Goal: Transaction & Acquisition: Purchase product/service

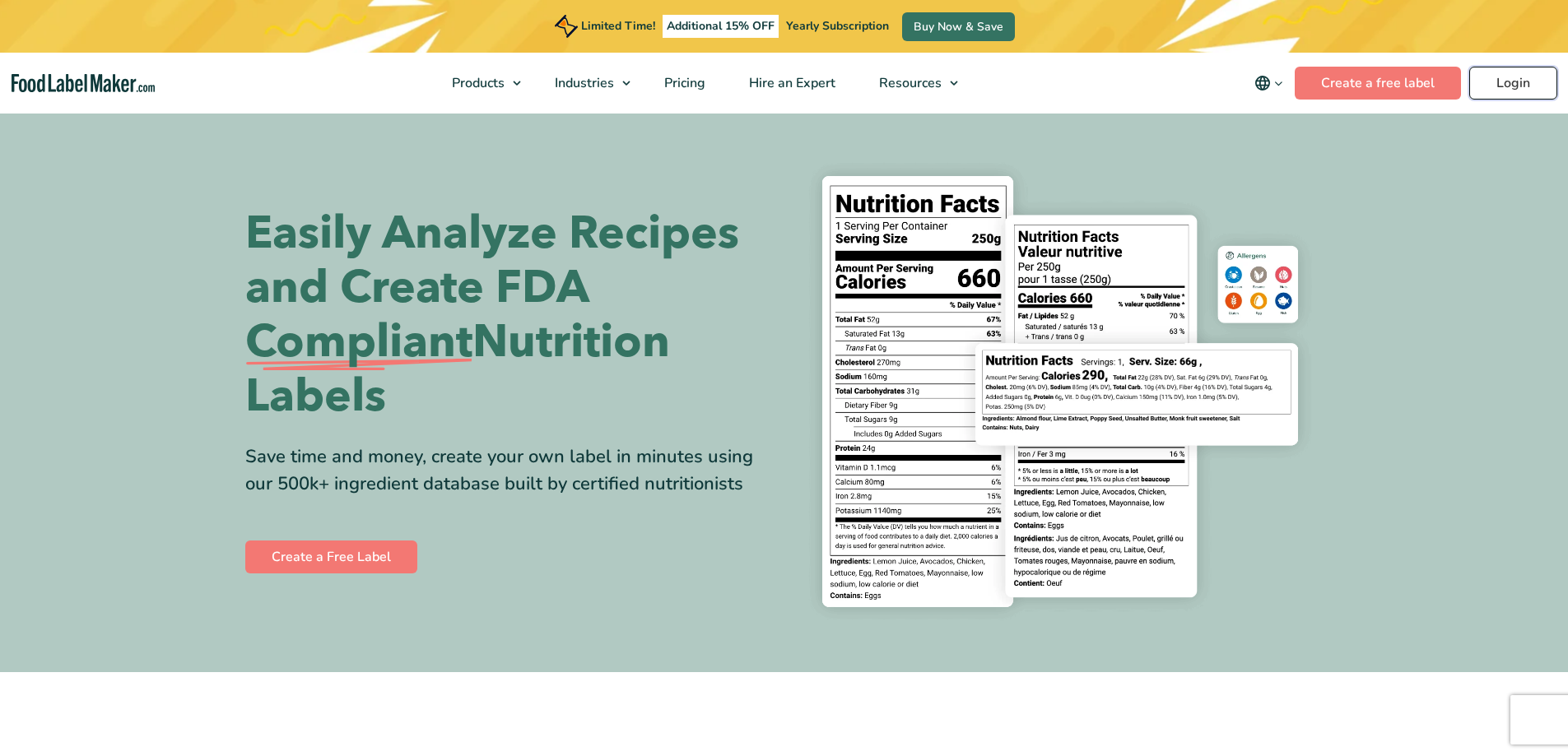
drag, startPoint x: 0, startPoint y: 0, endPoint x: 1509, endPoint y: 87, distance: 1511.5
click at [1509, 87] on link "Login" at bounding box center [1513, 83] width 88 height 33
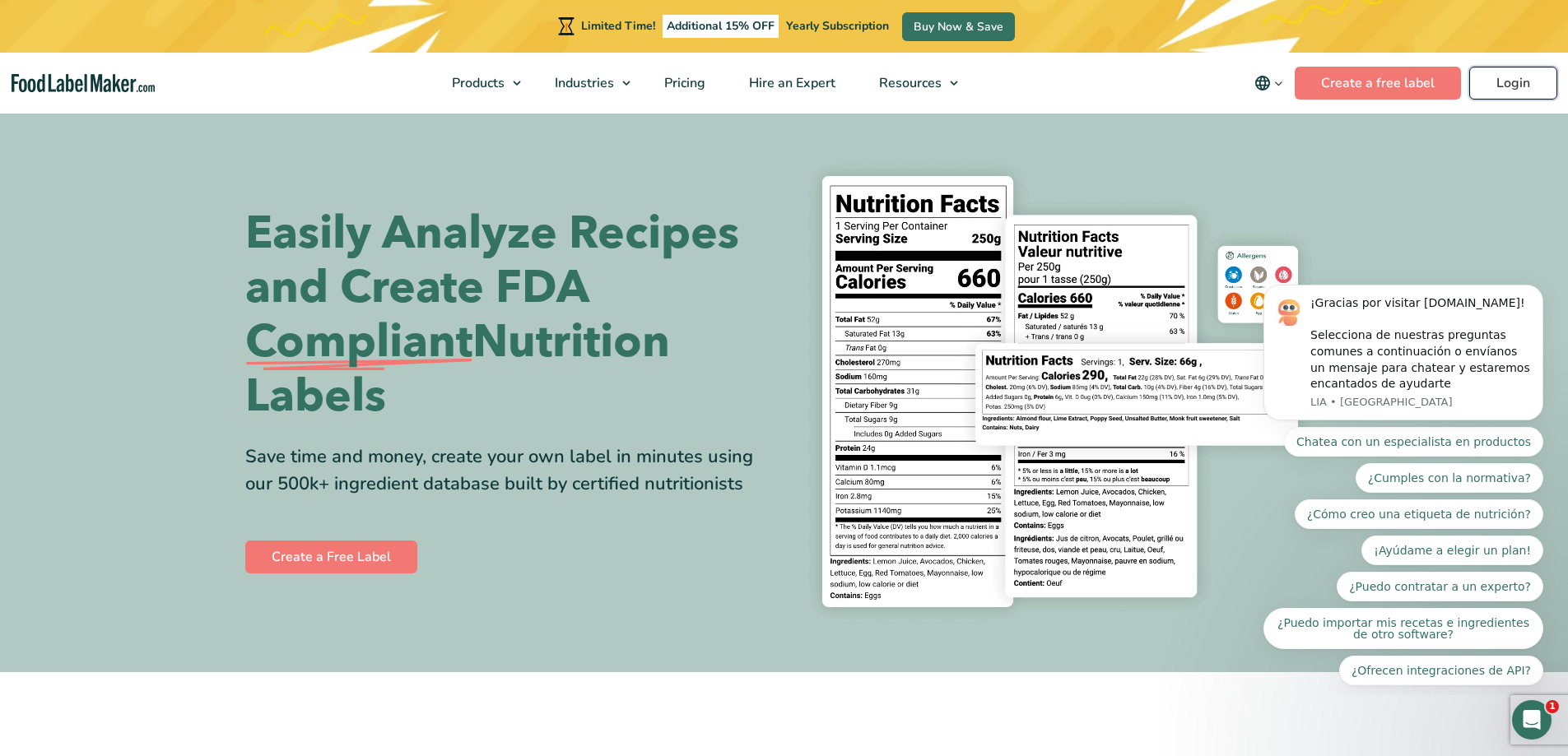
click at [1507, 88] on link "Login" at bounding box center [1513, 83] width 88 height 33
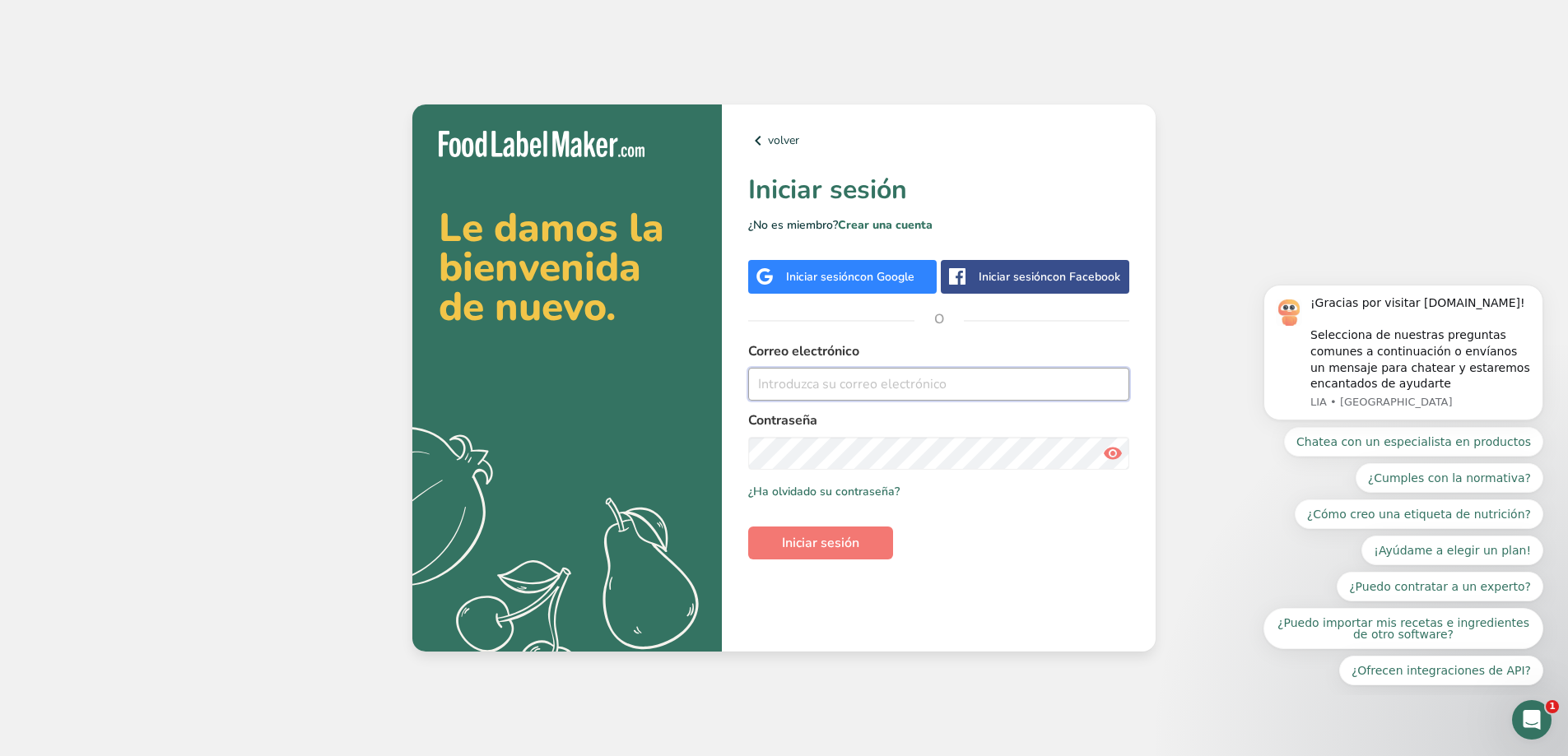
click at [858, 376] on input "email" at bounding box center [938, 384] width 381 height 33
click at [848, 385] on input "email" at bounding box center [938, 384] width 381 height 33
type input "mdaisy_cm@hotmail.com"
click at [825, 530] on button "Iniciar sesión" at bounding box center [820, 543] width 145 height 33
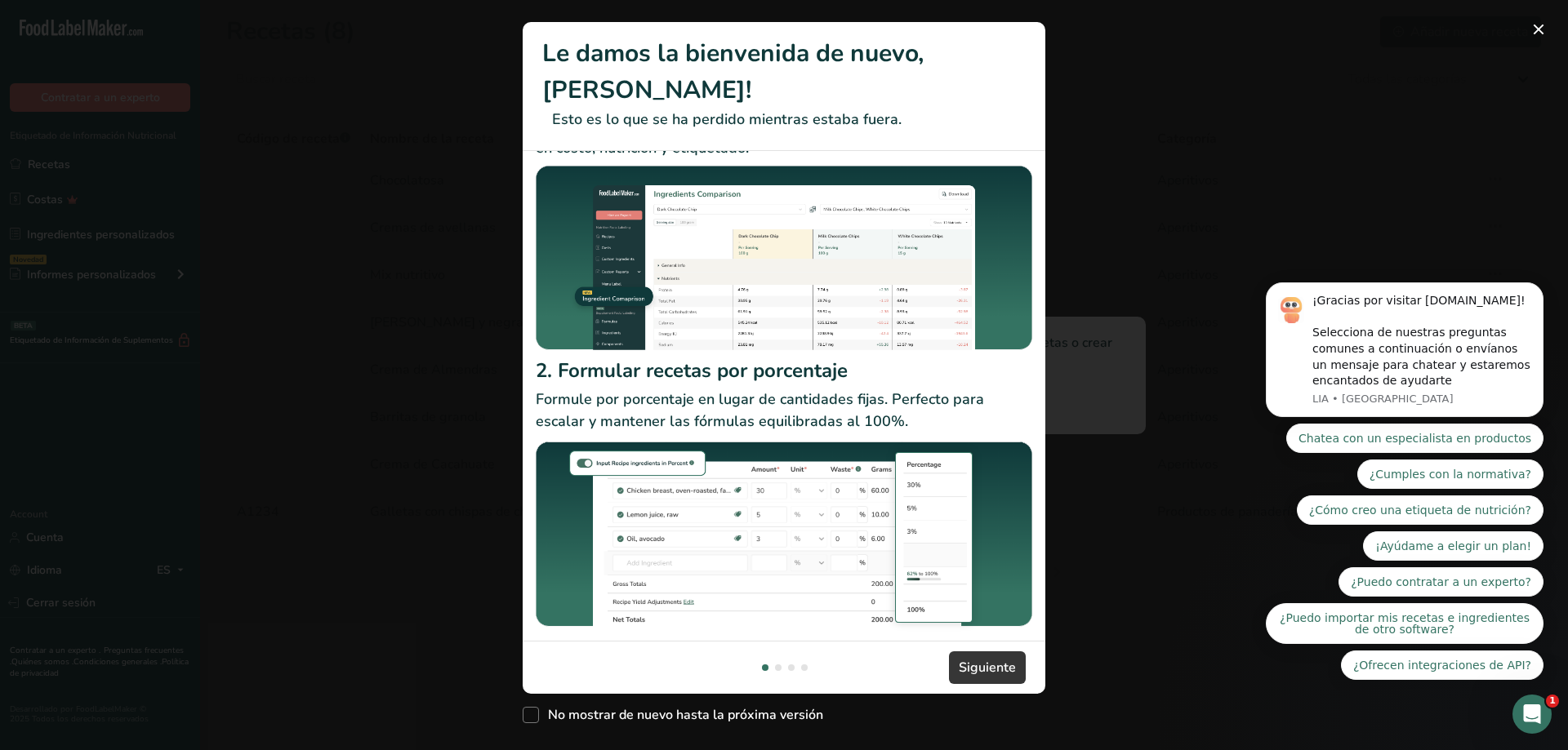
scroll to position [87, 0]
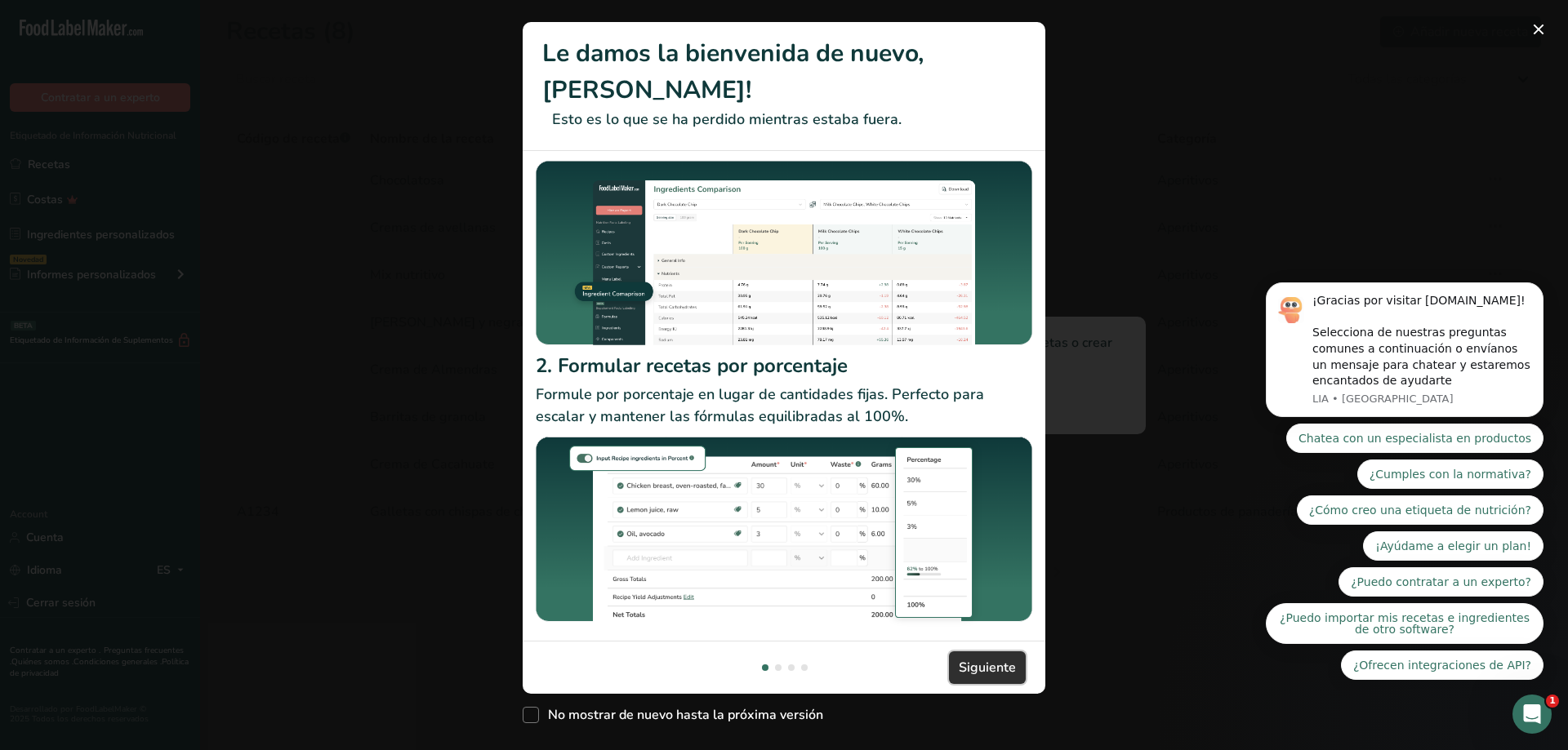
click at [970, 658] on span "Siguiente" at bounding box center [987, 668] width 57 height 20
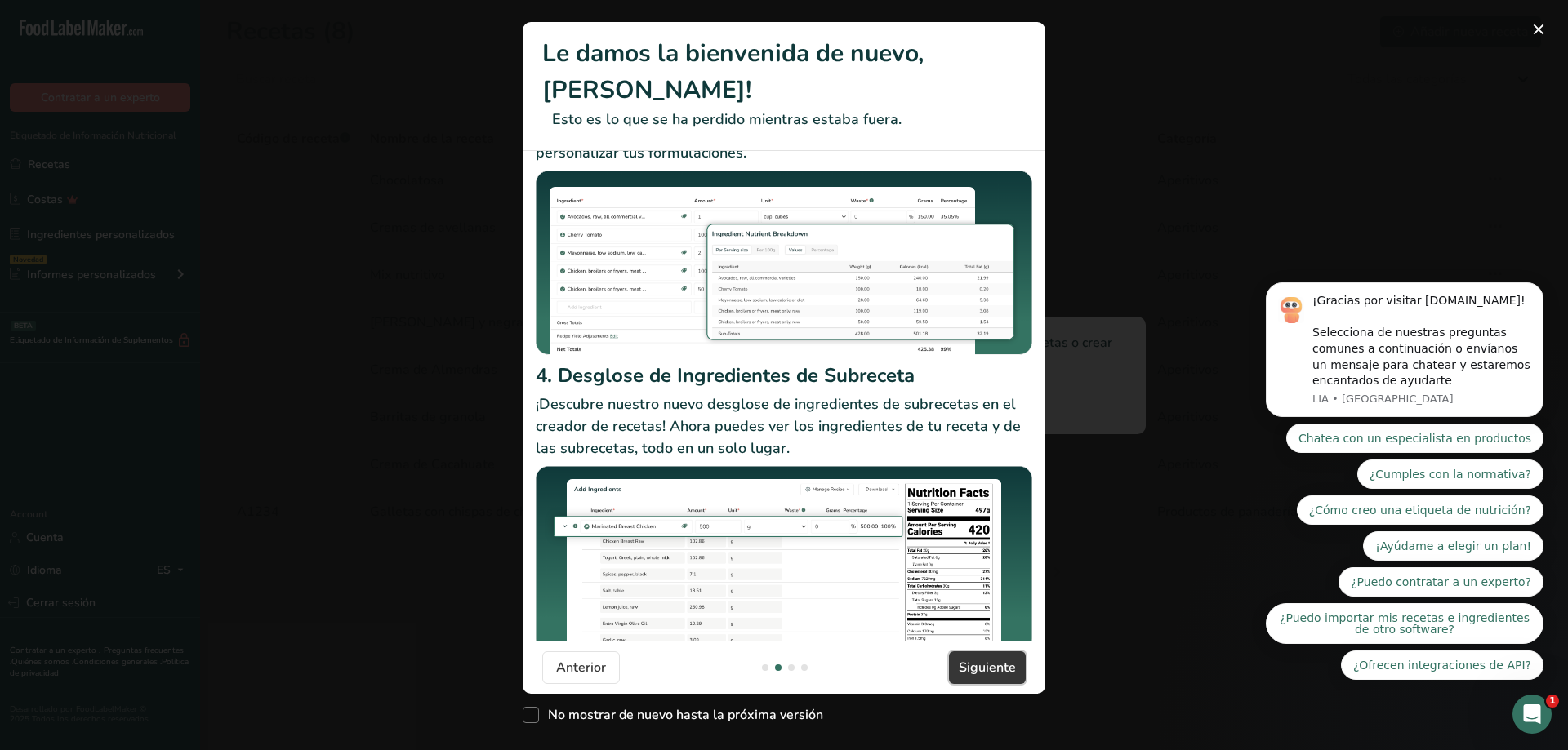
scroll to position [142, 0]
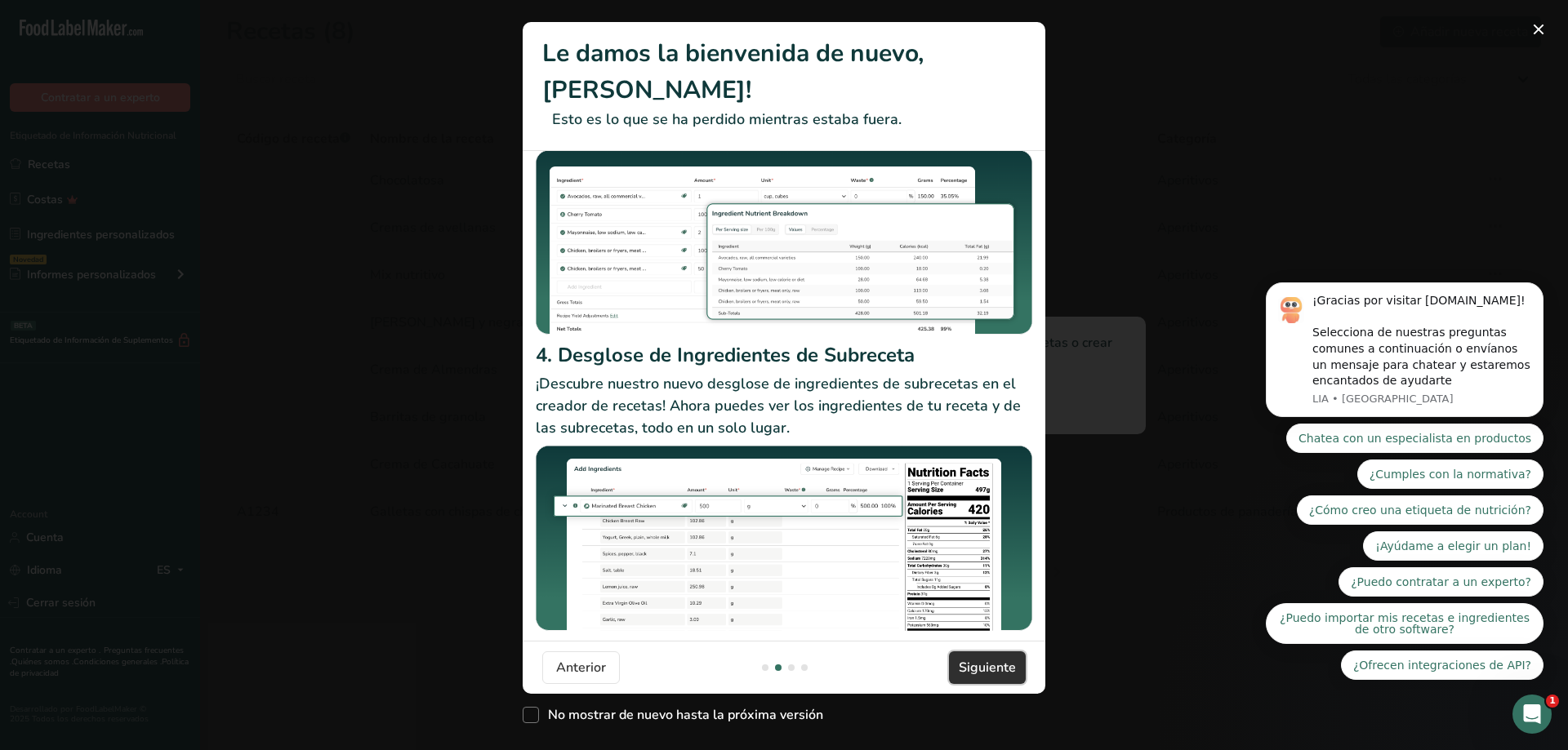
click at [981, 658] on span "Siguiente" at bounding box center [987, 668] width 57 height 20
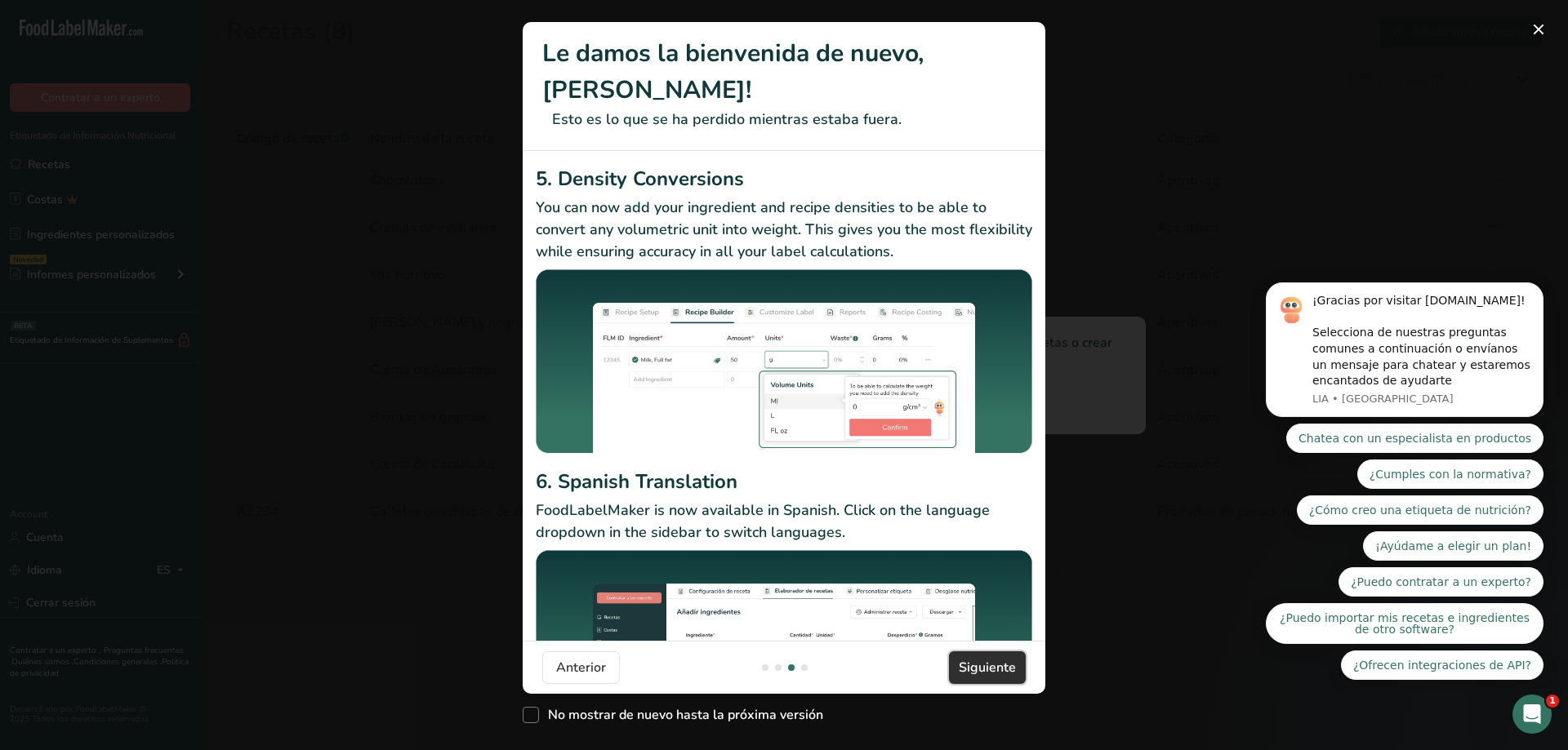
click at [980, 658] on span "Siguiente" at bounding box center [987, 668] width 57 height 20
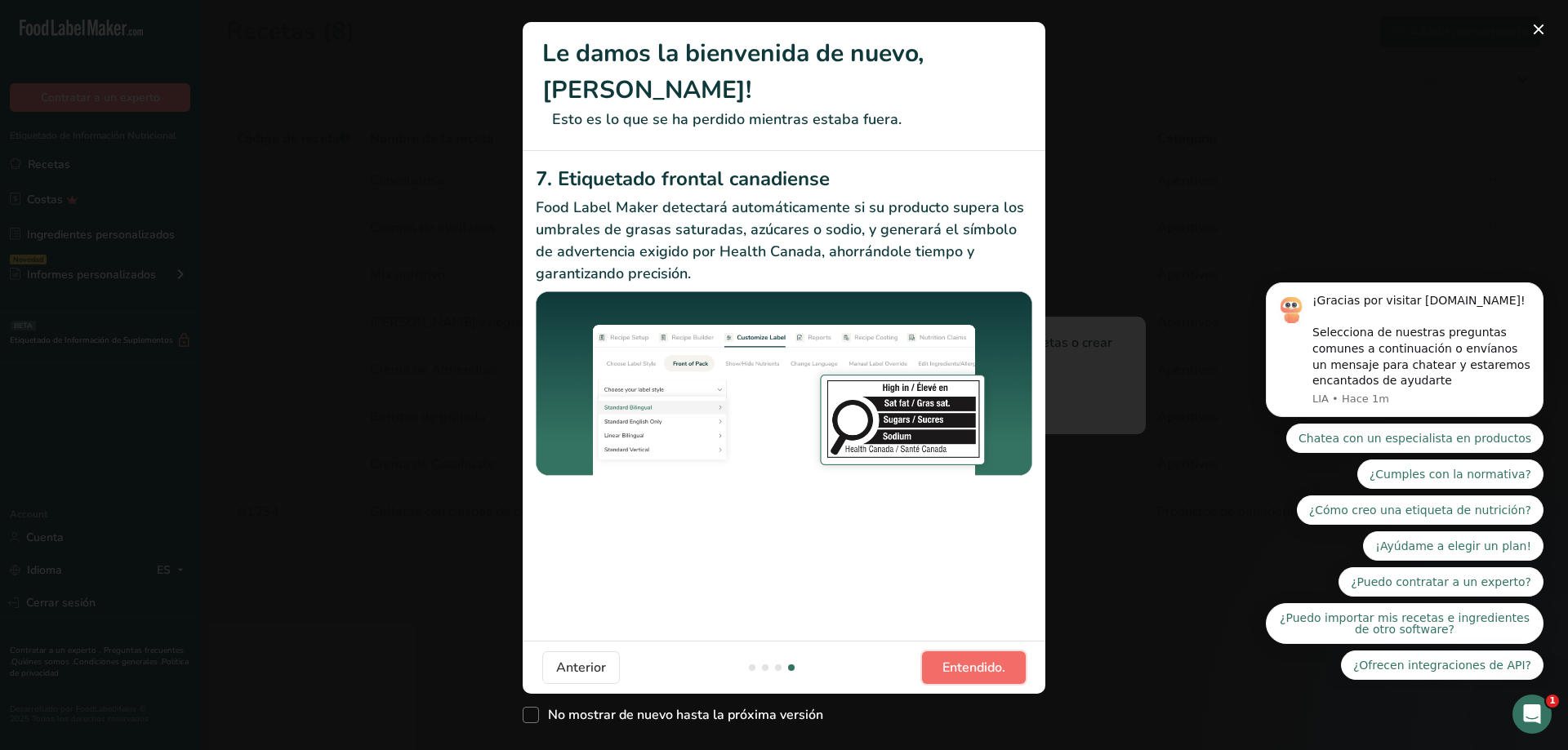
click at [1004, 658] on span "Entendido." at bounding box center [974, 668] width 63 height 20
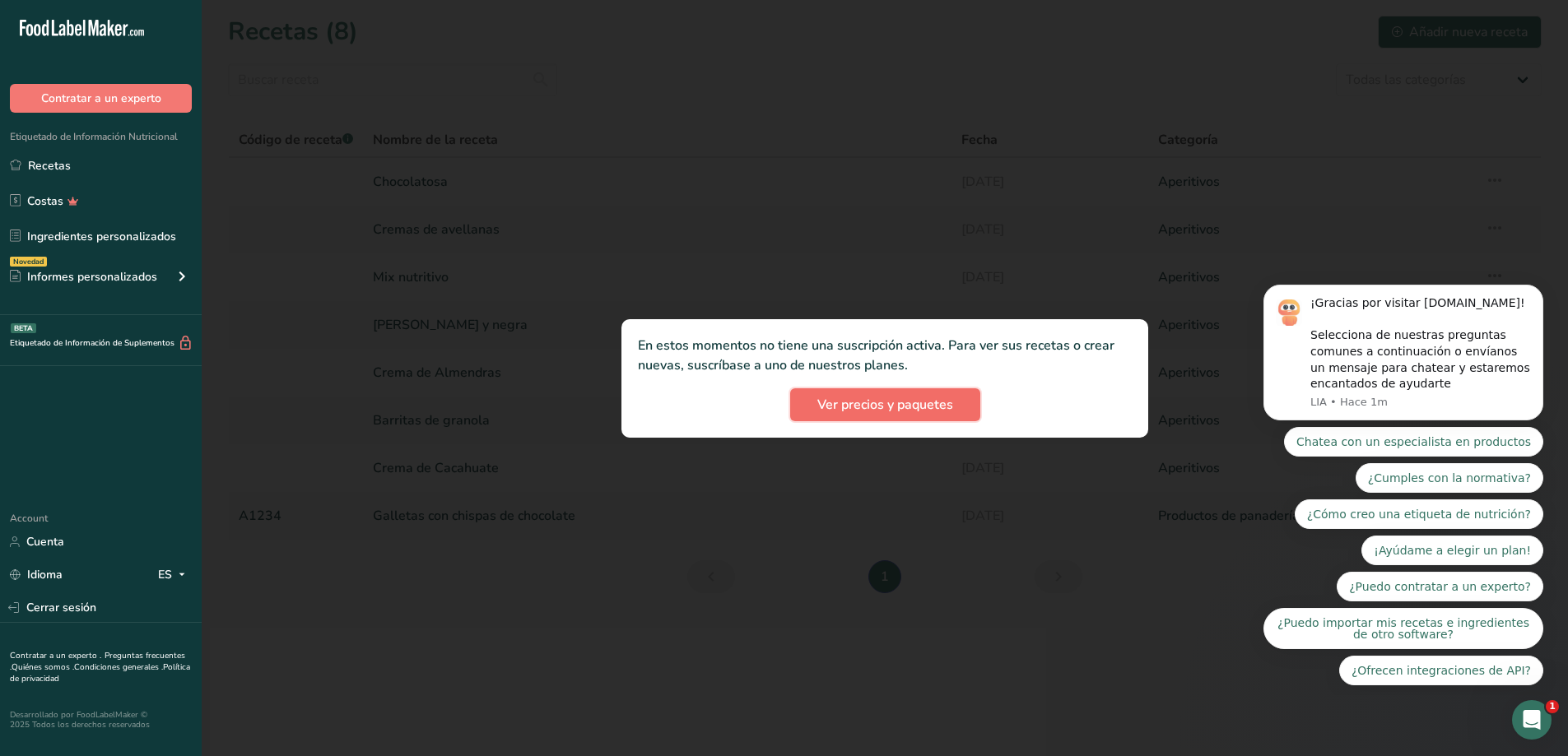
click at [894, 406] on span "Ver precios y paquetes" at bounding box center [885, 405] width 135 height 20
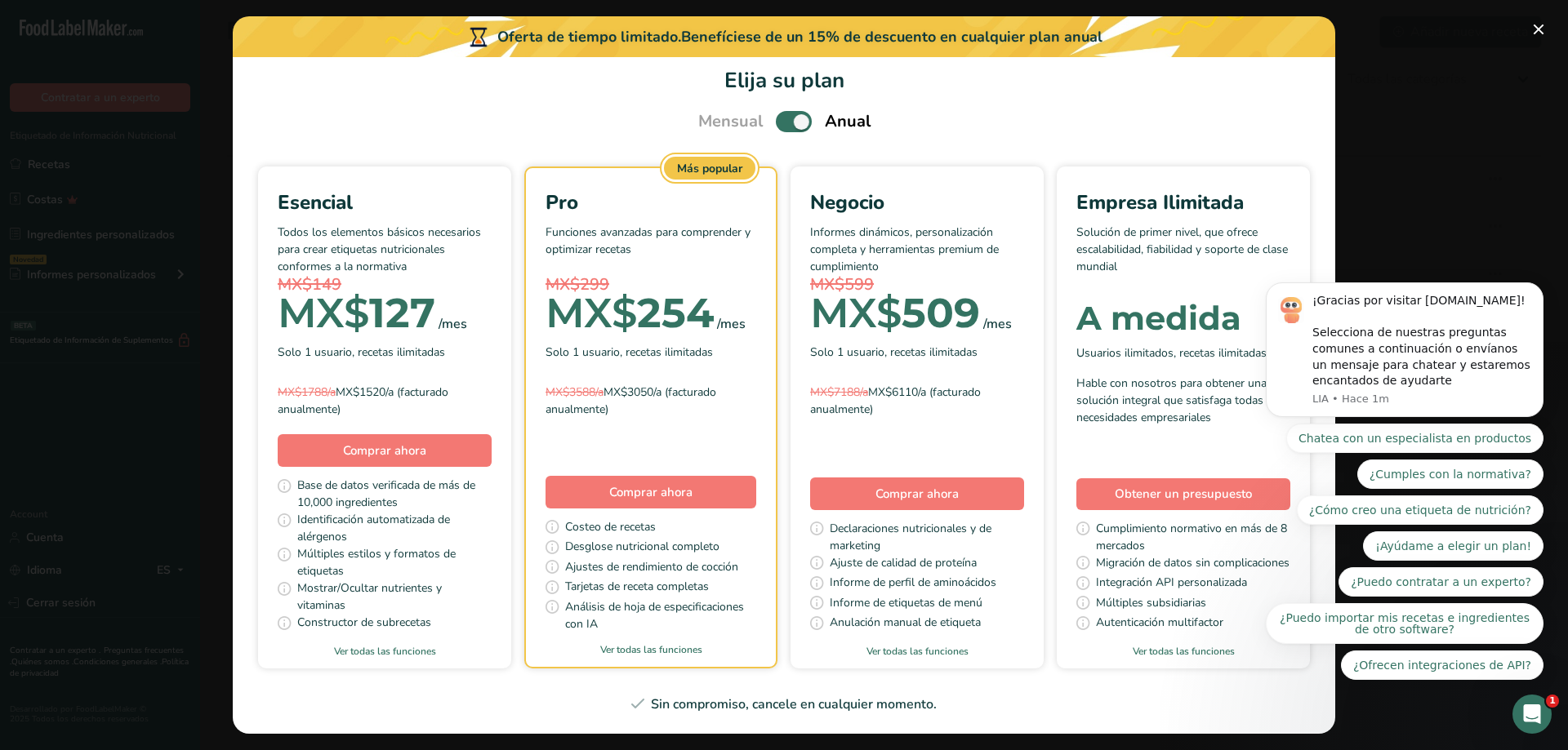
scroll to position [0, 0]
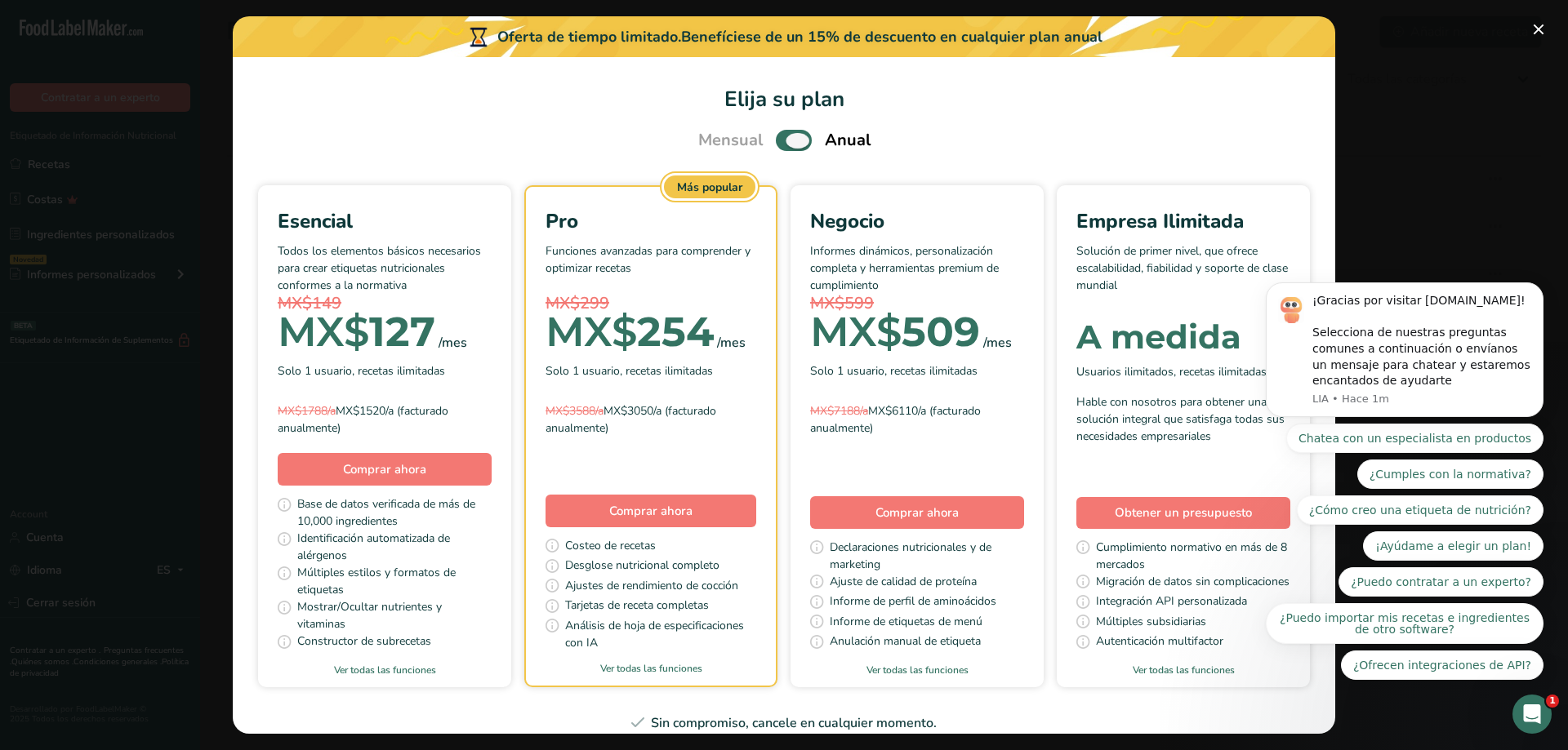
click at [789, 140] on span "Pick Your Pricing Plan Modal" at bounding box center [794, 140] width 36 height 21
click at [786, 140] on input "Pick Your Pricing Plan Modal" at bounding box center [781, 141] width 11 height 11
checkbox input "false"
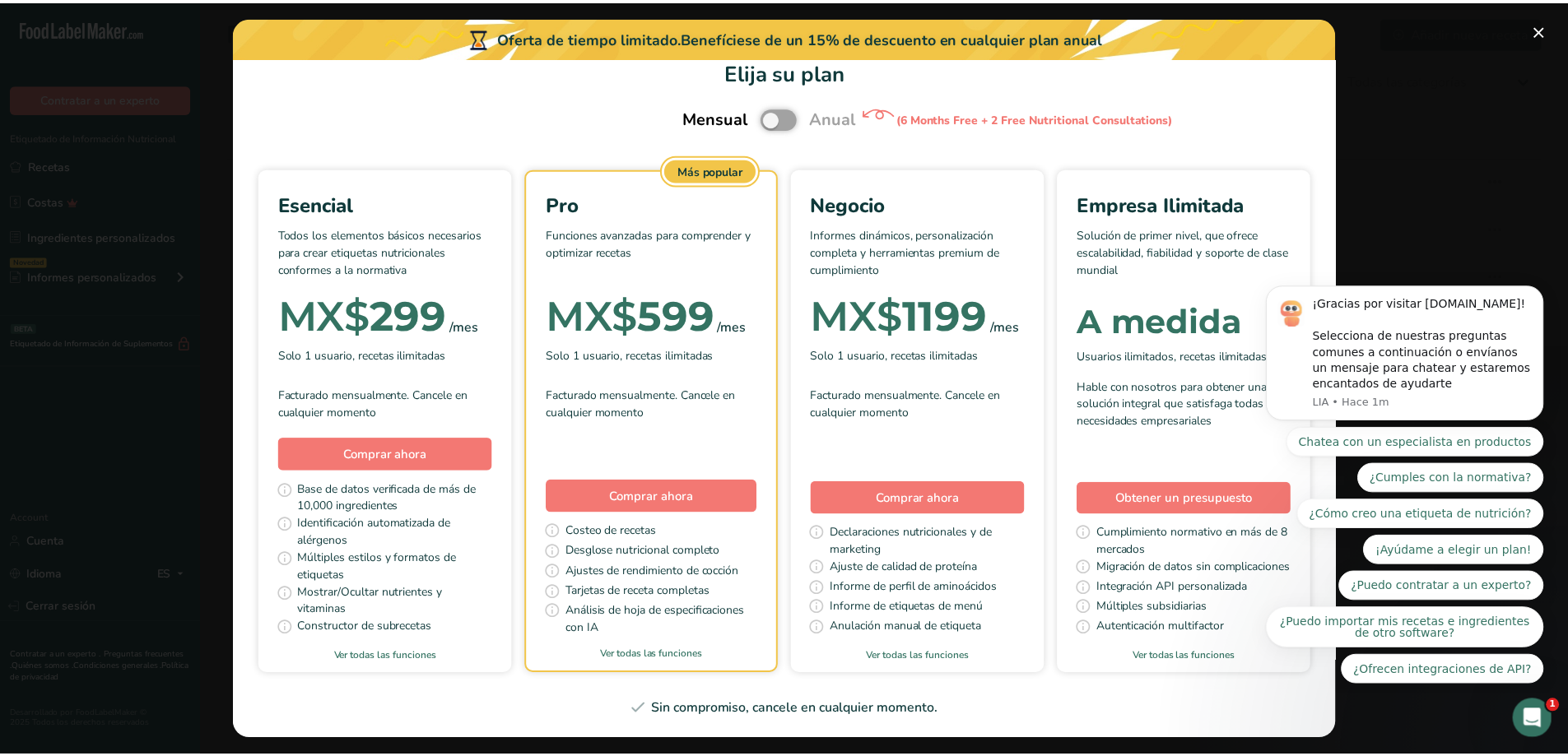
scroll to position [164, 0]
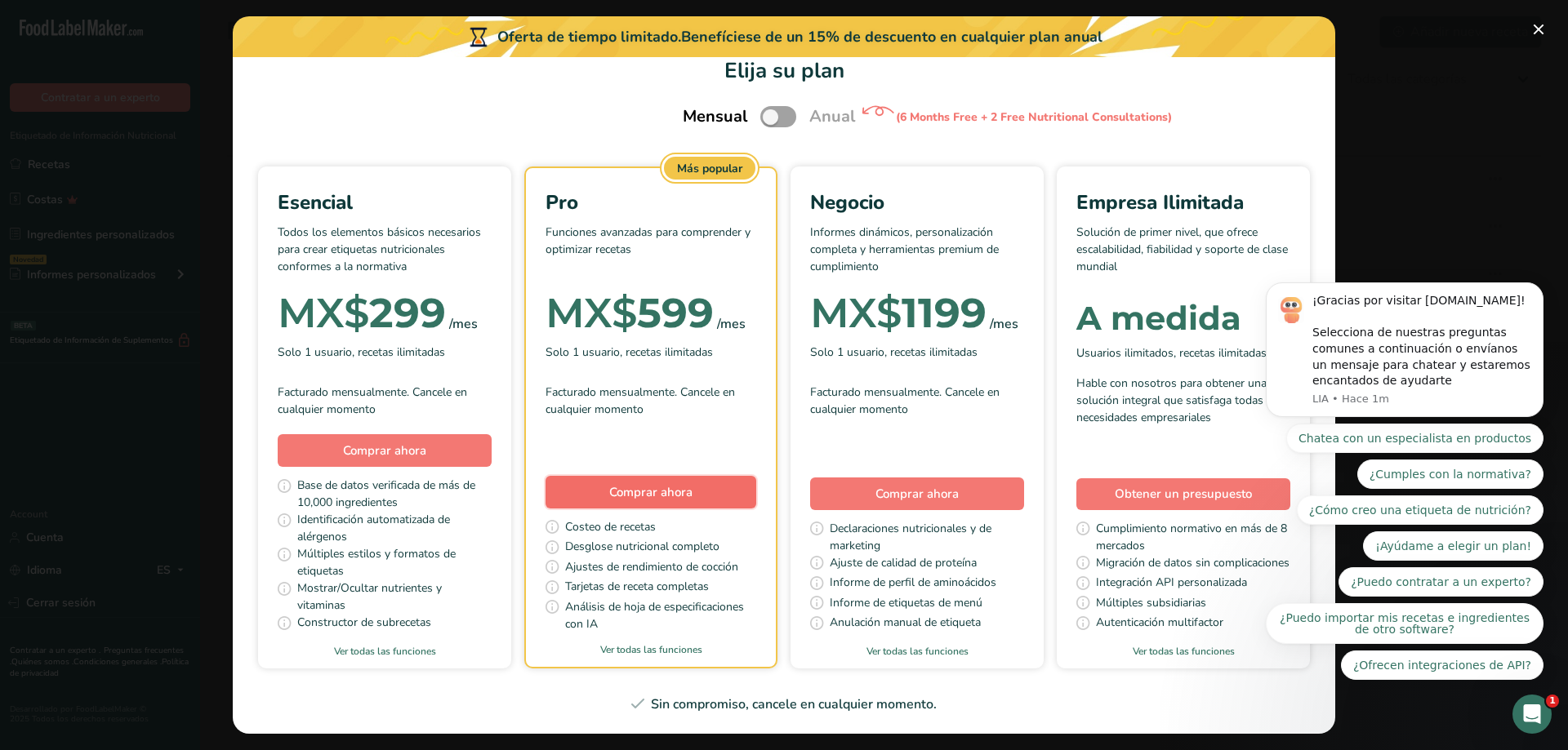
click at [756, 476] on button "Comprar ahora" at bounding box center [650, 492] width 211 height 32
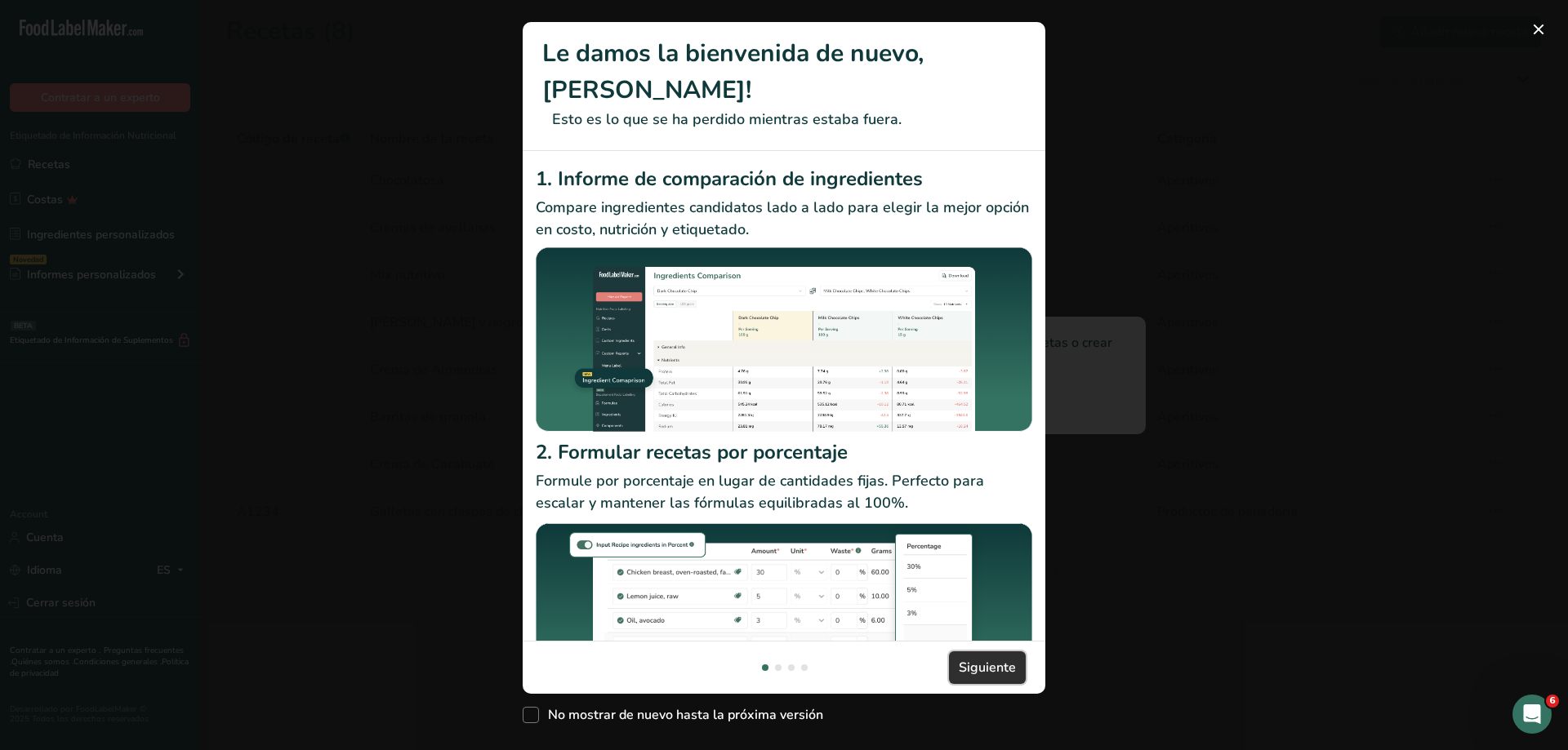
click at [984, 658] on span "Siguiente" at bounding box center [987, 668] width 57 height 20
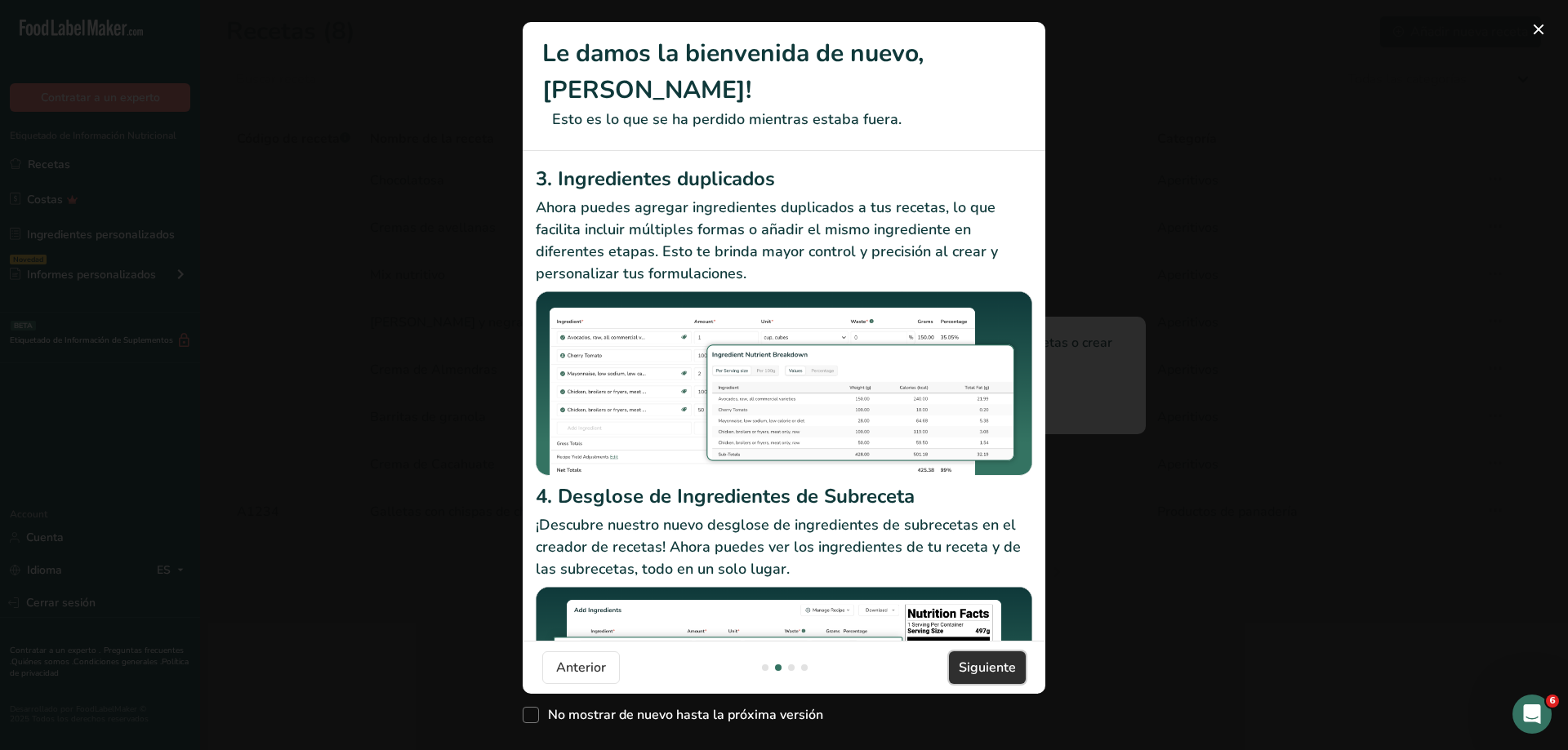
click at [984, 658] on span "Siguiente" at bounding box center [987, 668] width 57 height 20
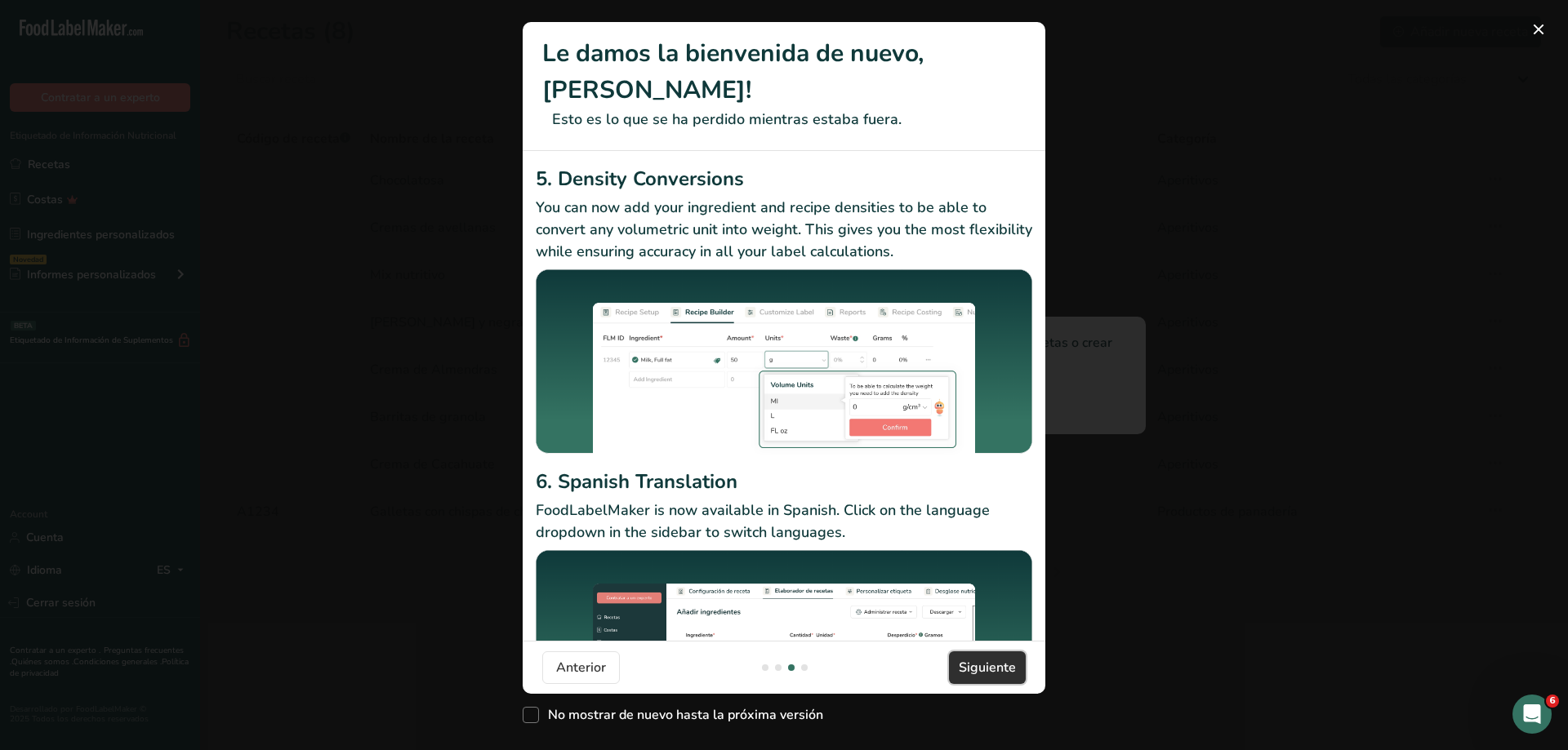
click at [984, 658] on span "Siguiente" at bounding box center [987, 668] width 57 height 20
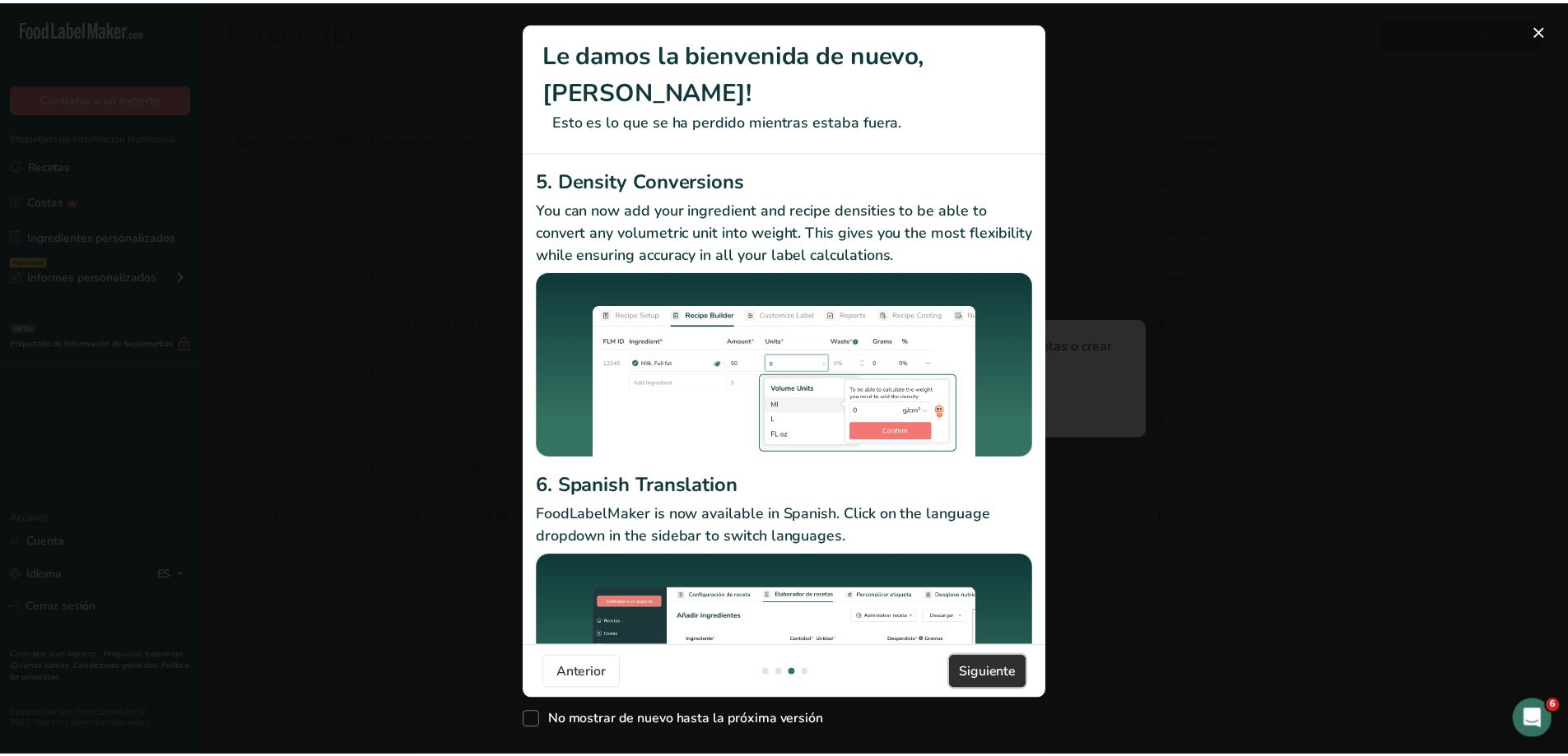
scroll to position [0, 1581]
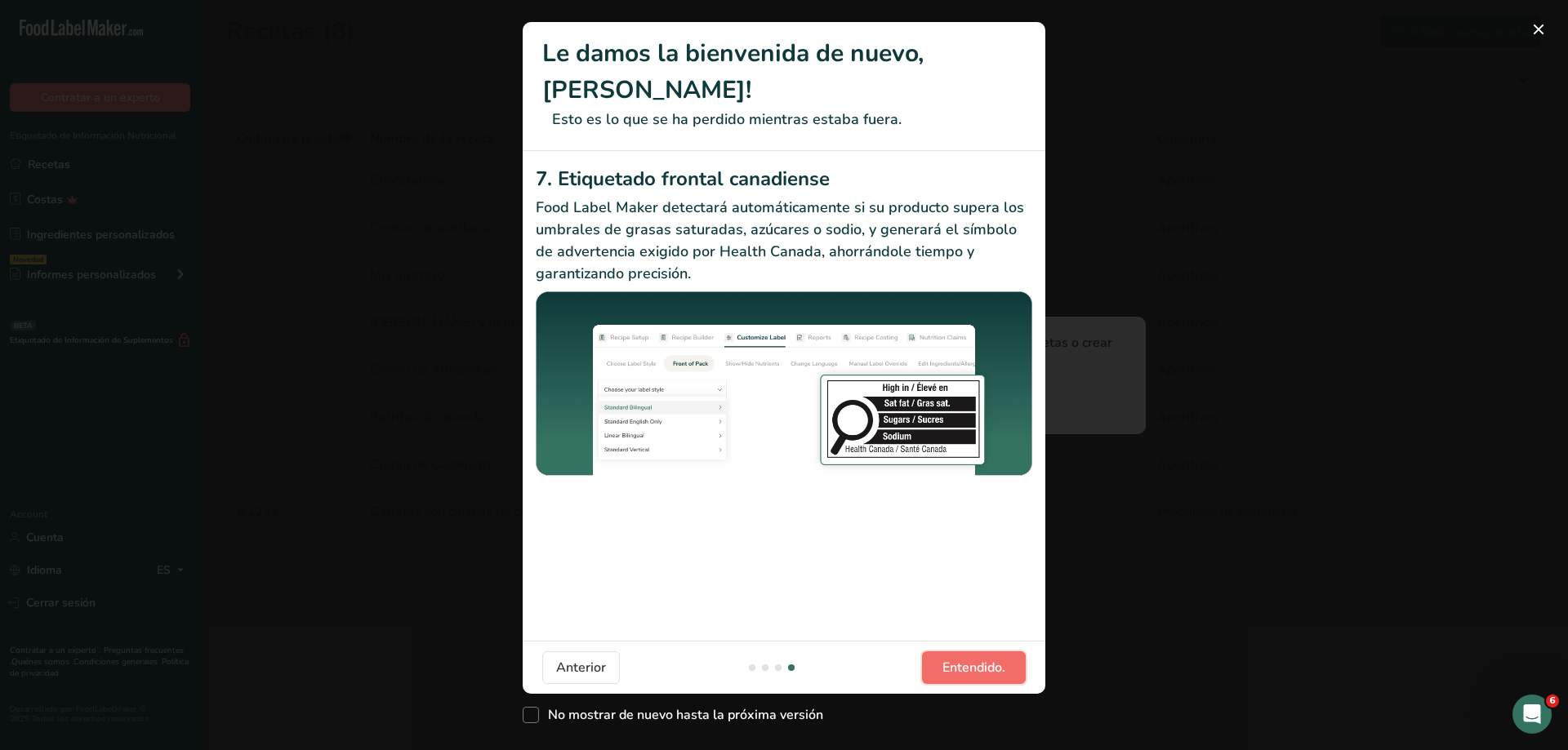
click at [984, 658] on span "Entendido." at bounding box center [974, 668] width 63 height 20
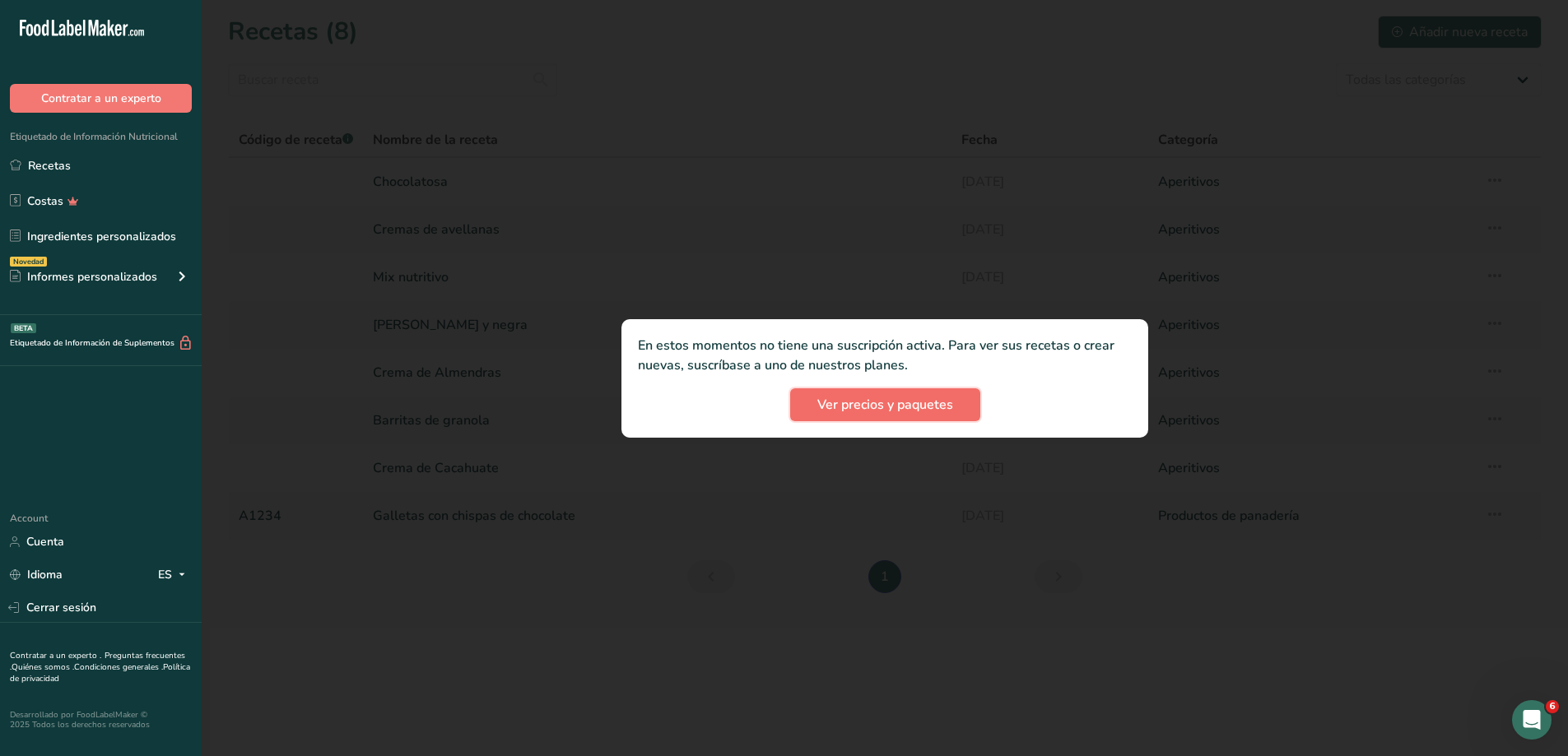
click at [841, 415] on button "Ver precios y paquetes" at bounding box center [885, 405] width 190 height 33
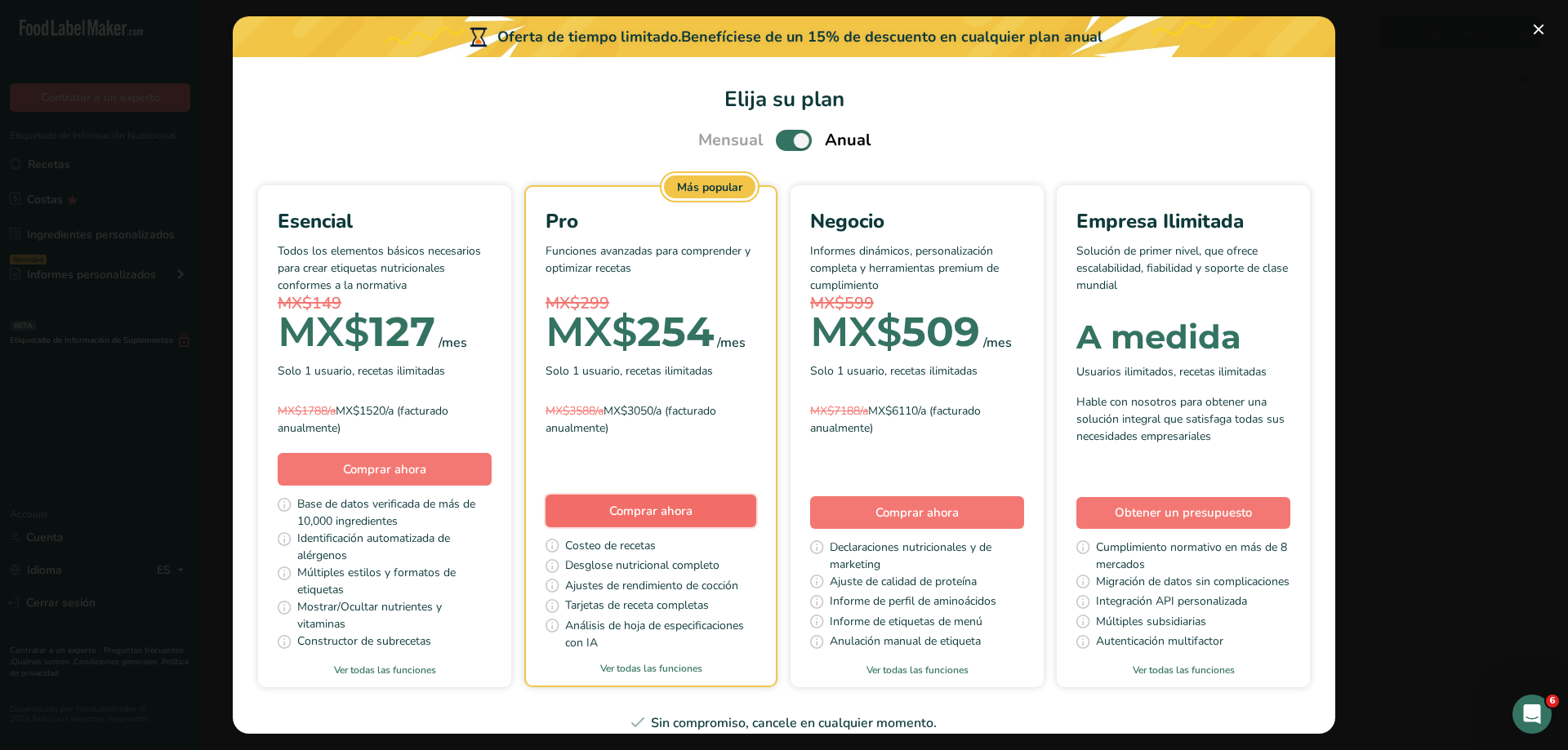
click at [756, 516] on button "Comprar ahora" at bounding box center [650, 511] width 211 height 32
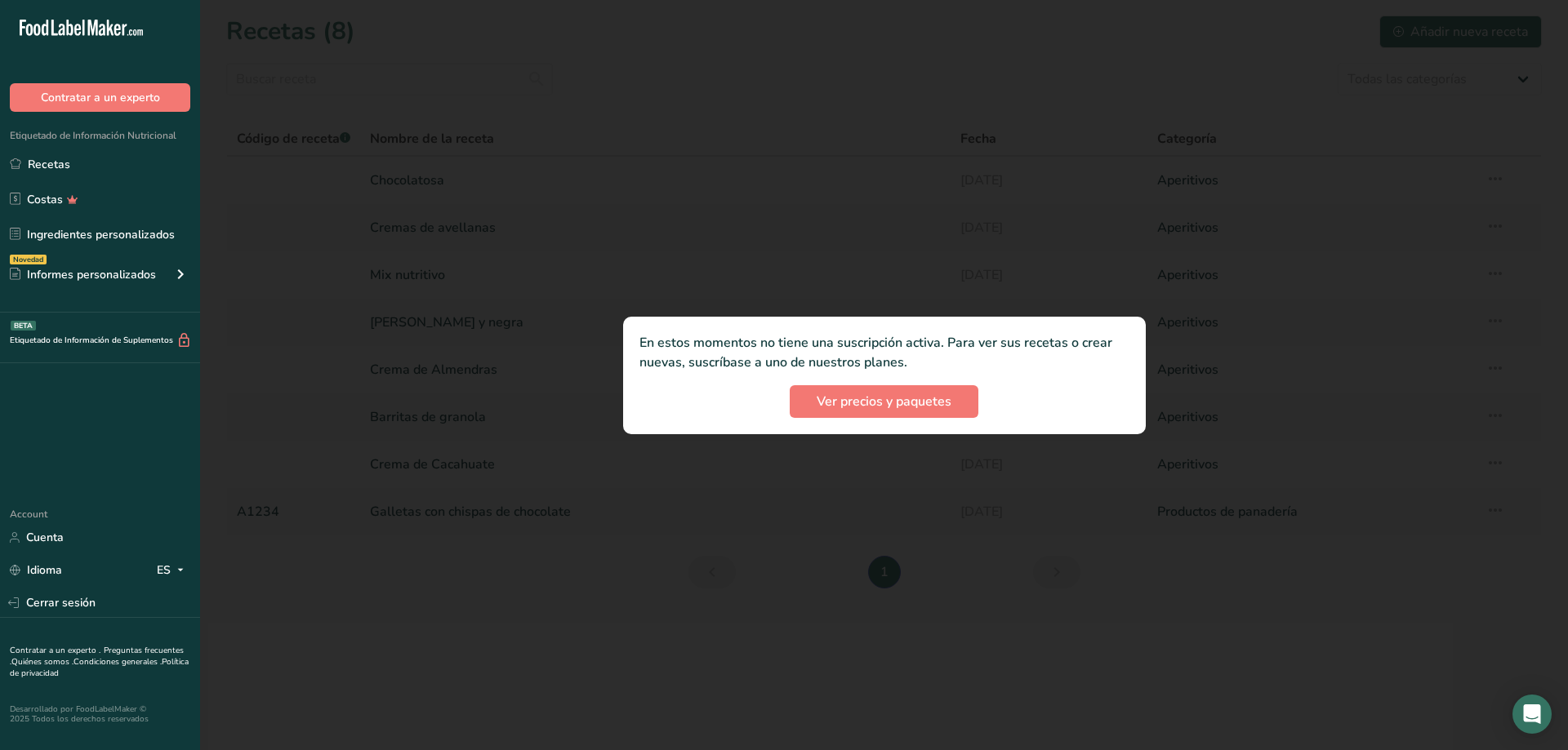
click at [861, 409] on img "New Features" at bounding box center [783, 338] width 521 height 194
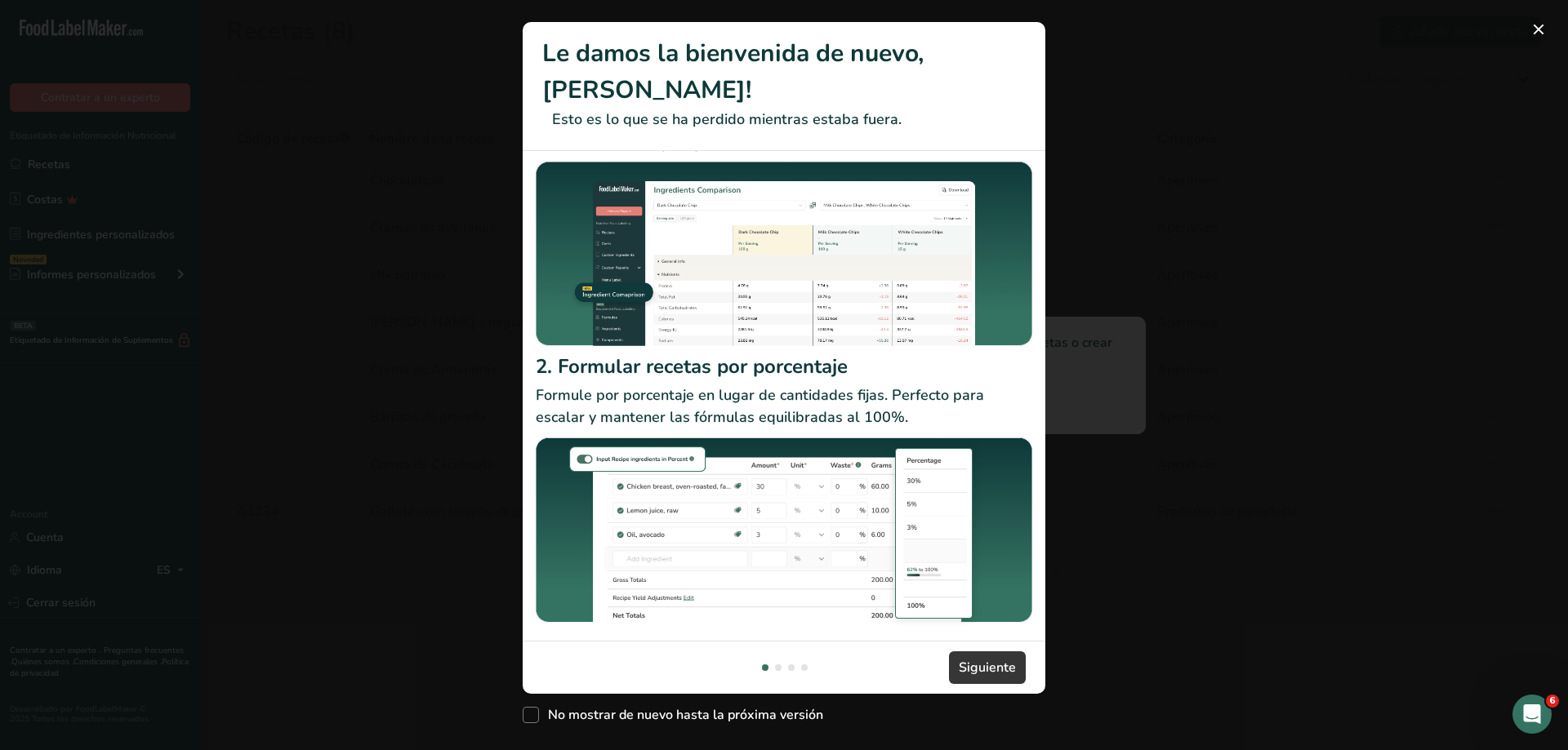
scroll to position [87, 0]
click at [529, 707] on span "New Features" at bounding box center [530, 715] width 16 height 16
click at [529, 710] on input "No mostrar de nuevo hasta la próxima versión" at bounding box center [528, 715] width 11 height 11
checkbox input "true"
click at [997, 658] on span "Siguiente" at bounding box center [987, 668] width 57 height 20
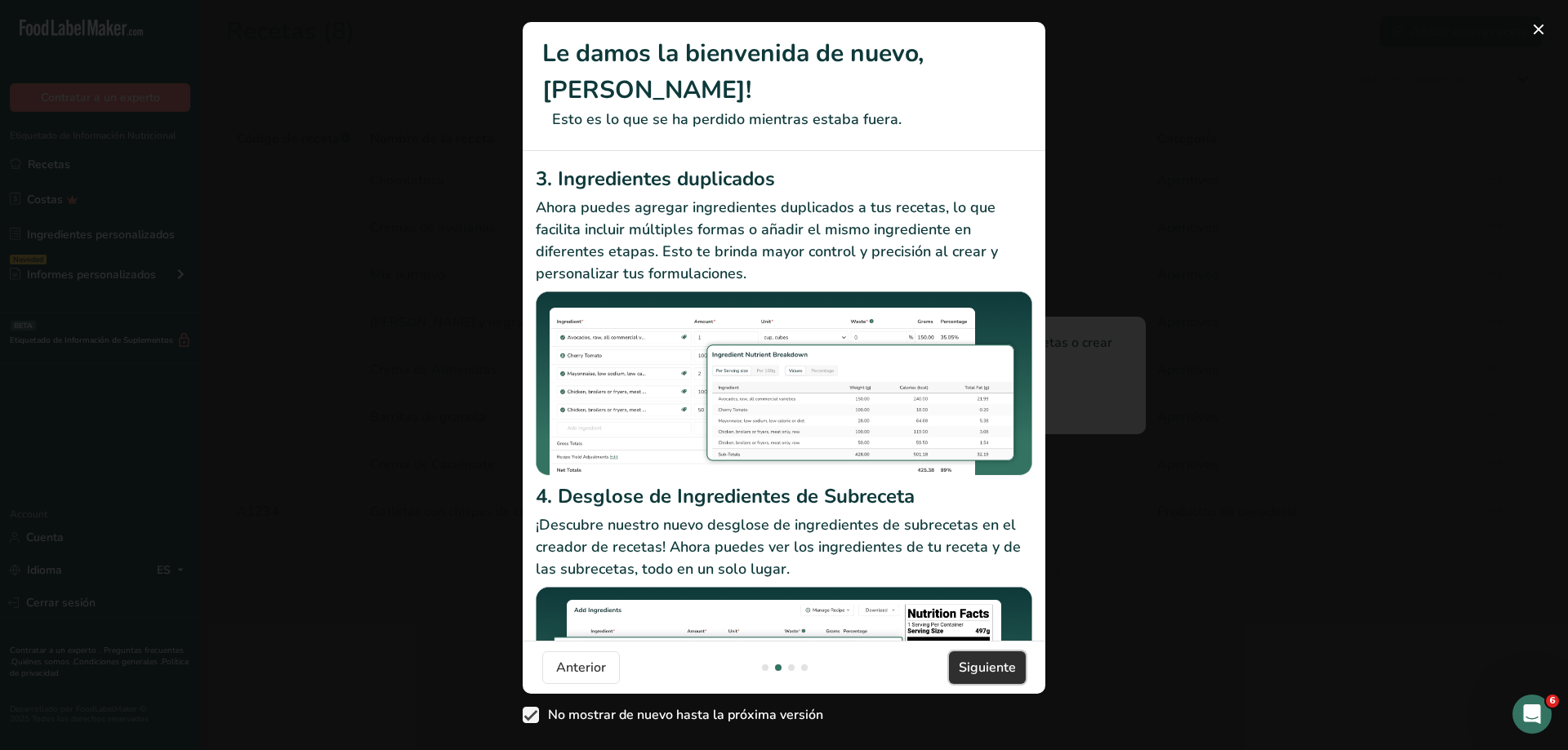
click at [999, 658] on span "Siguiente" at bounding box center [987, 668] width 57 height 20
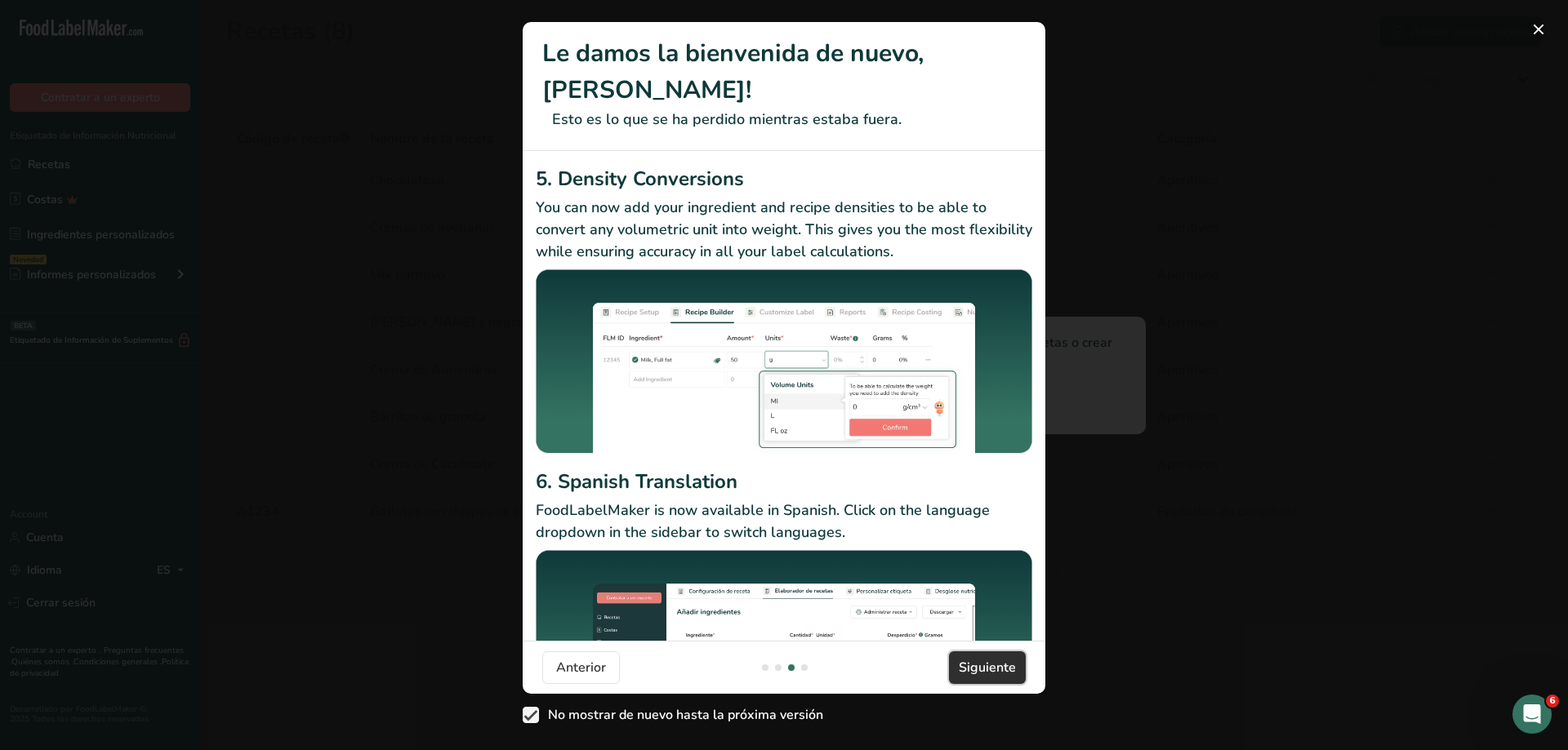
click at [999, 658] on span "Siguiente" at bounding box center [987, 668] width 57 height 20
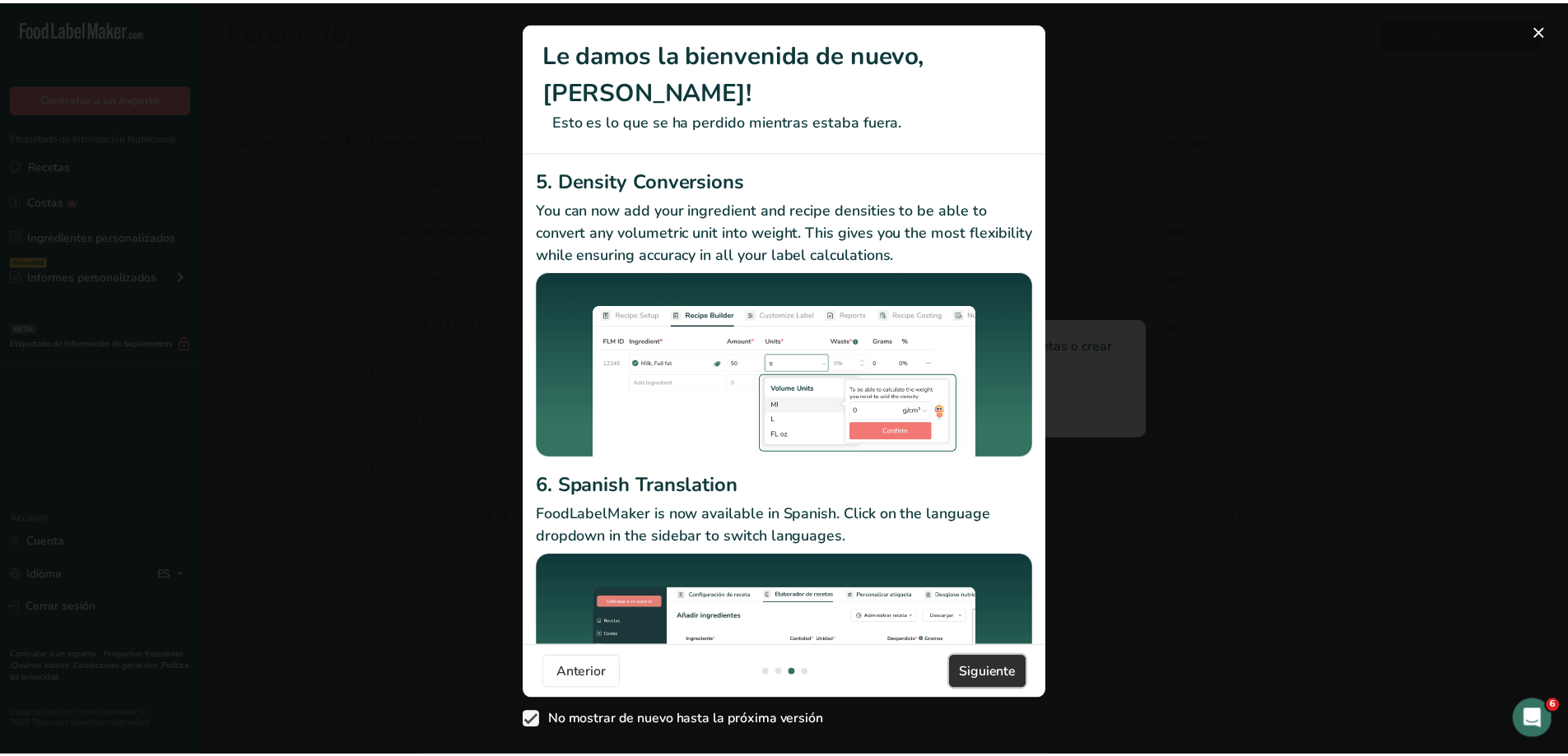
scroll to position [0, 1581]
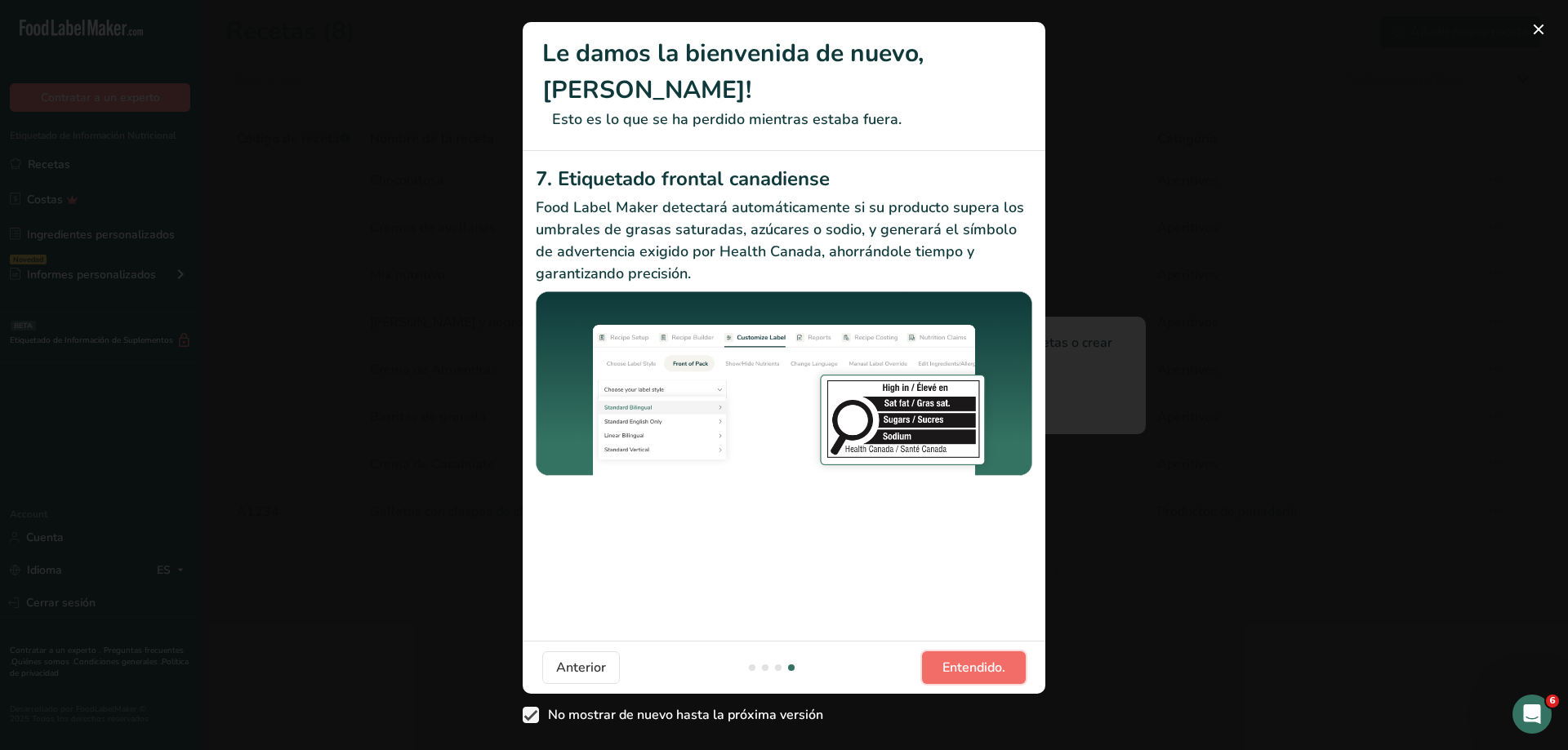
click at [999, 658] on span "Entendido." at bounding box center [974, 668] width 63 height 20
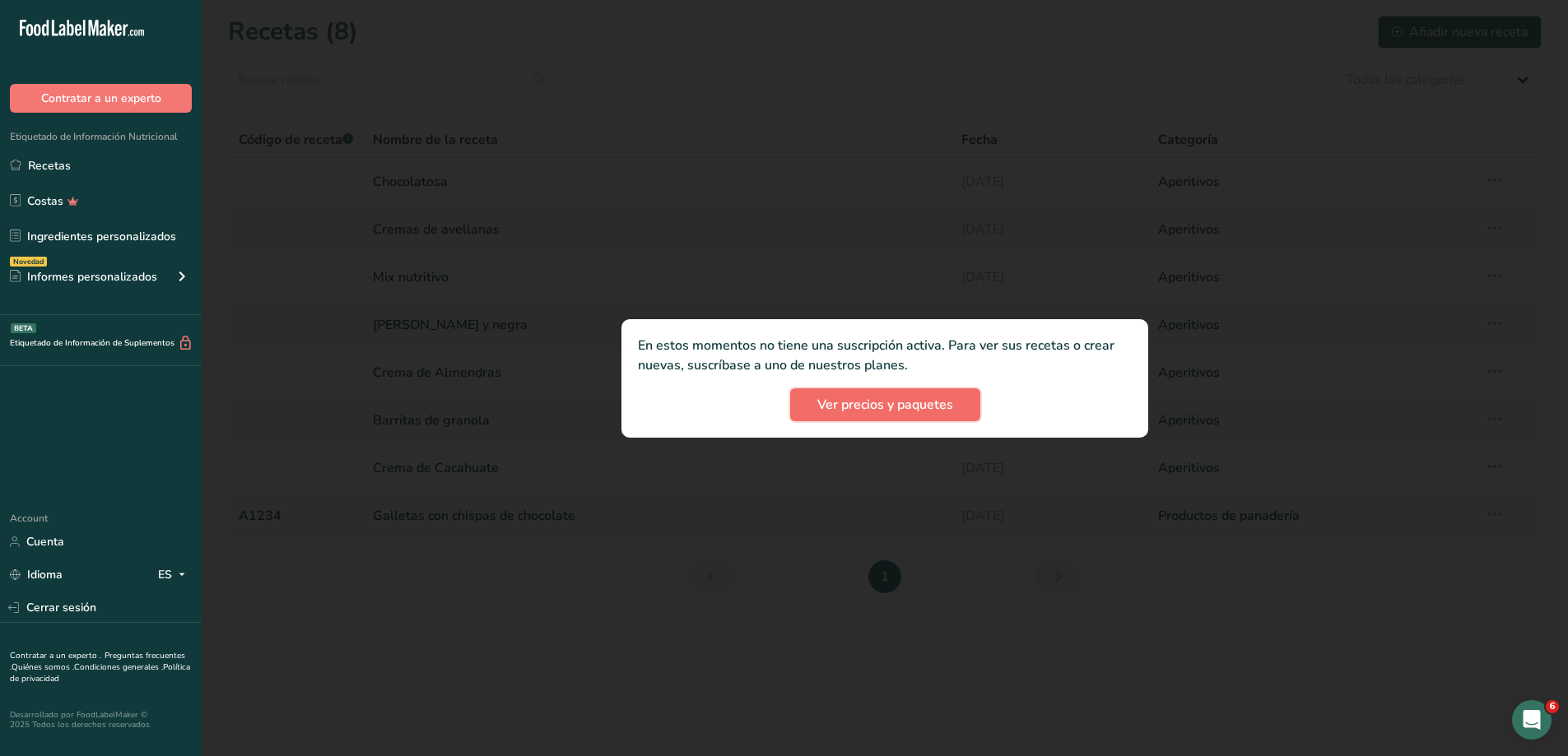
click at [884, 414] on span "Ver precios y paquetes" at bounding box center [885, 405] width 135 height 20
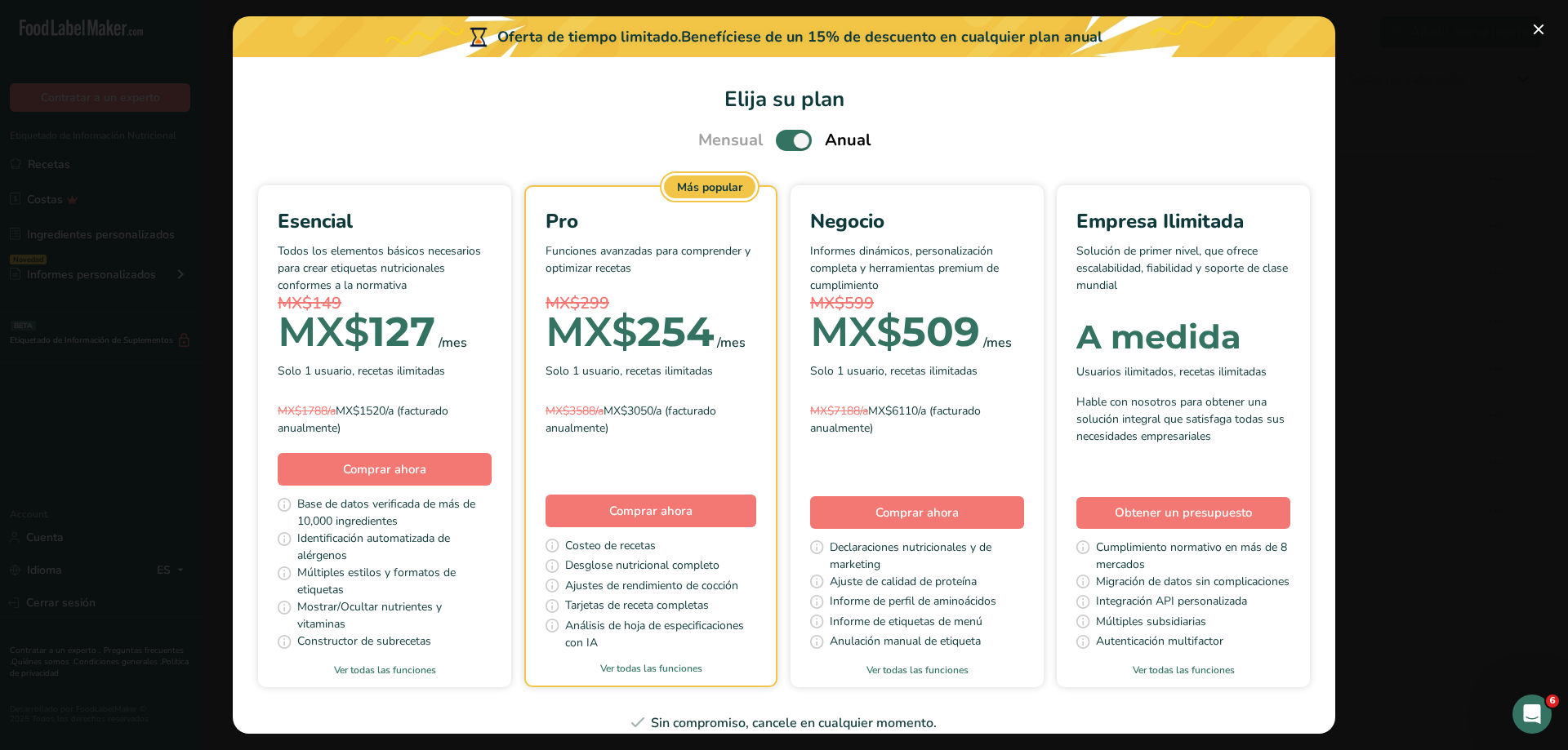
click at [762, 138] on div "Mensual Anual" at bounding box center [784, 140] width 211 height 24
click at [776, 142] on span "Pick Your Pricing Plan Modal" at bounding box center [794, 140] width 36 height 21
click at [776, 142] on input "Pick Your Pricing Plan Modal" at bounding box center [781, 141] width 11 height 11
checkbox input "false"
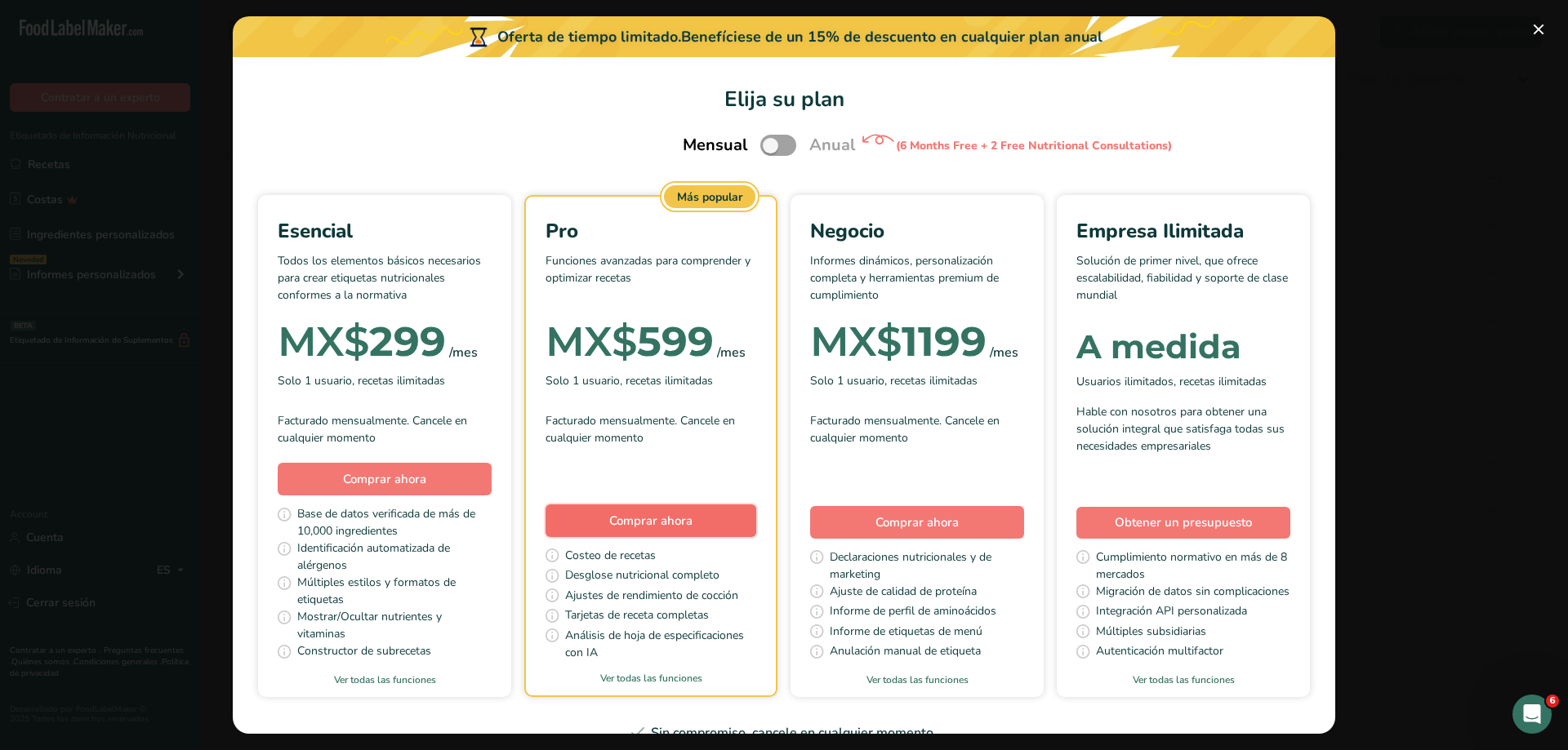
click at [693, 523] on span "Comprar ahora" at bounding box center [650, 521] width 83 height 16
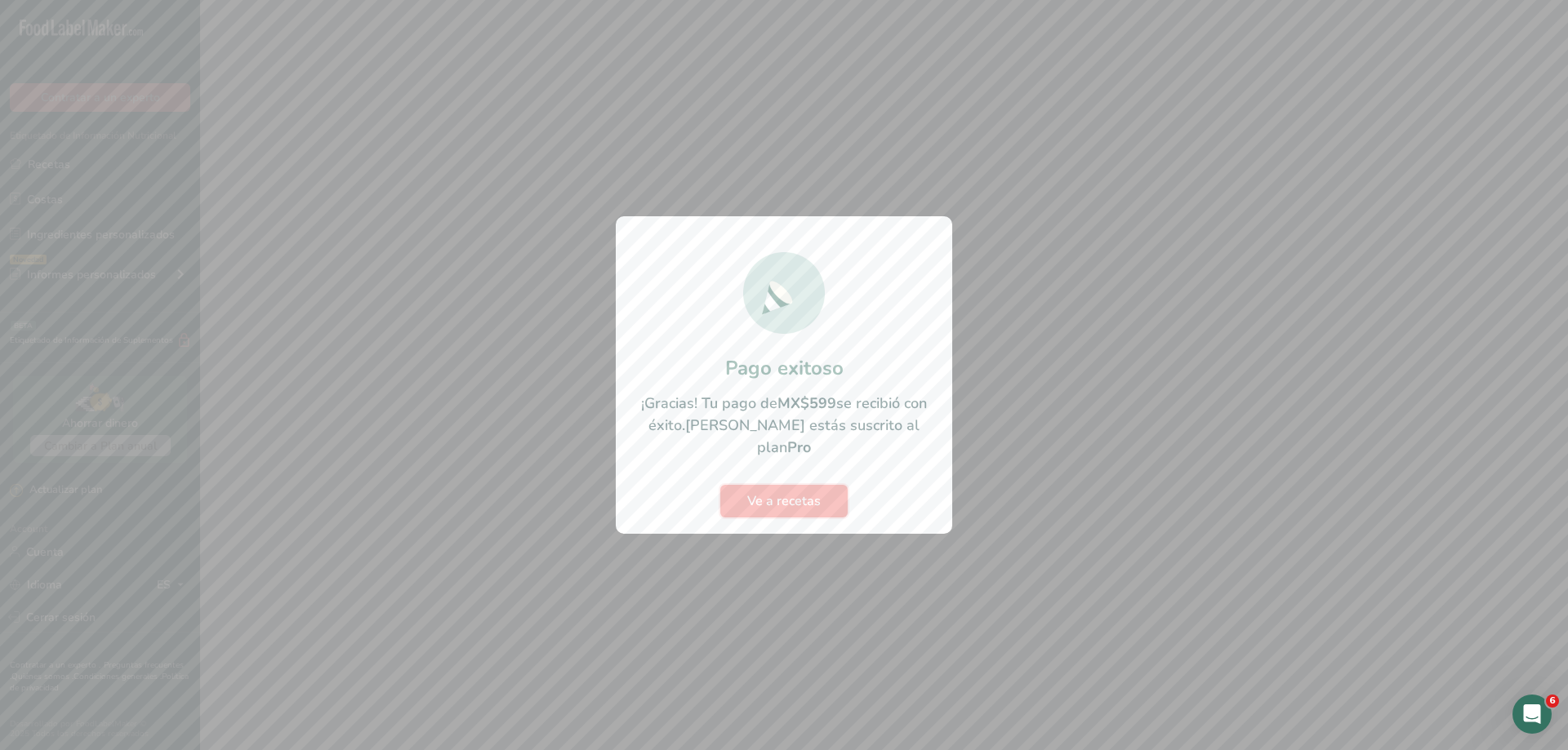
click at [773, 492] on span "Ve a recetas" at bounding box center [784, 502] width 73 height 20
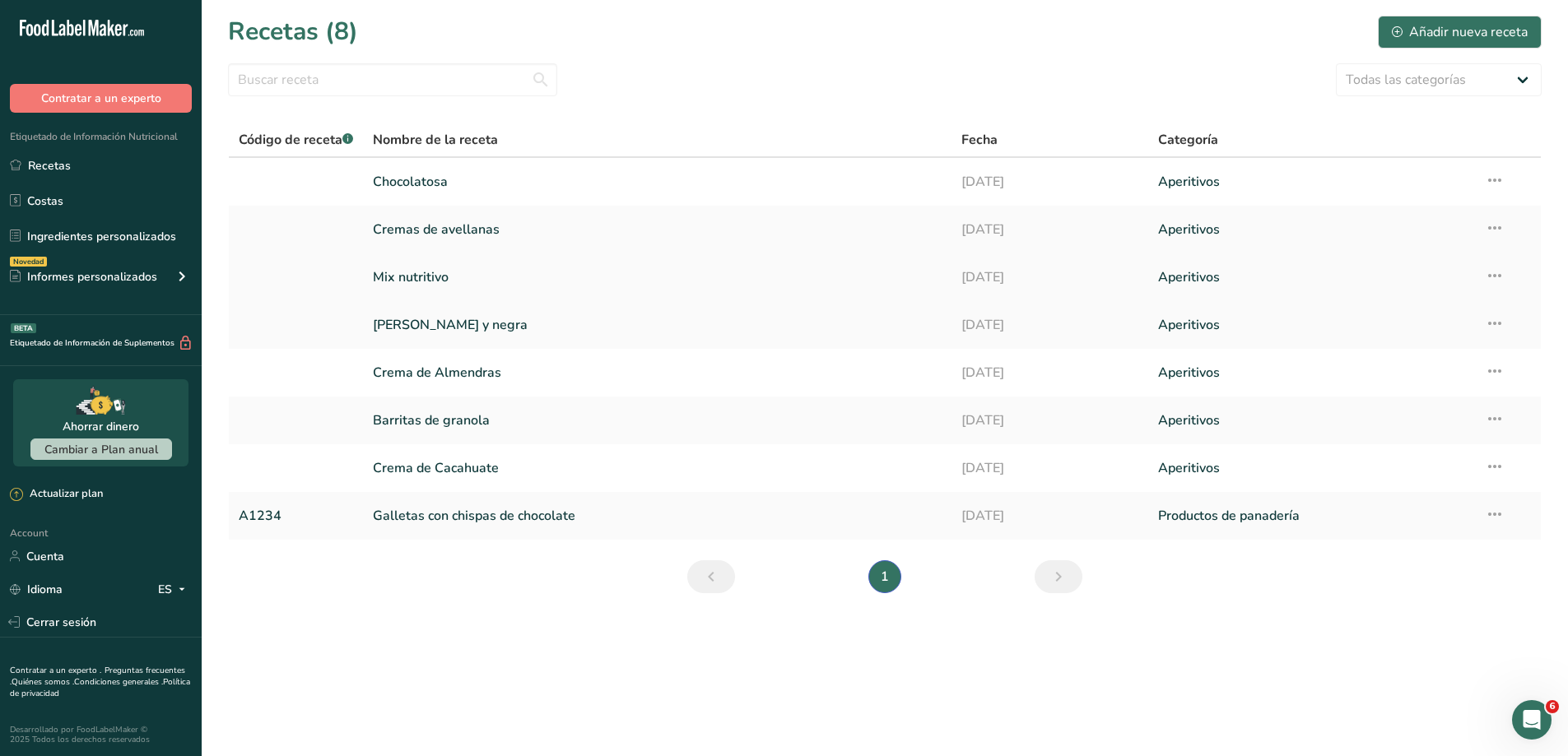
click at [449, 277] on link "Mix nutritivo" at bounding box center [658, 277] width 569 height 34
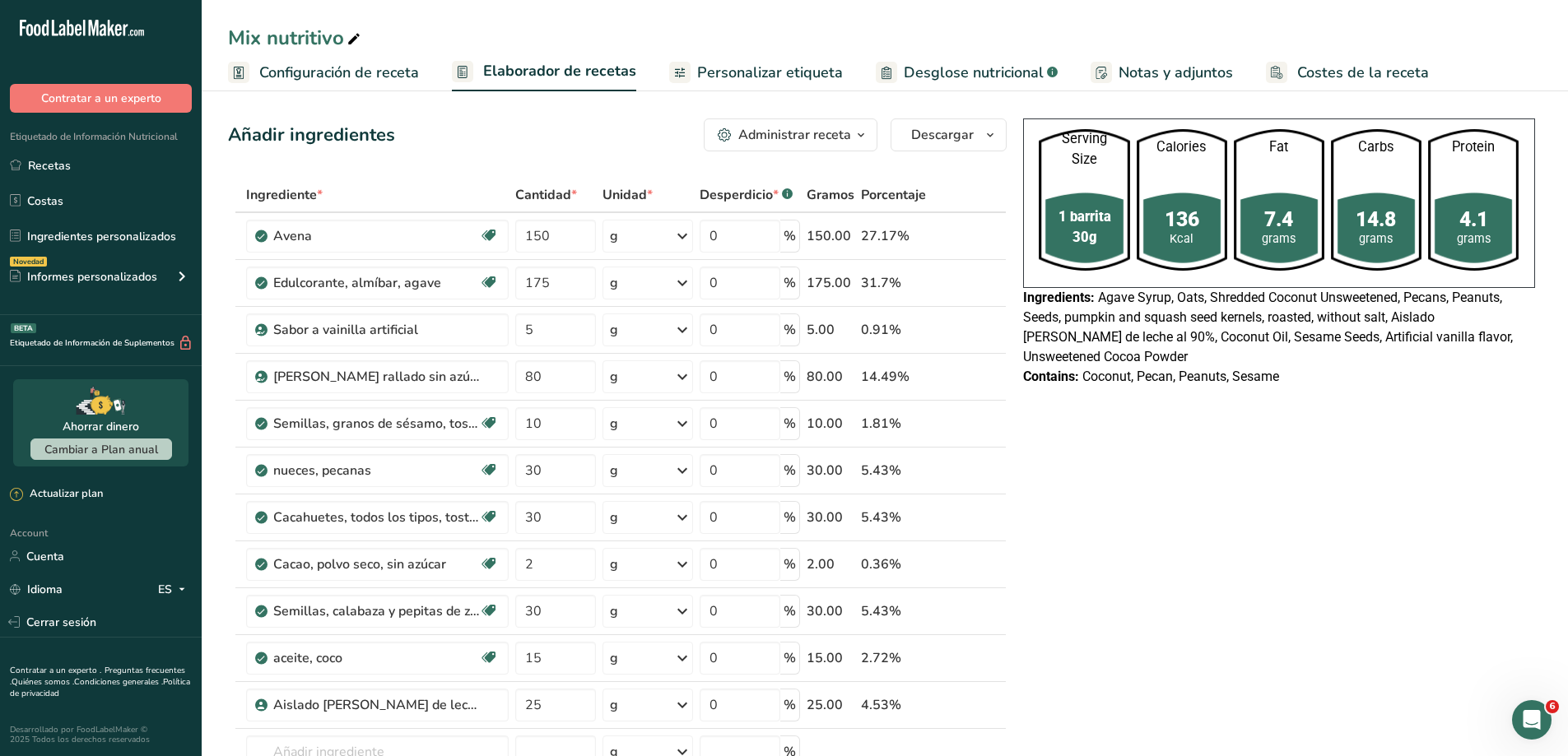
click at [981, 74] on span "Desglose nutricional" at bounding box center [974, 72] width 140 height 23
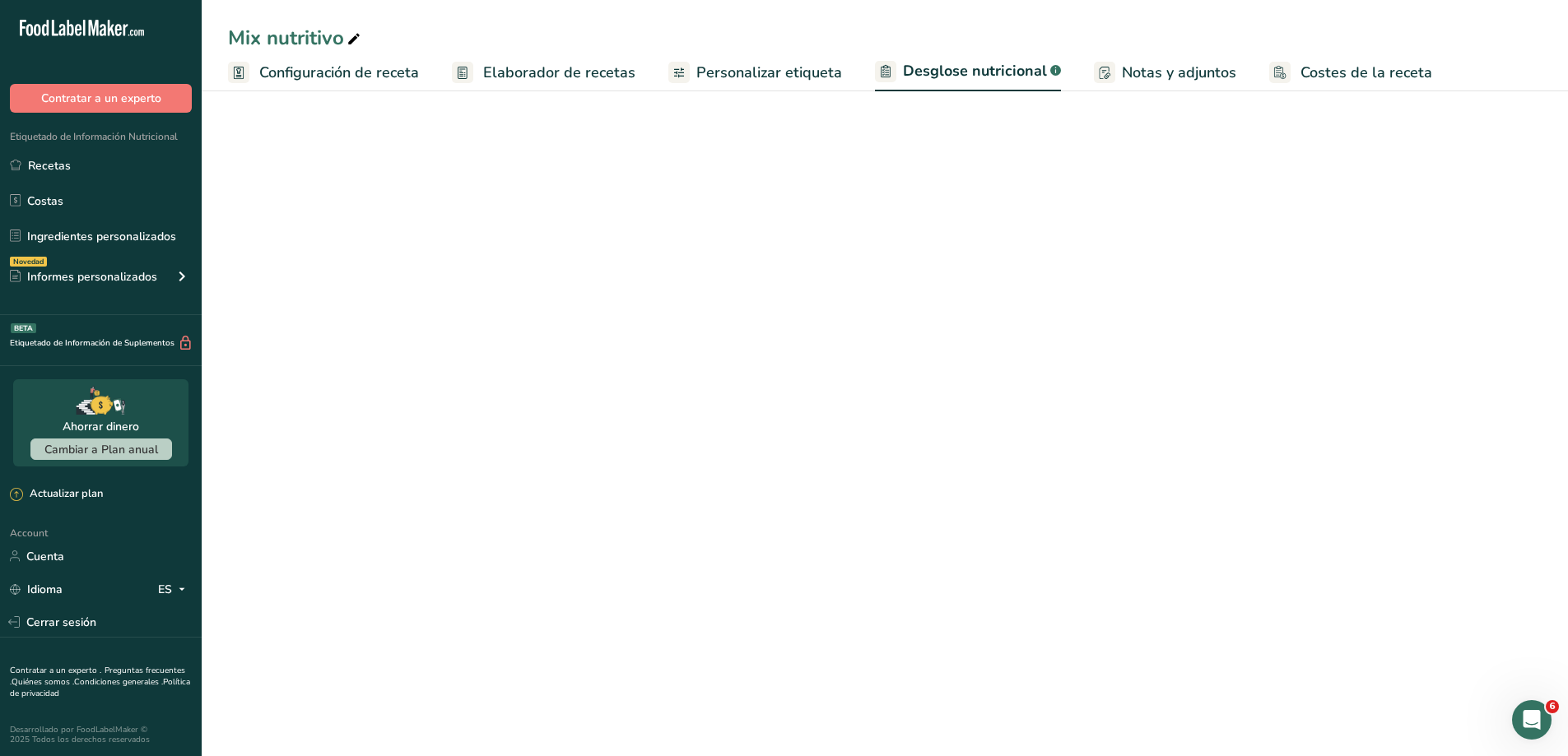
select select "Calories"
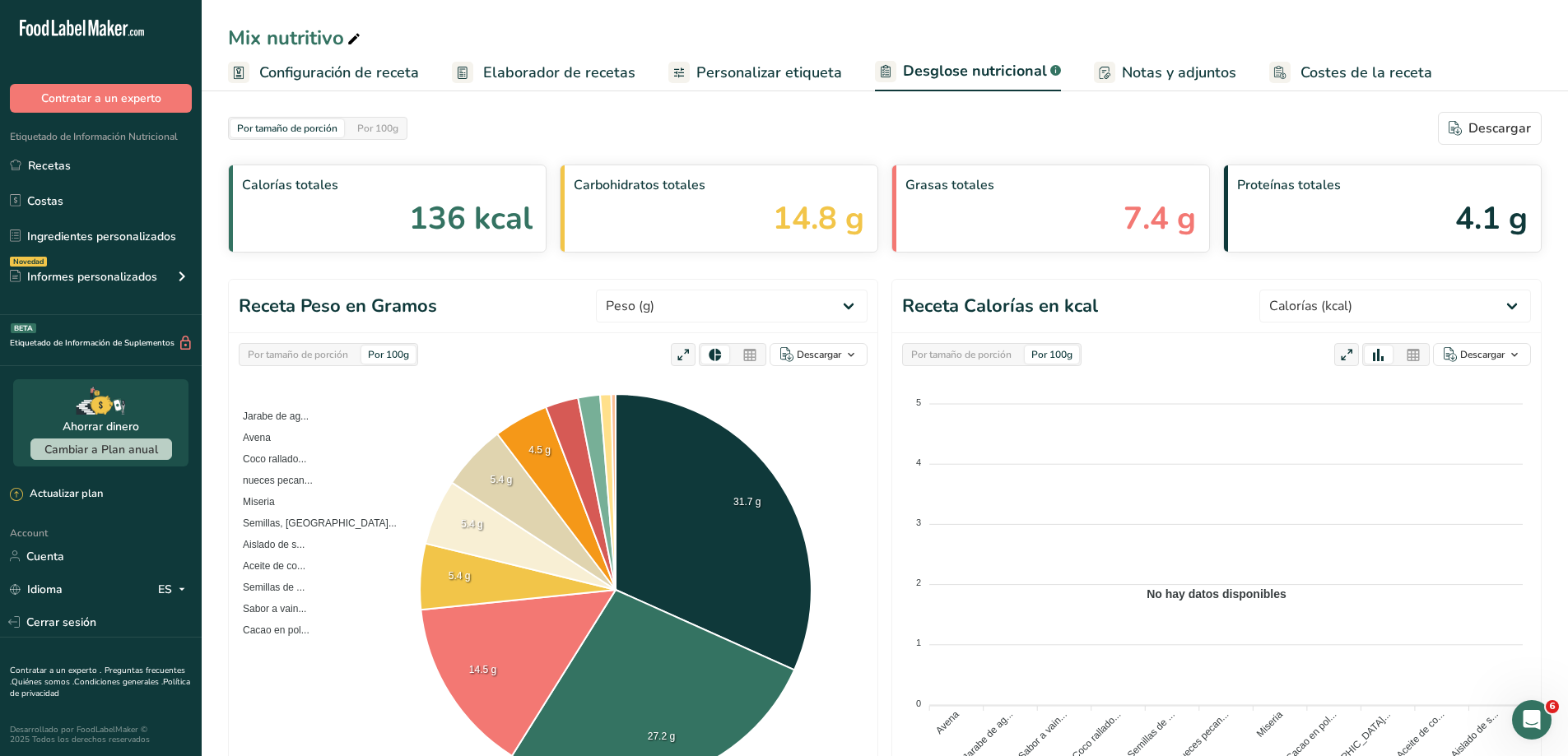
click at [760, 71] on span "Personalizar etiqueta" at bounding box center [769, 72] width 145 height 23
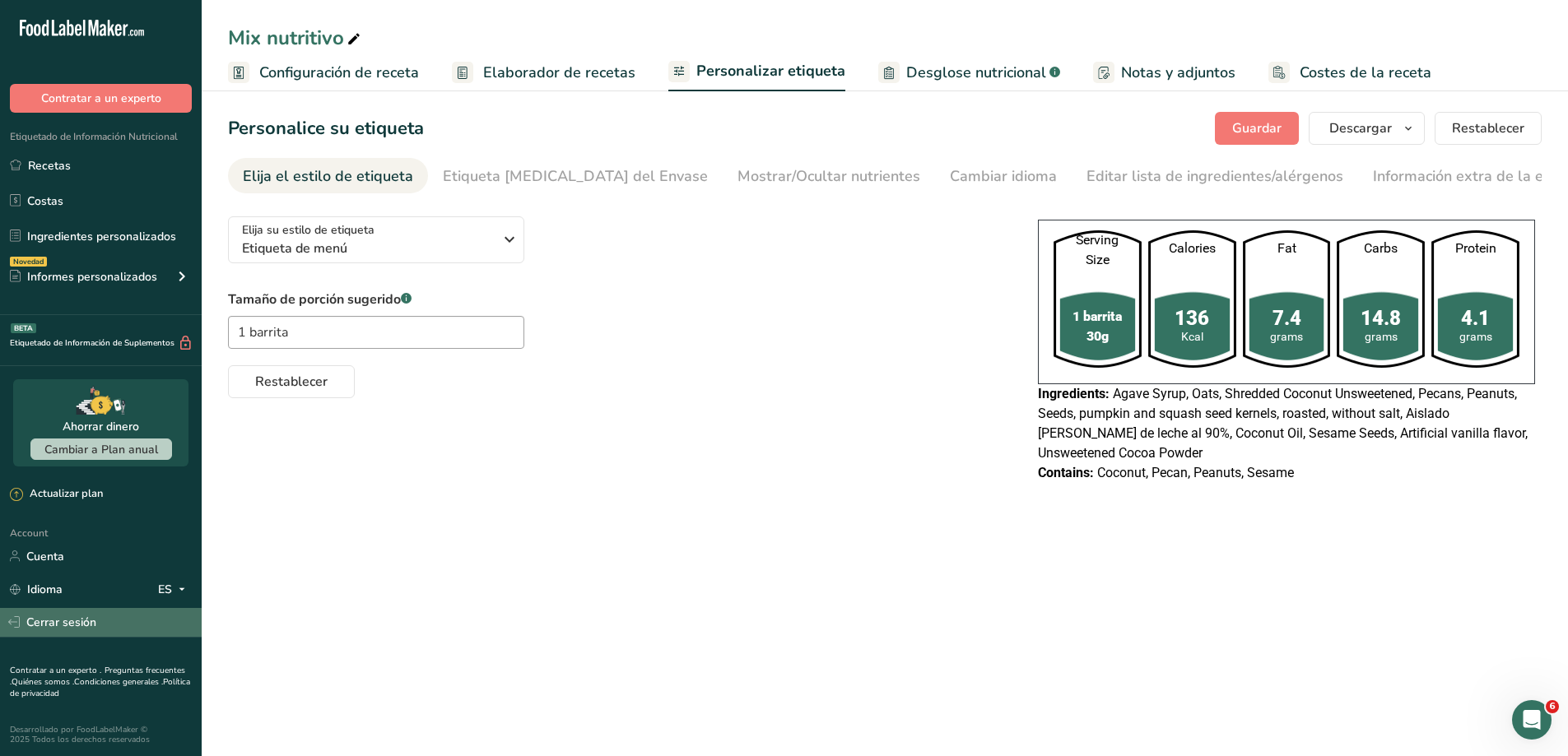
scroll to position [2, 0]
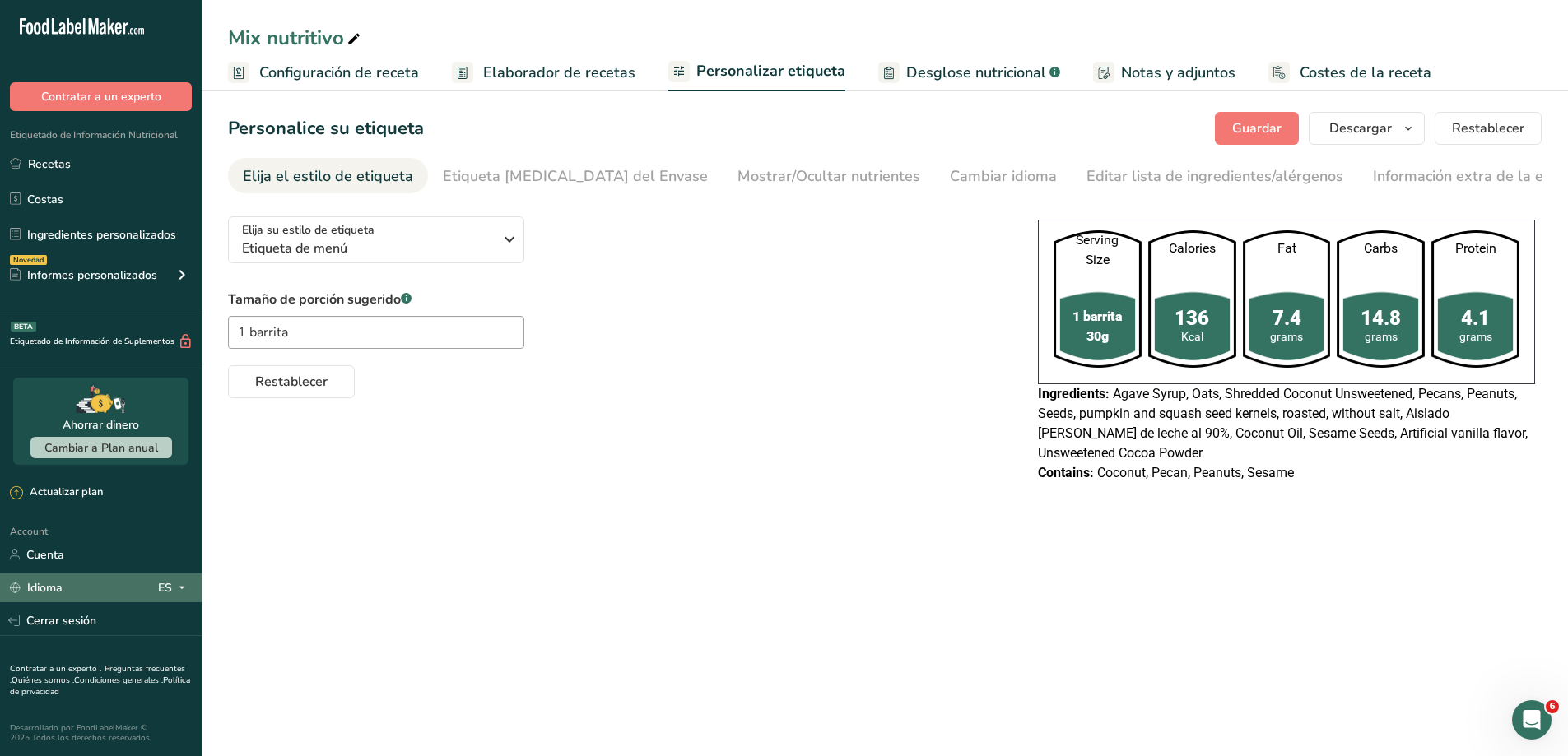
click at [192, 586] on link "Idioma ES English Spanish" at bounding box center [100, 588] width 201 height 29
click at [495, 561] on main "Mix nutritivo Configuración de receta Elaborador de recetas Personalizar etique…" at bounding box center [784, 378] width 1568 height 756
click at [950, 165] on div "Cambiar idioma" at bounding box center [1003, 176] width 107 height 23
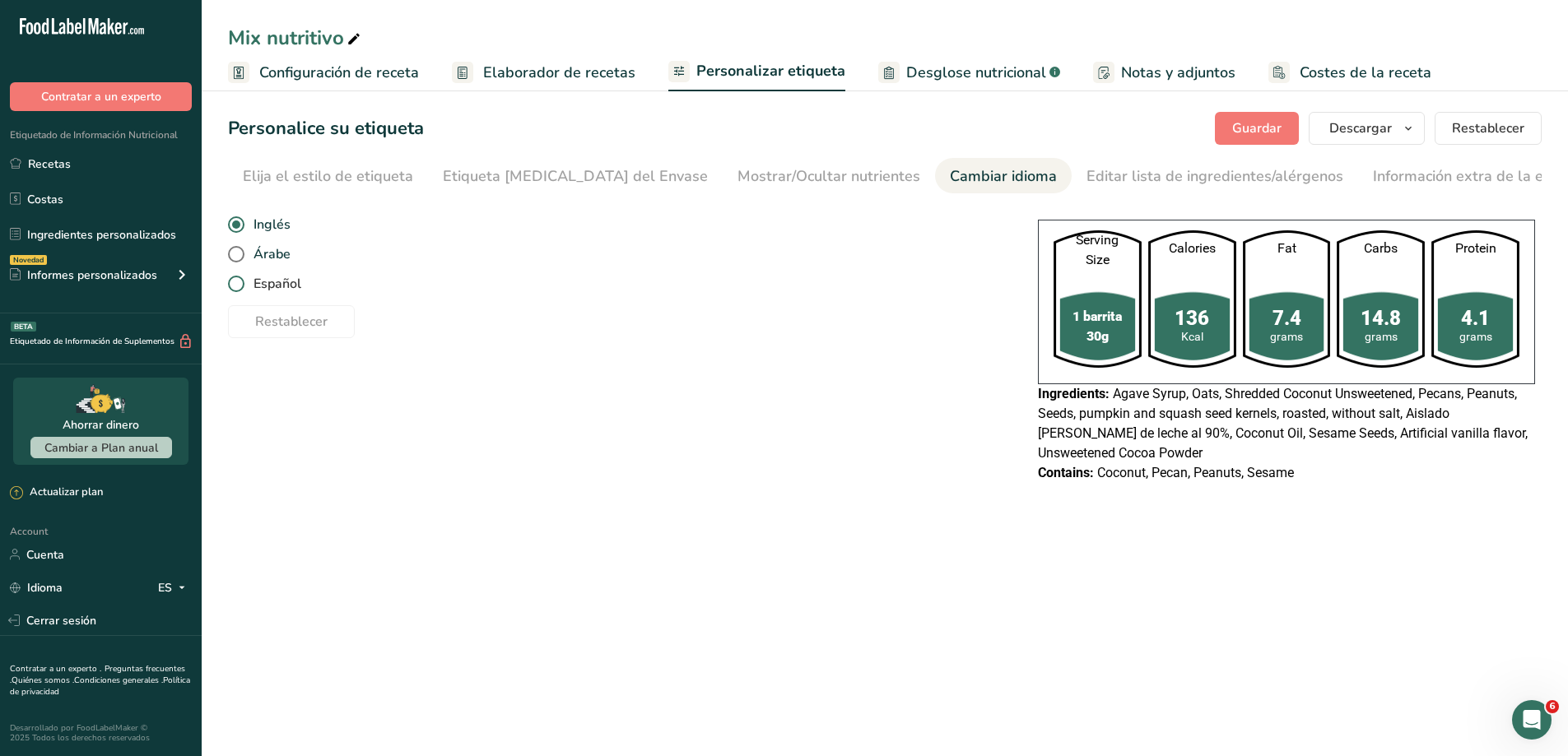
click at [229, 279] on span at bounding box center [236, 284] width 16 height 16
click at [229, 279] on input "Español" at bounding box center [233, 285] width 11 height 11
radio input "true"
radio input "false"
click at [519, 549] on main "Mix nutritivo Configuración de receta Elaborador de recetas Personalizar etique…" at bounding box center [784, 378] width 1568 height 756
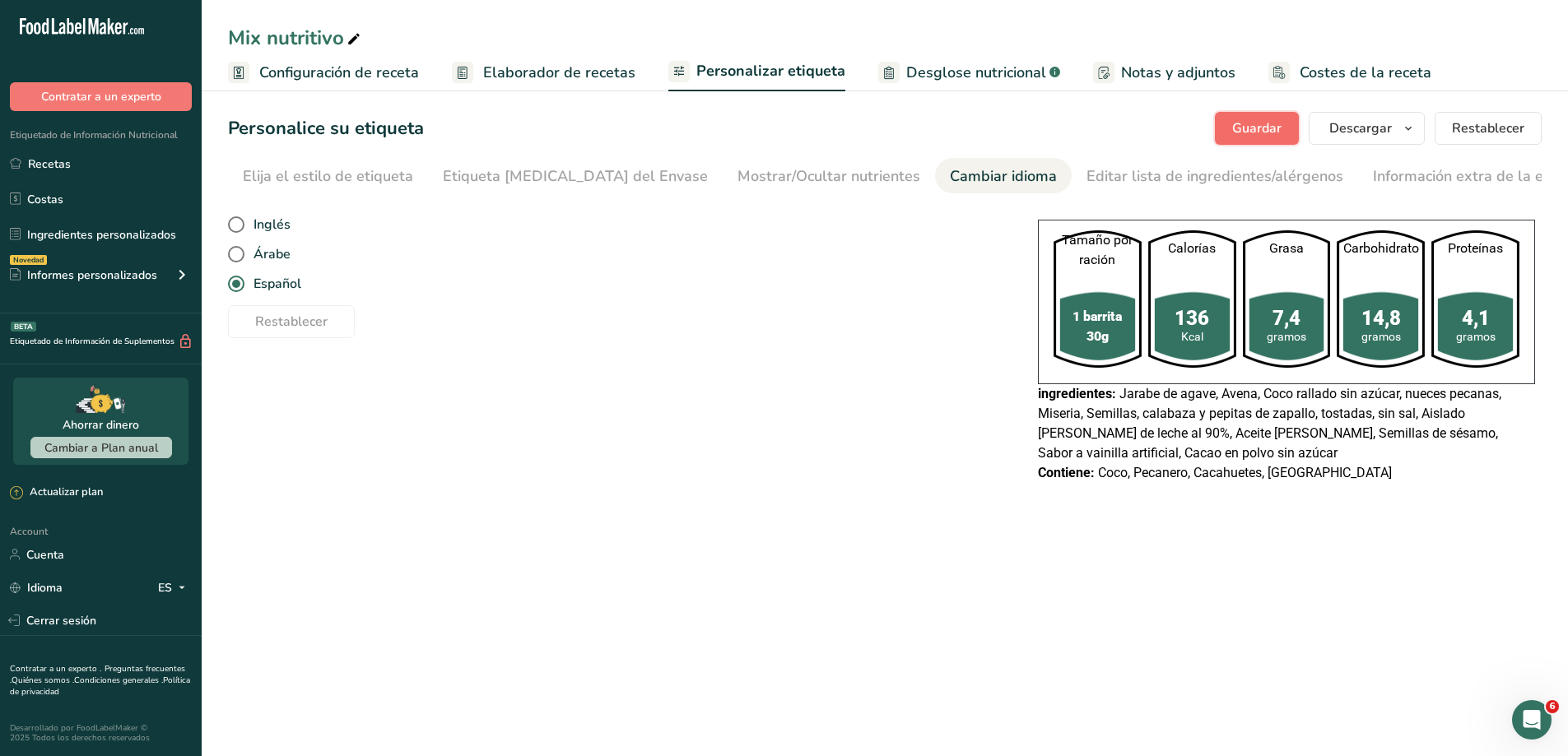
click at [1274, 121] on span "Guardar" at bounding box center [1256, 128] width 50 height 20
click at [946, 70] on span "Desglose nutricional" at bounding box center [975, 72] width 140 height 23
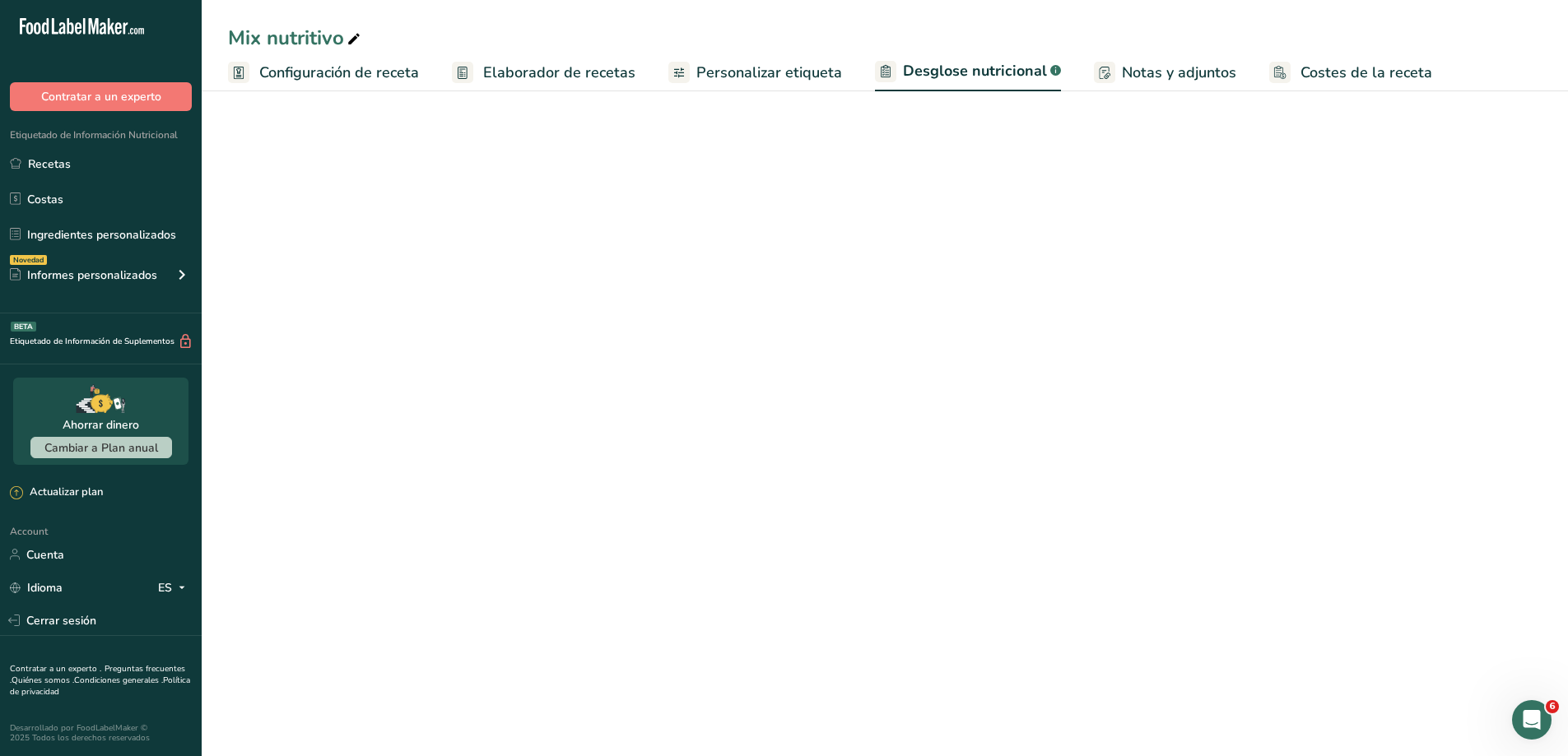
select select "Calories"
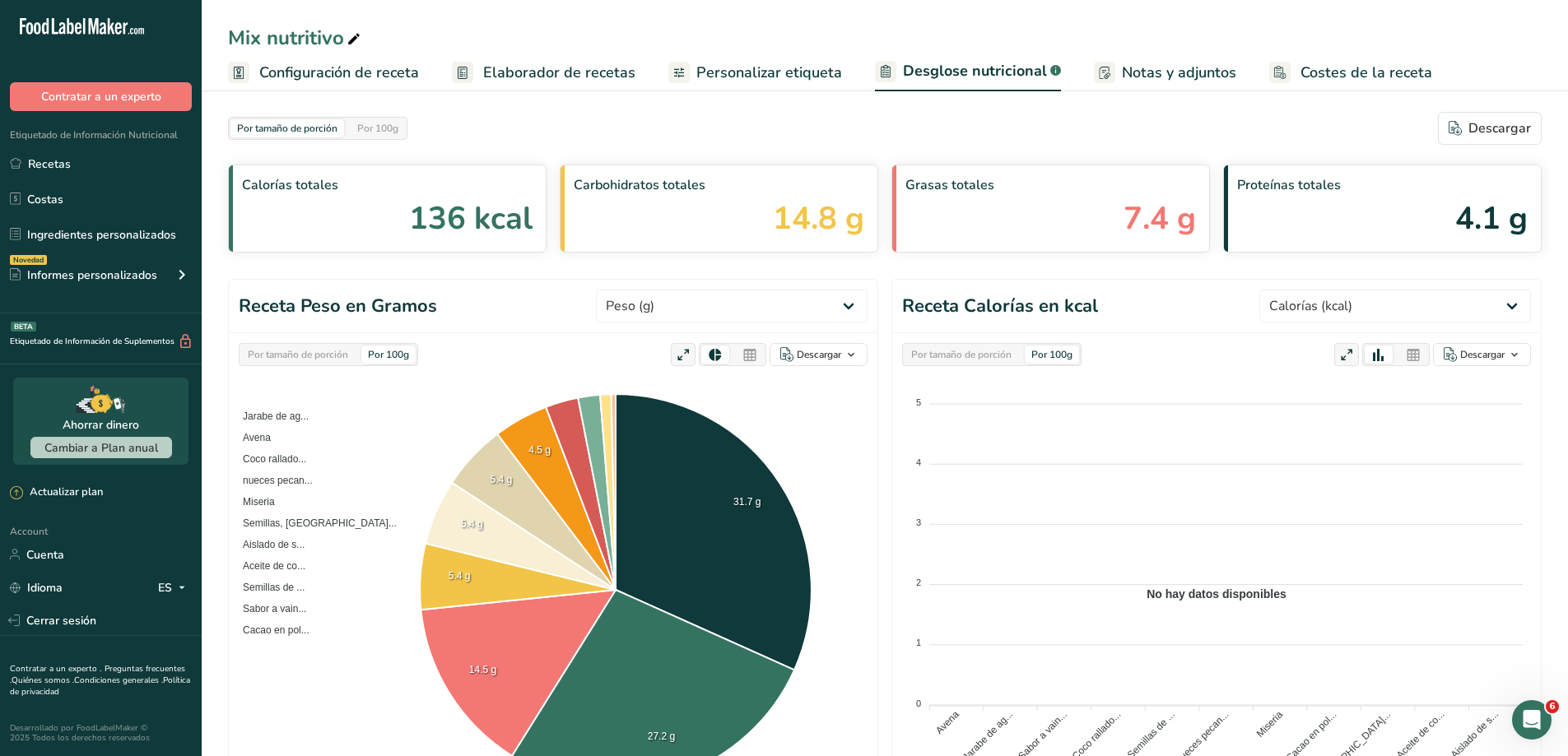
click at [560, 67] on span "Elaborador de recetas" at bounding box center [559, 72] width 153 height 23
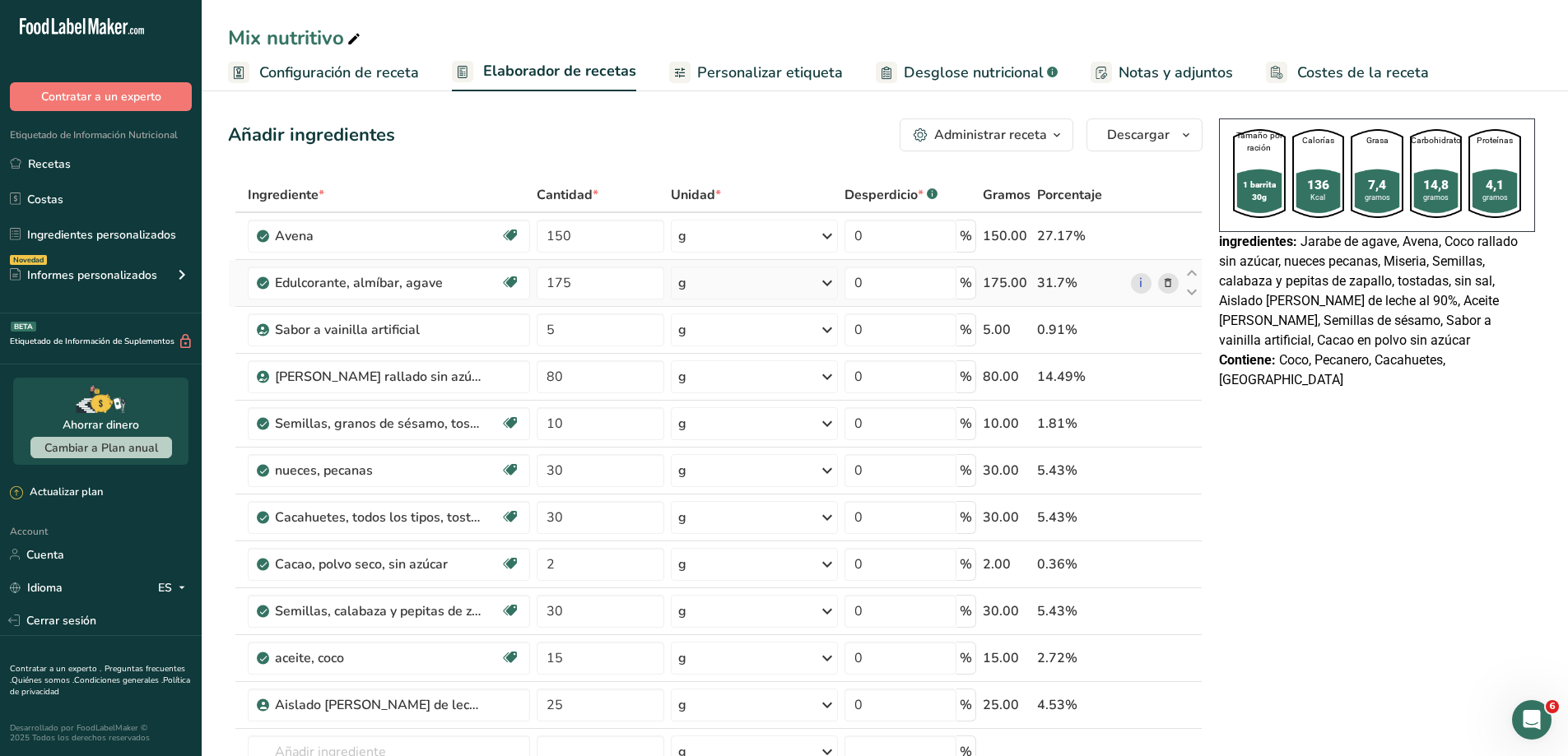
click at [824, 269] on icon at bounding box center [827, 283] width 20 height 30
click at [705, 562] on div "mL" at bounding box center [750, 563] width 126 height 17
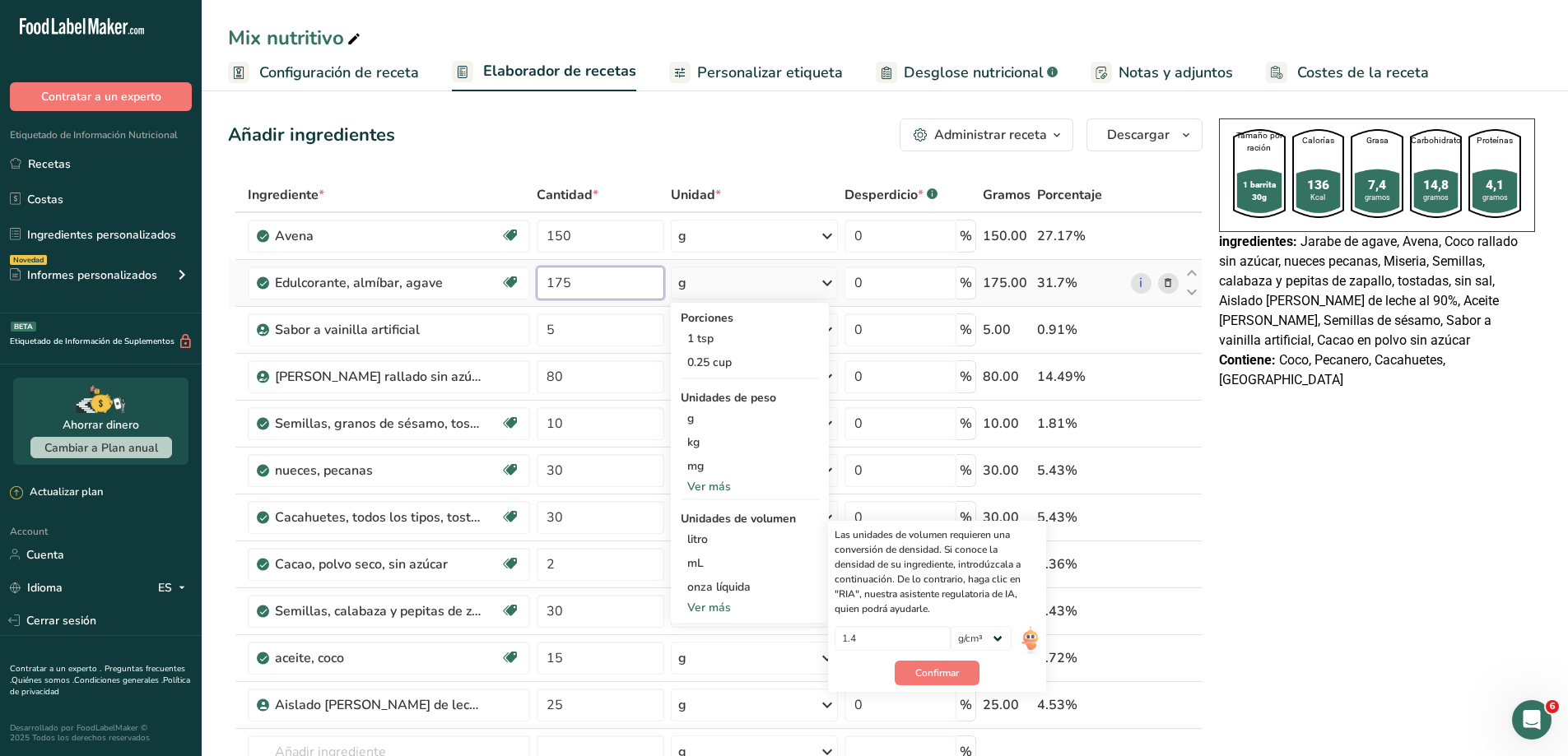
click at [584, 292] on input "175" at bounding box center [600, 283] width 127 height 33
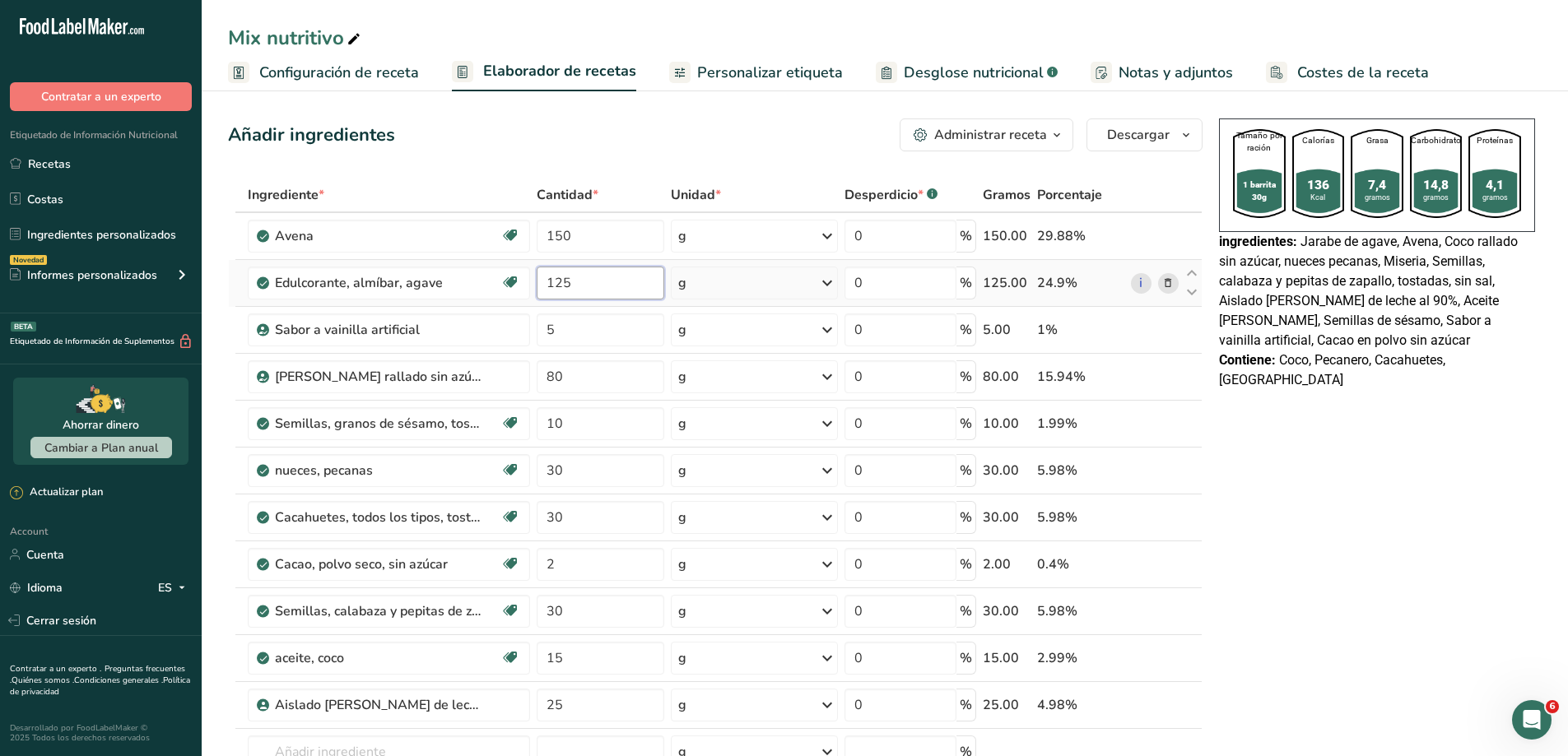
type input "125"
click at [820, 278] on div "Ingrediente * Cantidad * Unidad * Desperdicio * .a-a{fill:#347362;}.b-a{fill:#f…" at bounding box center [714, 528] width 975 height 701
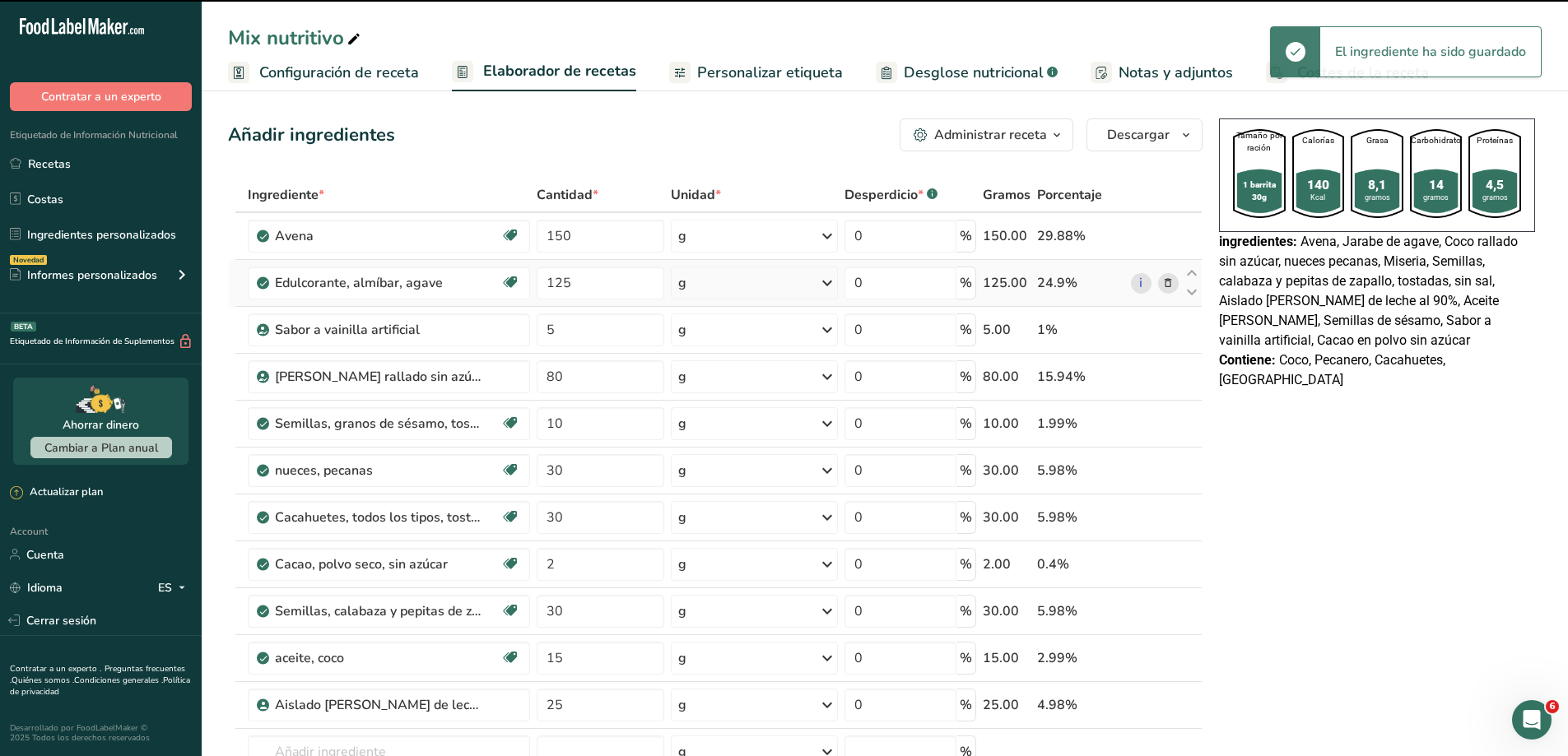
click at [823, 279] on icon at bounding box center [827, 283] width 20 height 30
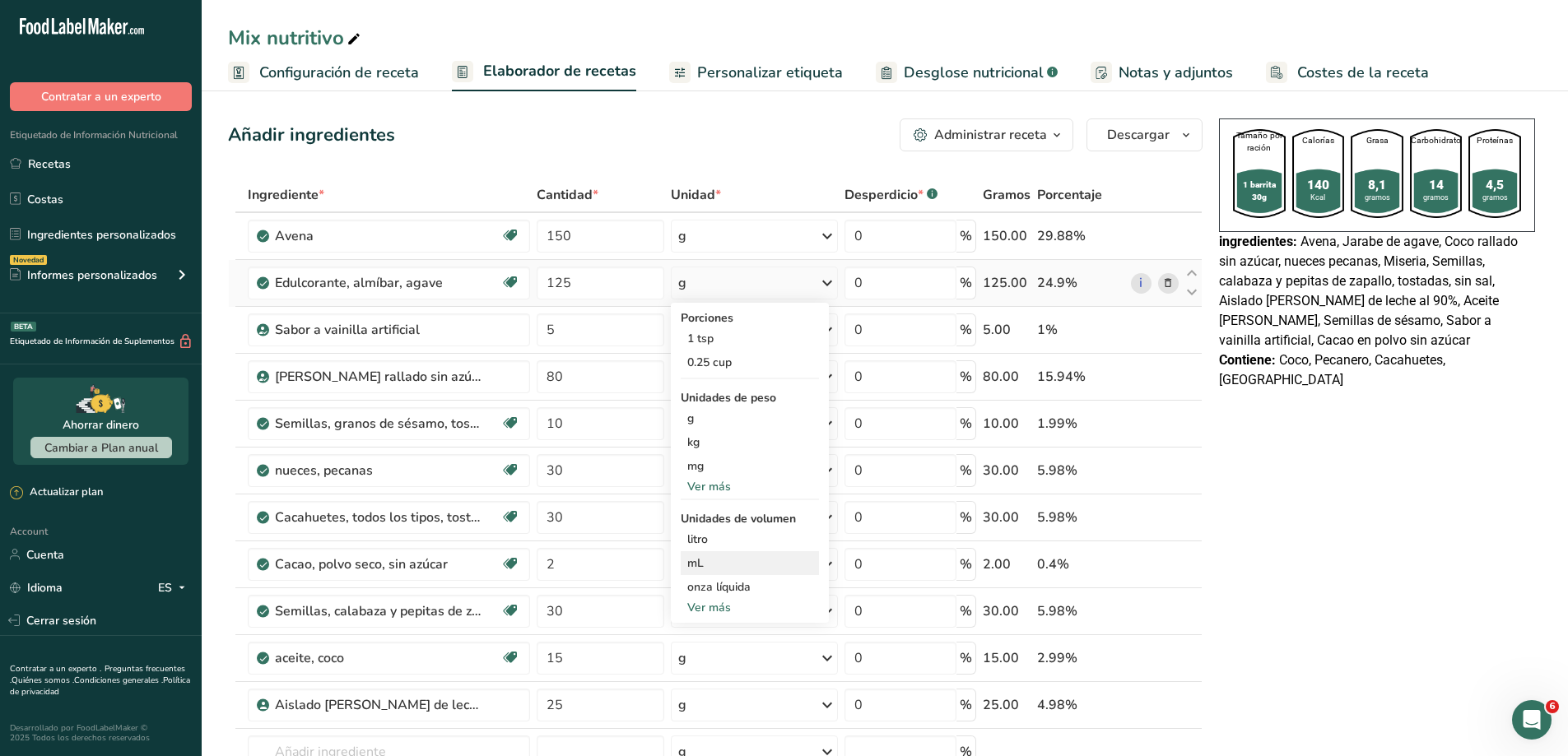
click at [698, 559] on div "mL" at bounding box center [750, 563] width 126 height 17
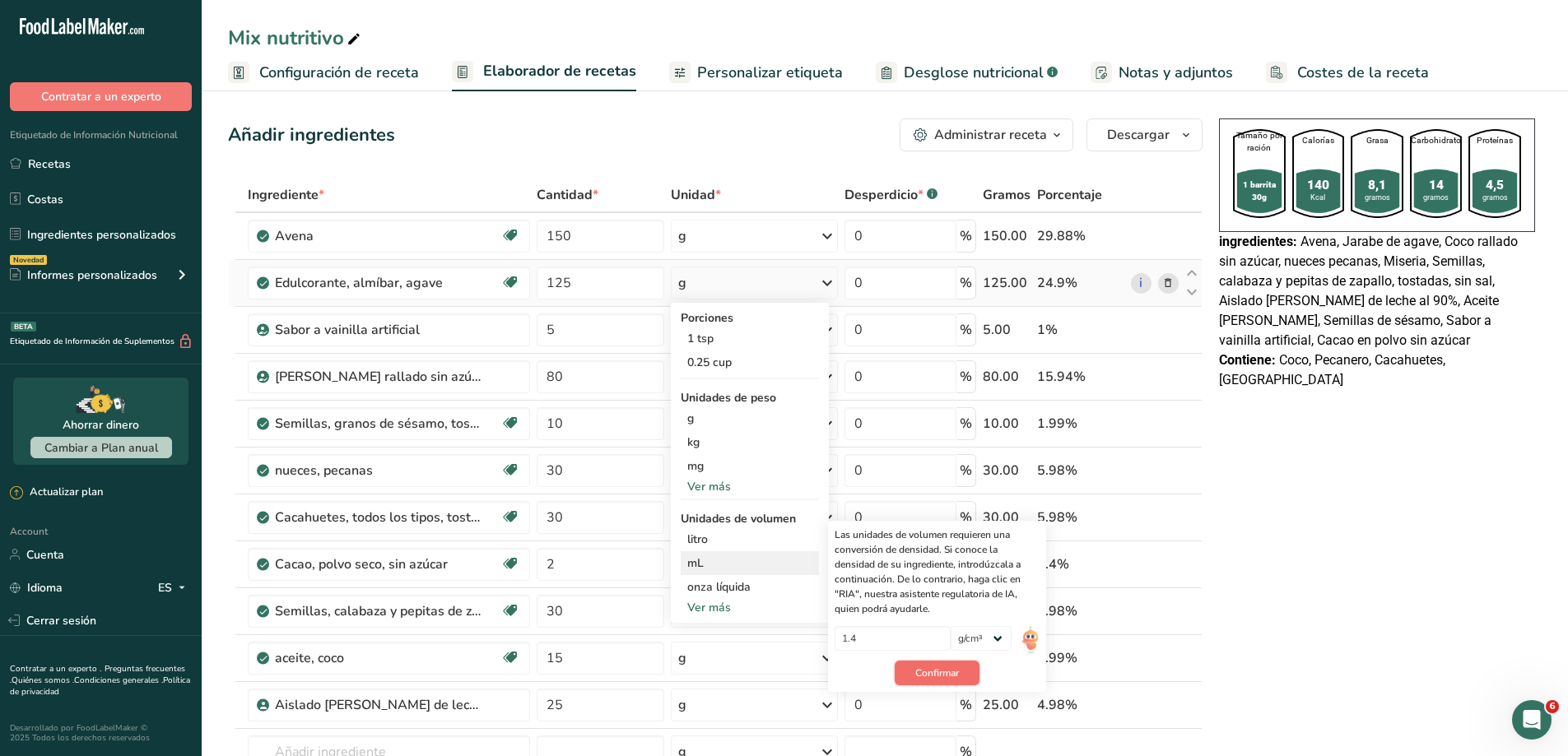
click at [946, 668] on span "Confirmar" at bounding box center [937, 673] width 43 height 14
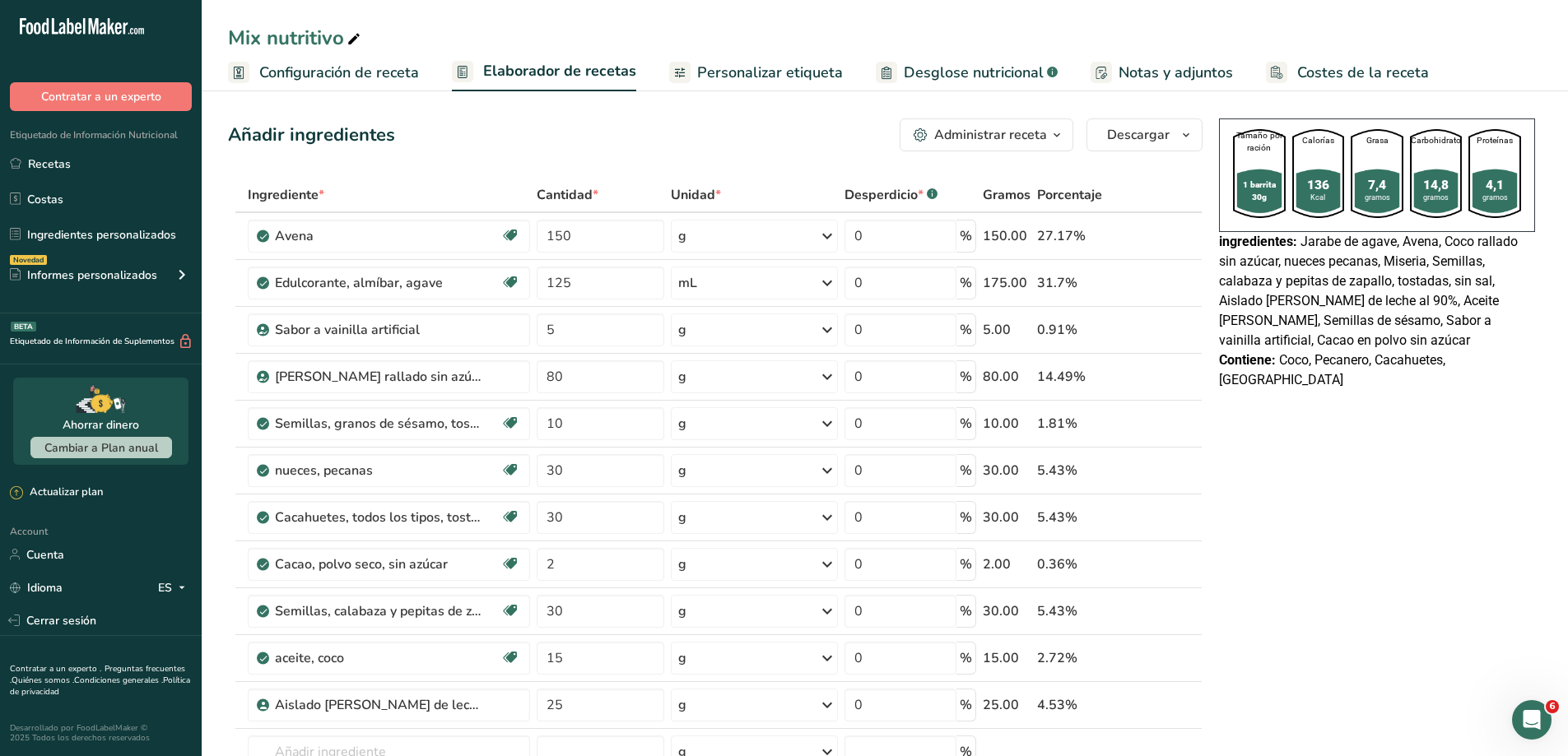
click at [511, 279] on icon at bounding box center [510, 283] width 16 height 25
click at [416, 284] on div "Edulcorante, almíbar, agave" at bounding box center [378, 284] width 206 height 20
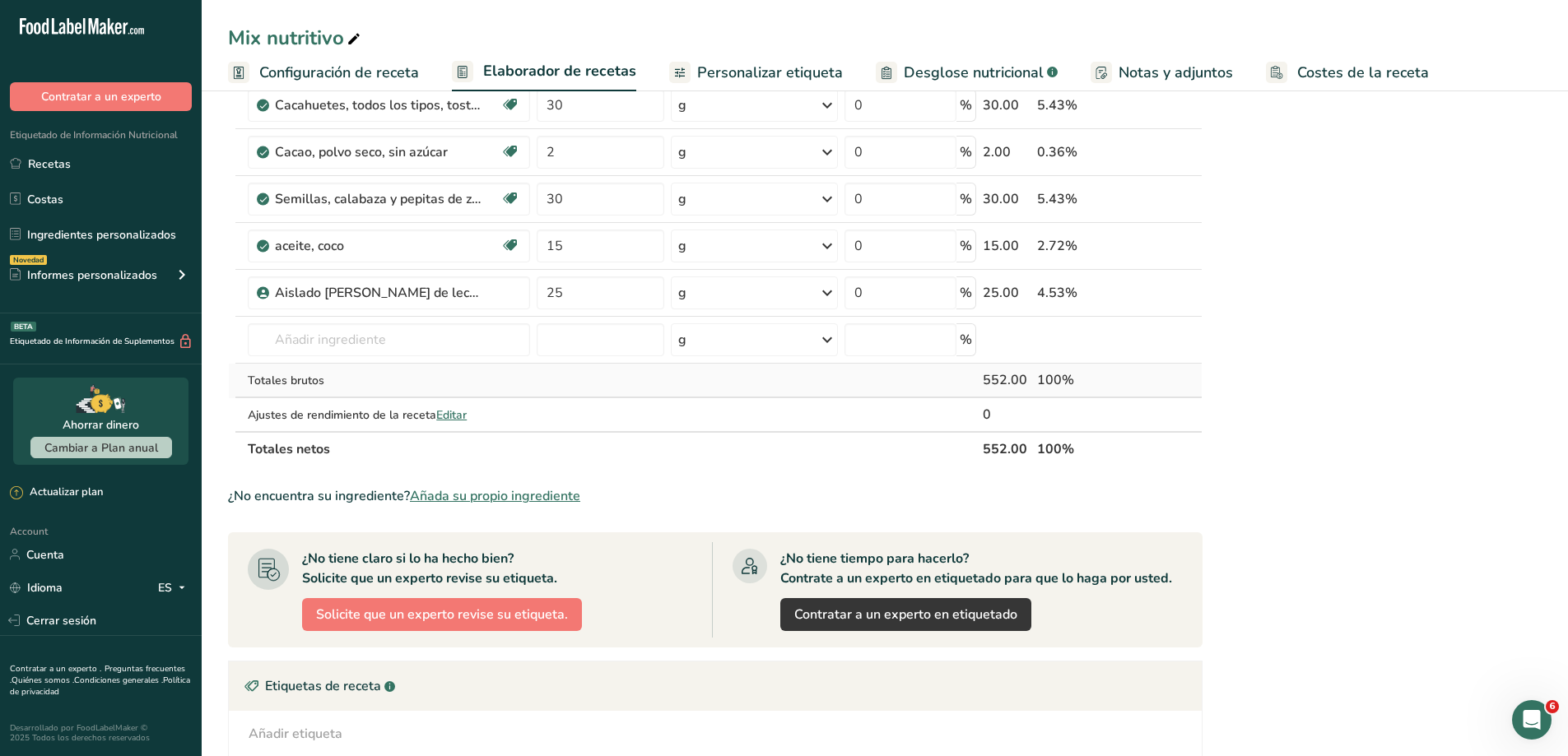
scroll to position [412, 0]
click at [317, 341] on input "text" at bounding box center [388, 341] width 282 height 33
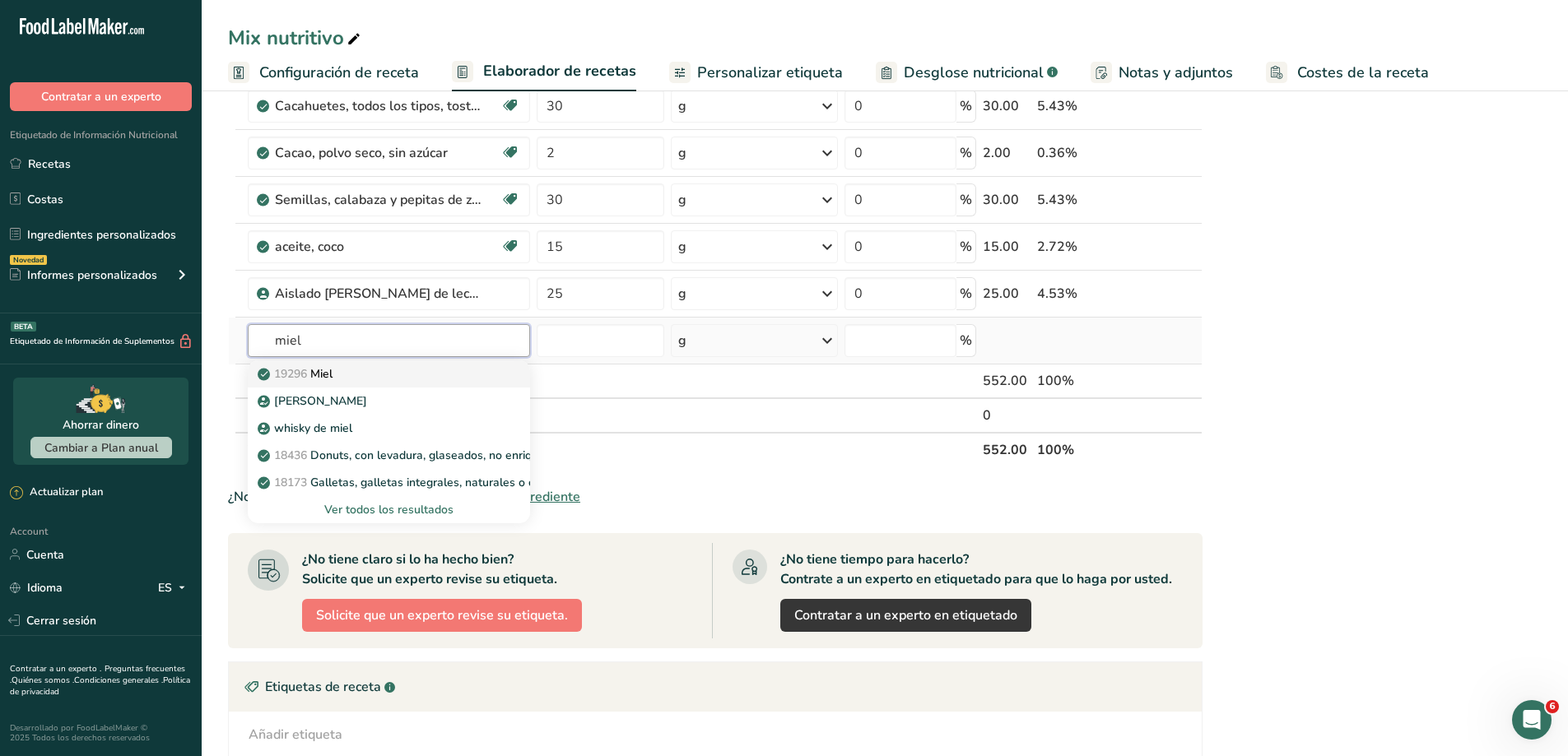
type input "miel"
click at [328, 370] on p "19296 Miel" at bounding box center [296, 374] width 71 height 17
type input "Honey"
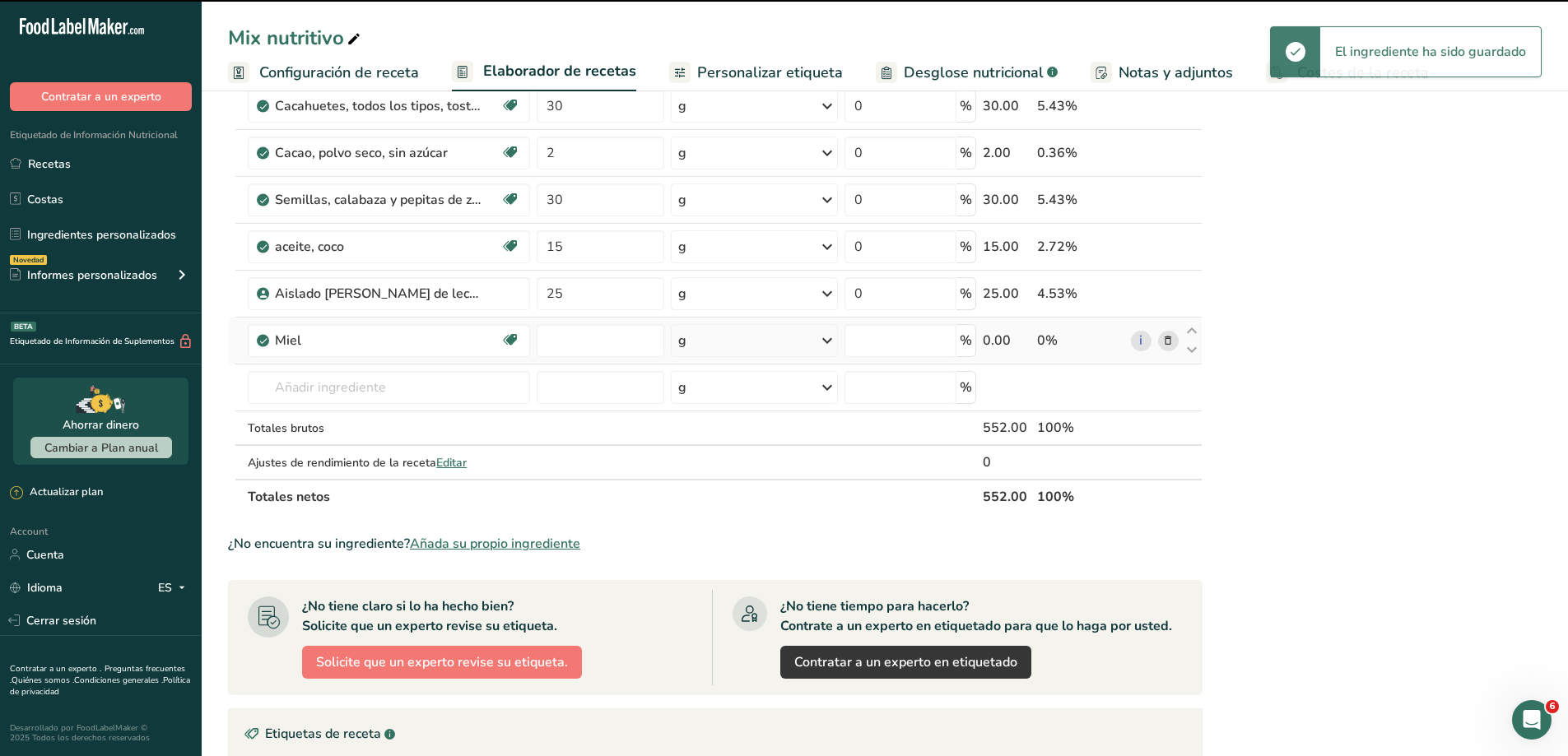
type input "0"
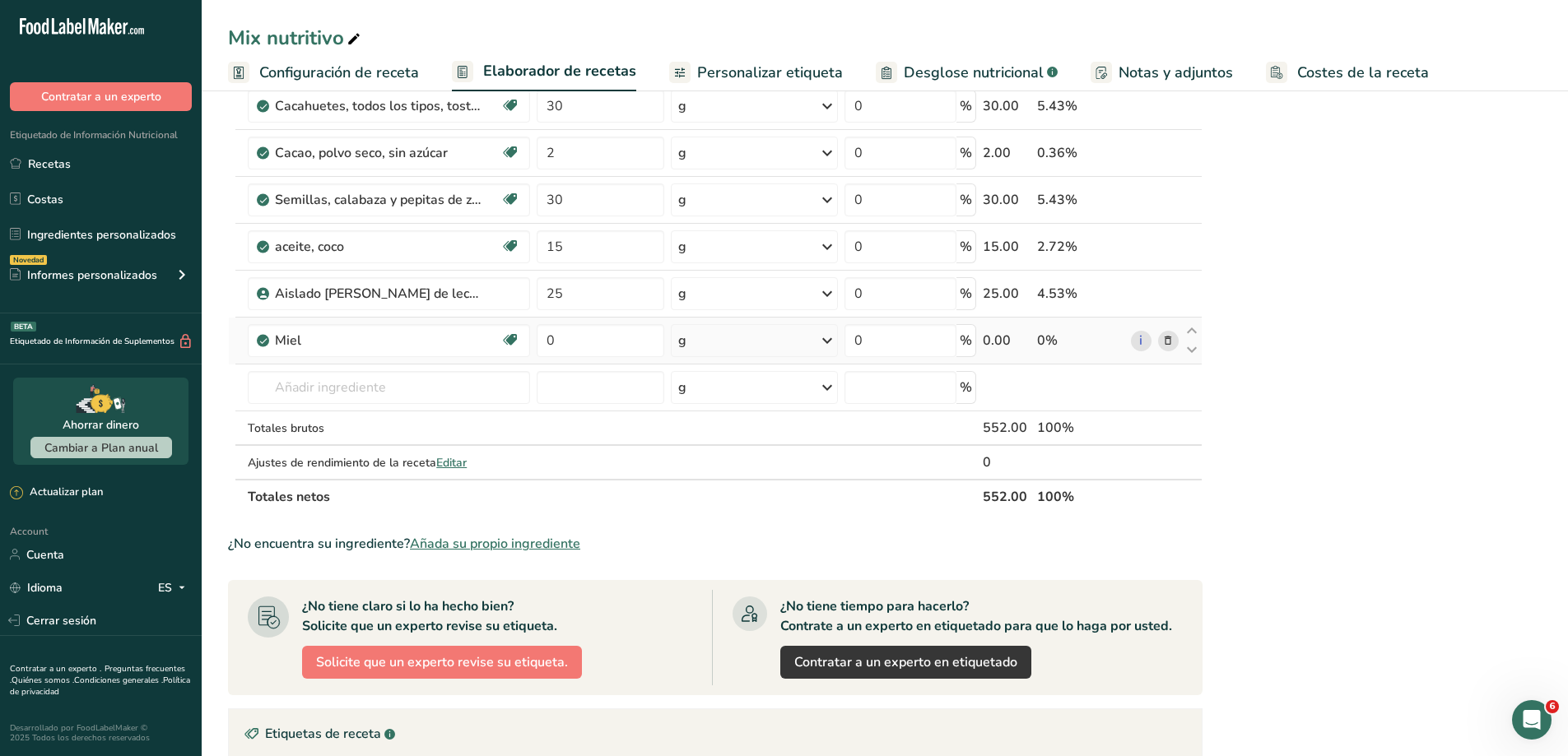
click at [798, 331] on div "g" at bounding box center [754, 341] width 167 height 33
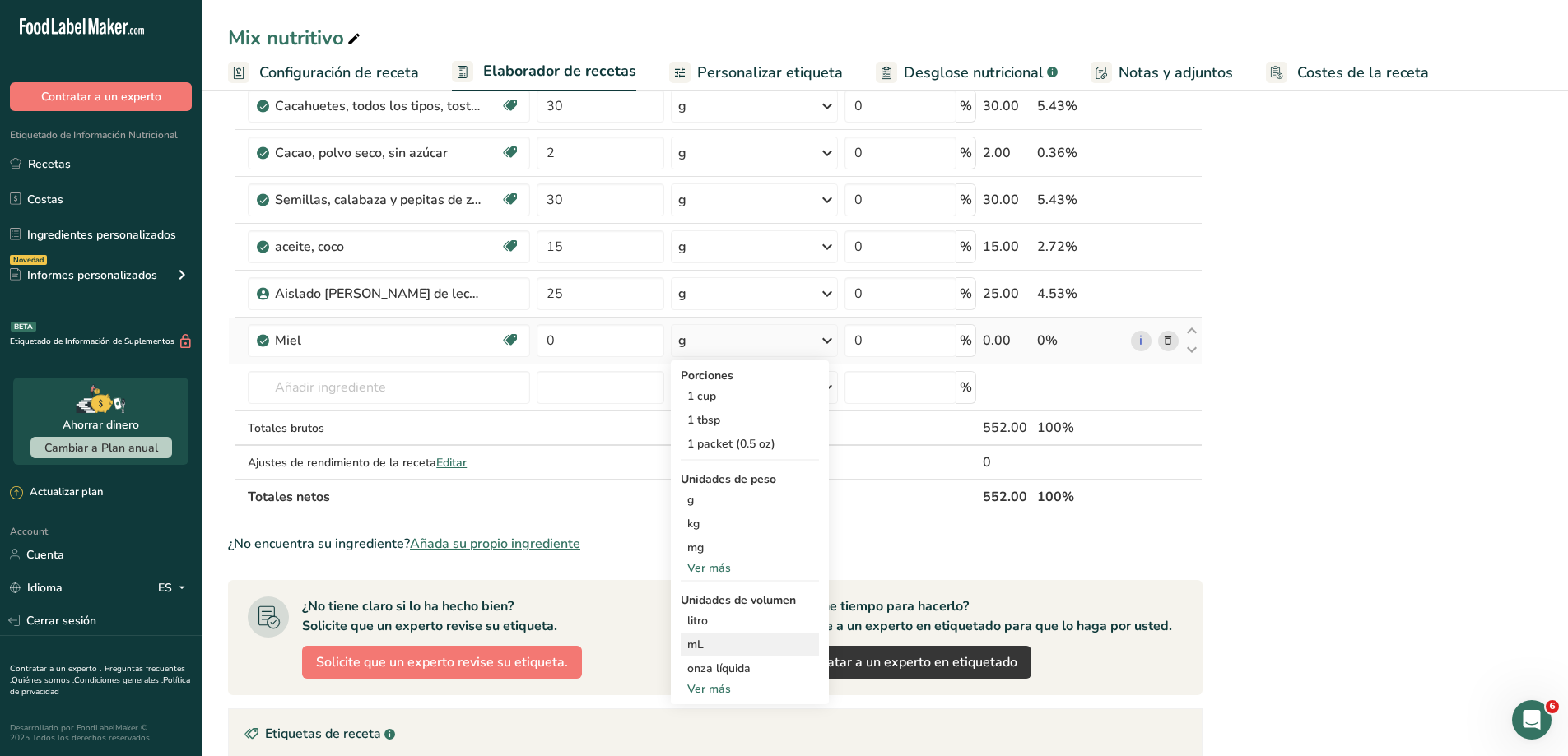
click at [705, 639] on div "mL" at bounding box center [750, 644] width 126 height 17
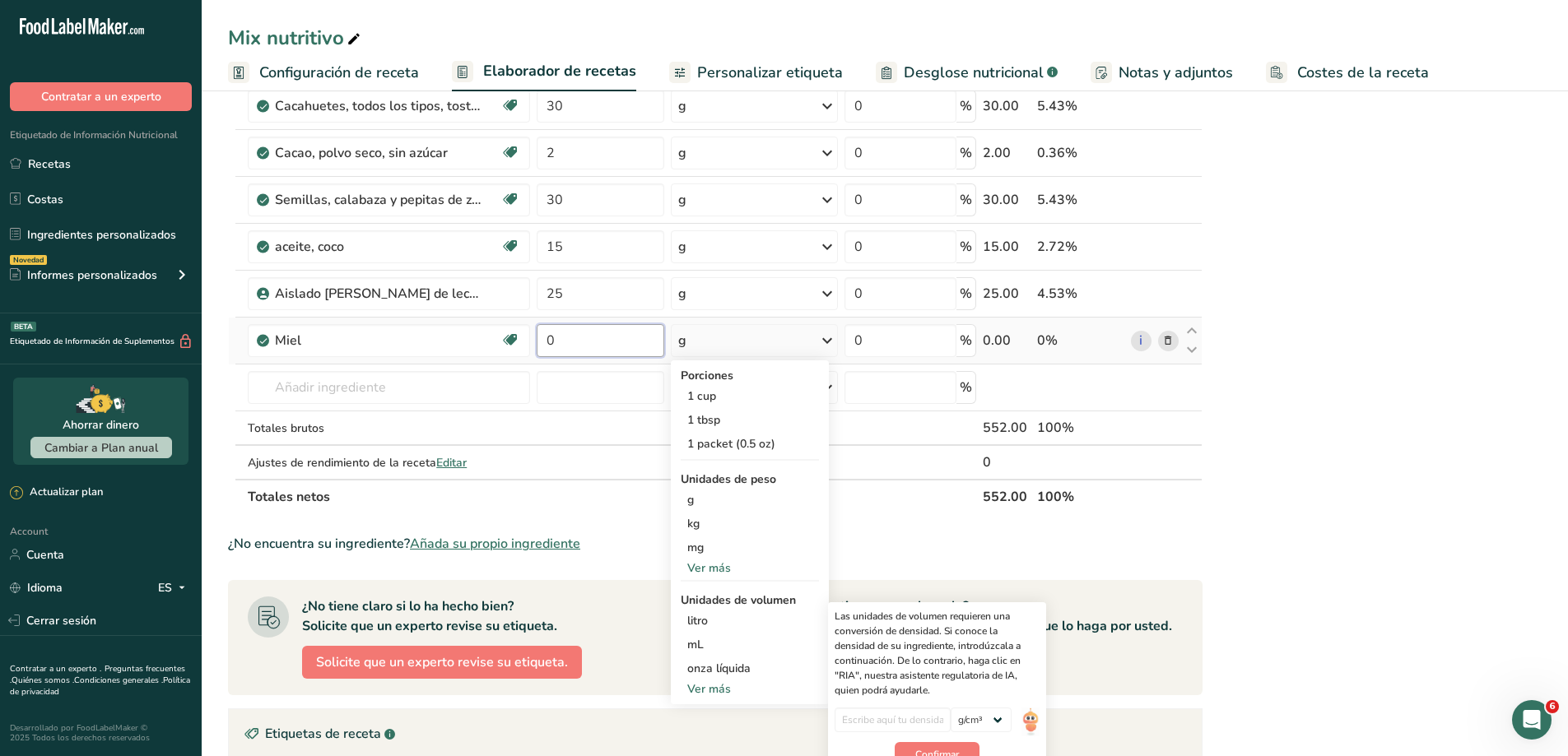
click at [567, 348] on input "0" at bounding box center [600, 341] width 127 height 33
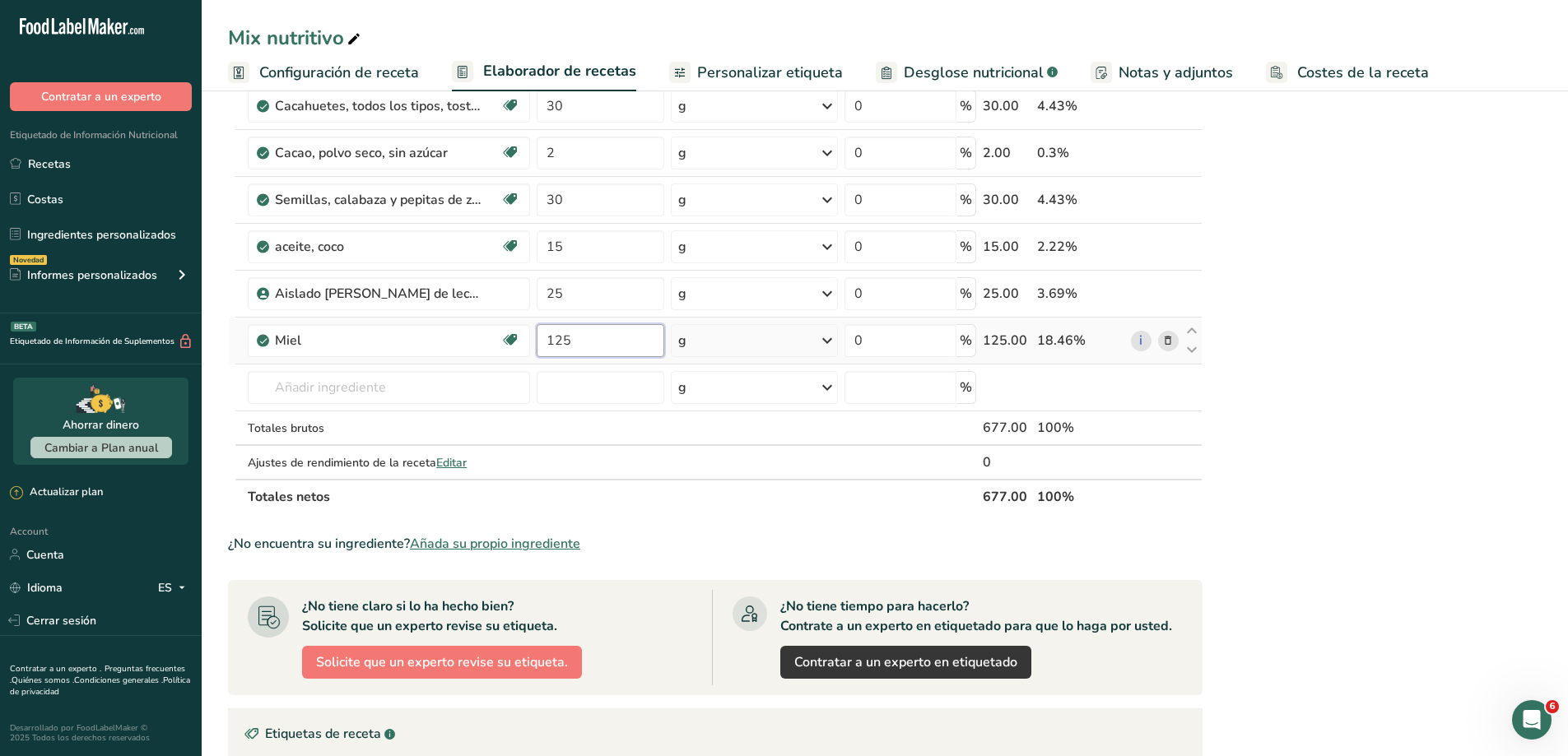
type input "125"
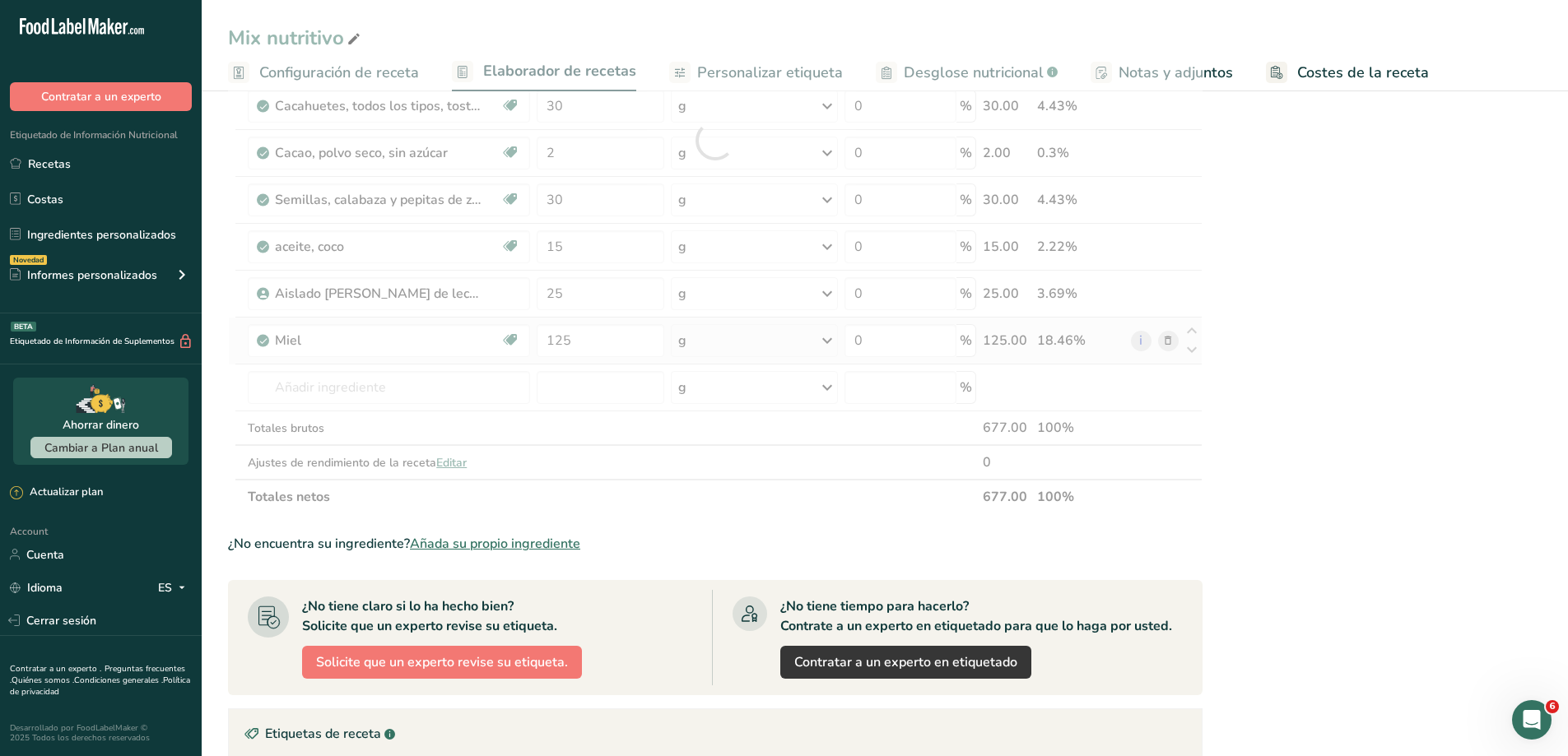
click at [827, 339] on div "Ingrediente * Cantidad * Unidad * Desperdicio * .a-a{fill:#347362;}.b-a{fill:#f…" at bounding box center [714, 140] width 975 height 748
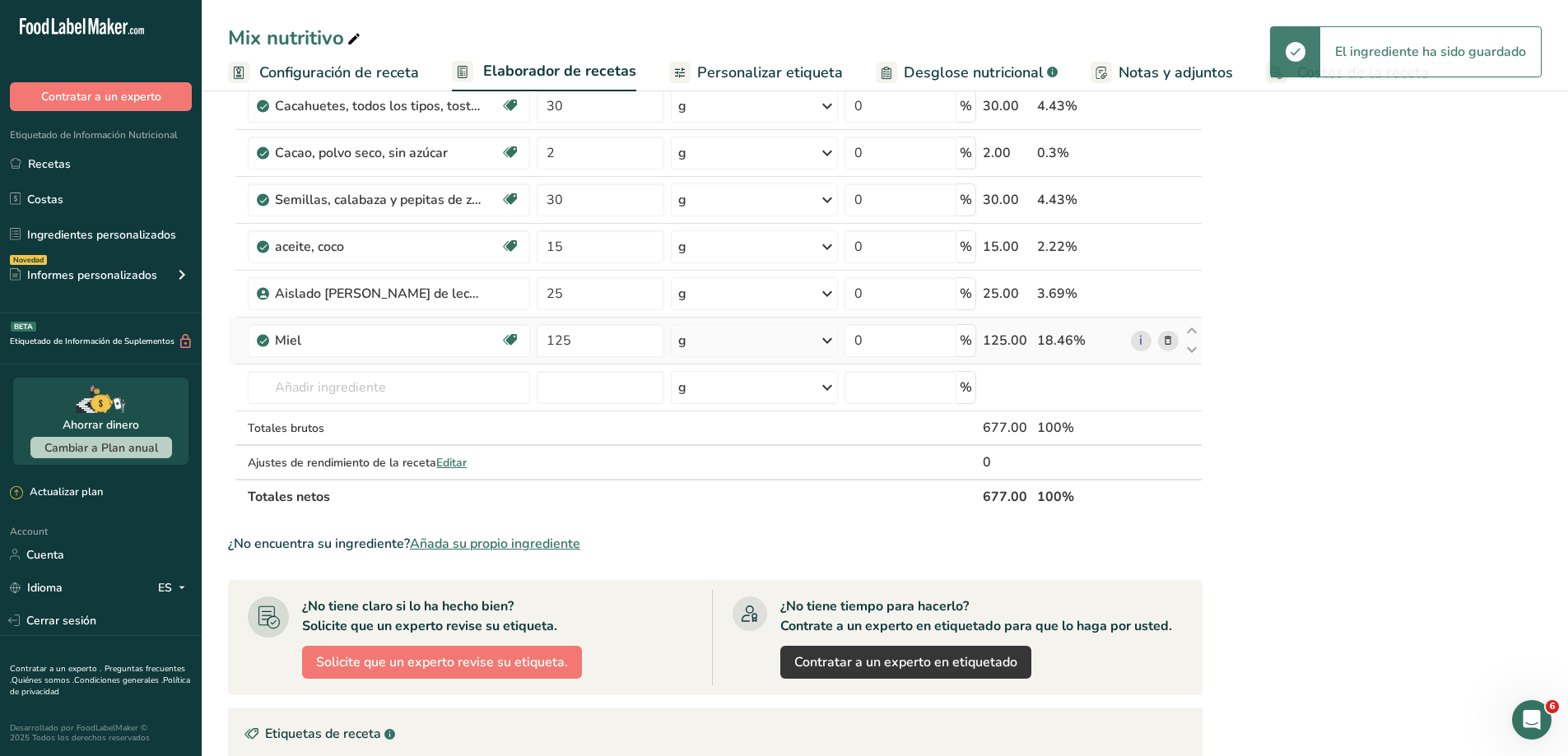
click at [827, 339] on icon at bounding box center [827, 341] width 20 height 30
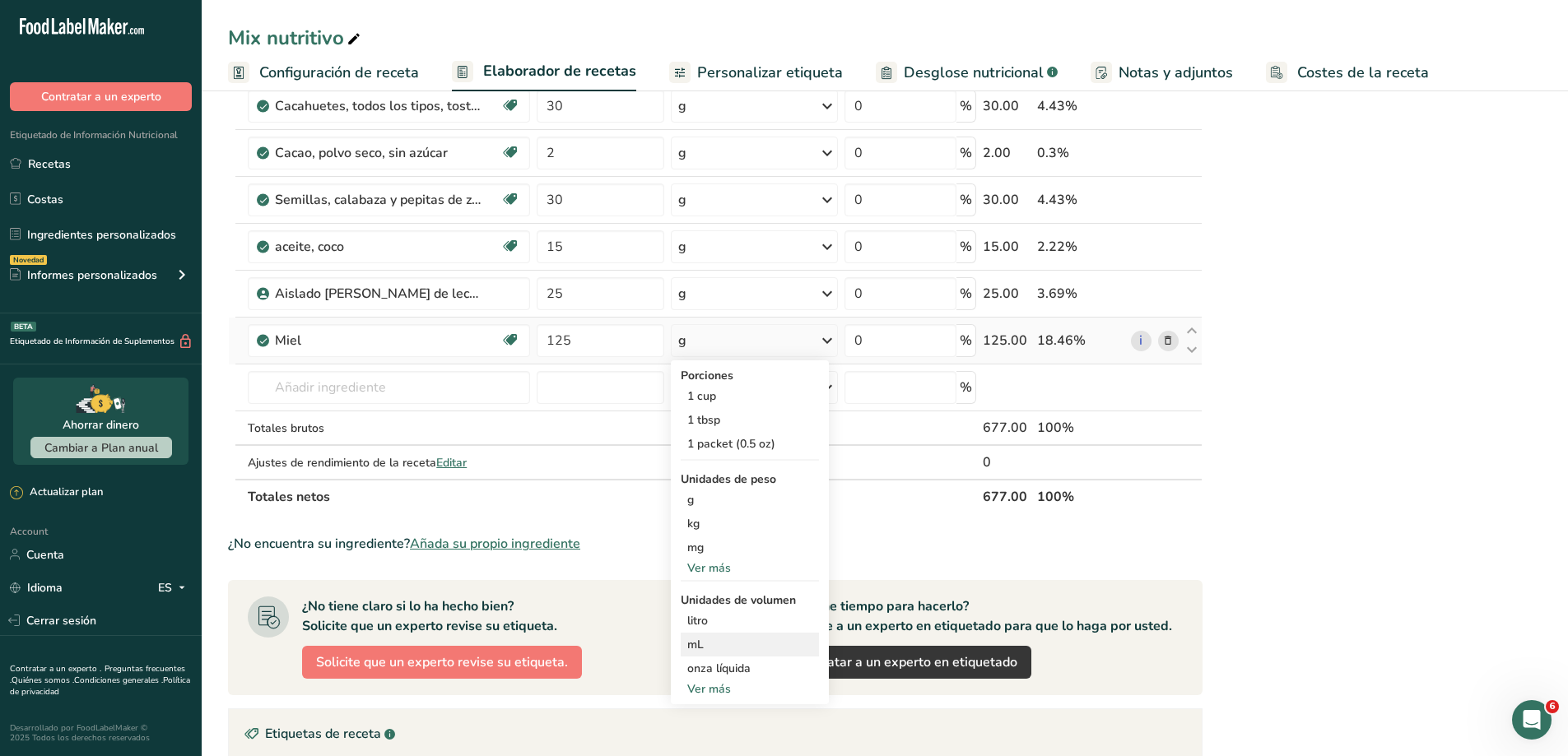
click at [714, 643] on div "mL" at bounding box center [750, 644] width 126 height 17
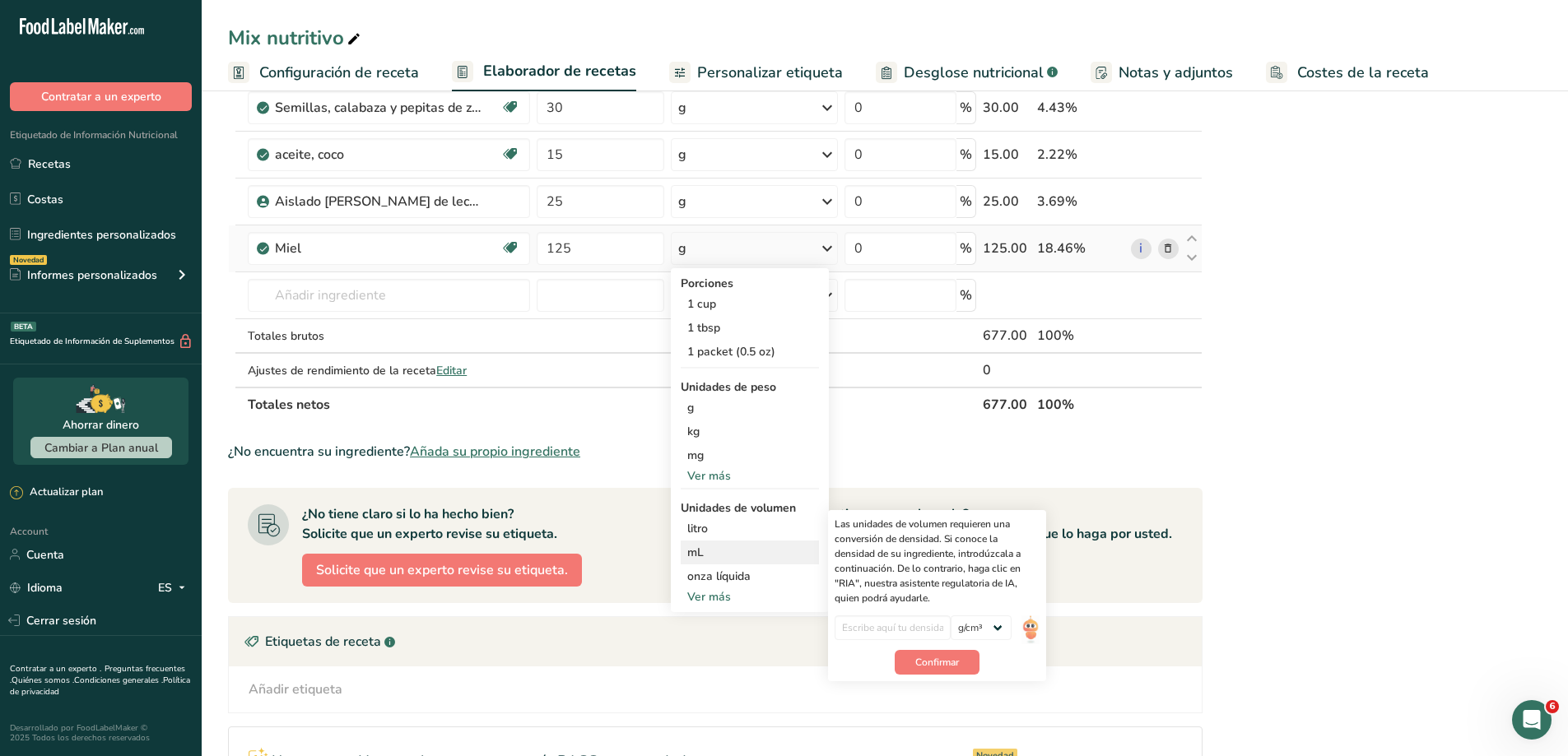
scroll to position [576, 0]
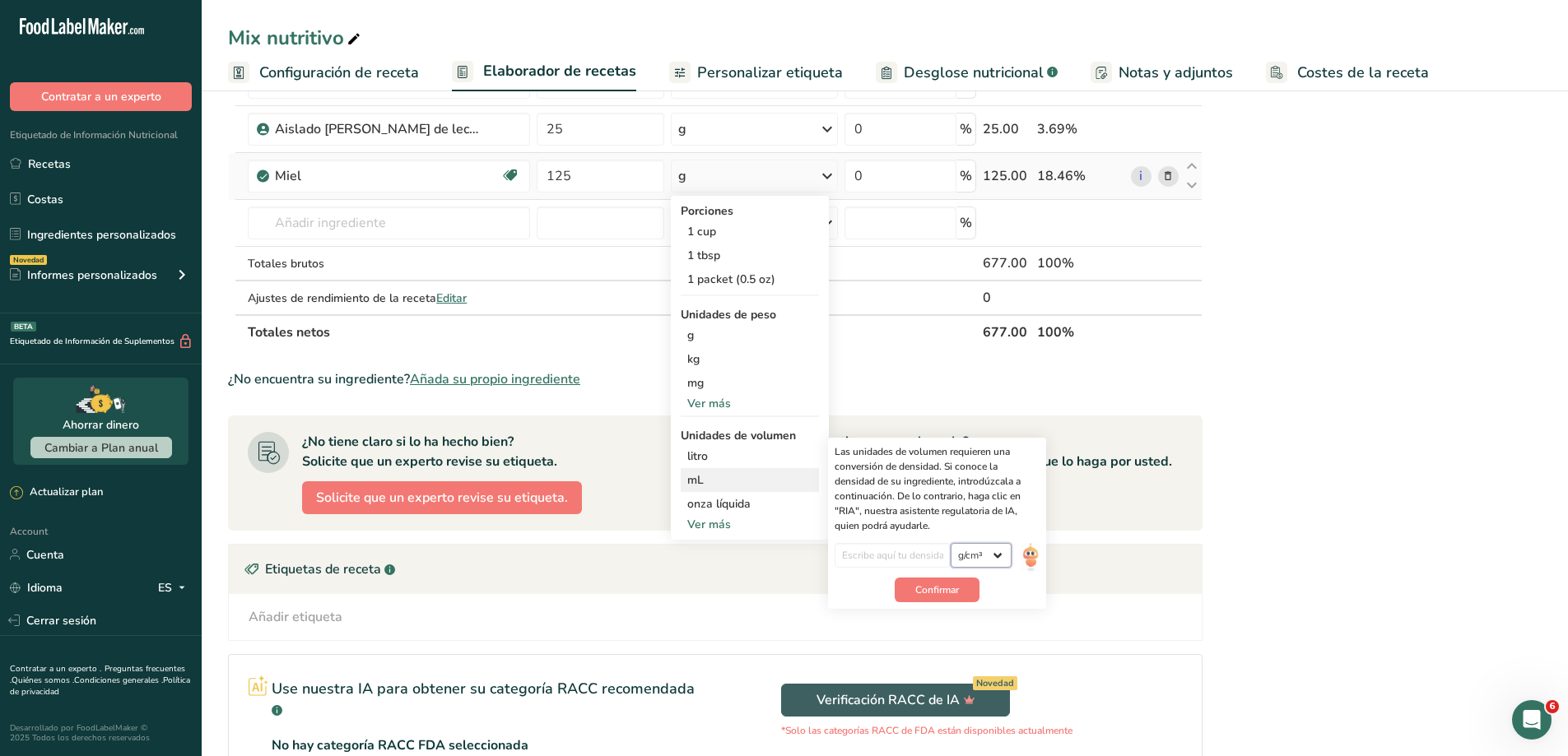
click at [998, 555] on select "lb/pie³ g/cm³" at bounding box center [980, 555] width 61 height 24
click at [339, 178] on div "Miel" at bounding box center [378, 176] width 206 height 20
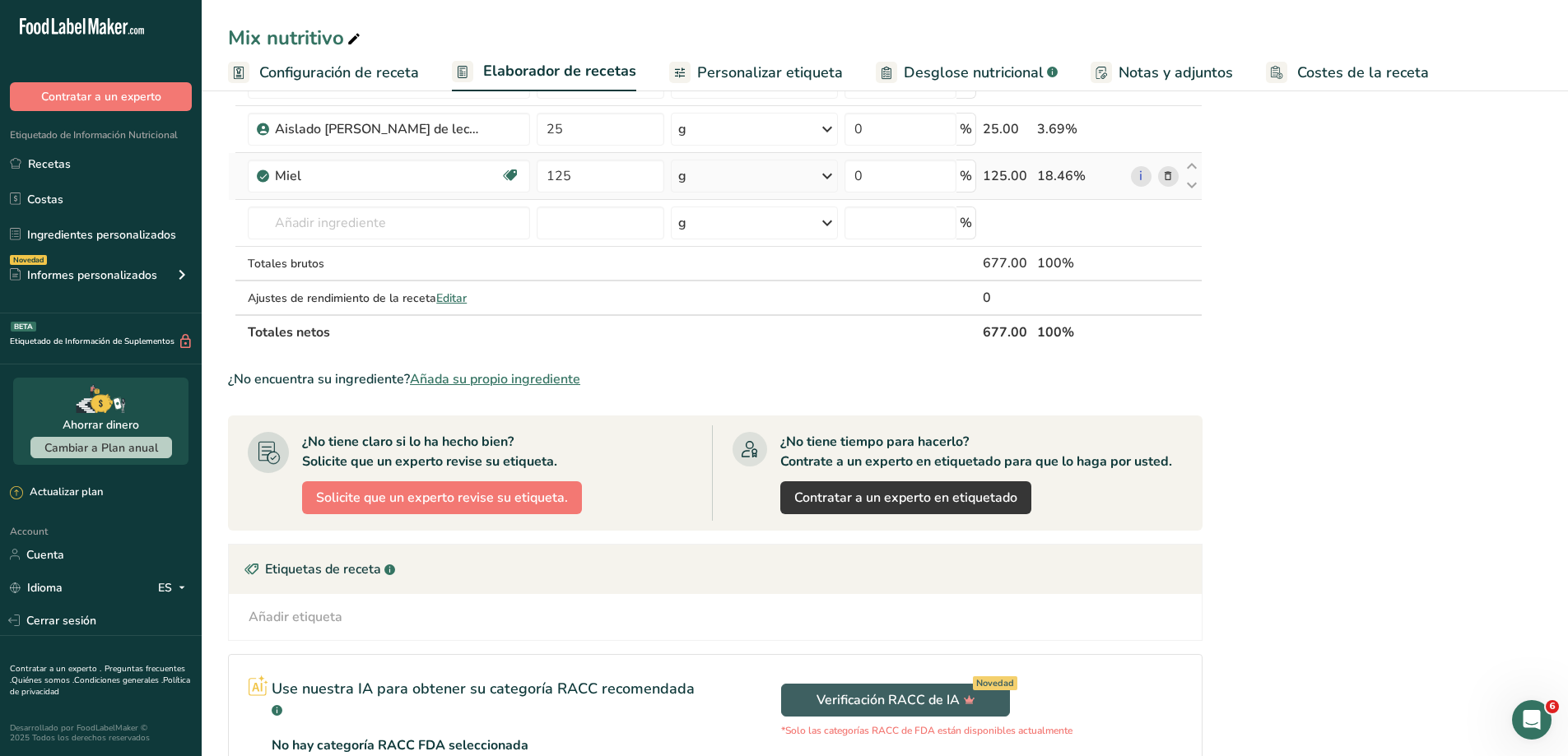
click at [1171, 177] on icon at bounding box center [1168, 176] width 12 height 17
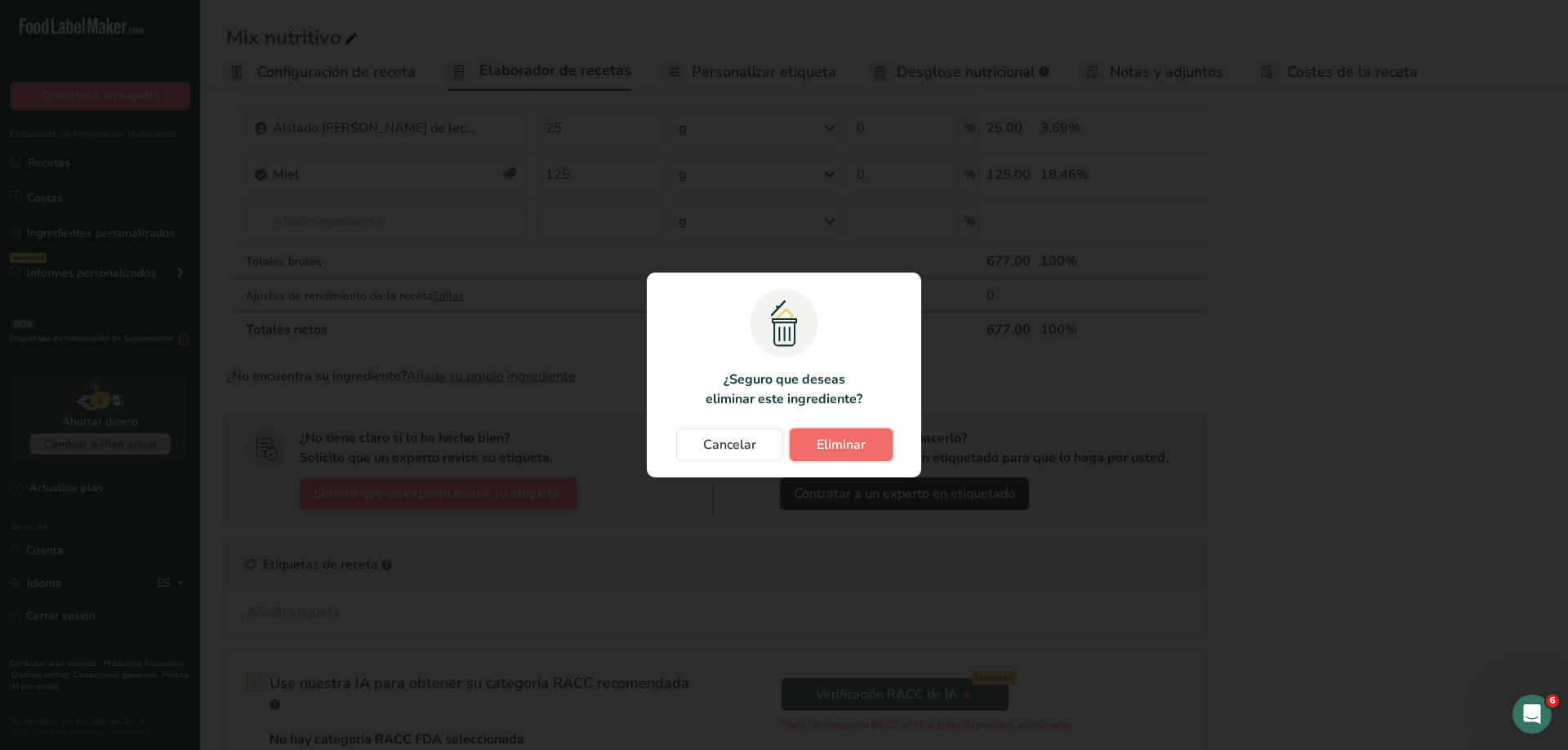
click at [859, 442] on span "Eliminar" at bounding box center [840, 445] width 49 height 20
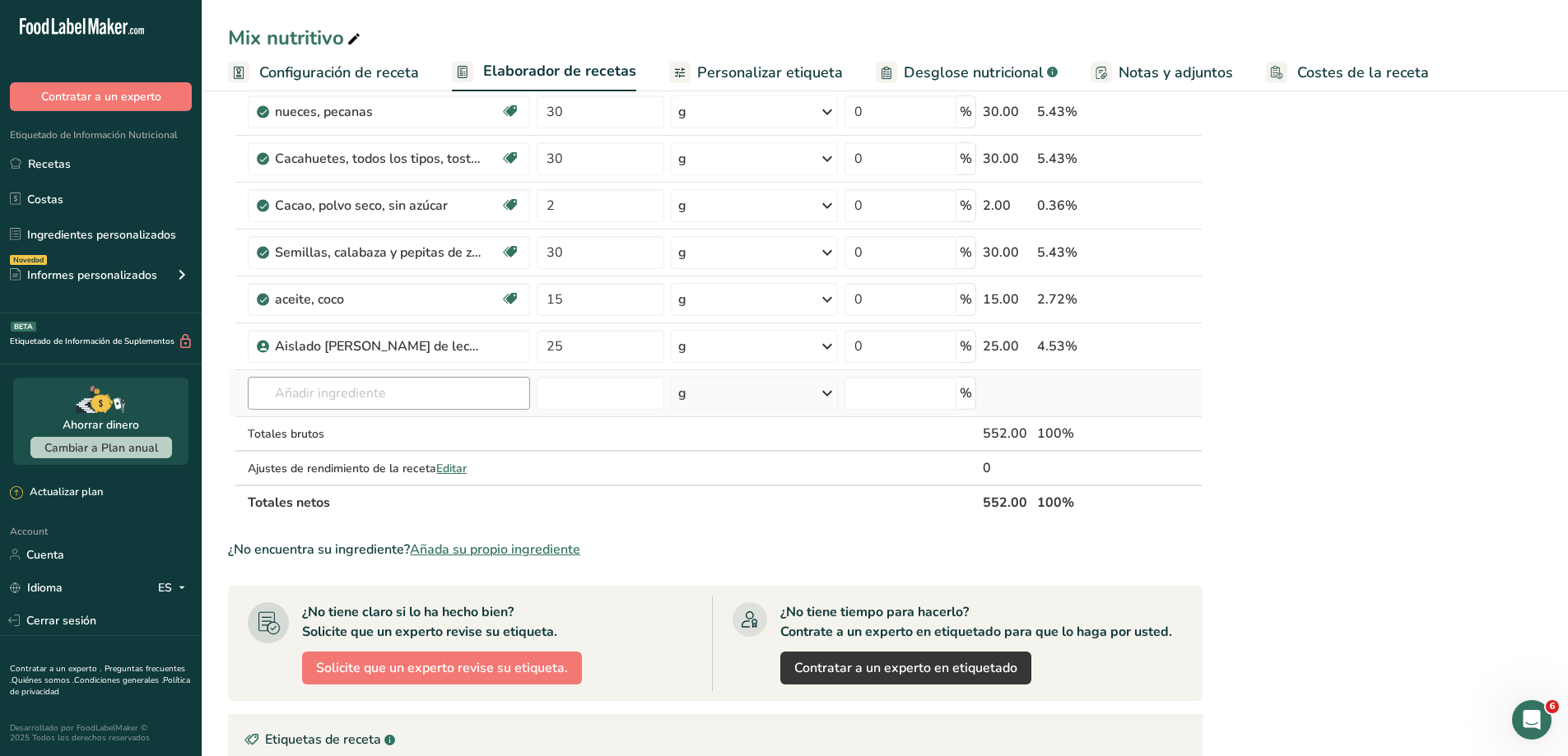
scroll to position [329, 0]
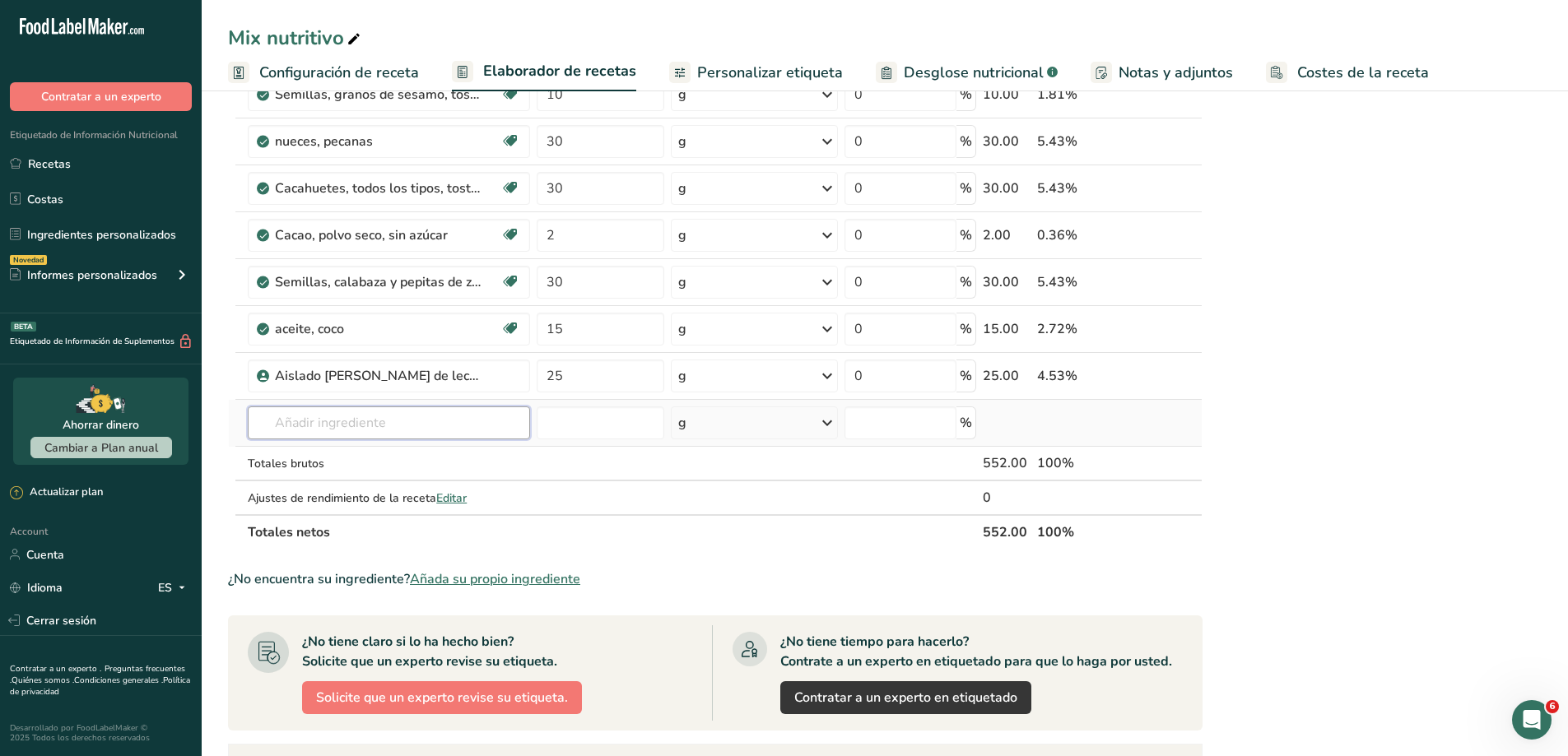
click at [362, 420] on input "text" at bounding box center [388, 423] width 282 height 33
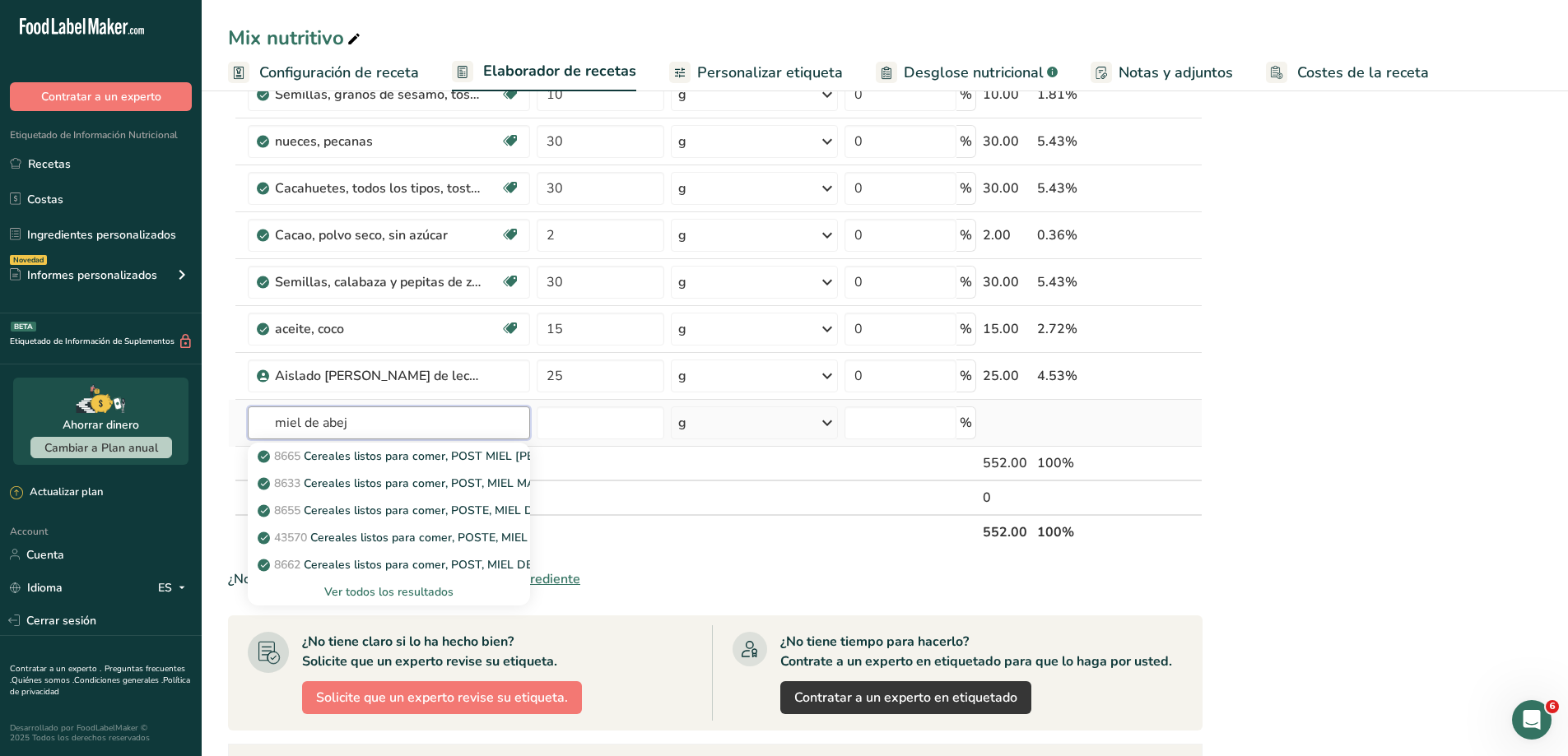
type input "miel de abeja"
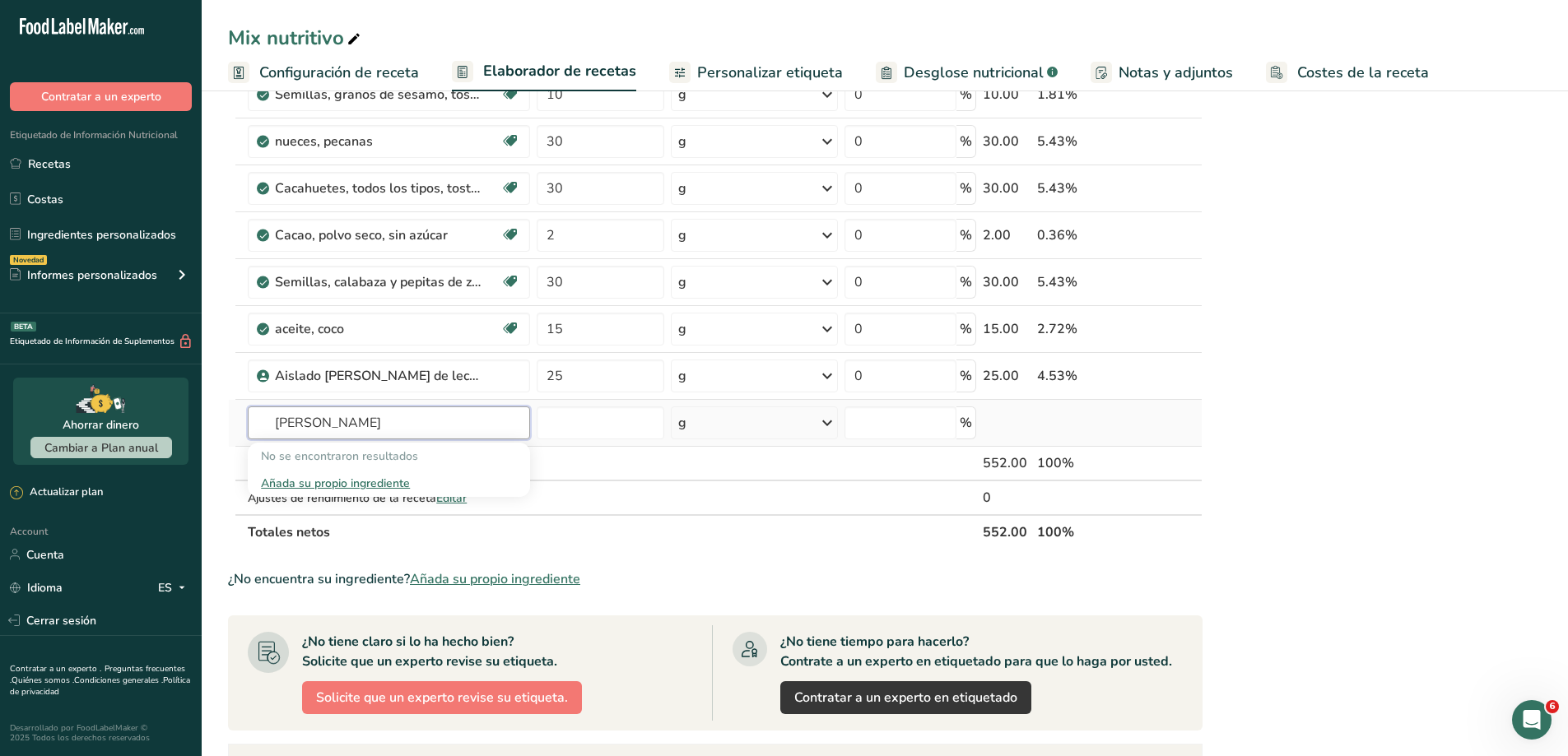
drag, startPoint x: 409, startPoint y: 426, endPoint x: 264, endPoint y: 452, distance: 147.3
click at [264, 440] on div "miel de abeja No se encontraron resultados Añada su propio ingrediente" at bounding box center [388, 423] width 282 height 33
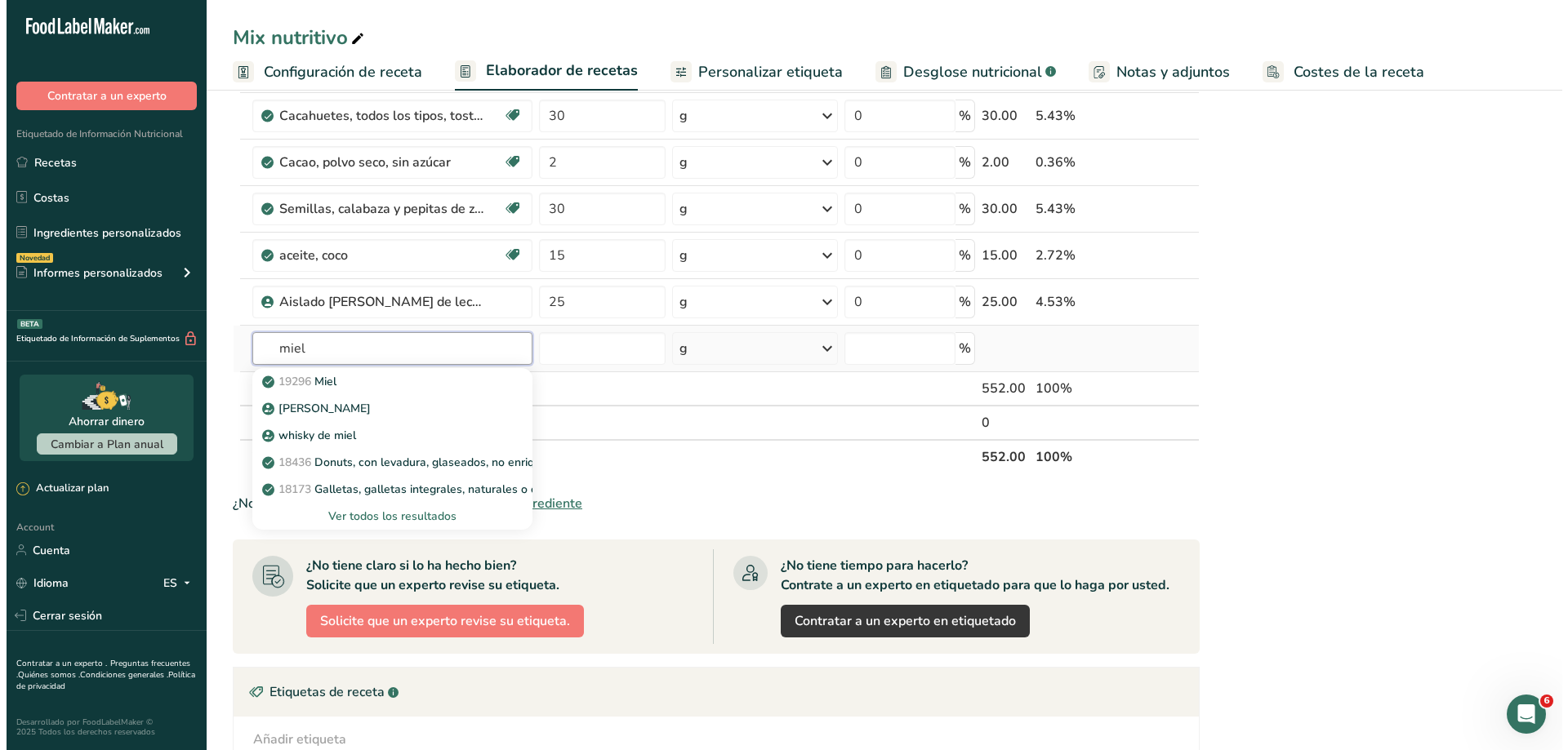
scroll to position [490, 0]
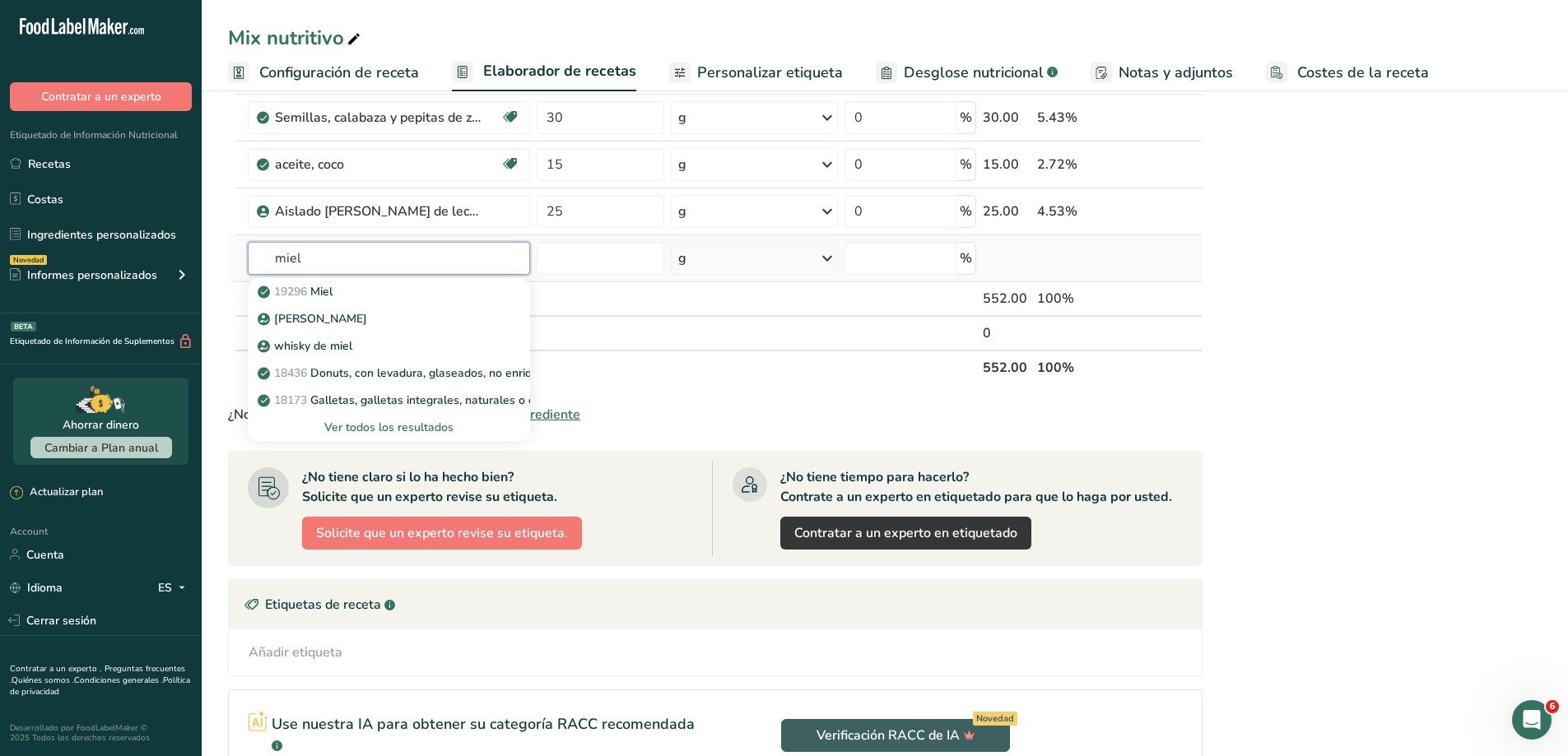
type input "miel"
click at [403, 427] on div "Ver todos los resultados" at bounding box center [388, 427] width 255 height 17
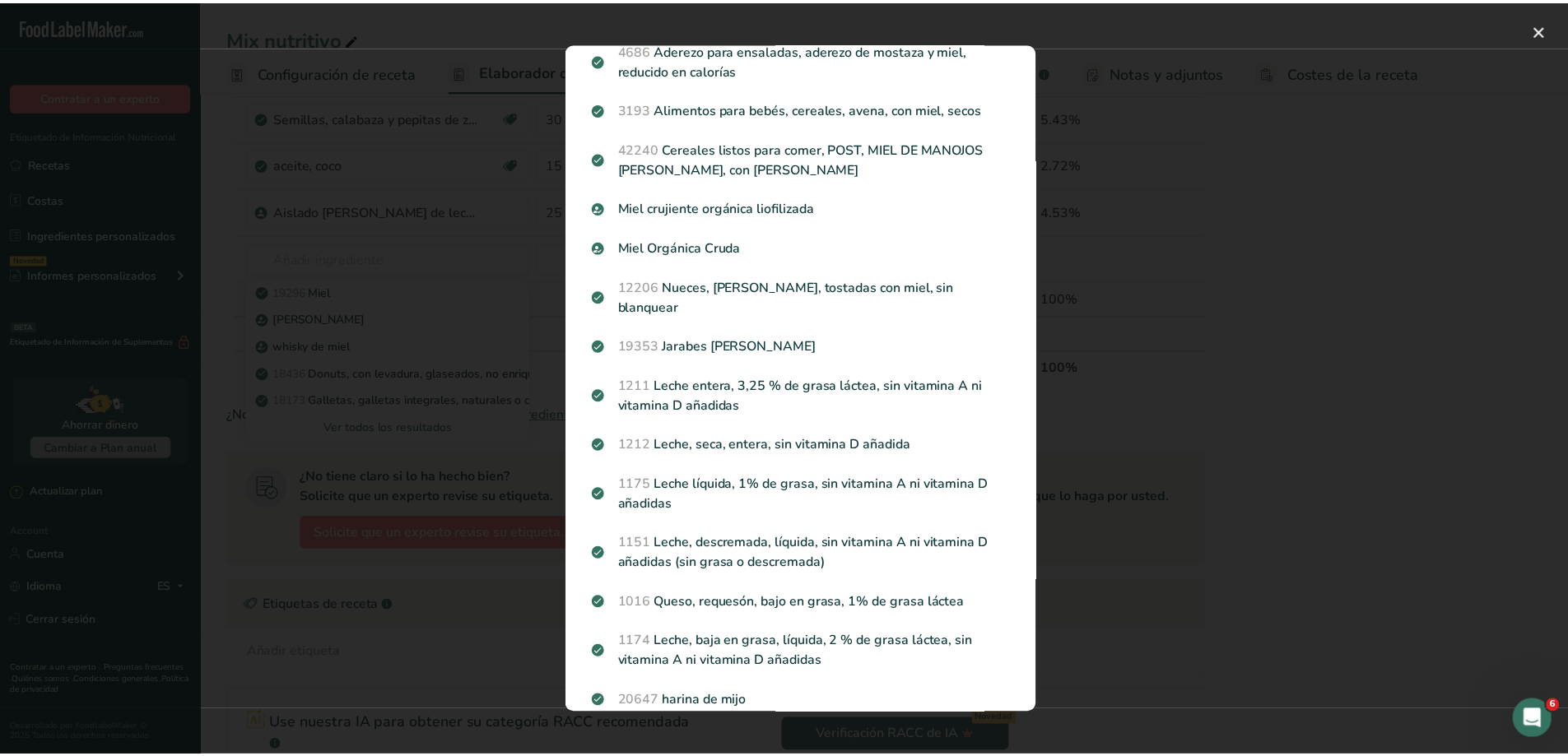
scroll to position [1778, 0]
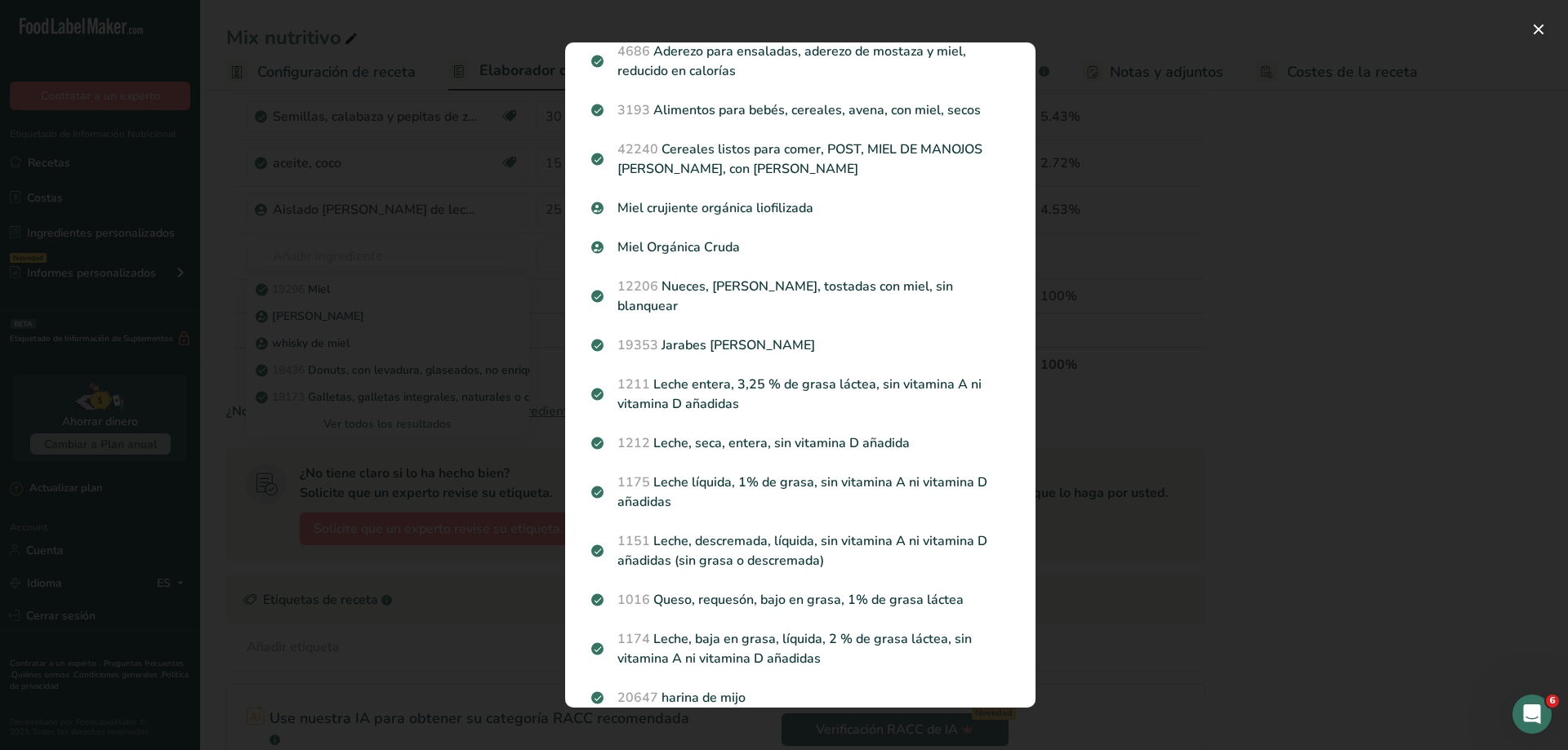
click at [1213, 272] on div "Search results modal" at bounding box center [784, 375] width 1568 height 750
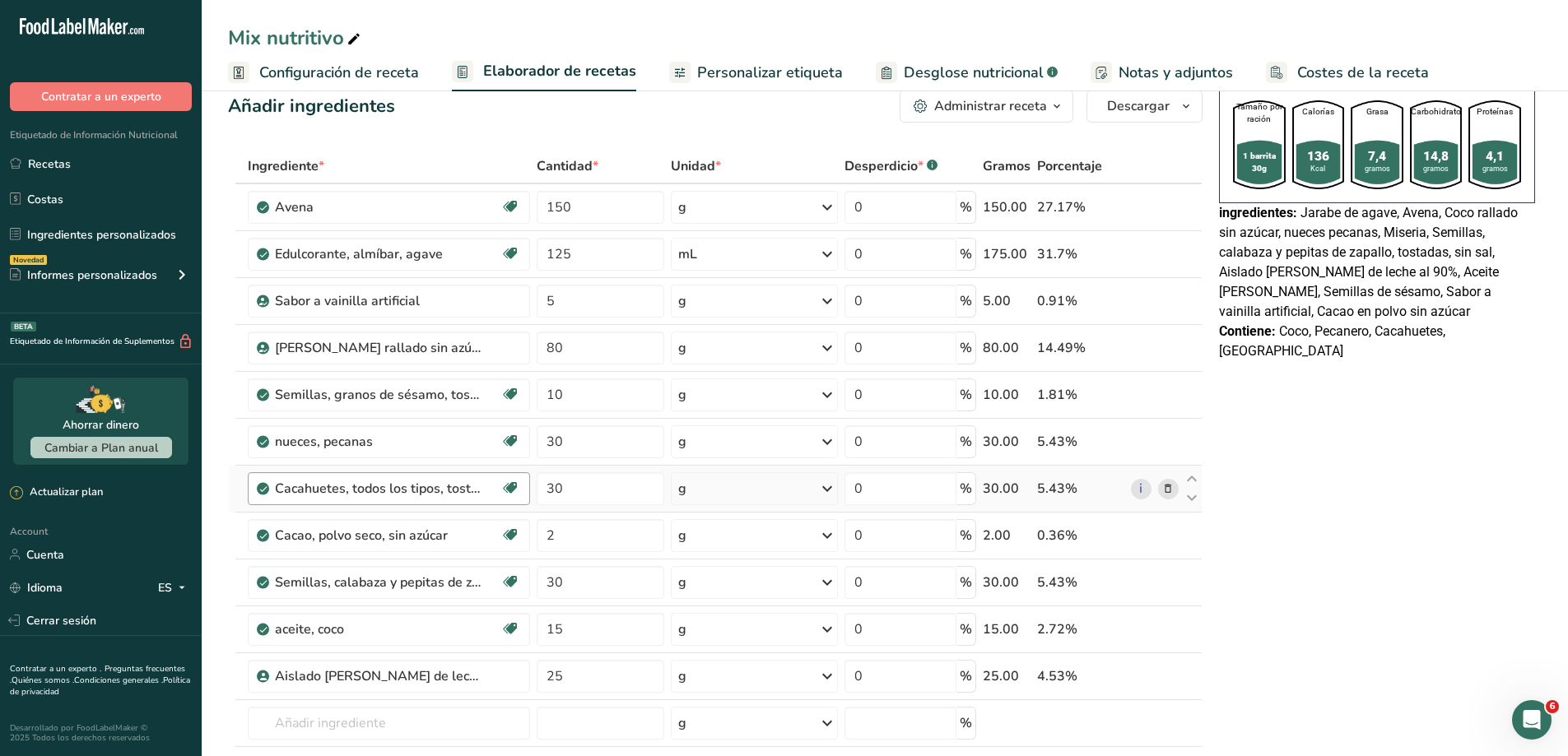
scroll to position [0, 0]
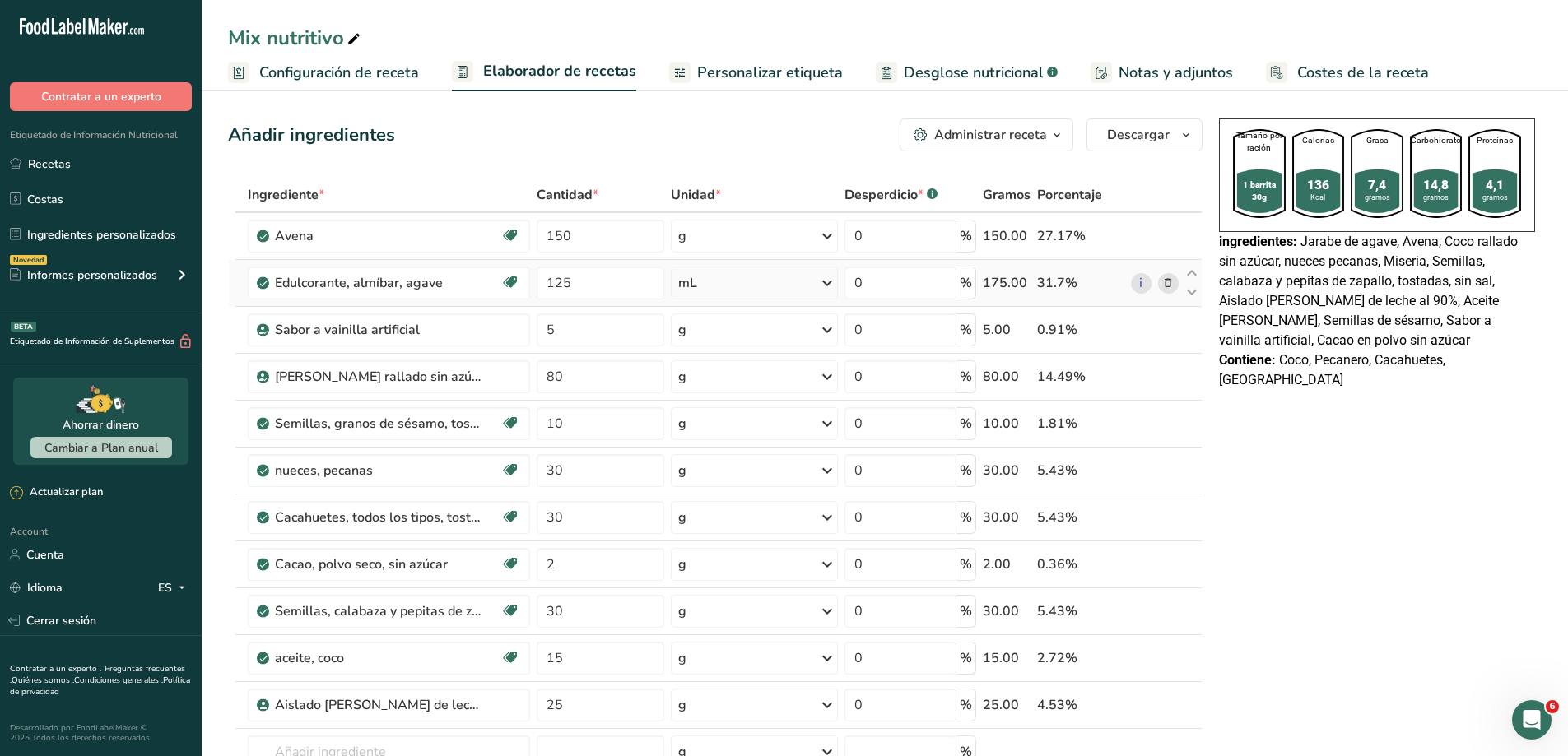
click at [813, 285] on div "mL" at bounding box center [754, 283] width 167 height 33
click at [718, 558] on div "mL" at bounding box center [750, 563] width 126 height 17
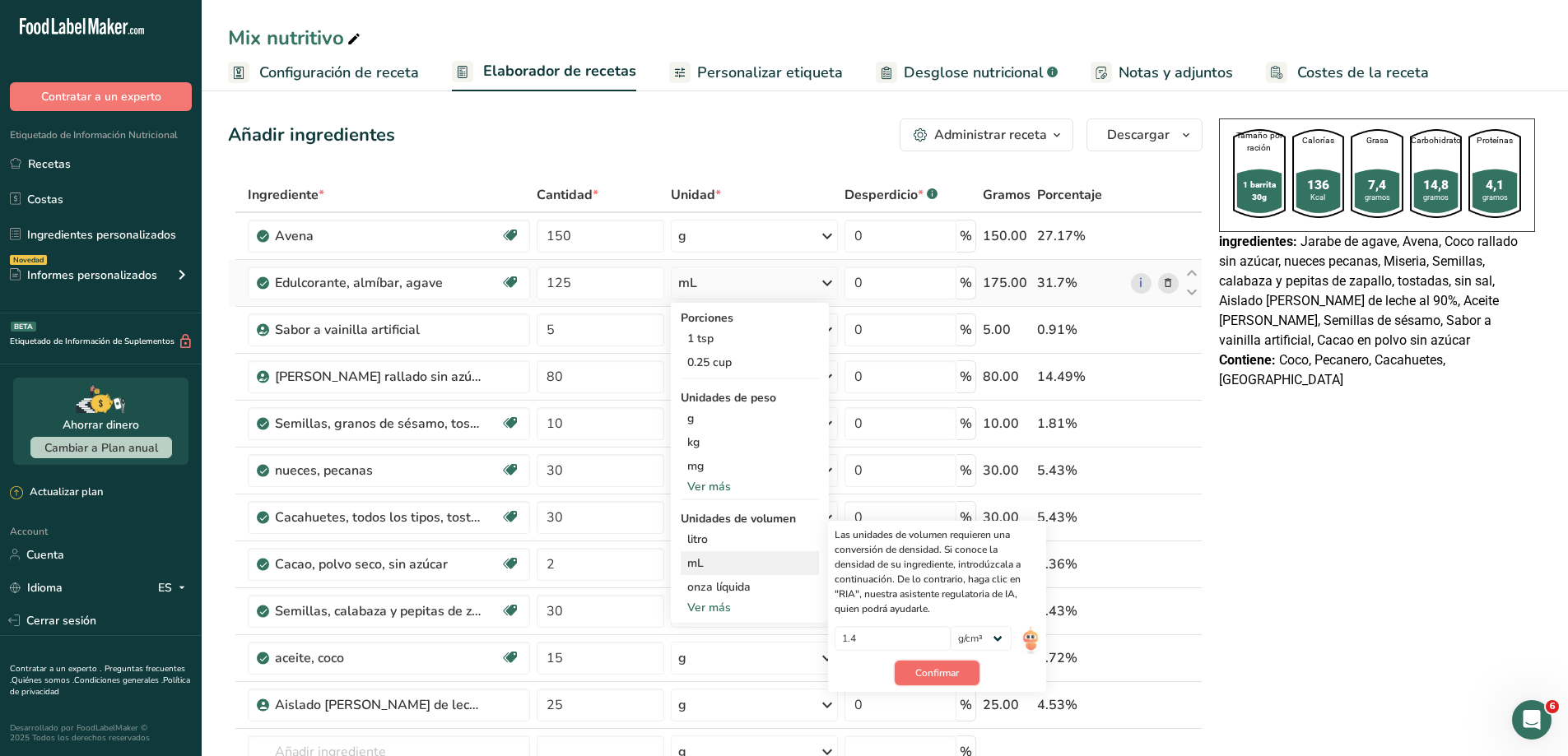
click at [919, 669] on span "Confirmar" at bounding box center [937, 673] width 43 height 14
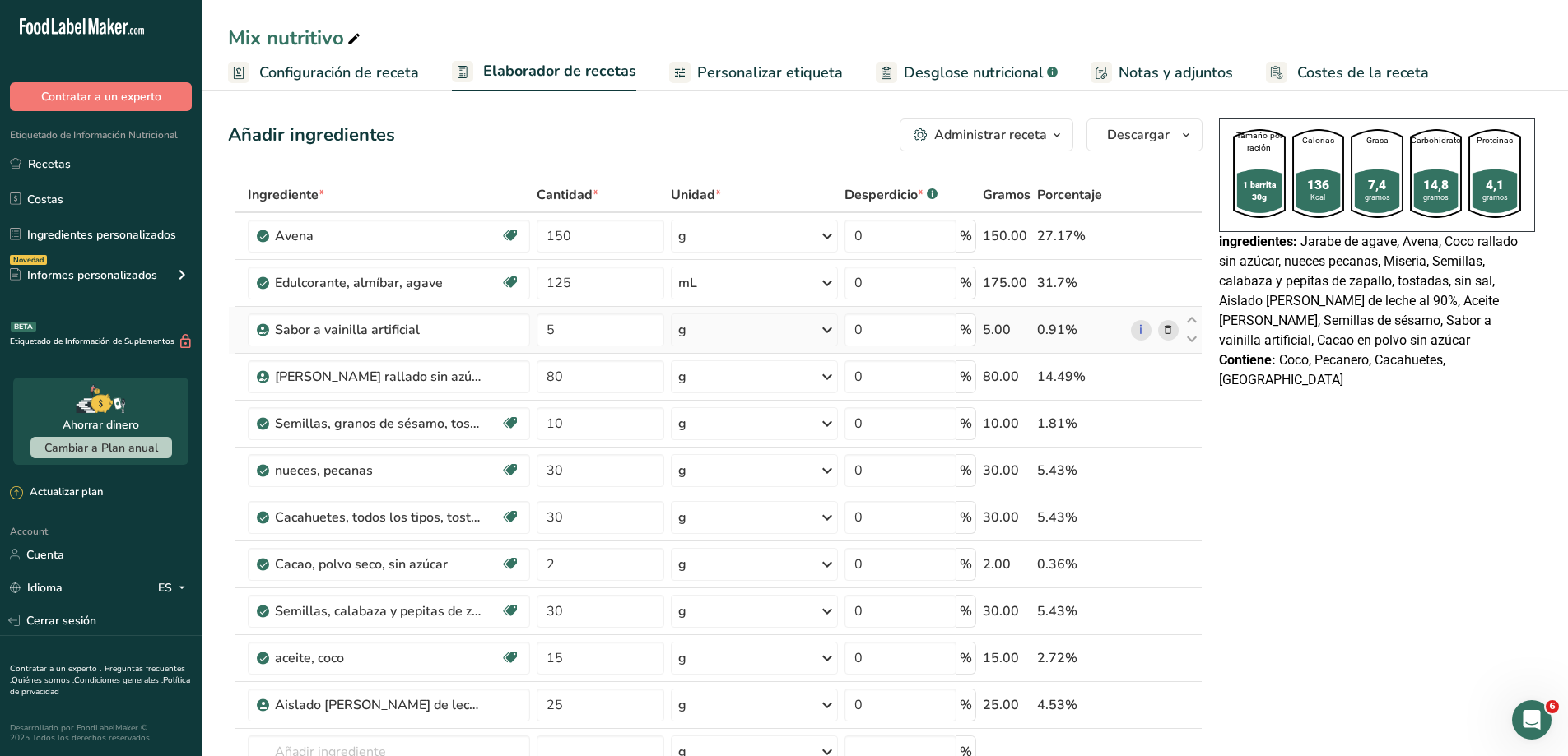
click at [817, 331] on div "g" at bounding box center [754, 330] width 167 height 33
click at [703, 583] on div "mL" at bounding box center [750, 586] width 126 height 17
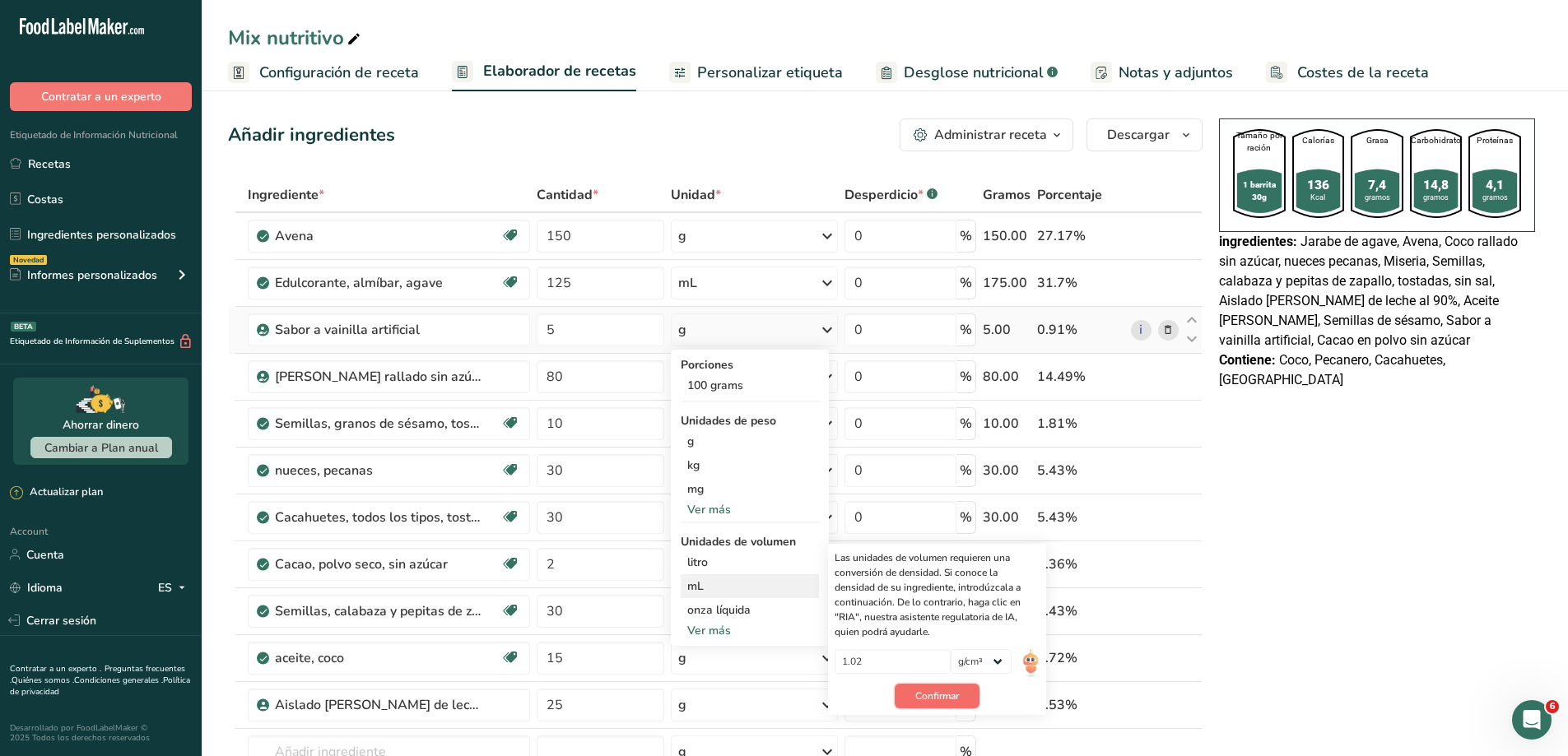
click at [957, 695] on span "Confirmar" at bounding box center [937, 696] width 43 height 14
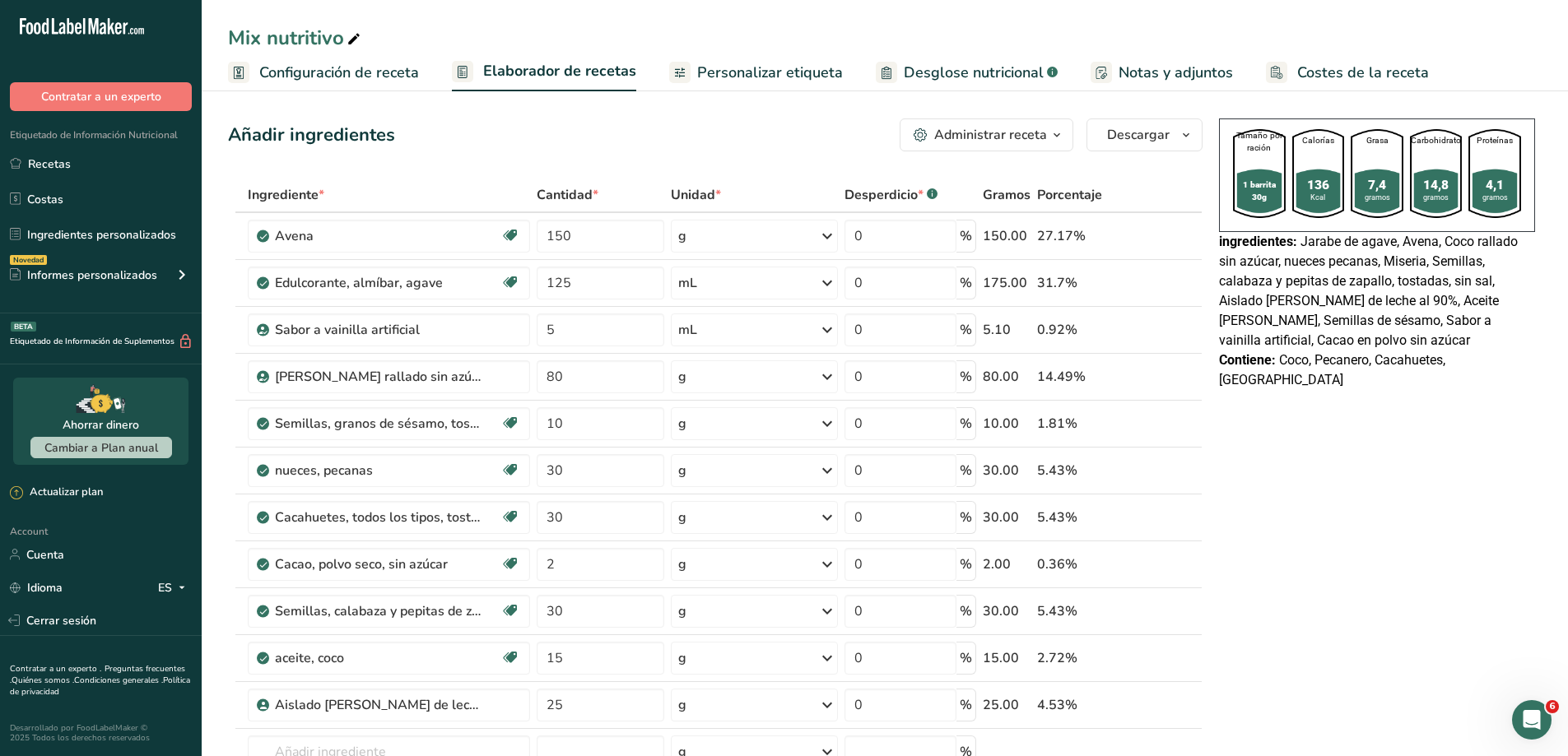
click at [950, 74] on span "Desglose nutricional" at bounding box center [974, 72] width 140 height 23
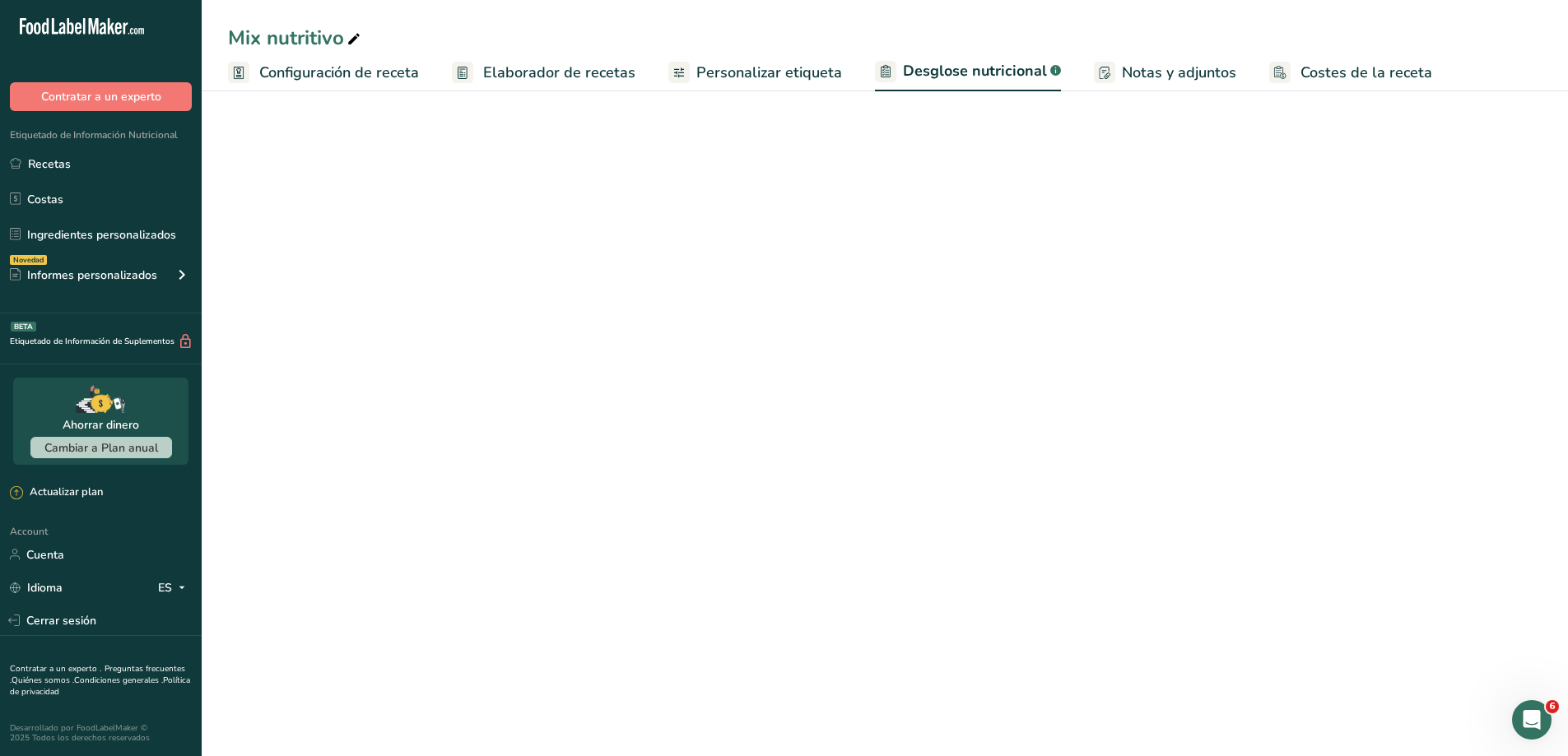
select select "Calories"
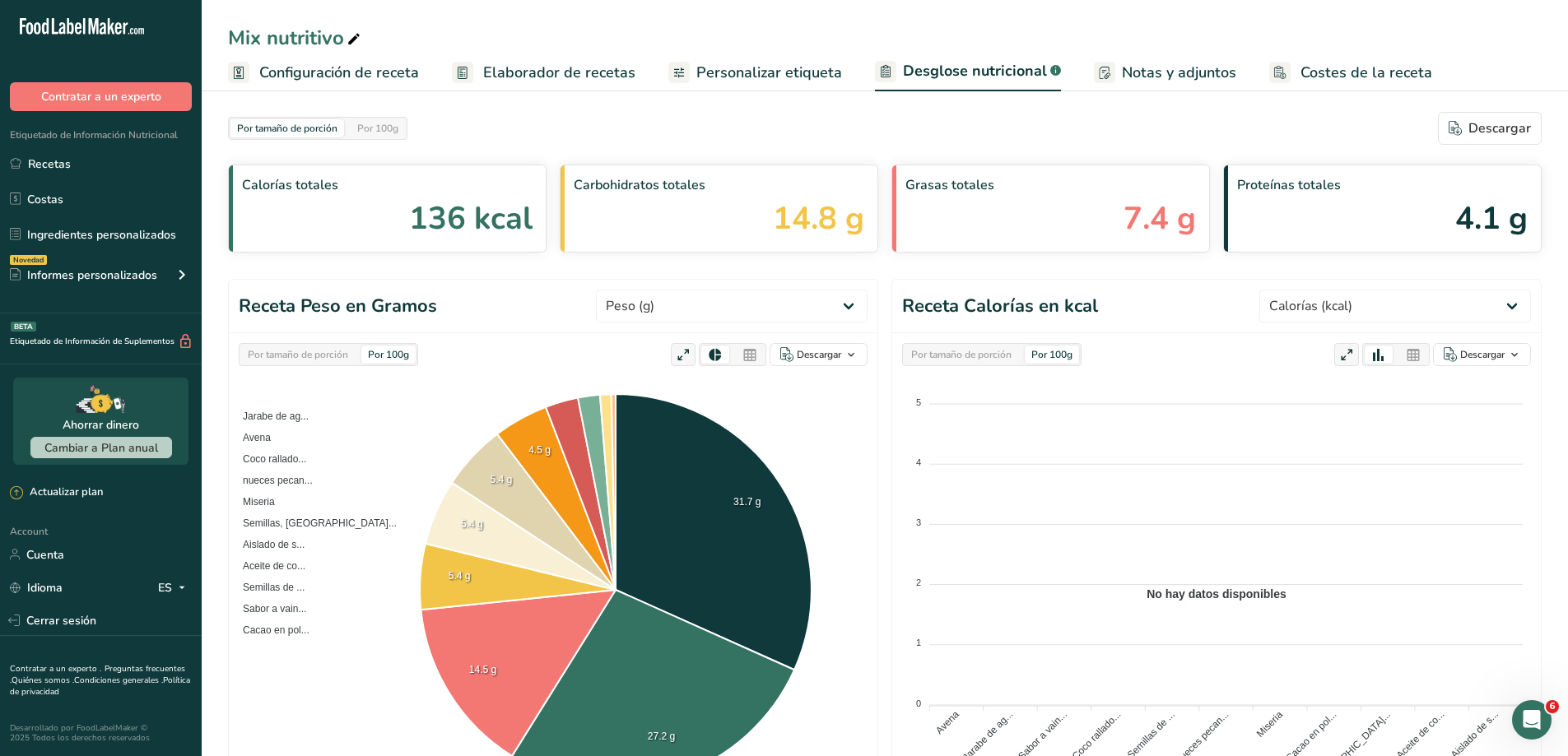
click at [977, 355] on div "Por tamaño de porción" at bounding box center [961, 355] width 114 height 18
click at [328, 355] on div "Por tamaño de porción" at bounding box center [298, 355] width 114 height 18
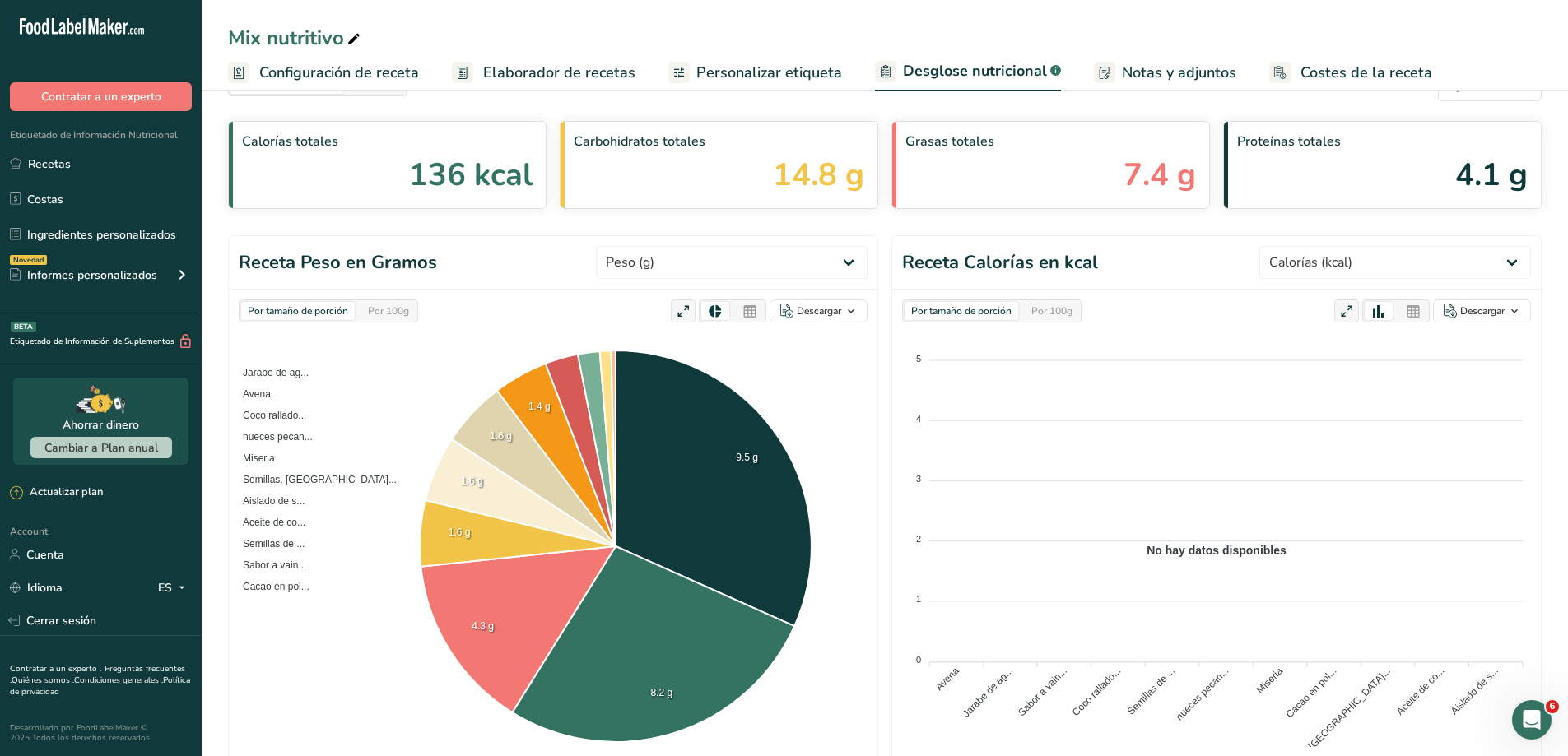
scroll to position [82, 0]
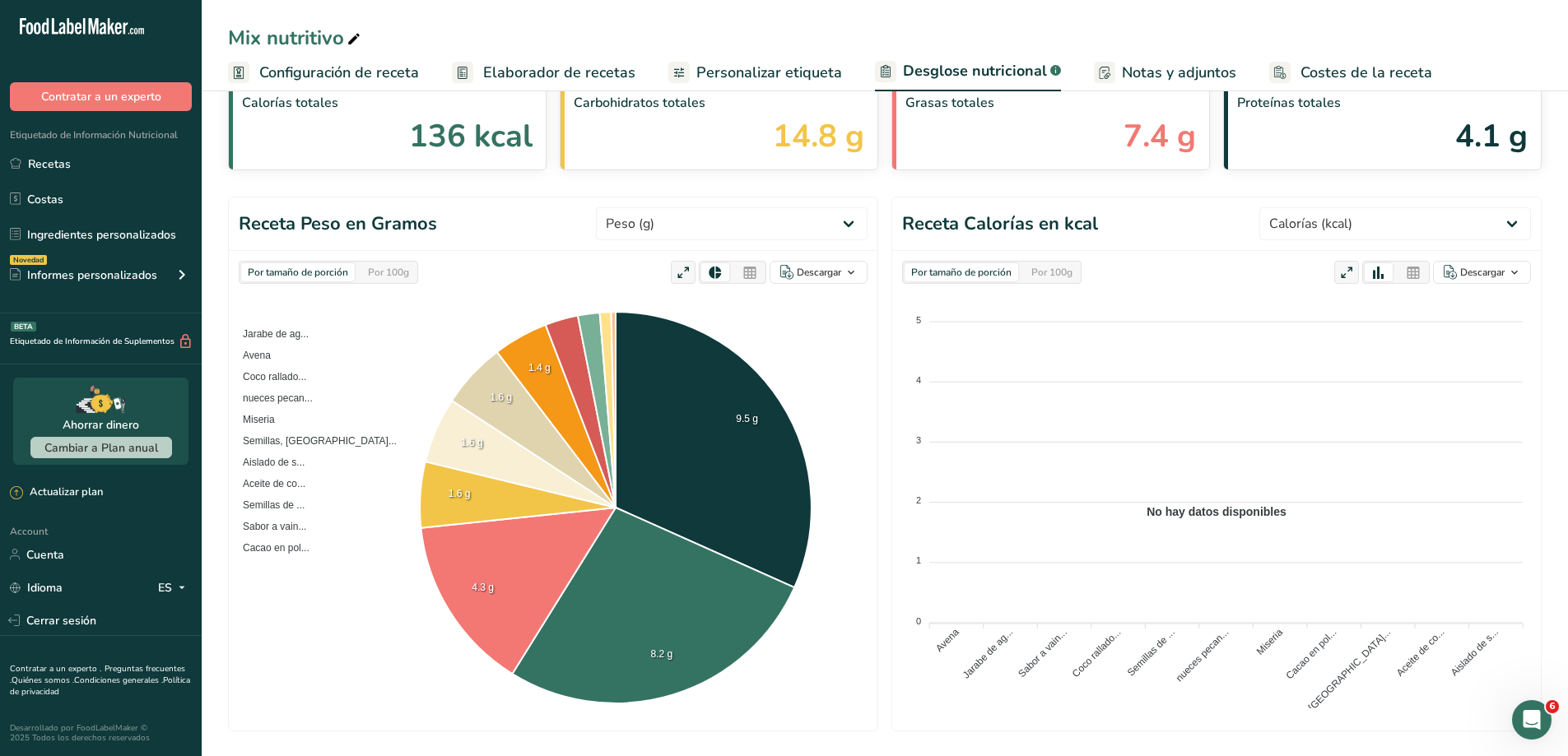
click at [380, 62] on span "Configuración de receta" at bounding box center [339, 72] width 160 height 23
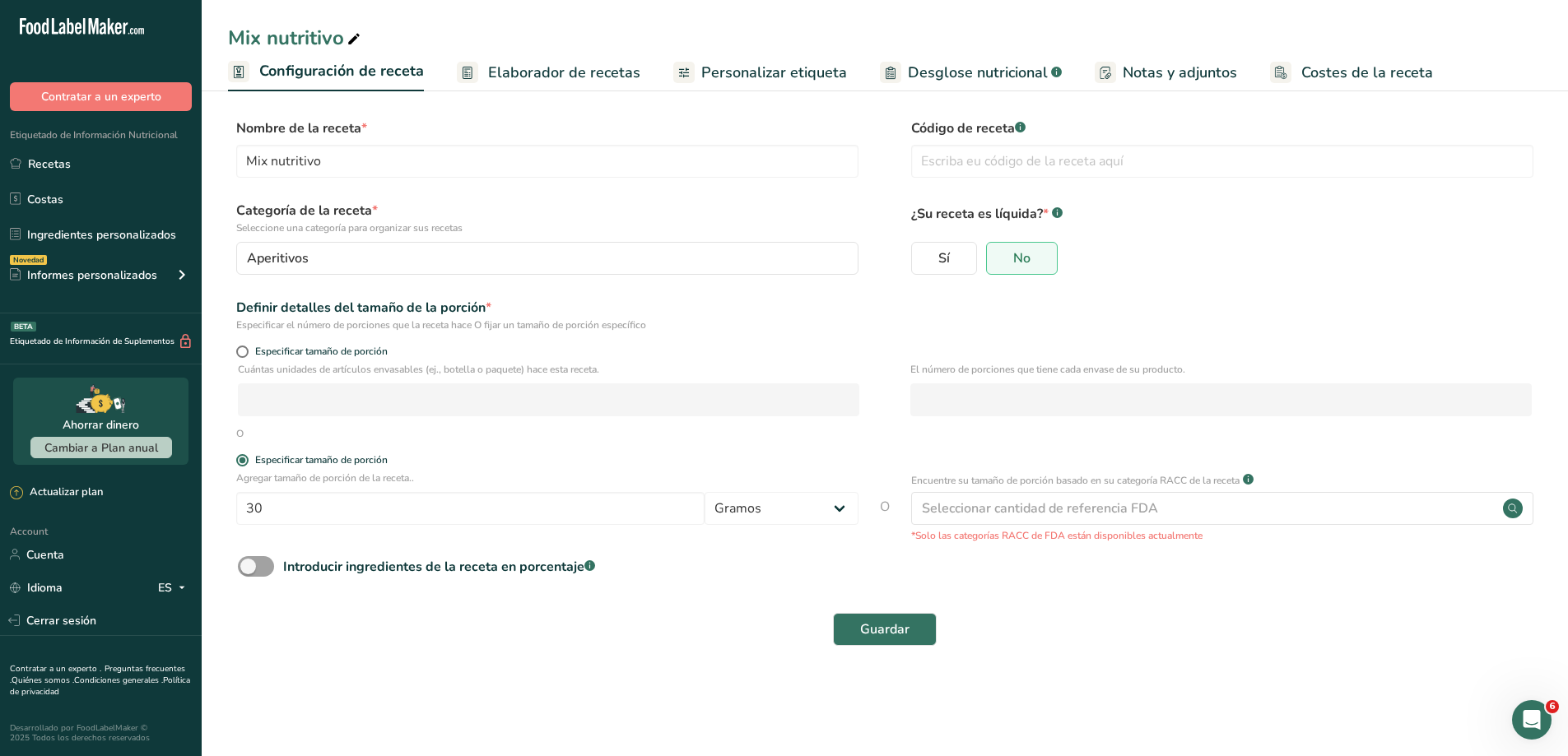
click at [964, 60] on link "Desglose nutricional .a-a{fill:#347362;}.b-a{fill:#fff;}" at bounding box center [970, 72] width 182 height 37
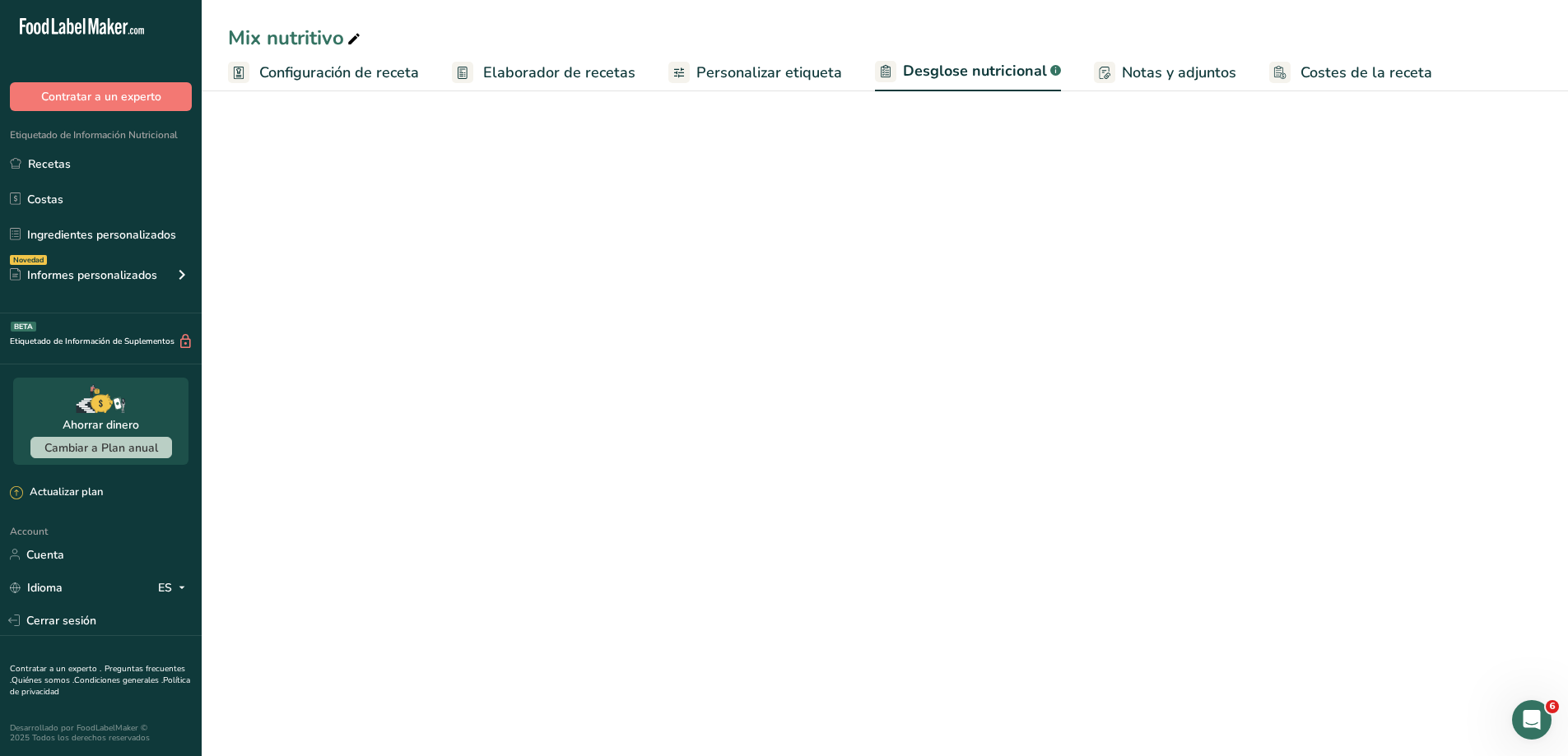
select select "Calories"
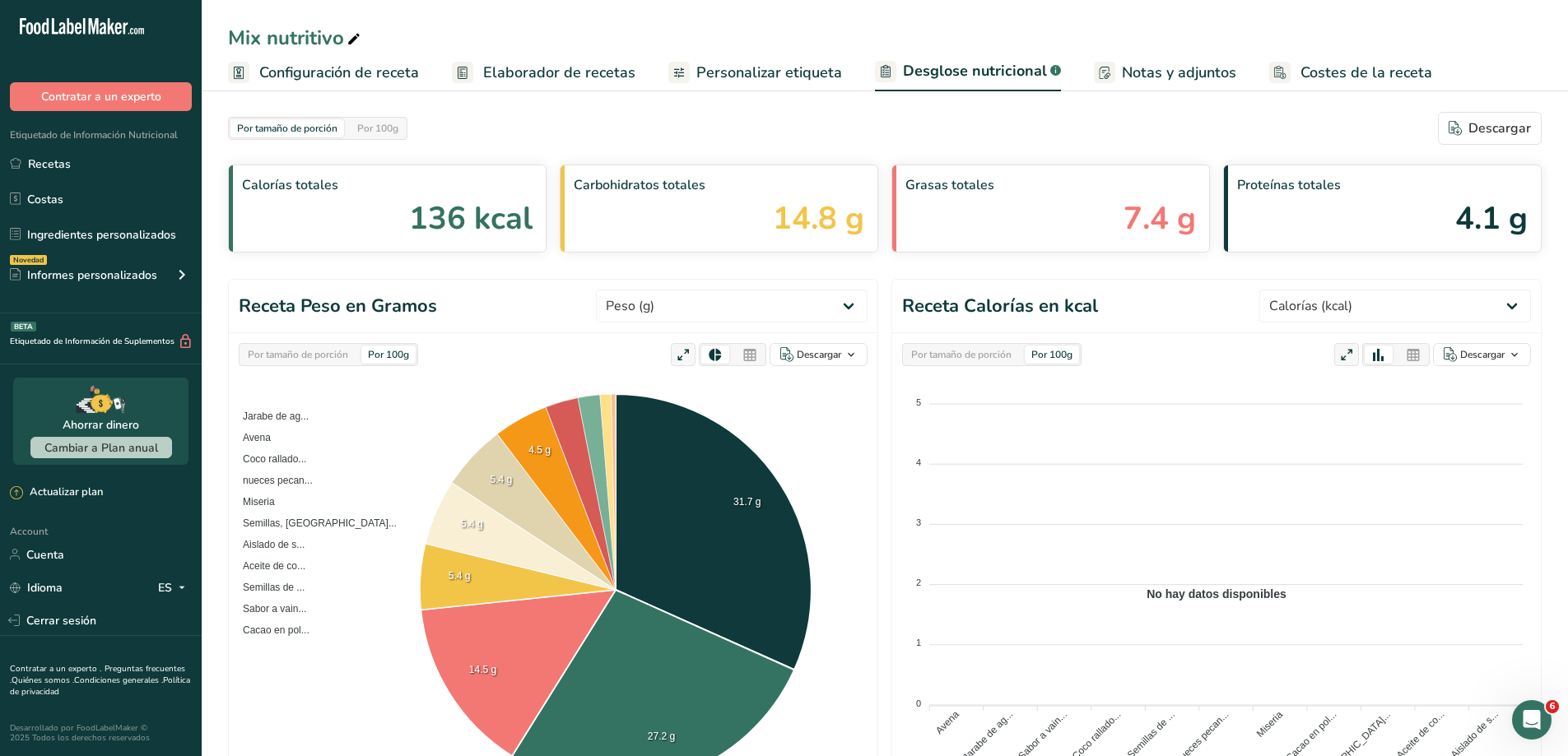
click at [1330, 73] on span "Costes de la receta" at bounding box center [1367, 72] width 132 height 23
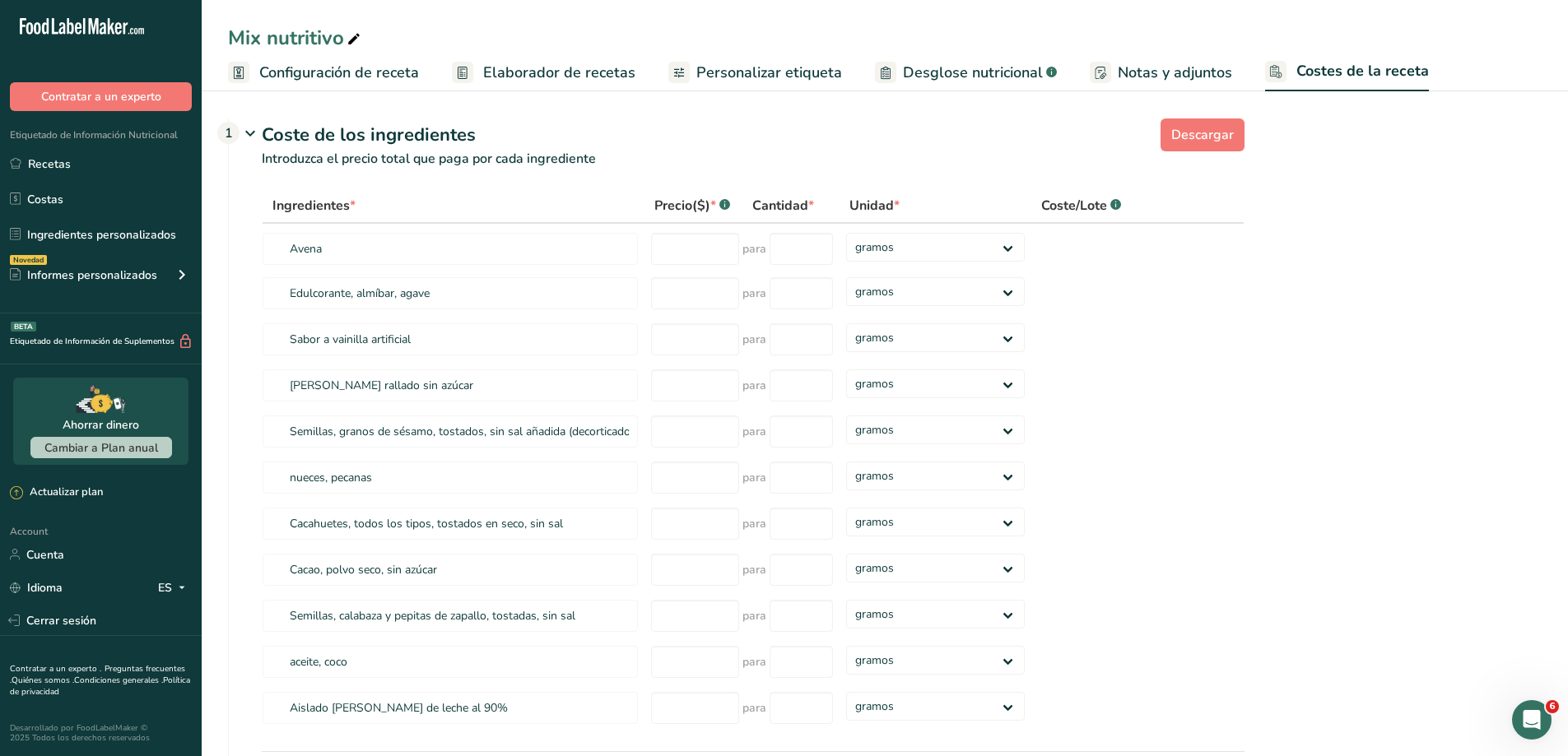
click at [581, 64] on span "Elaborador de recetas" at bounding box center [559, 72] width 153 height 23
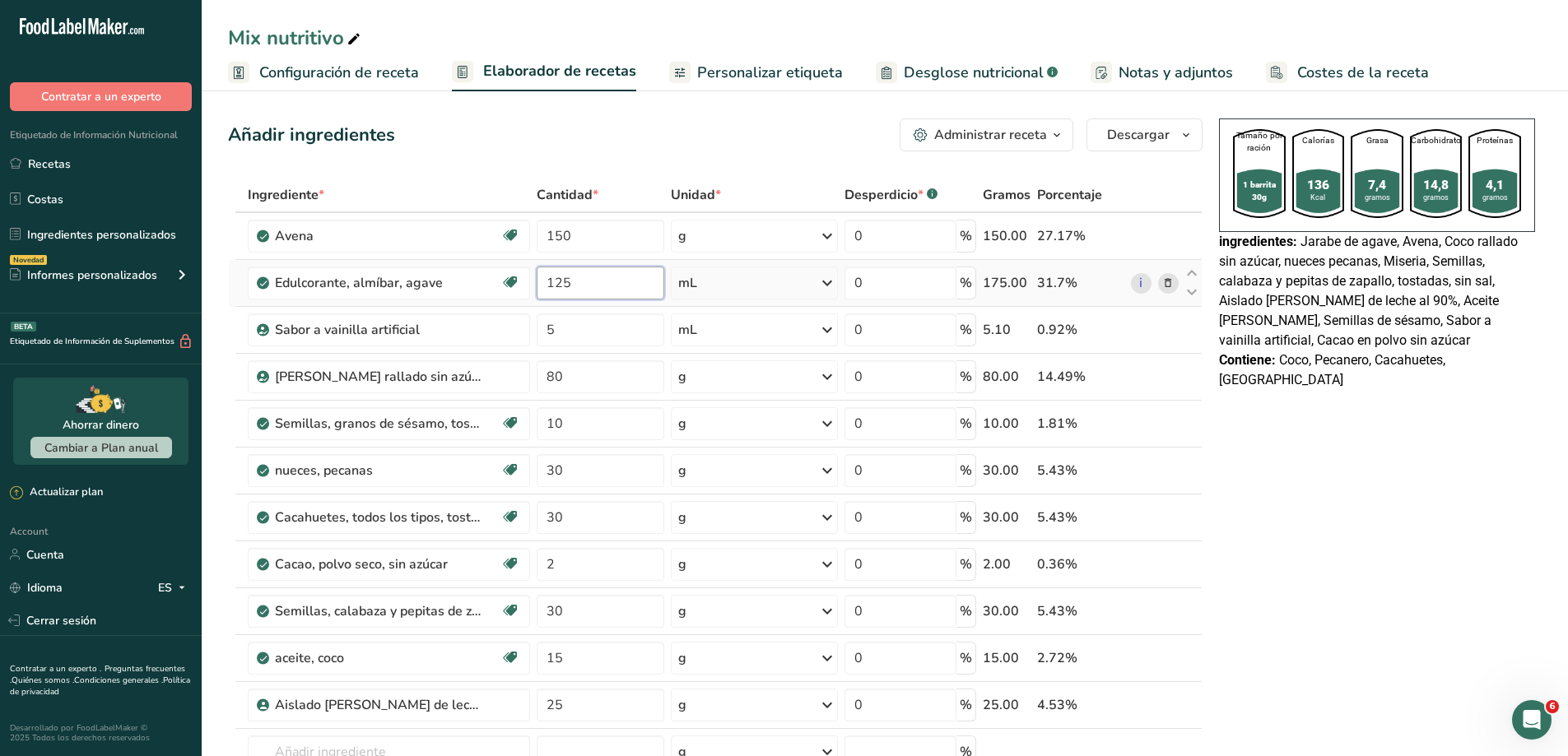
click at [577, 277] on input "125" at bounding box center [600, 283] width 127 height 33
type input "100"
click at [948, 78] on span "Desglose nutricional" at bounding box center [974, 72] width 140 height 23
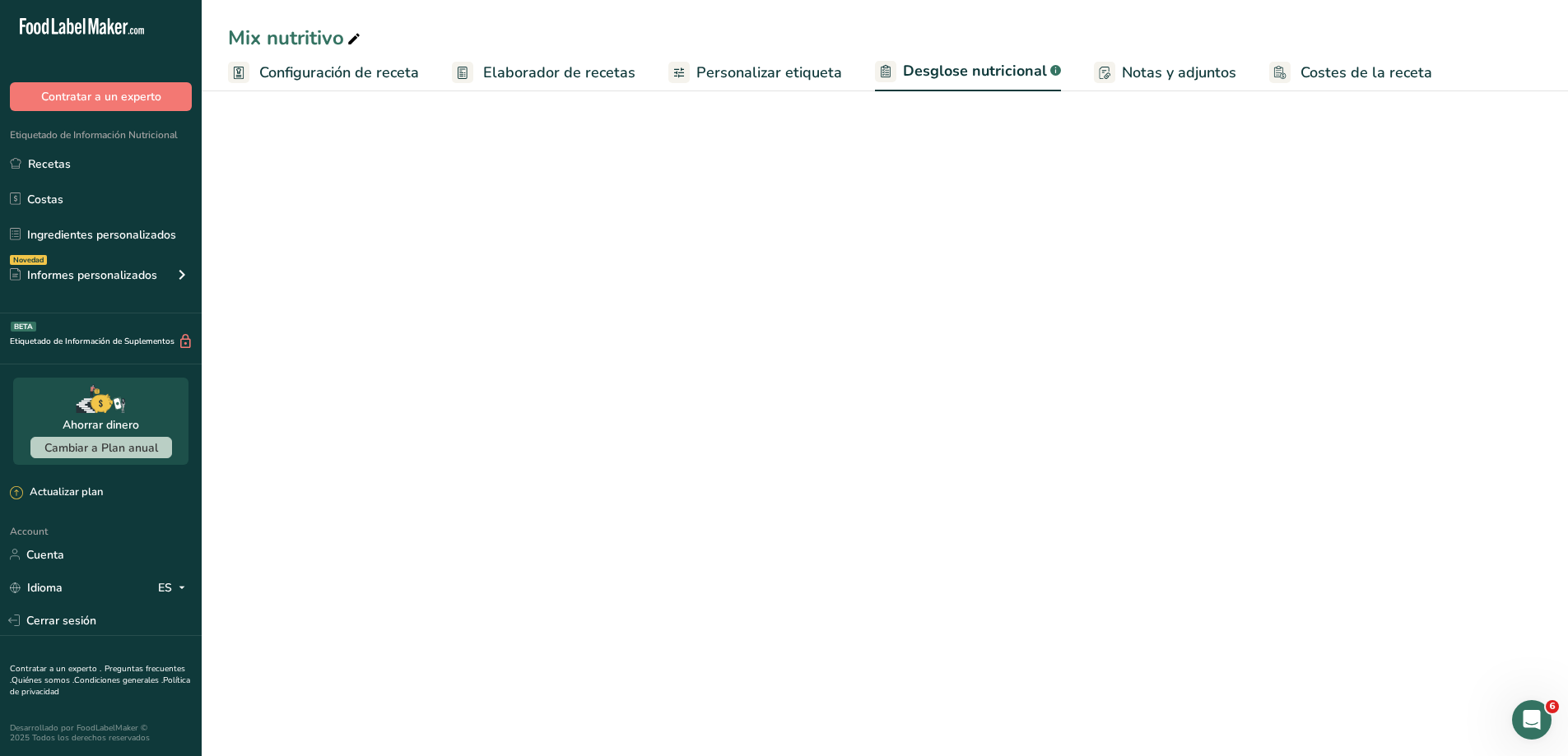
select select "Calories"
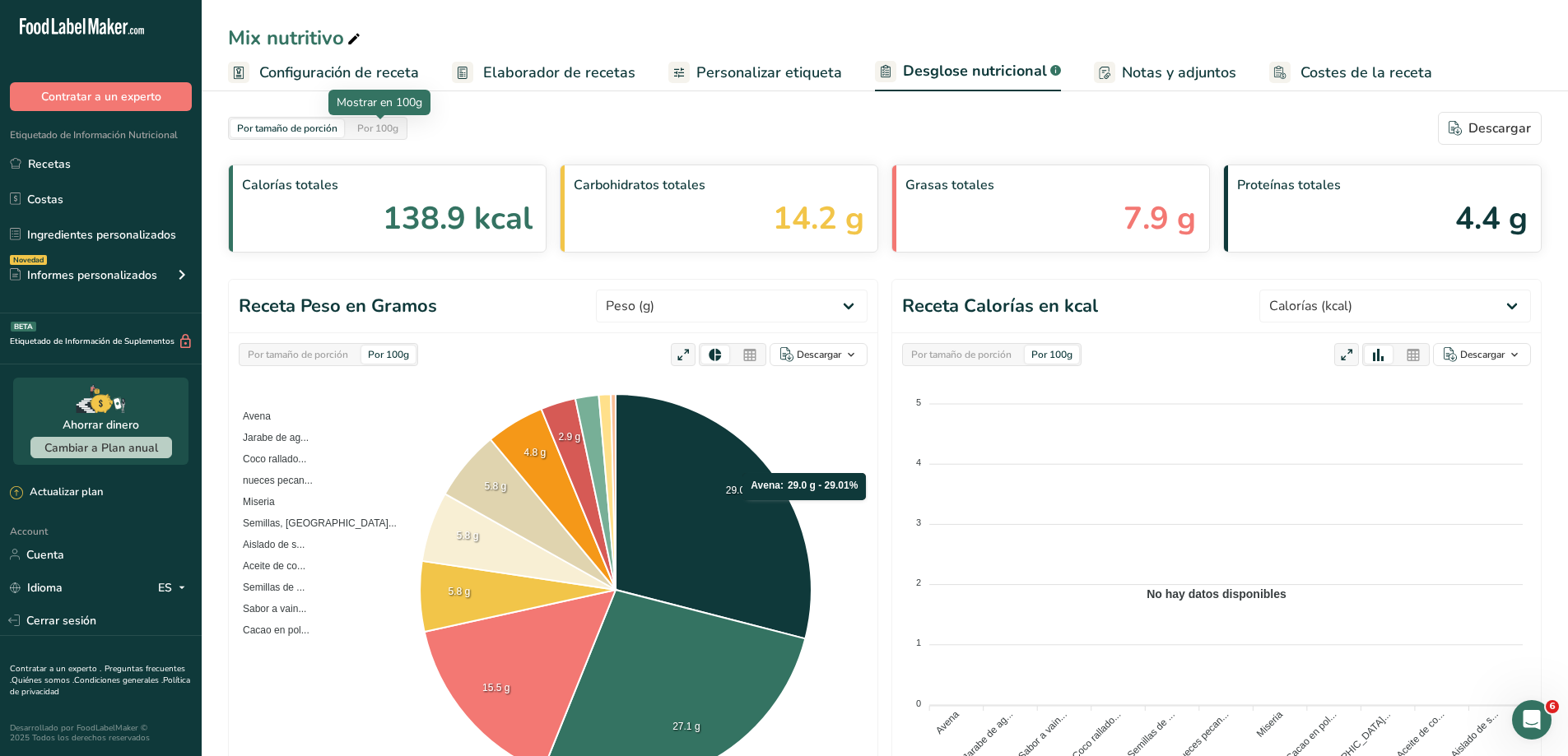
click at [373, 130] on div "Por 100g" at bounding box center [378, 128] width 54 height 18
click at [296, 130] on div "Por tamaño de porción" at bounding box center [287, 128] width 114 height 18
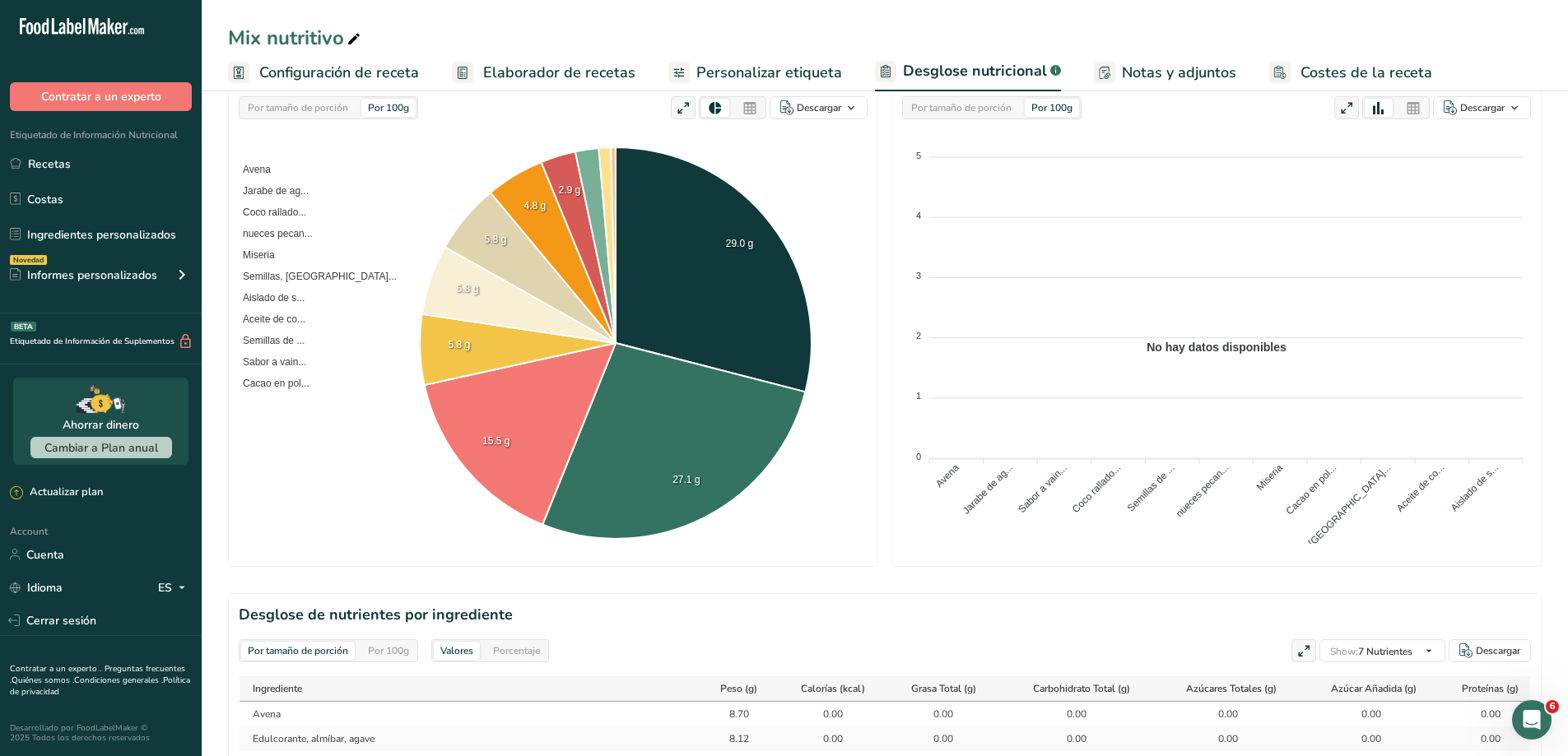
scroll to position [164, 0]
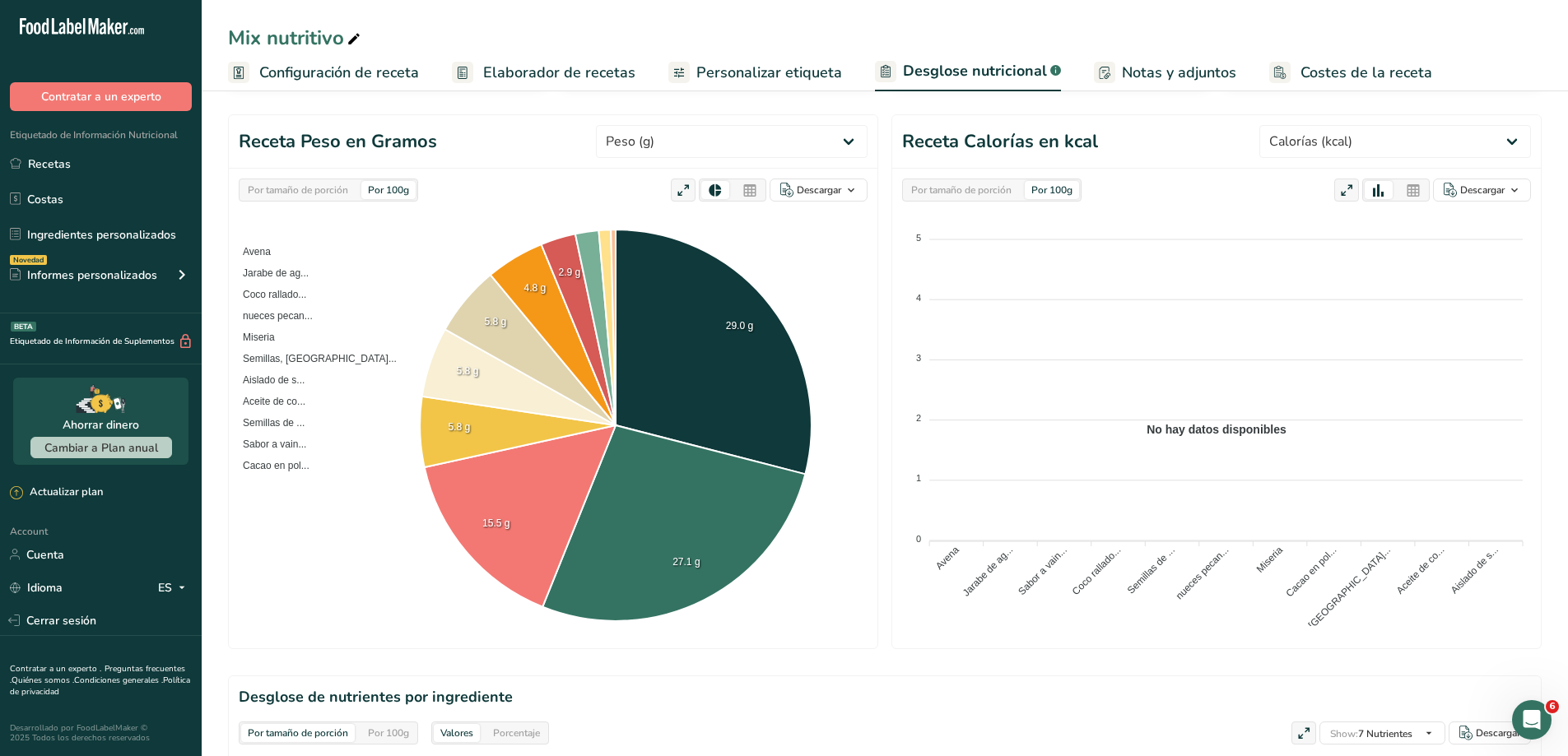
click at [343, 190] on div "Por tamaño de porción" at bounding box center [298, 190] width 114 height 18
click at [579, 77] on span "Elaborador de recetas" at bounding box center [559, 72] width 153 height 23
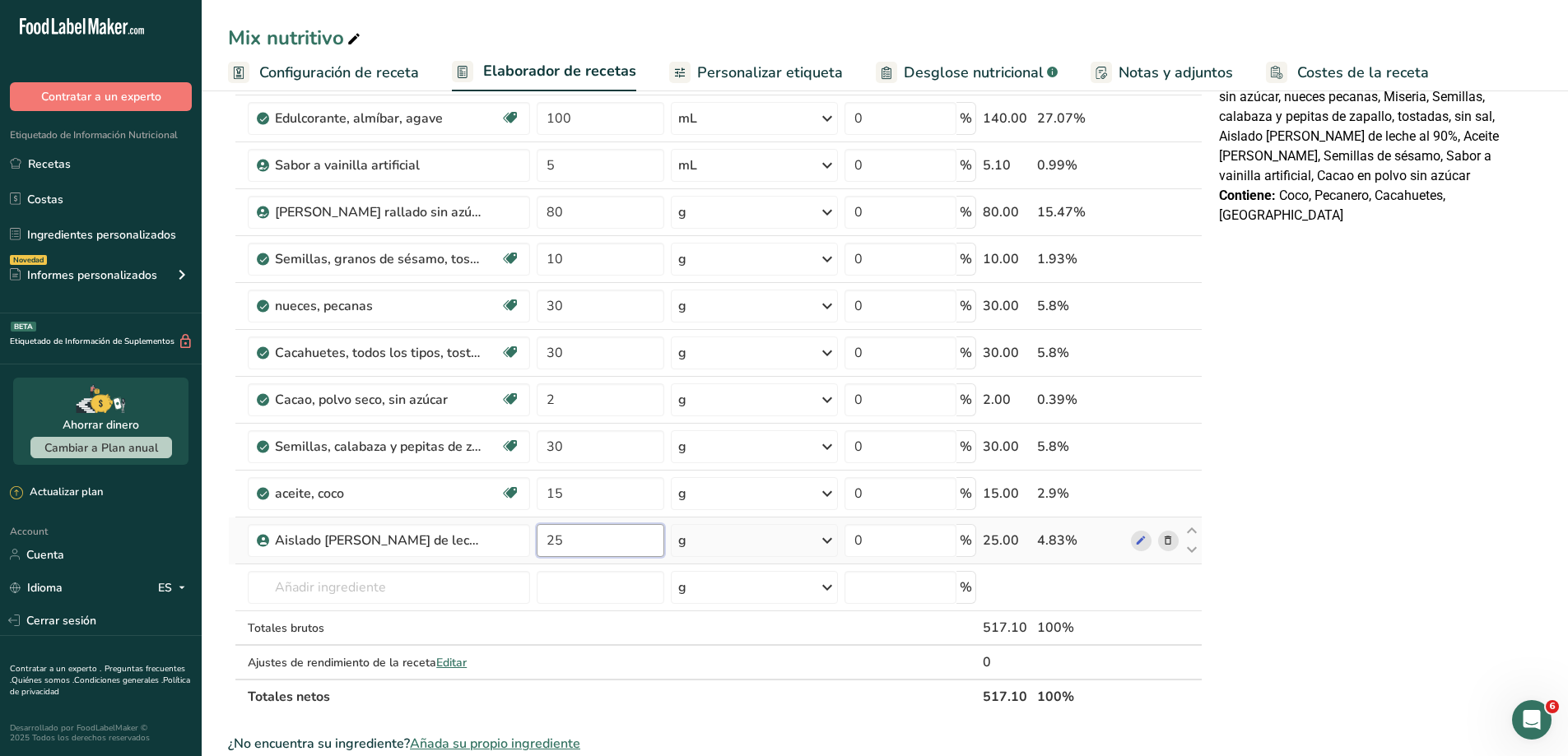
click at [573, 545] on input "25" at bounding box center [600, 540] width 127 height 33
type input "2"
type input "50"
click at [1294, 594] on div "Tamaño por ración 1 barrita 30g Calorías 139 Kcal Grasa 7,9 gramos Carbohidrato…" at bounding box center [1377, 609] width 329 height 1322
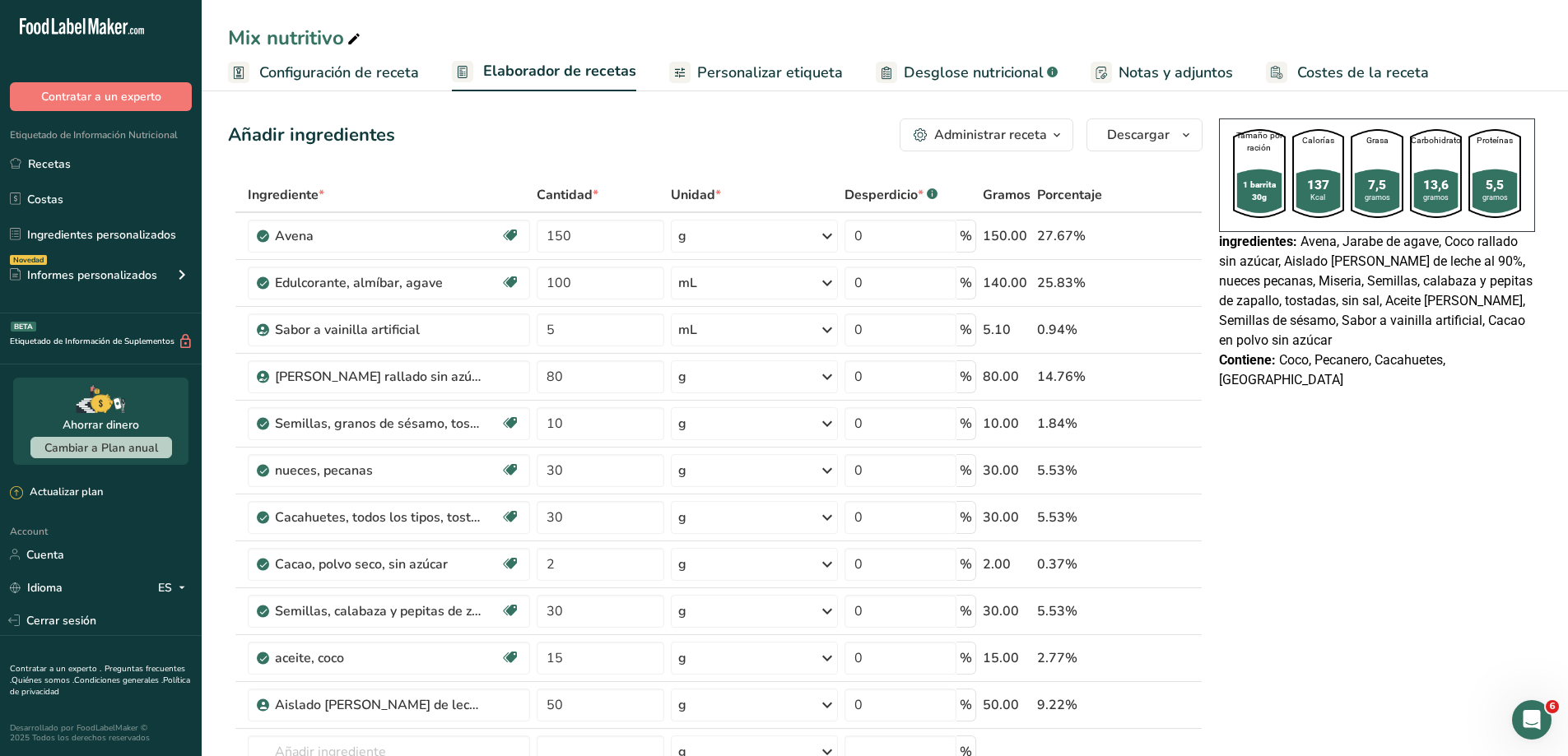
click at [1008, 77] on span "Desglose nutricional" at bounding box center [974, 72] width 140 height 23
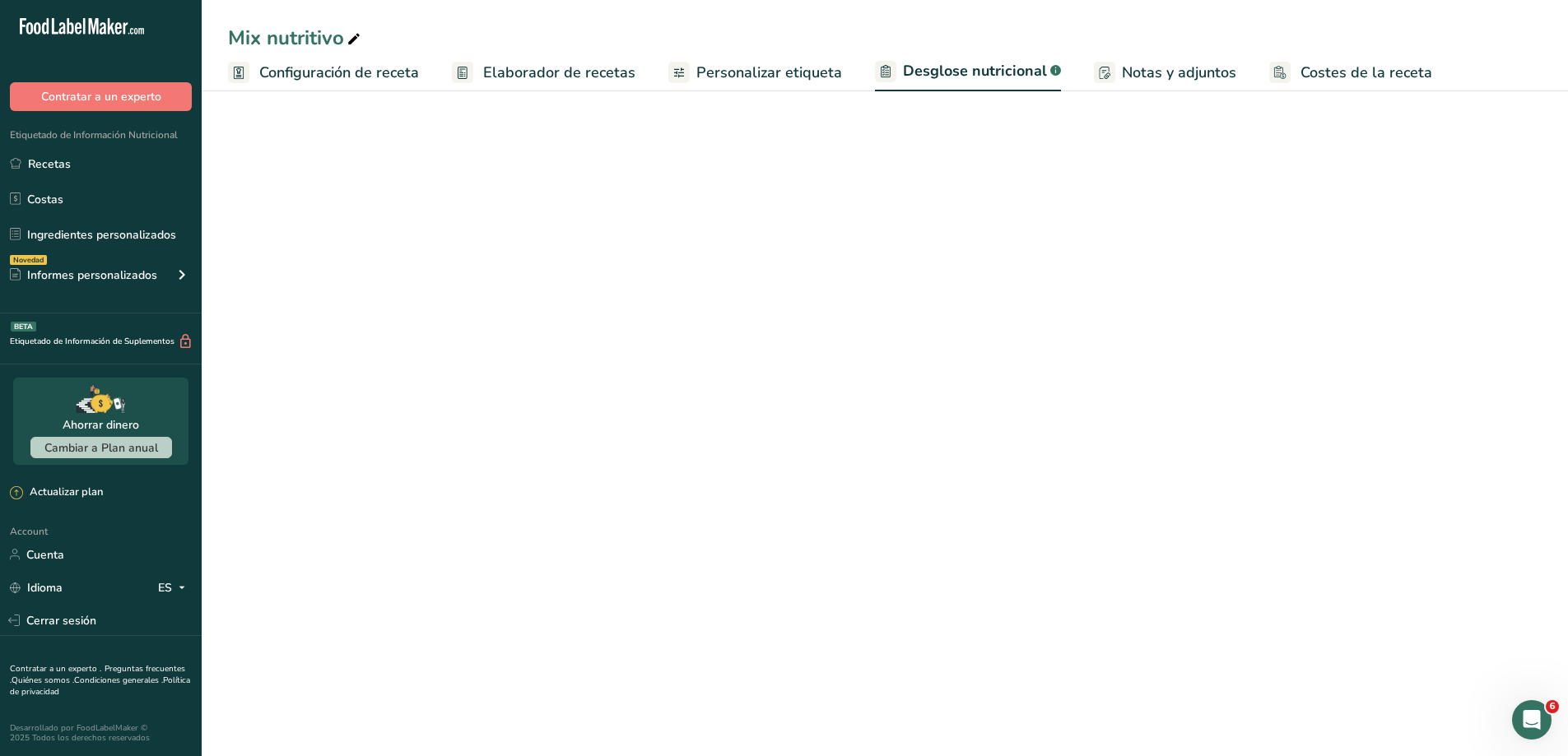
select select "Calories"
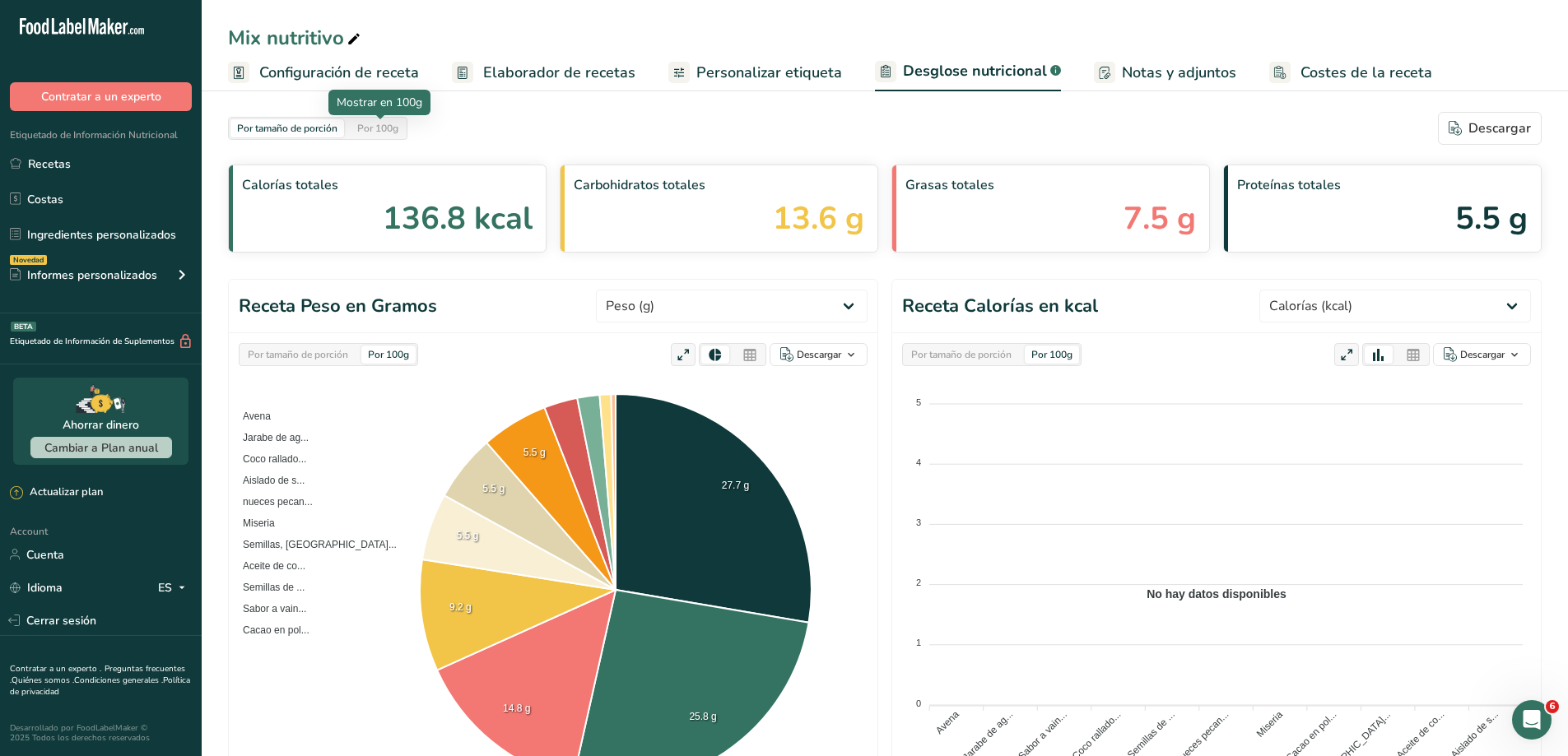
click at [379, 134] on div "Por 100g" at bounding box center [378, 128] width 54 height 18
click at [778, 66] on span "Personalizar etiqueta" at bounding box center [769, 72] width 145 height 23
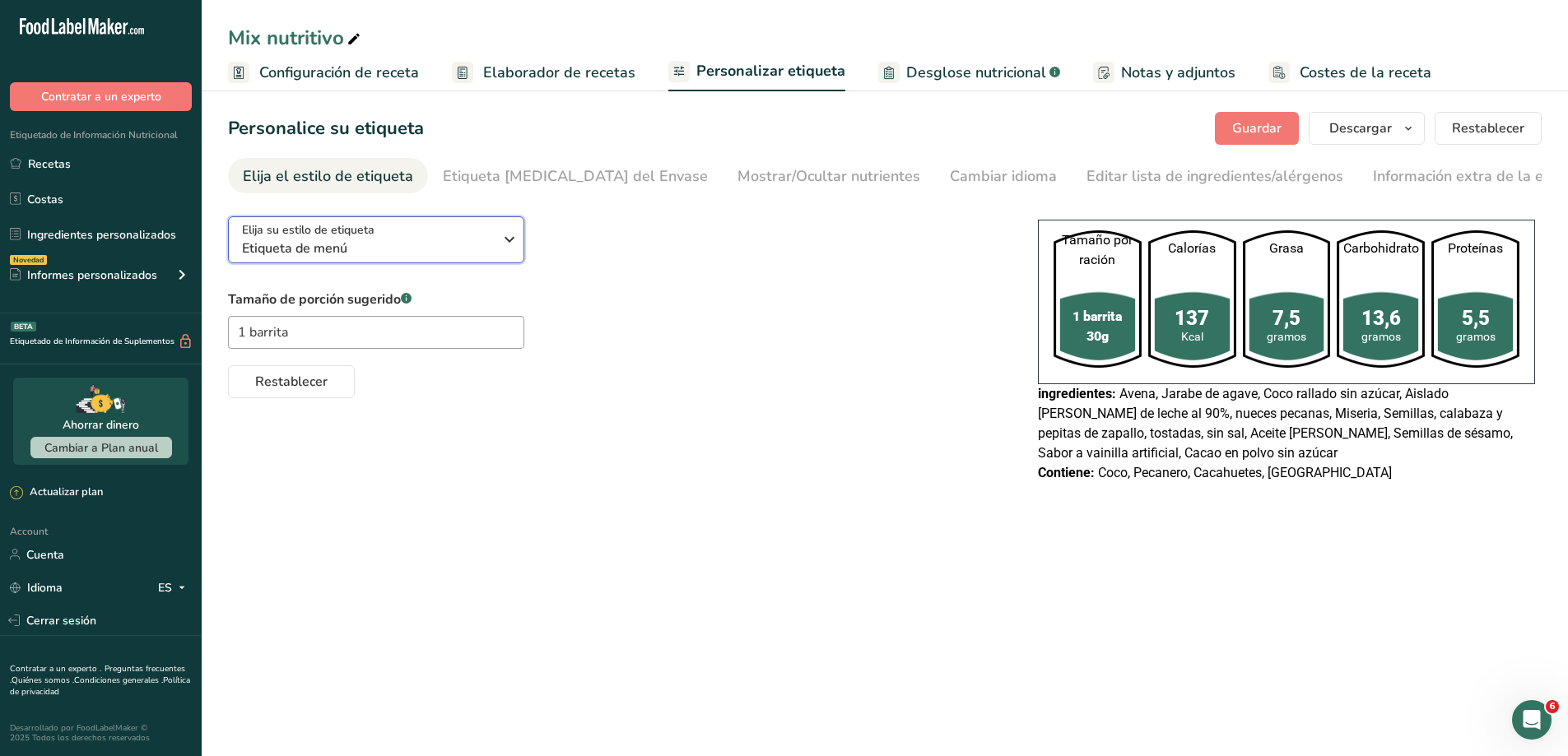
click at [505, 249] on icon "button" at bounding box center [509, 239] width 20 height 30
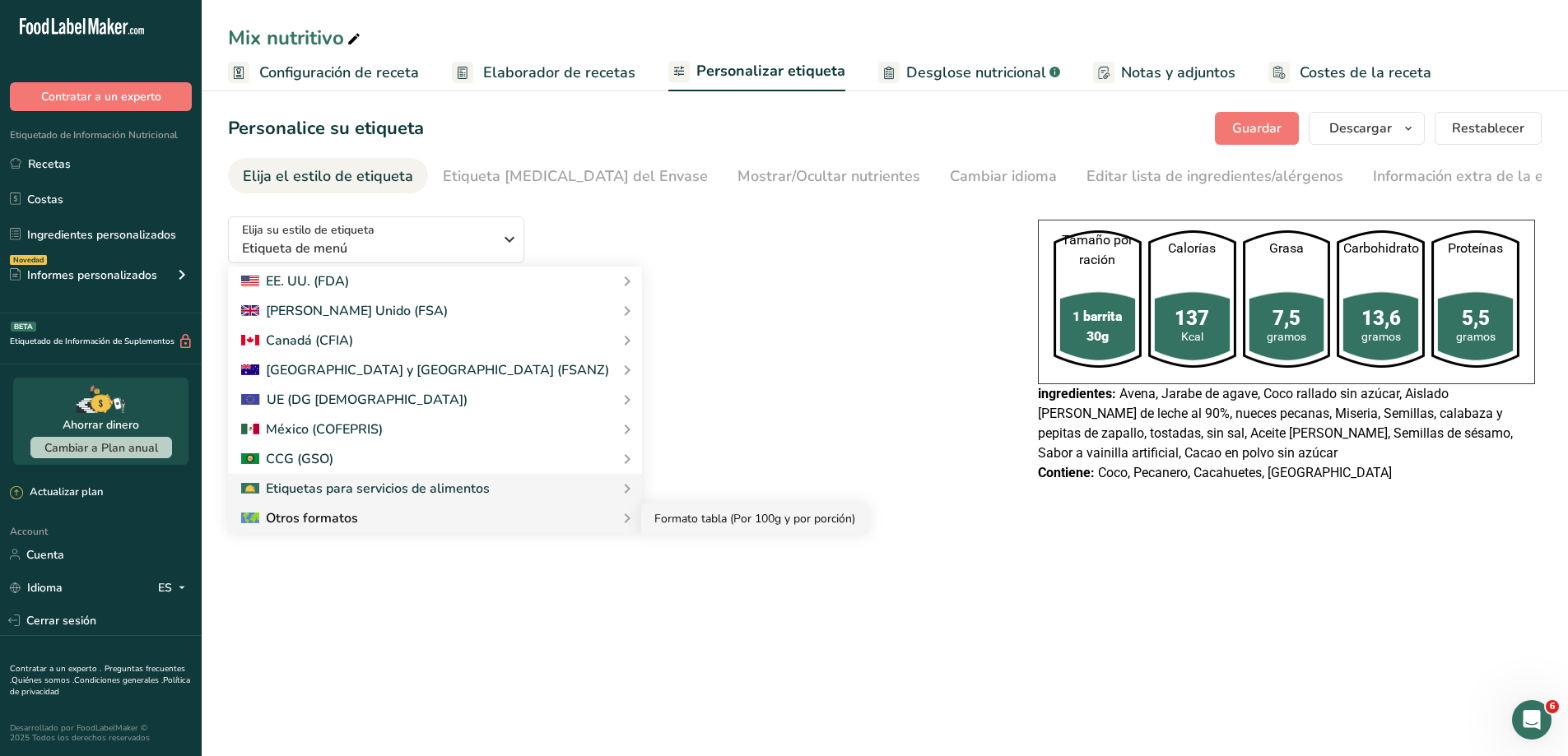
click at [641, 508] on link "Formato tabla (Por 100g y por porción)" at bounding box center [754, 519] width 227 height 31
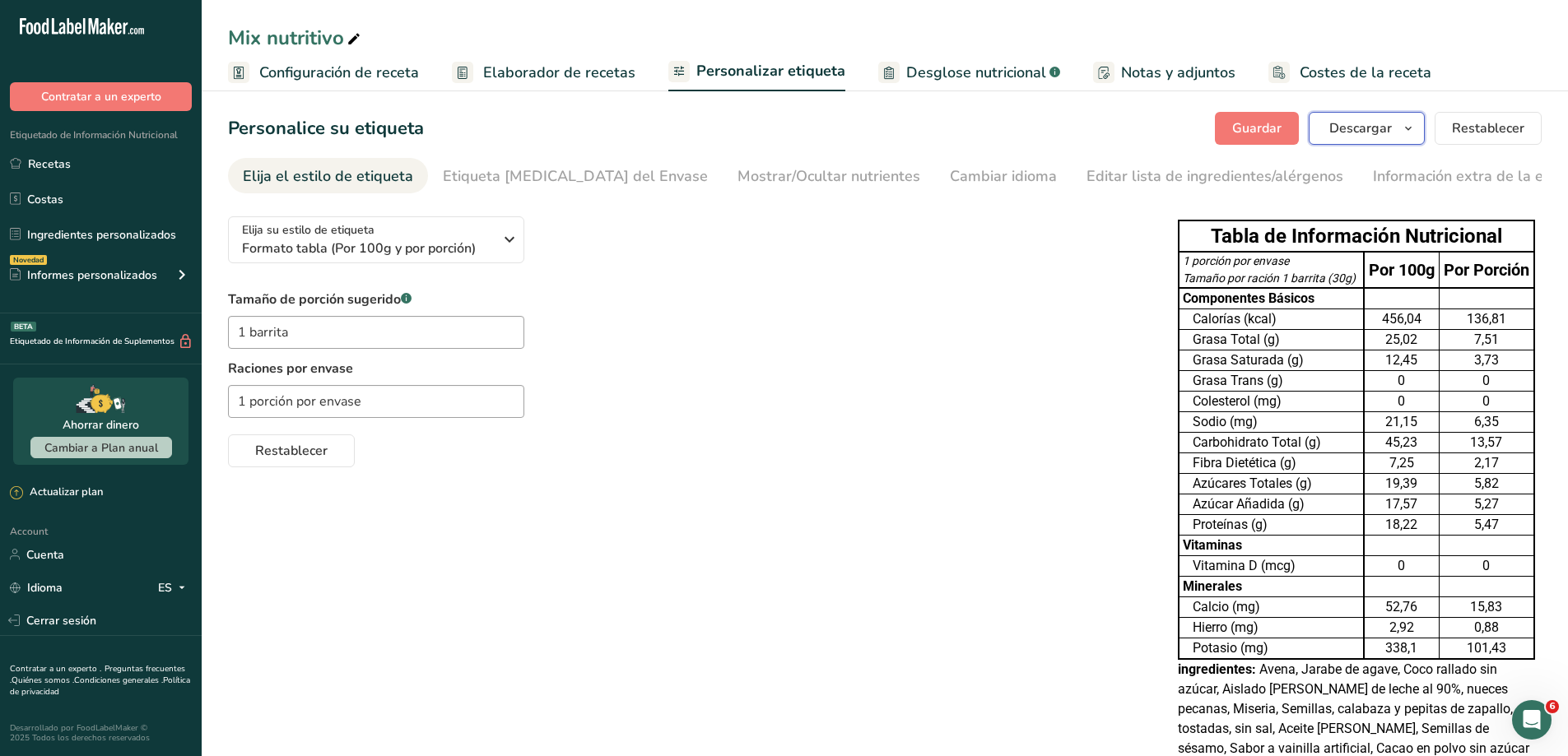
click at [1377, 129] on span "Descargar" at bounding box center [1360, 128] width 62 height 20
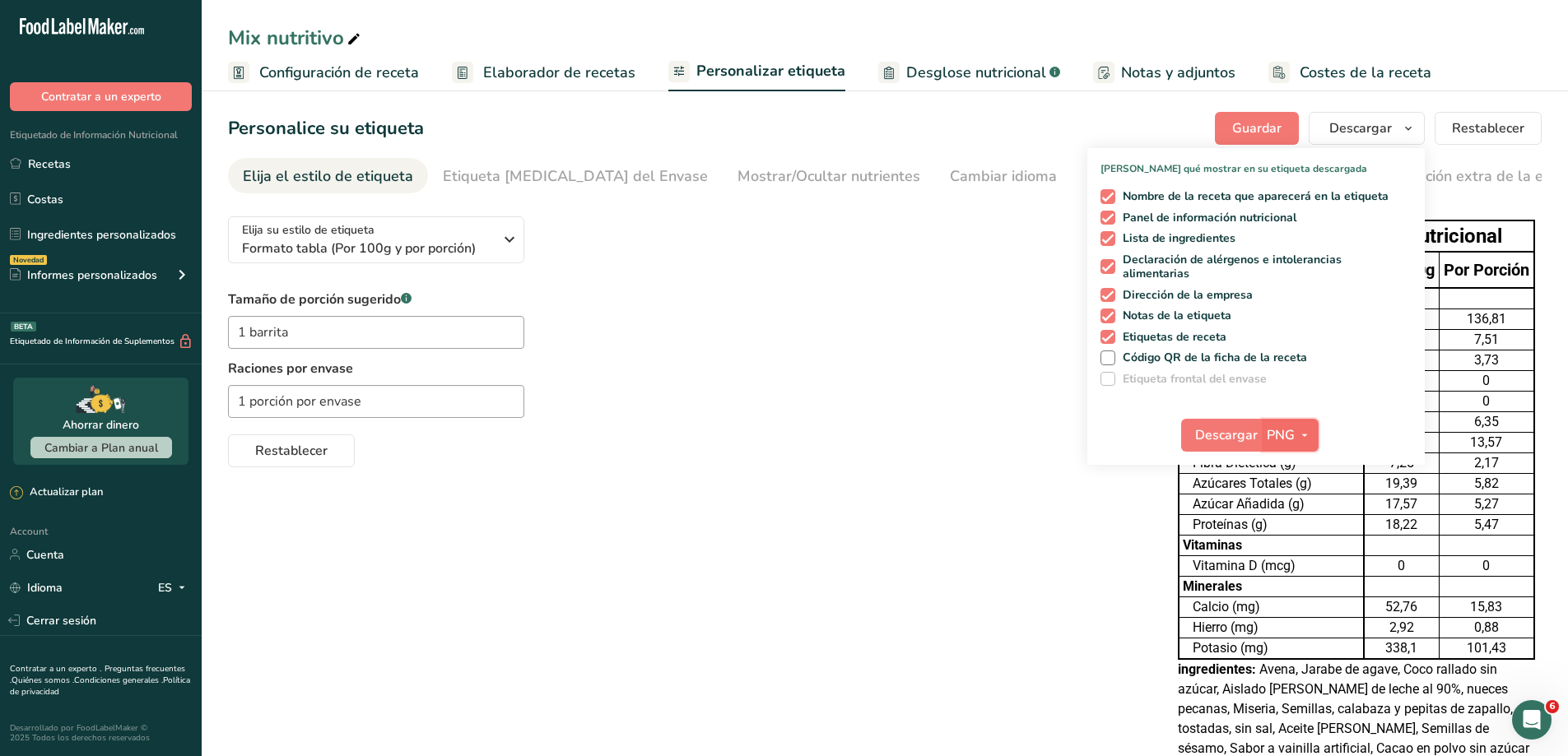
click at [1298, 425] on icon "button" at bounding box center [1304, 435] width 14 height 21
click at [1200, 435] on span "Descargar" at bounding box center [1226, 435] width 62 height 20
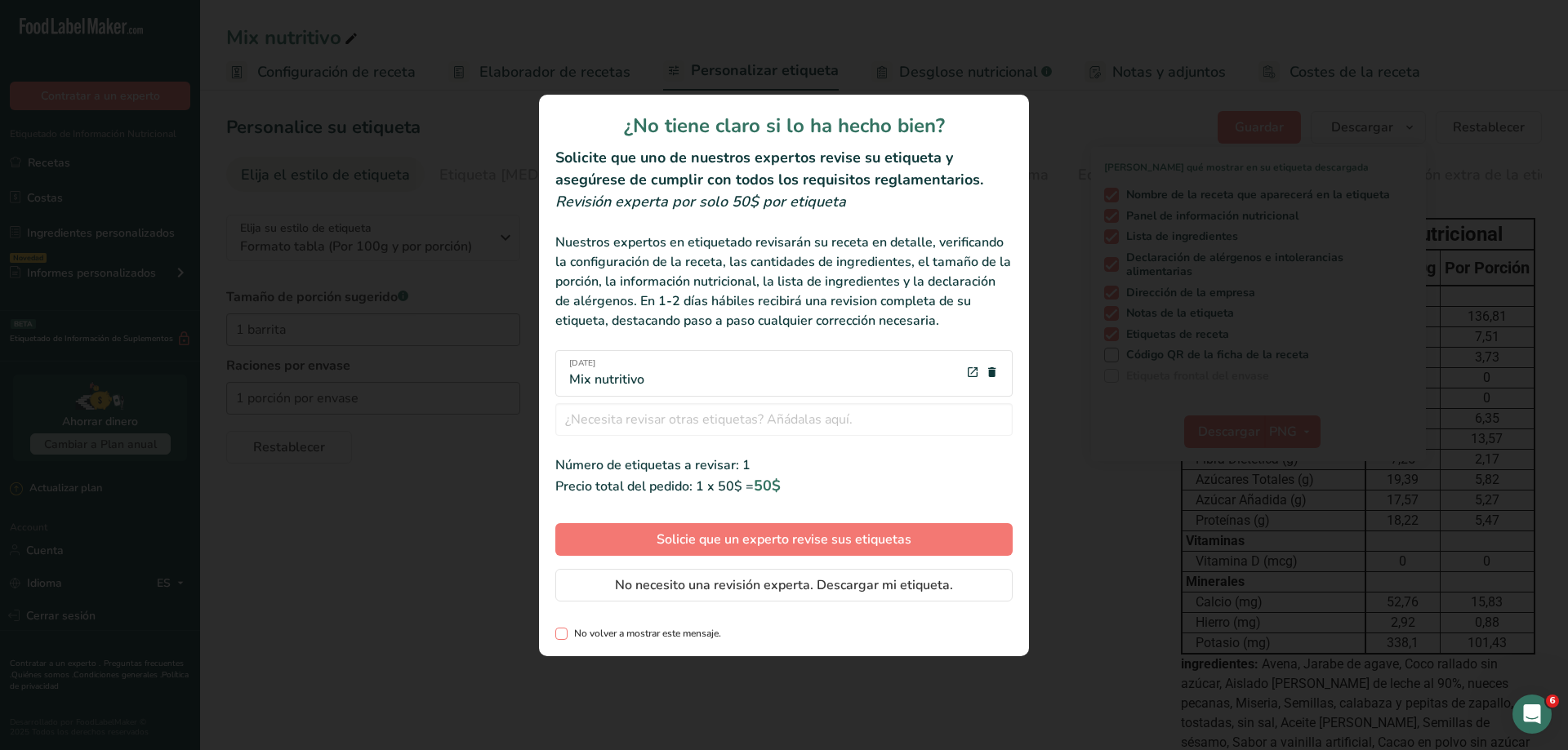
click at [562, 628] on span "review labels modal" at bounding box center [562, 634] width 13 height 13
click at [562, 629] on input "No volver a mostrar este mensaje." at bounding box center [561, 634] width 11 height 11
checkbox input "true"
click at [712, 589] on span "No necesito una revisión experta. Descargar mi etiqueta." at bounding box center [783, 585] width 338 height 20
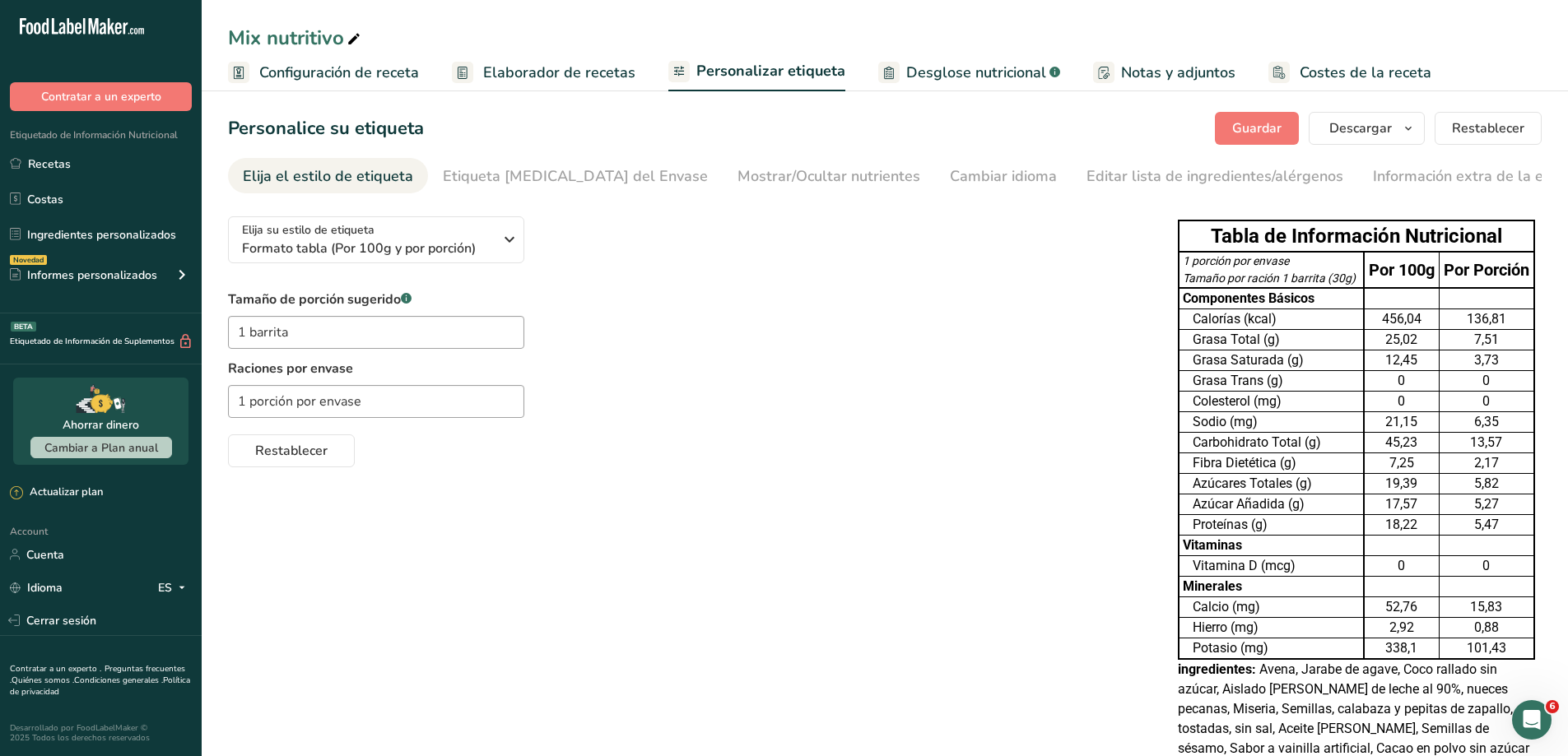
click at [392, 70] on span "Configuración de receta" at bounding box center [339, 72] width 160 height 23
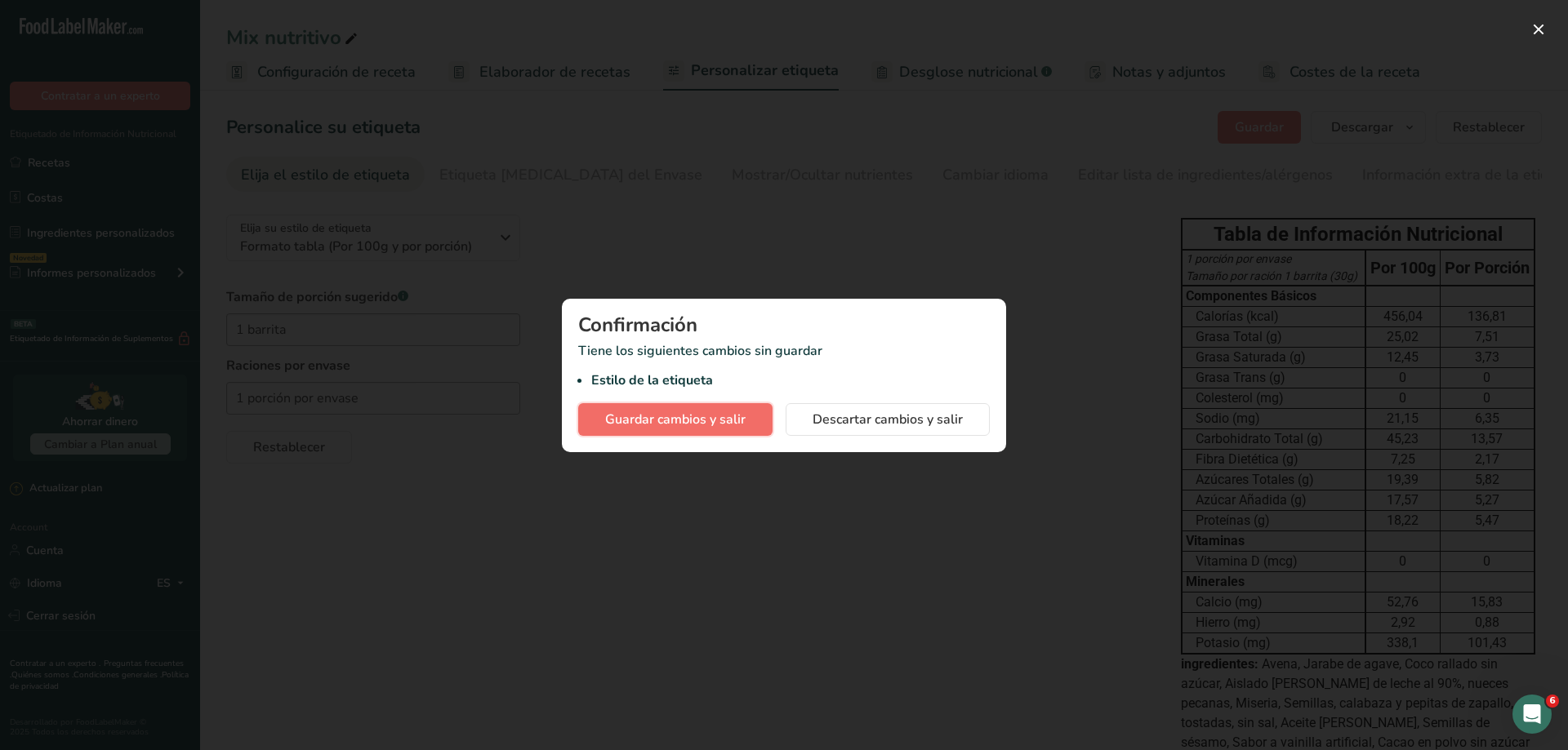
click at [694, 423] on span "Guardar cambios y salir" at bounding box center [675, 419] width 141 height 20
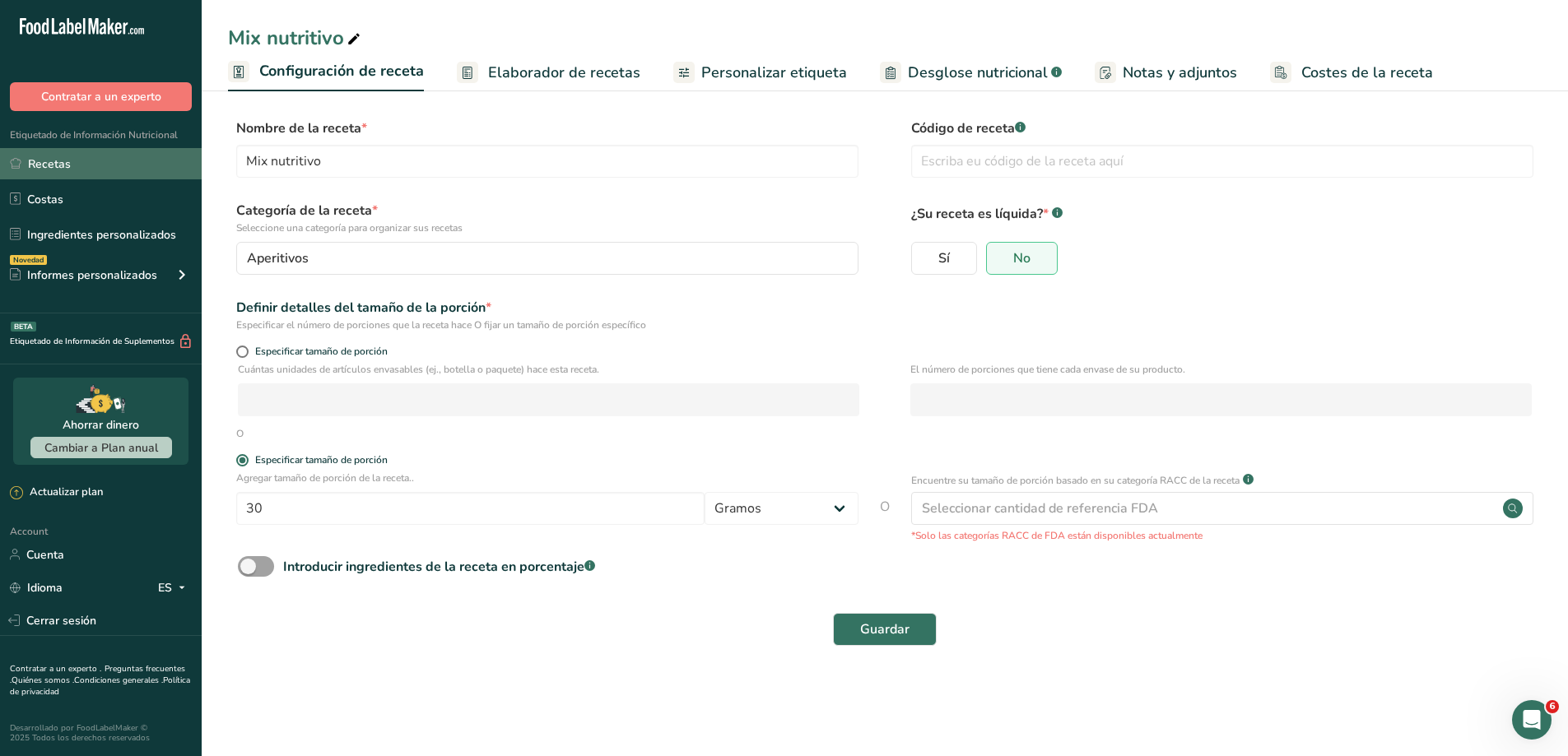
click at [77, 167] on link "Recetas" at bounding box center [100, 163] width 201 height 32
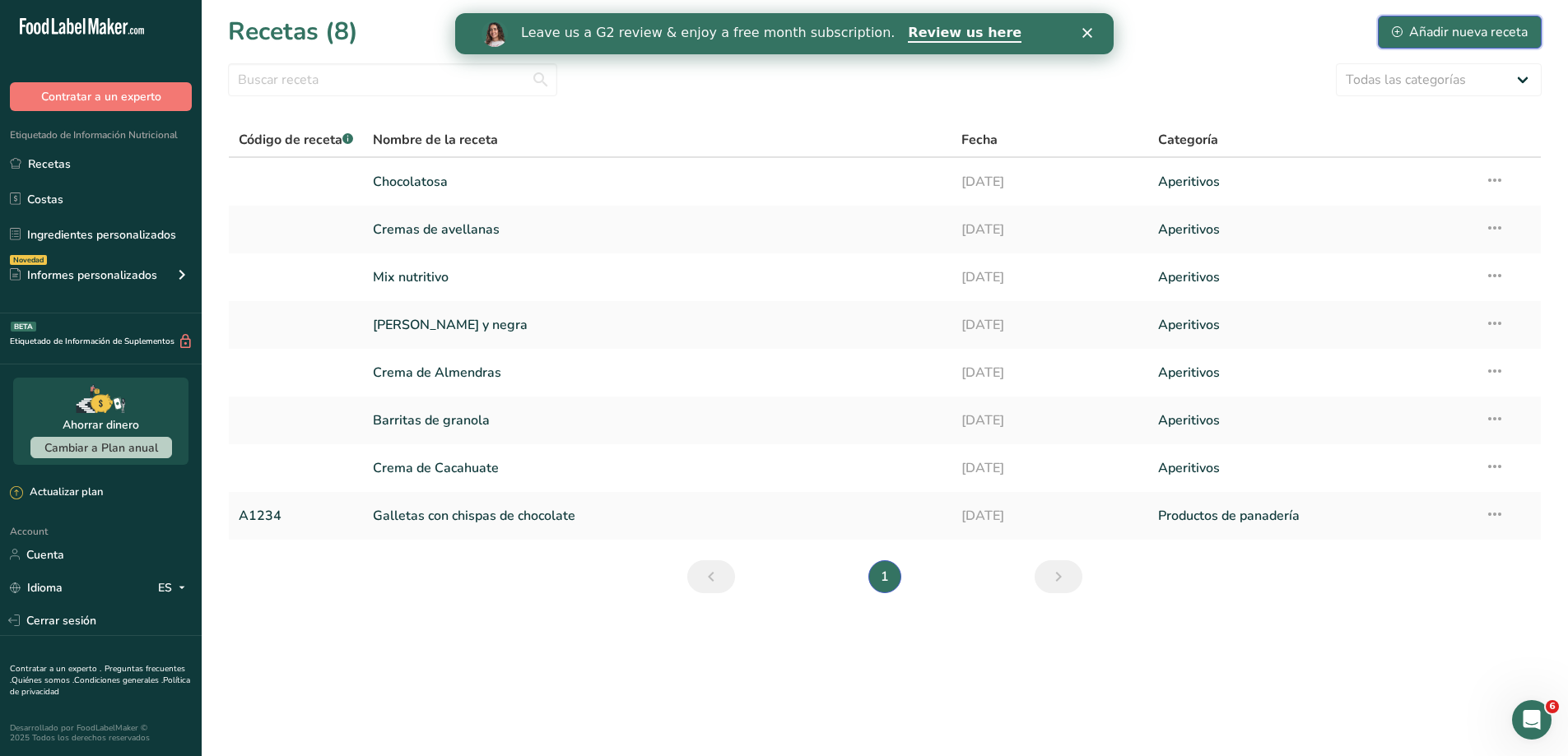
click at [1423, 23] on div "Añadir nueva receta" at bounding box center [1460, 33] width 135 height 20
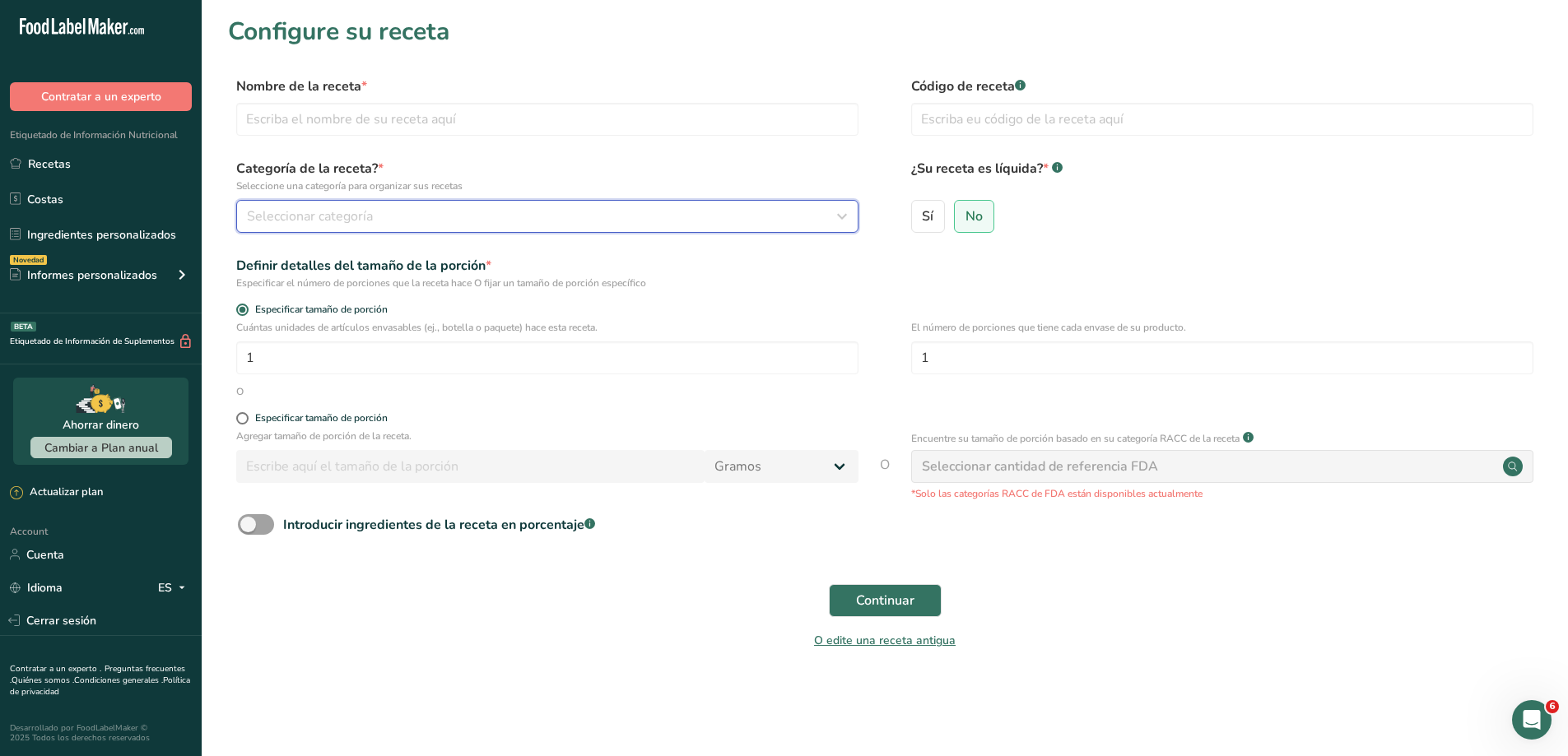
click at [338, 210] on span "Seleccionar categoría" at bounding box center [309, 217] width 126 height 20
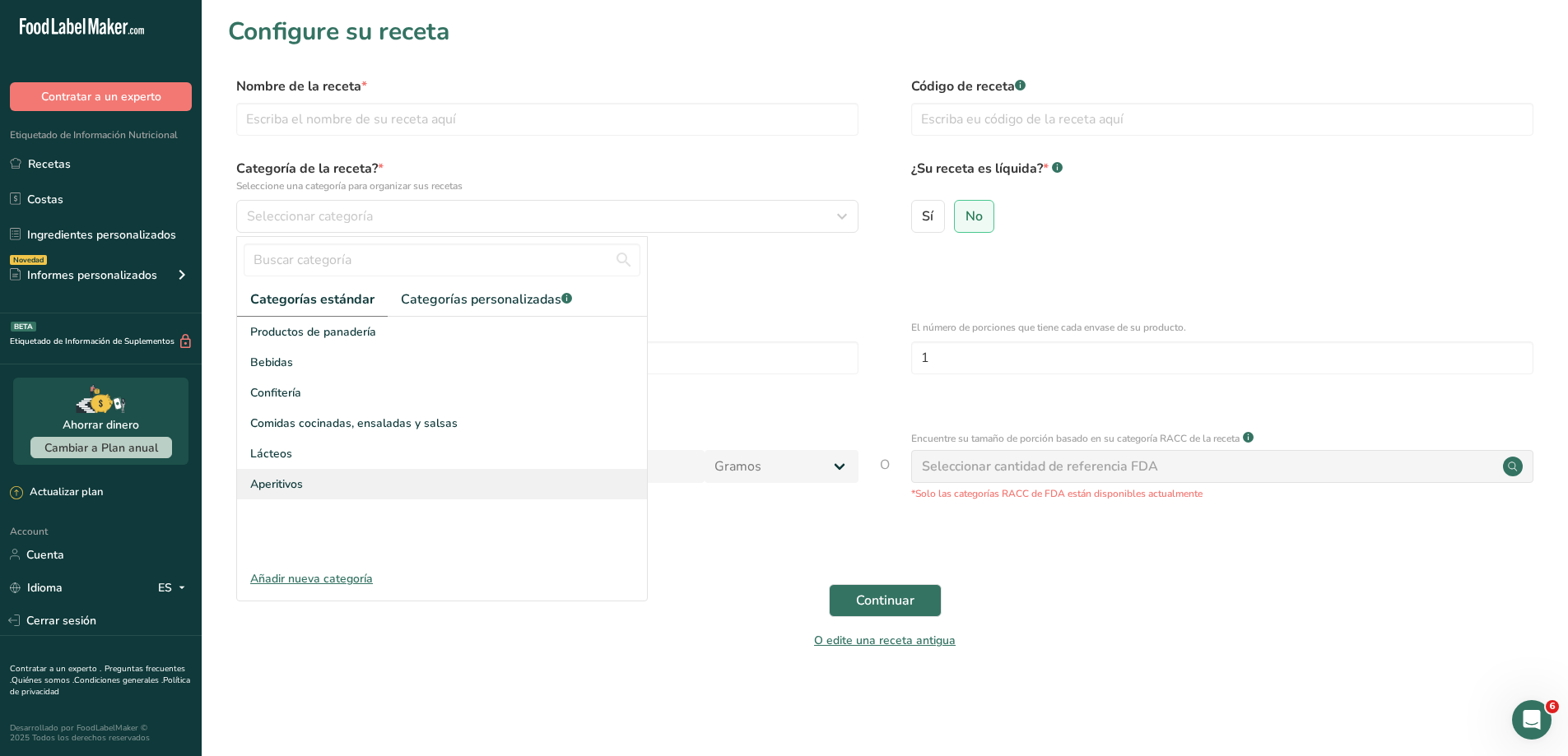
click at [279, 481] on span "Aperitivos" at bounding box center [276, 484] width 52 height 17
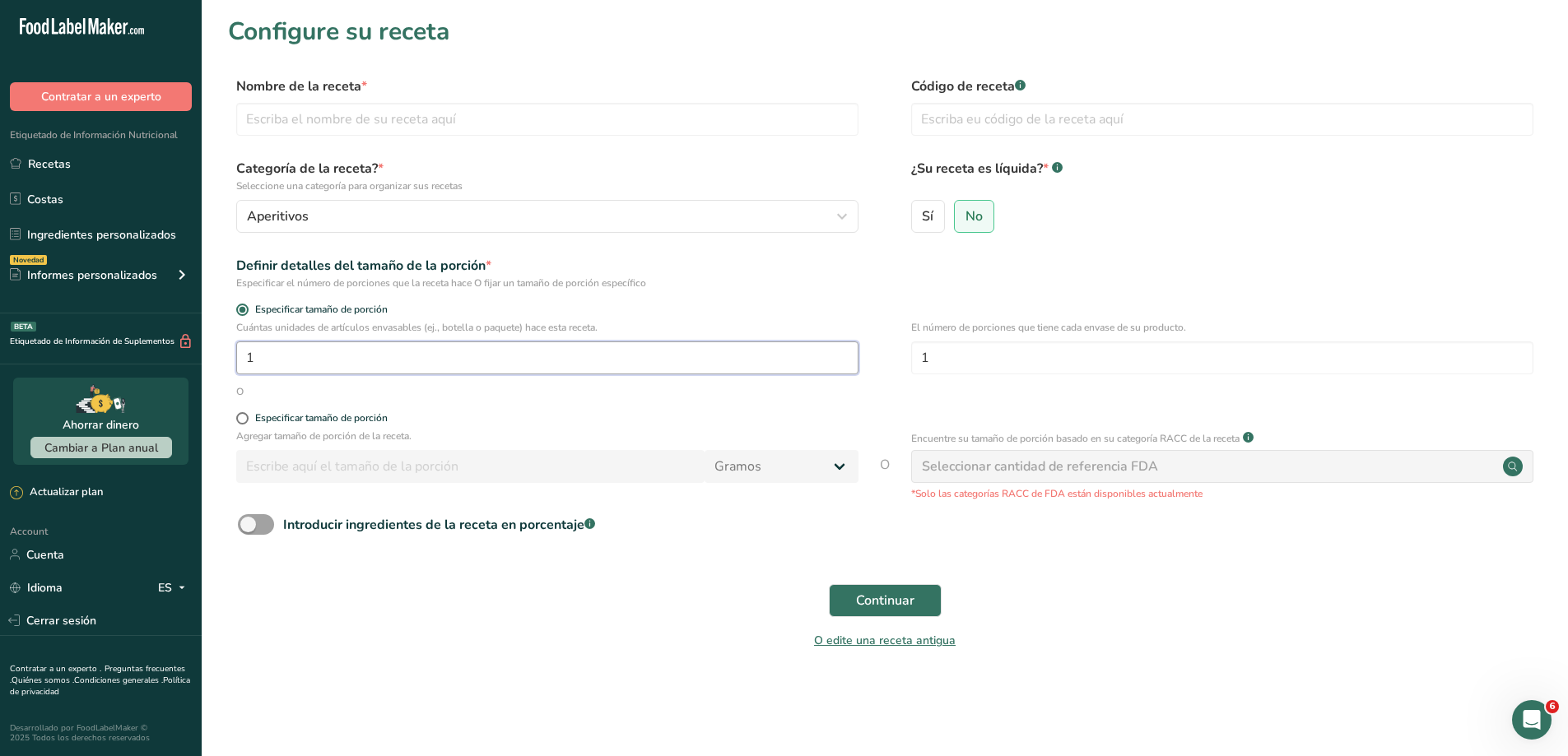
click at [320, 368] on input "1" at bounding box center [547, 358] width 622 height 33
type input "15"
click at [547, 410] on form "Nombre de la receta * Código de receta .a-a{fill:#347362;}.b-a{fill:#fff;} Cate…" at bounding box center [884, 369] width 1313 height 583
click at [246, 420] on span at bounding box center [243, 419] width 13 height 13
click at [246, 420] on input "Especificar tamaño de porción" at bounding box center [242, 418] width 11 height 11
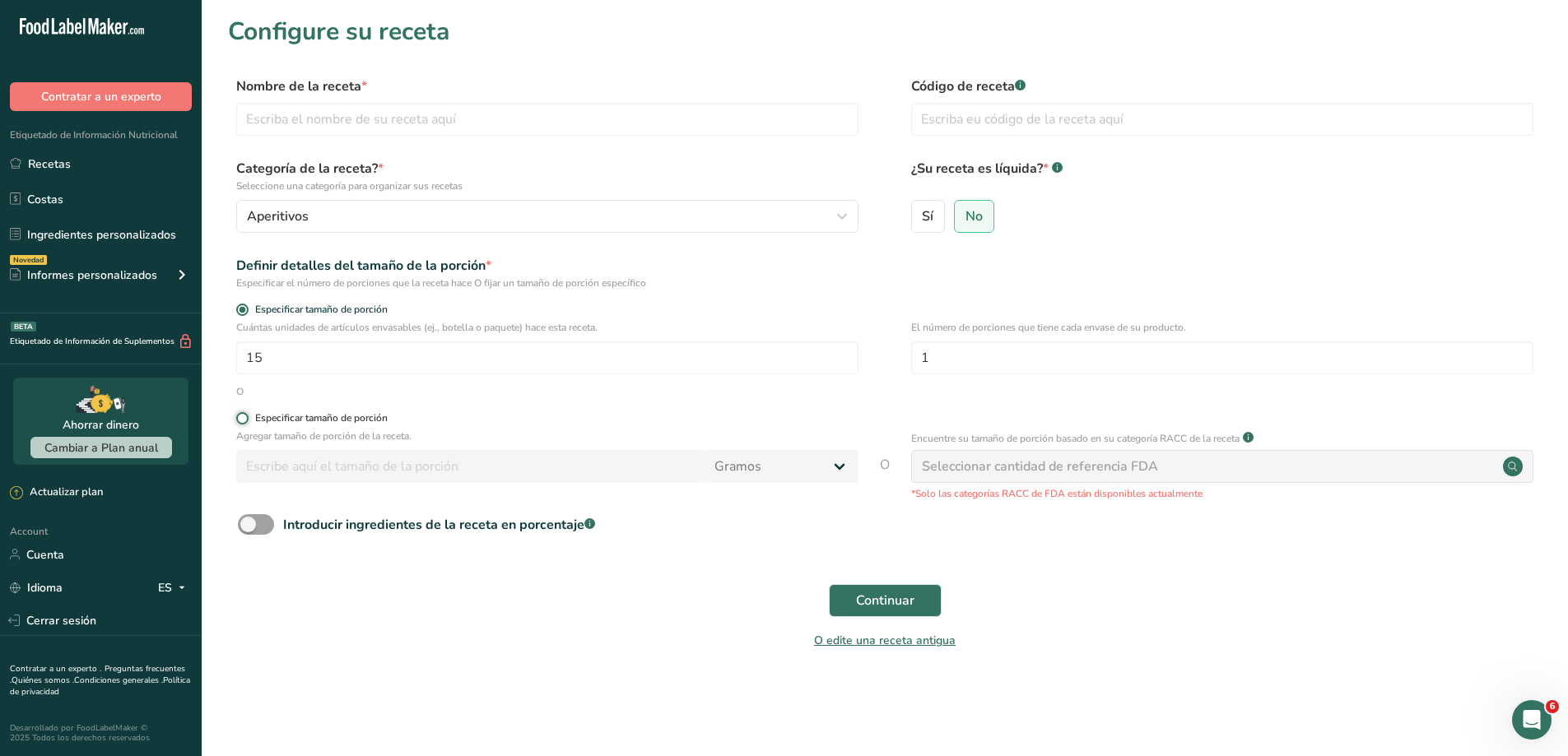
radio input "true"
radio input "false"
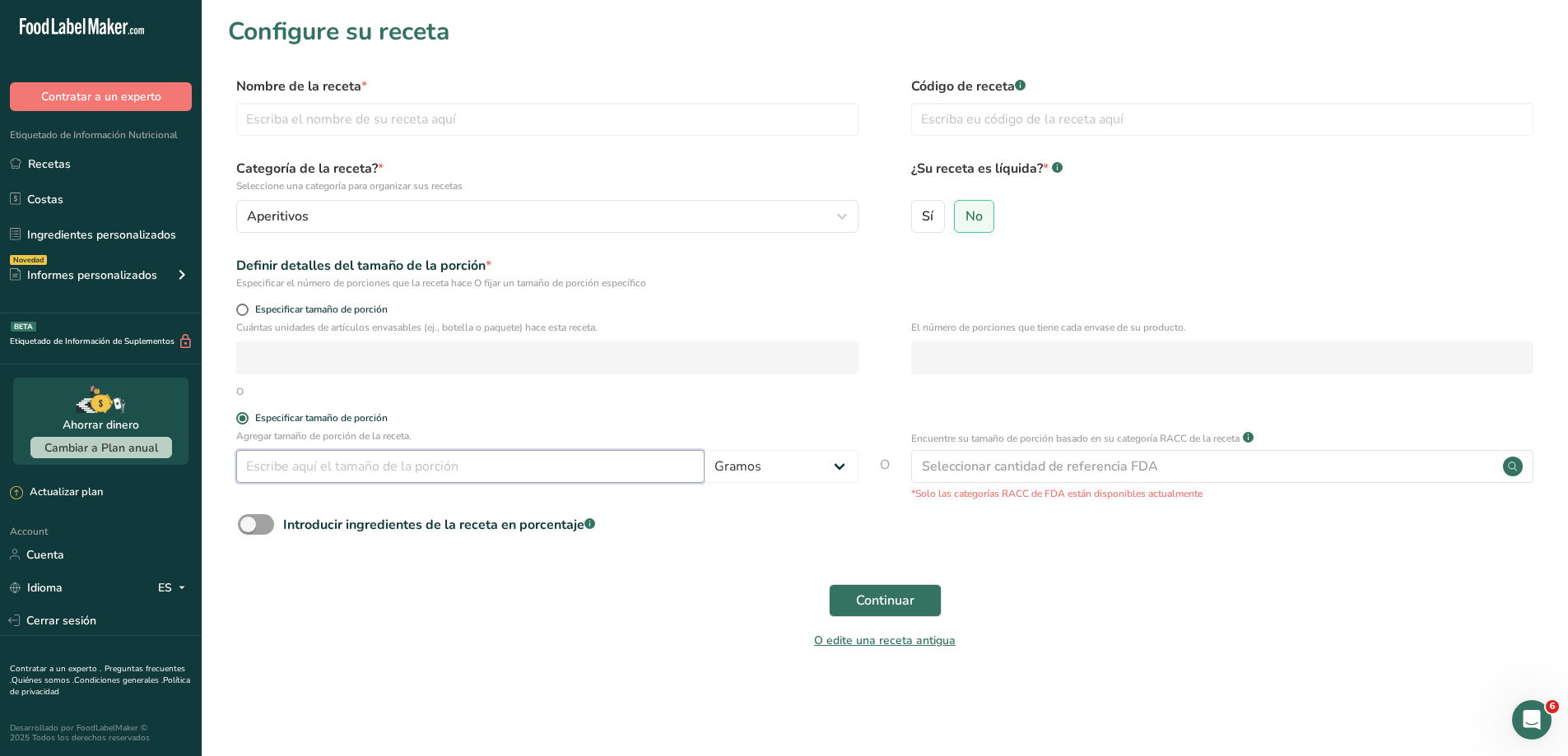
click at [290, 464] on input "number" at bounding box center [471, 466] width 468 height 33
type input "15"
click at [1395, 589] on div "Continuar" at bounding box center [884, 601] width 1313 height 52
click at [906, 588] on button "Continuar" at bounding box center [885, 601] width 113 height 33
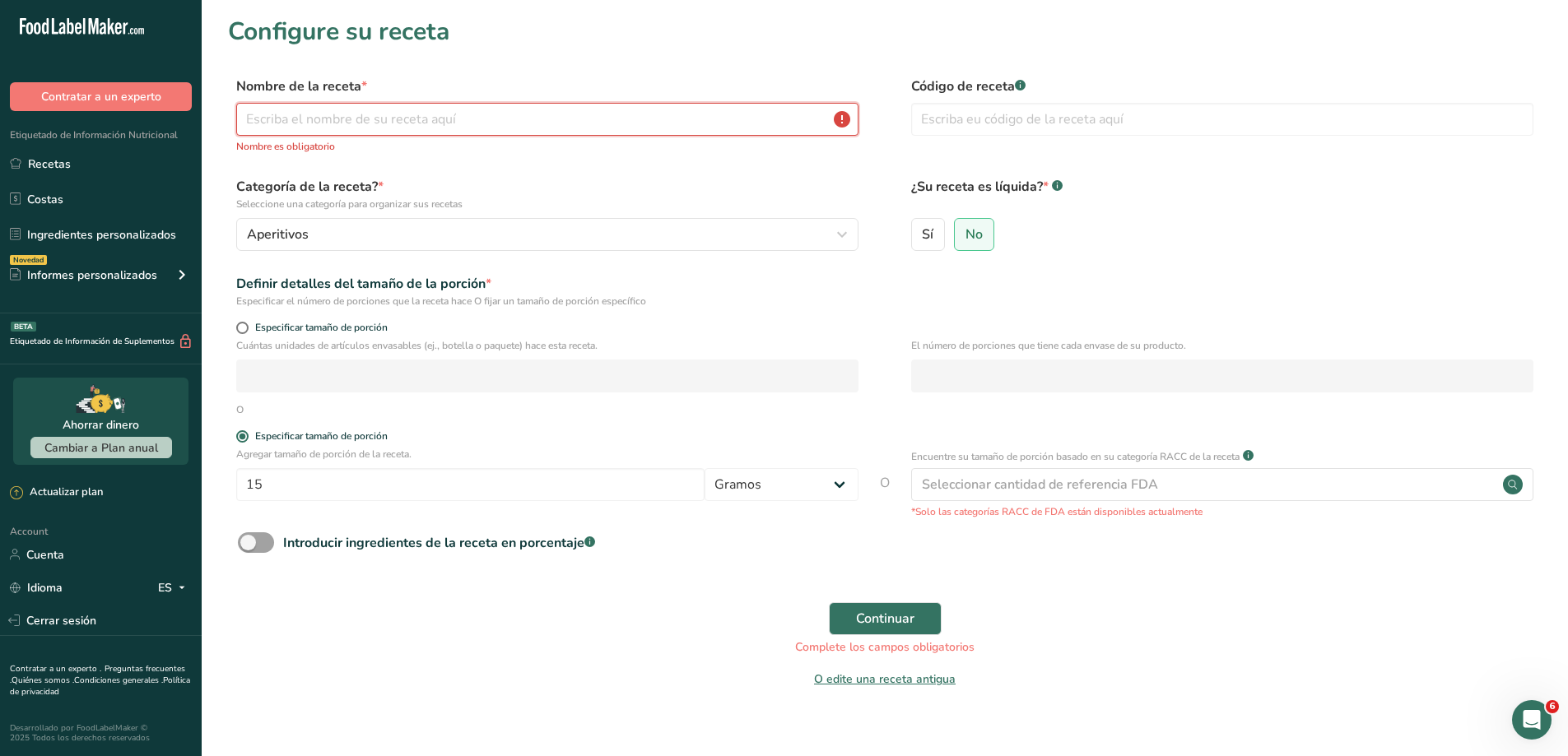
click at [394, 109] on input "text" at bounding box center [547, 119] width 622 height 33
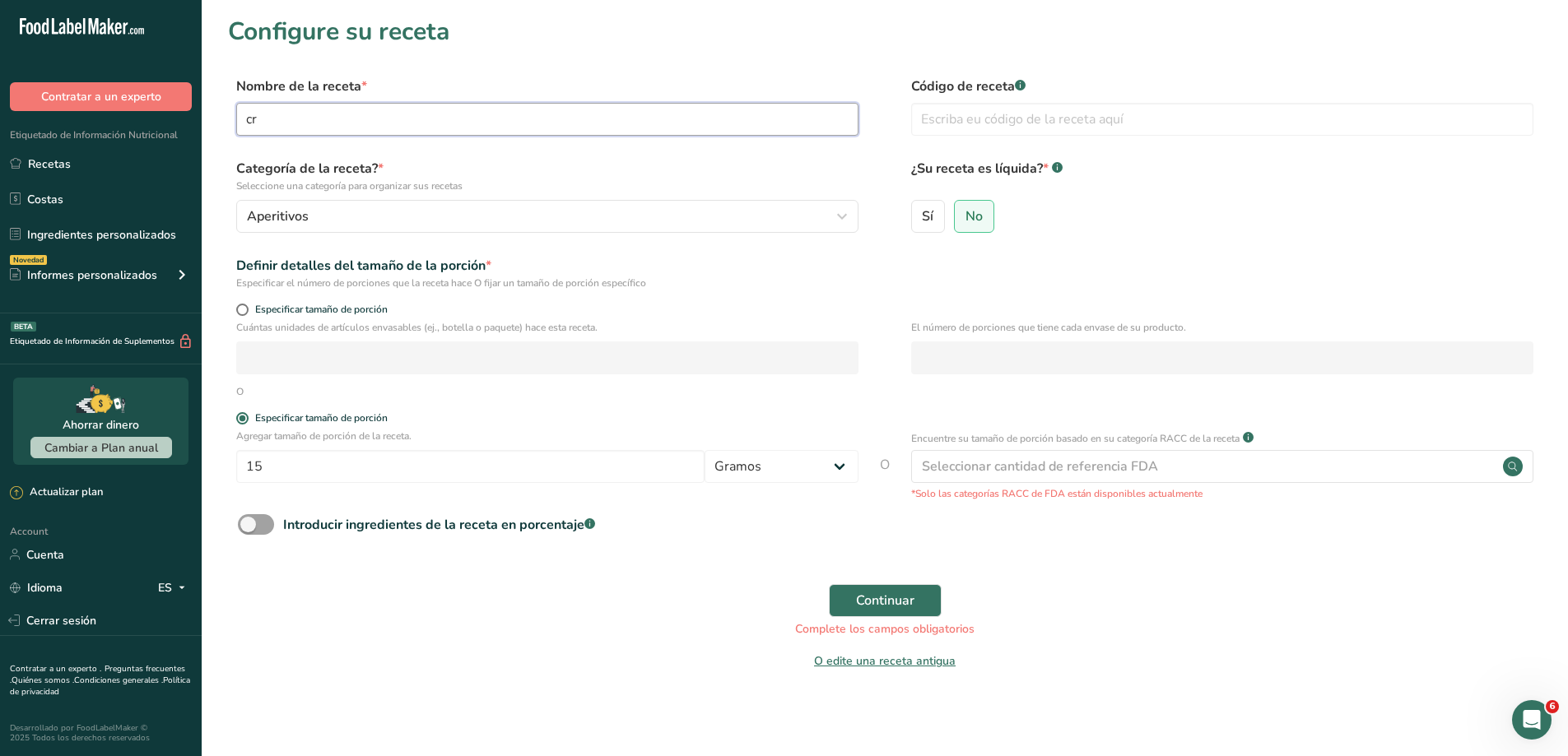
type input "c"
type input "CREMA DE NUEZ"
click at [829, 584] on button "Continuar" at bounding box center [885, 601] width 113 height 33
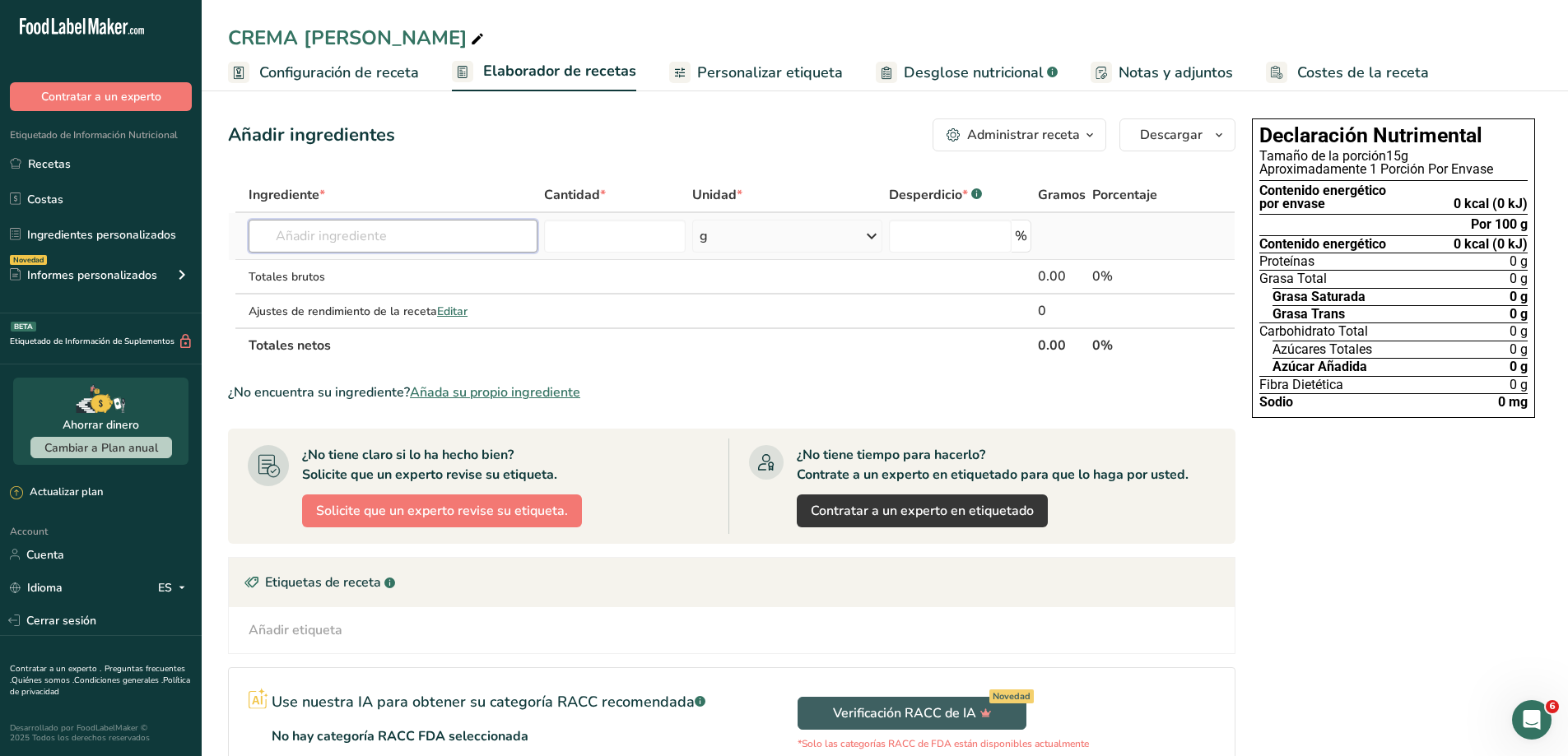
click at [411, 233] on input "text" at bounding box center [392, 236] width 288 height 33
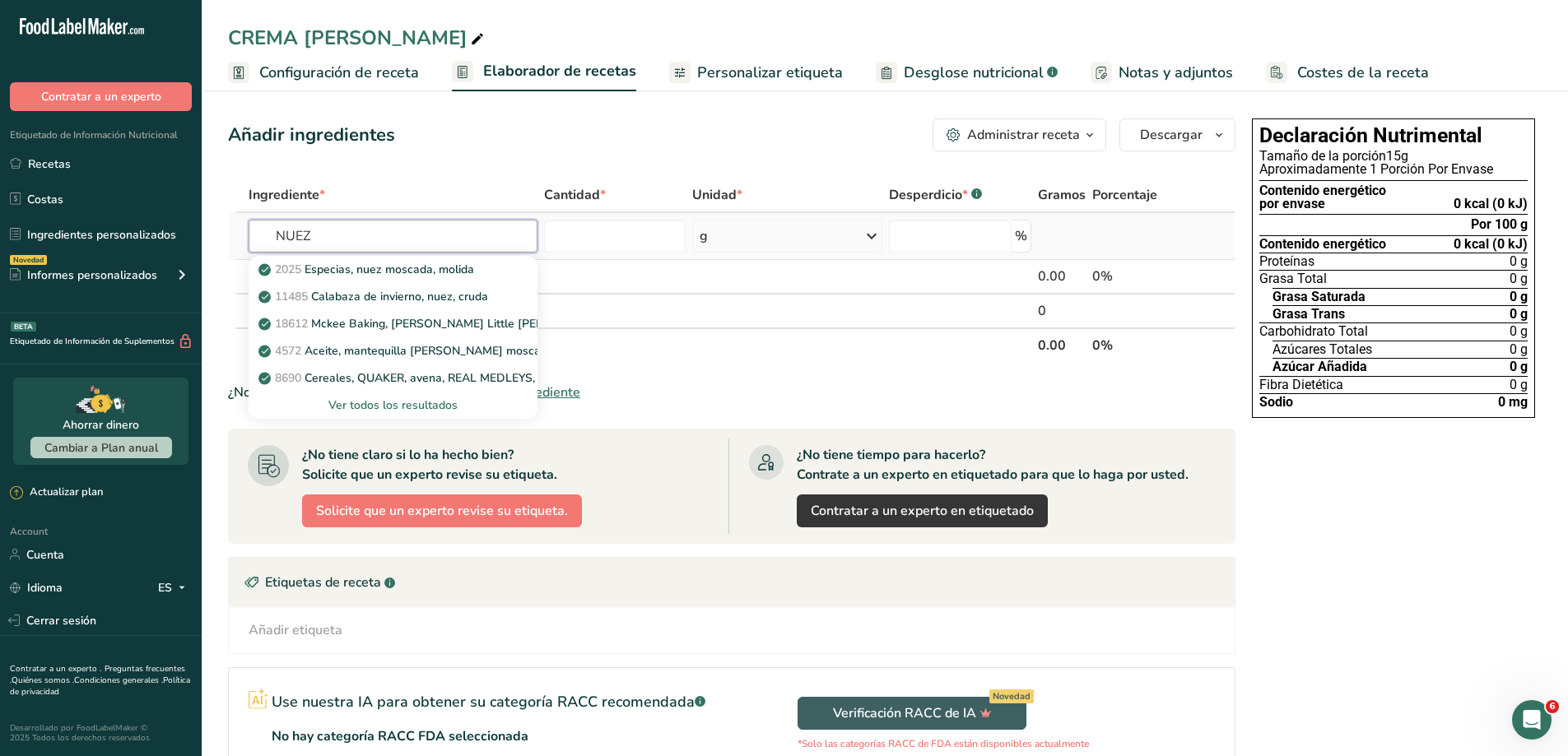
type input "NUEZ"
click at [413, 405] on div "Ver todos los resultados" at bounding box center [393, 405] width 262 height 17
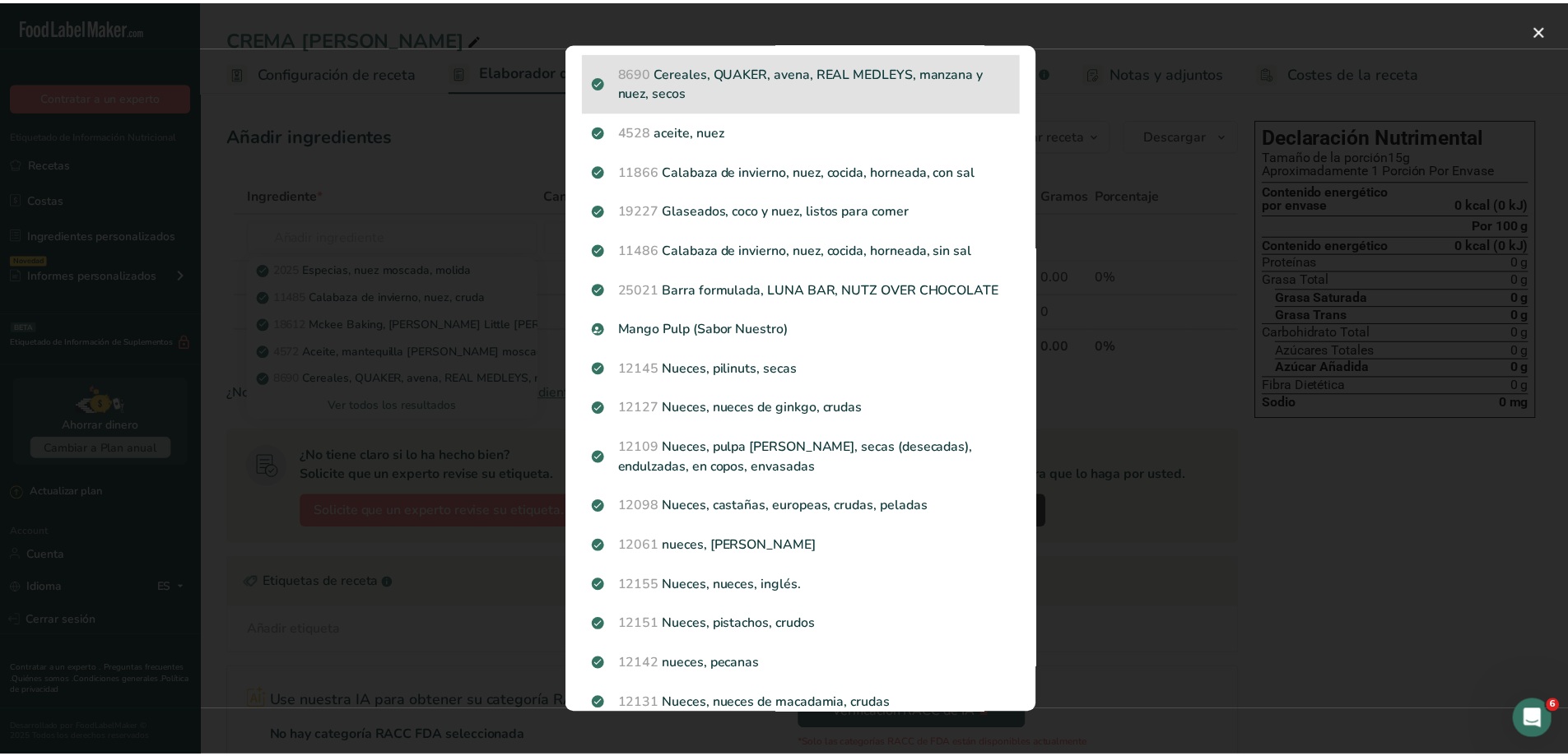
scroll to position [247, 0]
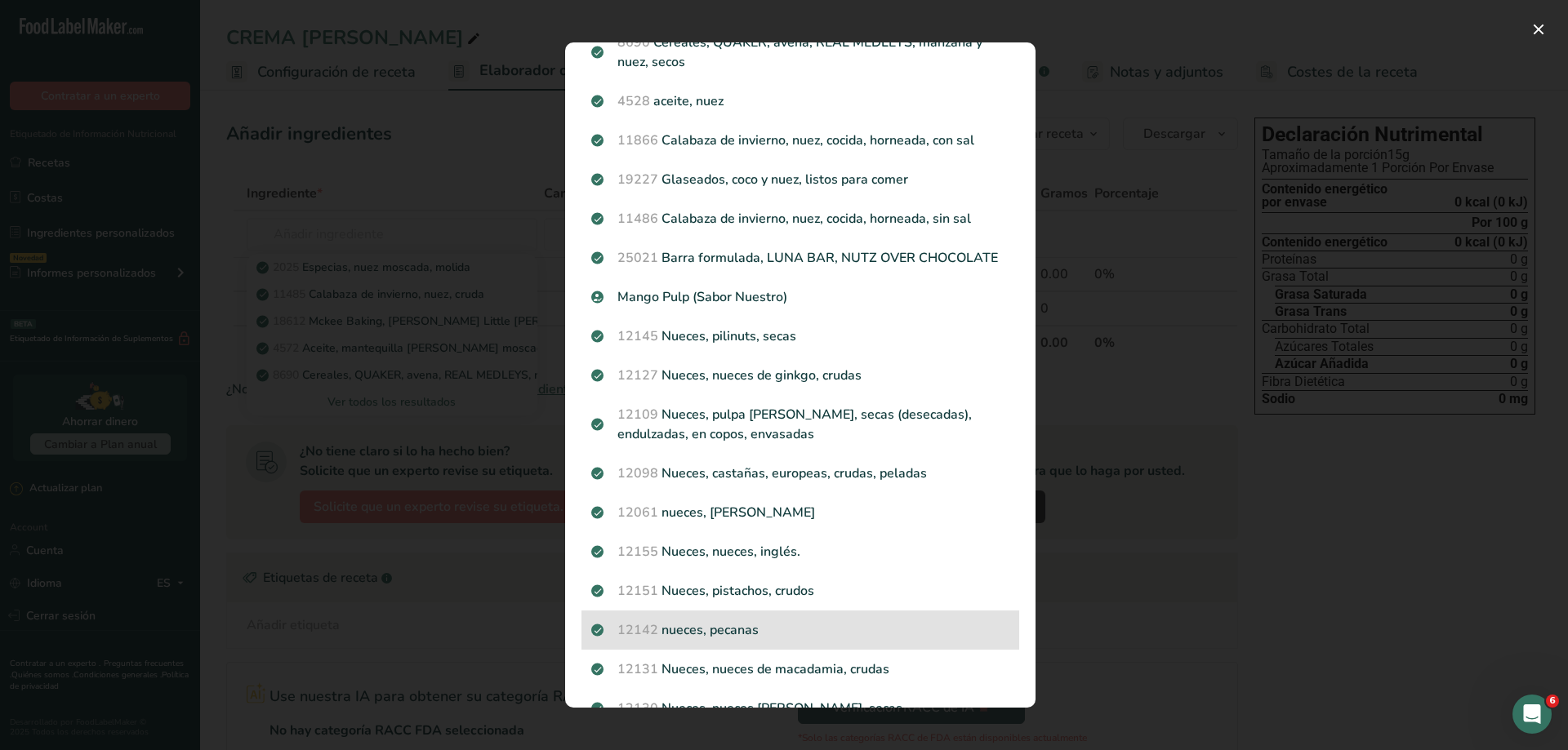
click at [731, 626] on p "12142 nueces, pecanas" at bounding box center [800, 631] width 418 height 20
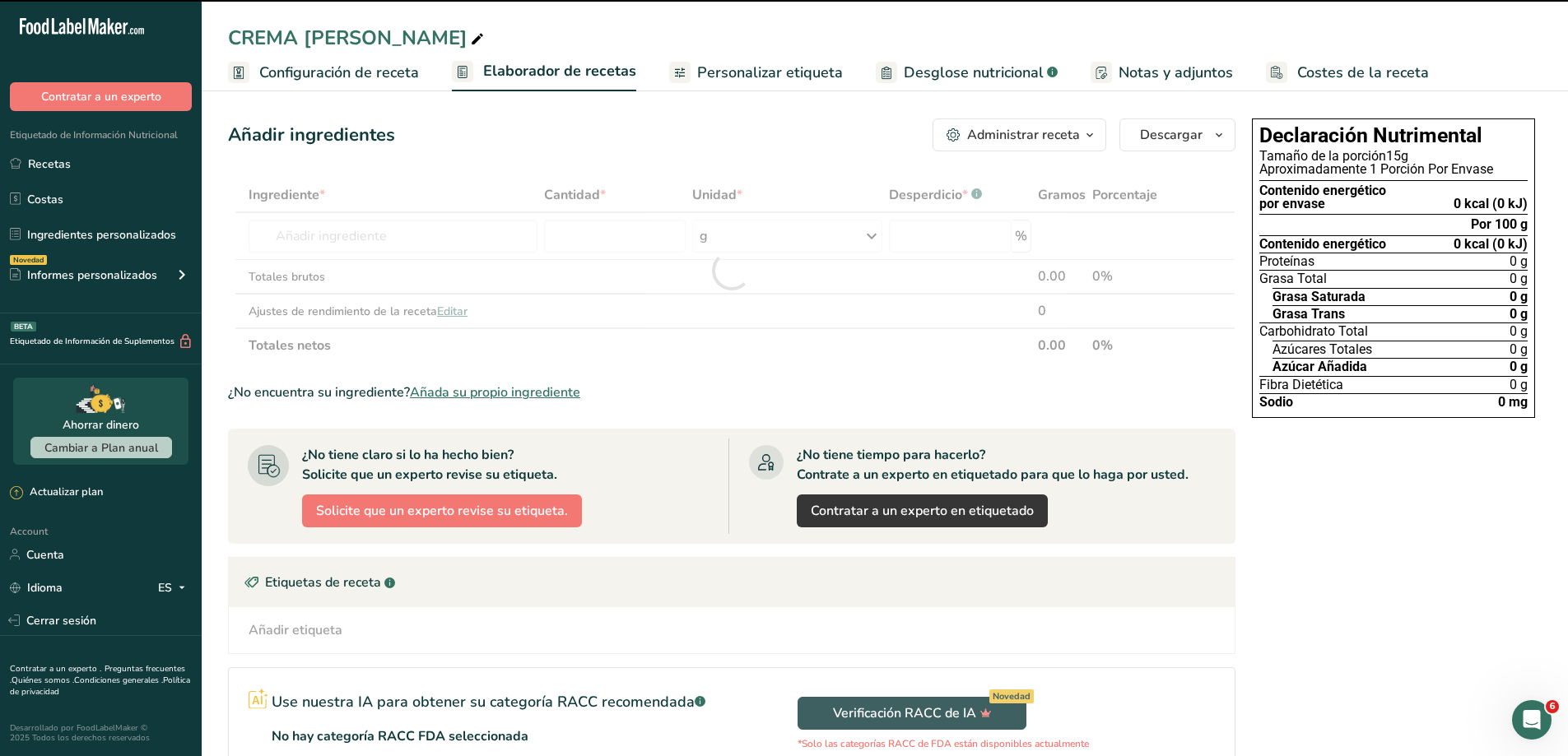
type input "0"
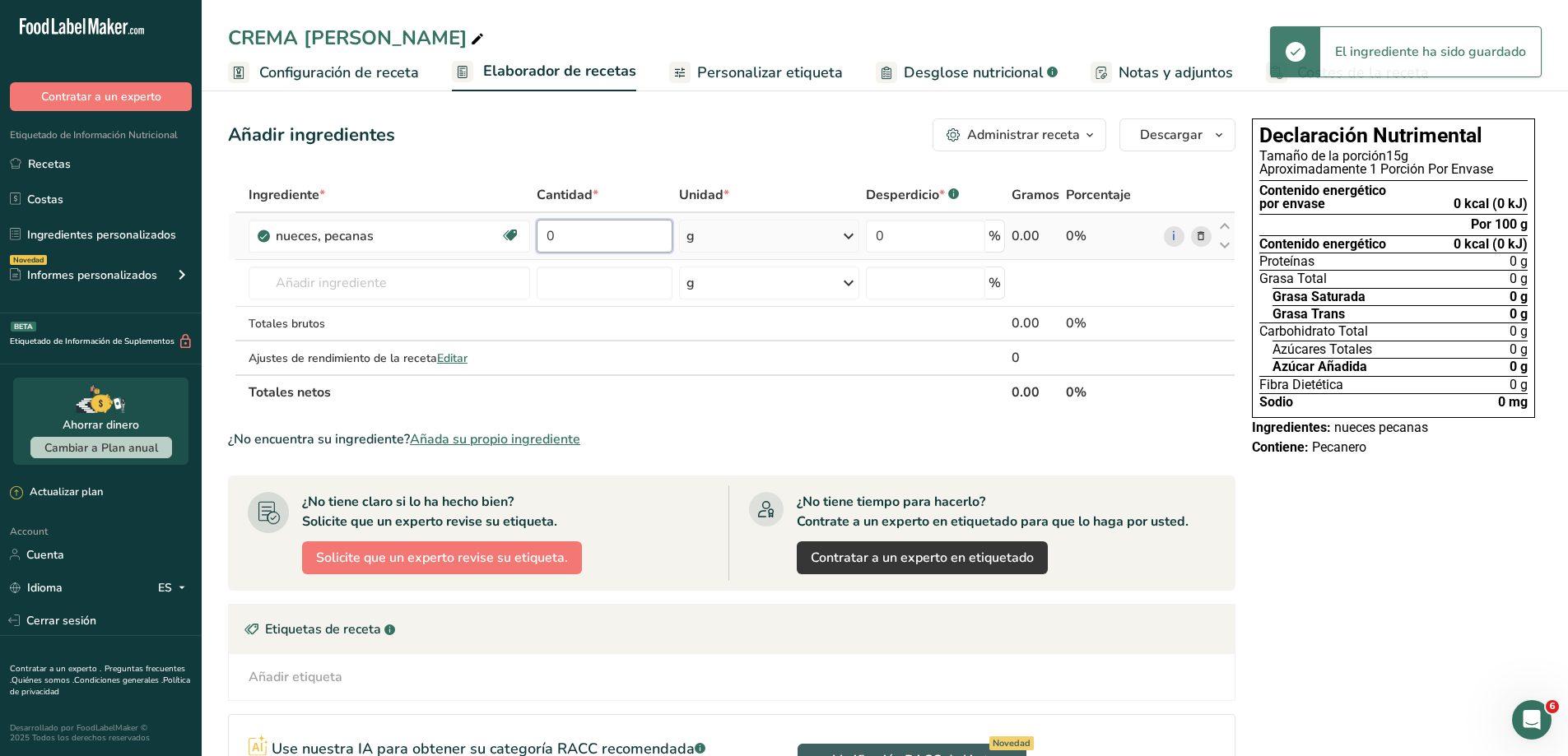
click at [613, 238] on input "0" at bounding box center [604, 236] width 135 height 33
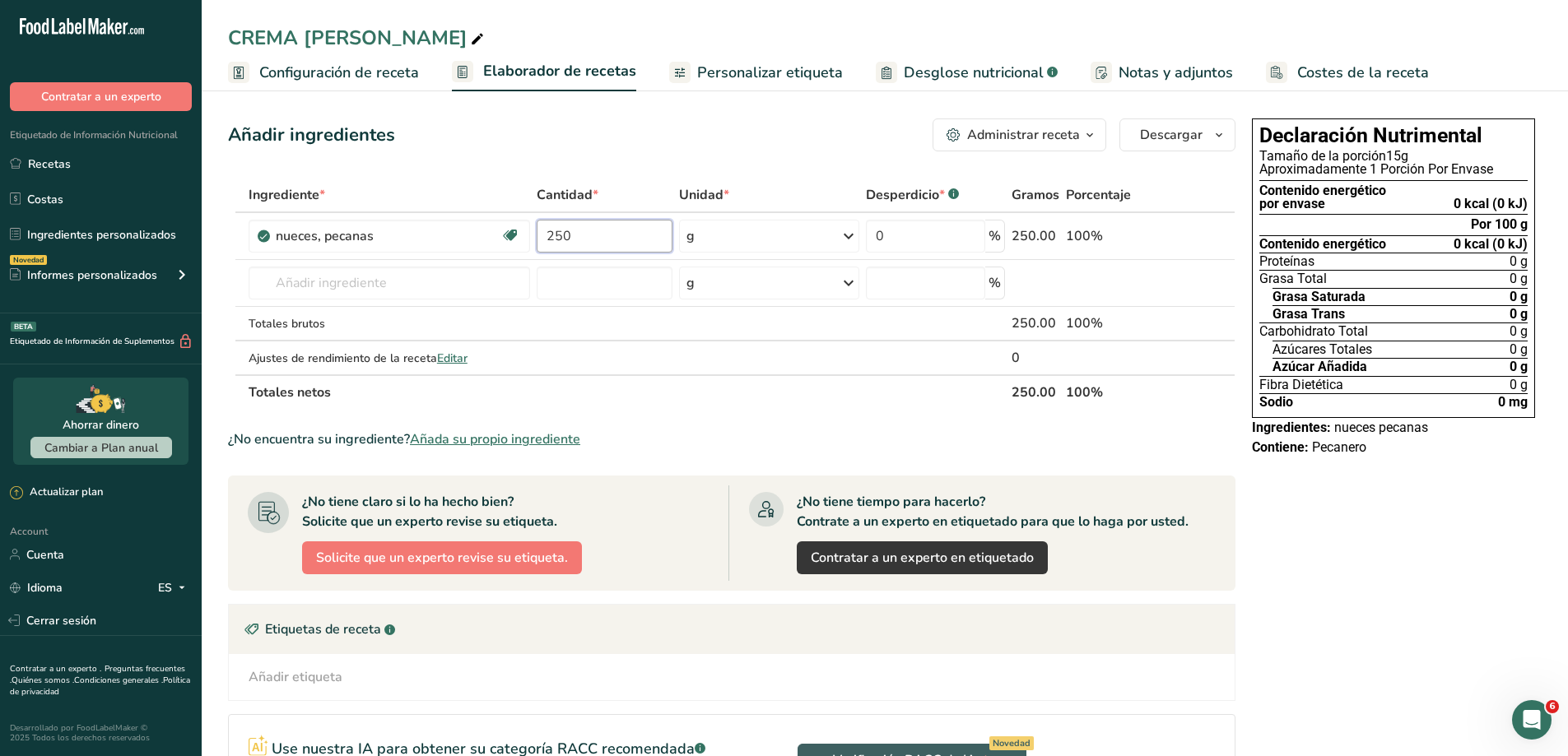
type input "250"
click at [869, 406] on div "Ingrediente * Cantidad * Unidad * Desperdicio * .a-a{fill:#347362;}.b-a{fill:#f…" at bounding box center [731, 294] width 1007 height 232
click at [1332, 478] on div "Declaración Nutrimental Tamaño de la porción 15g 17 Porciones Por Envase Conten…" at bounding box center [1394, 530] width 296 height 836
click at [782, 61] on span "Personalizar etiqueta" at bounding box center [770, 72] width 145 height 23
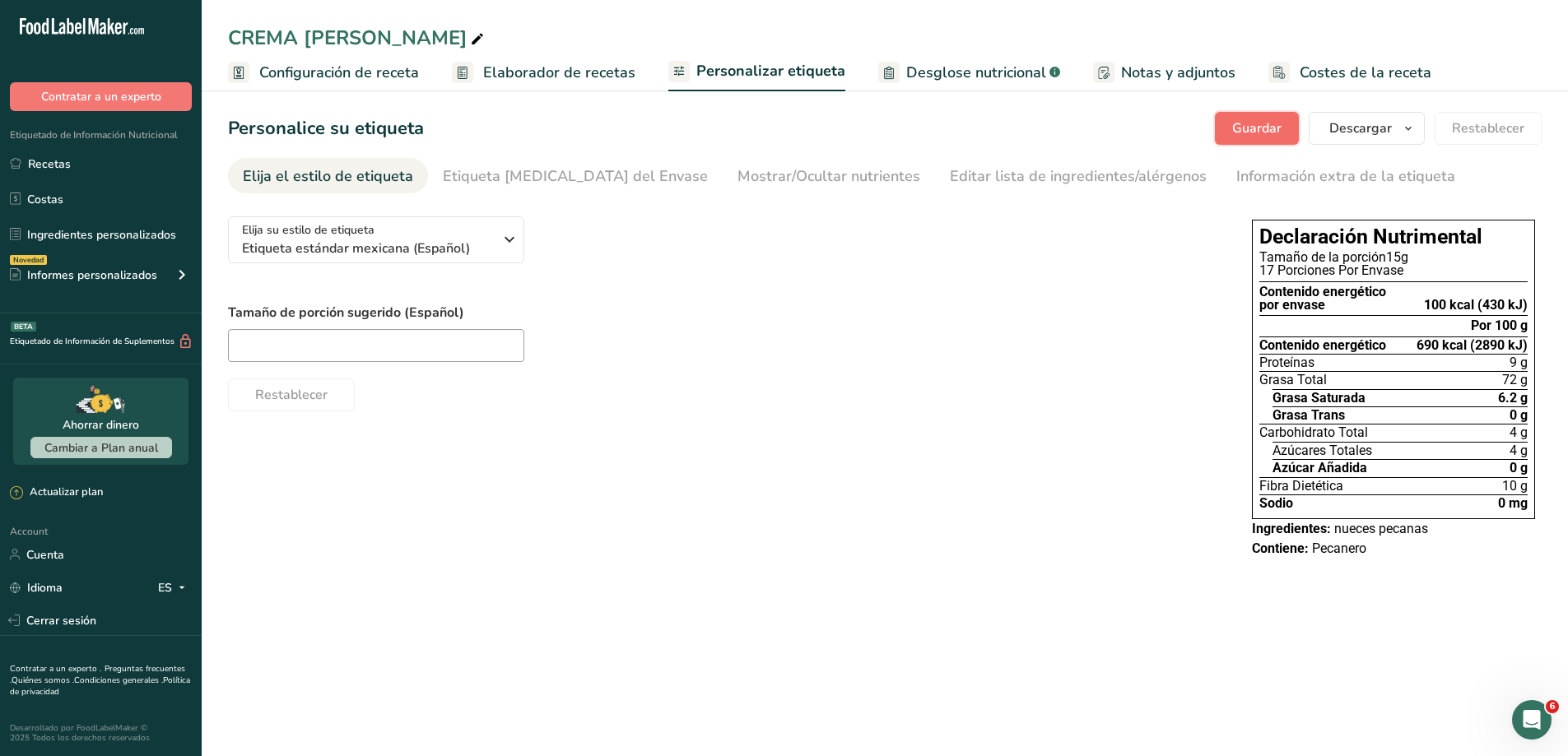
click at [1268, 125] on span "Guardar" at bounding box center [1256, 128] width 50 height 20
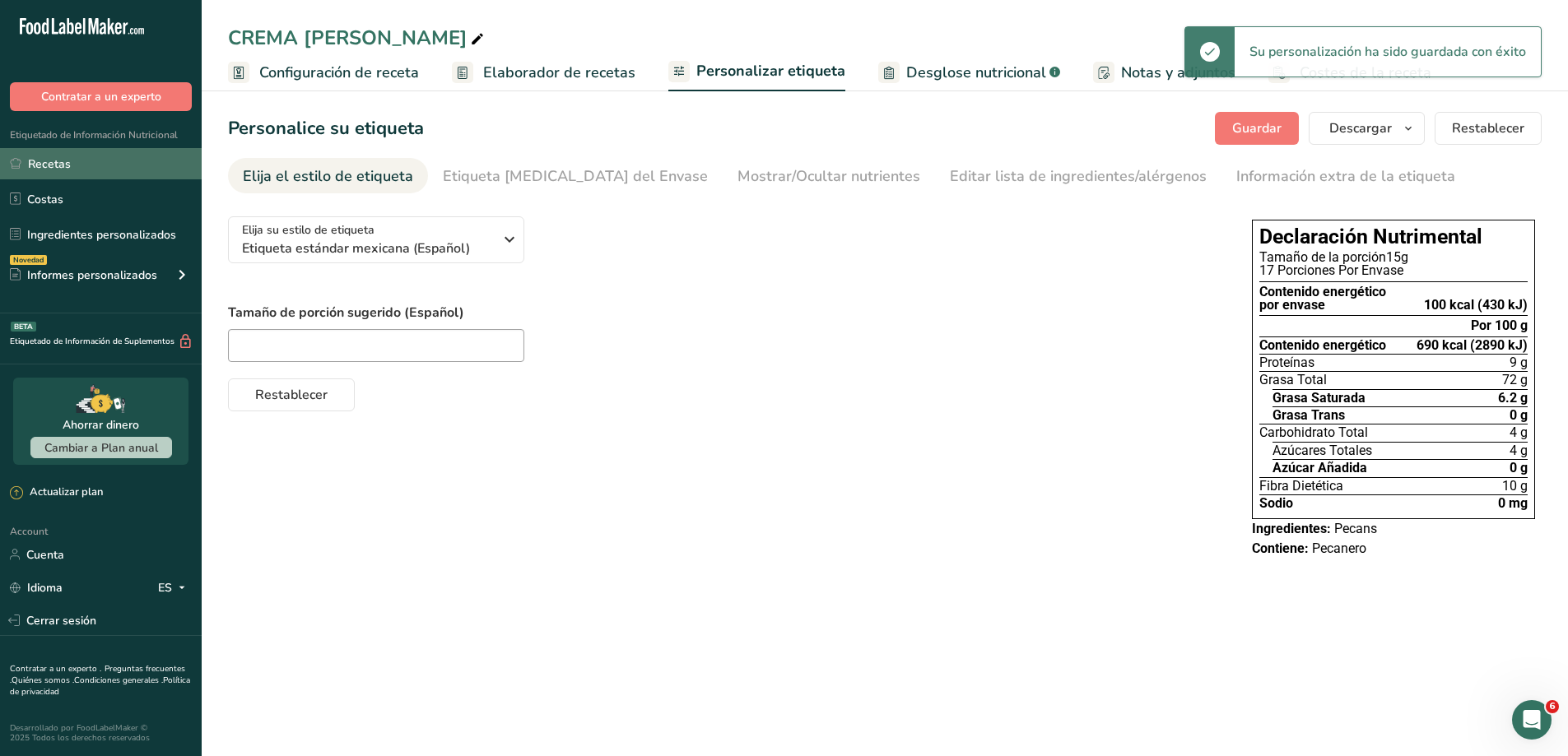
click at [109, 163] on link "Recetas" at bounding box center [100, 163] width 201 height 32
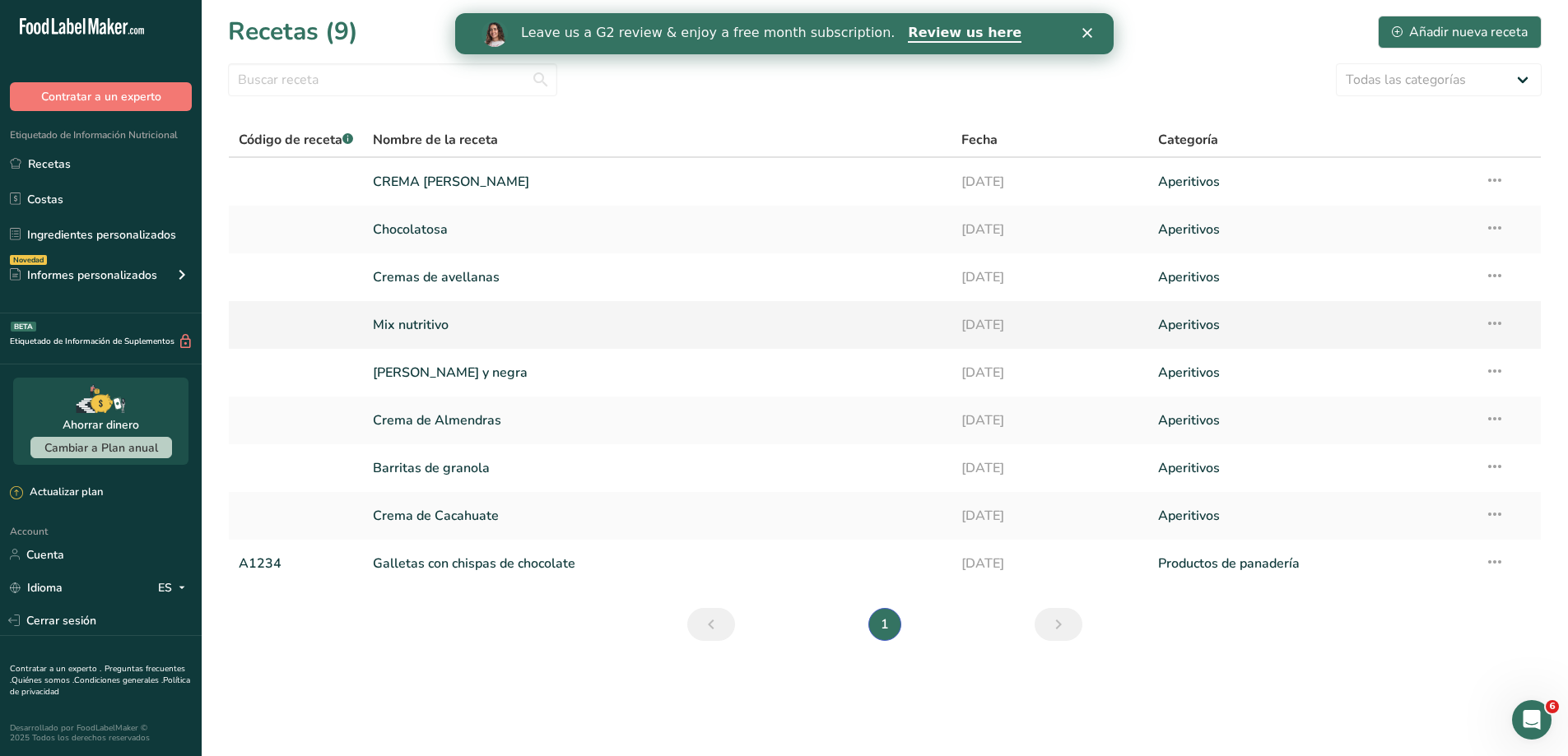
click at [409, 321] on link "Mix nutritivo" at bounding box center [658, 325] width 569 height 34
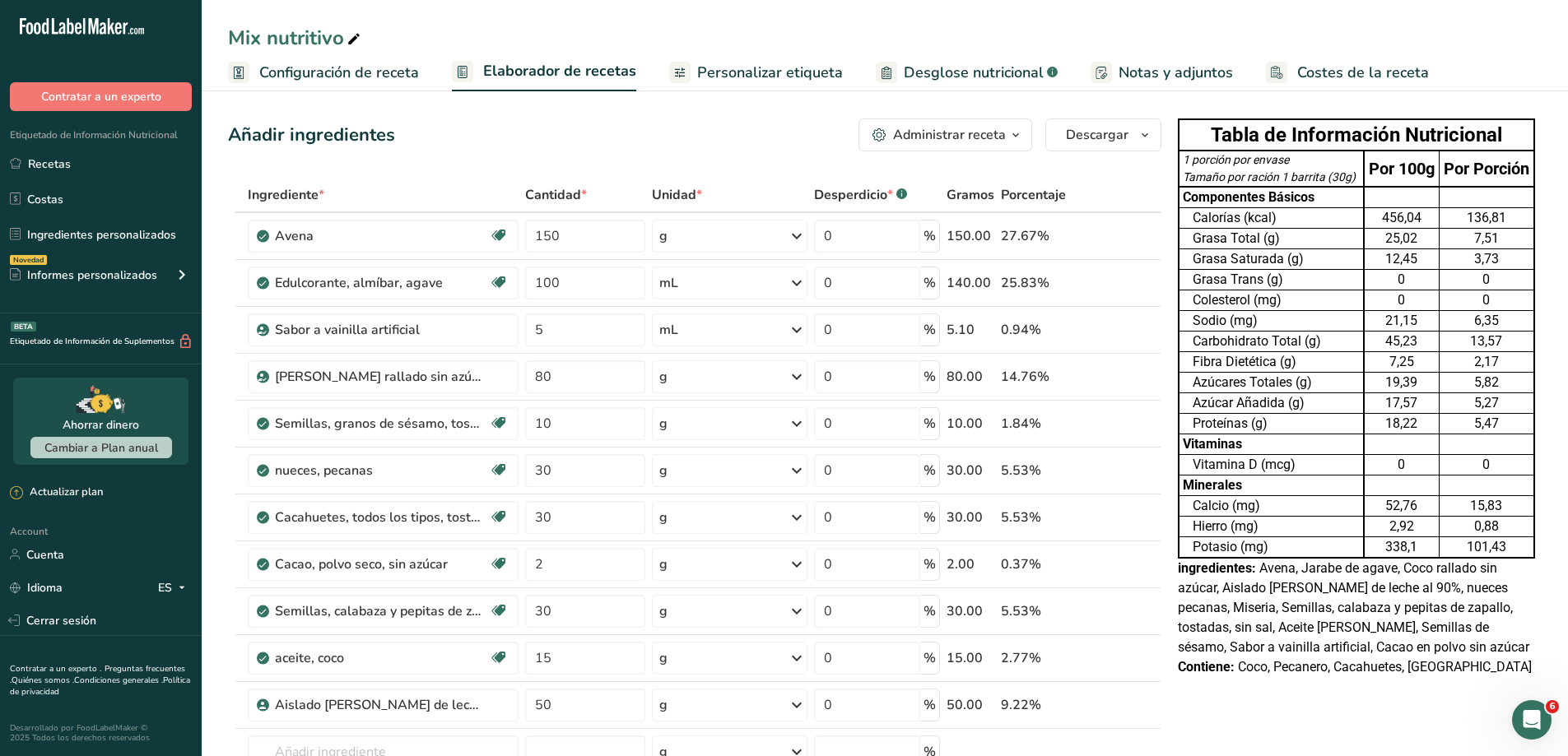
click at [961, 75] on span "Desglose nutricional" at bounding box center [974, 72] width 140 height 23
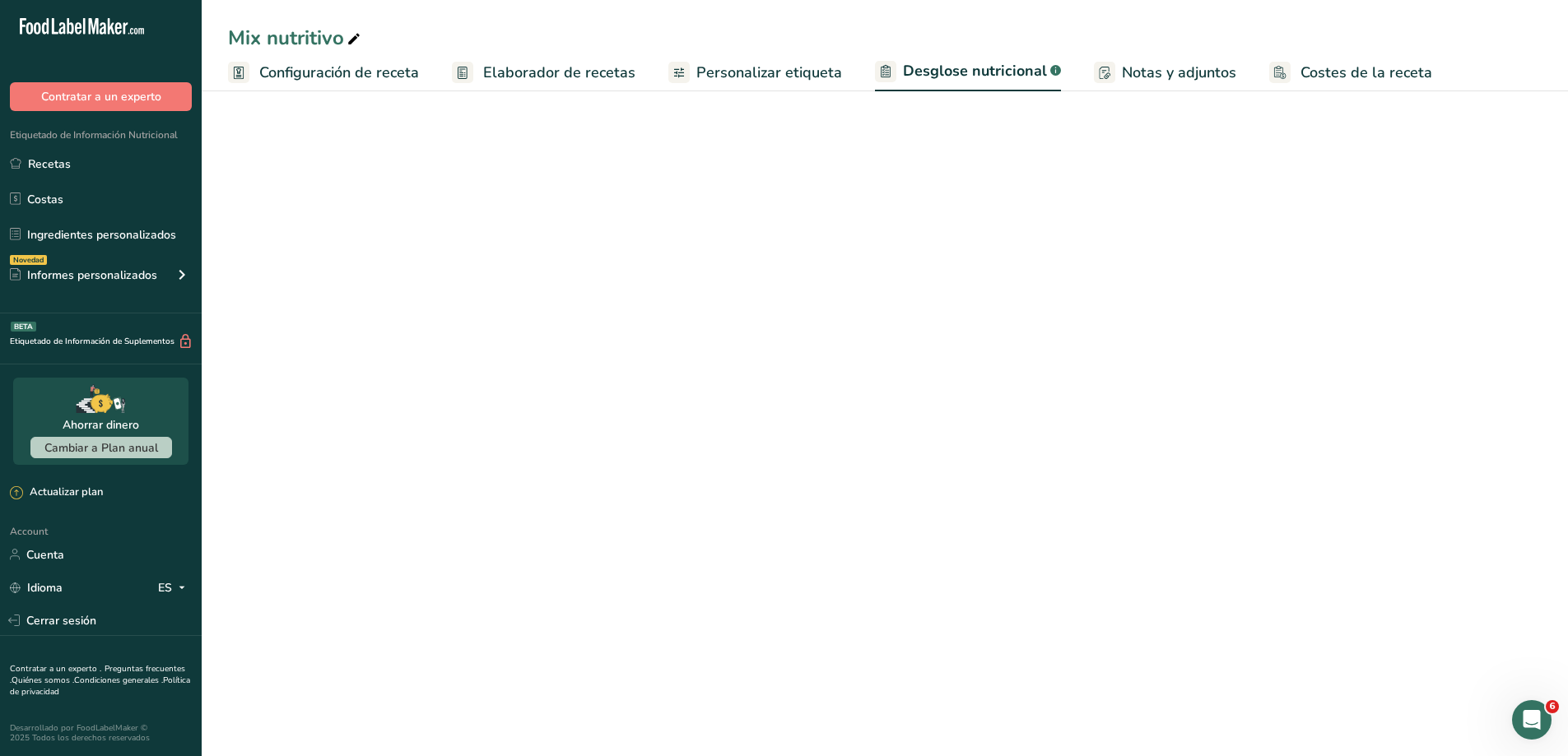
select select "Calories"
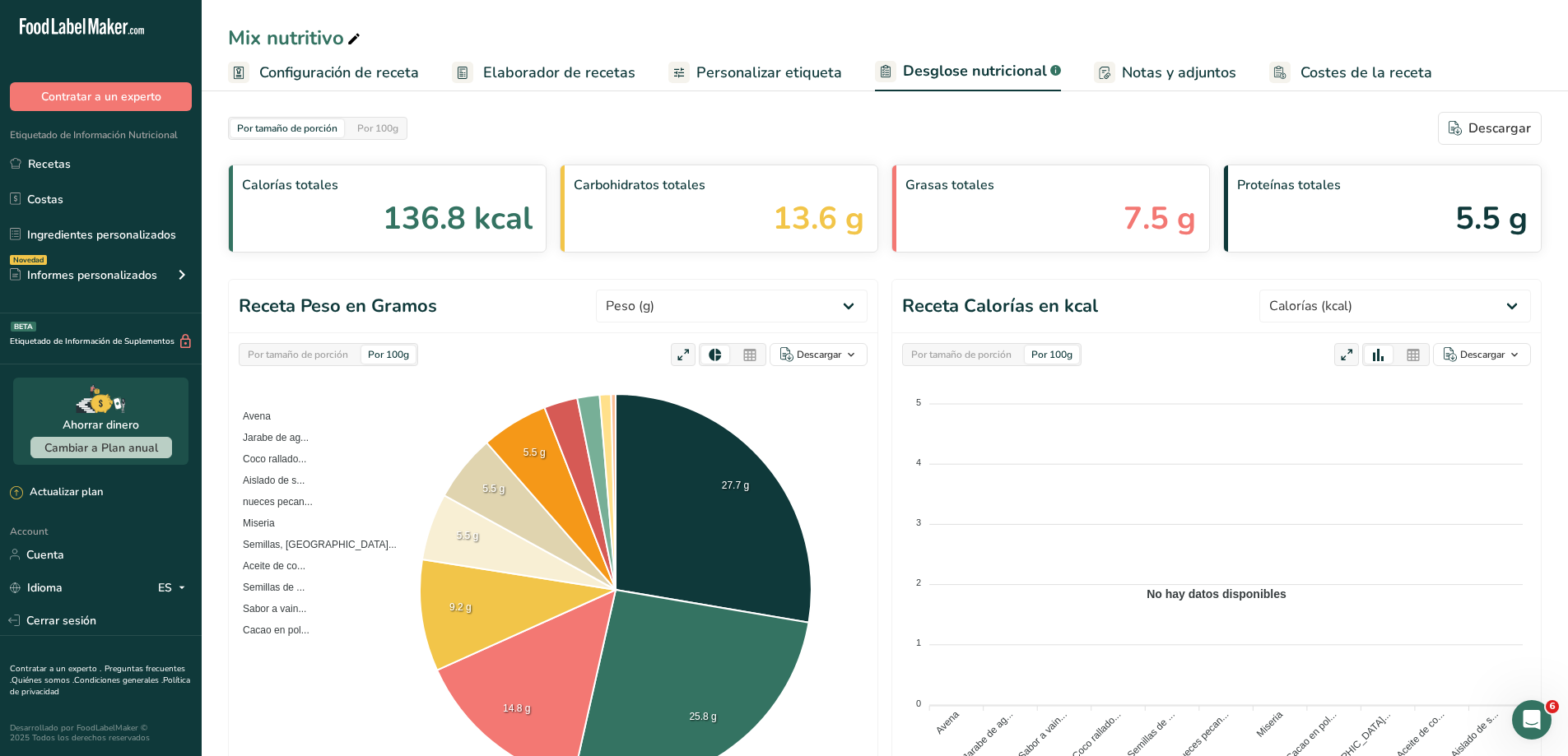
click at [395, 357] on div "Por 100g" at bounding box center [388, 355] width 54 height 18
click at [380, 357] on div "Por 100g" at bounding box center [388, 355] width 54 height 18
click at [515, 63] on span "Elaborador de recetas" at bounding box center [559, 72] width 153 height 23
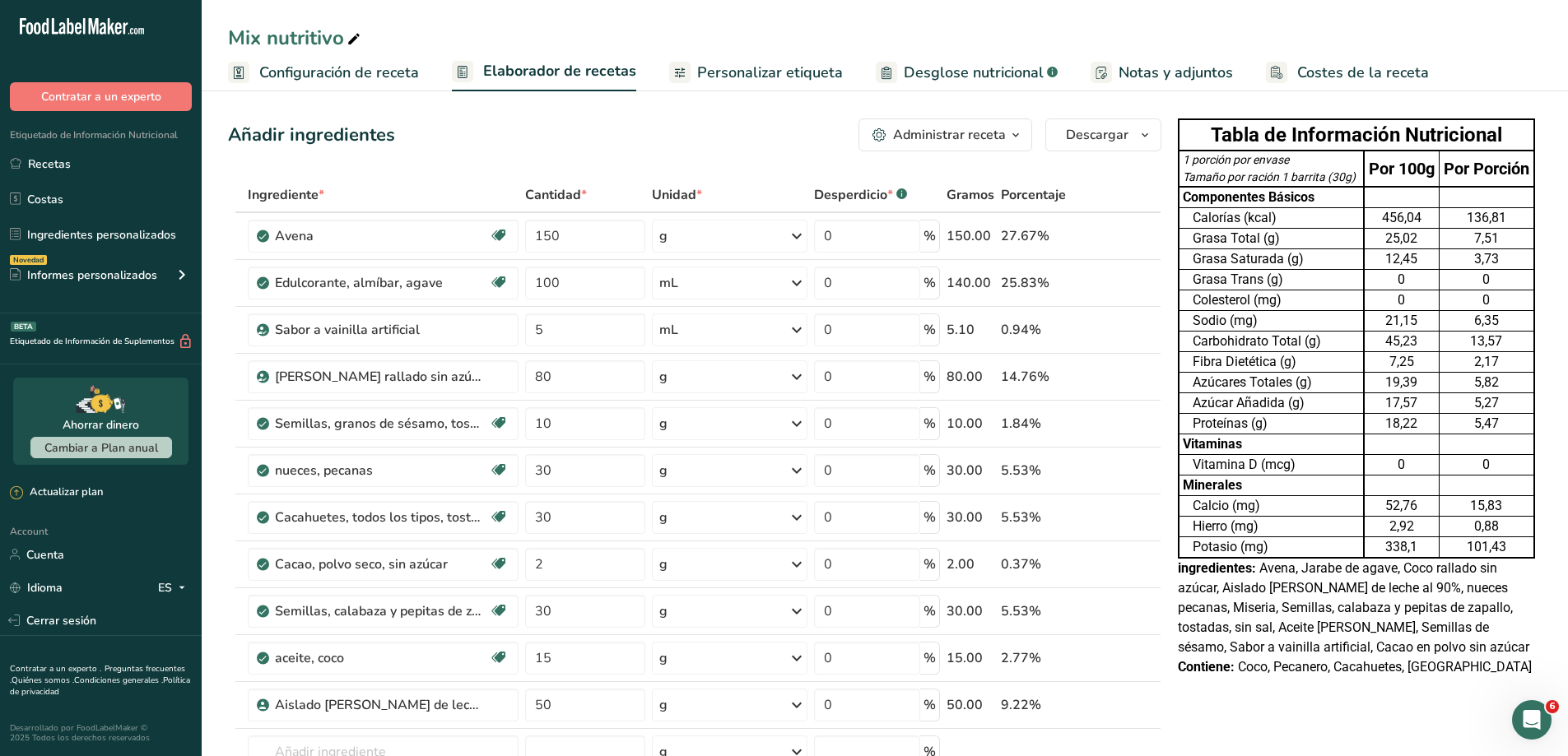
click at [946, 83] on span "Desglose nutricional" at bounding box center [974, 72] width 140 height 23
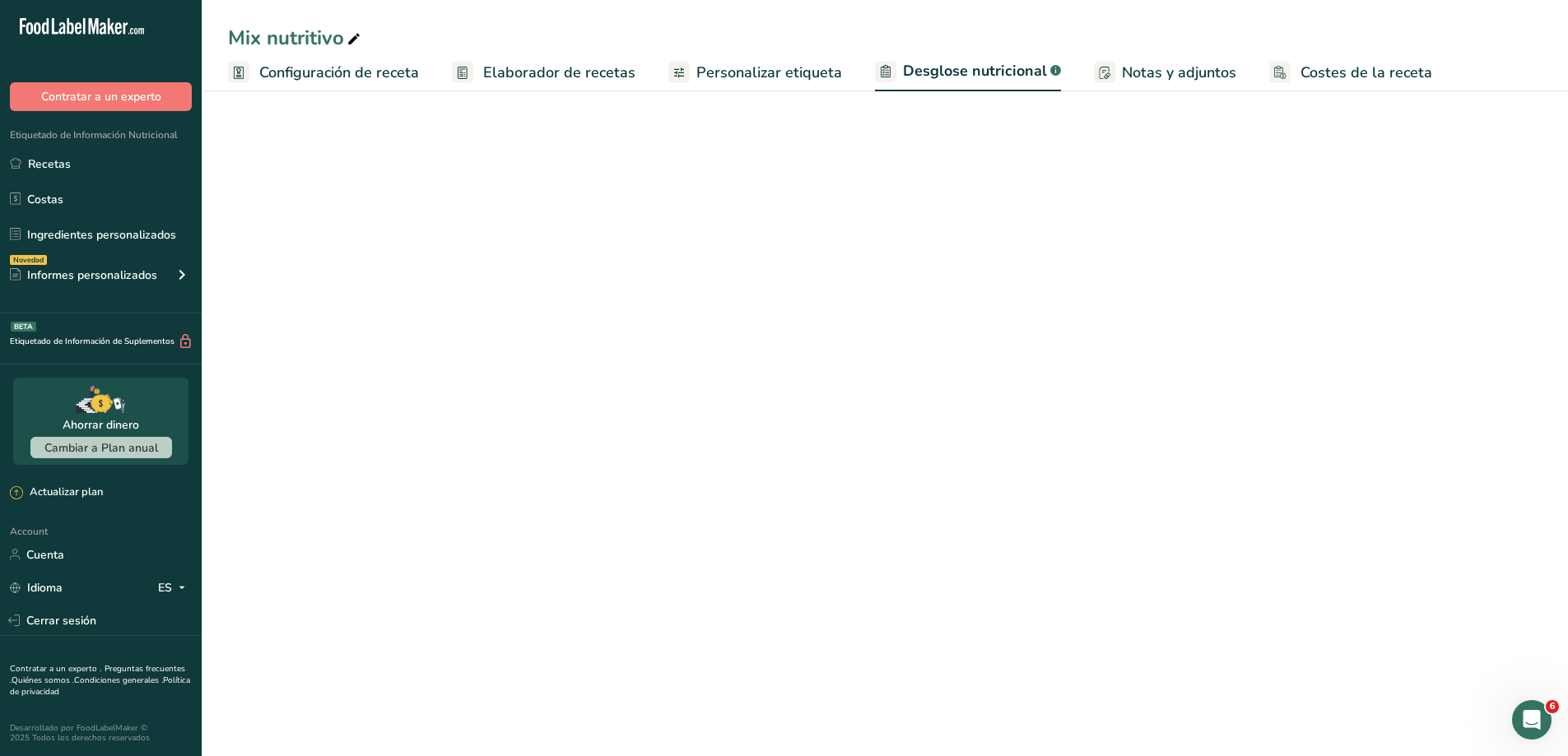
select select "Calories"
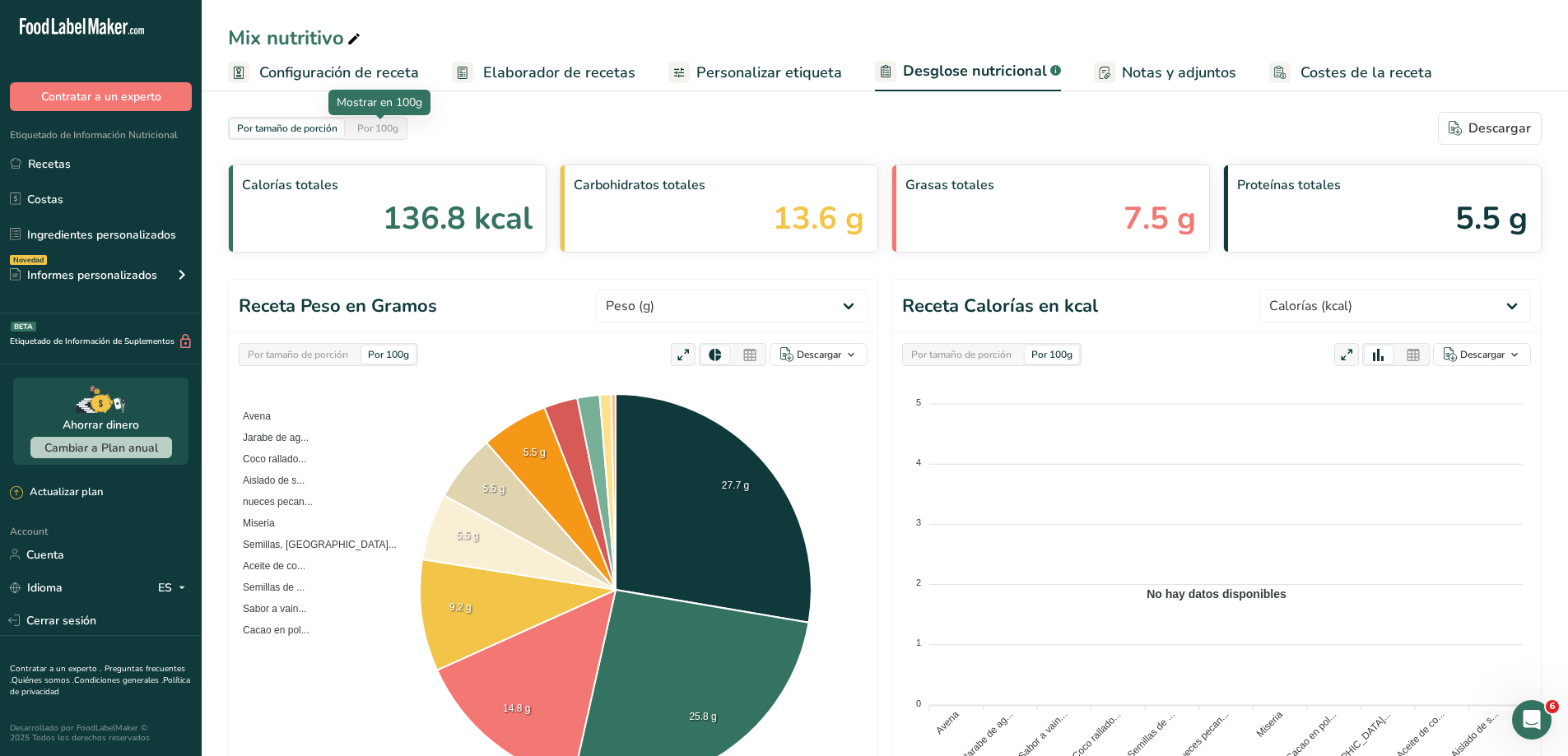
click at [367, 128] on div "Por 100g" at bounding box center [378, 128] width 54 height 18
click at [574, 70] on span "Elaborador de recetas" at bounding box center [559, 72] width 153 height 23
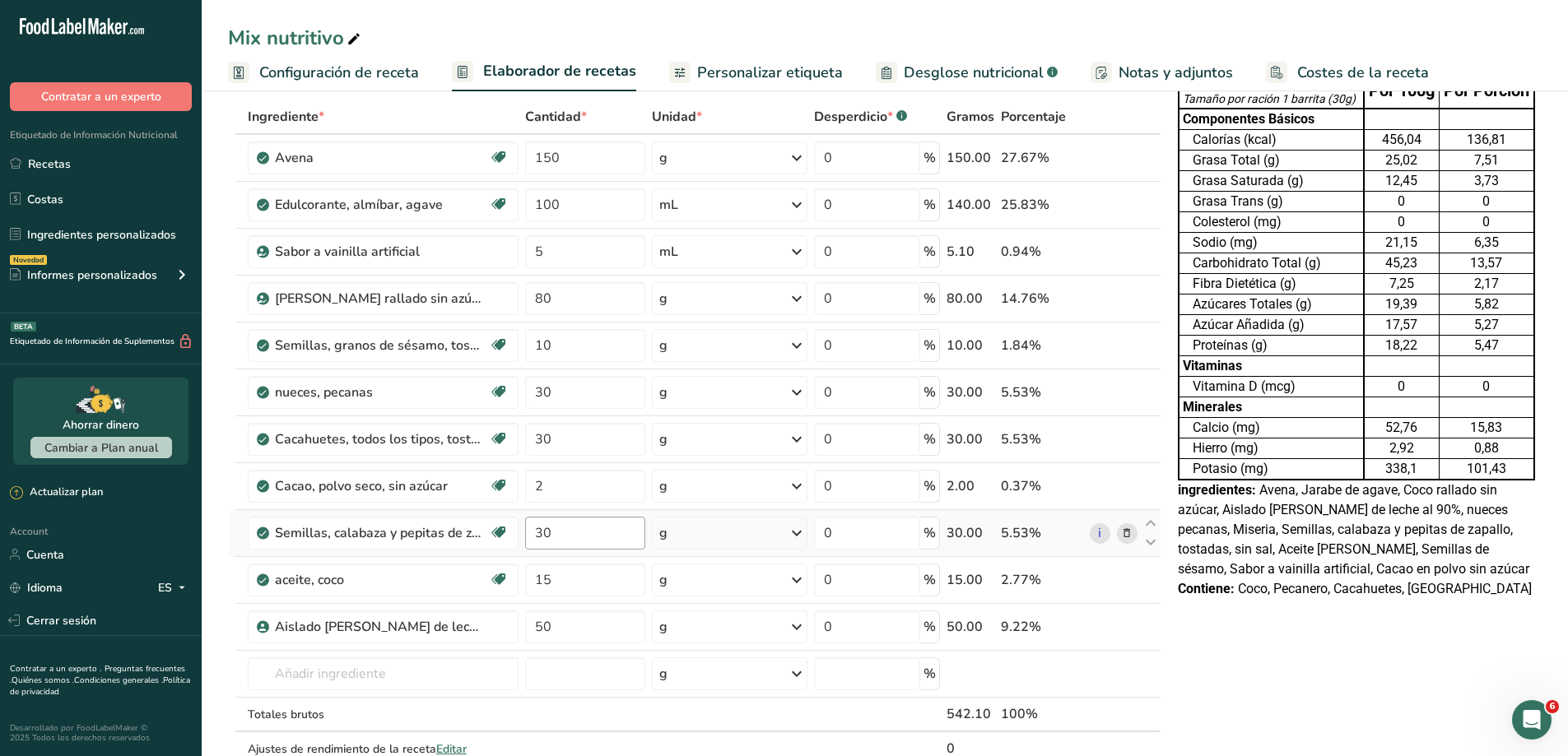
scroll to position [82, 0]
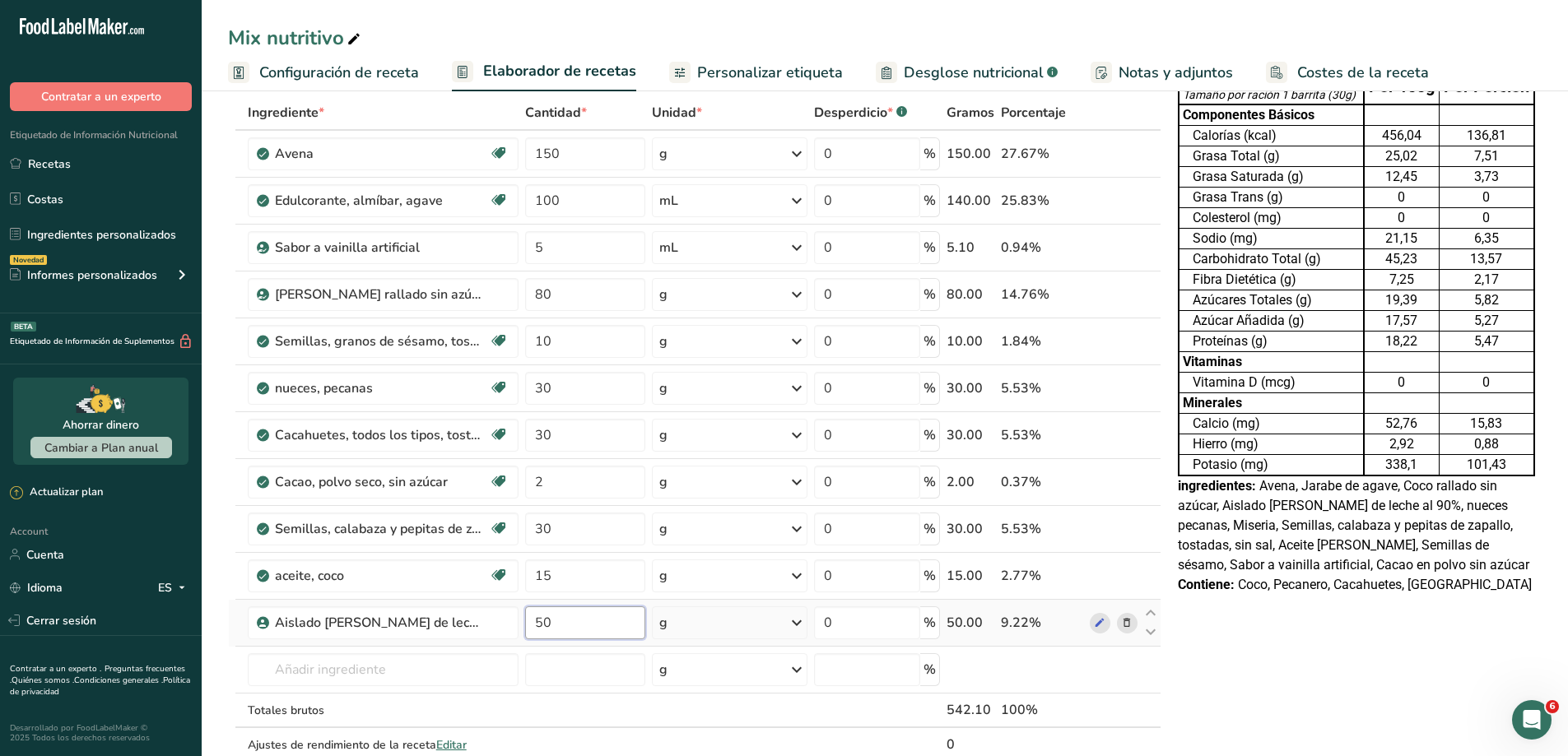
click at [557, 615] on input "50" at bounding box center [584, 623] width 120 height 33
type input "5"
type input "25"
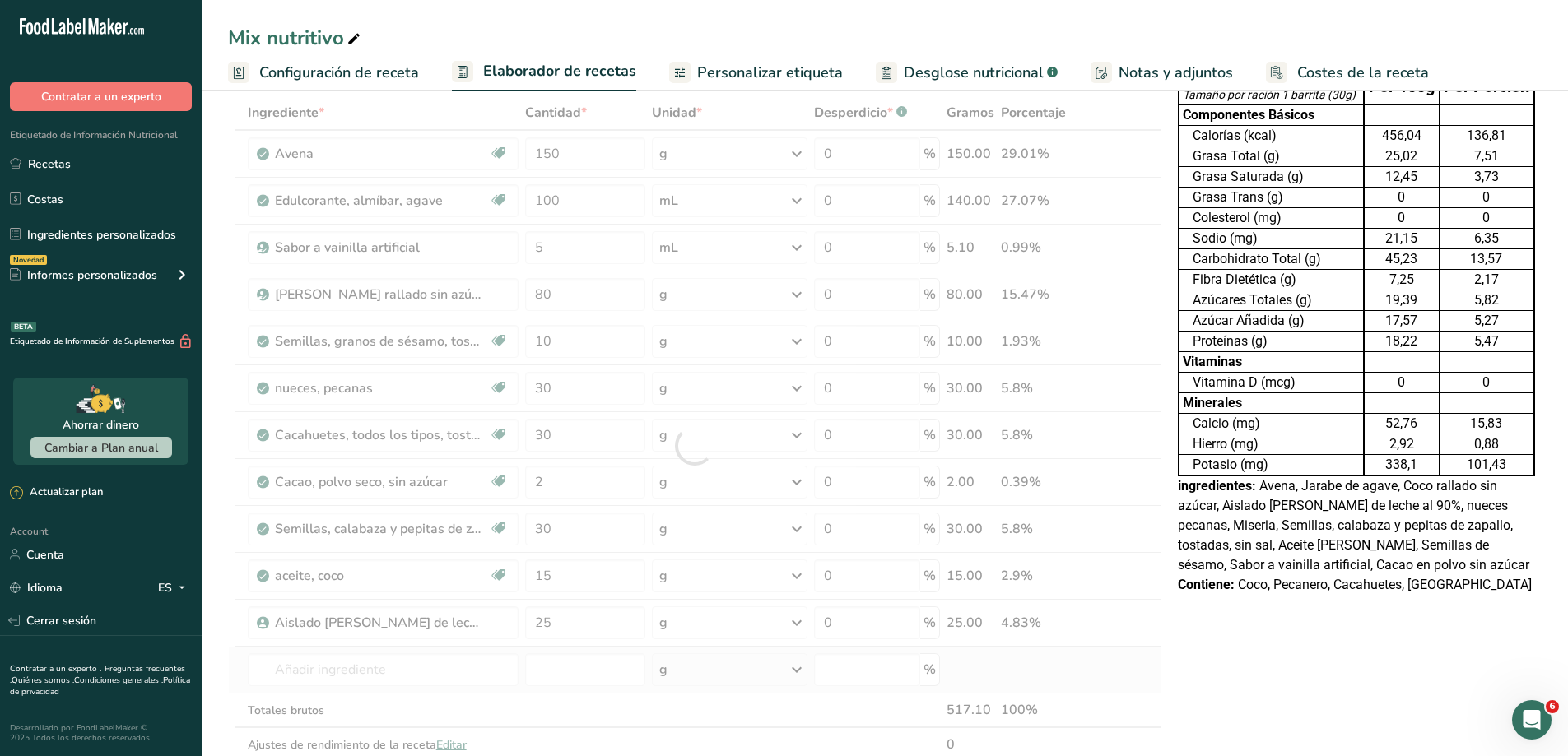
click at [1114, 678] on div "Ingrediente * Cantidad * Unidad * Desperdicio * .a-a{fill:#347362;}.b-a{fill:#f…" at bounding box center [694, 446] width 933 height 701
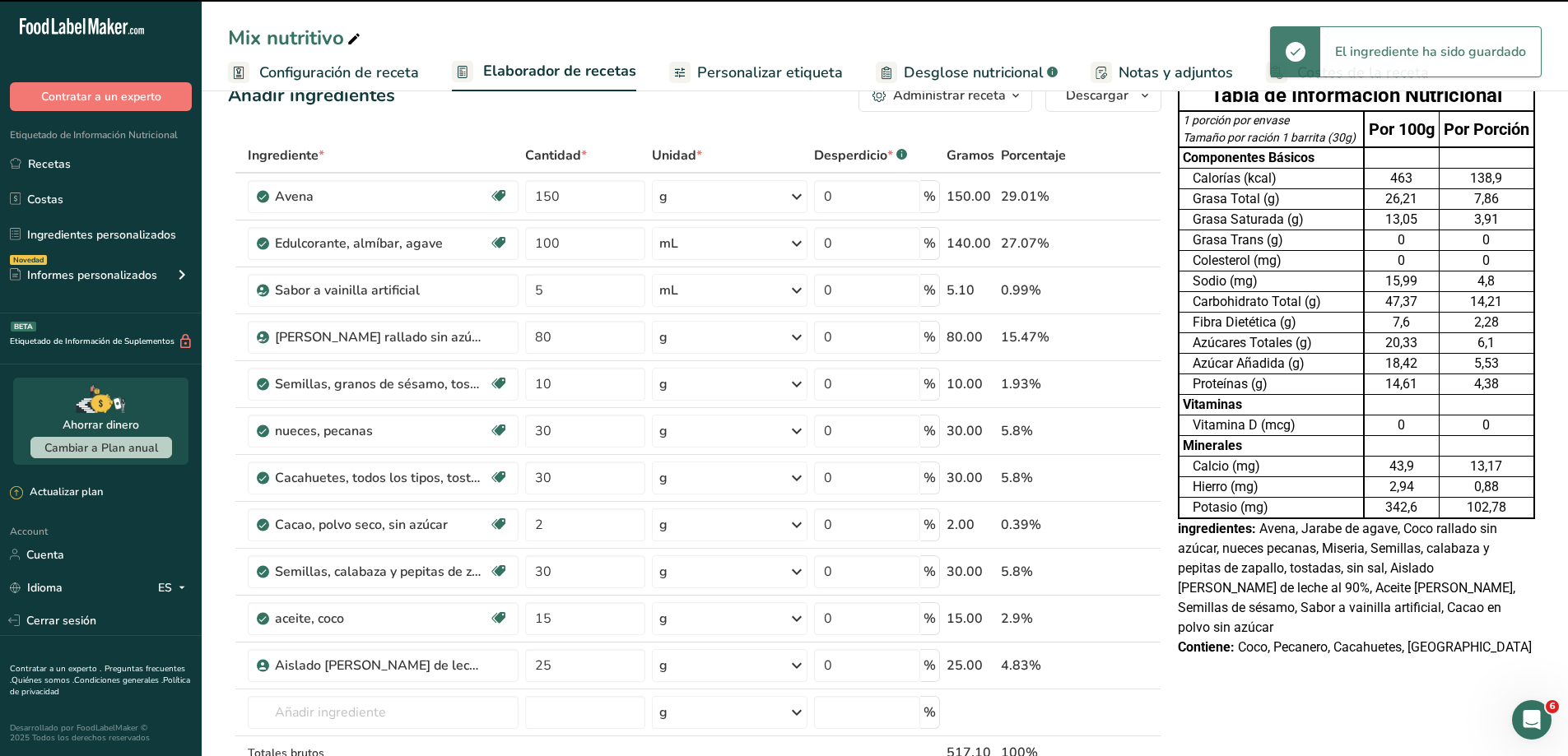
scroll to position [0, 0]
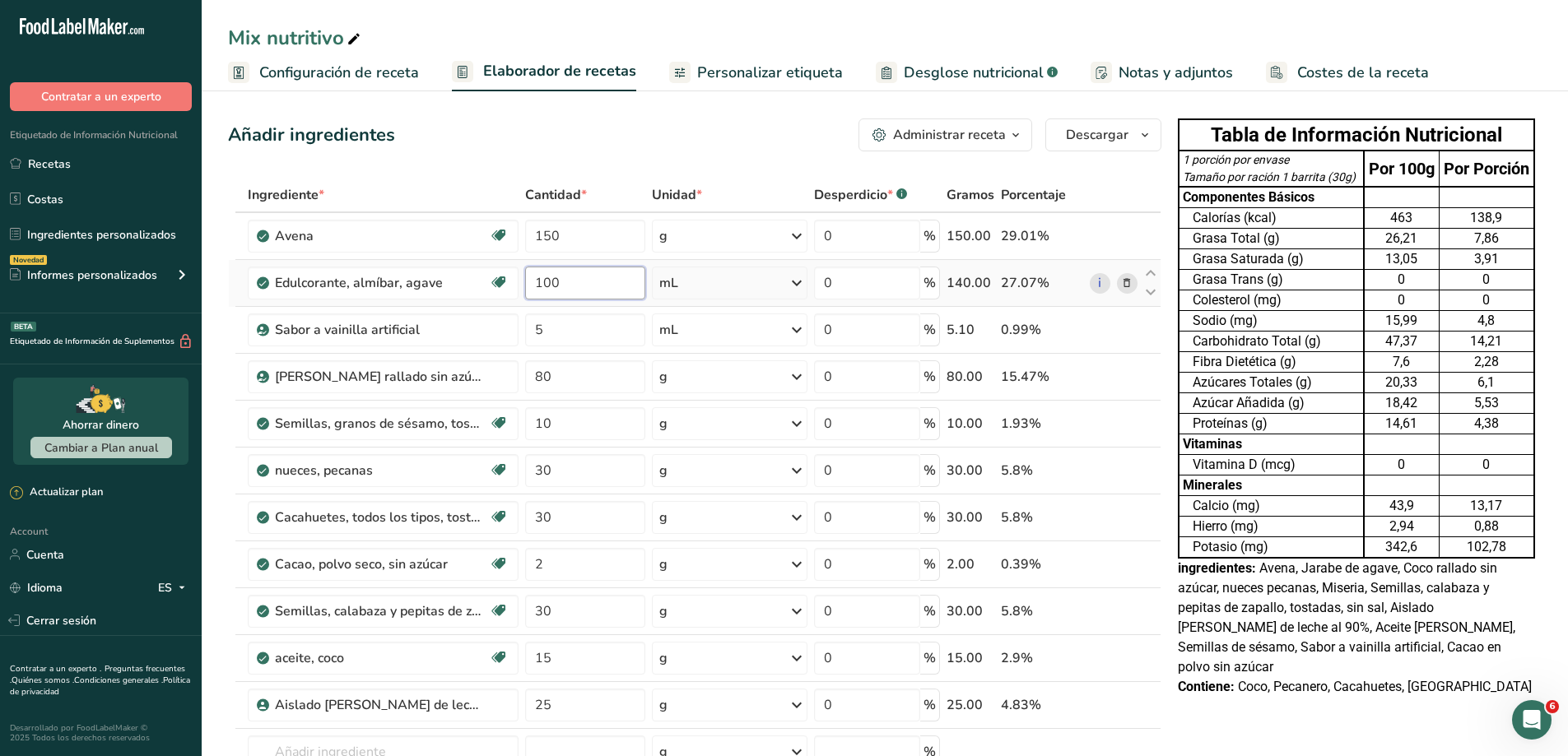
click at [568, 285] on input "100" at bounding box center [584, 283] width 120 height 33
type input "125"
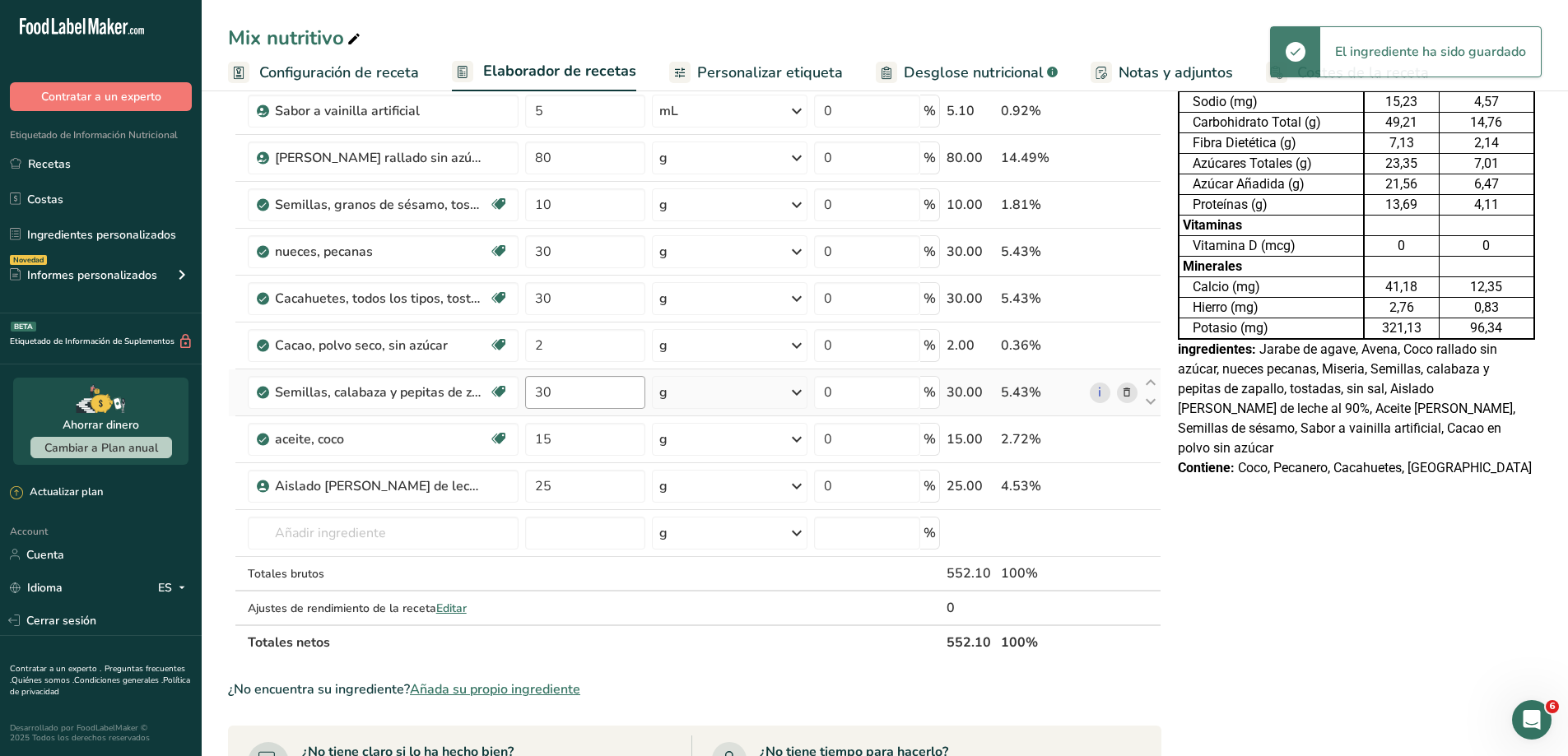
scroll to position [247, 0]
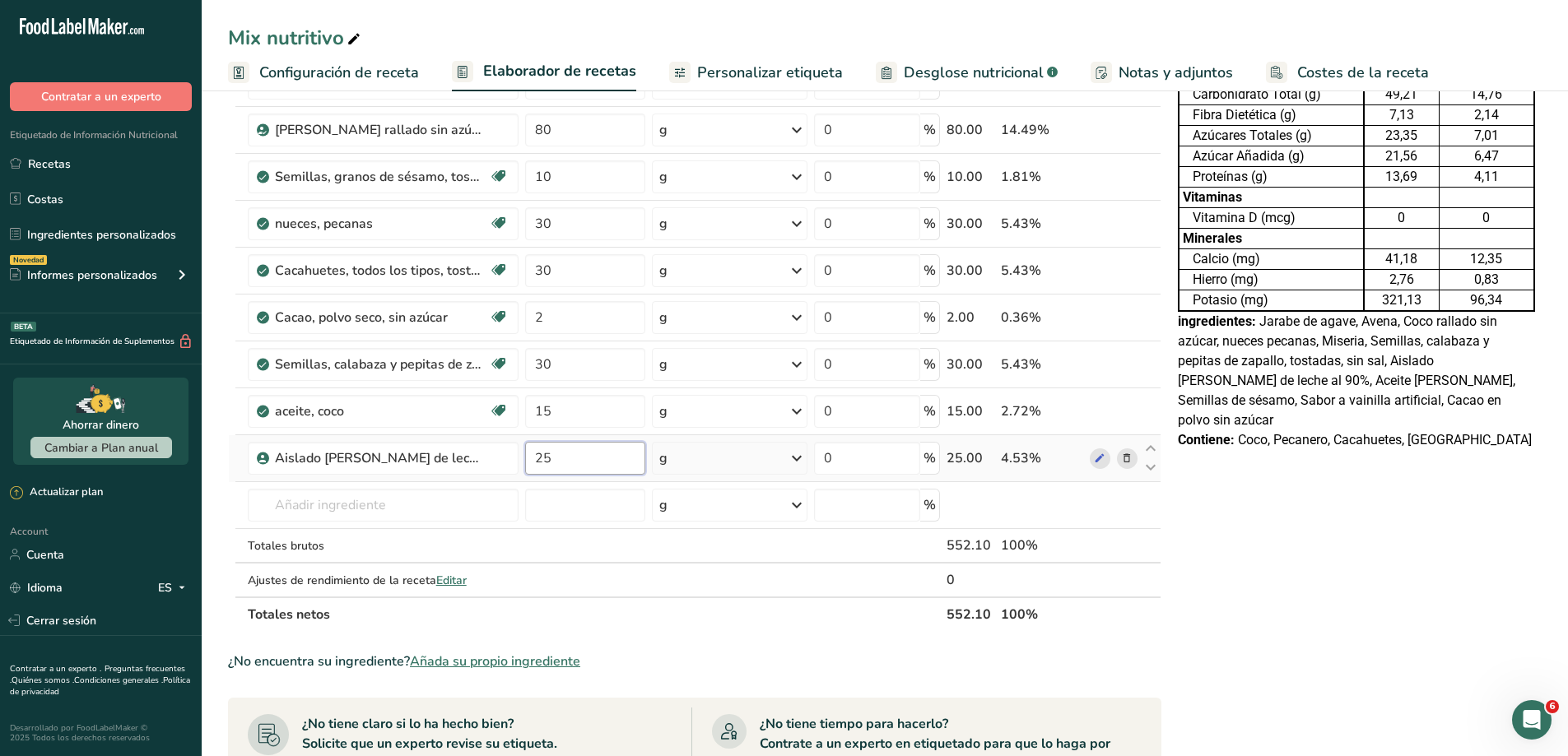
click at [573, 450] on input "25" at bounding box center [584, 458] width 120 height 33
type input "2"
click at [1295, 639] on div "Tabla de Información Nutricional 1 porción por envase Tamaño por ración 1 barri…" at bounding box center [1357, 537] width 370 height 1342
drag, startPoint x: 555, startPoint y: 461, endPoint x: 508, endPoint y: 469, distance: 47.7
click at [508, 469] on tr "Aislado de suero de leche al 90% 25 g Unidades de peso g kg mg Ver más Unidades…" at bounding box center [694, 459] width 931 height 47
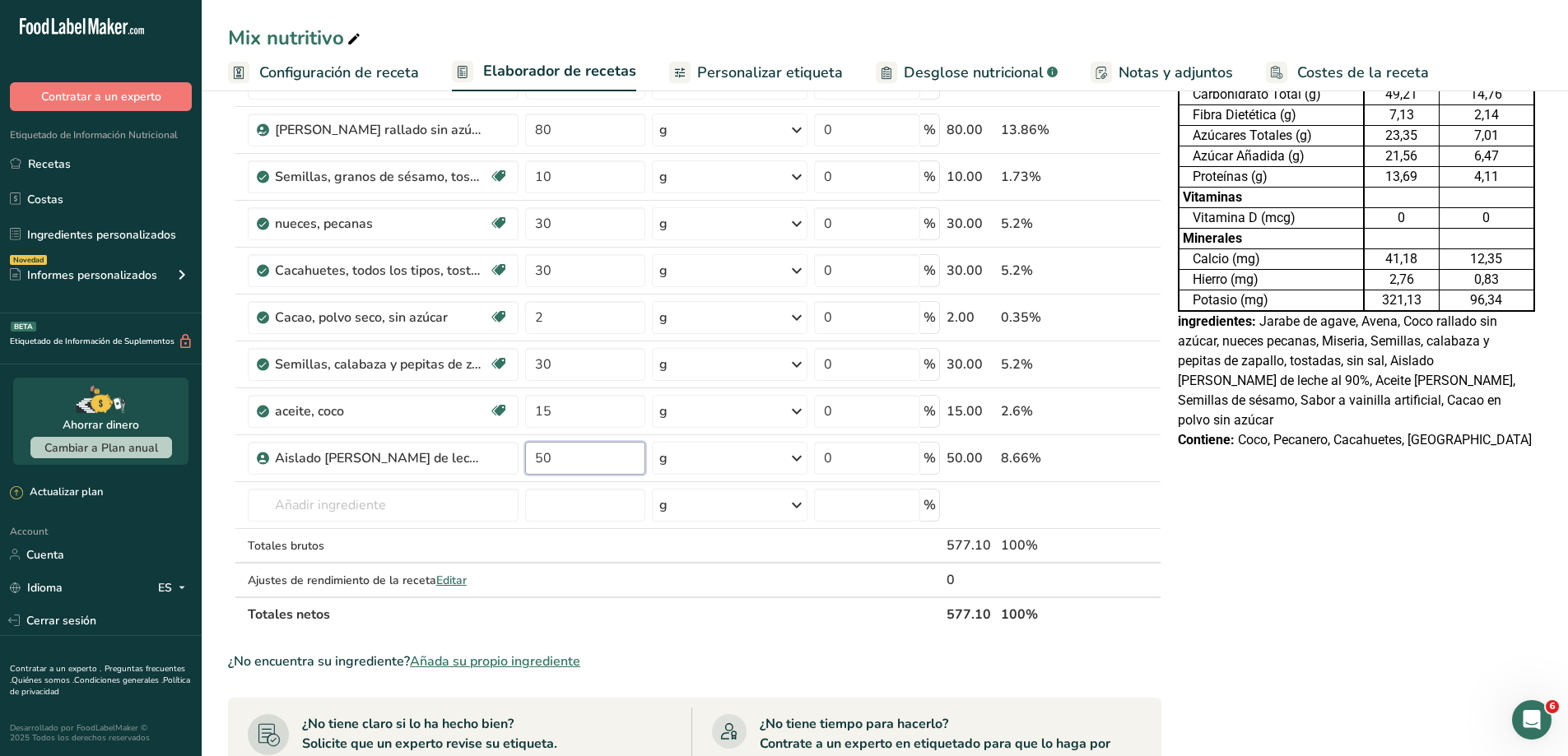
type input "50"
click at [1330, 659] on div "Tabla de Información Nutricional 1 porción por envase Tamaño por ración 1 barri…" at bounding box center [1357, 537] width 370 height 1342
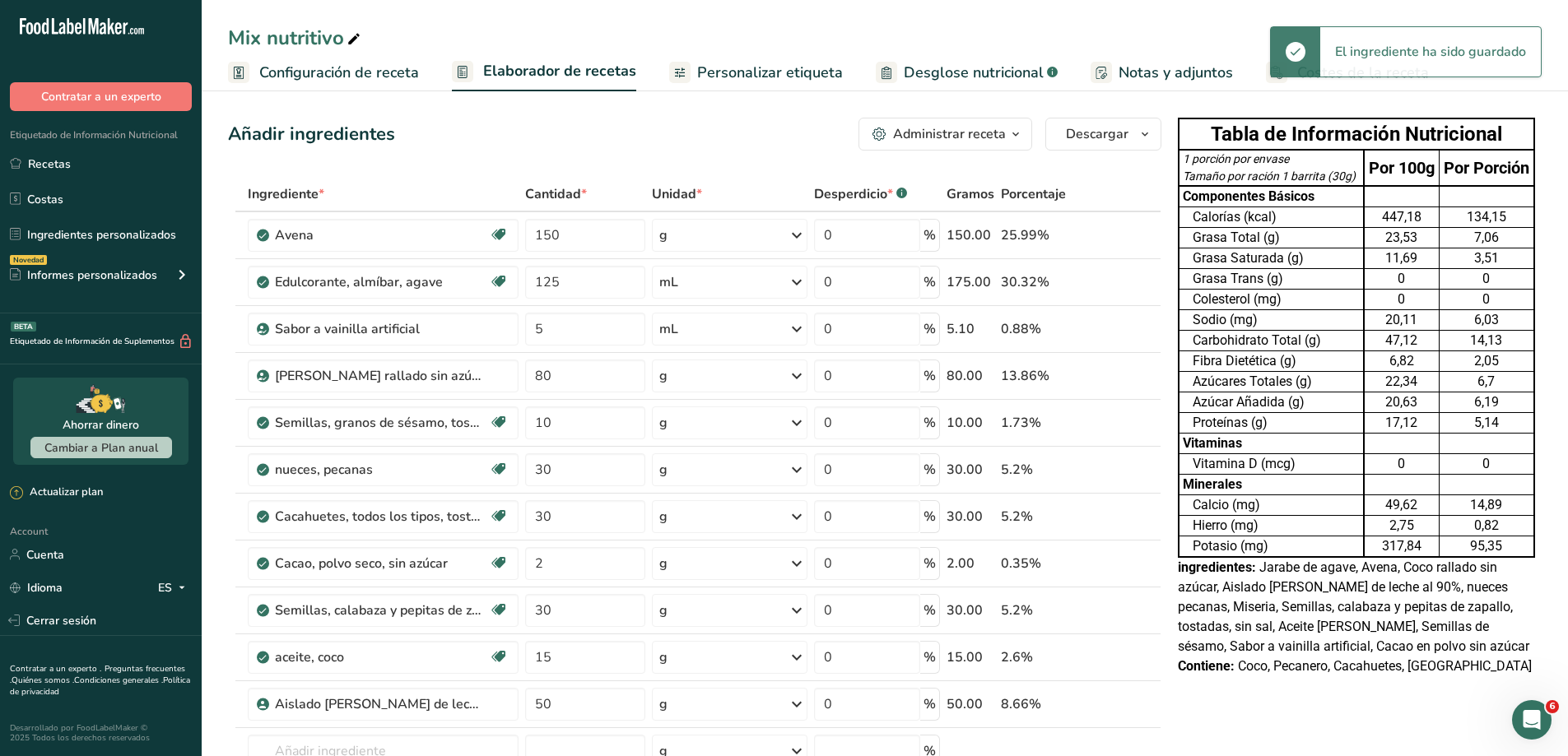
scroll to position [0, 0]
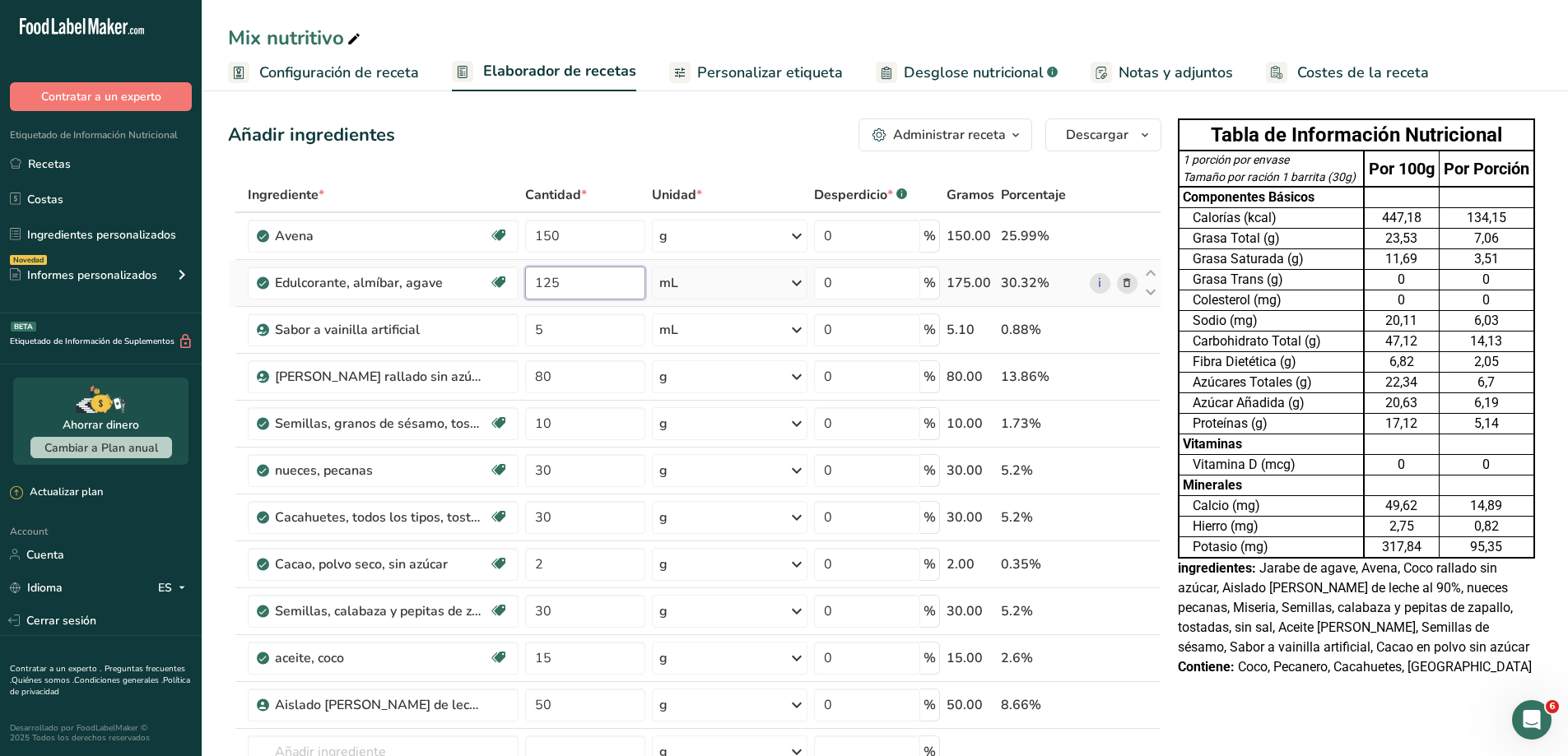
click at [581, 283] on input "125" at bounding box center [584, 283] width 120 height 33
type input "100"
click at [564, 658] on div "Ingrediente * Cantidad * Unidad * Desperdicio * .a-a{fill:#347362;}.b-a{fill:#f…" at bounding box center [694, 528] width 933 height 701
type input "1"
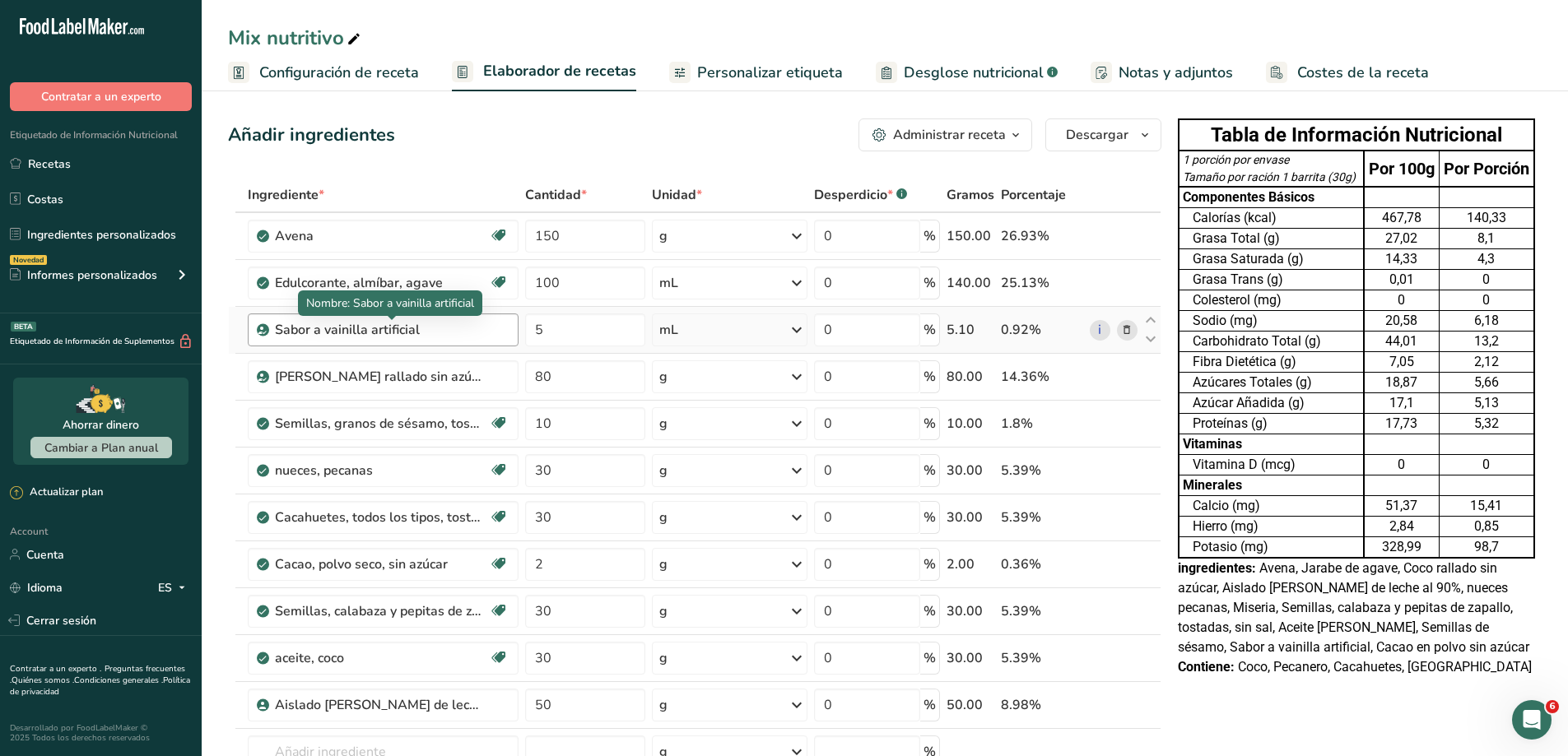
click at [467, 336] on div "Sabor a vainilla artificial" at bounding box center [378, 330] width 206 height 20
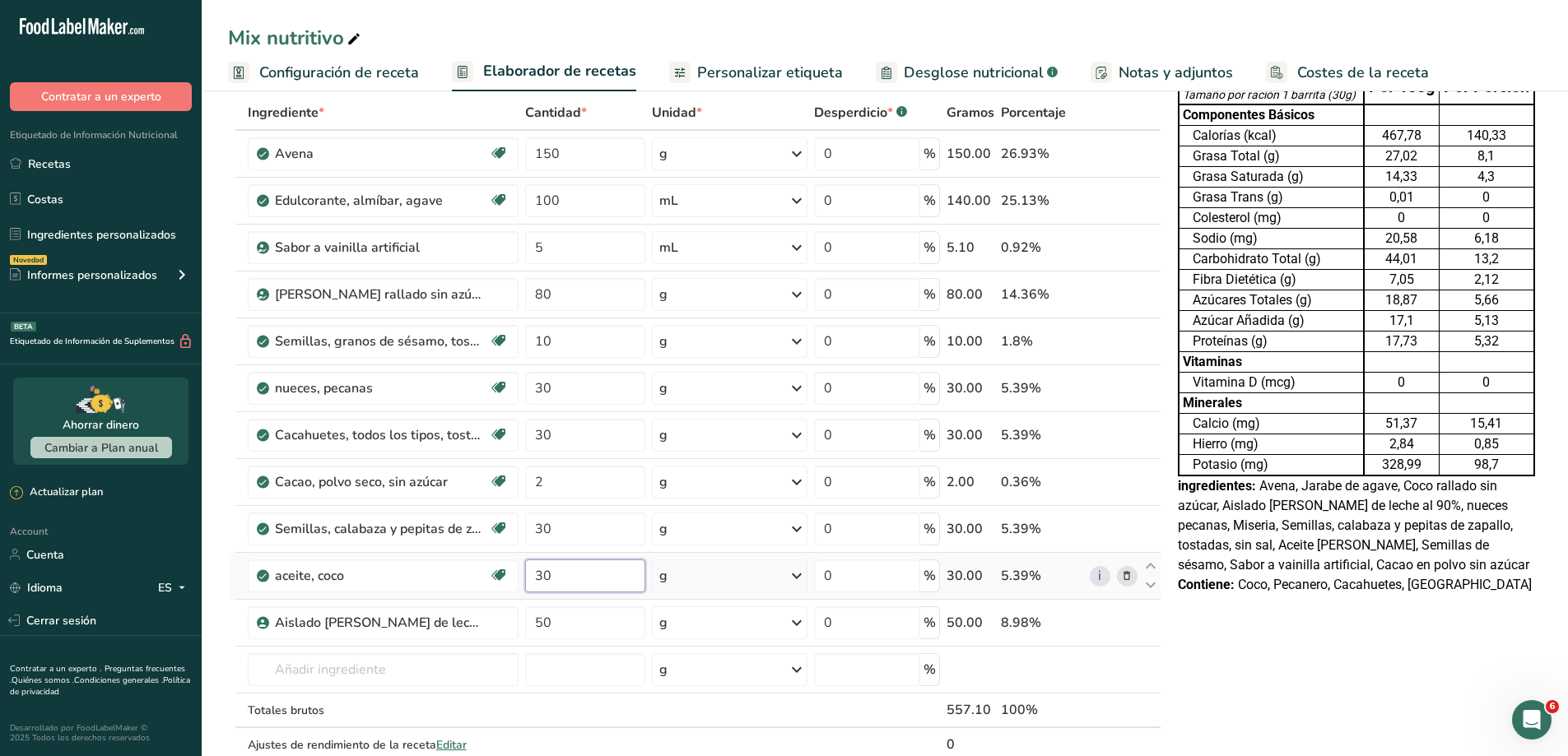
click at [583, 574] on input "30" at bounding box center [584, 576] width 120 height 33
type input "3"
click at [1286, 710] on div "Tabla de Información Nutricional 1 porción por envase Tamaño por ración 1 barri…" at bounding box center [1357, 701] width 370 height 1342
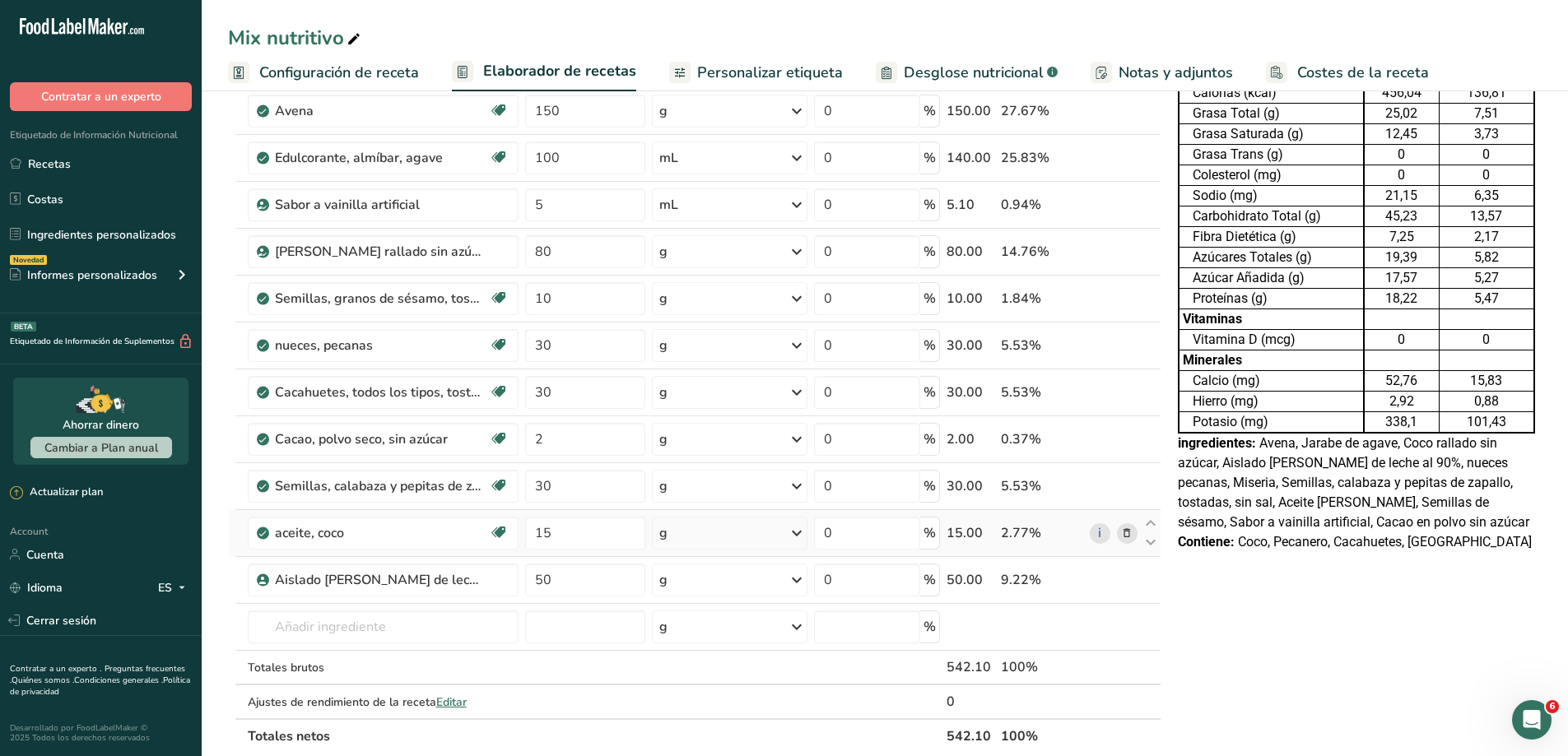
scroll to position [164, 0]
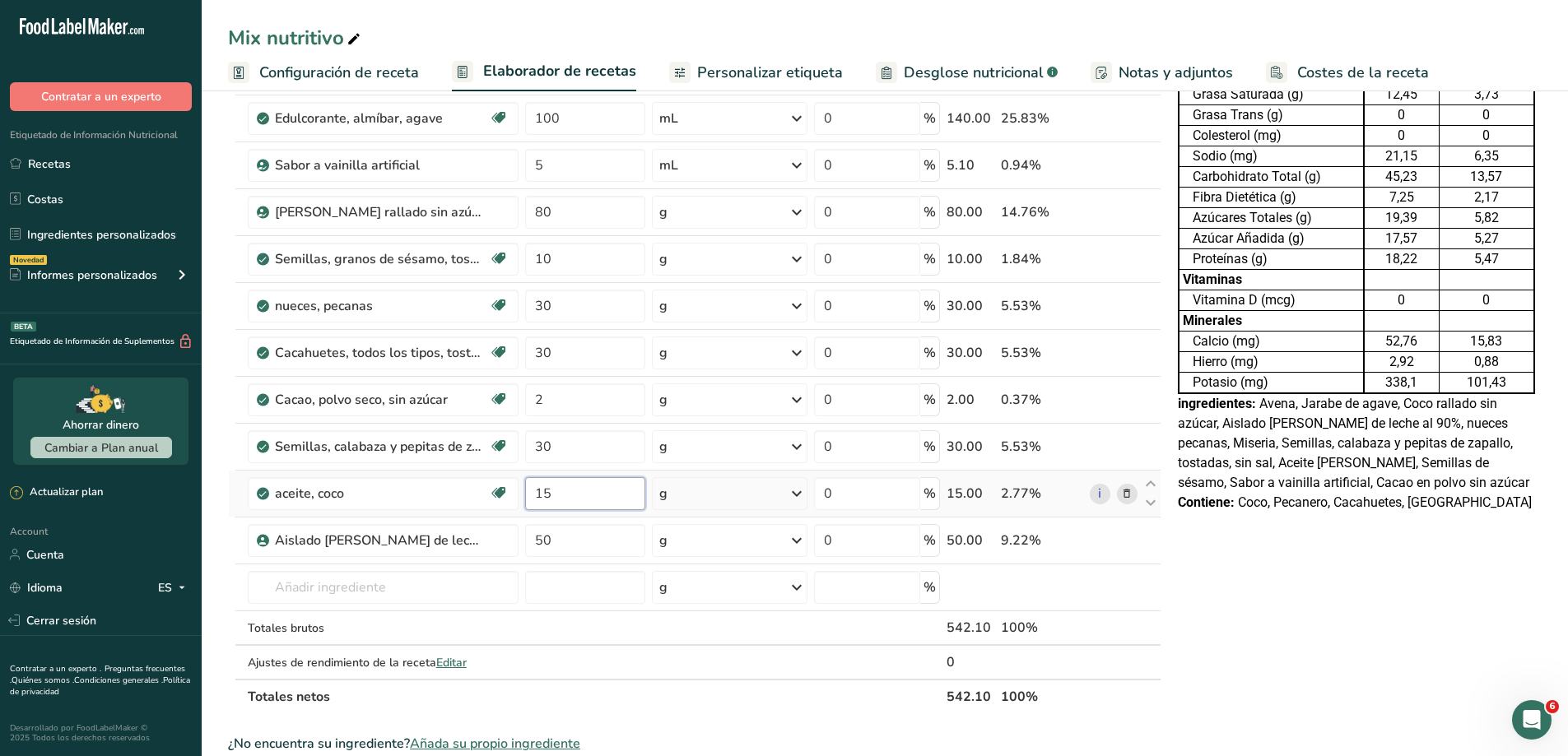
click at [560, 496] on input "15" at bounding box center [584, 494] width 120 height 33
type input "1"
type input "20"
click at [1298, 703] on div "Tabla de Información Nutricional 1 porción por envase Tamaño por ración 1 barri…" at bounding box center [1357, 619] width 370 height 1342
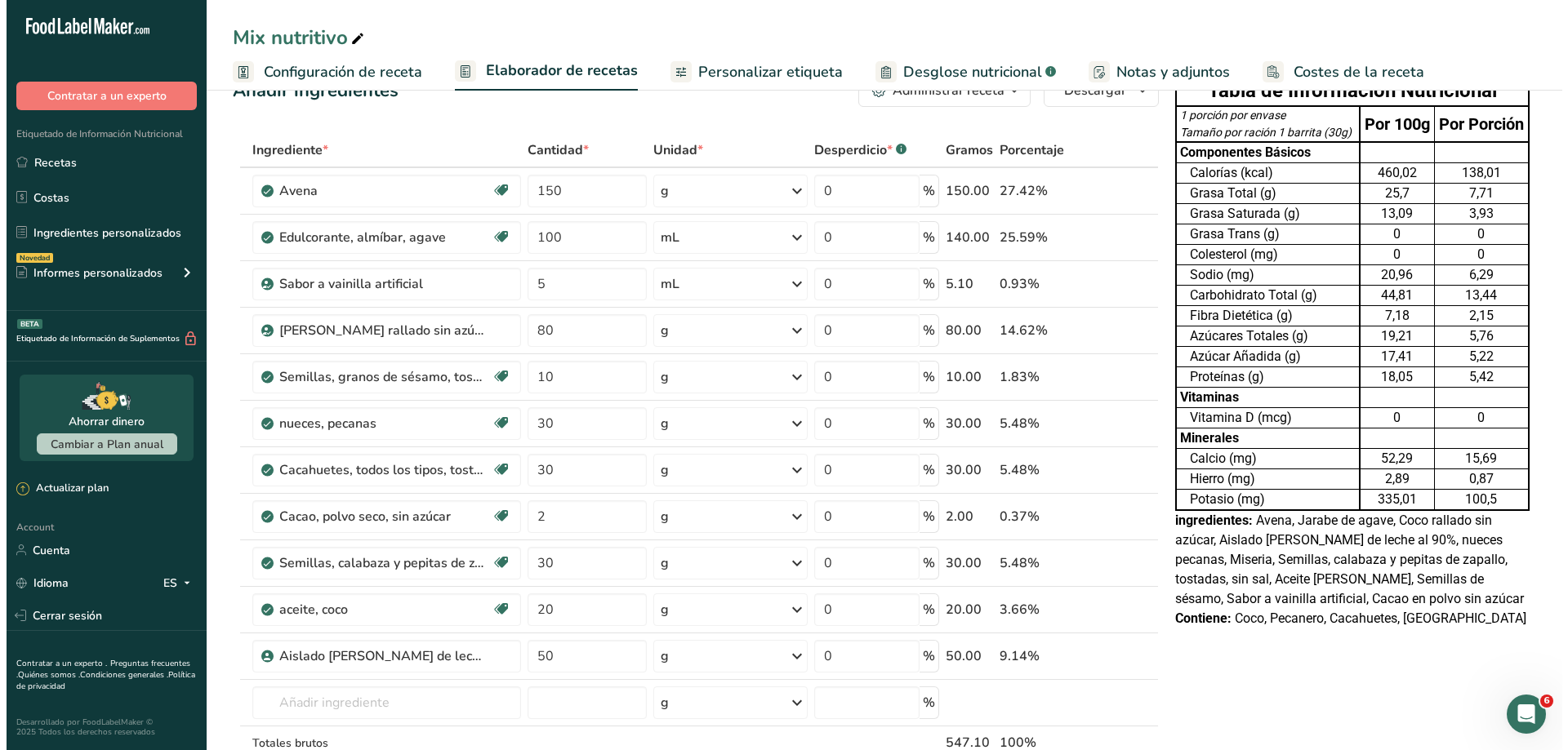
scroll to position [82, 0]
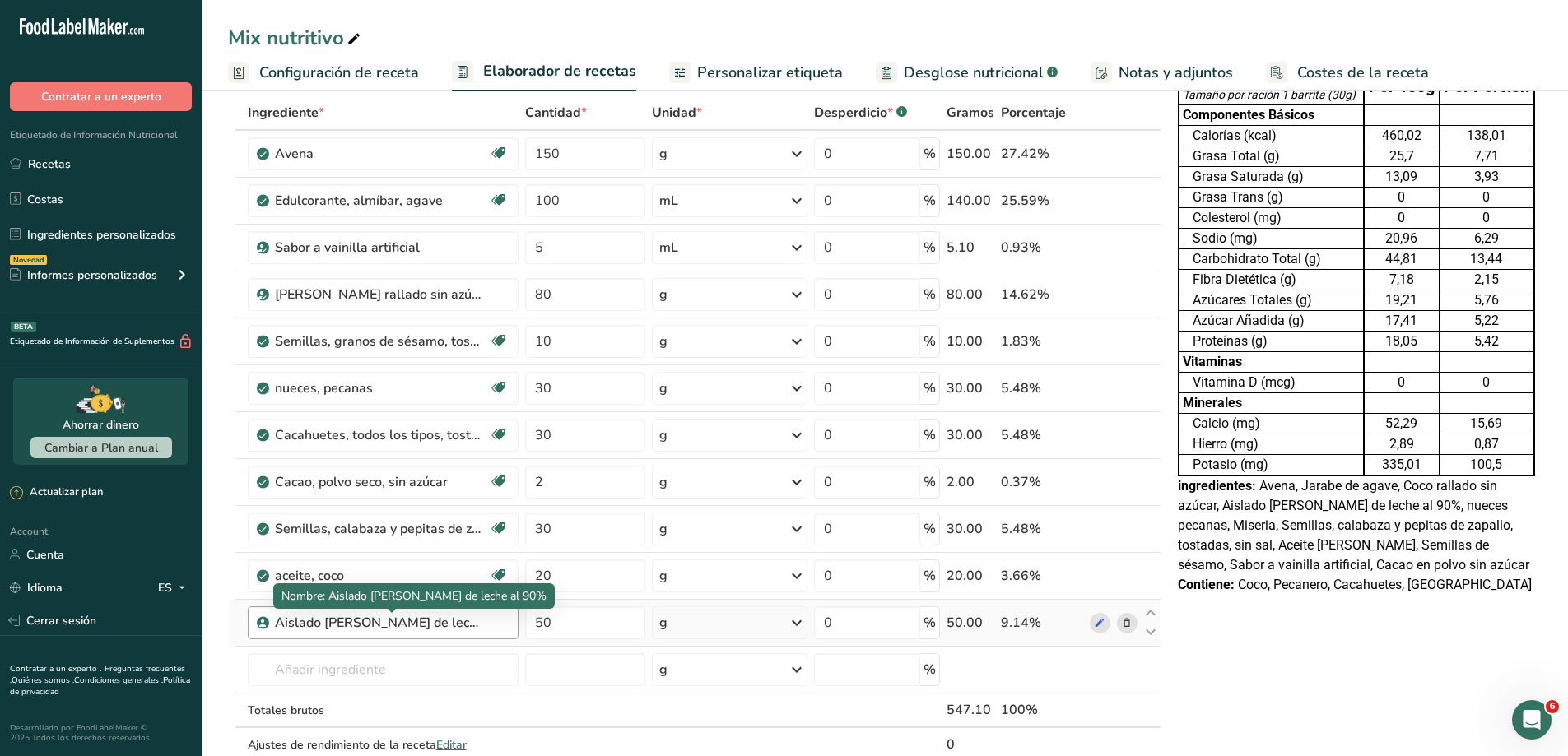
click at [359, 626] on div "Aislado [PERSON_NAME] de leche al 90%" at bounding box center [378, 623] width 206 height 20
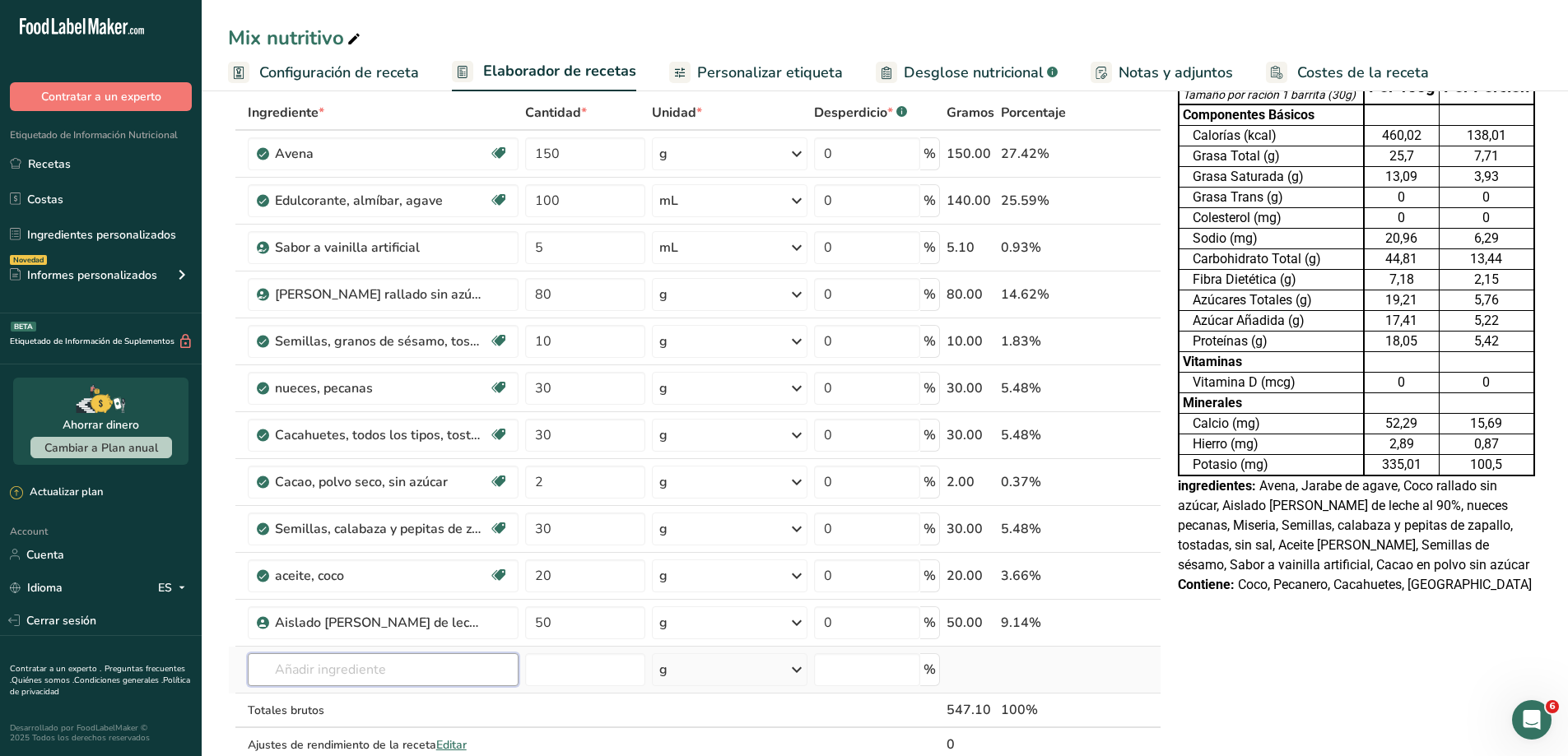
click at [332, 672] on input "text" at bounding box center [383, 669] width 271 height 33
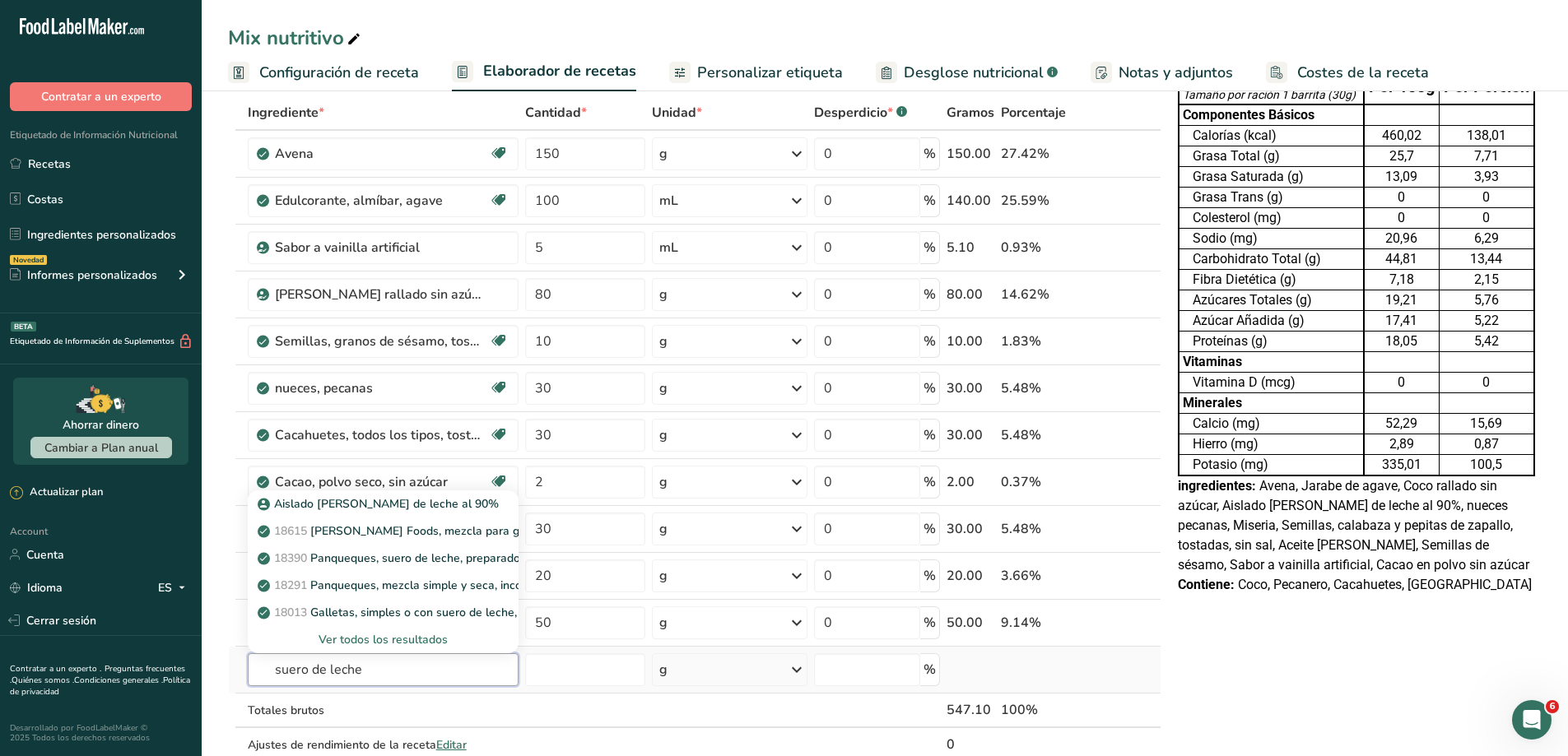
type input "suero de leche"
click at [366, 642] on div "Ver todos los resultados" at bounding box center [383, 639] width 245 height 17
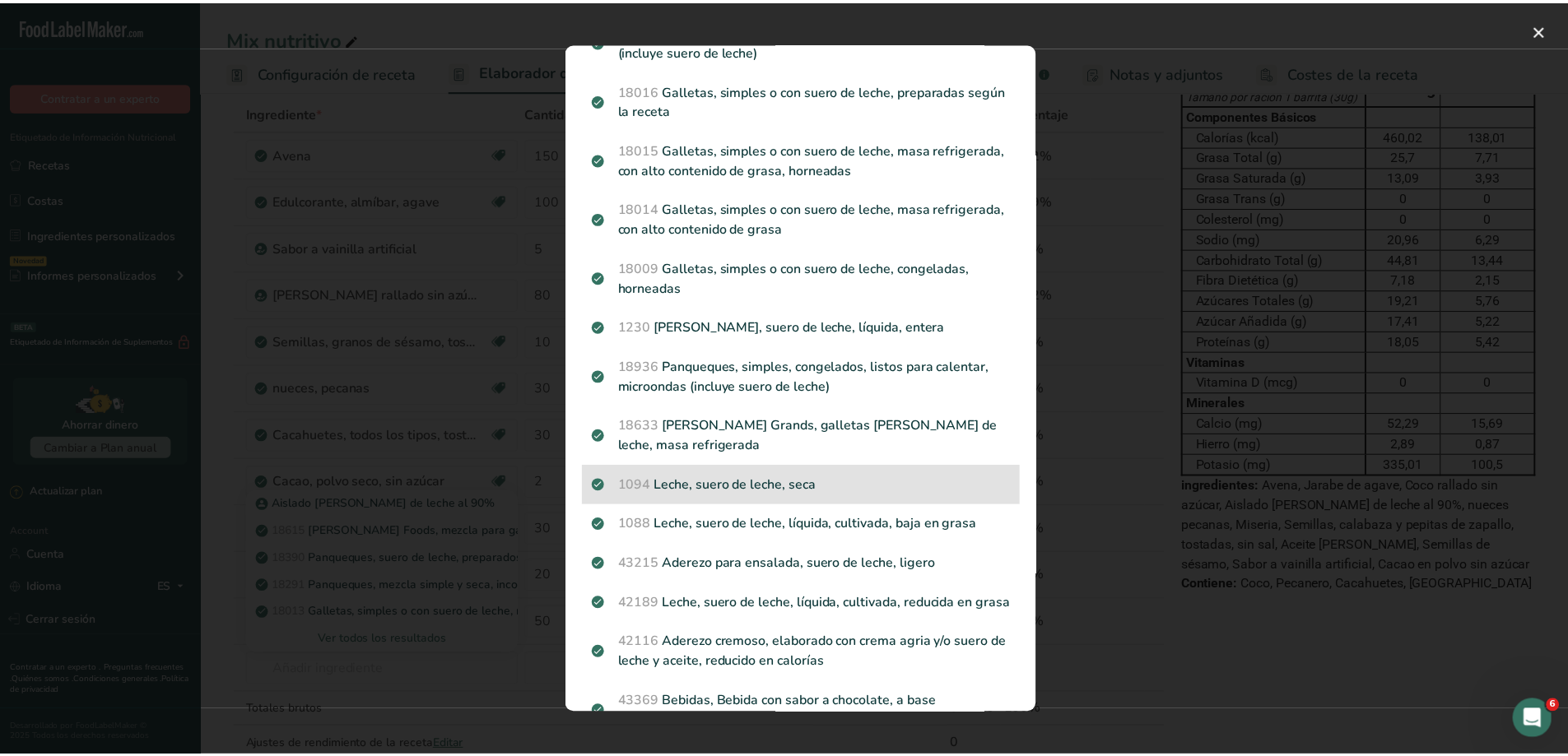
scroll to position [798, 0]
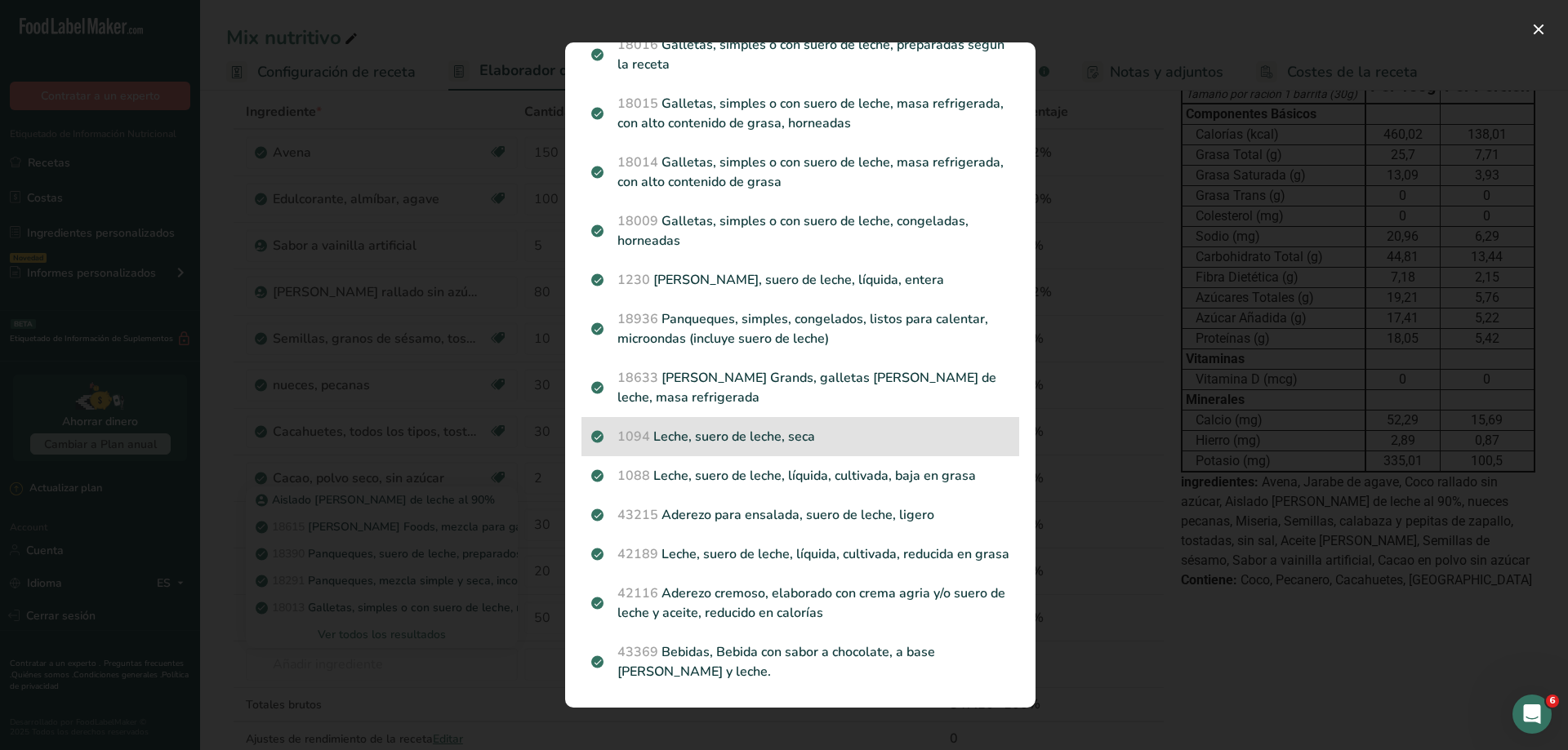
click at [693, 427] on p "1094 Leche, suero de leche, seca" at bounding box center [800, 437] width 418 height 20
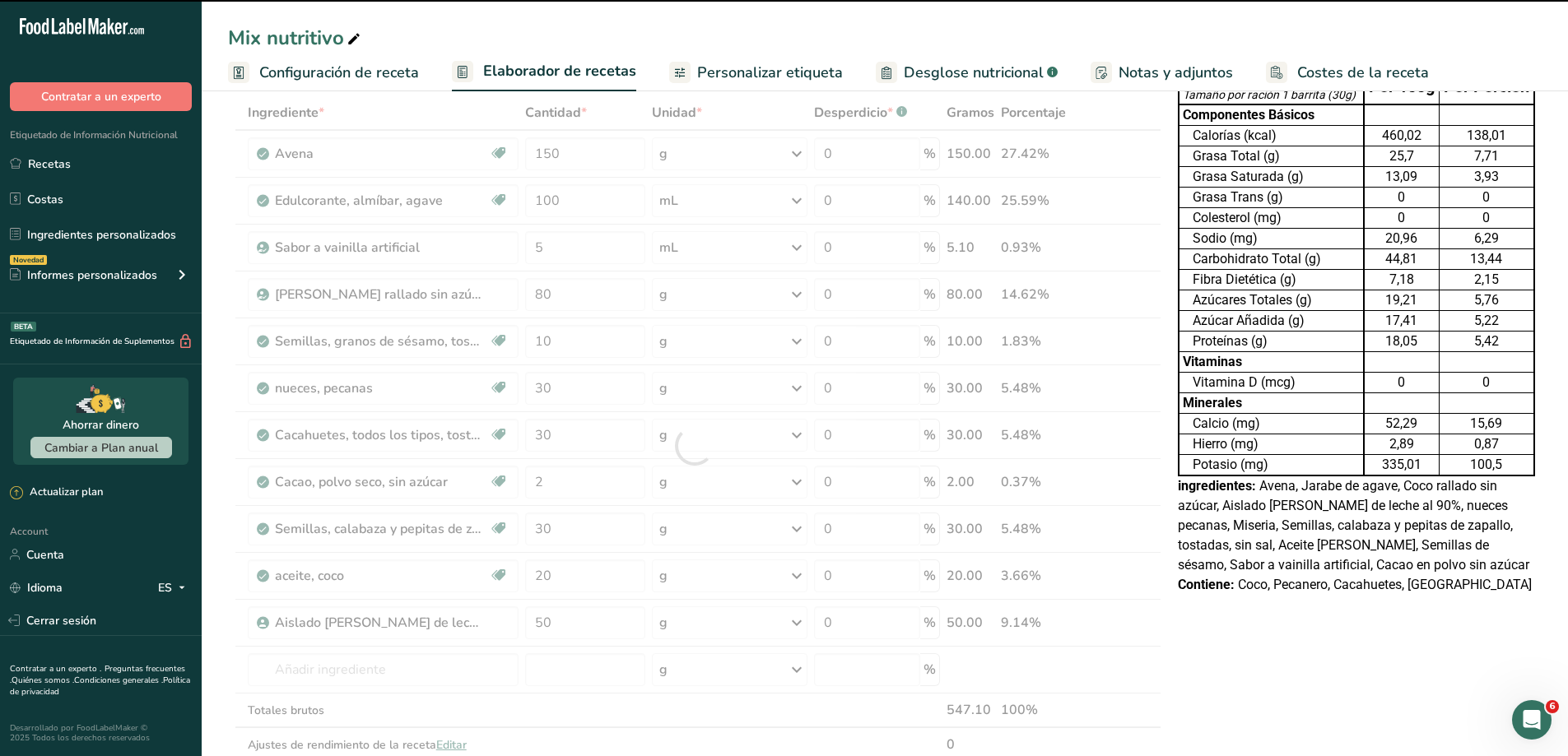
type input "0"
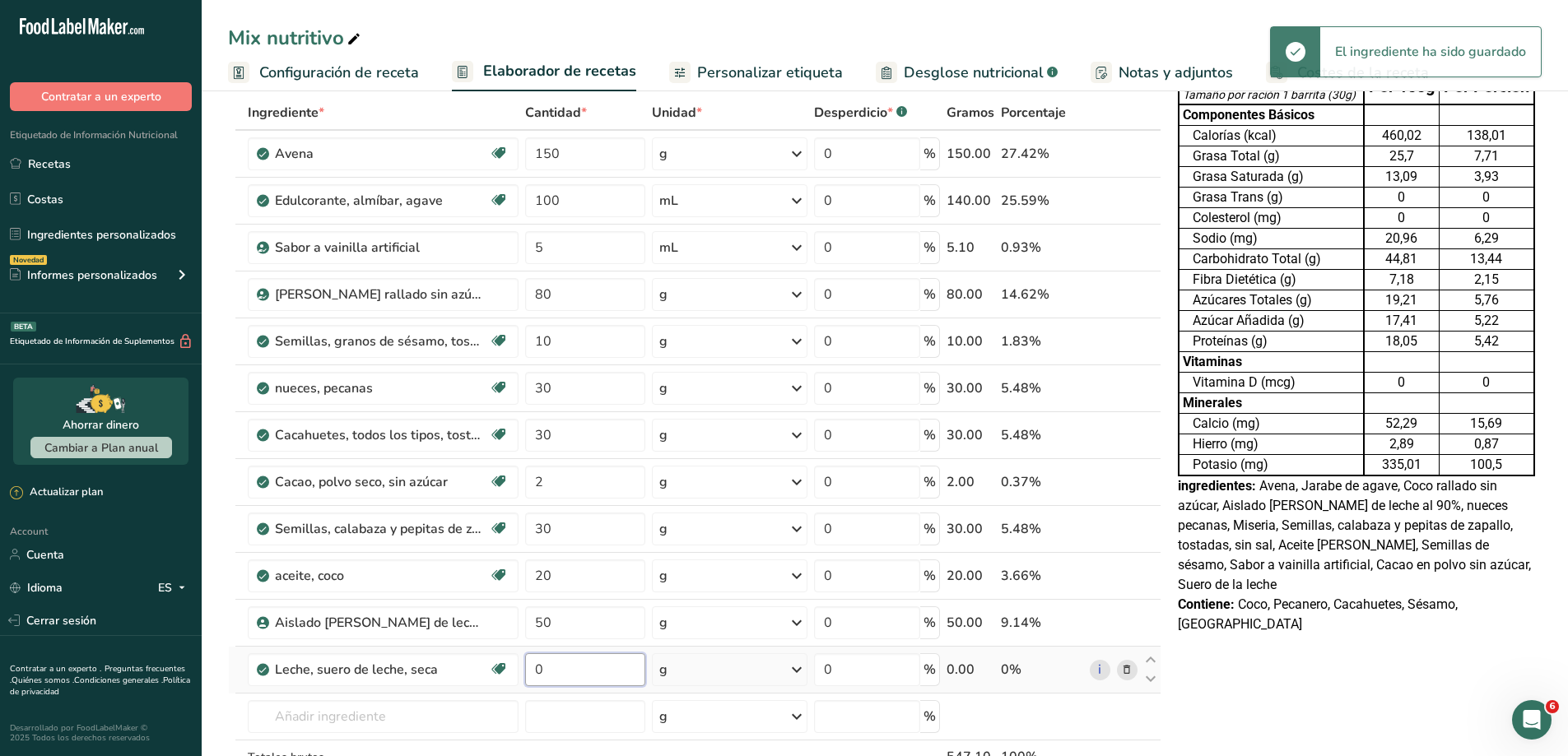
click at [579, 664] on input "0" at bounding box center [584, 669] width 120 height 33
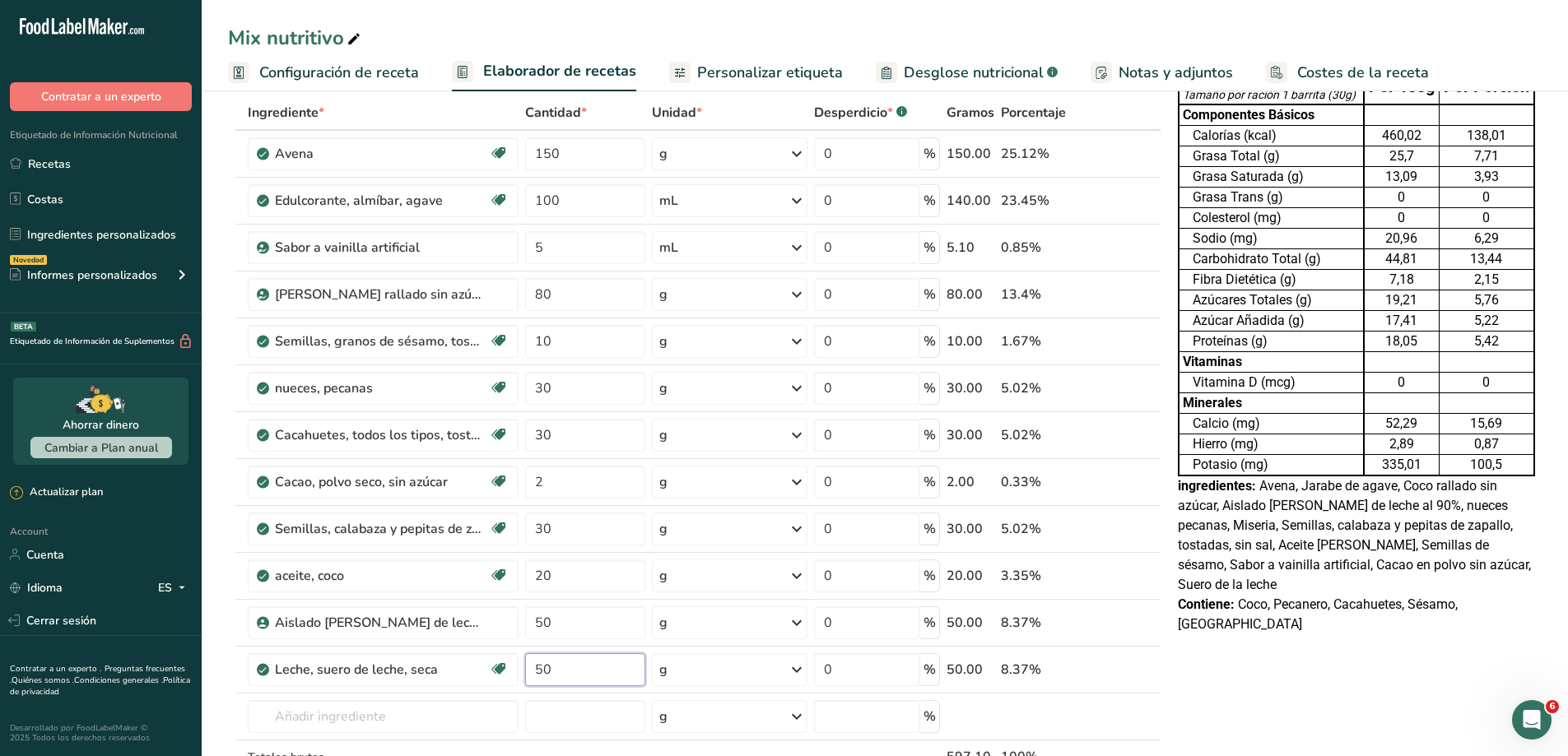
type input "50"
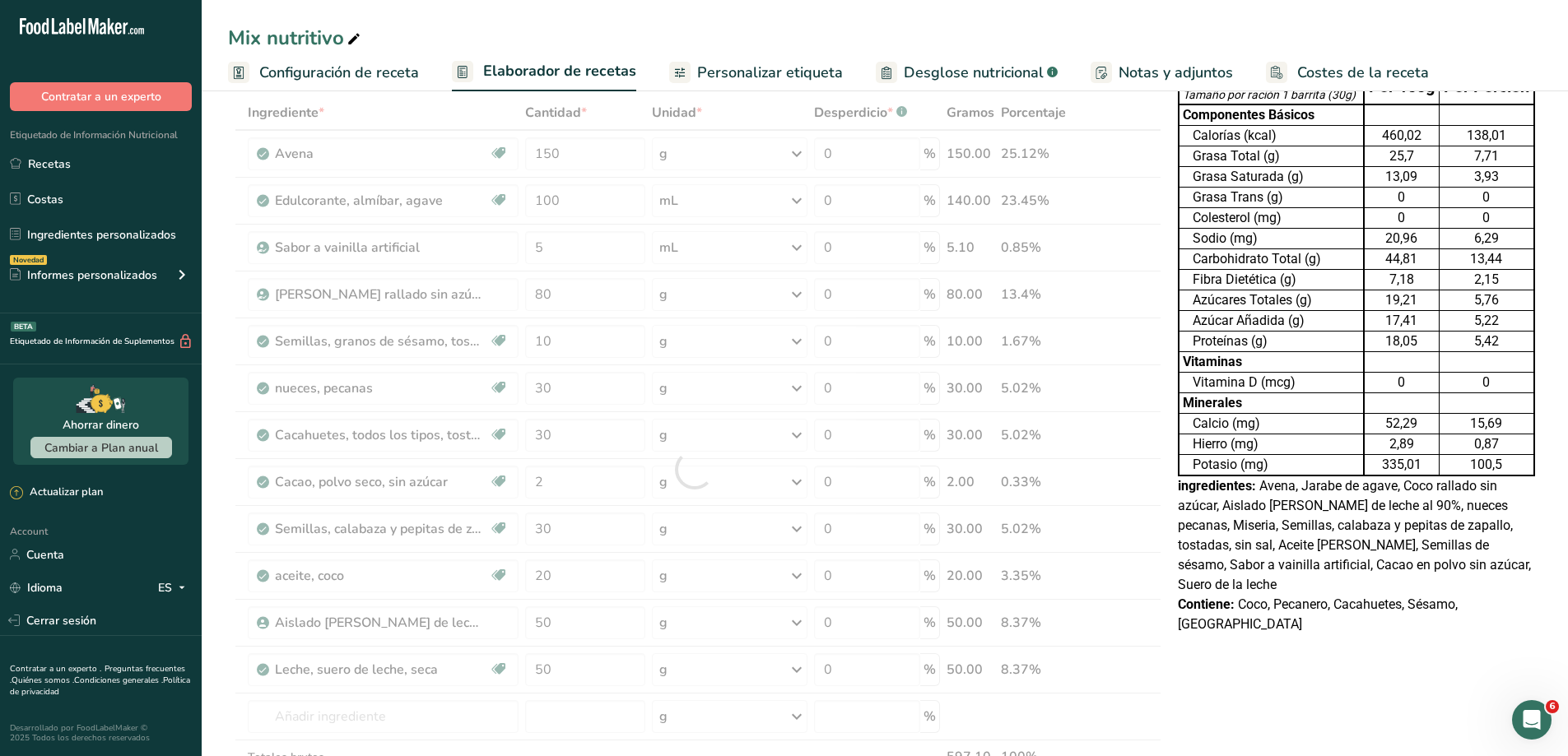
click at [1227, 698] on div "Tabla de Información Nutricional 1 porción por envase Tamaño por ración 1 barri…" at bounding box center [1357, 724] width 370 height 1389
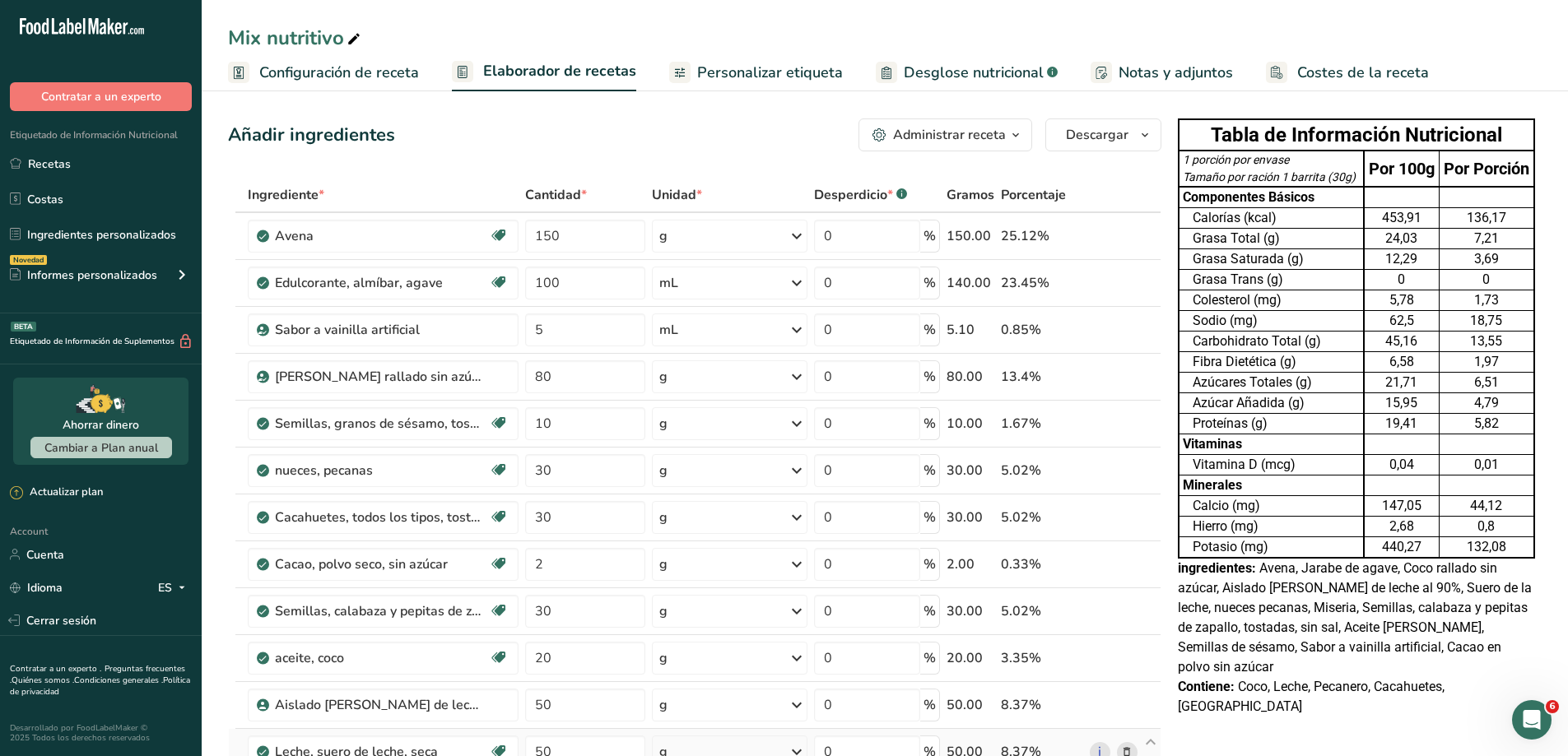
scroll to position [247, 0]
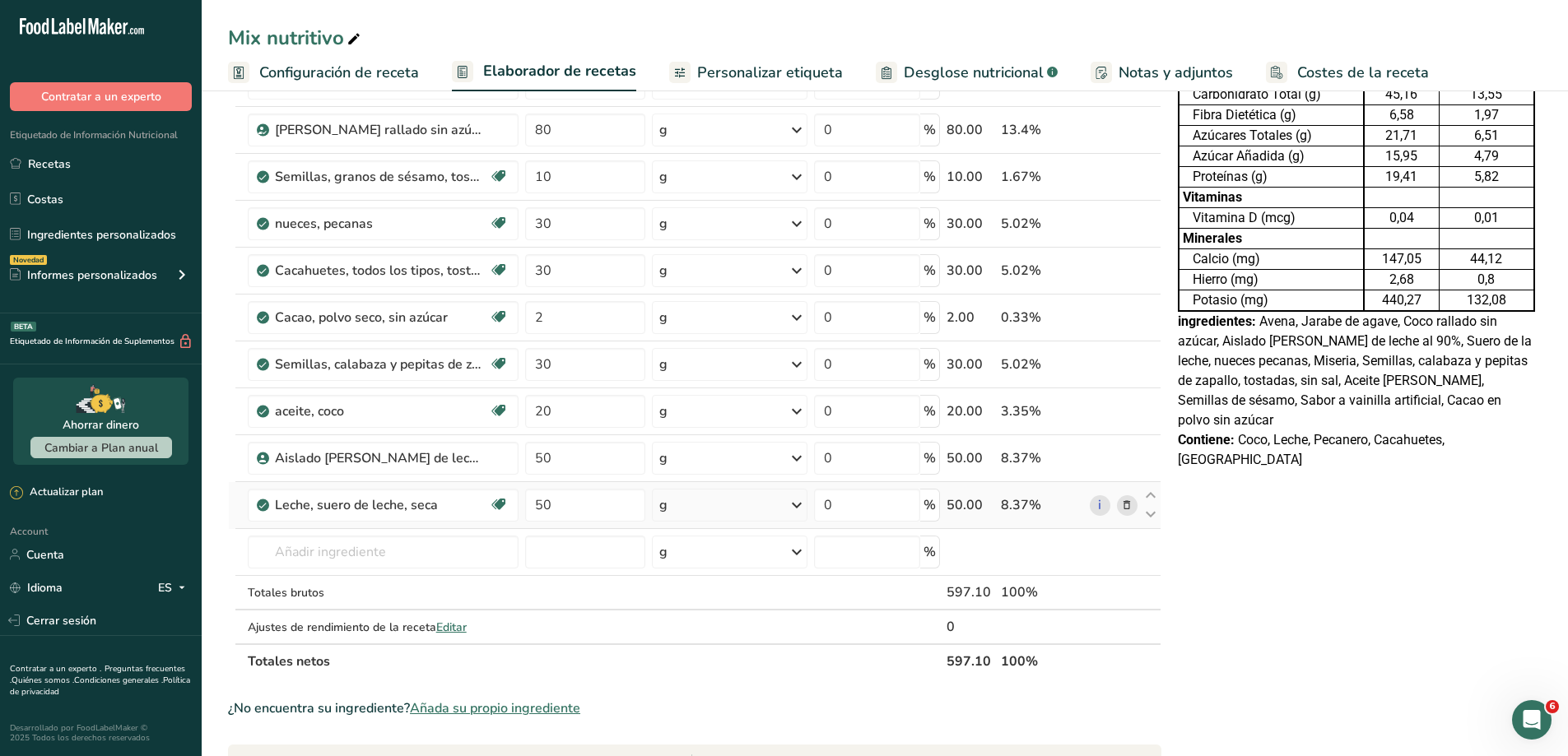
click at [1132, 509] on icon at bounding box center [1126, 505] width 12 height 17
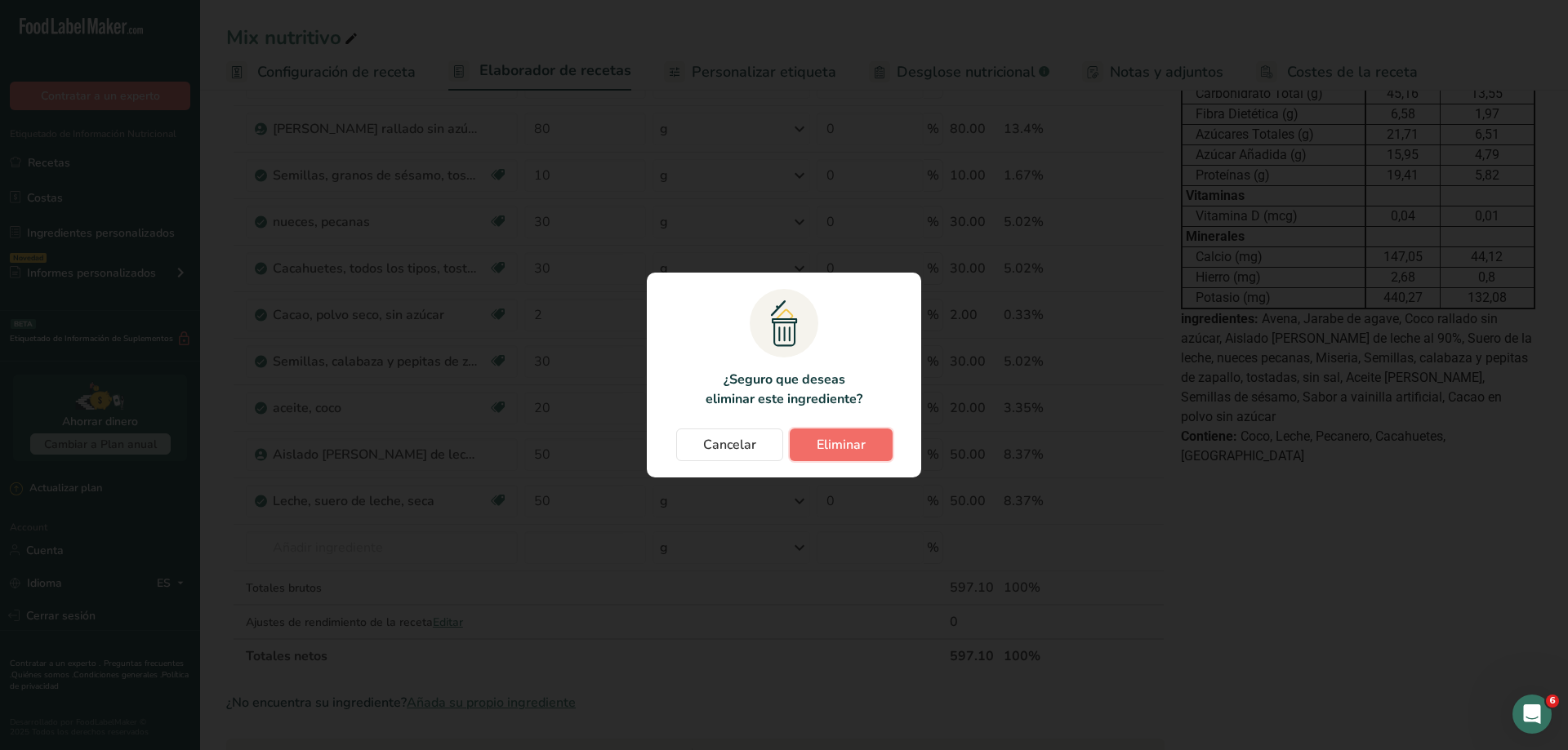
click at [845, 438] on span "Eliminar" at bounding box center [840, 445] width 49 height 20
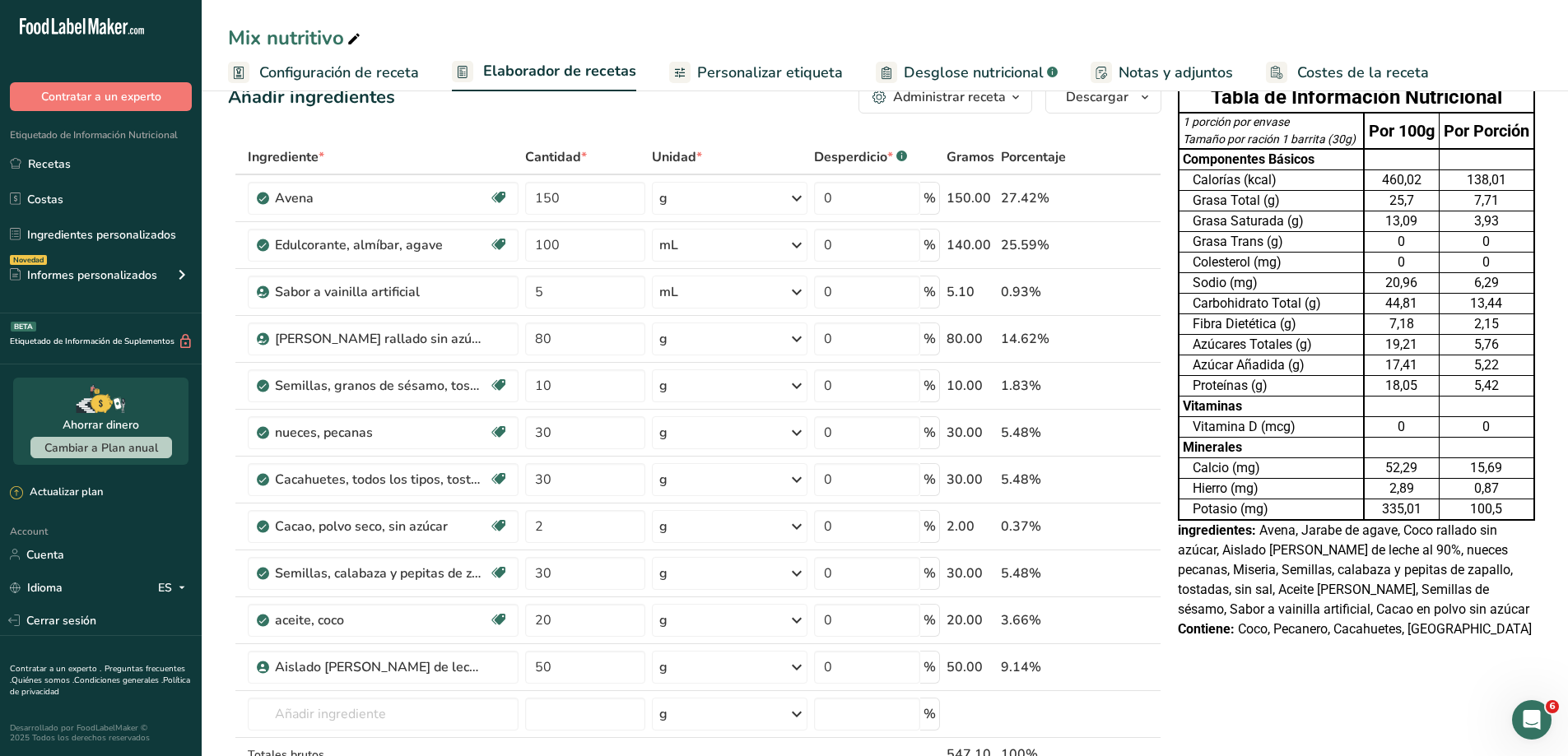
scroll to position [0, 0]
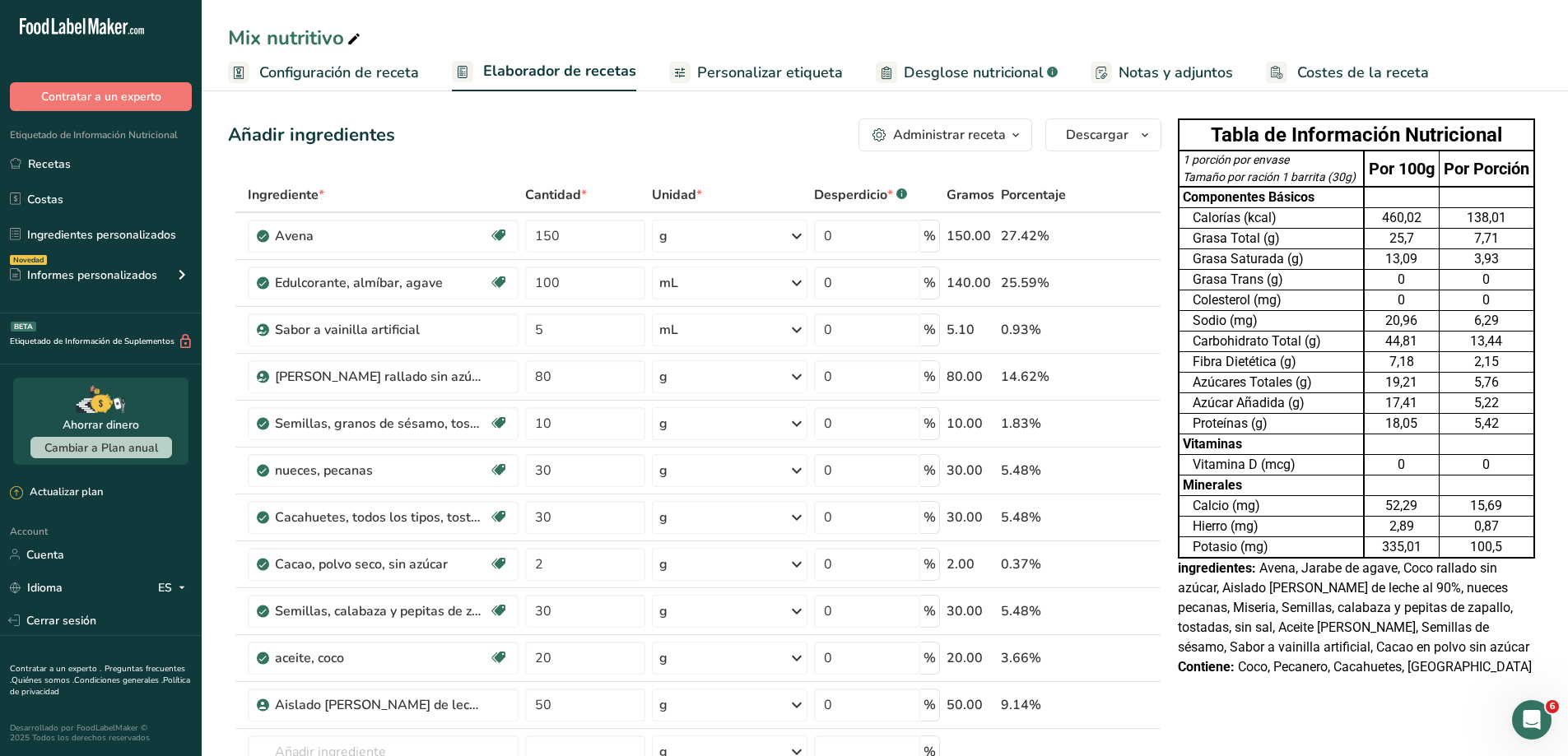
click at [755, 56] on link "Personalizar etiqueta" at bounding box center [756, 72] width 173 height 37
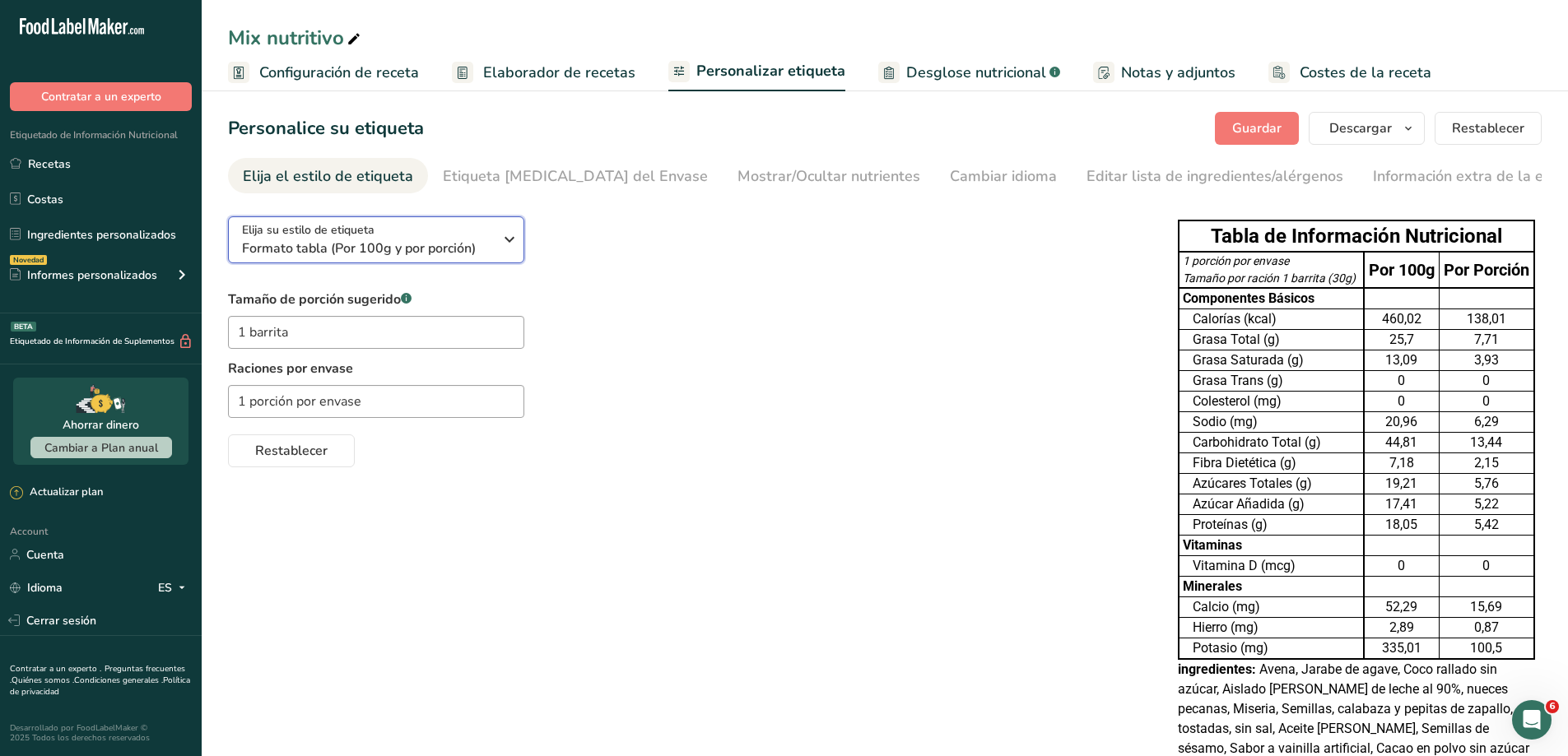
click at [499, 242] on icon "button" at bounding box center [509, 239] width 20 height 30
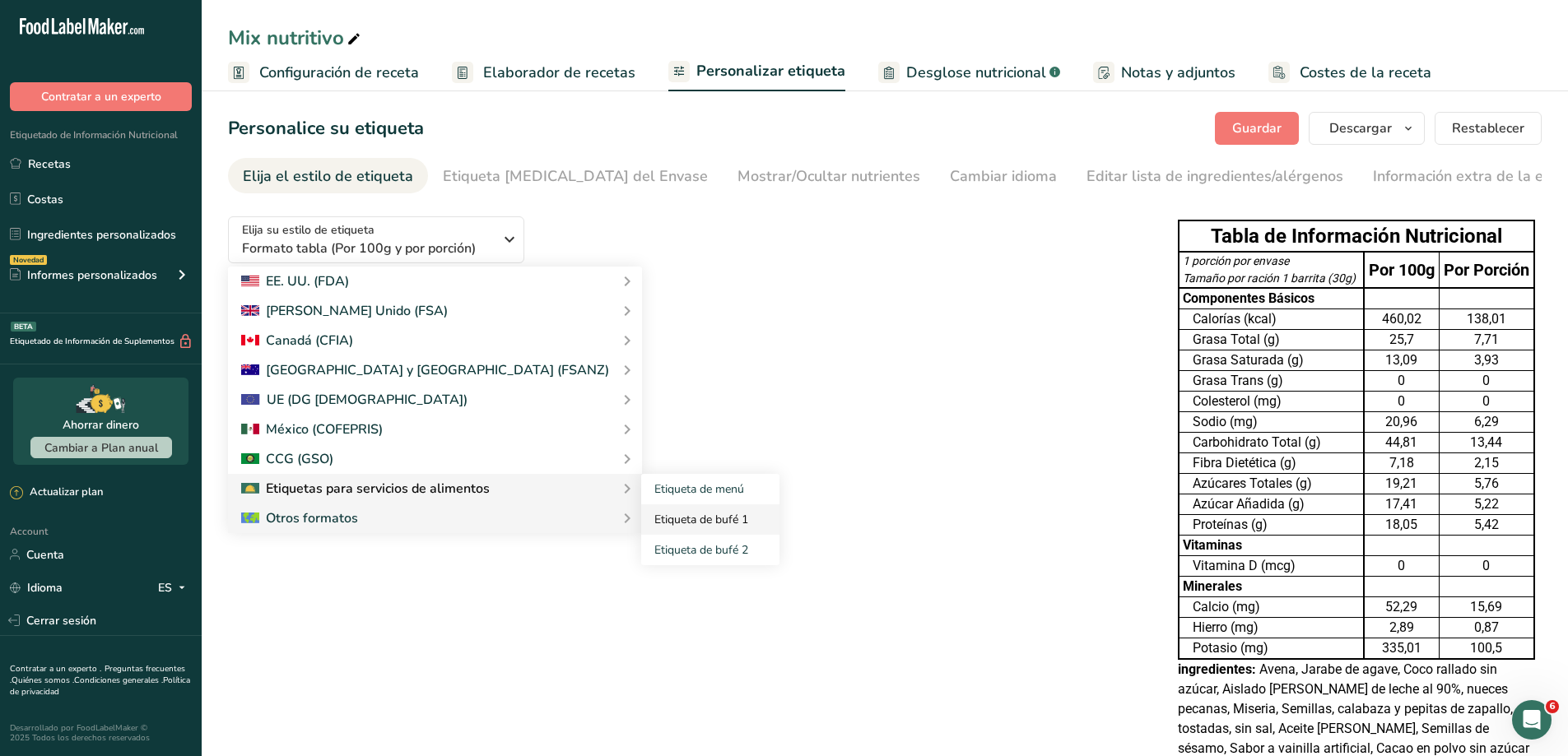
click at [641, 516] on link "Etiqueta de bufé 1" at bounding box center [710, 520] width 138 height 31
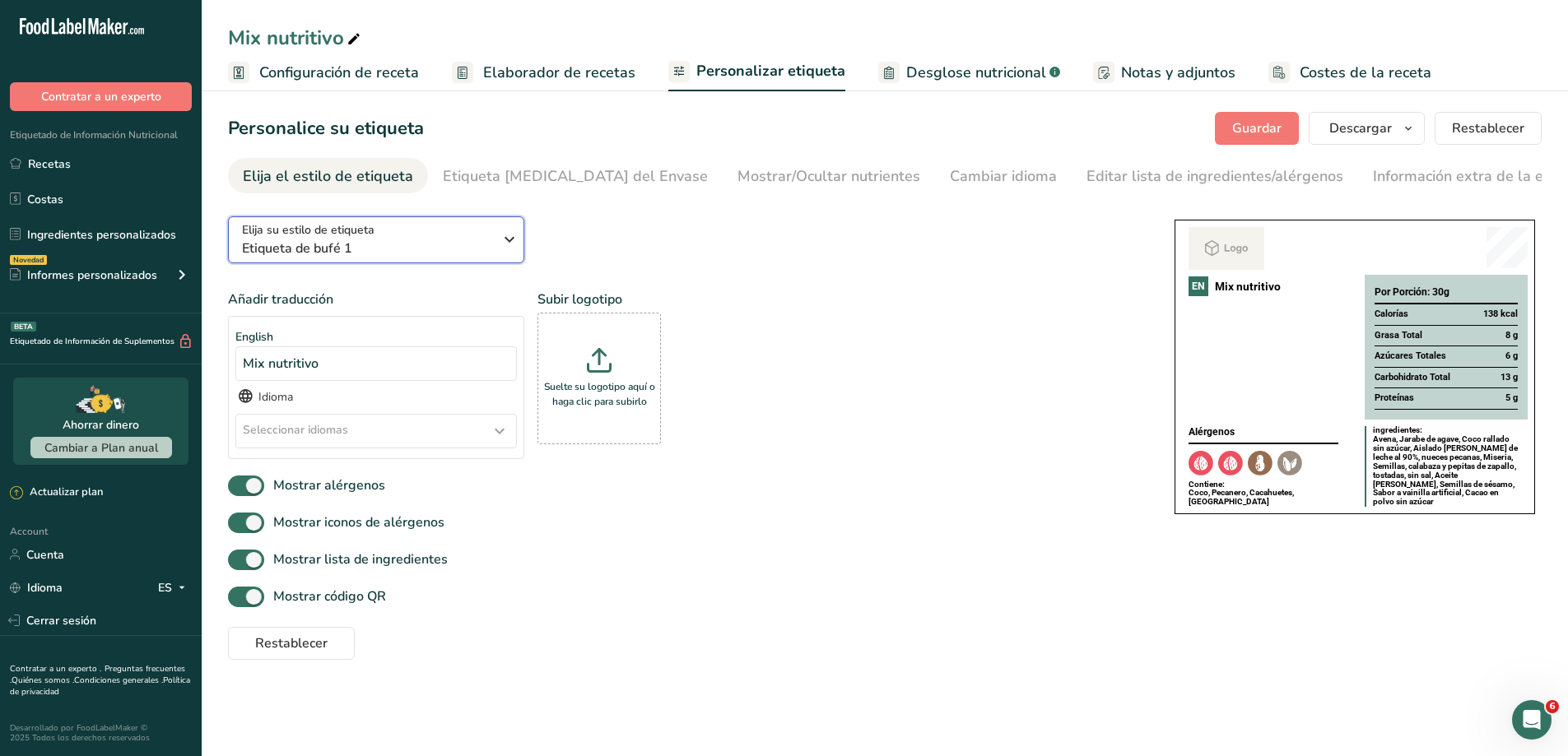
click at [510, 239] on icon "button" at bounding box center [509, 239] width 20 height 30
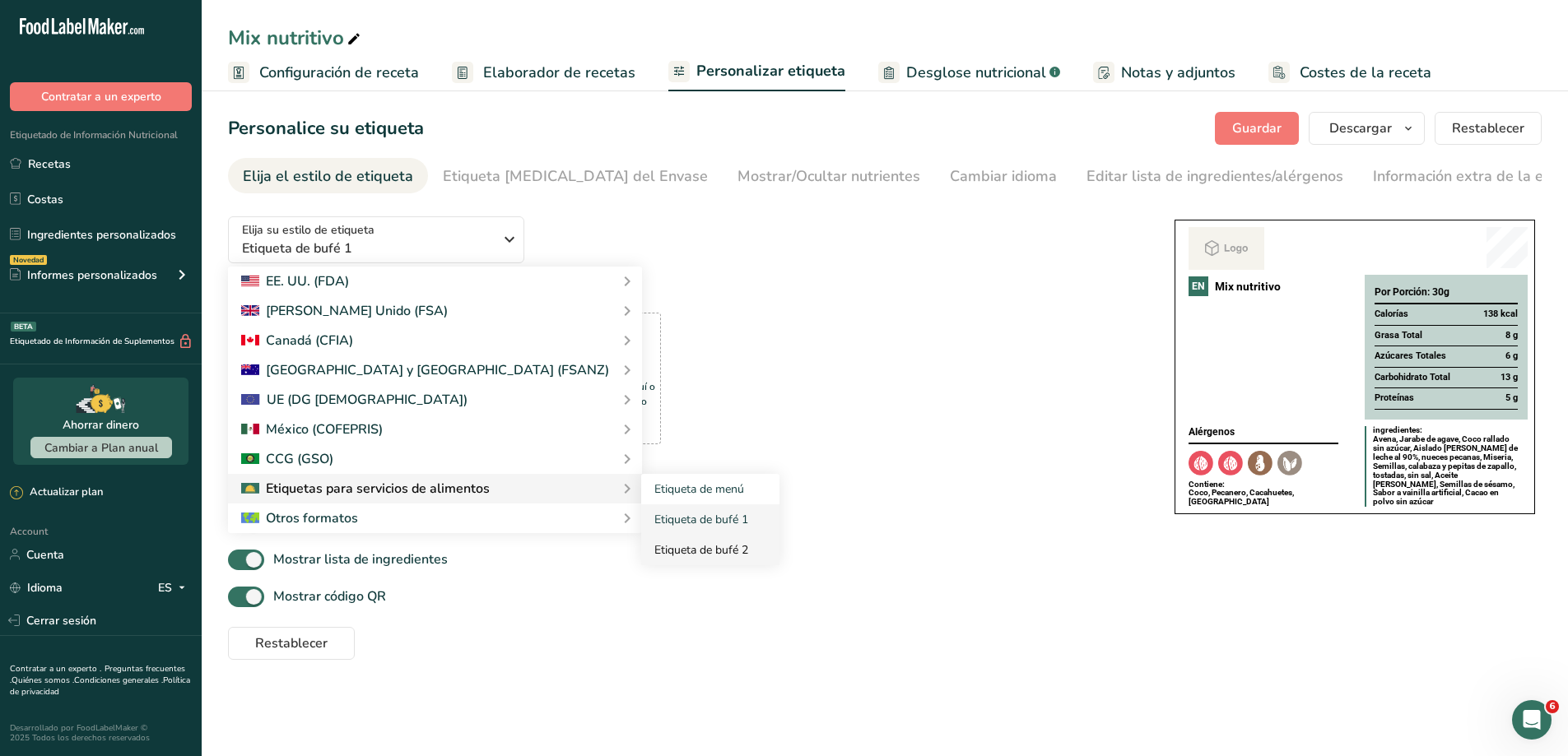
click at [641, 548] on link "Etiqueta de bufé 2" at bounding box center [710, 550] width 138 height 31
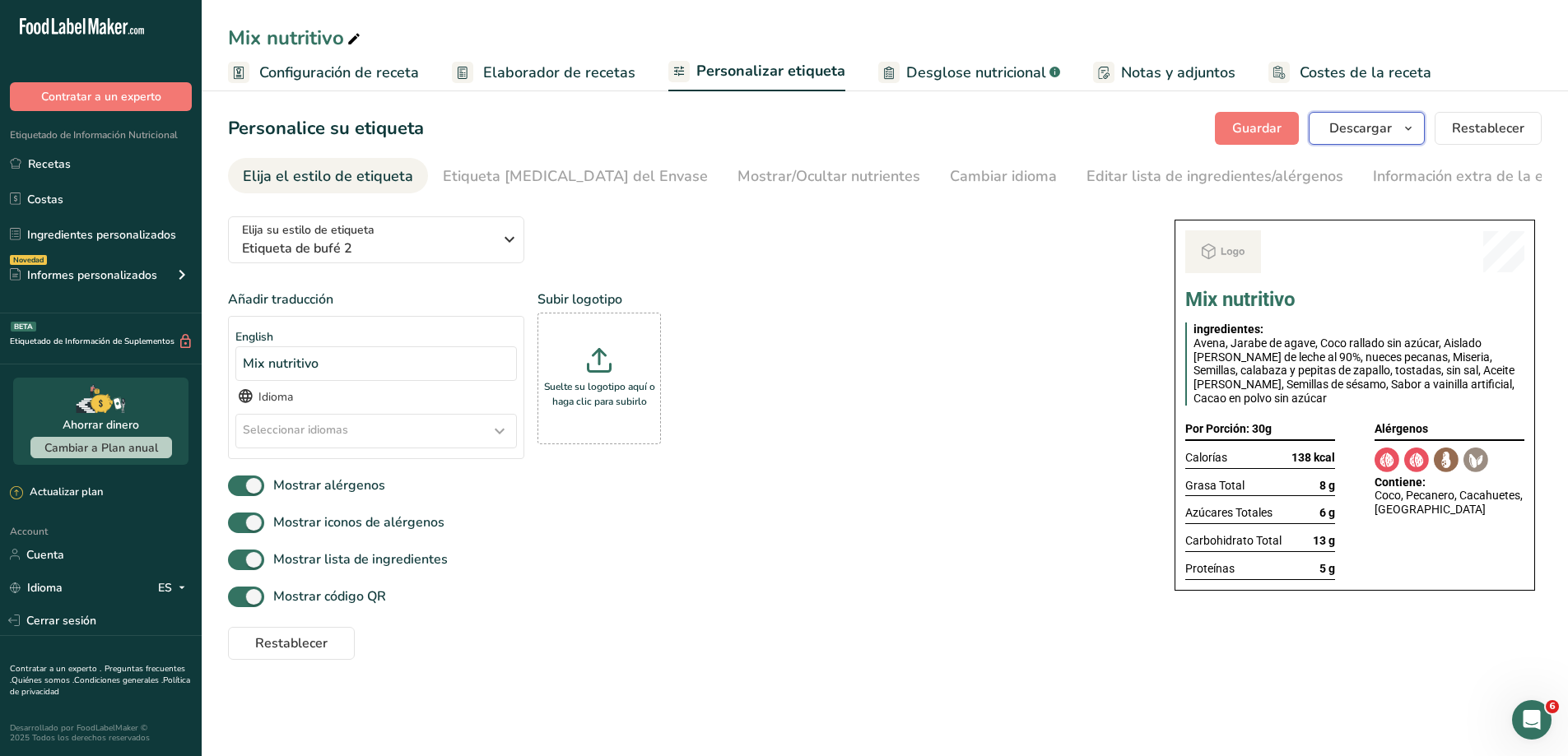
click at [1408, 135] on icon "button" at bounding box center [1408, 128] width 14 height 21
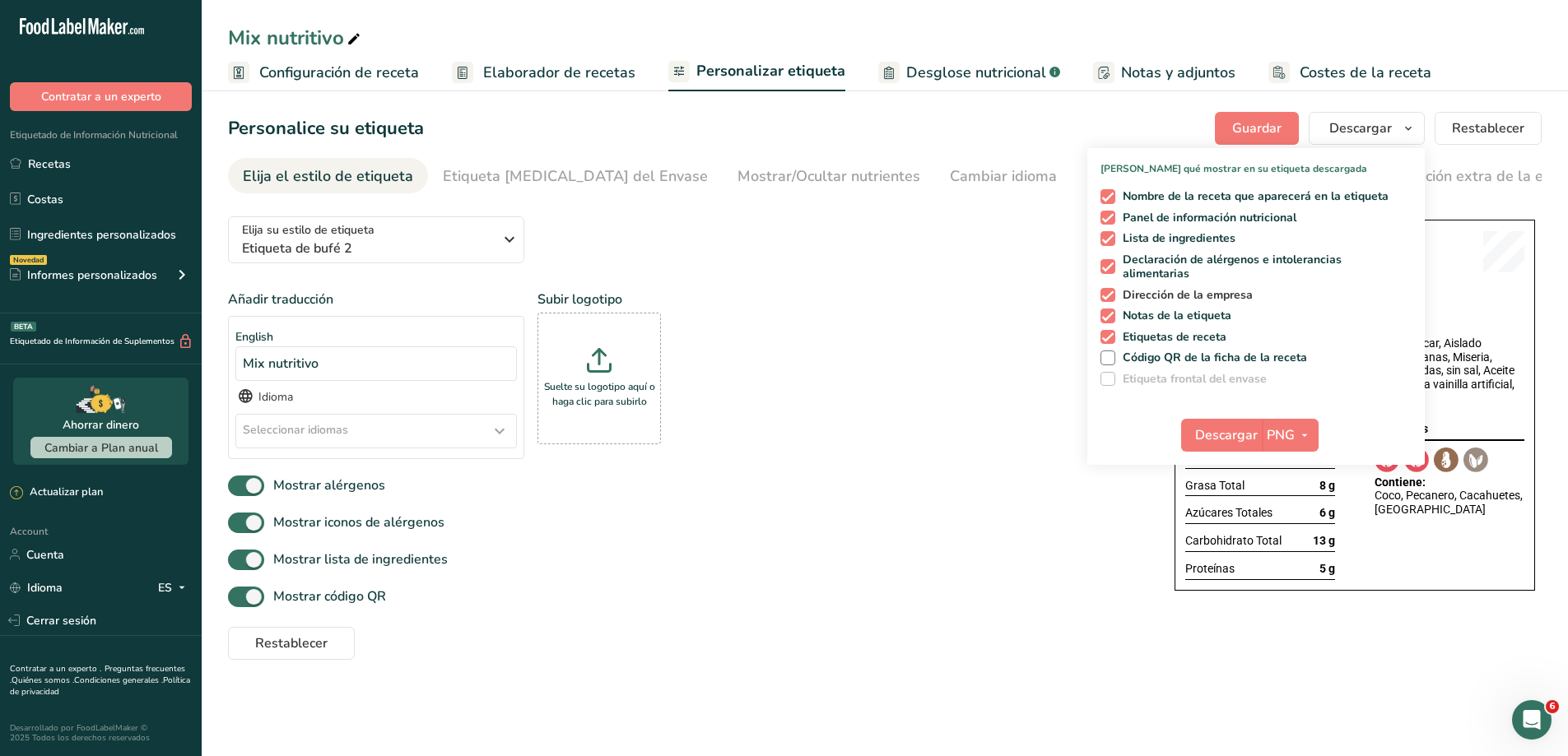
click at [1110, 298] on span at bounding box center [1107, 295] width 14 height 14
click at [1110, 298] on input "Dirección de la empresa" at bounding box center [1106, 295] width 11 height 11
checkbox input "false"
click at [1113, 331] on span at bounding box center [1107, 337] width 14 height 14
click at [1111, 331] on input "Etiquetas de receta" at bounding box center [1106, 337] width 11 height 11
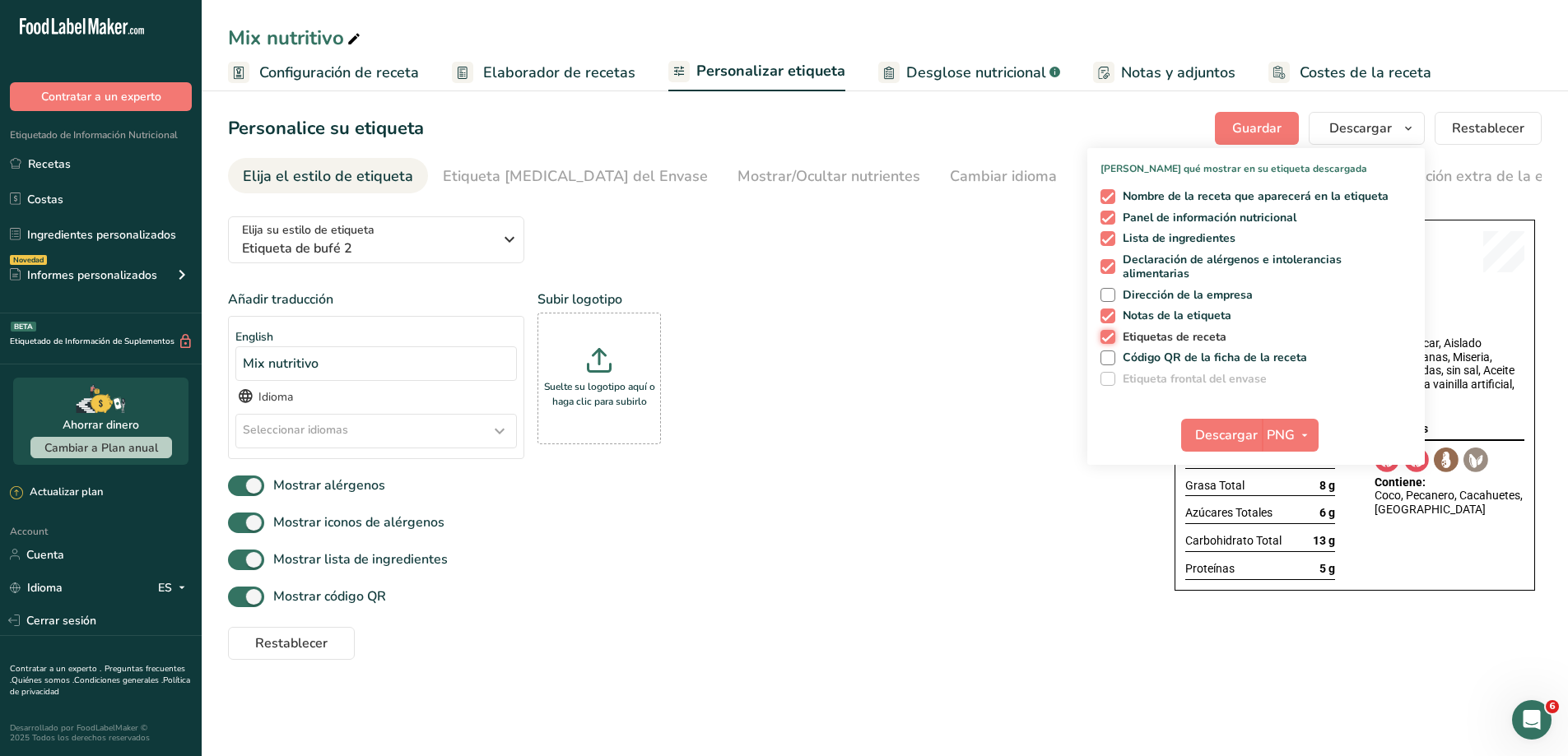
checkbox input "false"
click at [1108, 194] on span at bounding box center [1107, 197] width 14 height 14
click at [1108, 194] on input "Nombre de la receta que aparecerá en la etiqueta" at bounding box center [1106, 196] width 11 height 11
checkbox input "false"
click at [1272, 124] on span "Guardar" at bounding box center [1256, 128] width 50 height 20
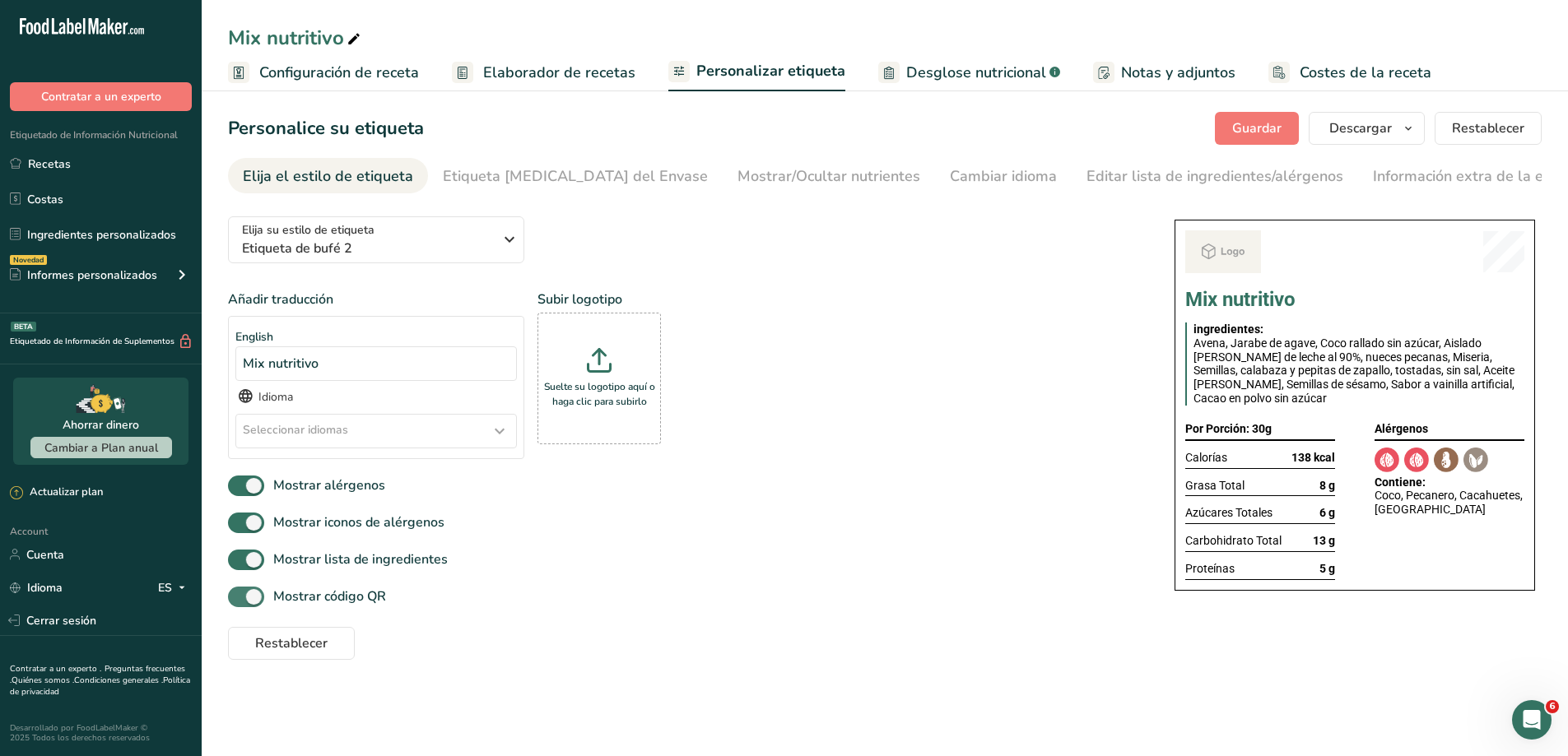
click at [237, 591] on span at bounding box center [246, 597] width 36 height 21
click at [237, 592] on input "Mostrar código QR" at bounding box center [233, 597] width 11 height 11
checkbox input "false"
click at [499, 432] on icon at bounding box center [499, 431] width 20 height 30
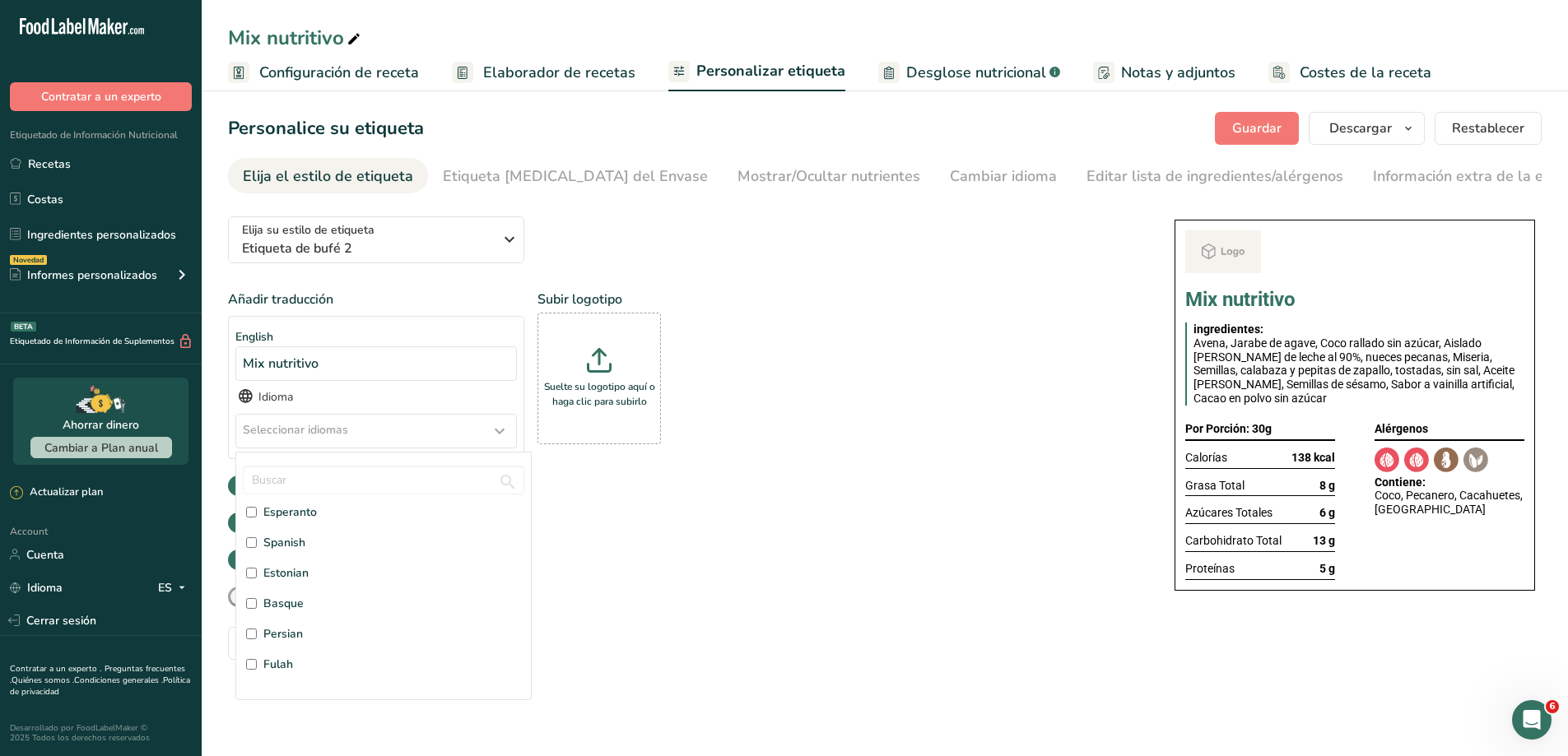
scroll to position [1016, 0]
click at [298, 623] on span "Spanish" at bounding box center [285, 620] width 42 height 17
click at [257, 623] on input "Spanish" at bounding box center [251, 621] width 11 height 11
checkbox input "true"
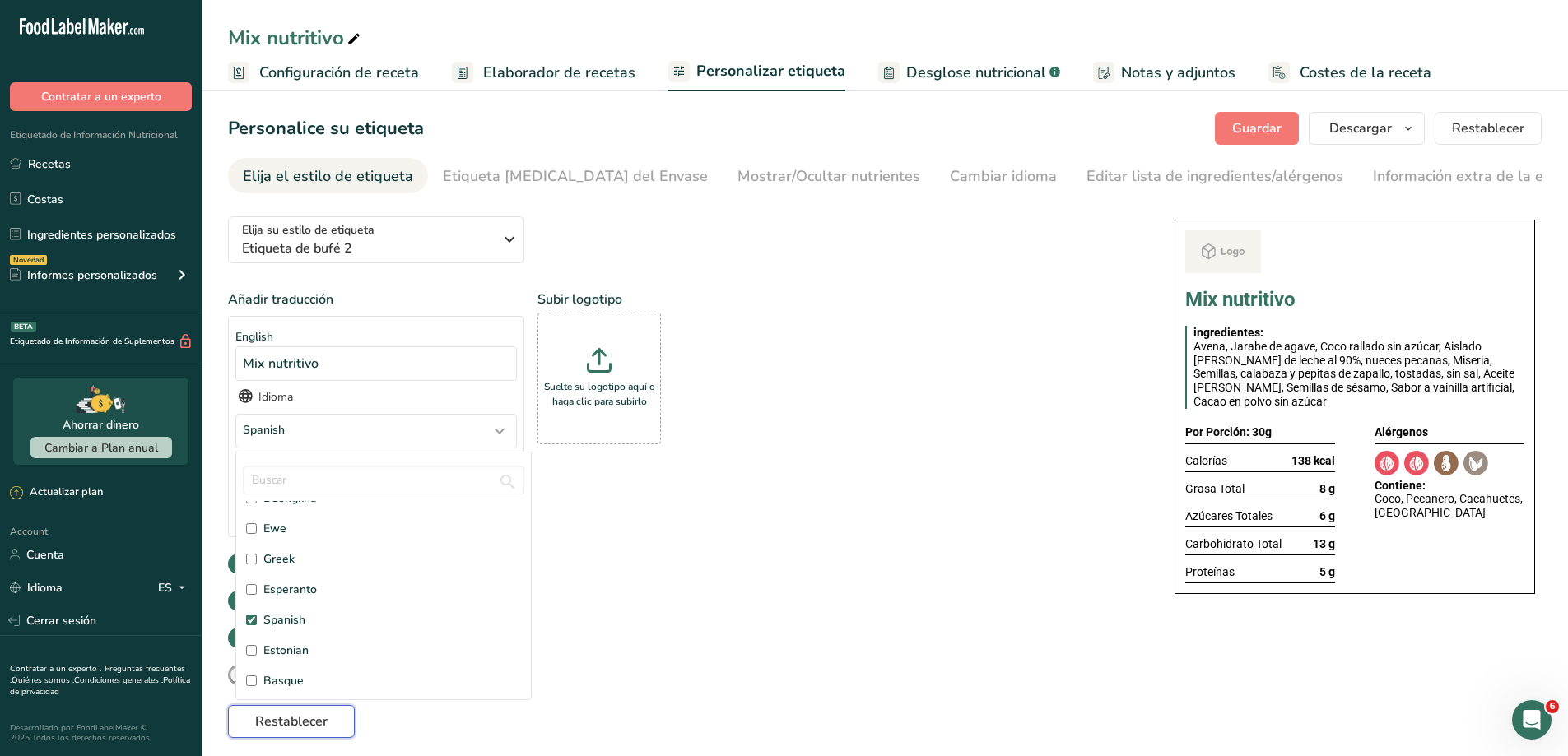
click at [314, 721] on span "Restablecer" at bounding box center [291, 722] width 72 height 20
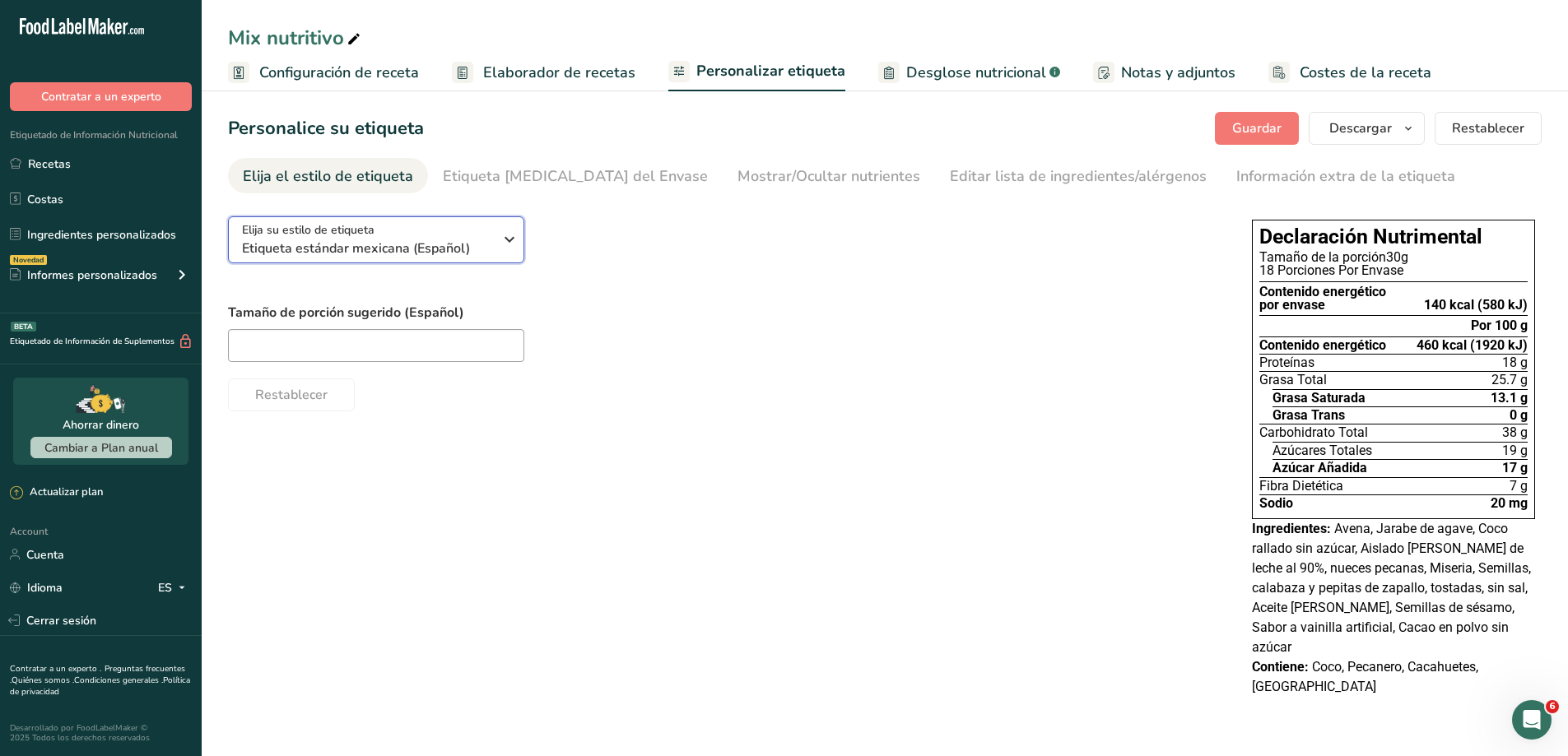
click at [512, 247] on icon "button" at bounding box center [509, 239] width 20 height 30
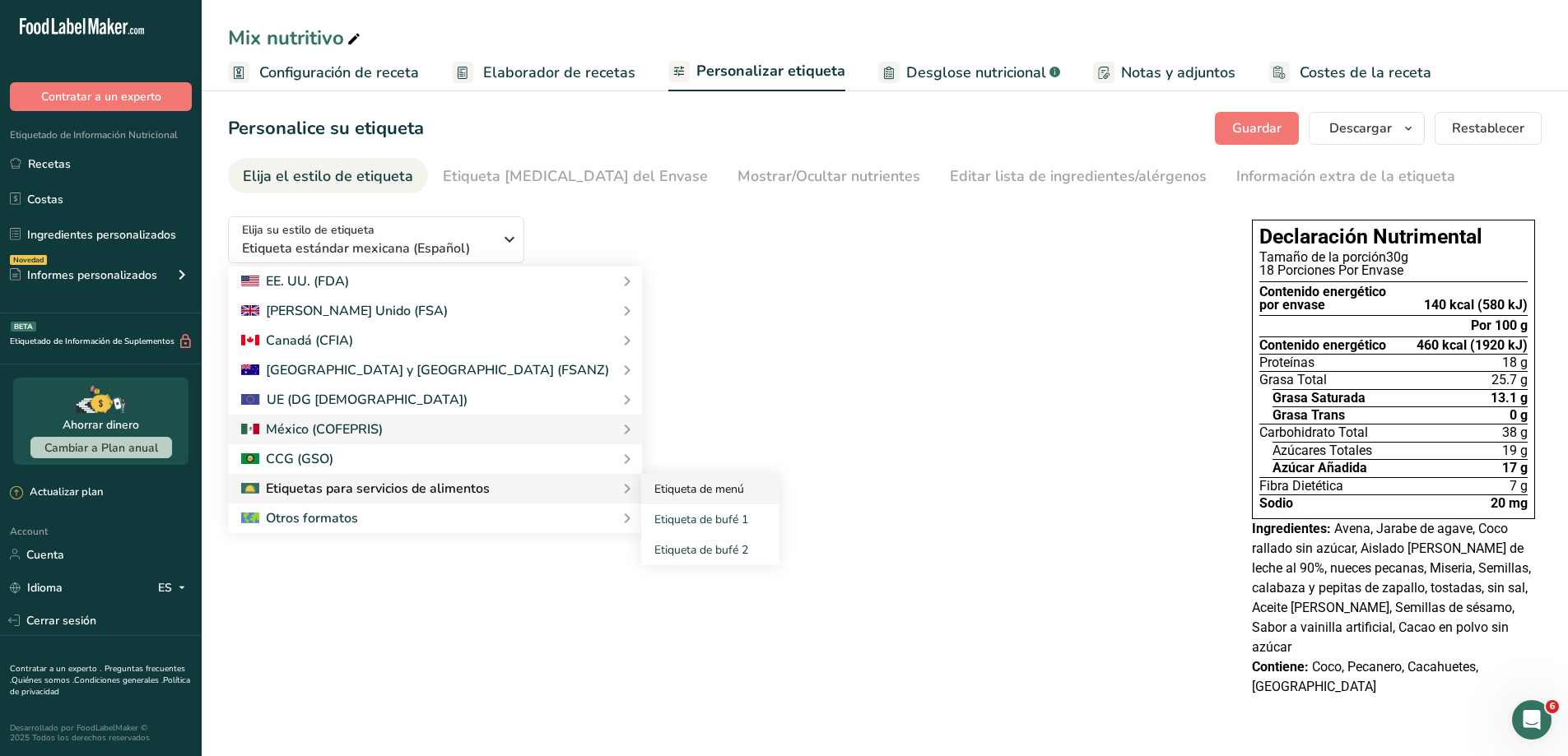
click at [641, 490] on link "Etiqueta de menú" at bounding box center [710, 490] width 138 height 31
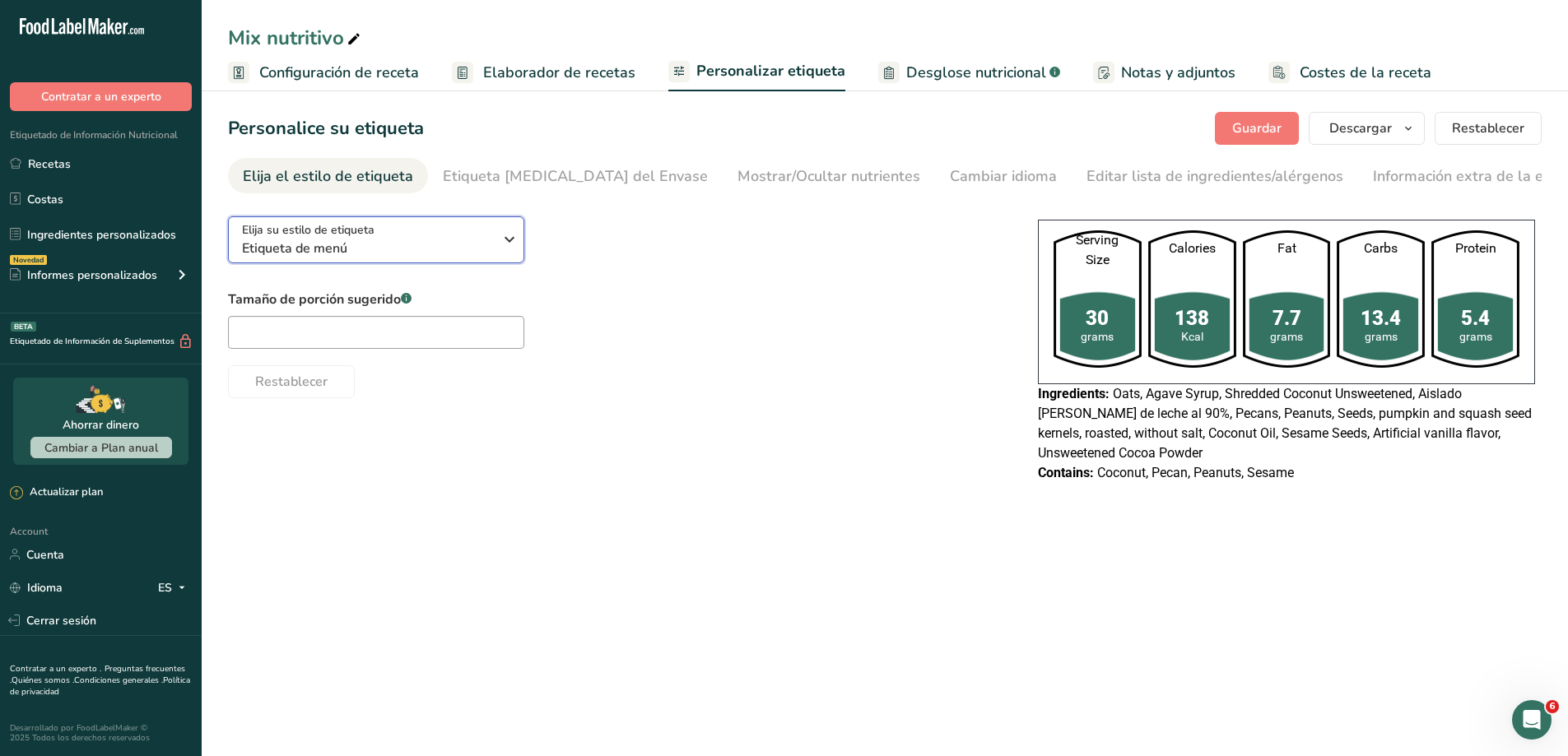
click at [505, 241] on icon "button" at bounding box center [509, 239] width 20 height 30
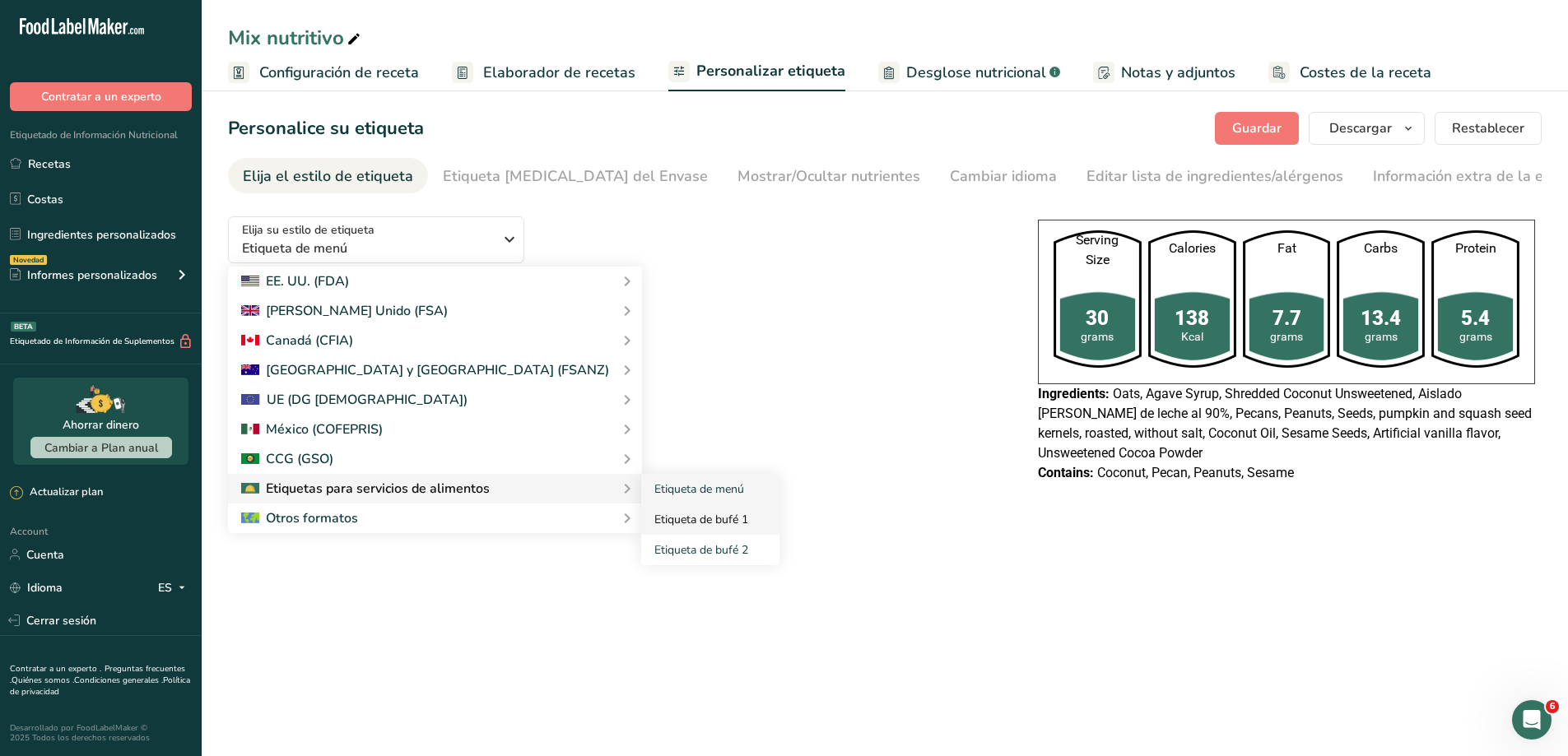
click at [641, 516] on link "Etiqueta de bufé 1" at bounding box center [710, 520] width 138 height 31
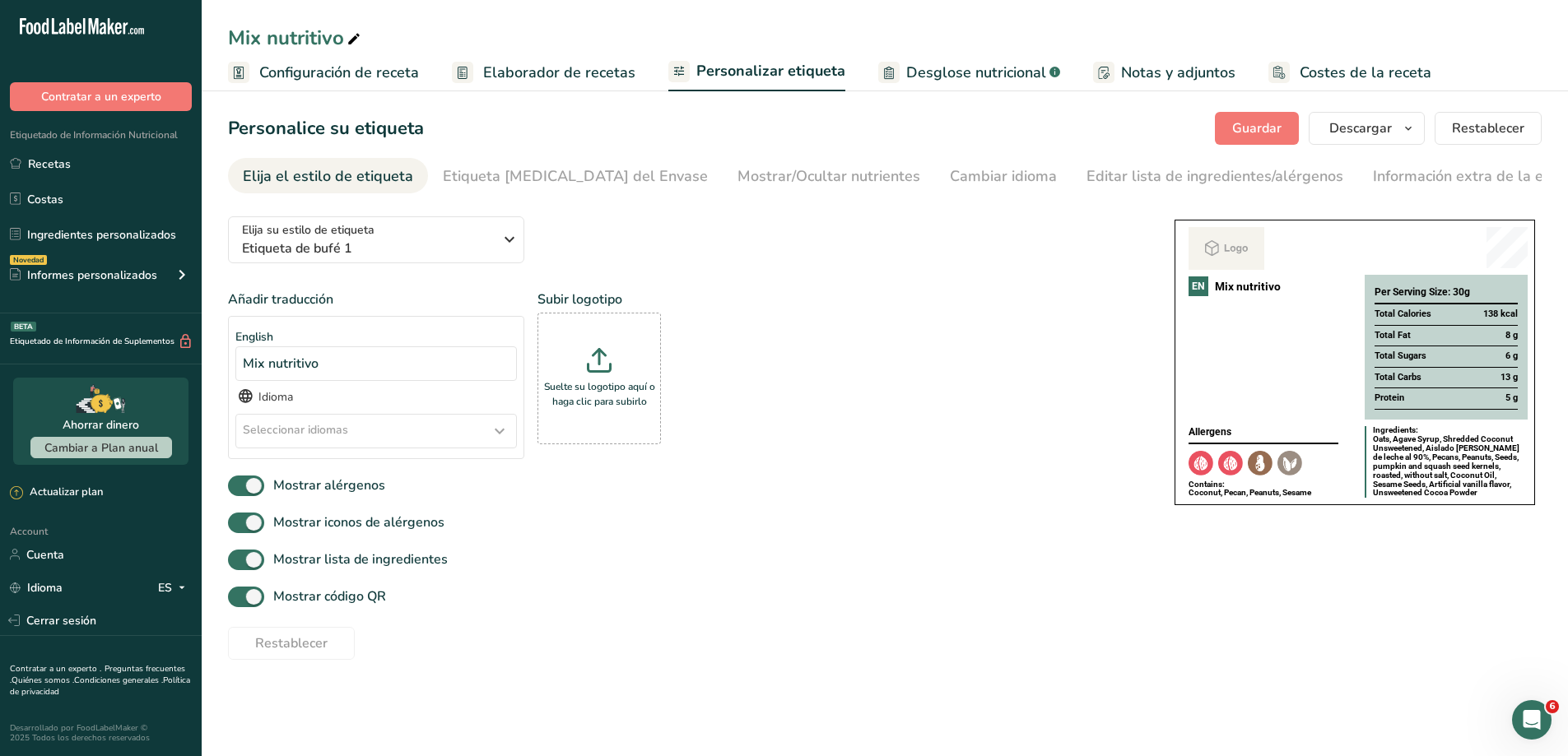
click at [474, 434] on div "Seleccionar idiomas" at bounding box center [377, 431] width 280 height 33
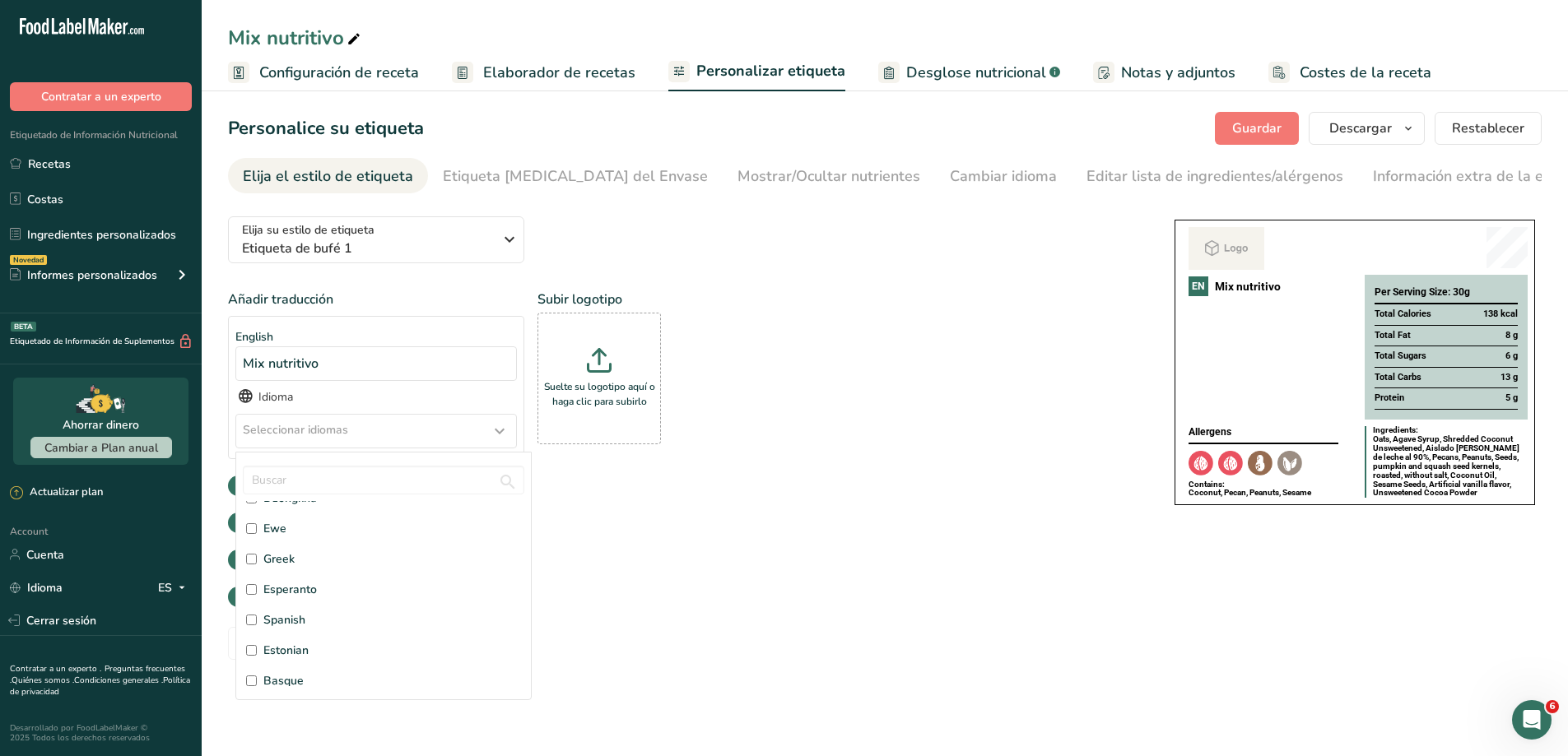
click at [250, 621] on input "Spanish" at bounding box center [251, 621] width 11 height 11
checkbox input "true"
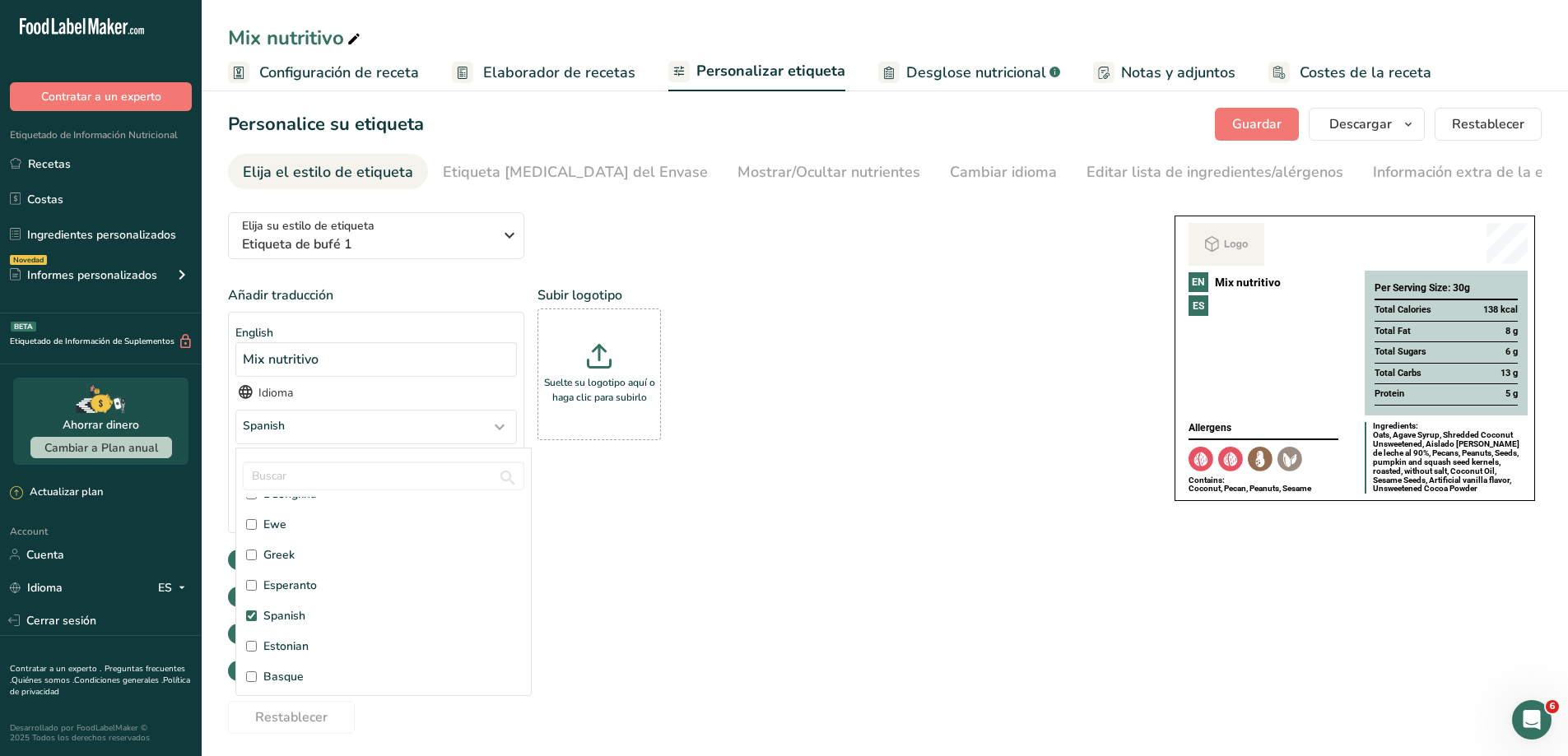
scroll to position [8, 0]
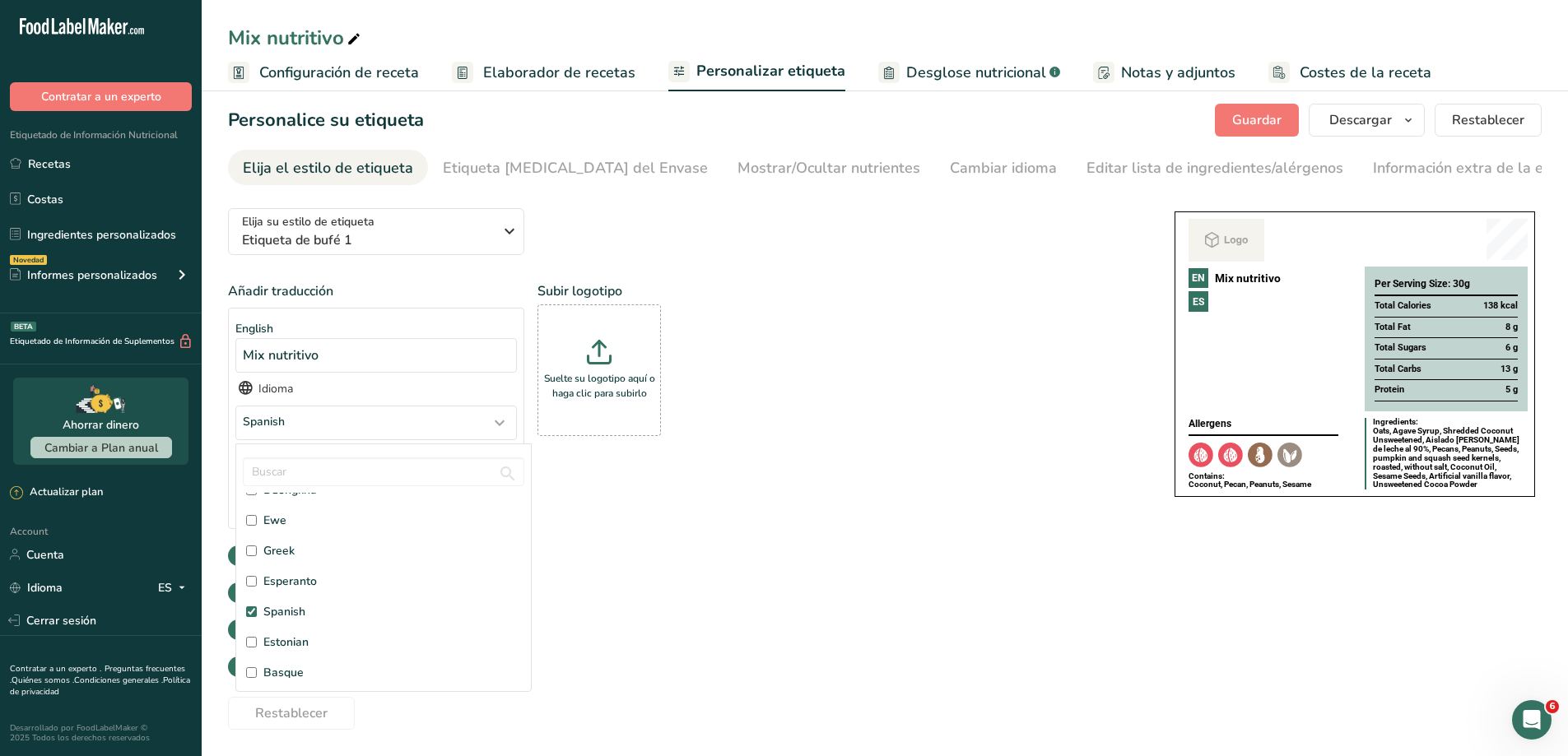
click at [644, 655] on div "Mostrar código QR" at bounding box center [684, 667] width 913 height 27
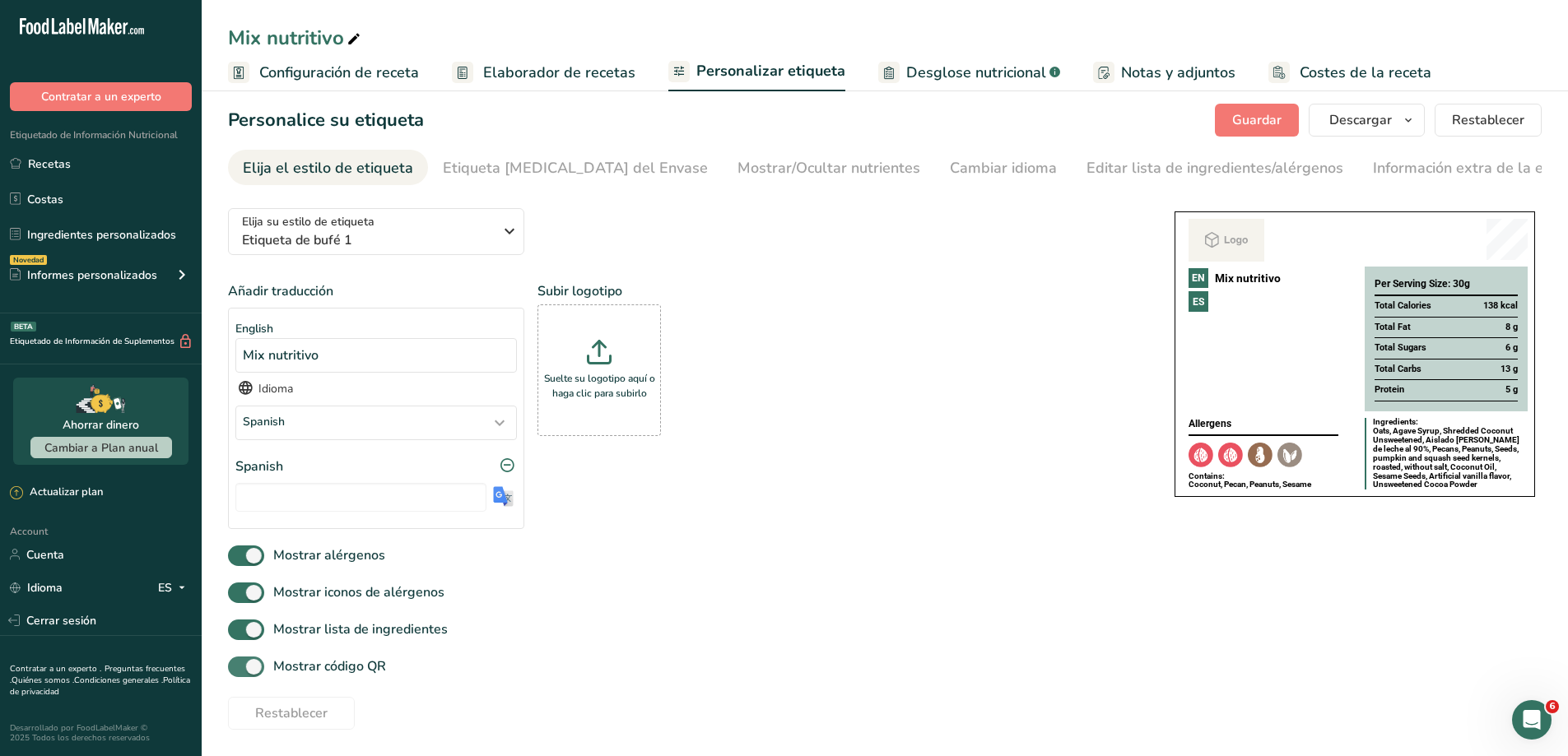
click at [260, 664] on span at bounding box center [246, 667] width 36 height 21
click at [238, 664] on input "Mostrar código QR" at bounding box center [233, 667] width 11 height 11
checkbox input "false"
click at [364, 500] on input "text" at bounding box center [361, 498] width 251 height 29
click at [510, 462] on icon at bounding box center [507, 466] width 16 height 25
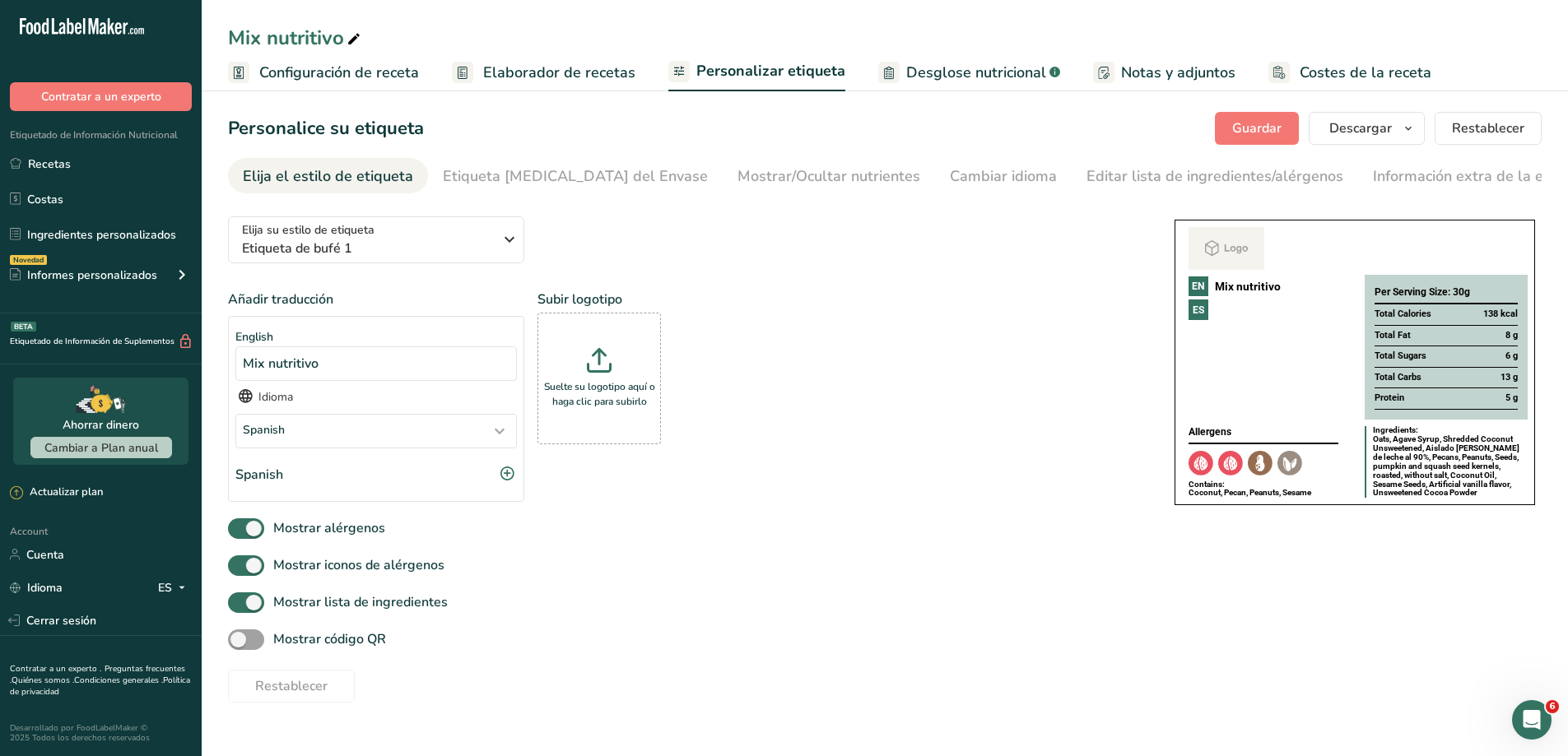
scroll to position [0, 0]
click at [275, 337] on section "English Mix nutritivo Idioma Spanish Afar Abkhazian Afrikaans Akan Amharic Arag…" at bounding box center [376, 409] width 296 height 186
click at [592, 179] on div "Etiqueta [MEDICAL_DATA] del Envase" at bounding box center [574, 176] width 265 height 23
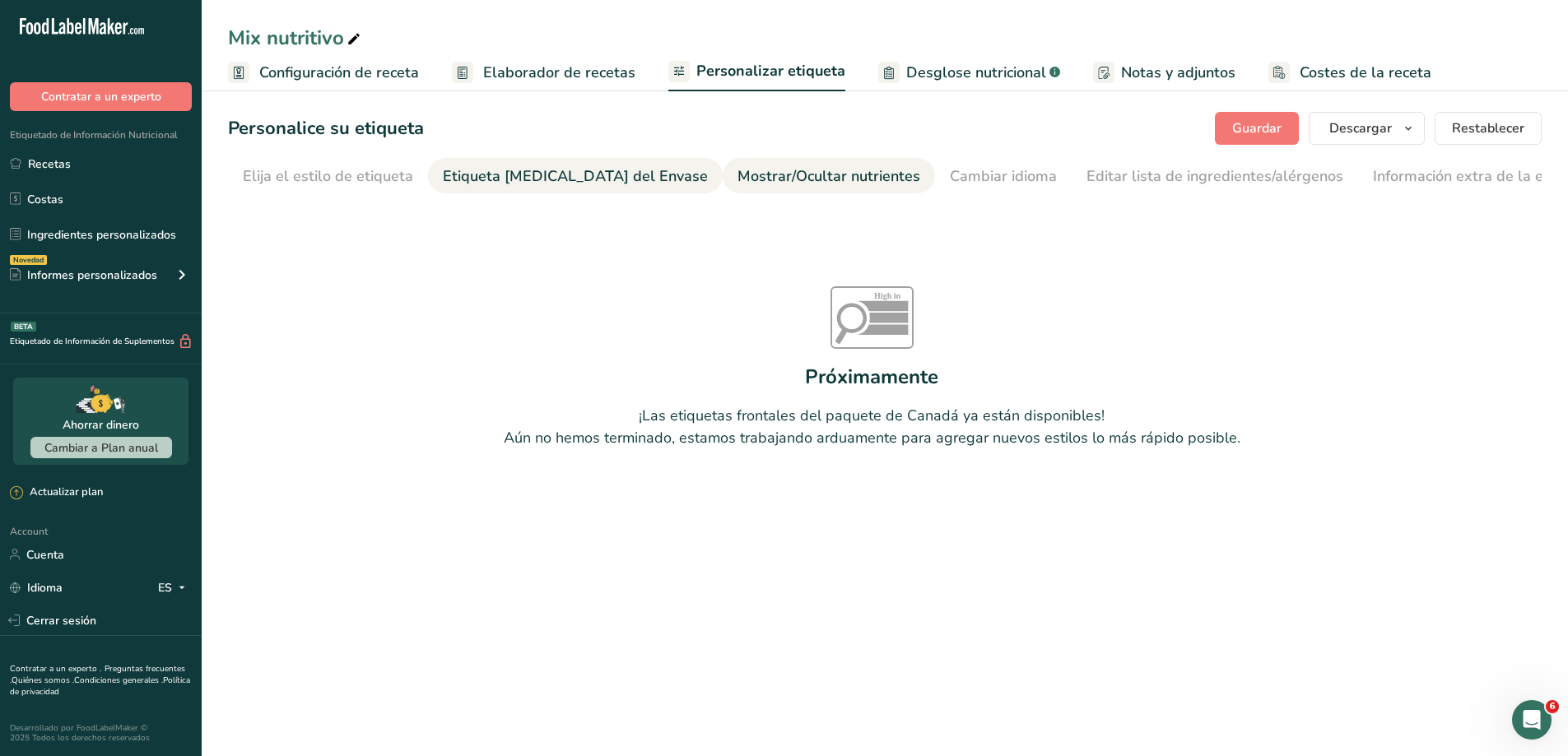
click at [775, 177] on div "Mostrar/Ocultar nutrientes" at bounding box center [828, 176] width 182 height 23
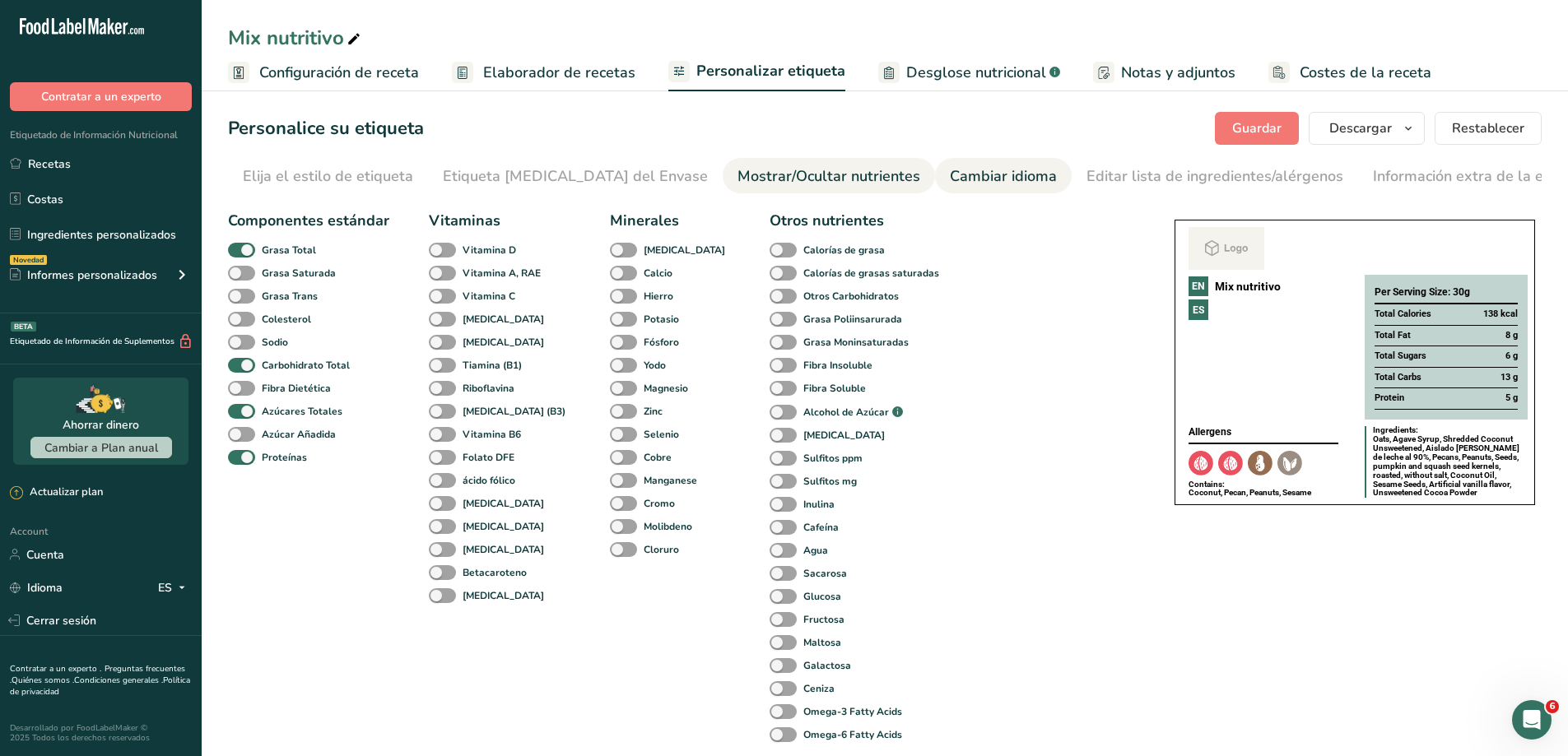
click at [950, 190] on link "Cambiar idioma" at bounding box center [1003, 176] width 107 height 37
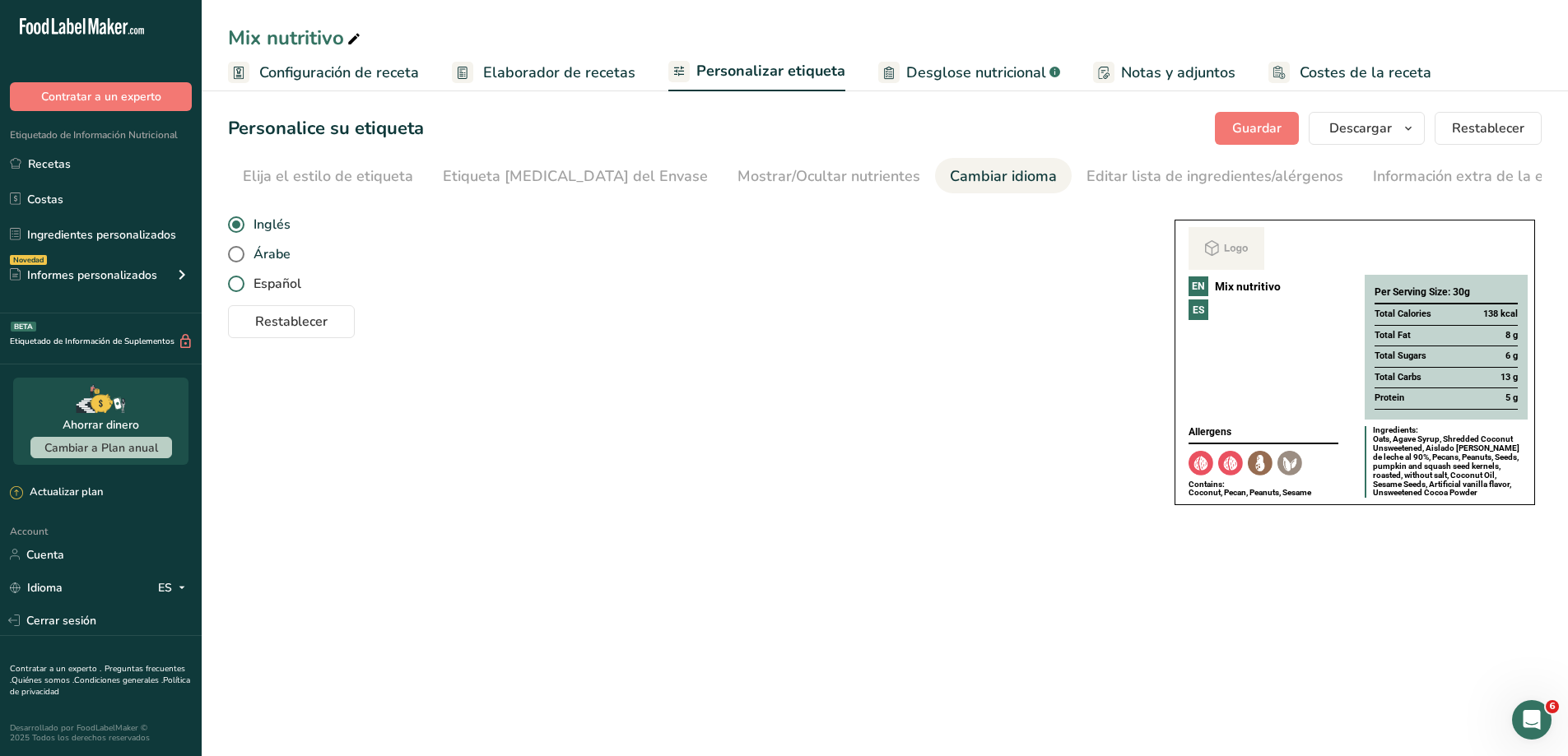
click at [247, 281] on span "Español" at bounding box center [273, 284] width 57 height 16
click at [238, 281] on input "Español" at bounding box center [233, 285] width 11 height 11
radio input "true"
click at [256, 326] on span "Restablecer" at bounding box center [291, 322] width 72 height 20
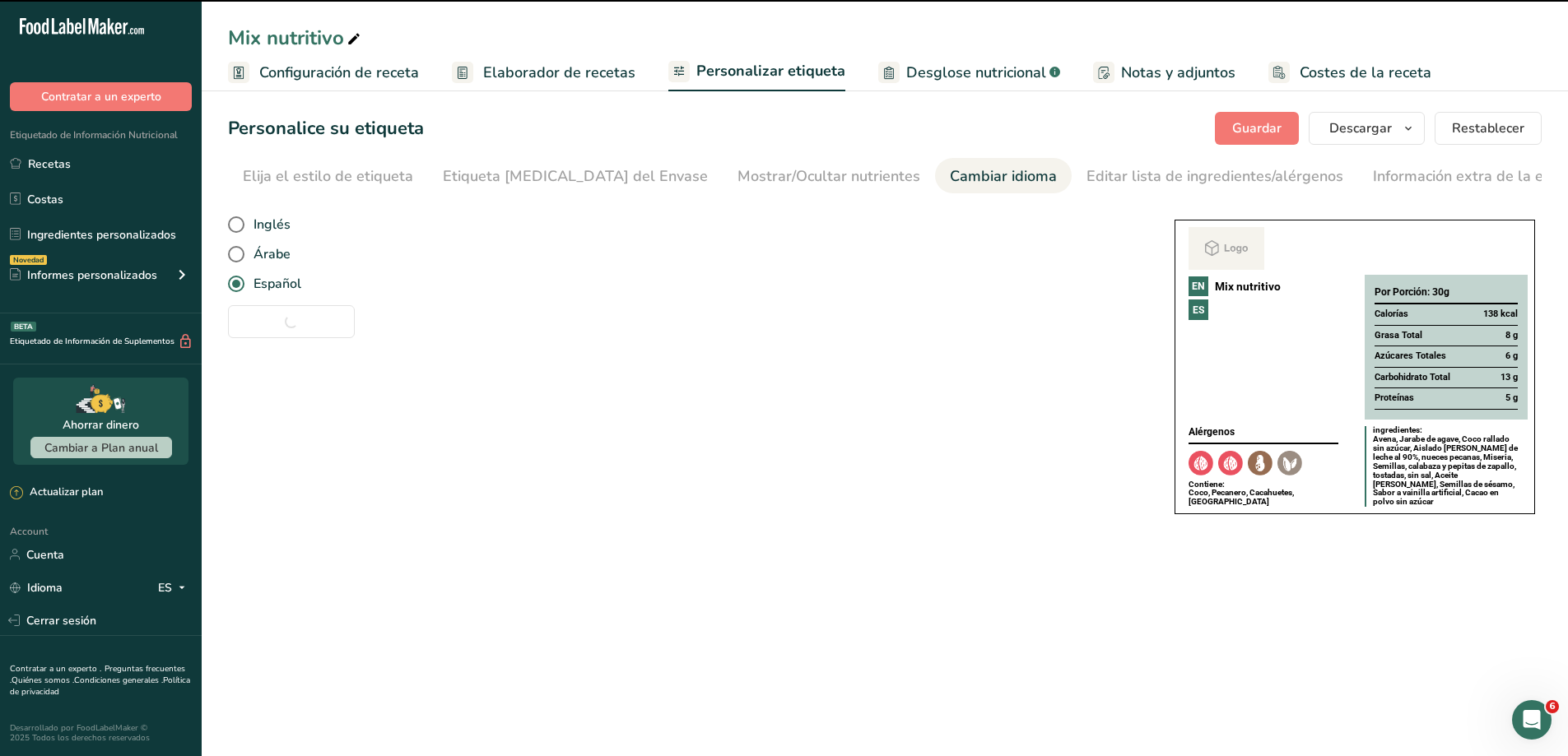
radio input "true"
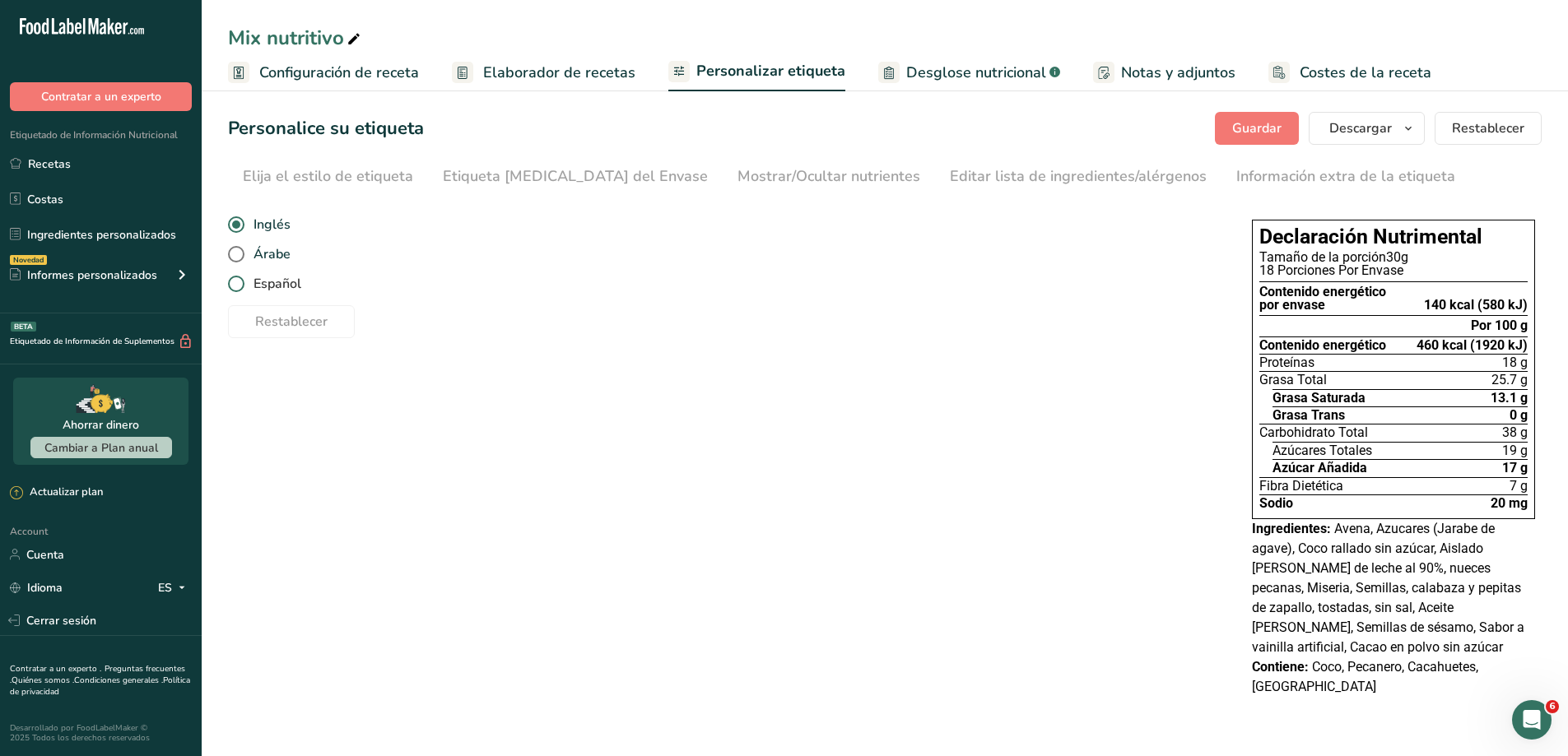
click at [240, 281] on span at bounding box center [236, 284] width 16 height 16
click at [238, 281] on input "Español" at bounding box center [233, 285] width 11 height 11
radio input "true"
radio input "false"
click at [1270, 129] on span "Guardar" at bounding box center [1256, 128] width 50 height 20
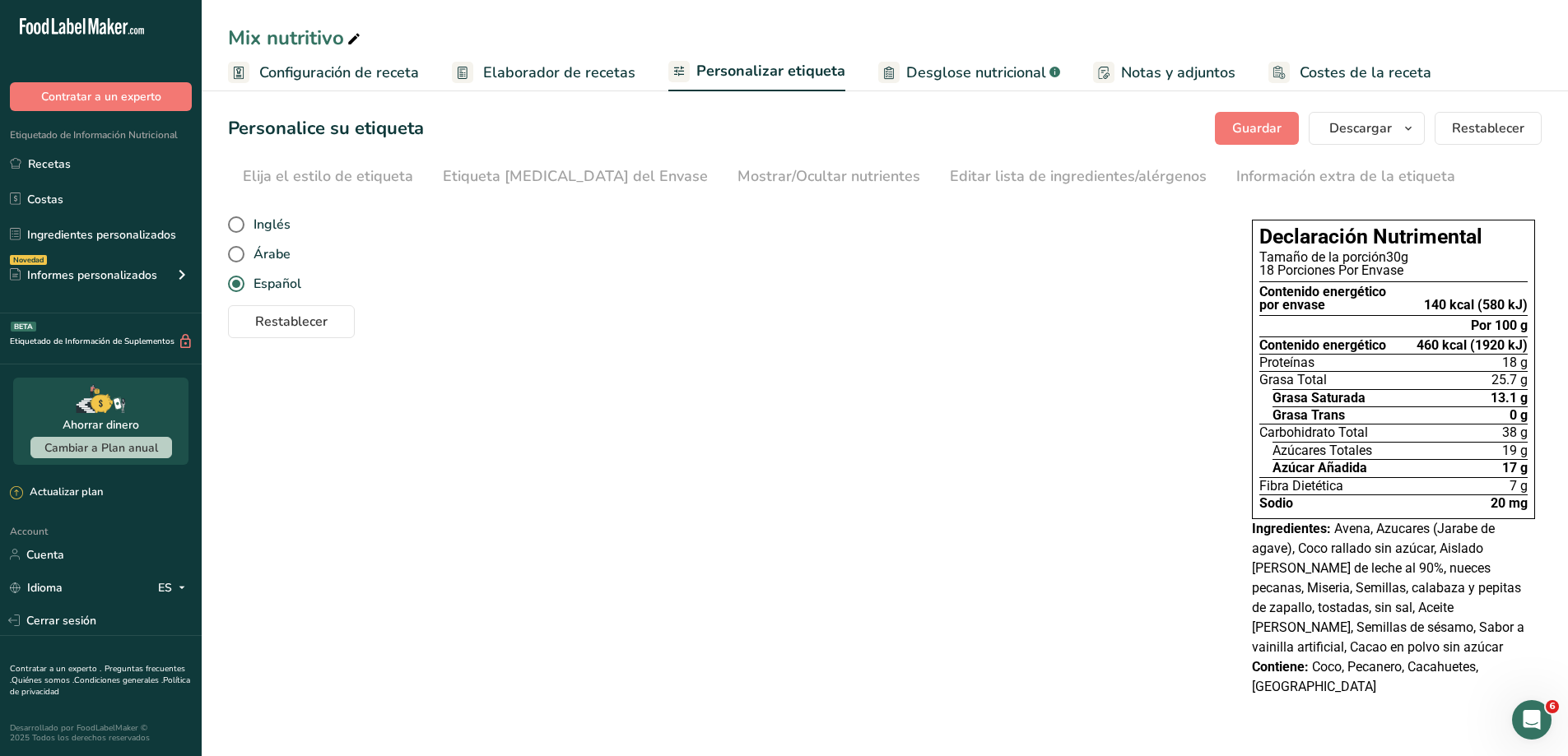
click at [714, 79] on span "Personalizar etiqueta" at bounding box center [770, 71] width 149 height 23
click at [326, 181] on div "Elija el estilo de etiqueta" at bounding box center [328, 176] width 171 height 23
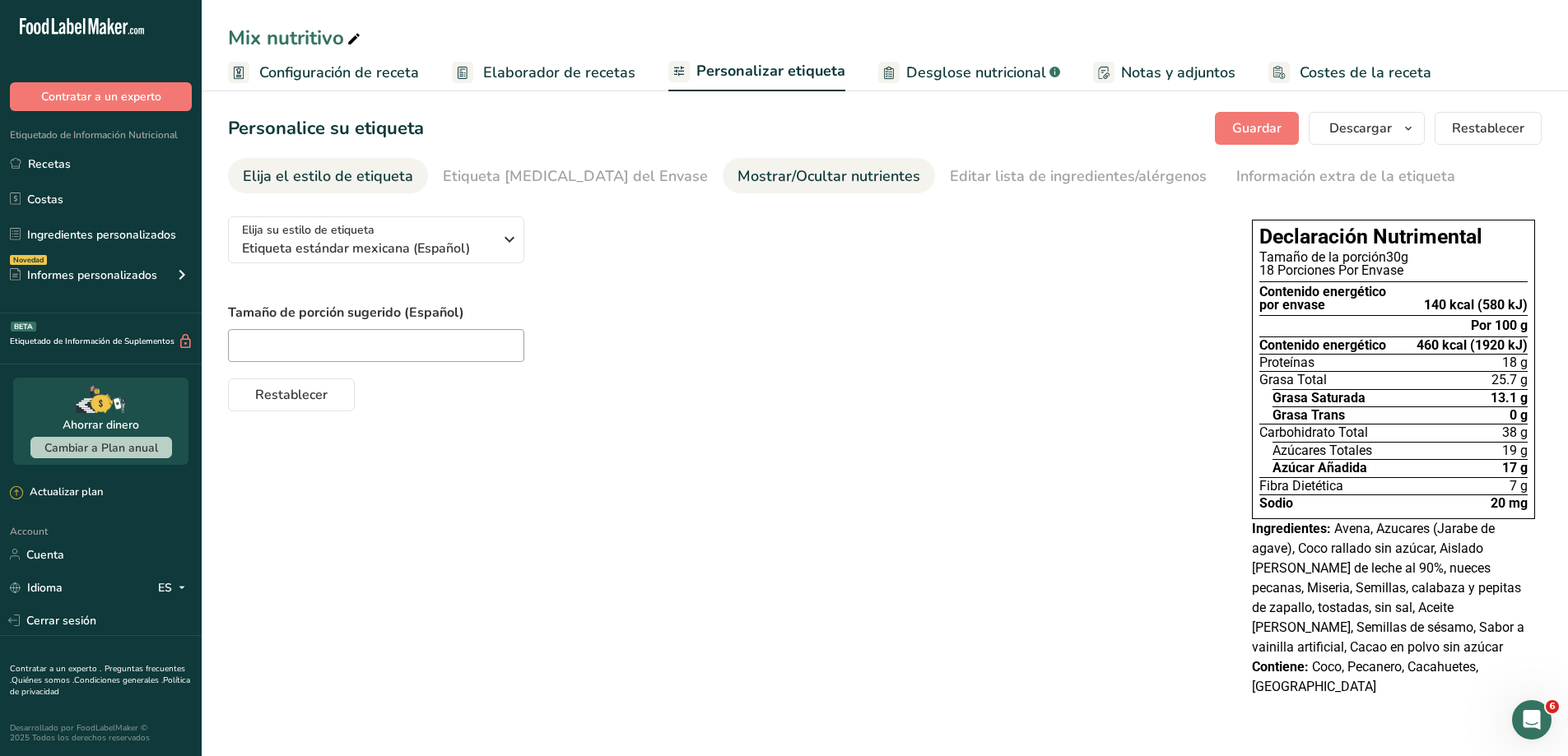
click at [737, 171] on div "Mostrar/Ocultar nutrientes" at bounding box center [828, 176] width 182 height 23
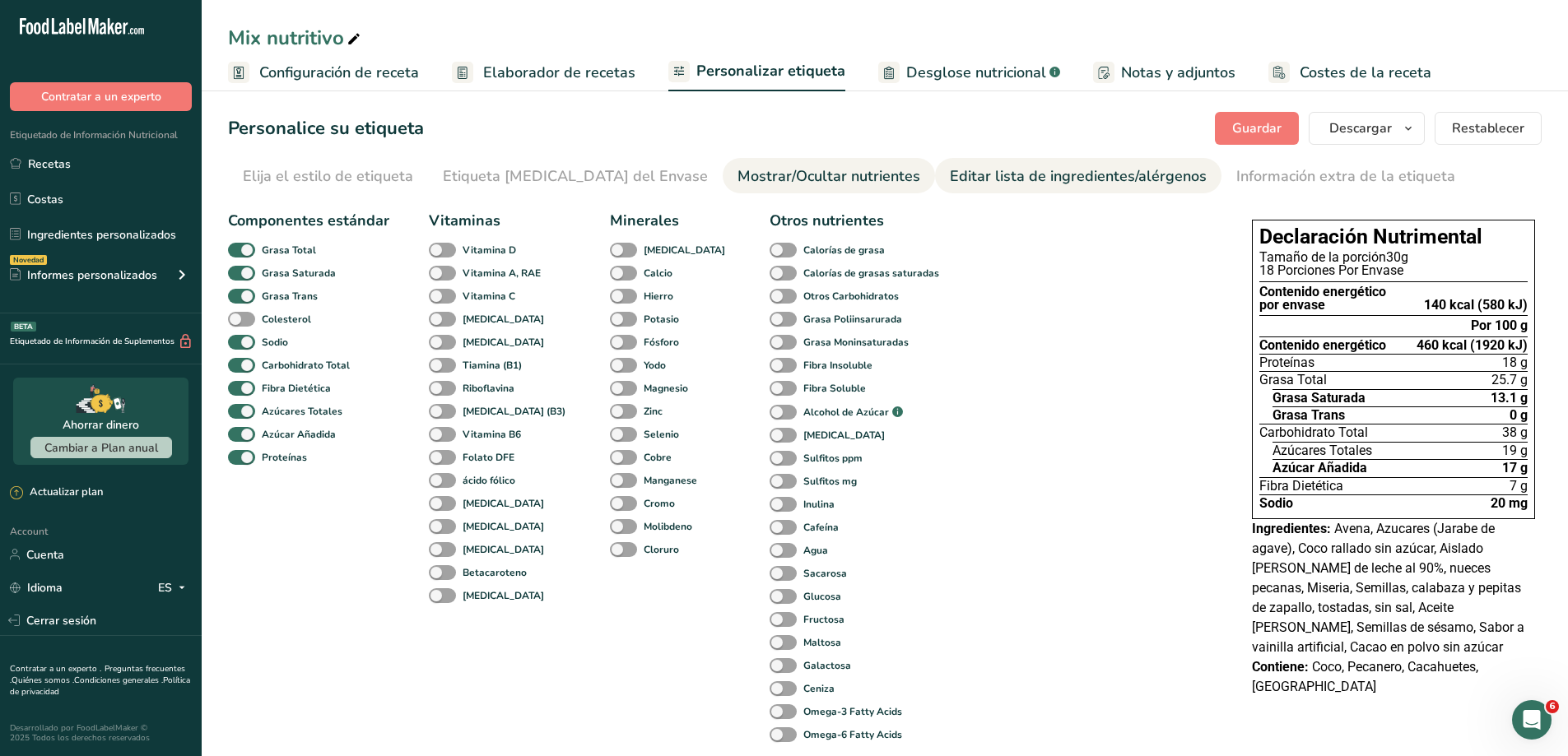
click at [950, 179] on div "Editar lista de ingredientes/alérgenos" at bounding box center [1078, 176] width 257 height 23
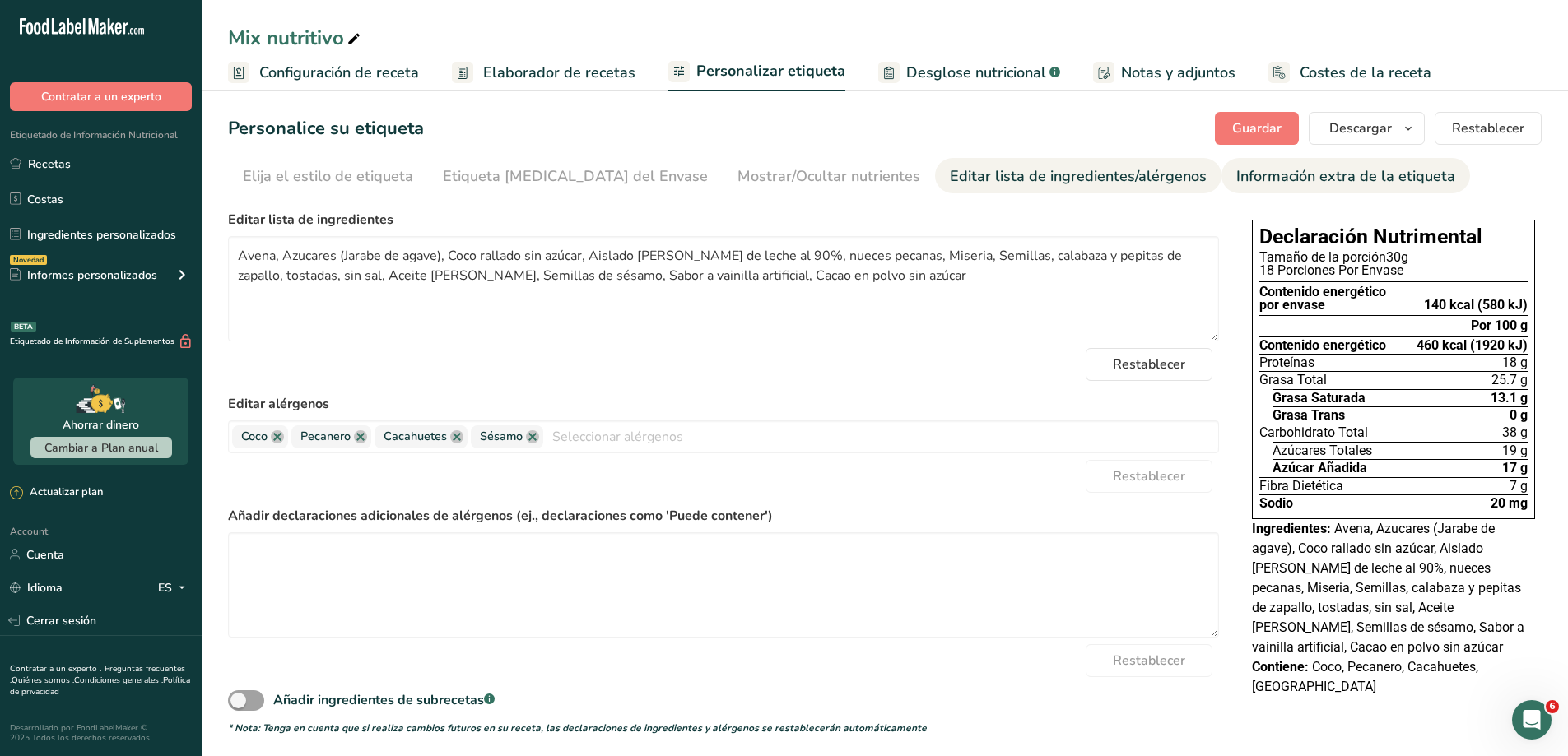
click at [1237, 178] on div "Información extra de la etiqueta" at bounding box center [1346, 176] width 219 height 23
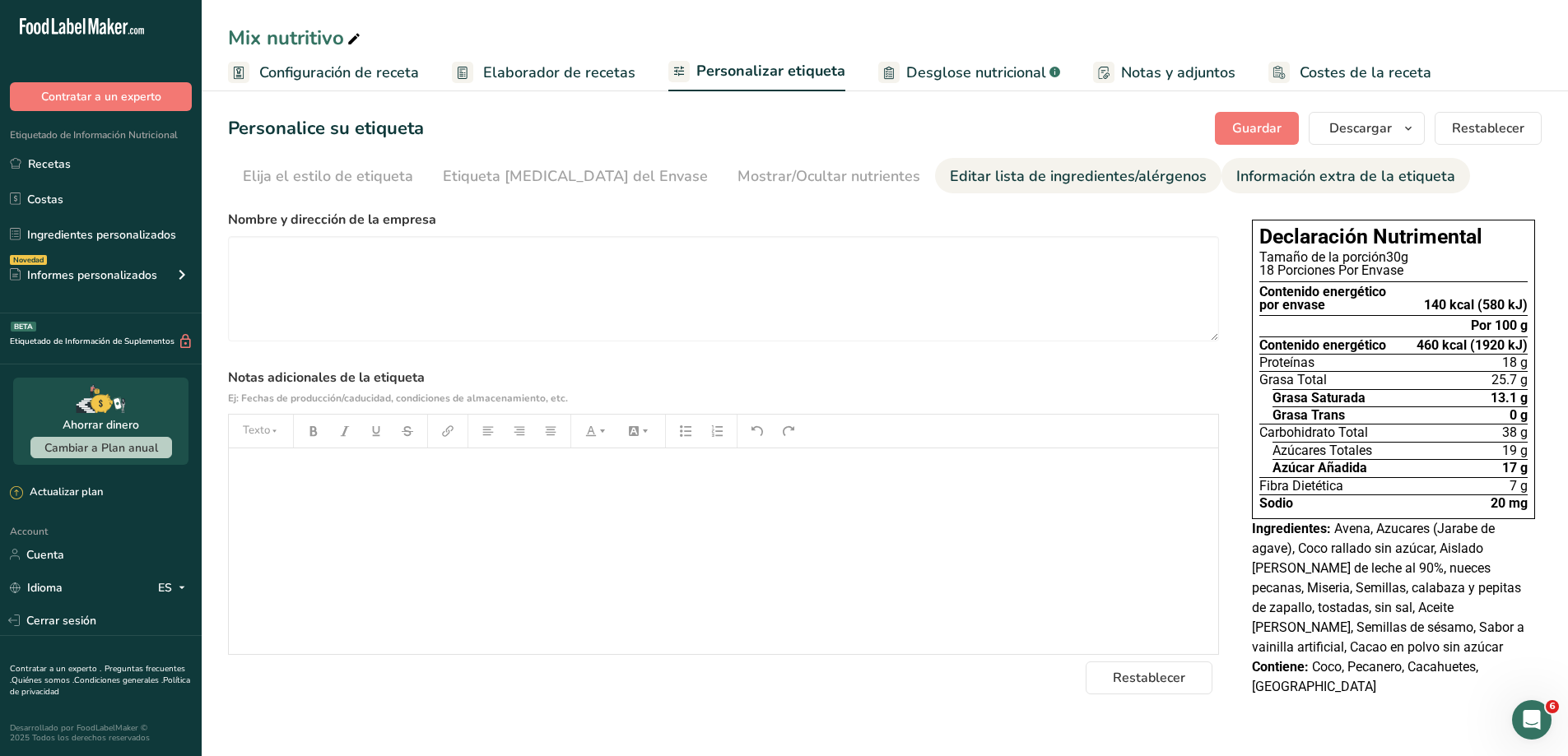
click at [964, 180] on div "Editar lista de ingredientes/alérgenos" at bounding box center [1078, 176] width 257 height 23
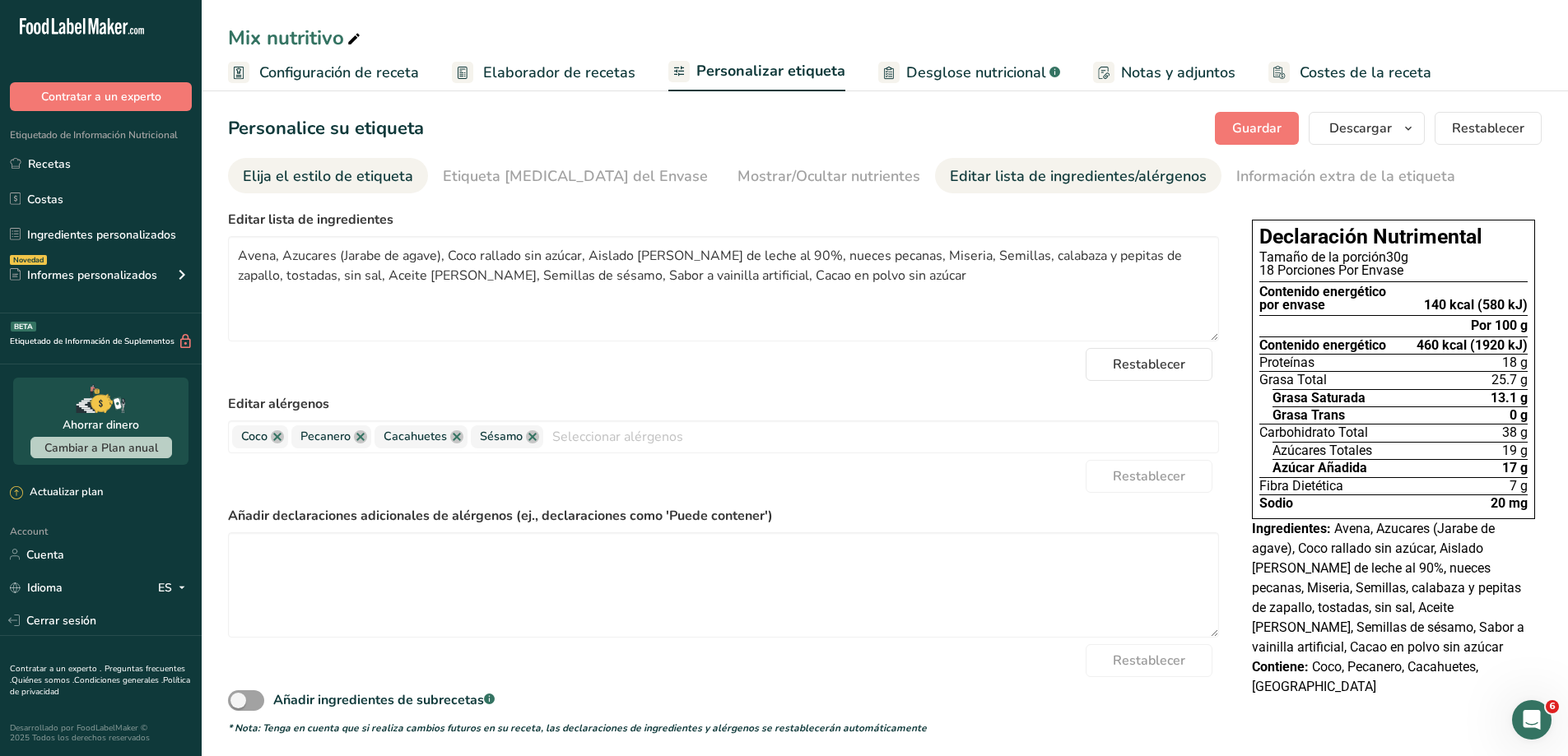
click at [366, 189] on link "Elija el estilo de etiqueta" at bounding box center [328, 176] width 171 height 37
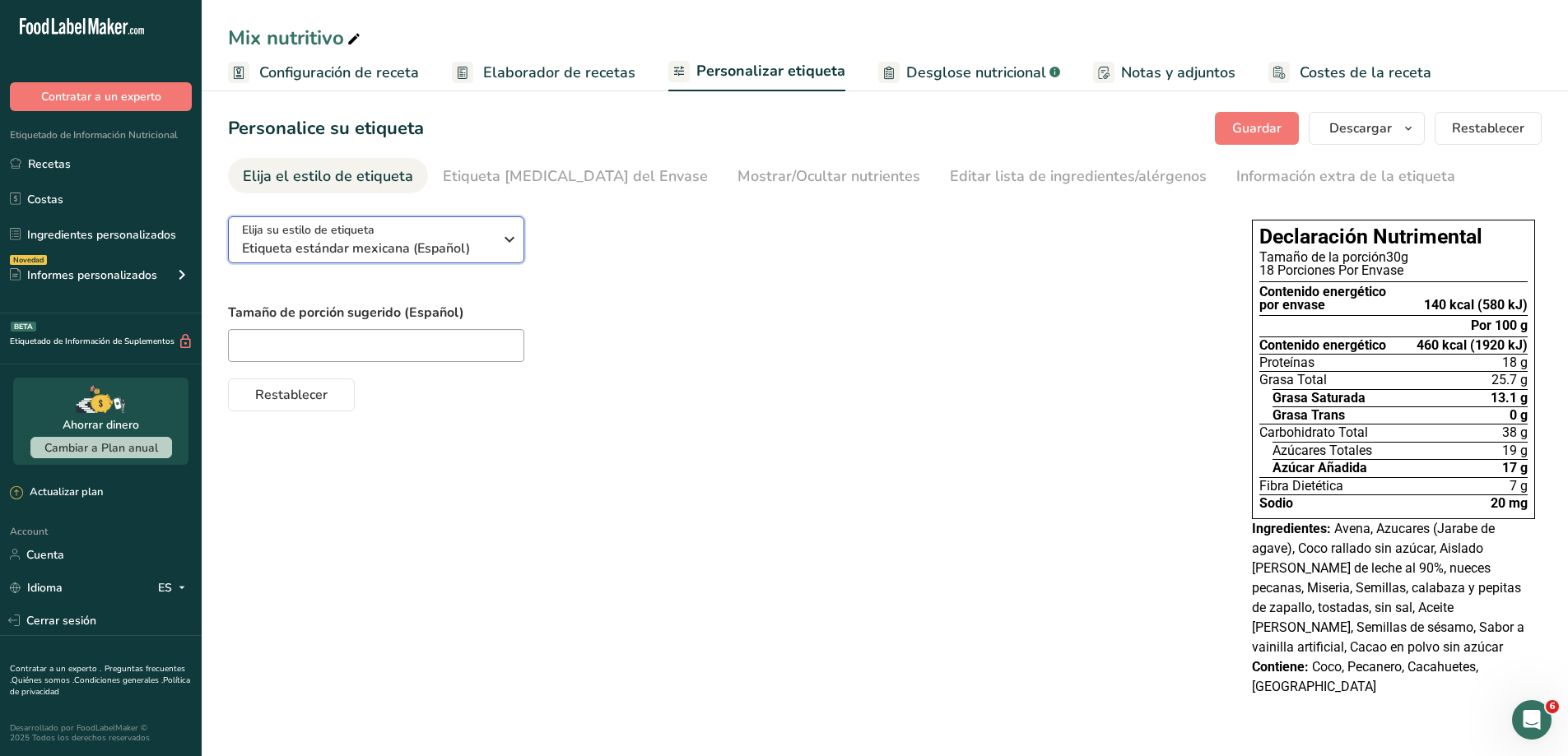
click at [518, 245] on icon "button" at bounding box center [509, 239] width 20 height 30
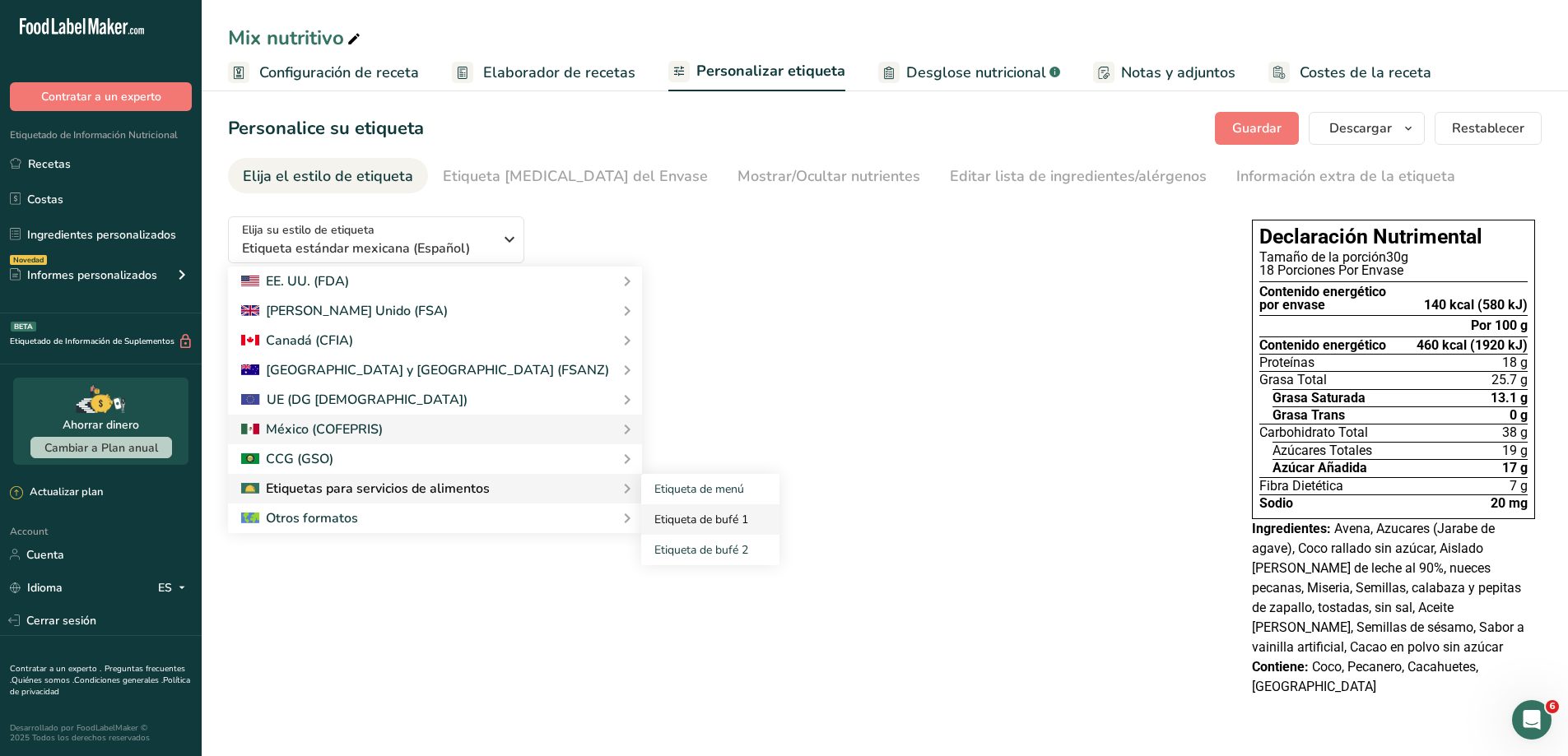
click at [641, 524] on link "Etiqueta de bufé 1" at bounding box center [710, 520] width 138 height 31
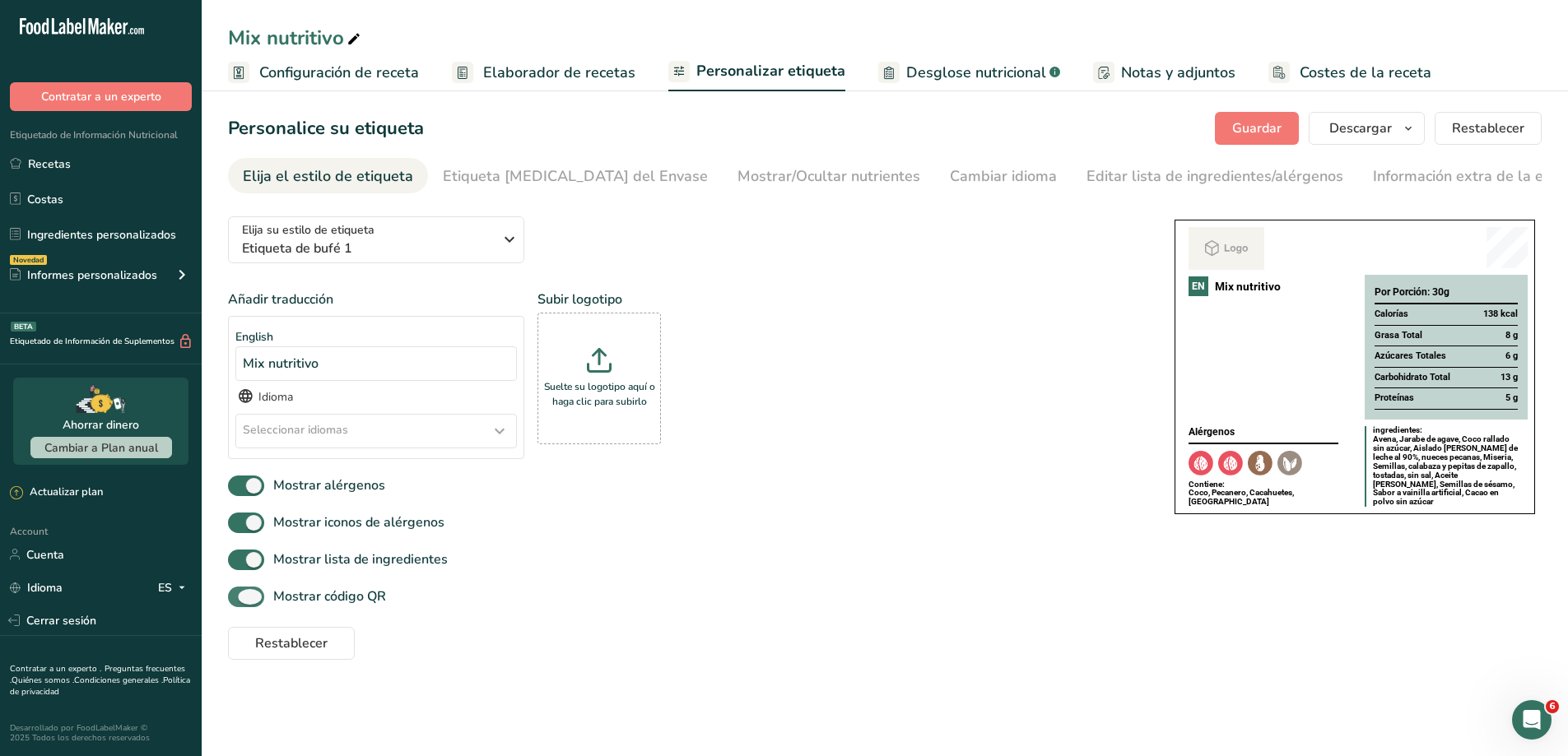
click at [245, 596] on span at bounding box center [246, 597] width 36 height 21
click at [238, 596] on input "Mostrar código QR" at bounding box center [233, 597] width 11 height 11
checkbox input "false"
click at [1087, 177] on div "Editar lista de ingredientes/alérgenos" at bounding box center [1215, 176] width 257 height 23
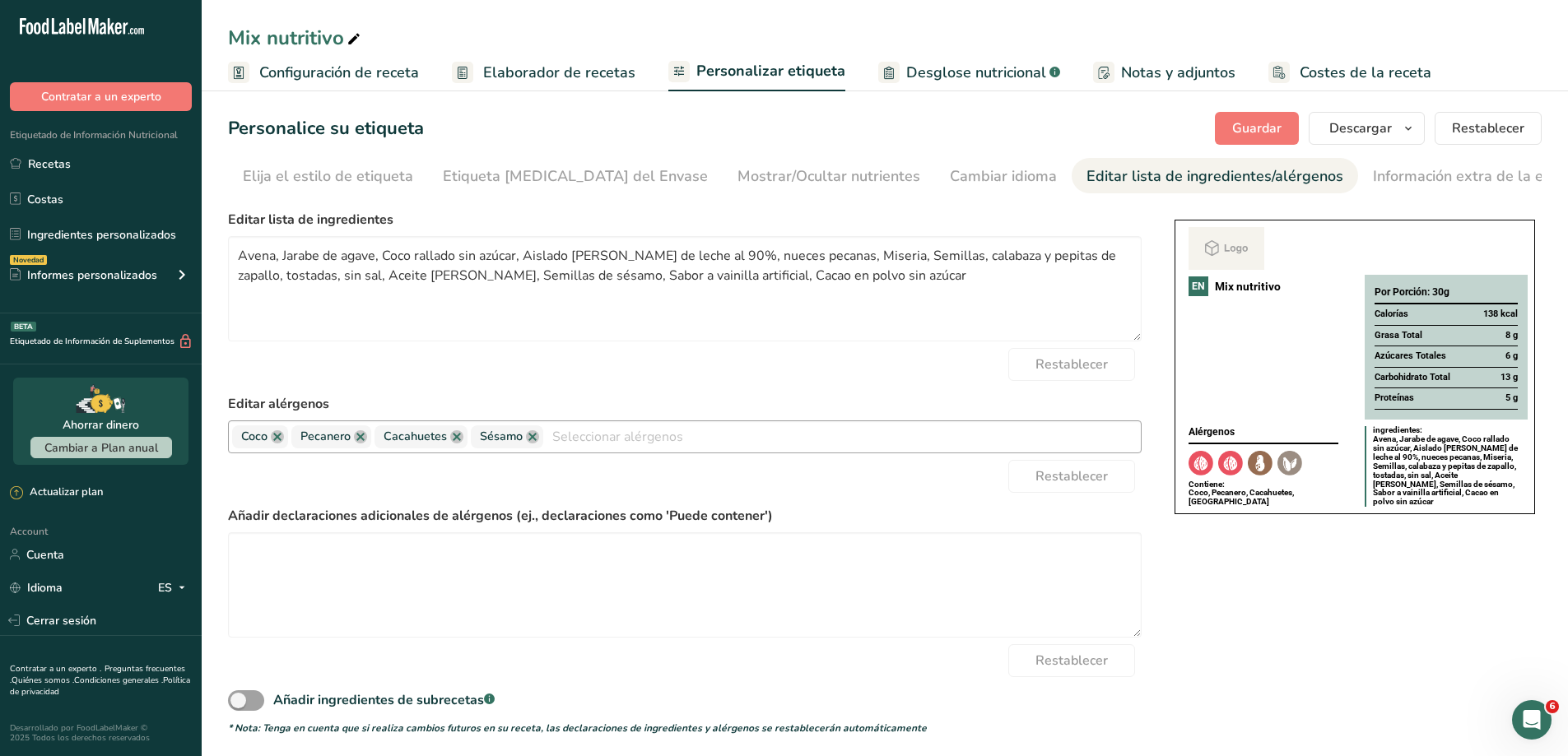
click at [347, 433] on span "Pecanero" at bounding box center [326, 437] width 51 height 18
click at [768, 380] on div "Restablecer" at bounding box center [684, 364] width 913 height 33
click at [546, 175] on div "Etiqueta [MEDICAL_DATA] del Envase" at bounding box center [574, 176] width 265 height 23
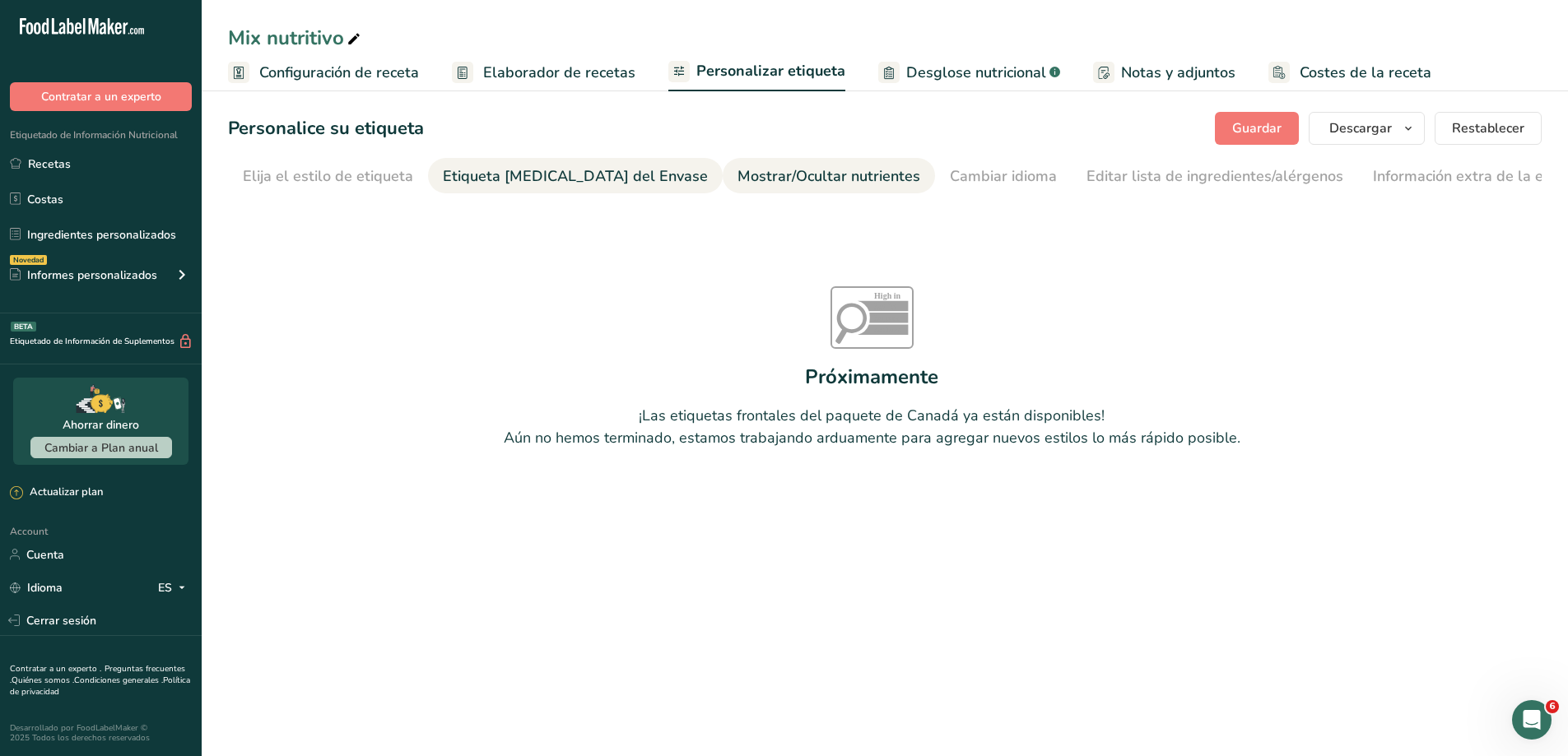
click at [776, 179] on div "Mostrar/Ocultar nutrientes" at bounding box center [828, 176] width 182 height 23
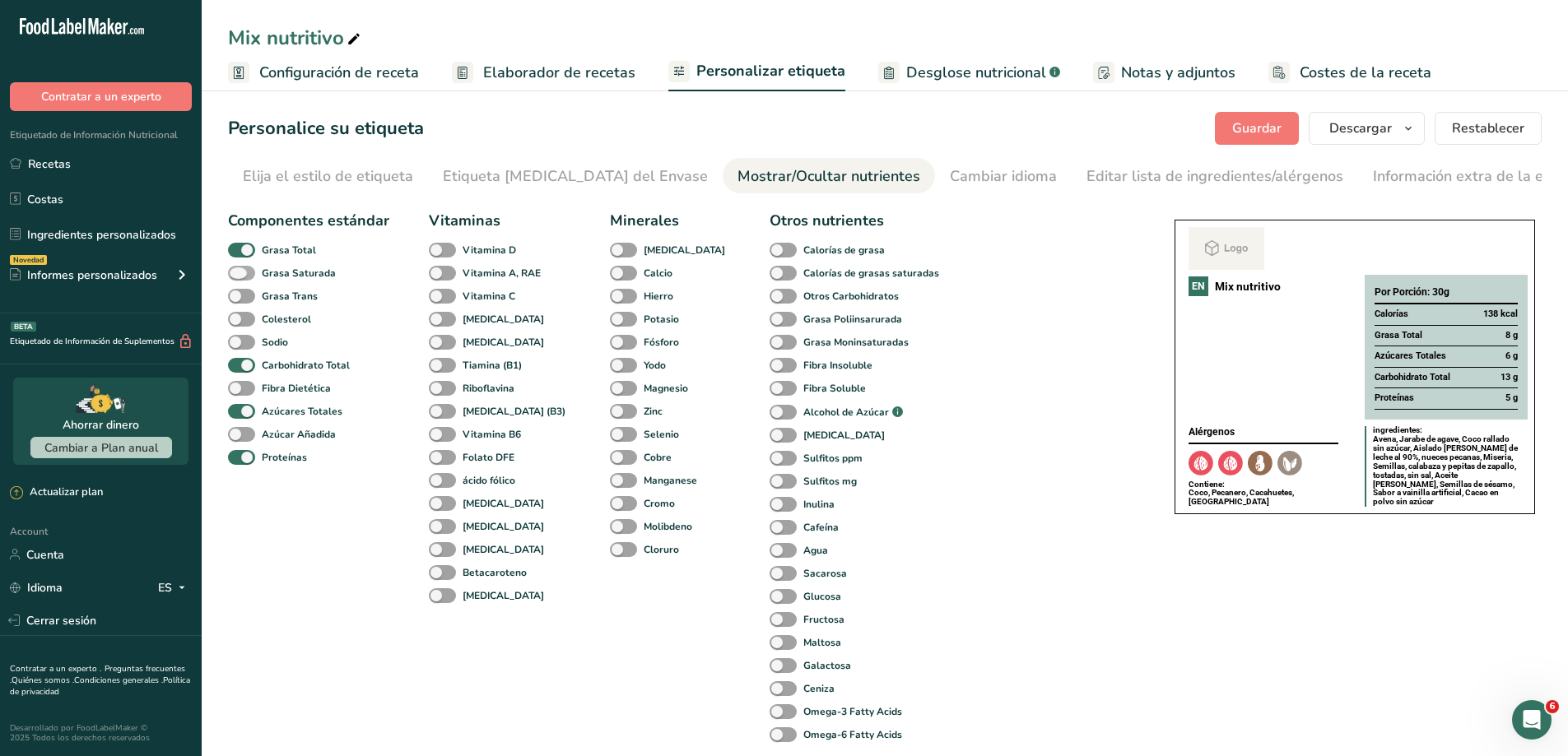
click at [247, 271] on span at bounding box center [241, 273] width 27 height 15
click at [238, 271] on input "Grasa Saturada" at bounding box center [233, 273] width 11 height 11
checkbox input "true"
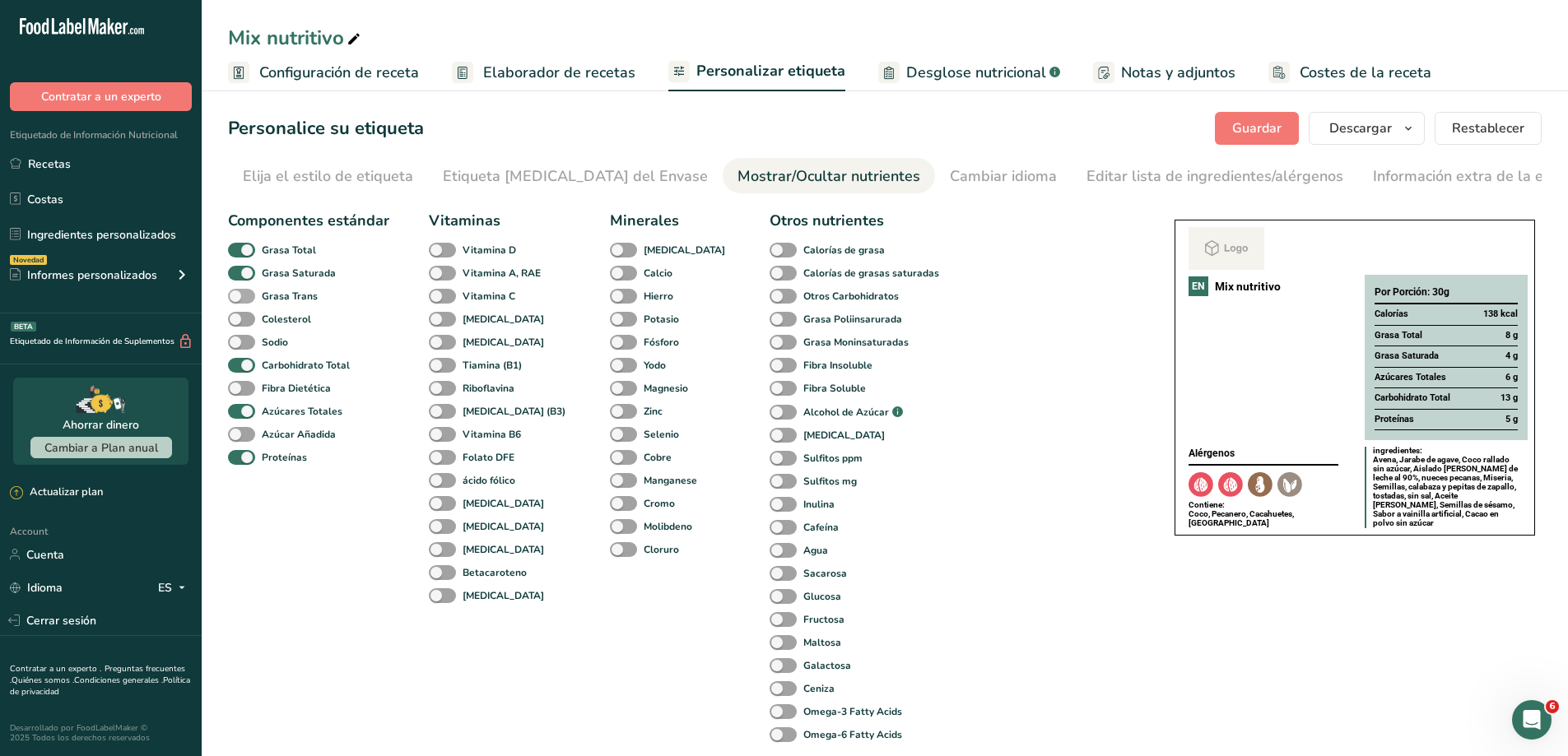
click at [258, 294] on span "Grasa Trans" at bounding box center [285, 296] width 62 height 14
click at [238, 294] on input "Grasa Trans" at bounding box center [233, 296] width 11 height 11
checkbox input "true"
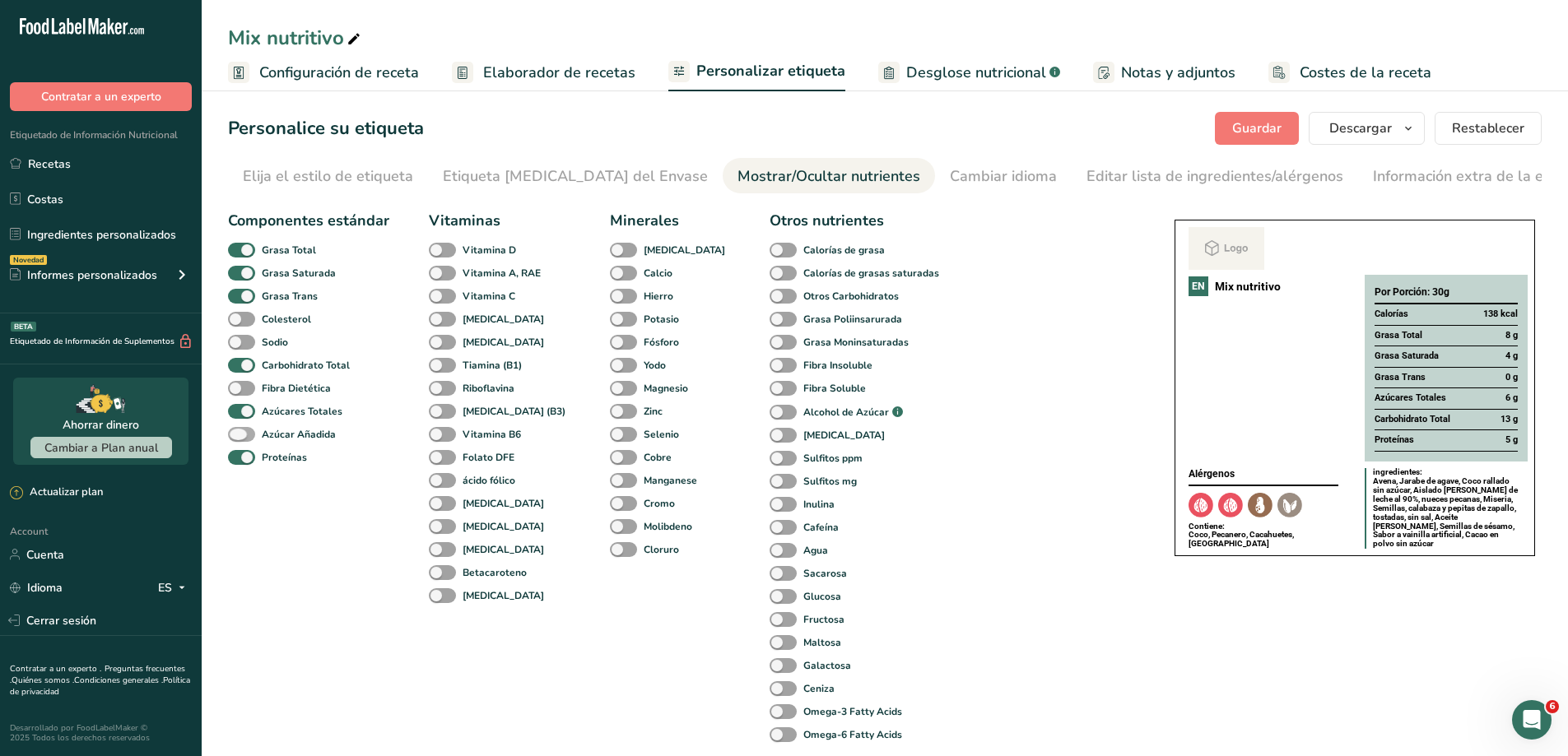
click at [242, 431] on span at bounding box center [241, 434] width 27 height 15
click at [238, 431] on input "Azúcar Añadida" at bounding box center [233, 434] width 11 height 11
checkbox input "true"
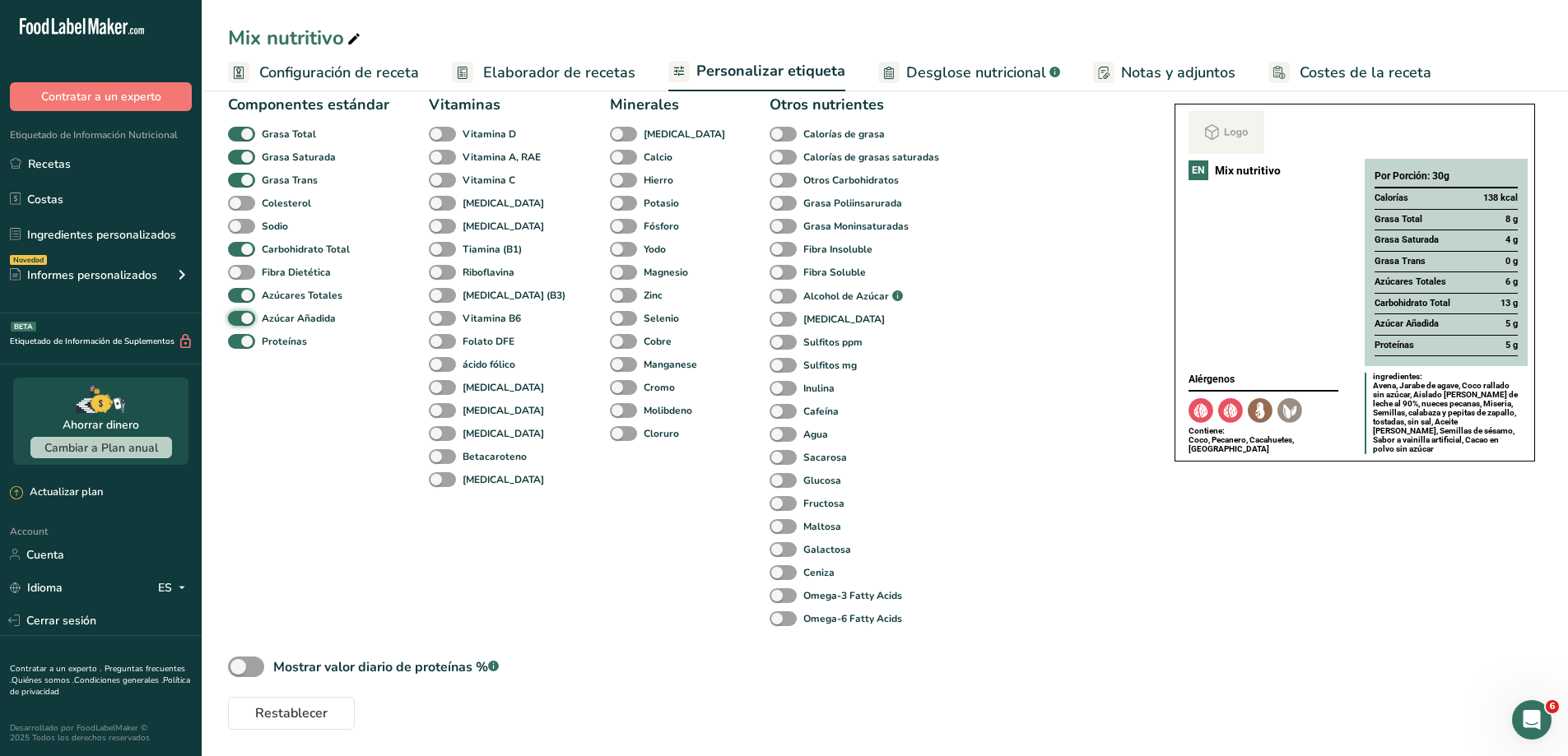
scroll to position [33, 0]
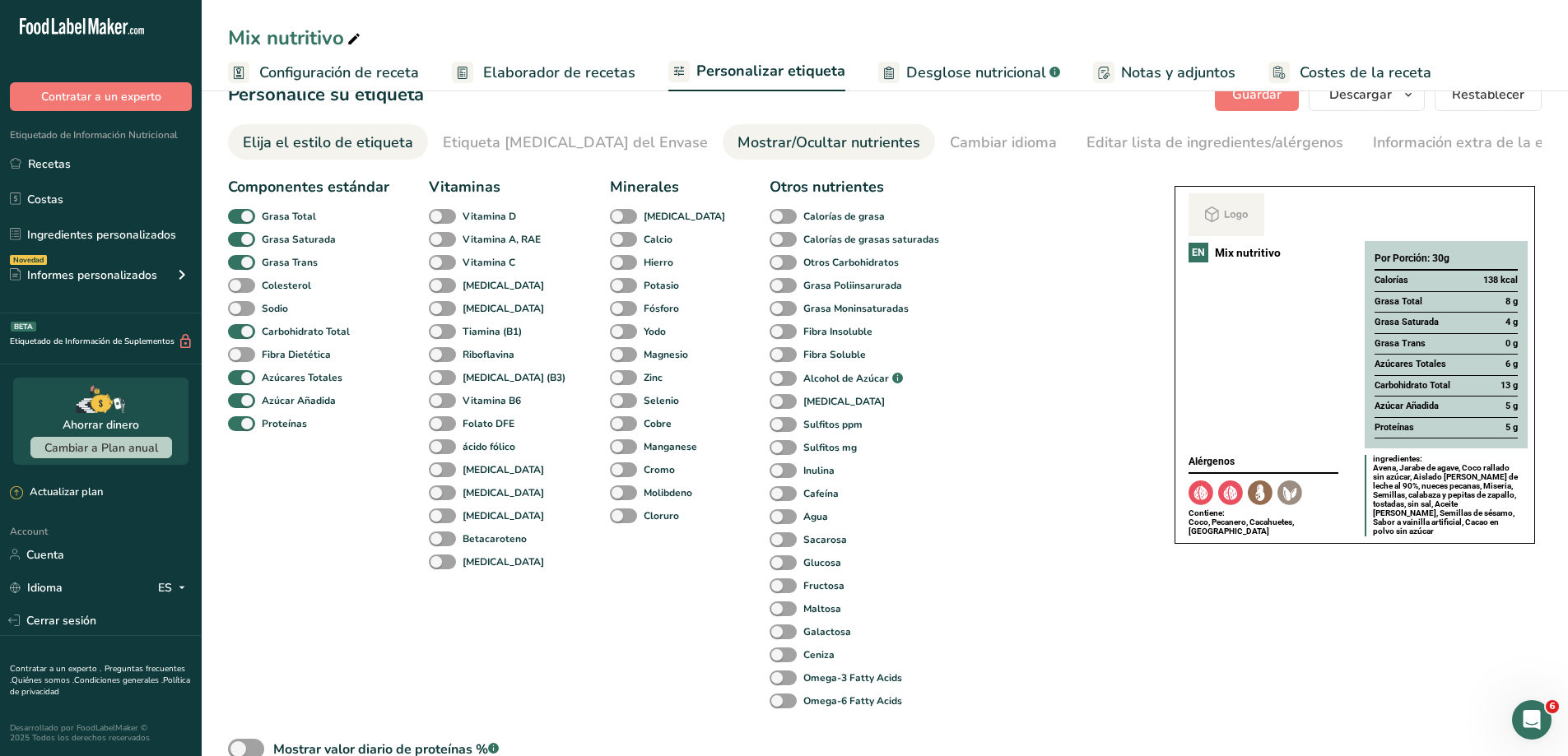
click at [336, 144] on div "Elija el estilo de etiqueta" at bounding box center [328, 143] width 171 height 23
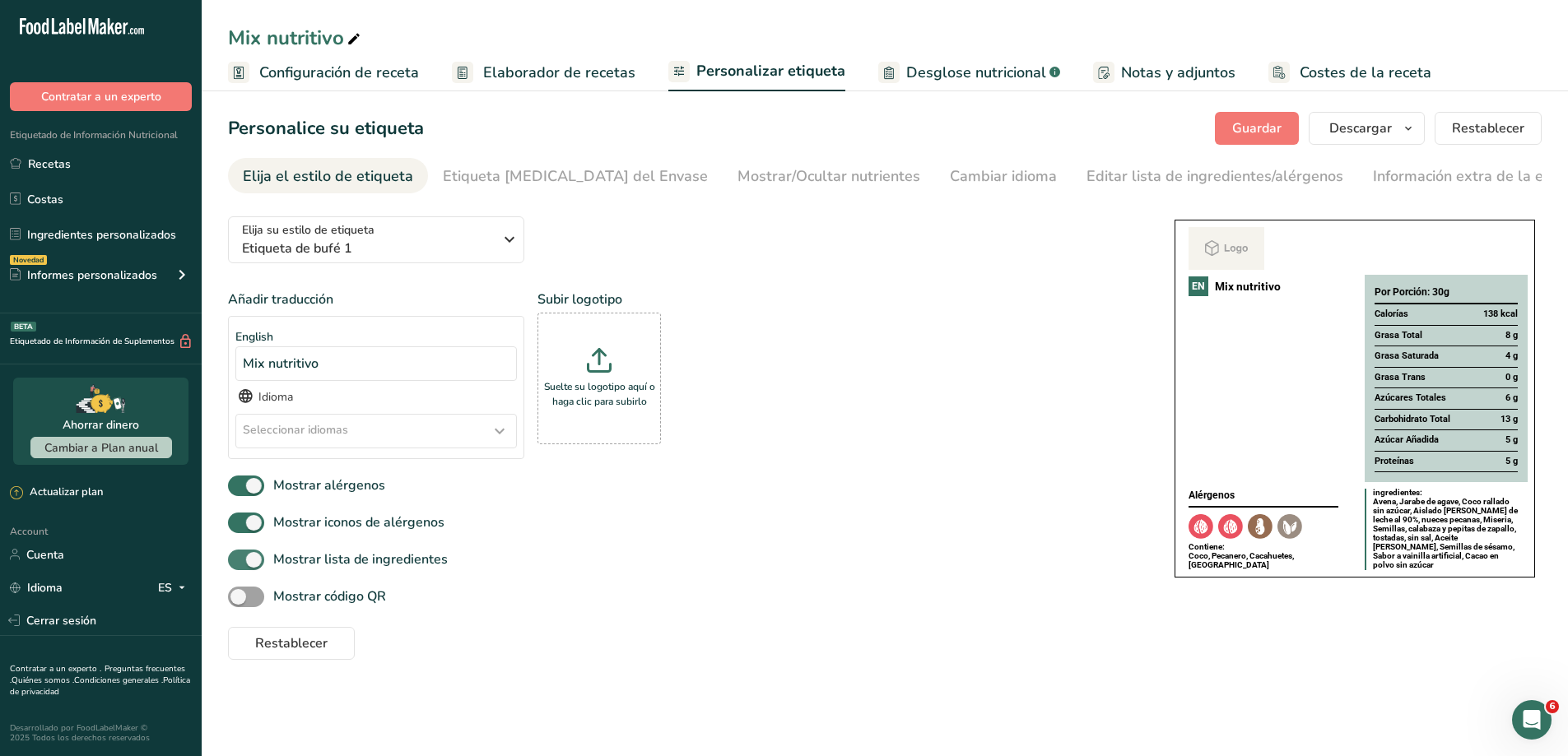
click at [244, 565] on span at bounding box center [246, 560] width 36 height 21
click at [238, 565] on input "Mostrar lista de ingredientes" at bounding box center [233, 560] width 11 height 11
checkbox input "false"
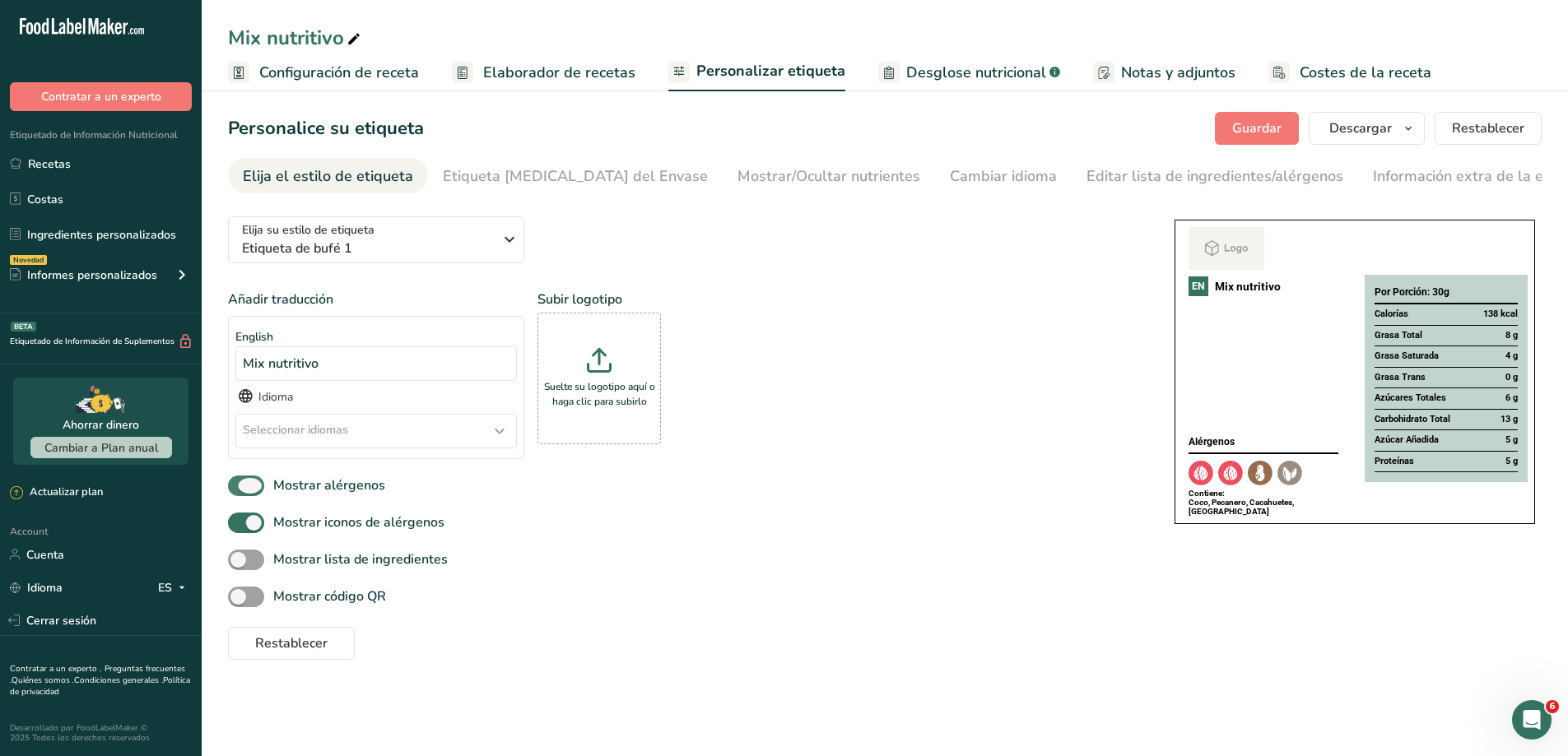
click at [258, 482] on span at bounding box center [246, 486] width 36 height 21
click at [238, 482] on input "Mostrar alérgenos" at bounding box center [233, 486] width 11 height 11
click at [264, 484] on span at bounding box center [246, 486] width 36 height 21
click at [238, 484] on input "Mostrar alérgenos" at bounding box center [233, 486] width 11 height 11
checkbox input "true"
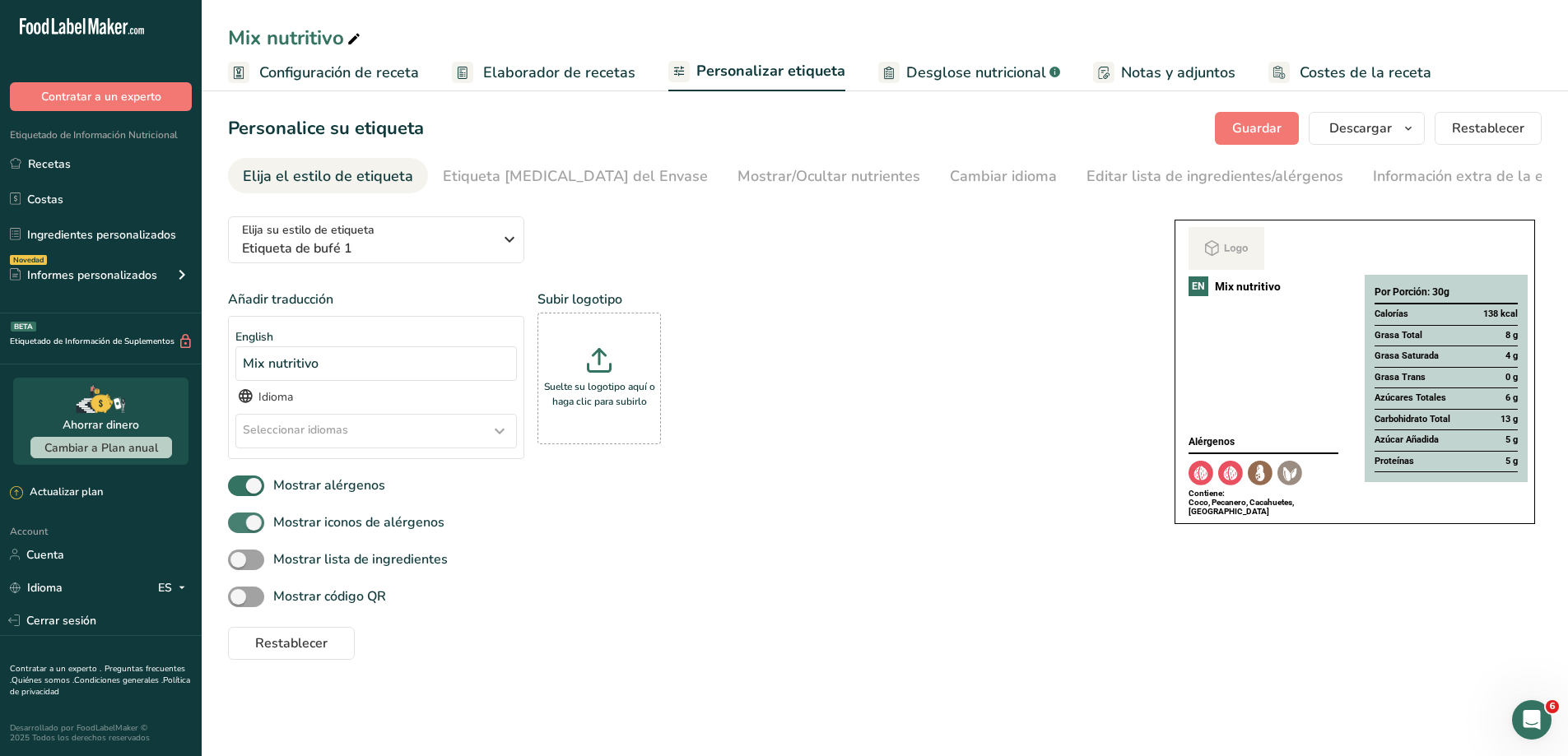
click at [261, 518] on span at bounding box center [246, 523] width 36 height 21
click at [238, 518] on input "Mostrar iconos de alérgenos" at bounding box center [233, 523] width 11 height 11
click at [250, 524] on span at bounding box center [246, 523] width 36 height 21
click at [238, 524] on input "Mostrar iconos de alérgenos" at bounding box center [233, 523] width 11 height 11
checkbox input "true"
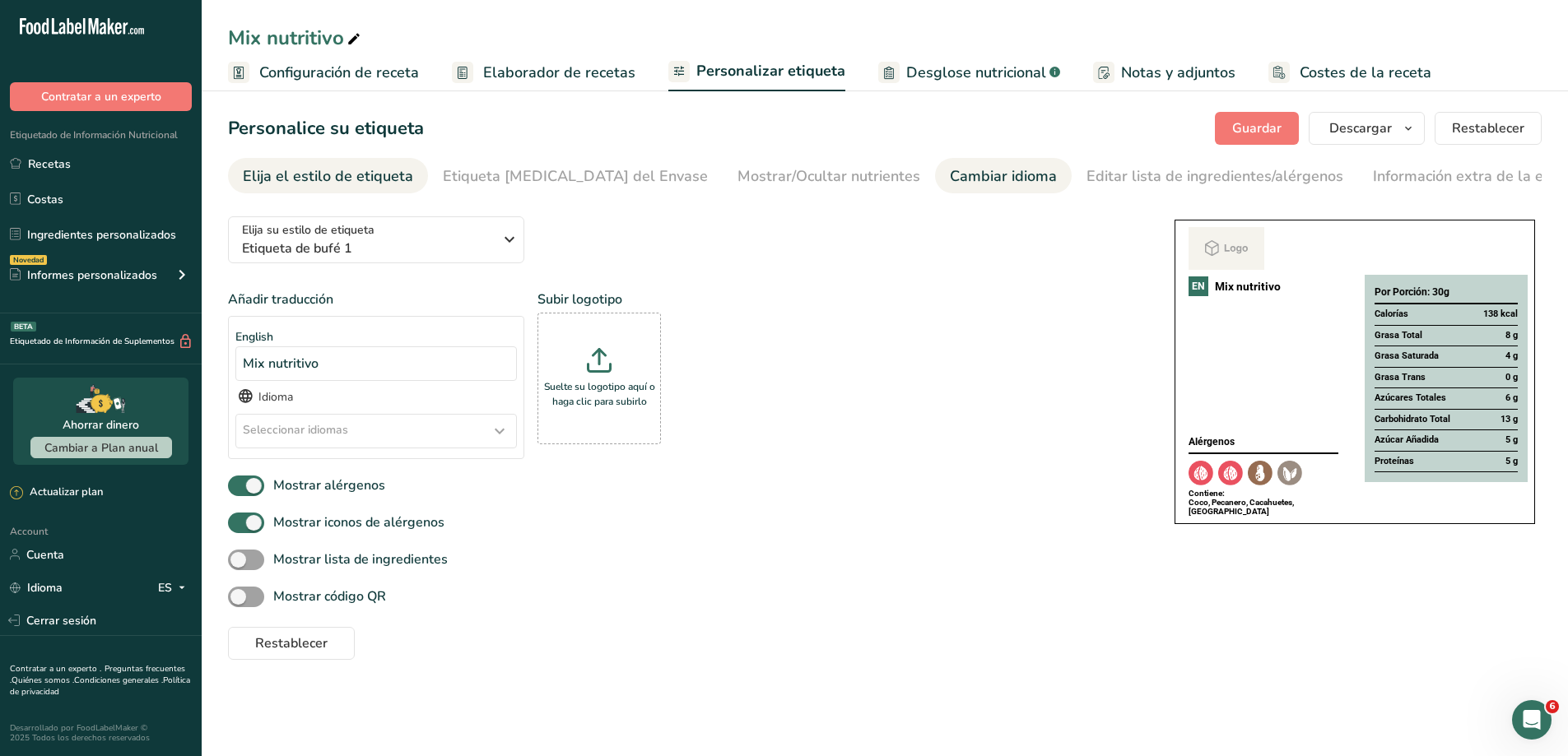
click at [950, 182] on div "Cambiar idioma" at bounding box center [1003, 176] width 107 height 23
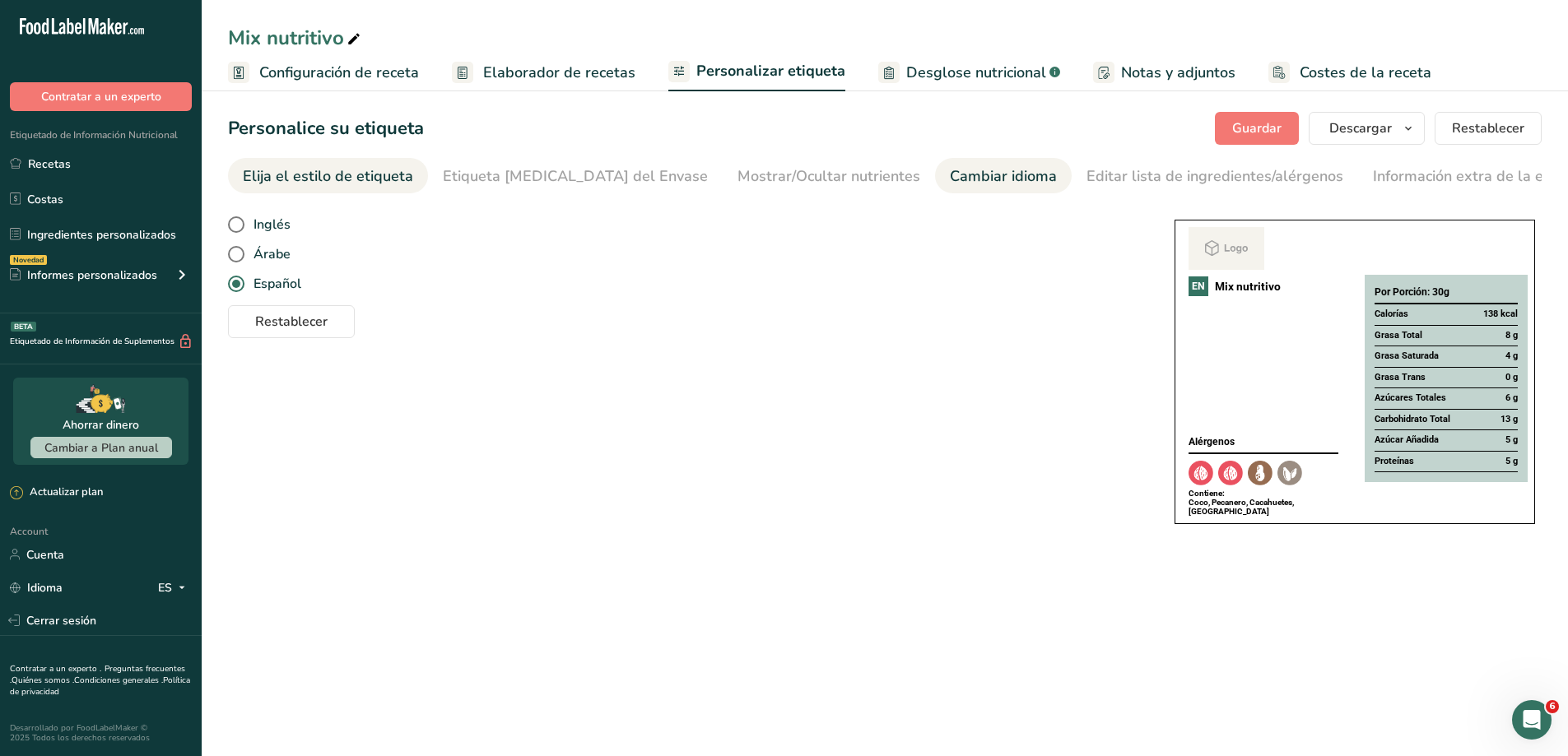
click at [342, 178] on div "Elija el estilo de etiqueta" at bounding box center [328, 176] width 171 height 23
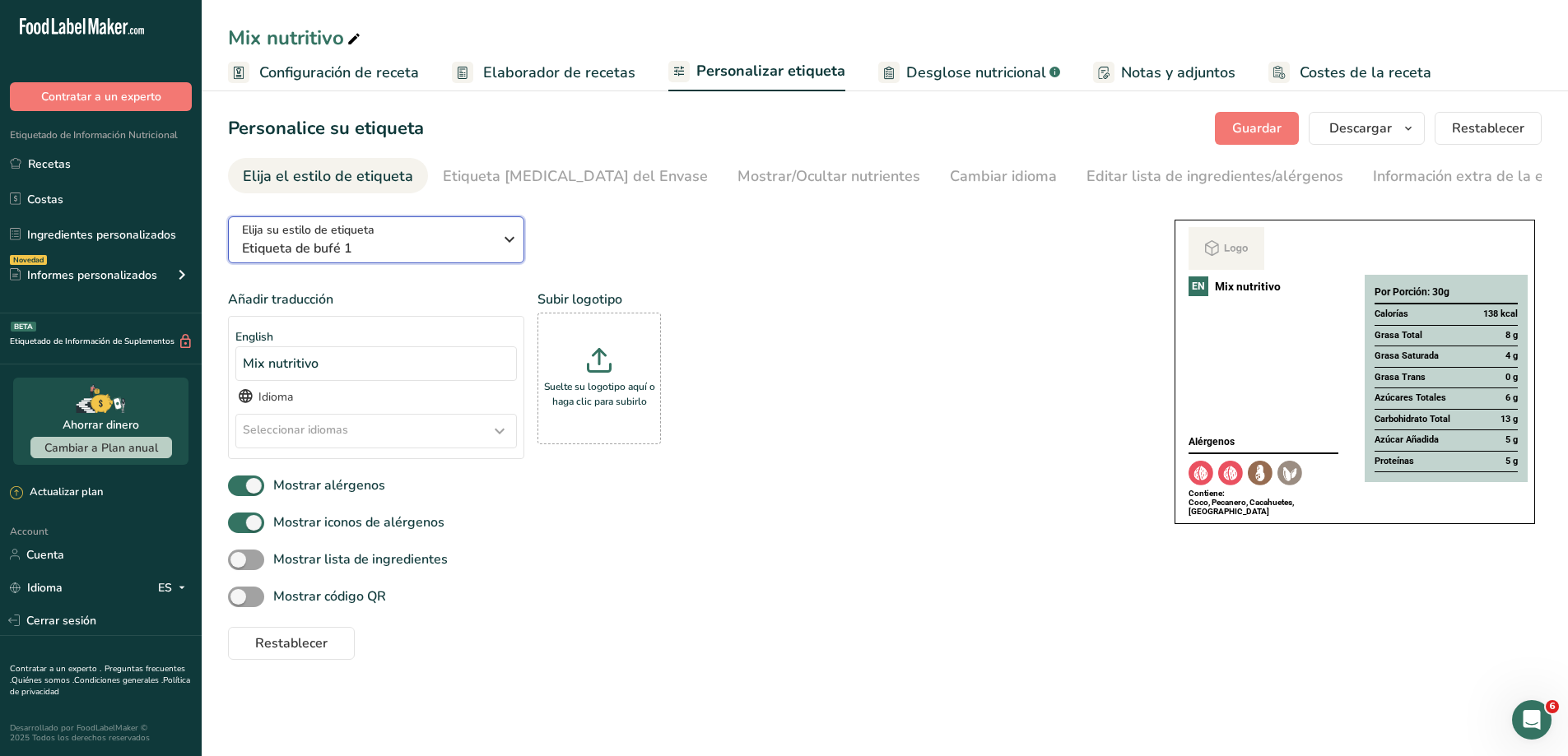
click at [518, 245] on icon "button" at bounding box center [509, 239] width 20 height 30
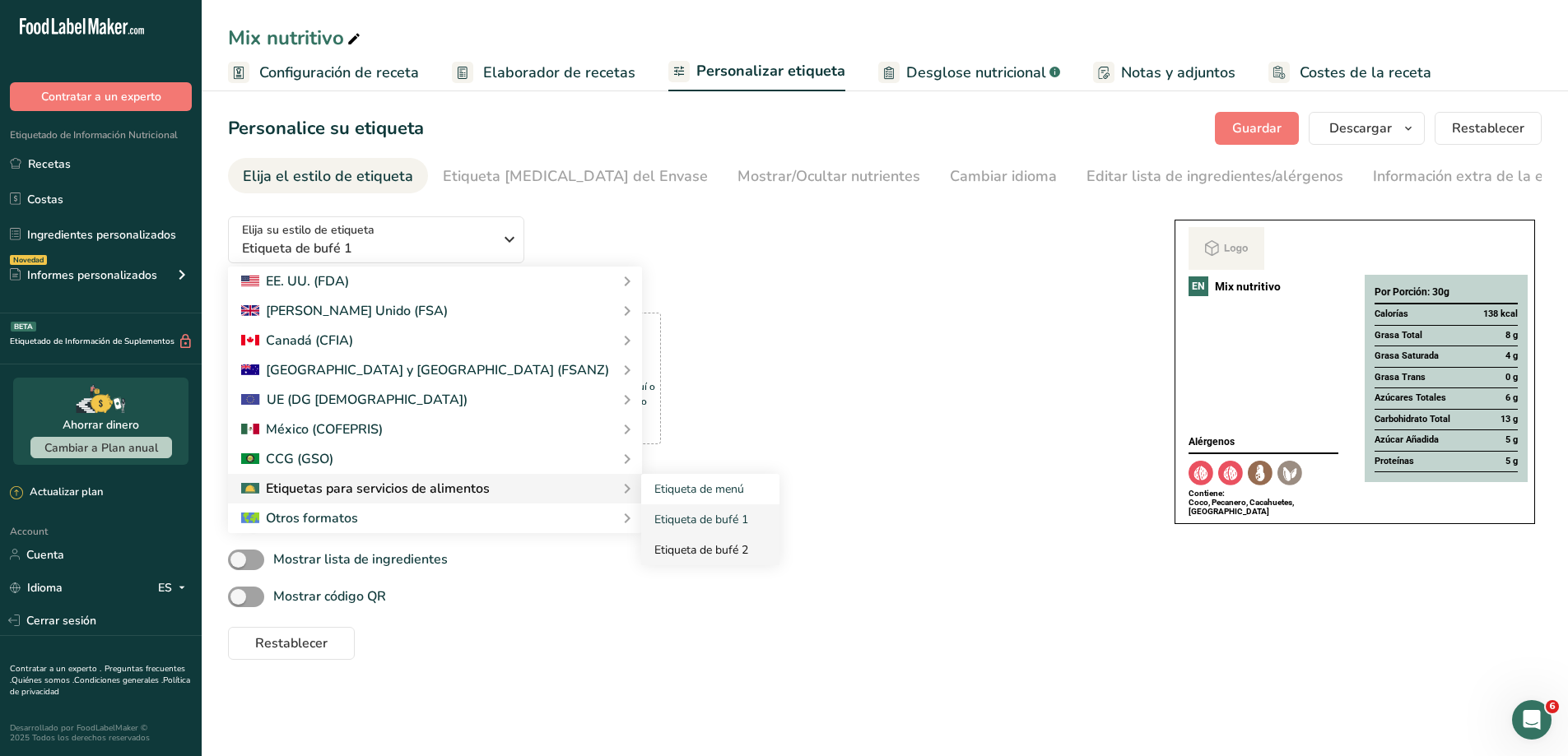
click at [641, 542] on link "Etiqueta de bufé 2" at bounding box center [710, 550] width 138 height 31
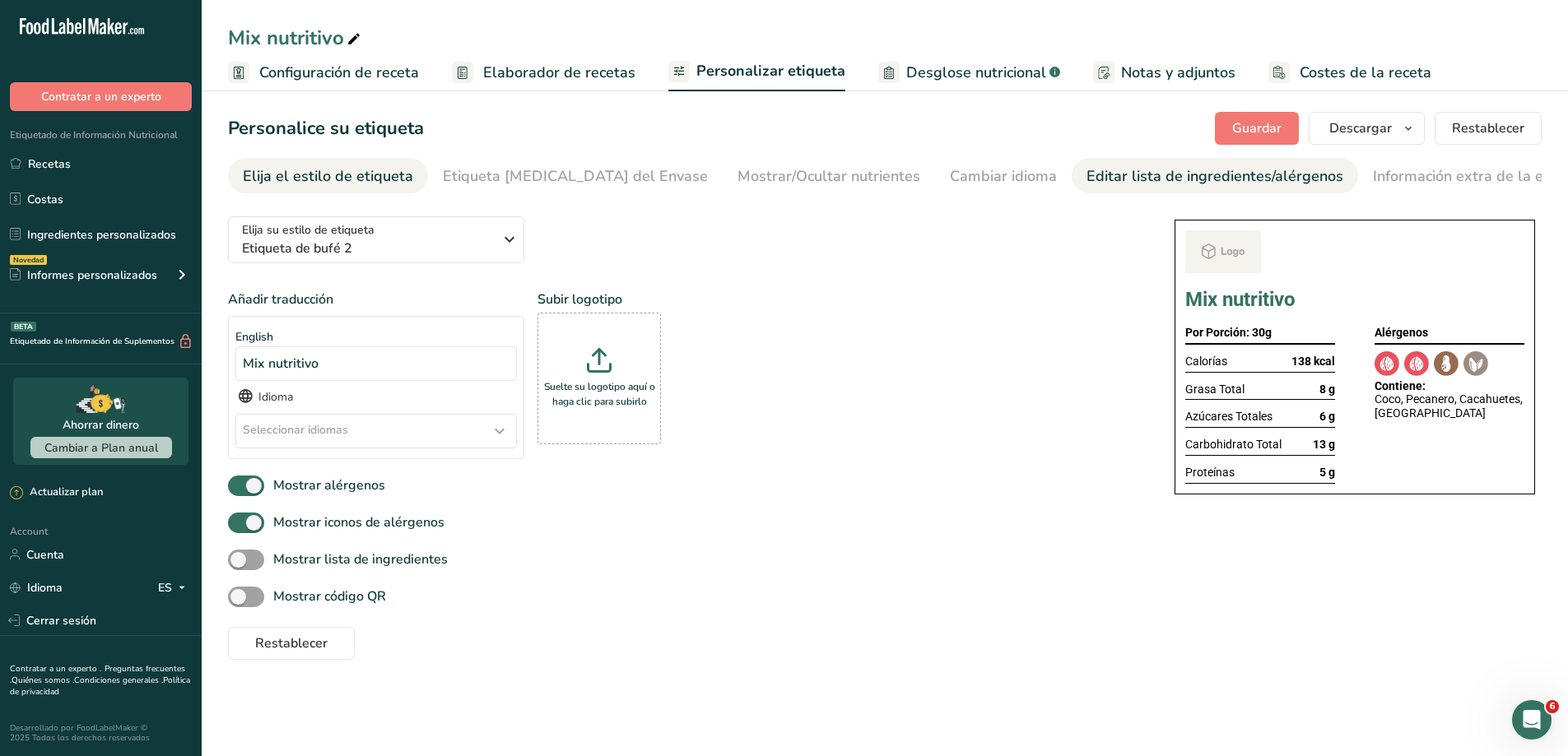
click at [1091, 182] on div "Editar lista de ingredientes/alérgenos" at bounding box center [1215, 176] width 257 height 23
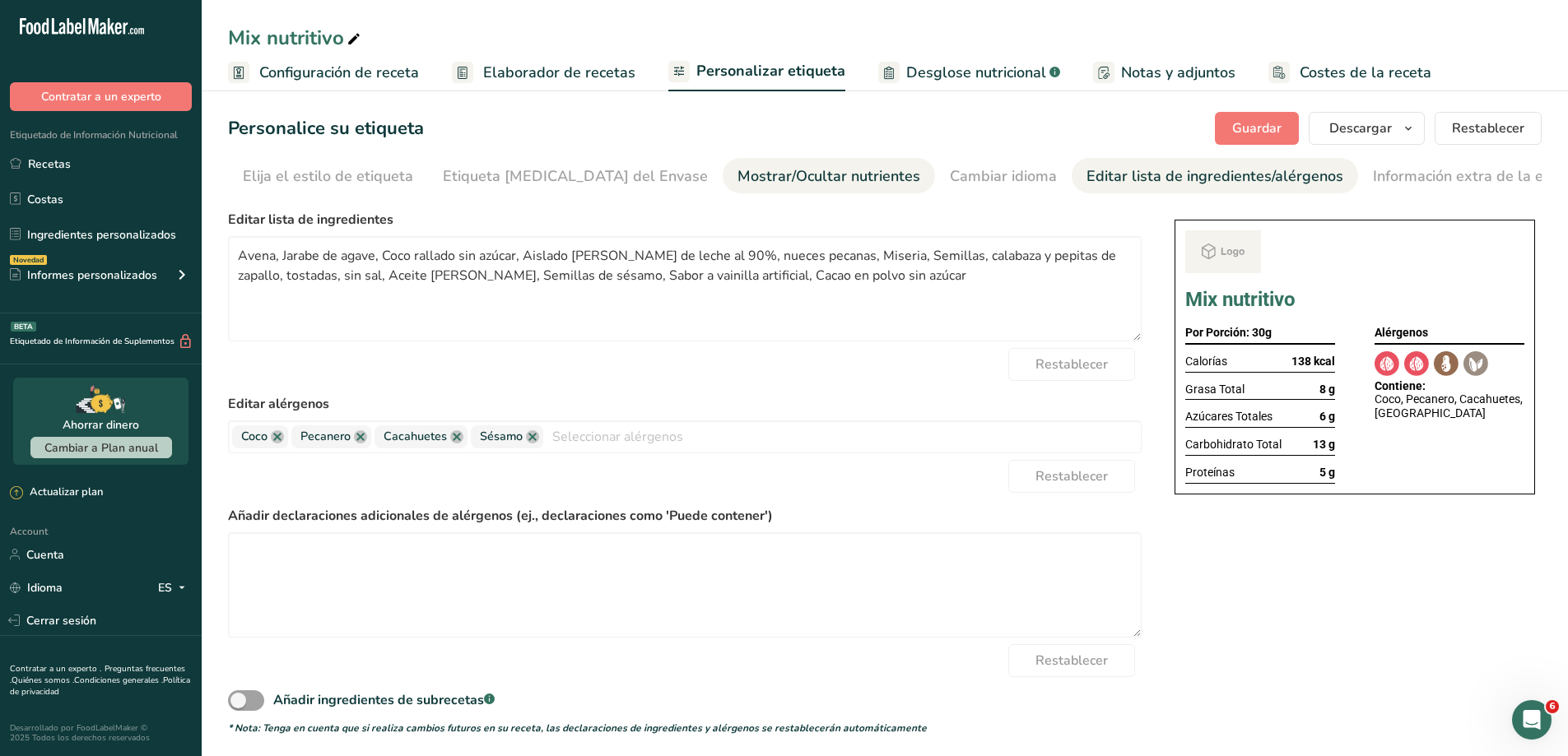
click at [737, 182] on div "Mostrar/Ocultar nutrientes" at bounding box center [828, 176] width 182 height 23
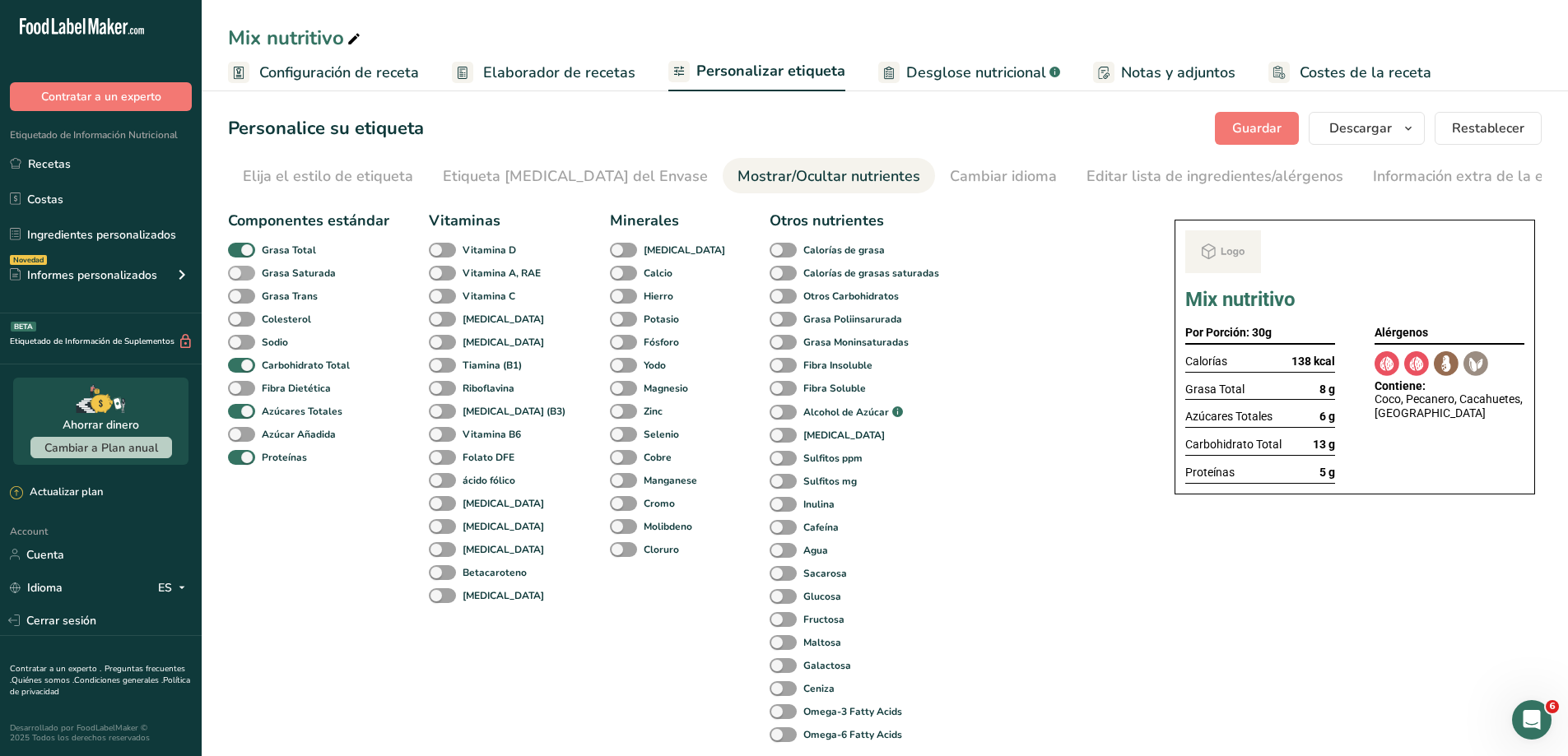
click at [255, 273] on span at bounding box center [241, 273] width 27 height 15
click at [238, 273] on input "Grasa Saturada" at bounding box center [233, 273] width 11 height 11
checkbox input "true"
click at [253, 291] on span at bounding box center [241, 296] width 27 height 15
click at [238, 291] on input "Grasa Trans" at bounding box center [233, 296] width 11 height 11
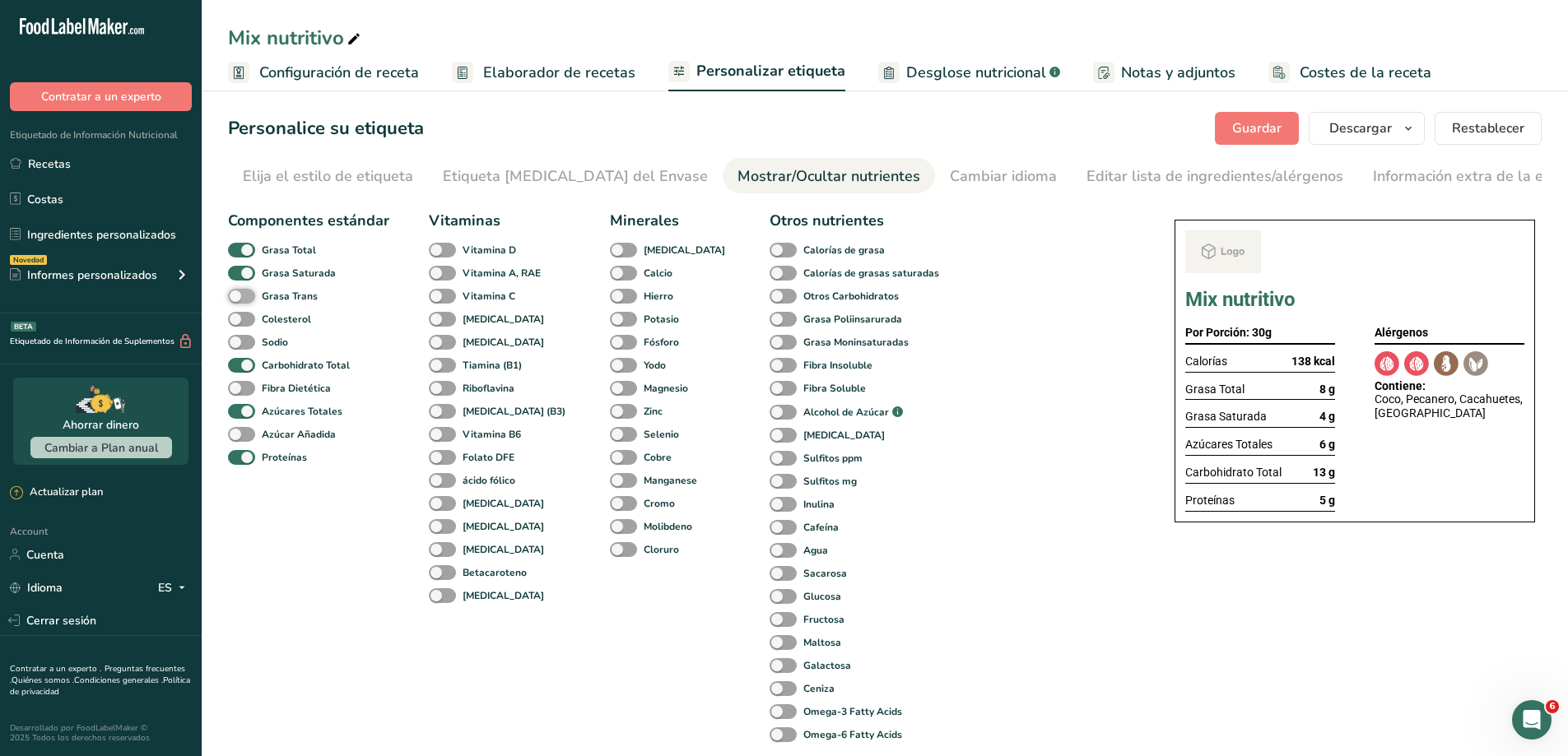
checkbox input "true"
click at [248, 435] on span at bounding box center [241, 434] width 27 height 15
click at [238, 435] on input "Azúcar Añadida" at bounding box center [233, 434] width 11 height 11
checkbox input "true"
click at [1409, 130] on icon "button" at bounding box center [1408, 128] width 14 height 21
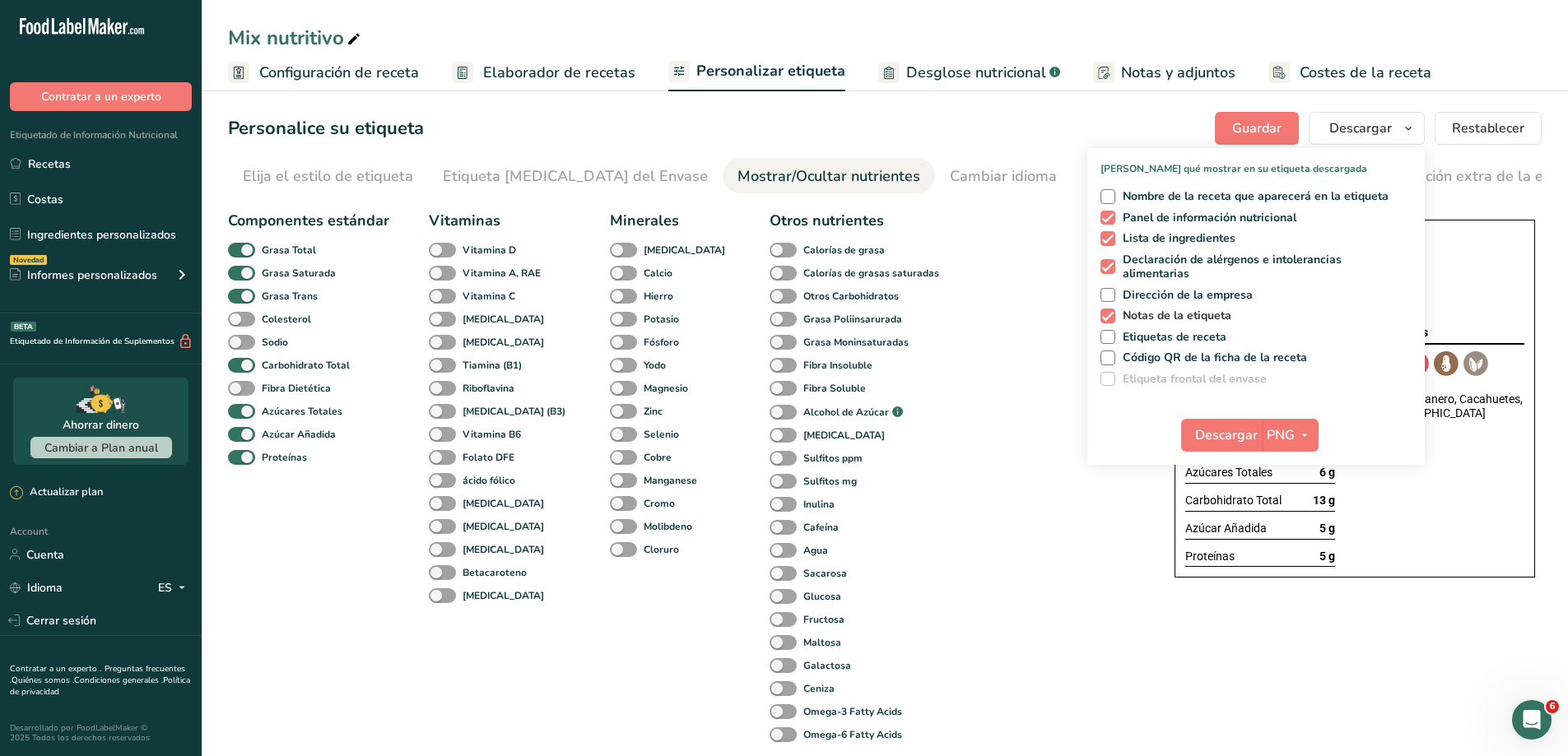
click at [1110, 314] on span at bounding box center [1107, 316] width 14 height 14
click at [1110, 314] on input "Notas de la etiqueta" at bounding box center [1106, 316] width 11 height 11
checkbox input "false"
click at [1540, 548] on div "Mix nutritivo Por Porción: 30g Calorías 138 kcal Grasa Total 8 g Grasa Saturada…" at bounding box center [1355, 398] width 374 height 371
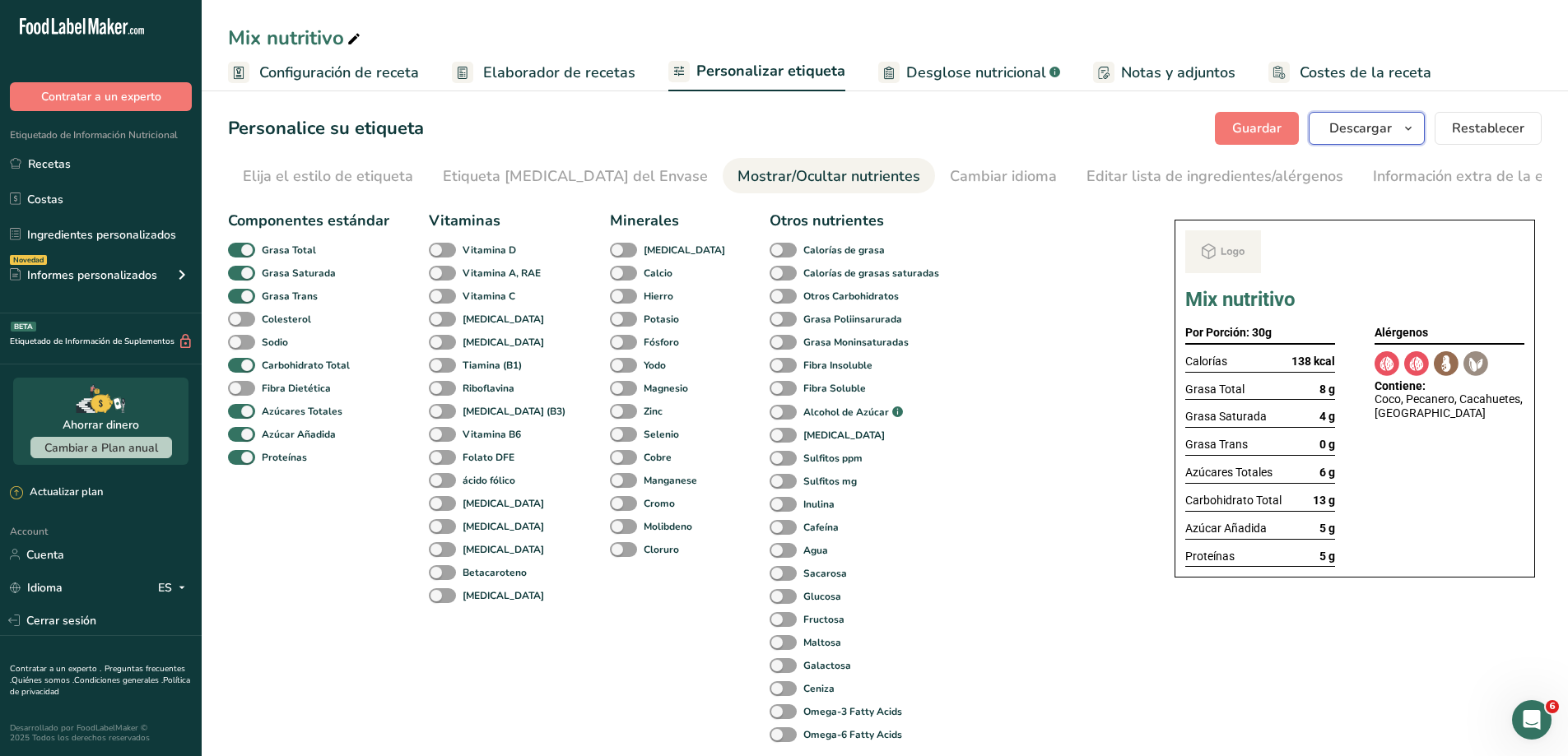
click at [1414, 138] on icon "button" at bounding box center [1408, 128] width 14 height 21
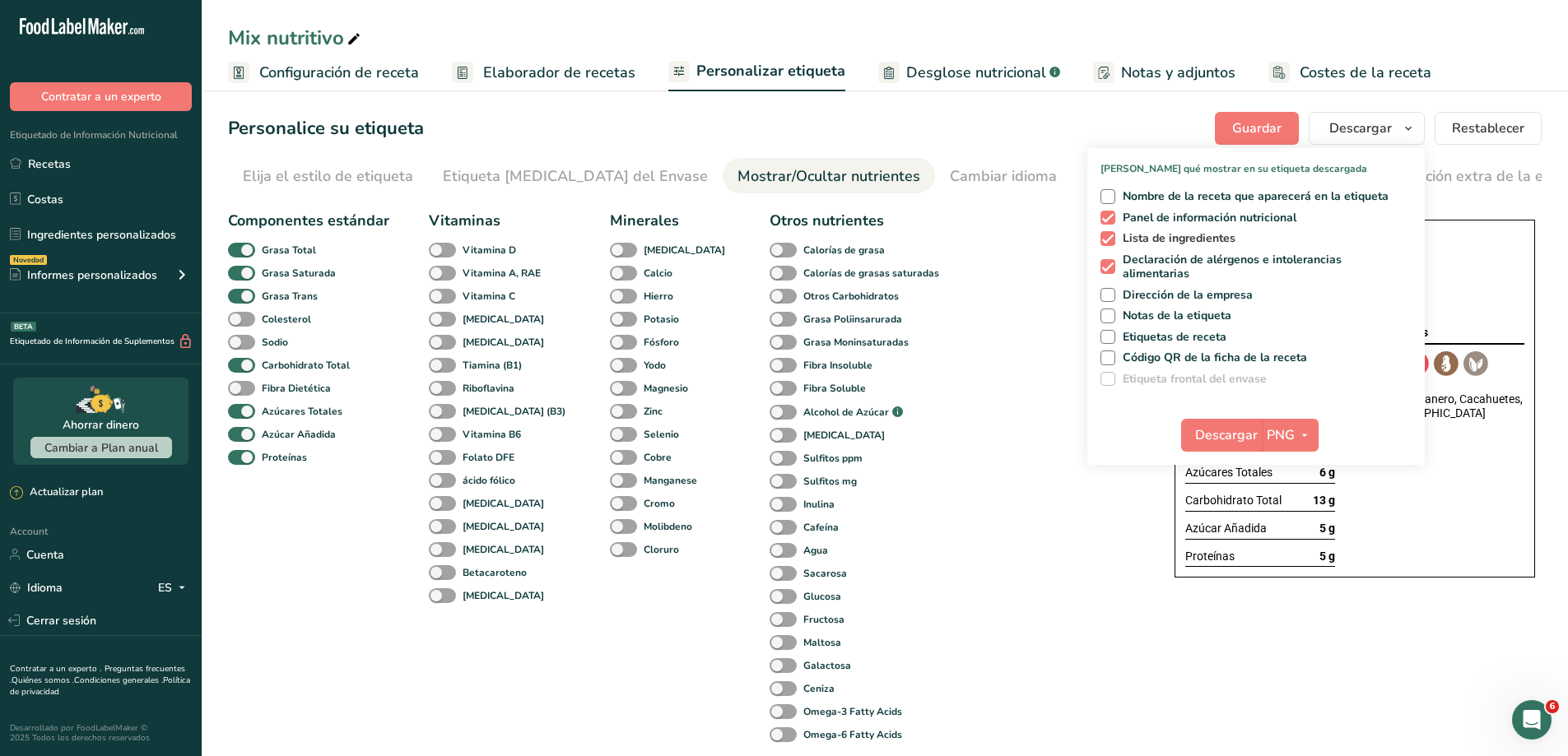
click at [1107, 234] on span at bounding box center [1107, 238] width 14 height 14
click at [1107, 234] on input "Lista de ingredientes" at bounding box center [1106, 238] width 11 height 11
checkbox input "false"
click at [1021, 425] on div "Componentes estándar Grasa Total Grasa Saturada Grasa Trans Colesterol Sodio Ca…" at bounding box center [684, 525] width 913 height 643
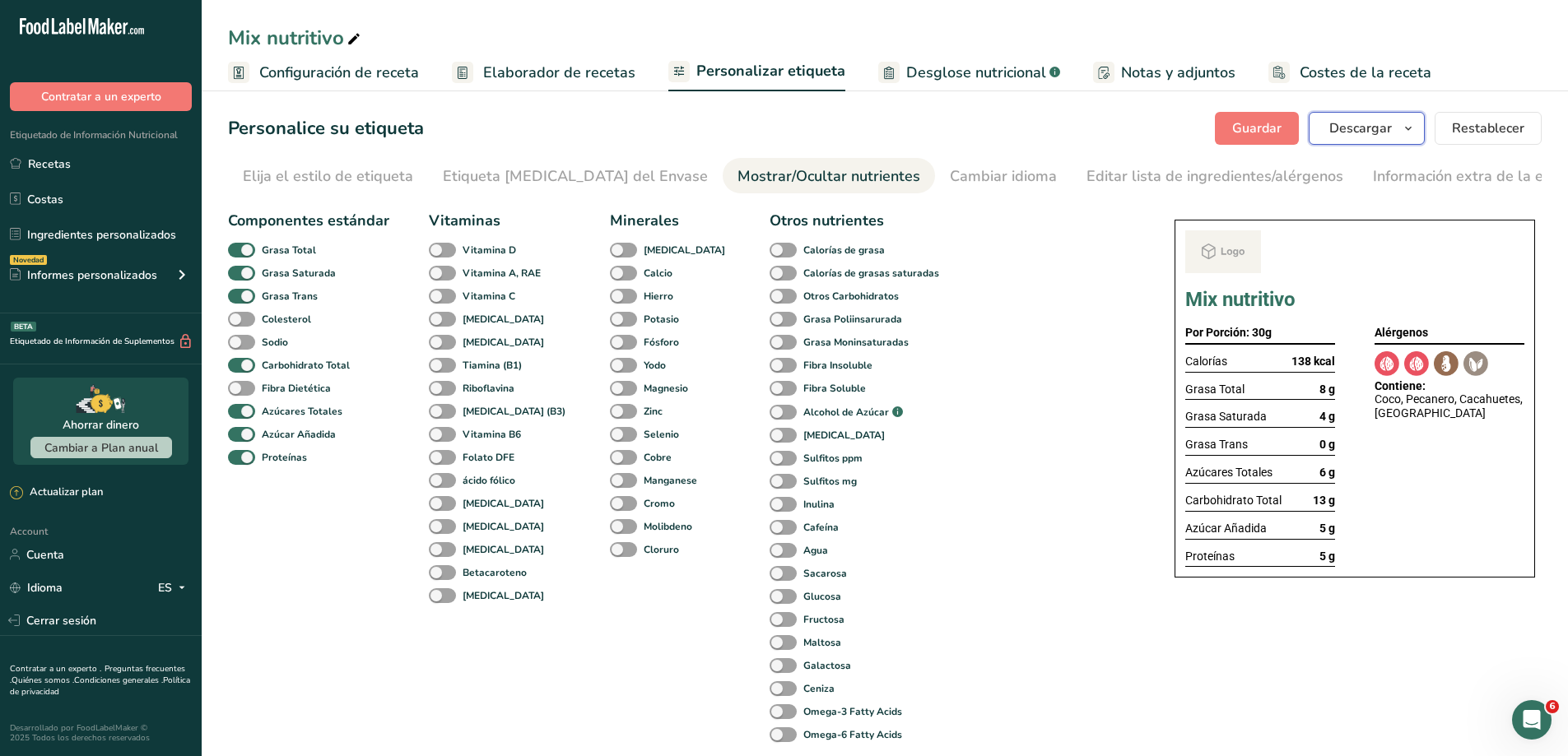
click at [1405, 126] on icon "button" at bounding box center [1408, 128] width 14 height 21
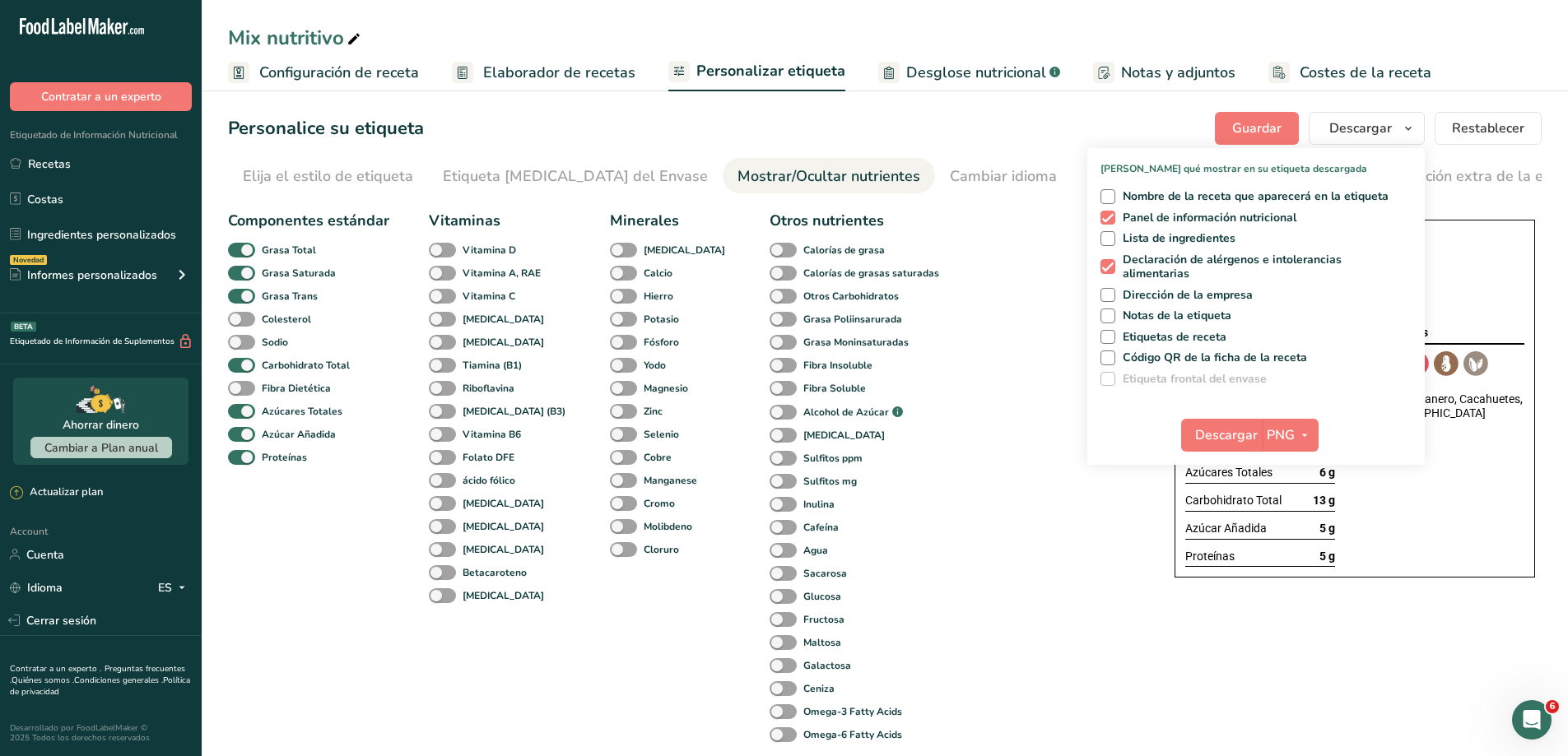
click at [1112, 477] on div "Componentes estándar Grasa Total Grasa Saturada Grasa Trans Colesterol Sodio Ca…" at bounding box center [684, 525] width 913 height 643
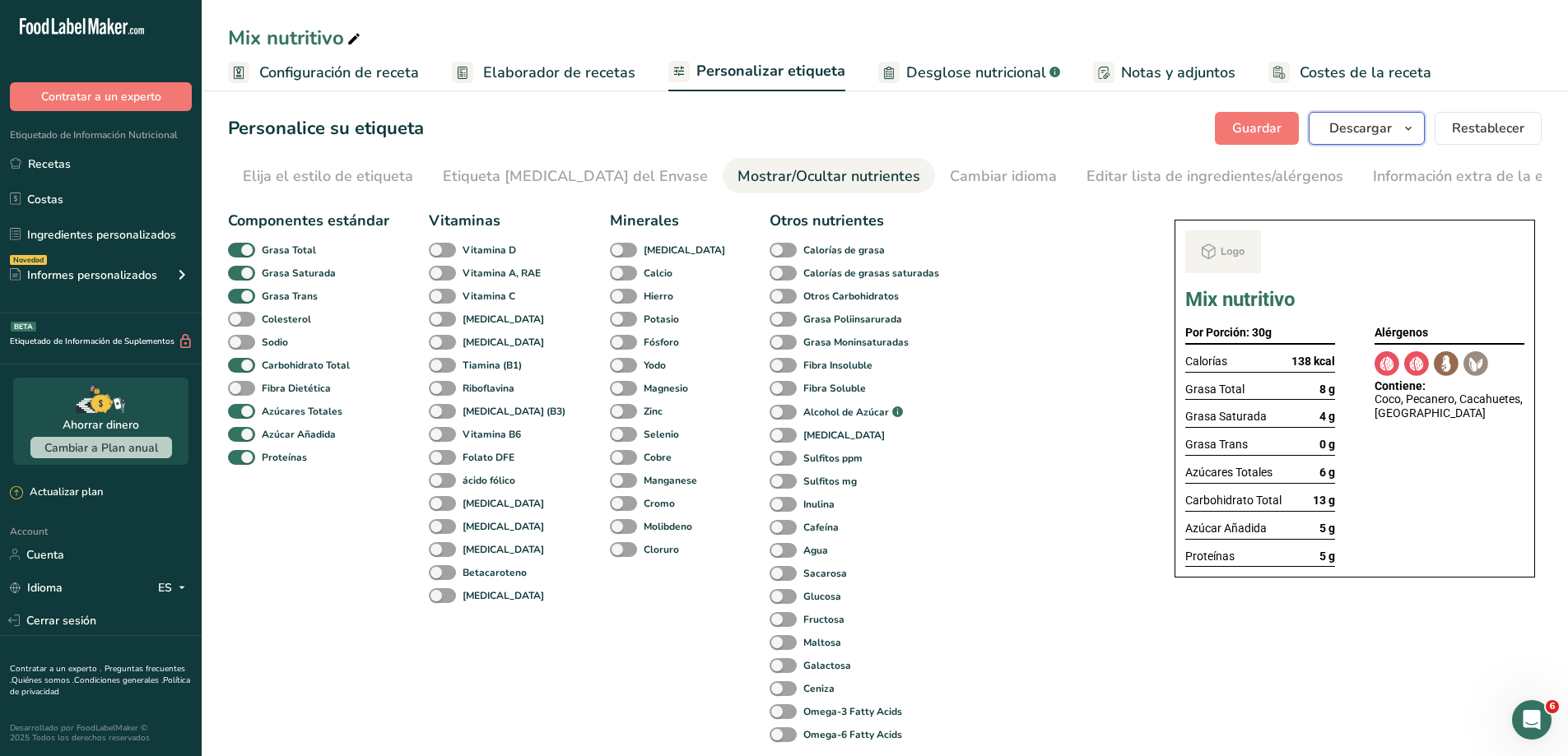
click at [1401, 132] on span "button" at bounding box center [1408, 128] width 20 height 20
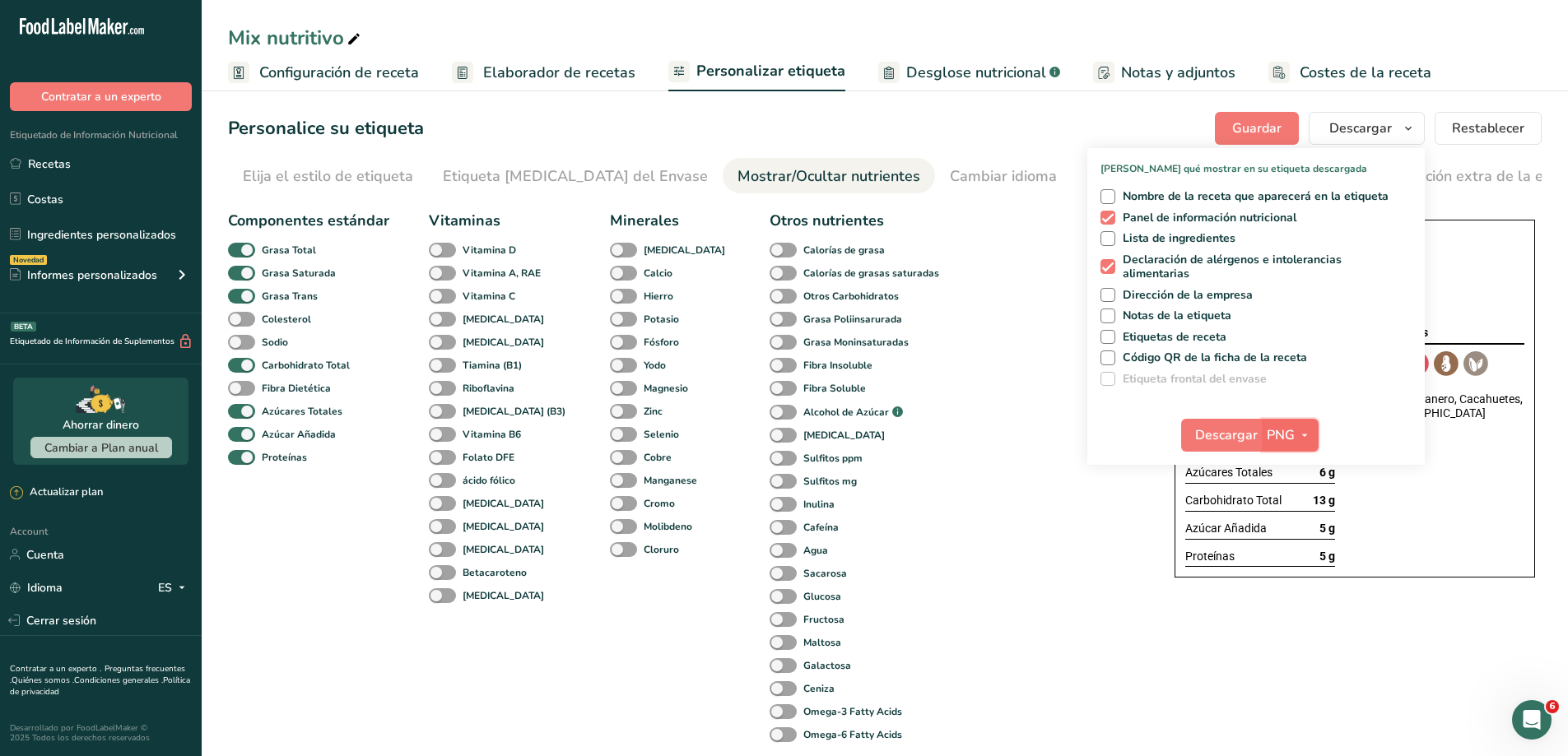
click at [1299, 427] on icon "button" at bounding box center [1304, 435] width 14 height 21
click at [1284, 471] on link "PNG" at bounding box center [1292, 469] width 52 height 27
click at [1282, 425] on span "PNG" at bounding box center [1280, 435] width 28 height 20
click at [1289, 549] on link "PDF" at bounding box center [1292, 550] width 52 height 27
click at [1237, 431] on span "Descargar" at bounding box center [1227, 435] width 62 height 20
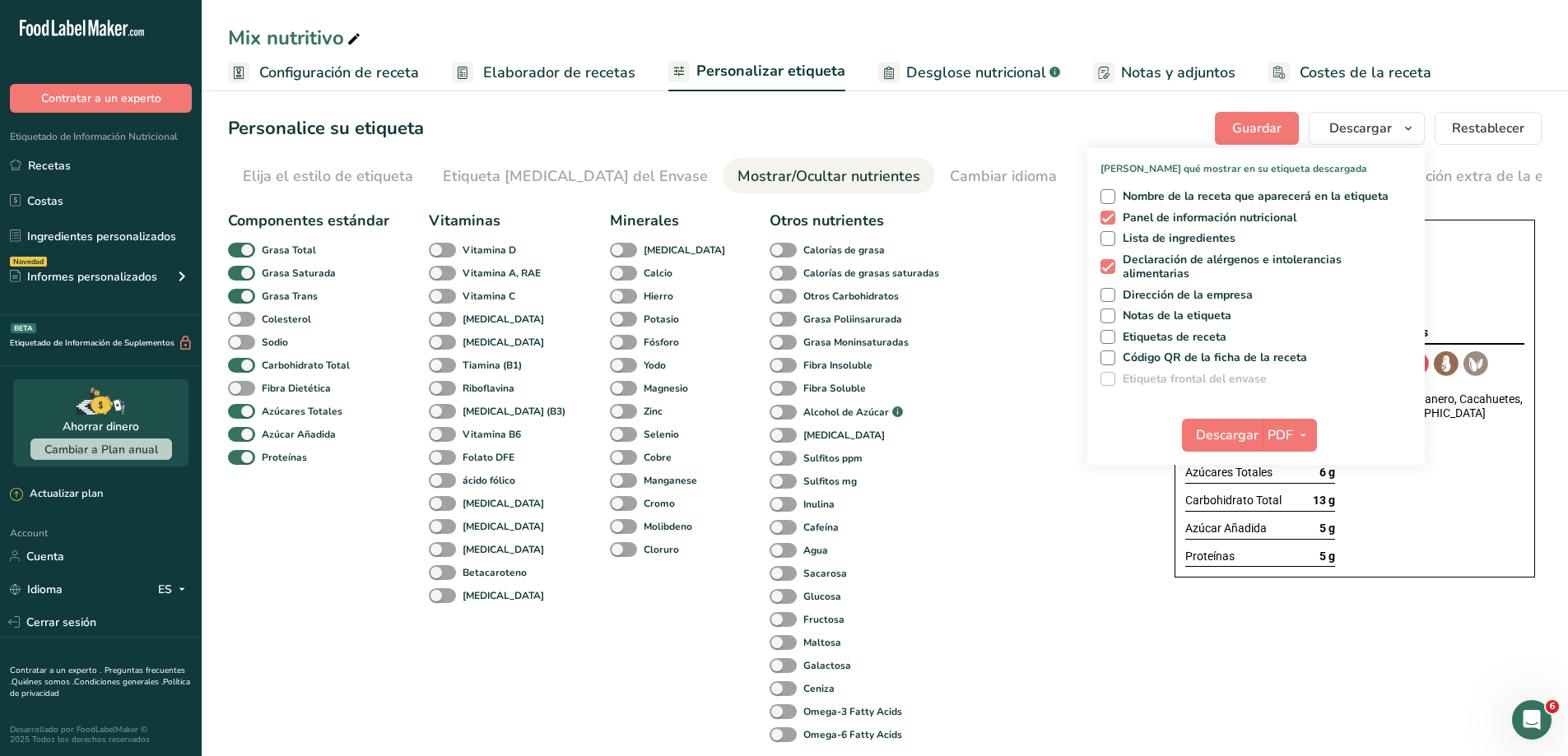
scroll to position [2, 0]
click at [1169, 653] on div "Elija su estilo de etiqueta Etiqueta de bufé 2 EE. UU. (FDA) Etiqueta estándar …" at bounding box center [884, 525] width 1313 height 643
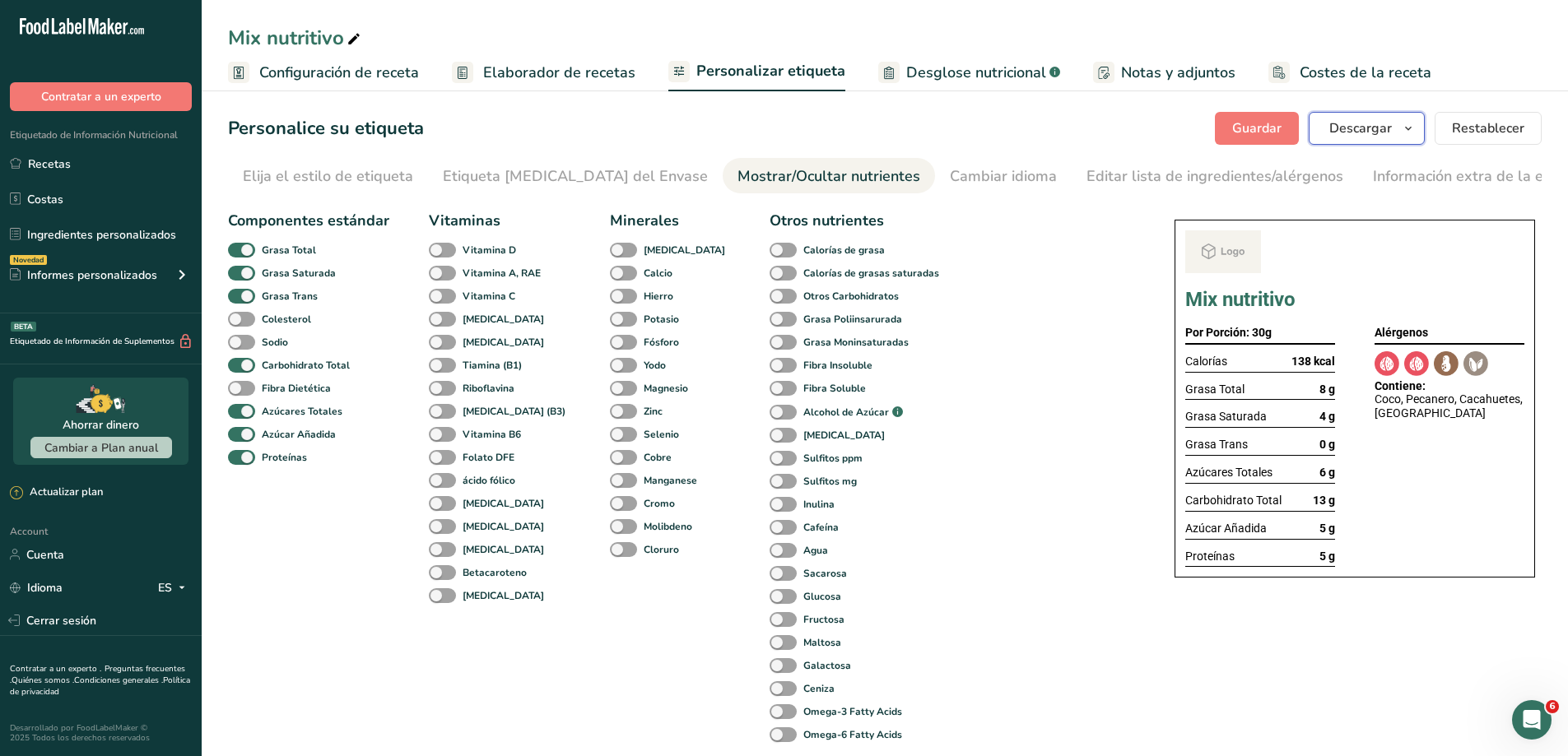
click at [1412, 126] on icon "button" at bounding box center [1408, 128] width 14 height 21
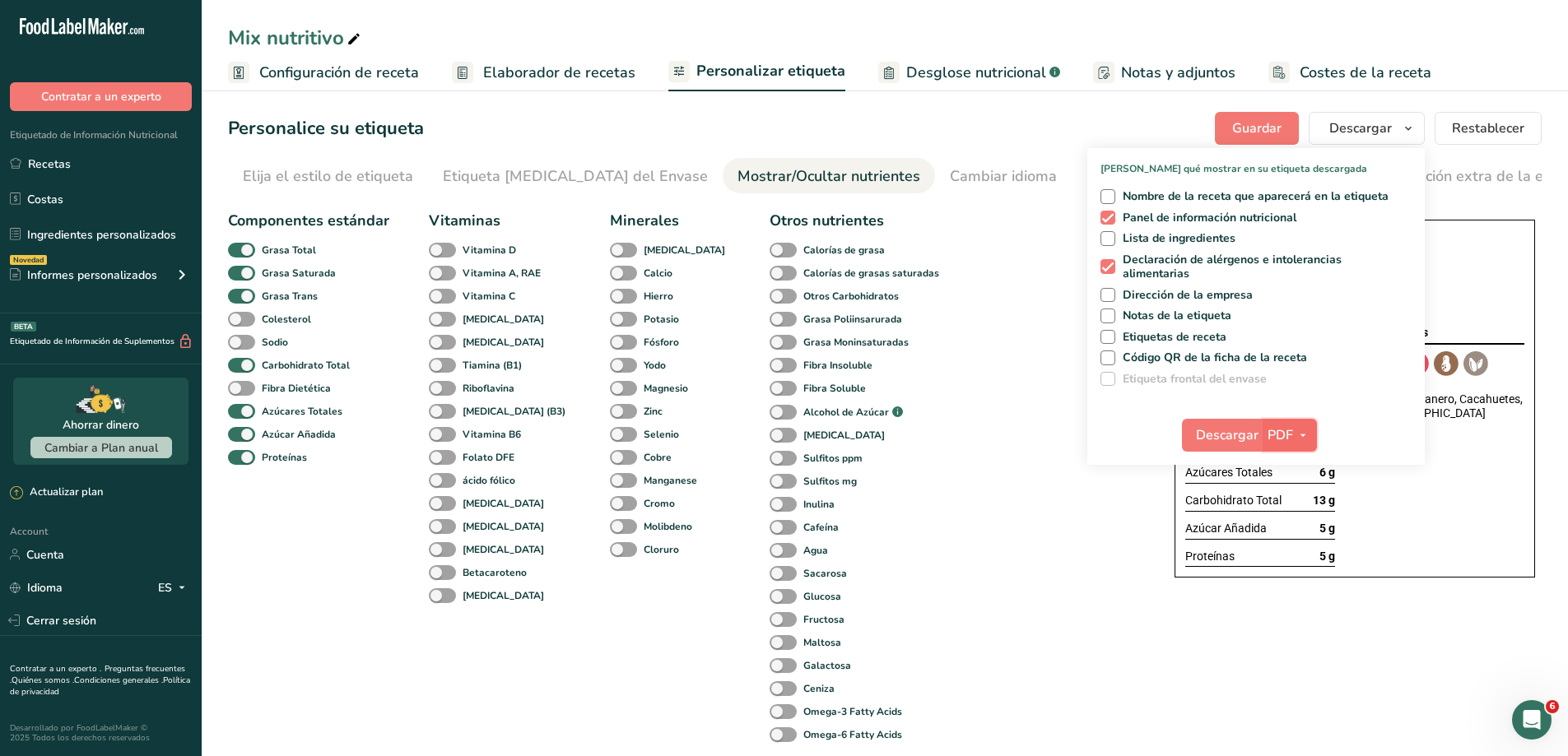
click at [1298, 423] on button "PDF" at bounding box center [1290, 435] width 54 height 33
click at [1283, 466] on link "PNG" at bounding box center [1291, 469] width 52 height 27
click at [1228, 433] on span "Descargar" at bounding box center [1226, 435] width 62 height 20
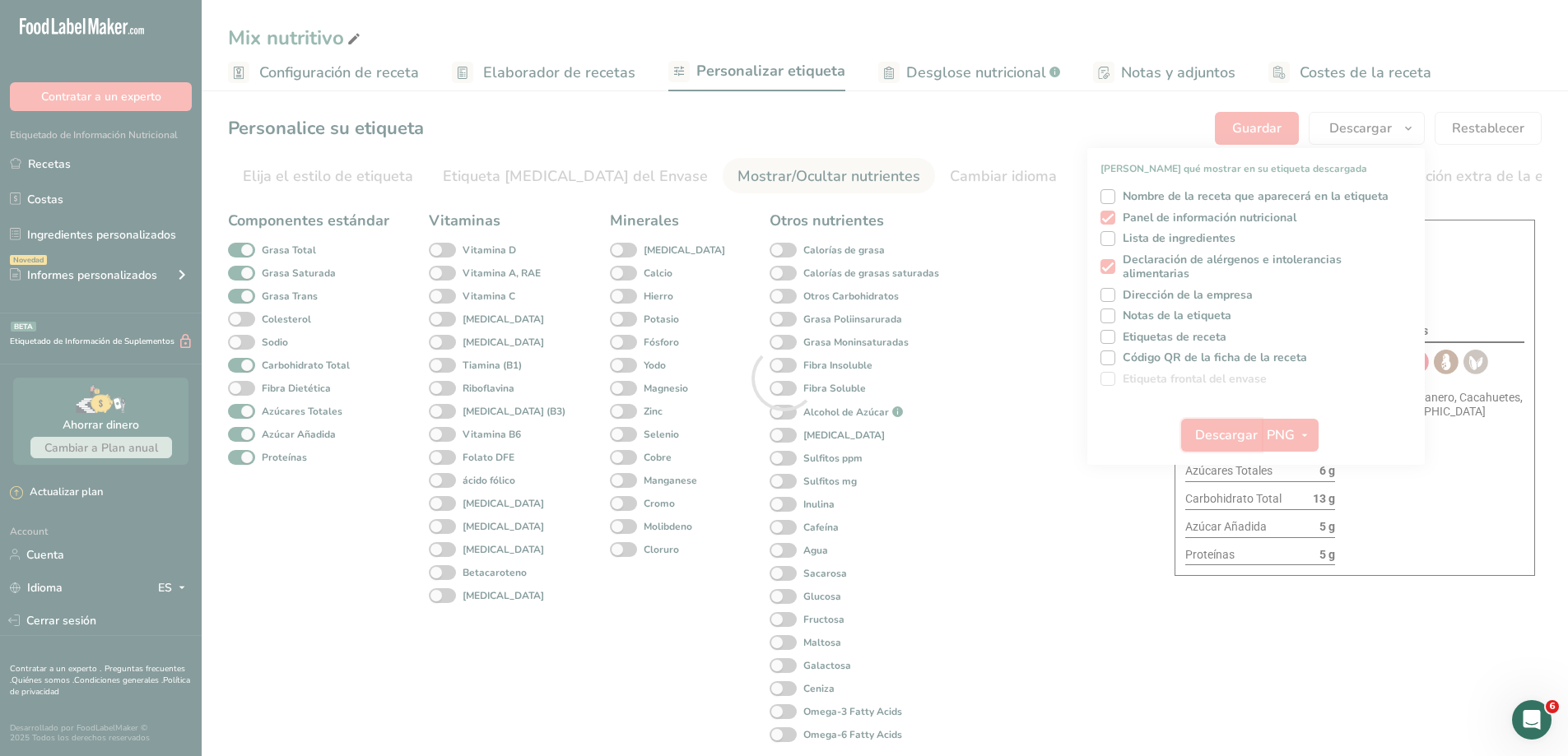
scroll to position [0, 0]
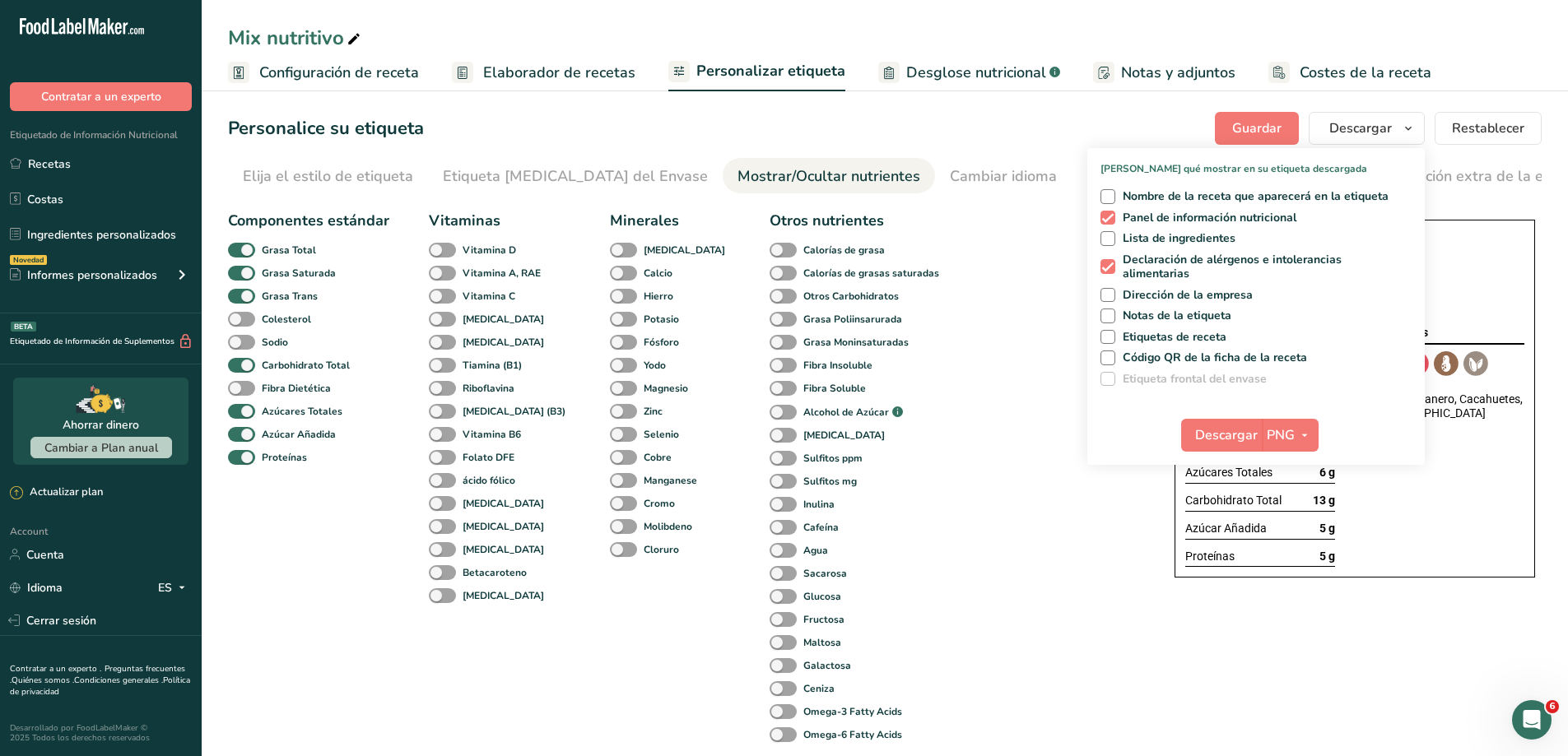
click at [785, 79] on span "Personalizar etiqueta" at bounding box center [770, 71] width 149 height 23
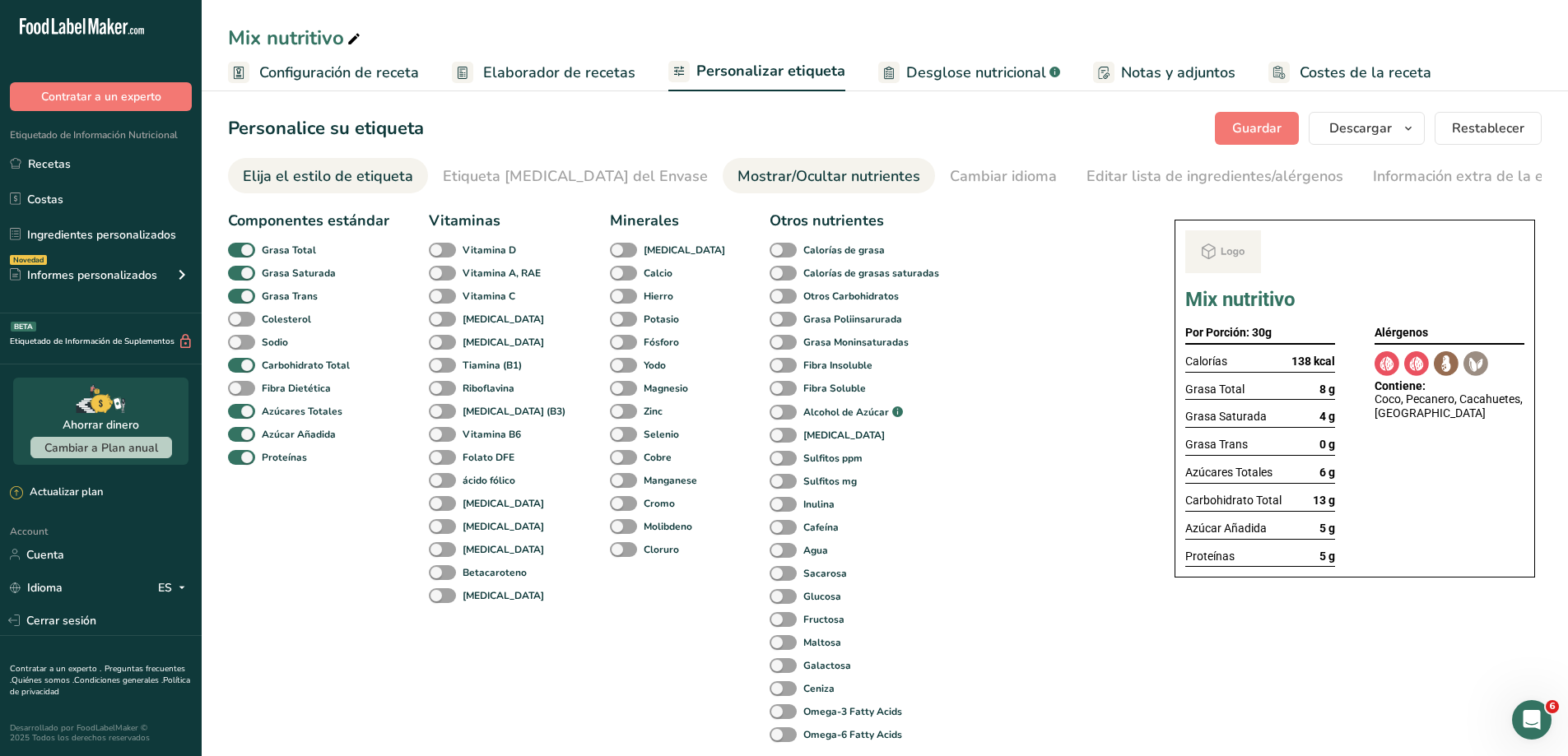
click at [357, 180] on div "Elija el estilo de etiqueta" at bounding box center [328, 176] width 171 height 23
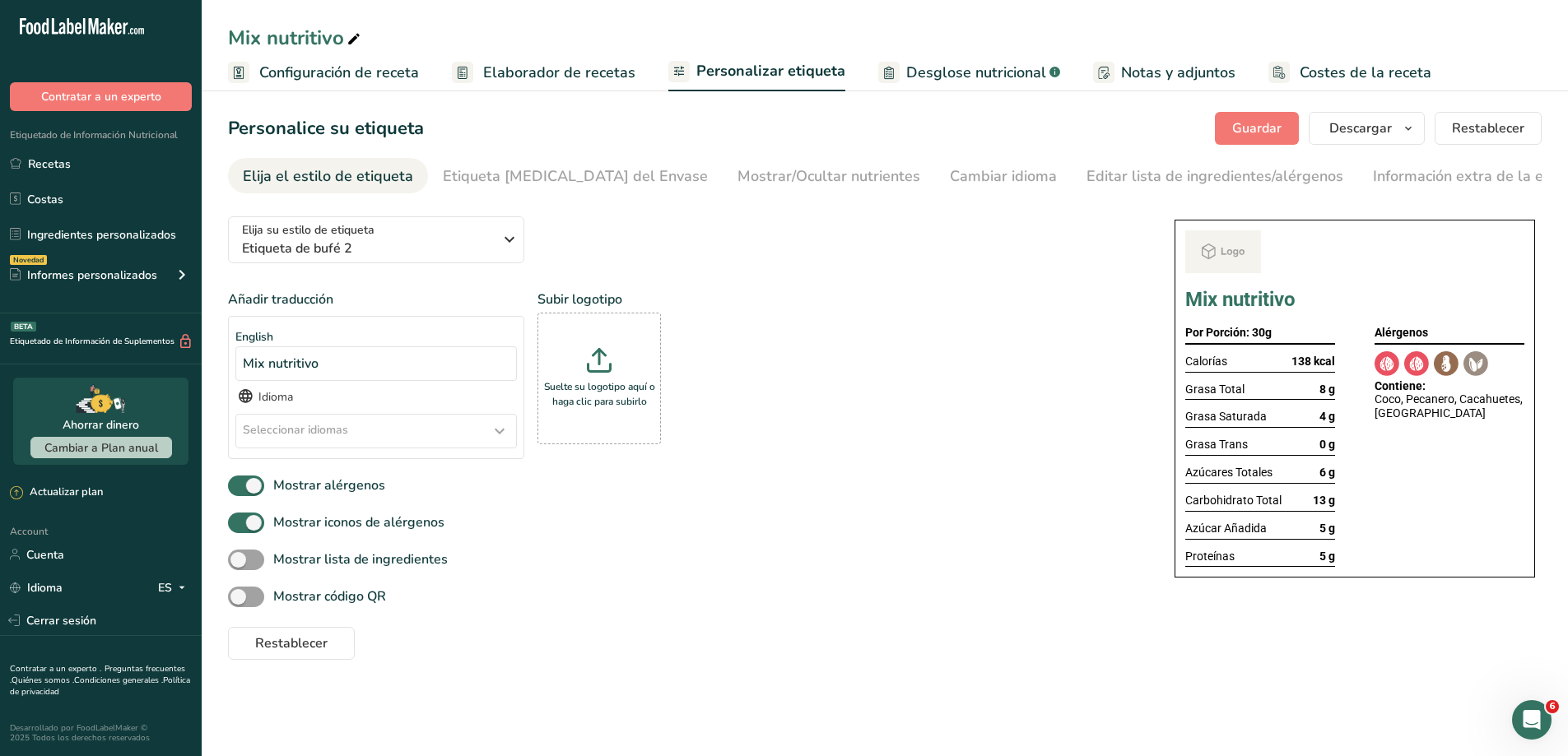
click at [491, 423] on icon at bounding box center [499, 431] width 20 height 30
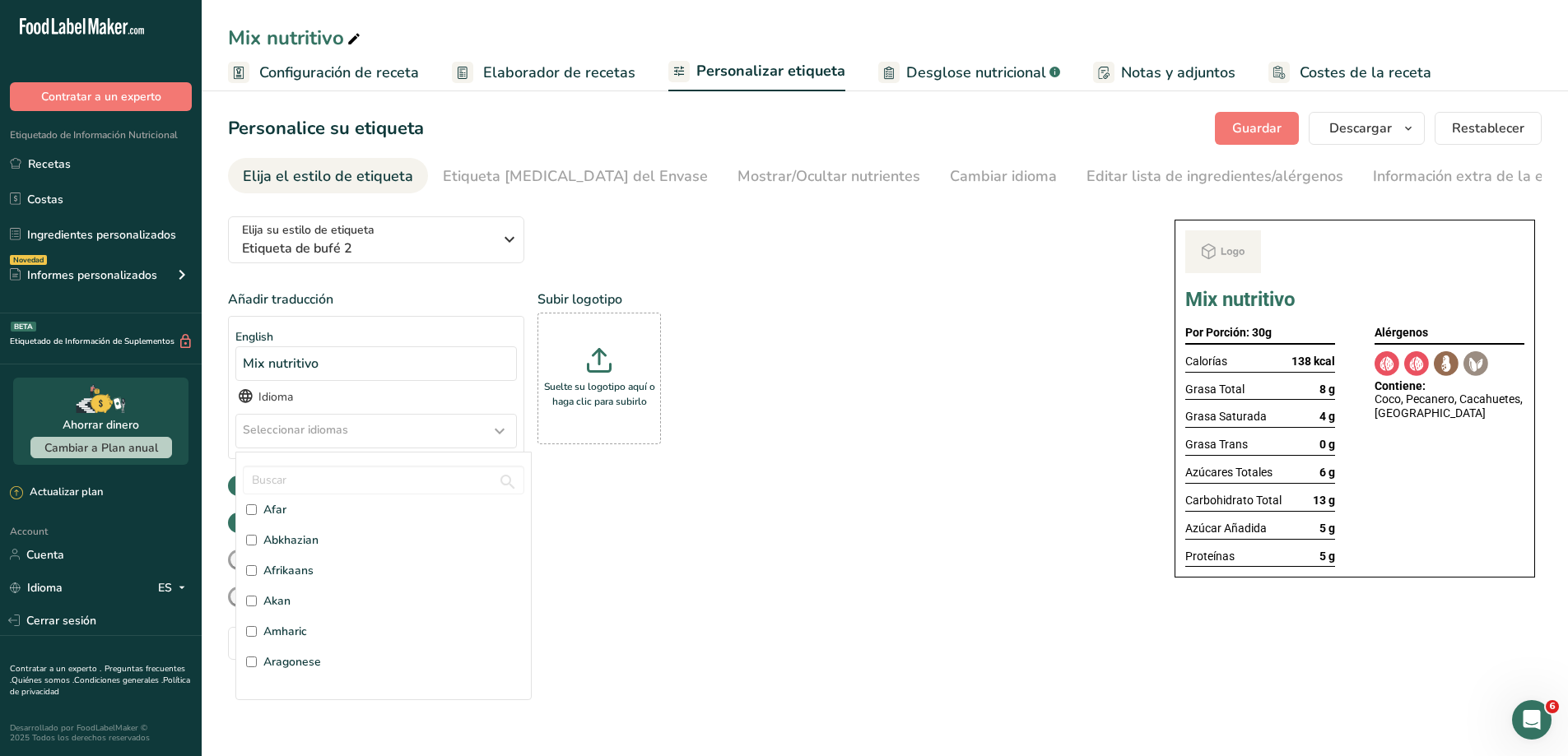
click at [697, 527] on div "Mostrar iconos de alérgenos" at bounding box center [684, 523] width 913 height 27
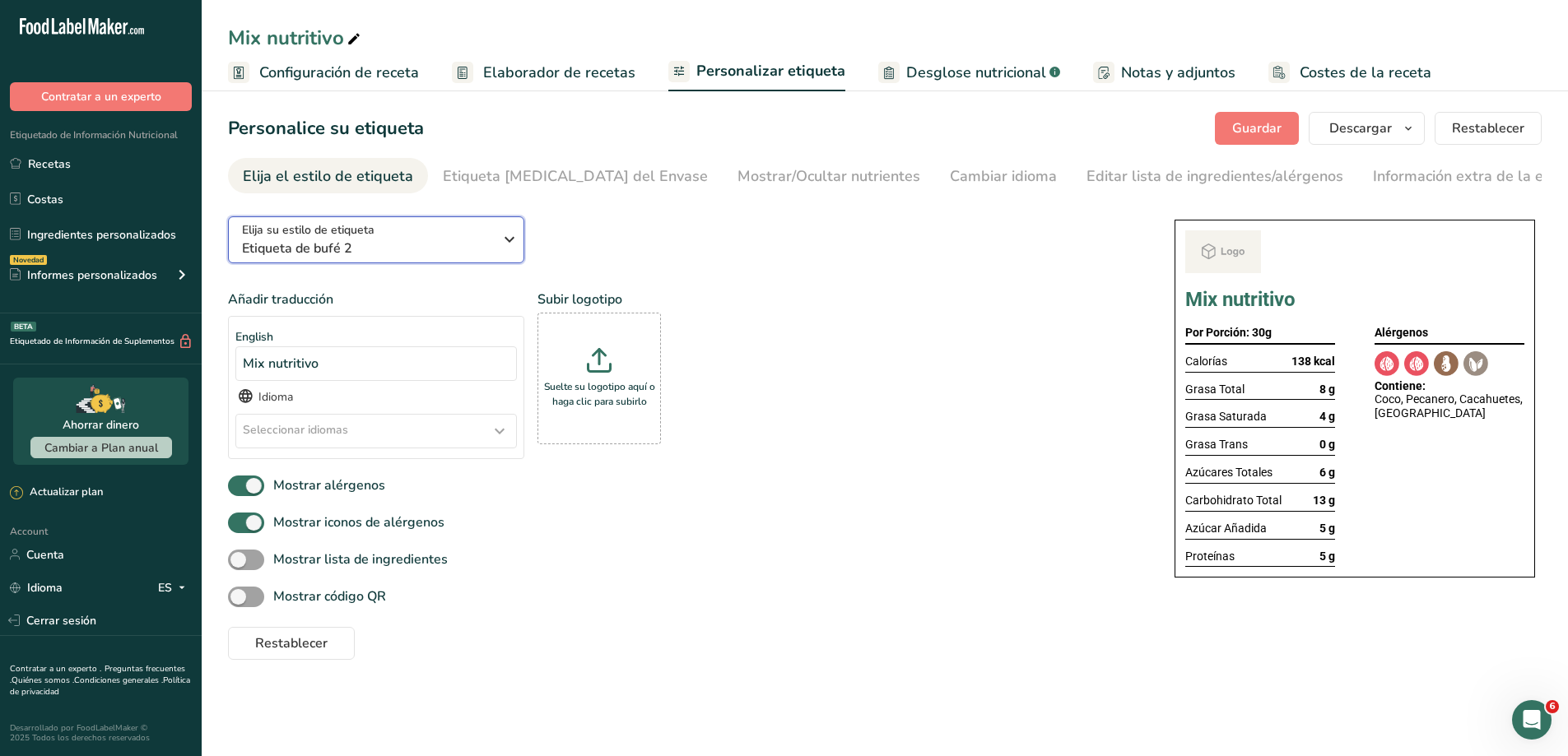
click at [496, 237] on div "Elija su estilo de etiqueta Etiqueta de bufé 2" at bounding box center [374, 239] width 264 height 37
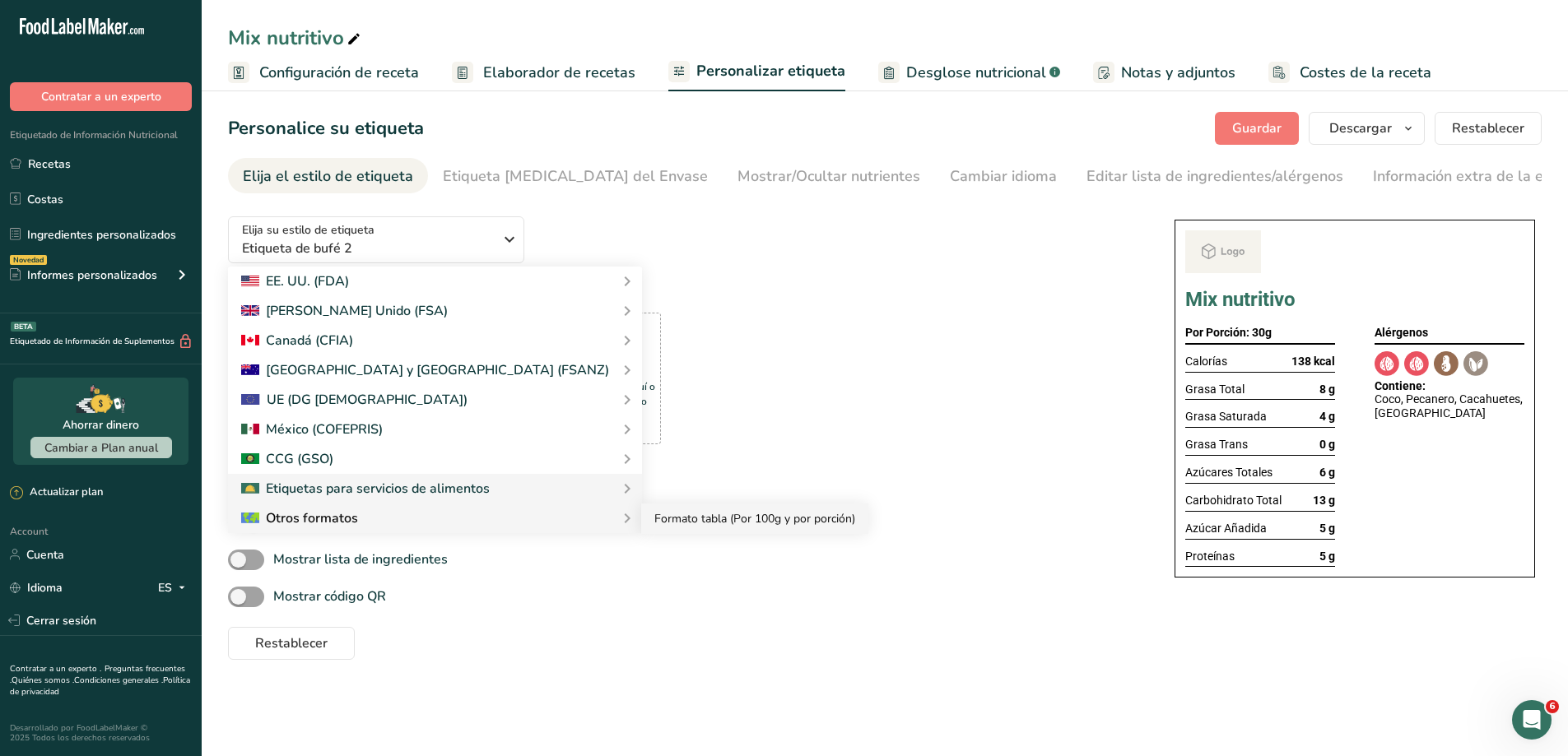
click at [641, 518] on link "Formato tabla (Por 100g y por porción)" at bounding box center [754, 519] width 227 height 31
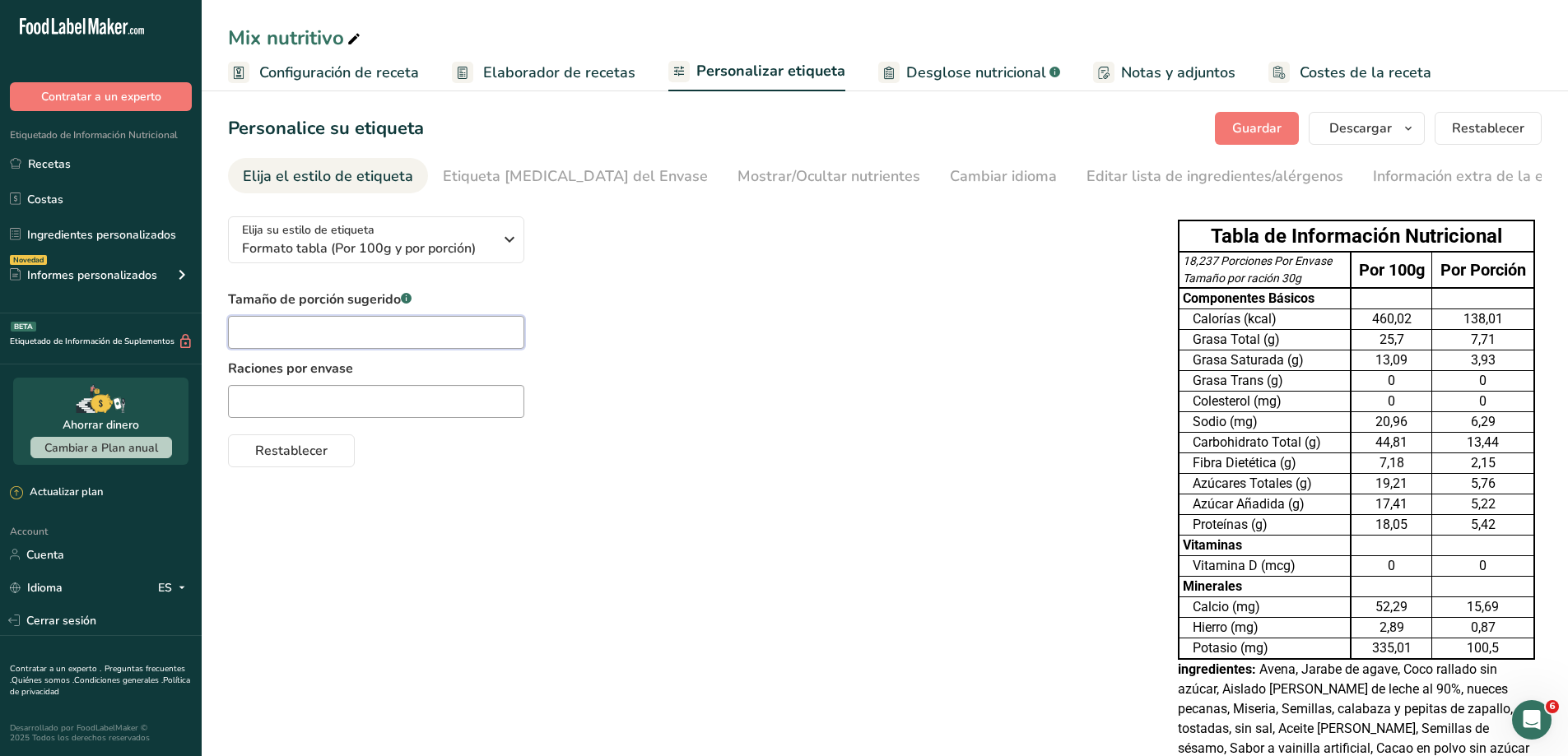
click at [326, 338] on input "text" at bounding box center [376, 332] width 296 height 33
type input "30 g"
click at [883, 625] on div "Elija su estilo de etiqueta Formato tabla (Por 100g y por porción) EE. UU. (FDA…" at bounding box center [884, 499] width 1313 height 592
click at [339, 395] on input "text" at bounding box center [376, 401] width 296 height 33
click at [761, 173] on div "Mostrar/Ocultar nutrientes" at bounding box center [828, 176] width 182 height 23
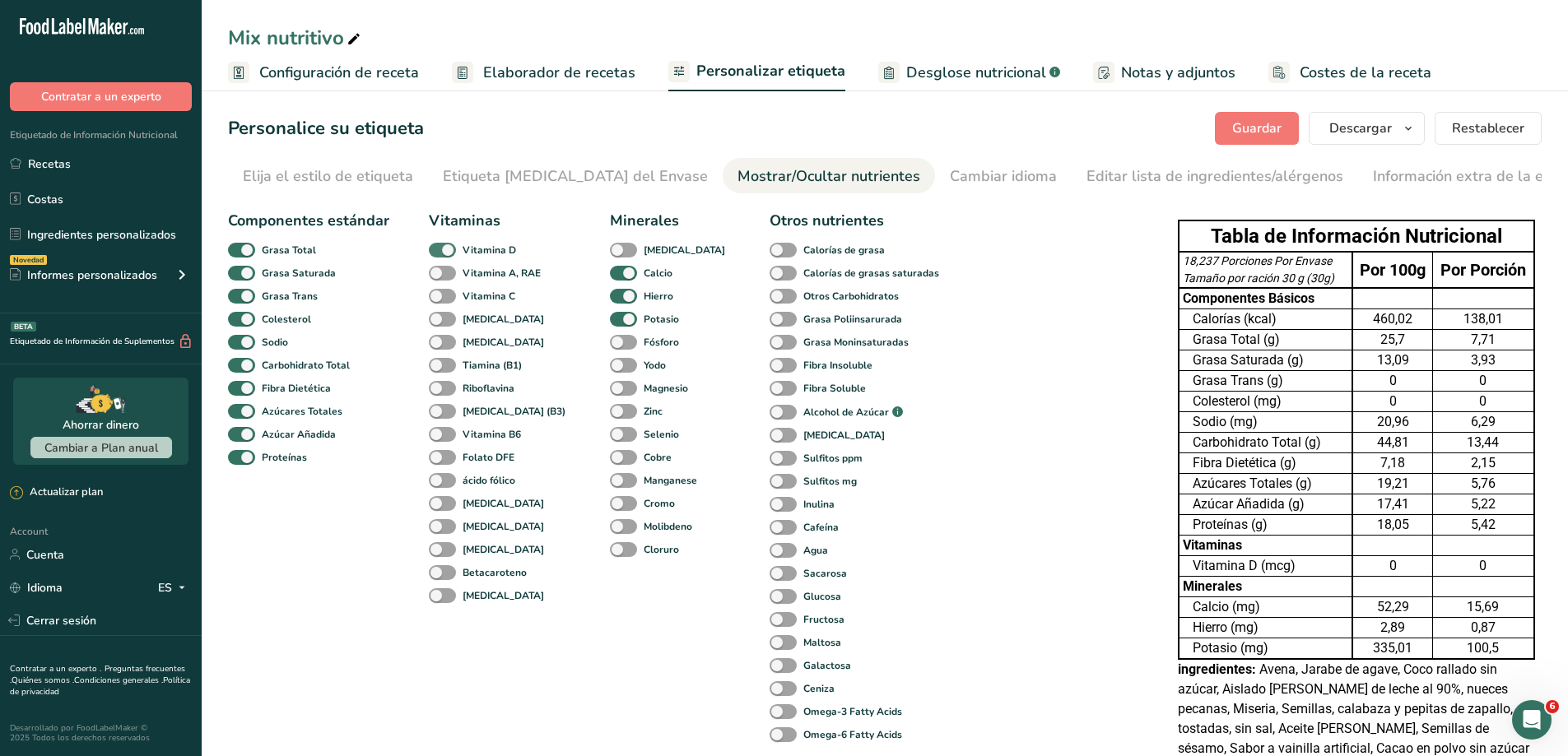
click at [439, 249] on span at bounding box center [443, 250] width 27 height 15
click at [439, 249] on input "Vitamina D" at bounding box center [434, 250] width 11 height 11
checkbox input "false"
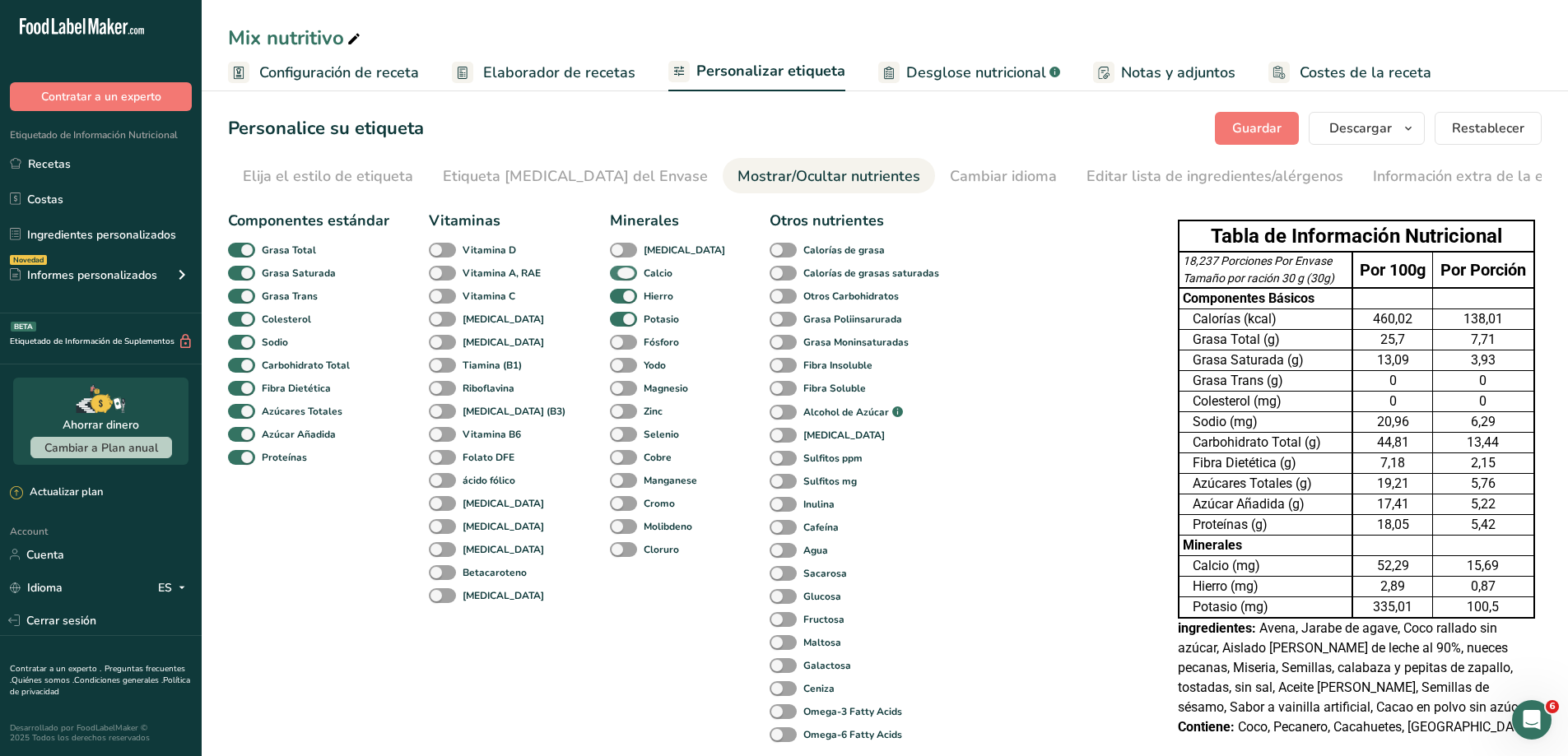
click at [610, 268] on span at bounding box center [623, 273] width 27 height 15
click at [610, 268] on input "Calcio" at bounding box center [615, 273] width 11 height 11
checkbox input "false"
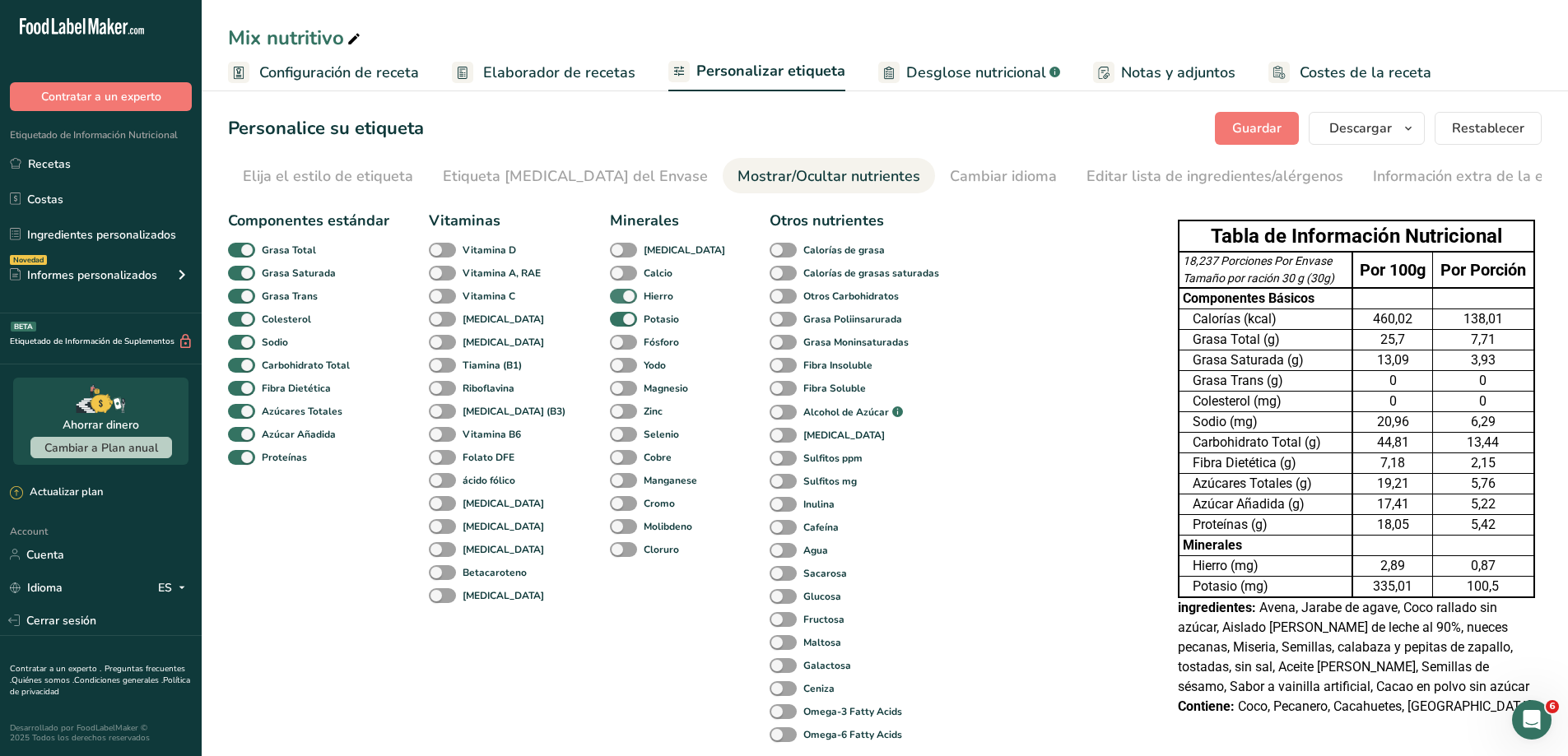
click at [610, 299] on span at bounding box center [623, 296] width 27 height 15
click at [610, 299] on input "Hierro" at bounding box center [615, 296] width 11 height 11
checkbox input "false"
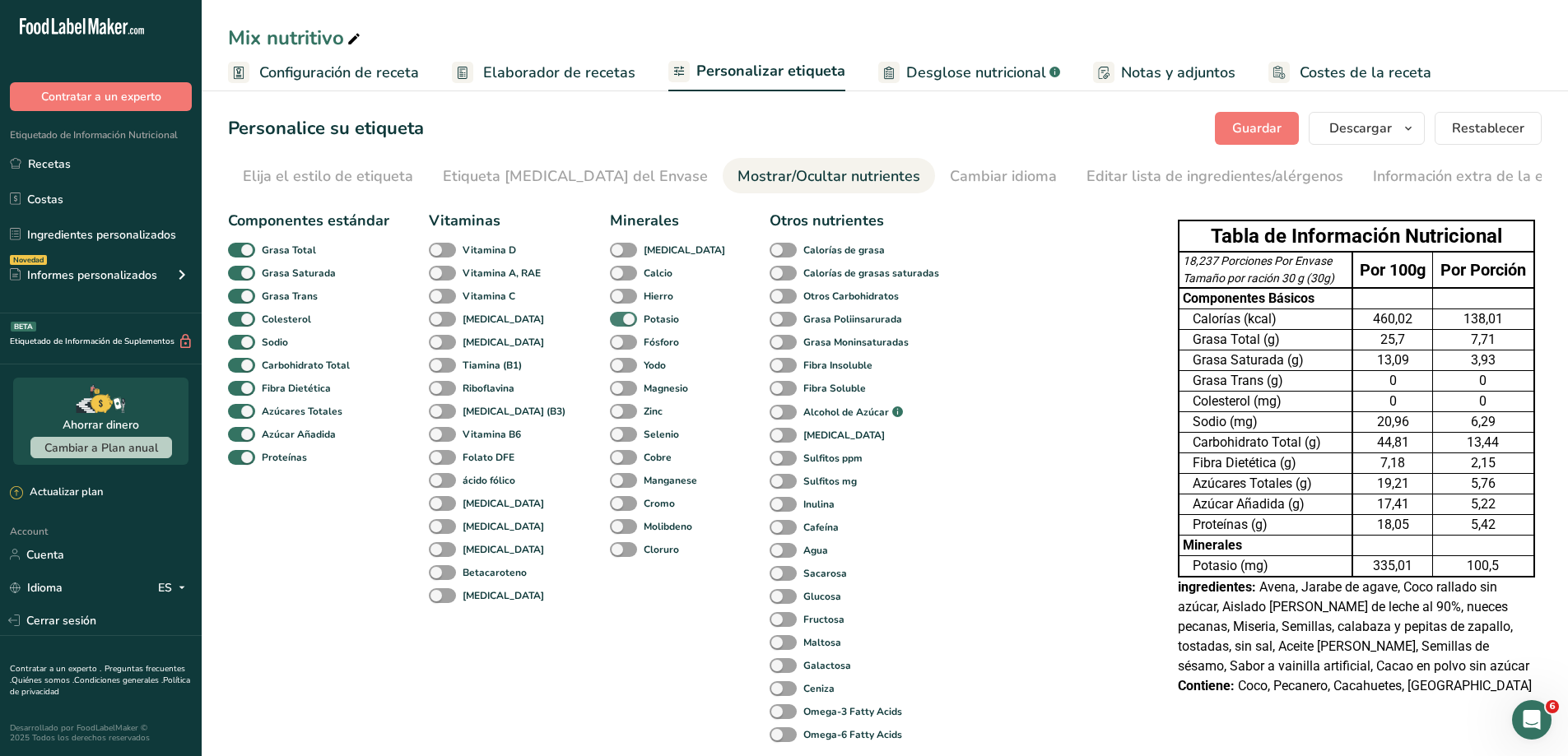
click at [610, 320] on span at bounding box center [623, 319] width 27 height 15
click at [610, 320] on input "Potasio" at bounding box center [615, 319] width 11 height 11
checkbox input "false"
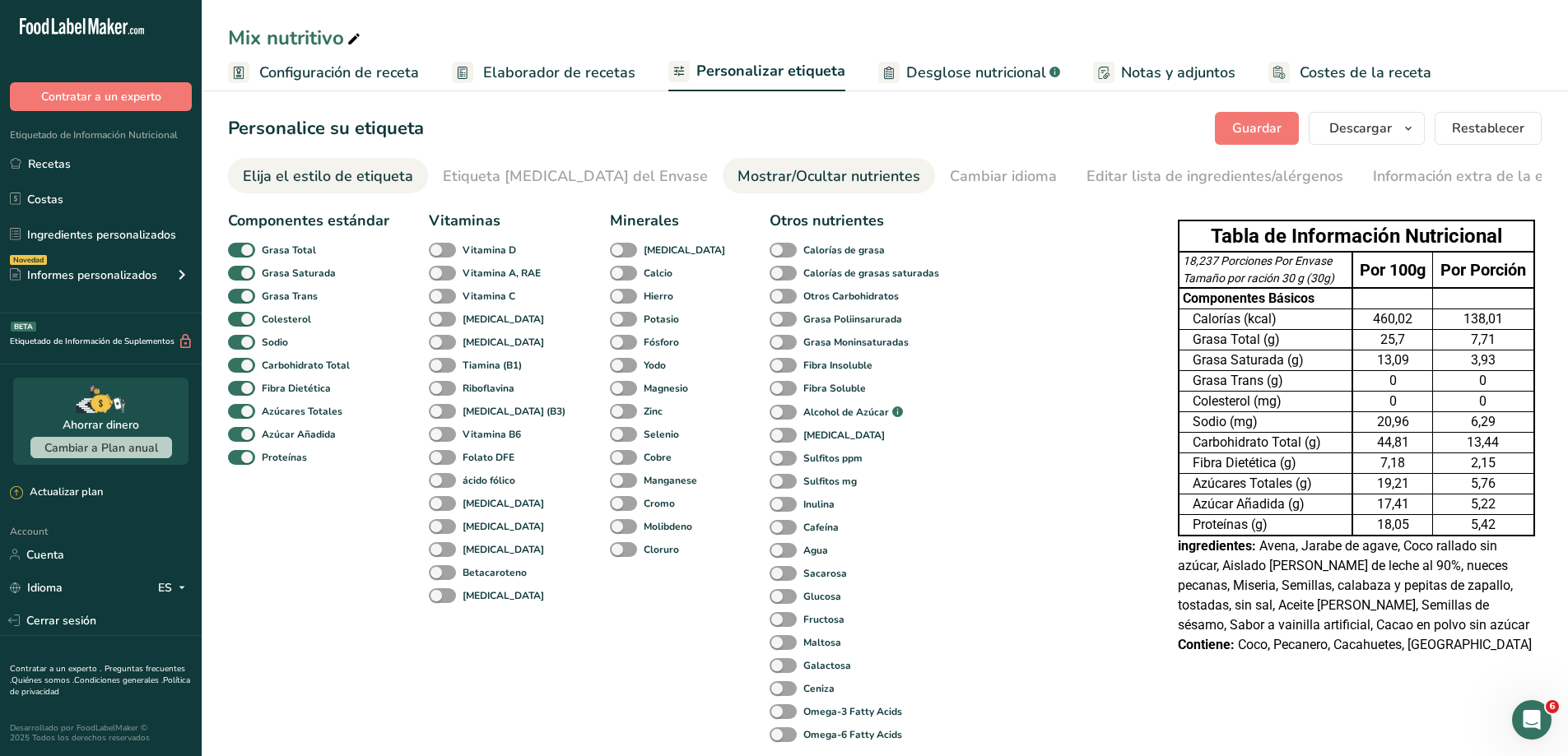
click at [345, 164] on link "Elija el estilo de etiqueta" at bounding box center [328, 176] width 171 height 37
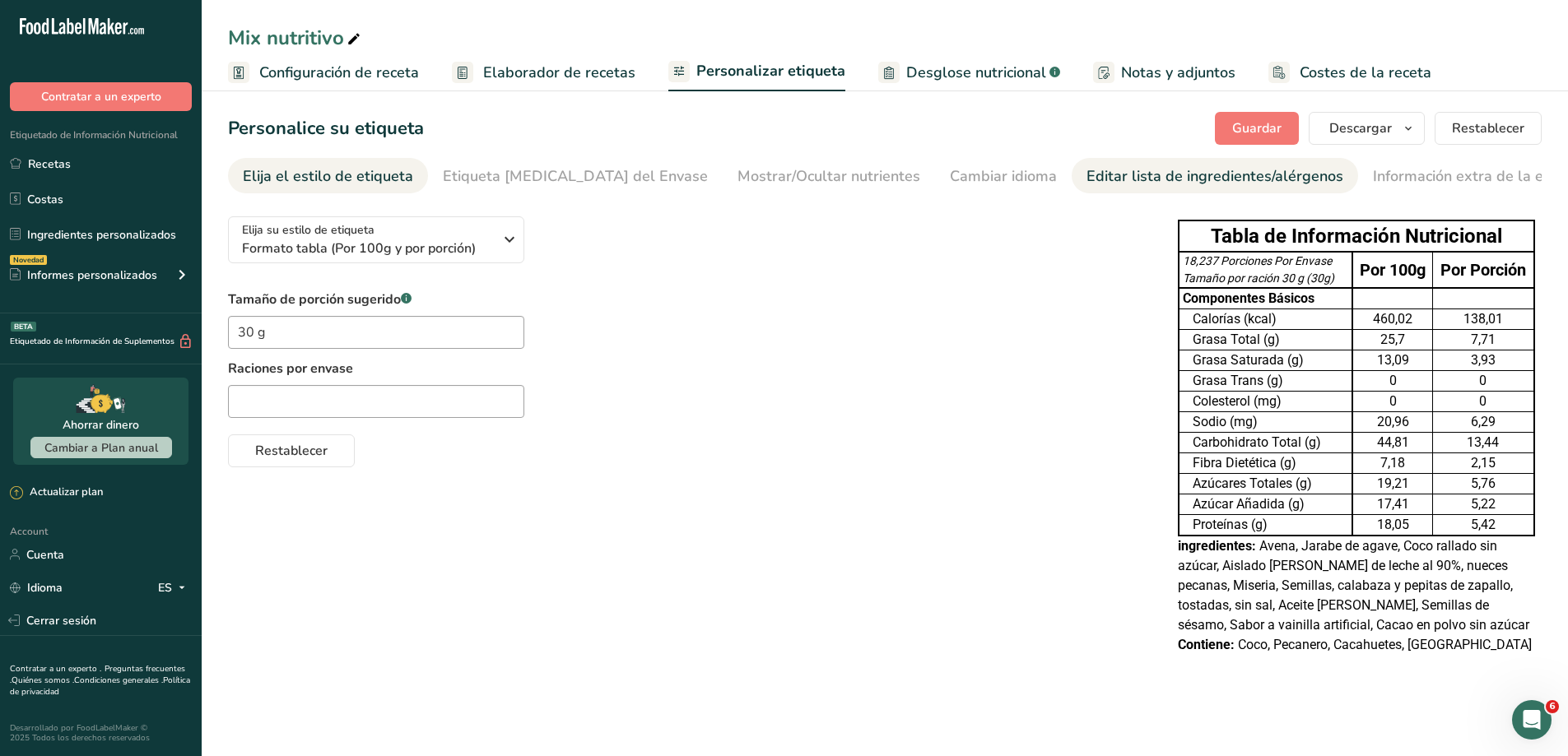
click at [1092, 173] on div "Editar lista de ingredientes/alérgenos" at bounding box center [1215, 176] width 257 height 23
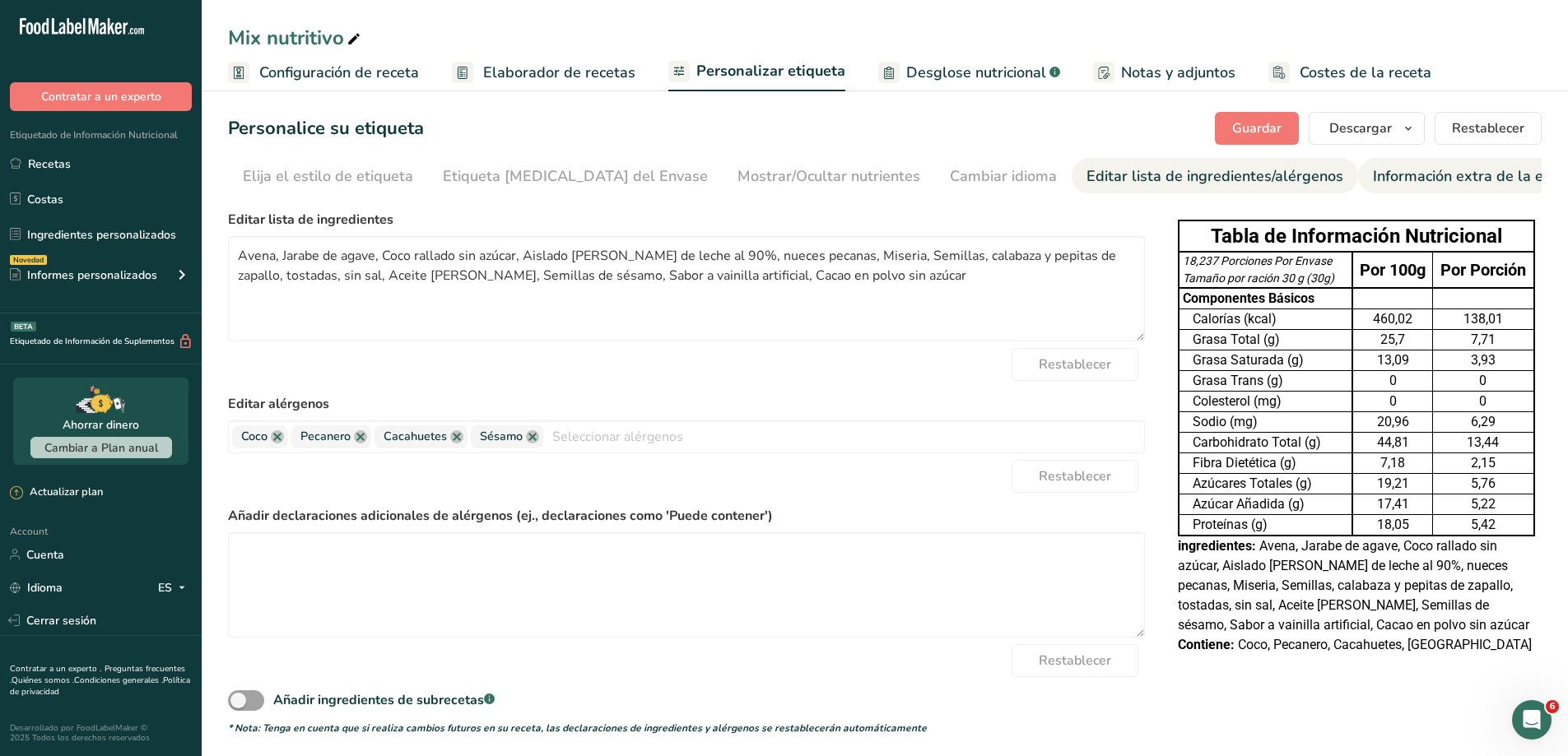
click at [1373, 168] on div "Información extra de la etiqueta" at bounding box center [1482, 176] width 219 height 23
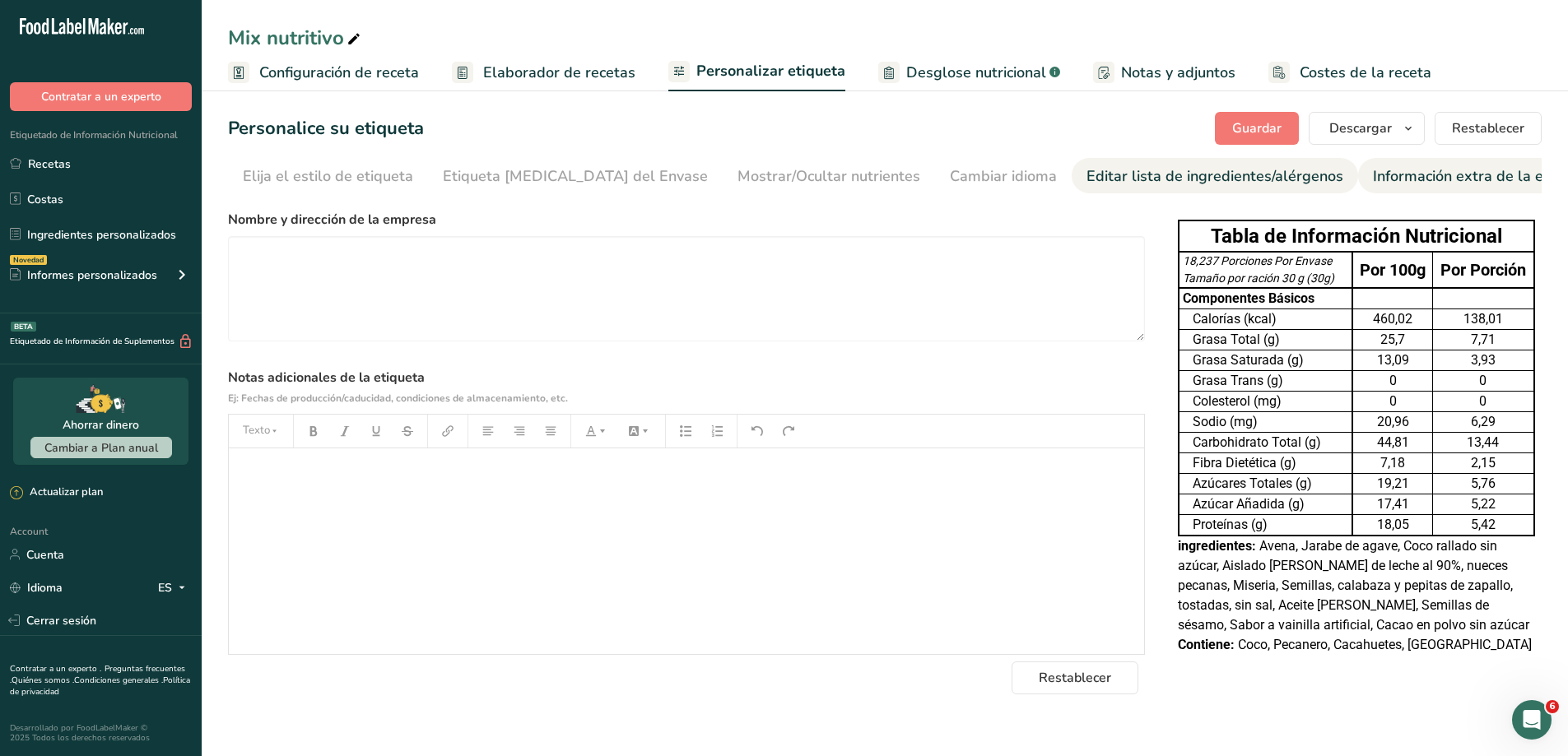
click at [1187, 169] on div "Editar lista de ingredientes/alérgenos" at bounding box center [1215, 176] width 257 height 23
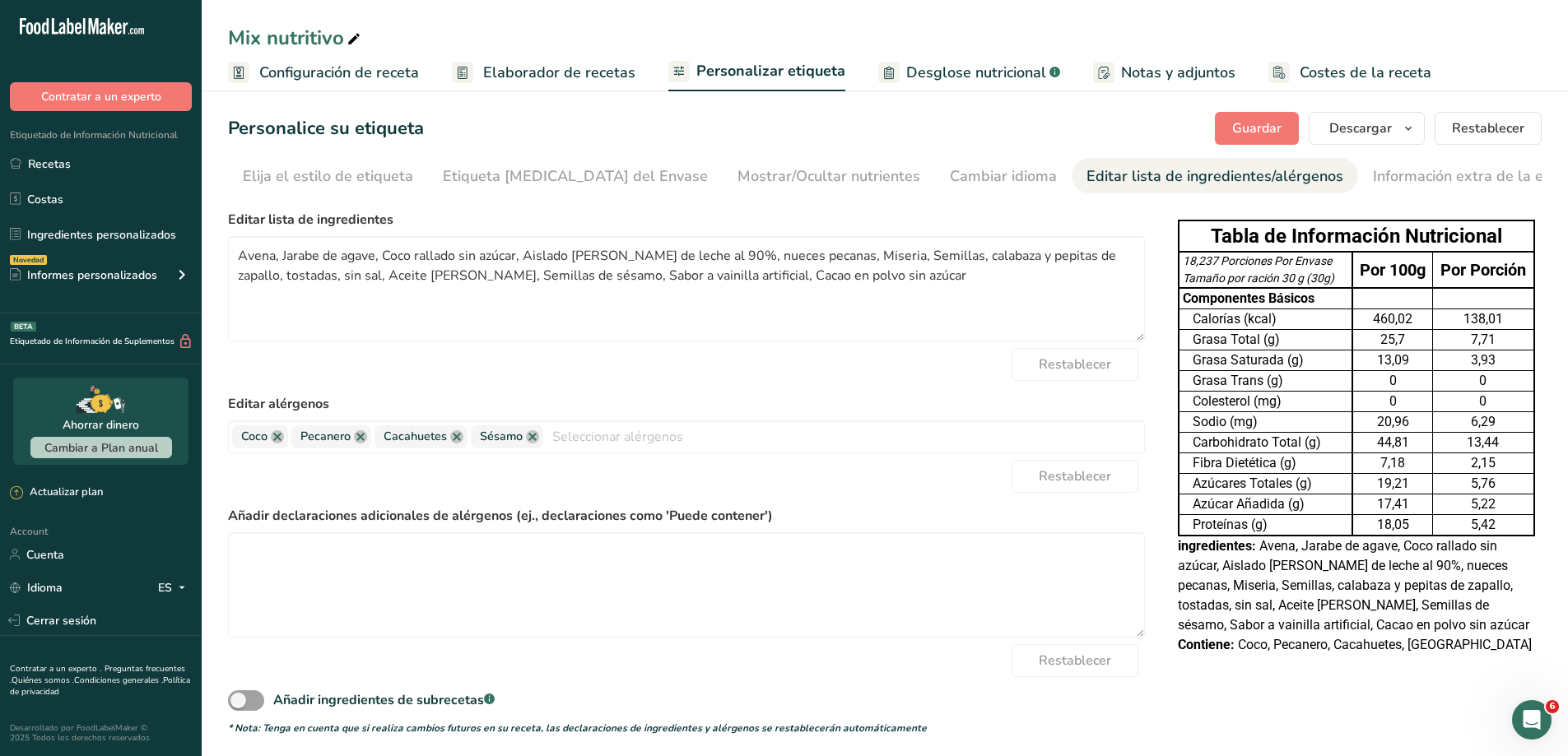
click at [1543, 630] on section "Personalice su etiqueta Guardar Descargar Elija qué mostrar en su etiqueta desc…" at bounding box center [884, 424] width 1367 height 677
click at [737, 172] on div "Mostrar/Ocultar nutrientes" at bounding box center [828, 176] width 182 height 23
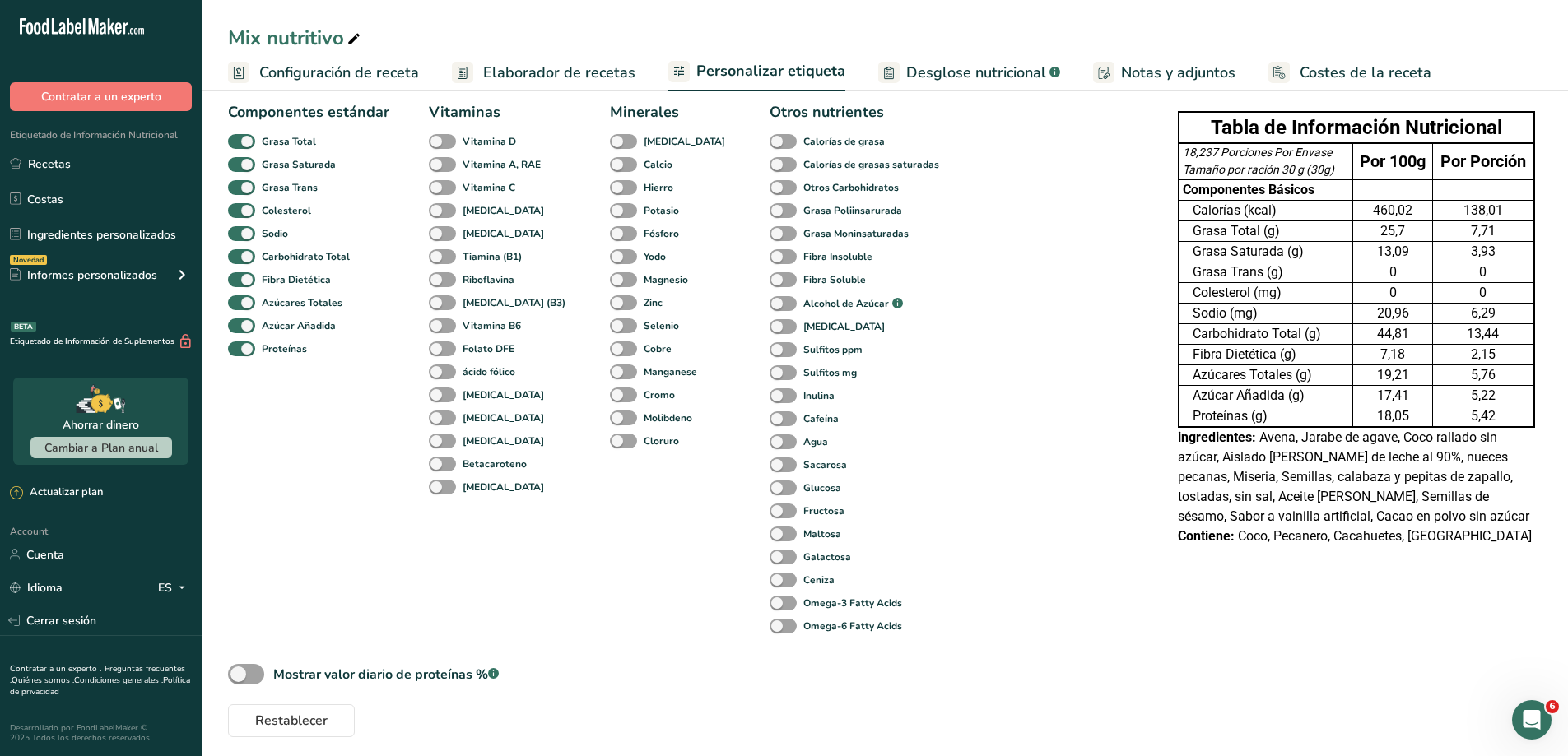
scroll to position [116, 0]
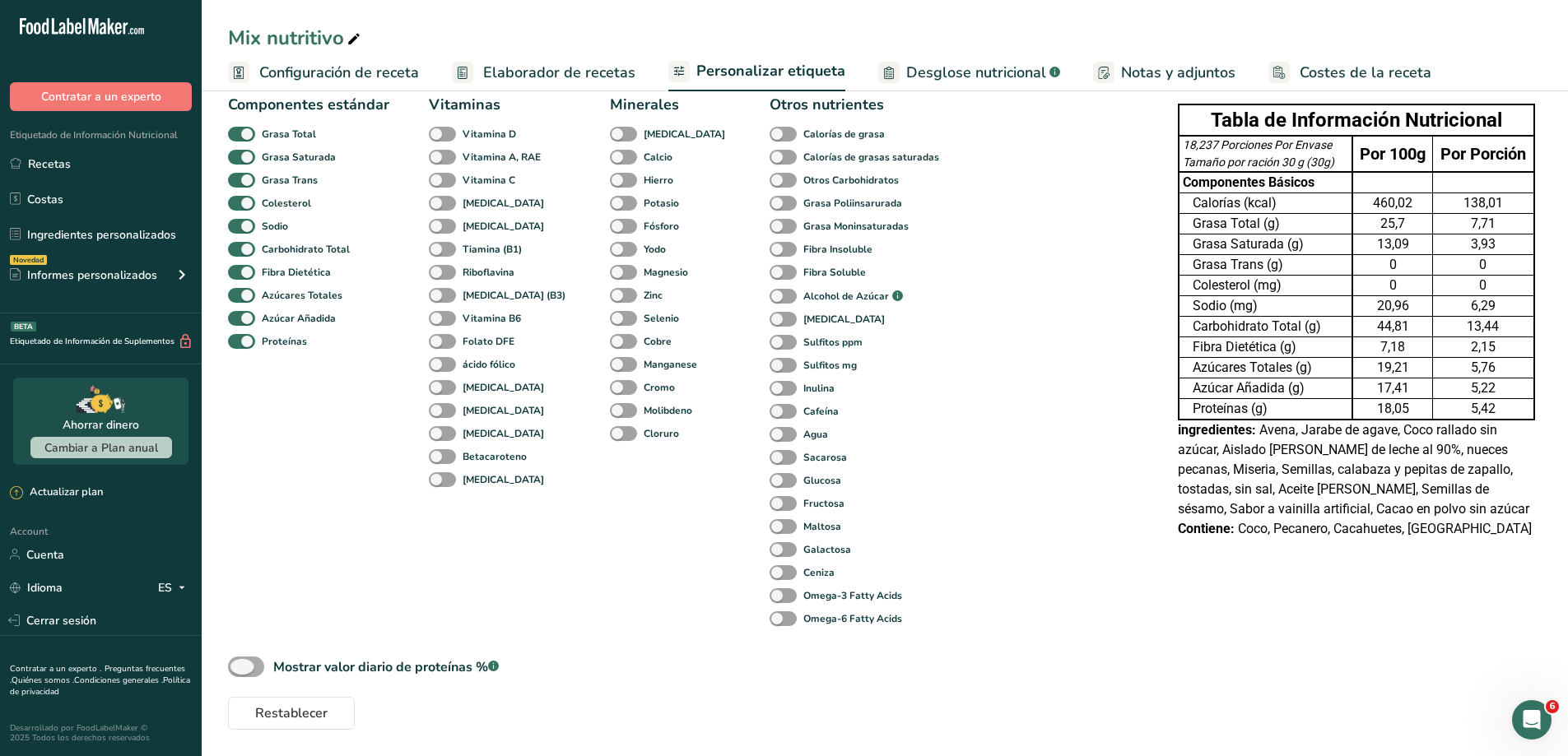
click at [259, 668] on span at bounding box center [246, 667] width 36 height 21
click at [238, 668] on input "Mostrar valor diario de proteínas % .a-a{fill:#347362;}.b-a{fill:#fff;}" at bounding box center [233, 667] width 11 height 11
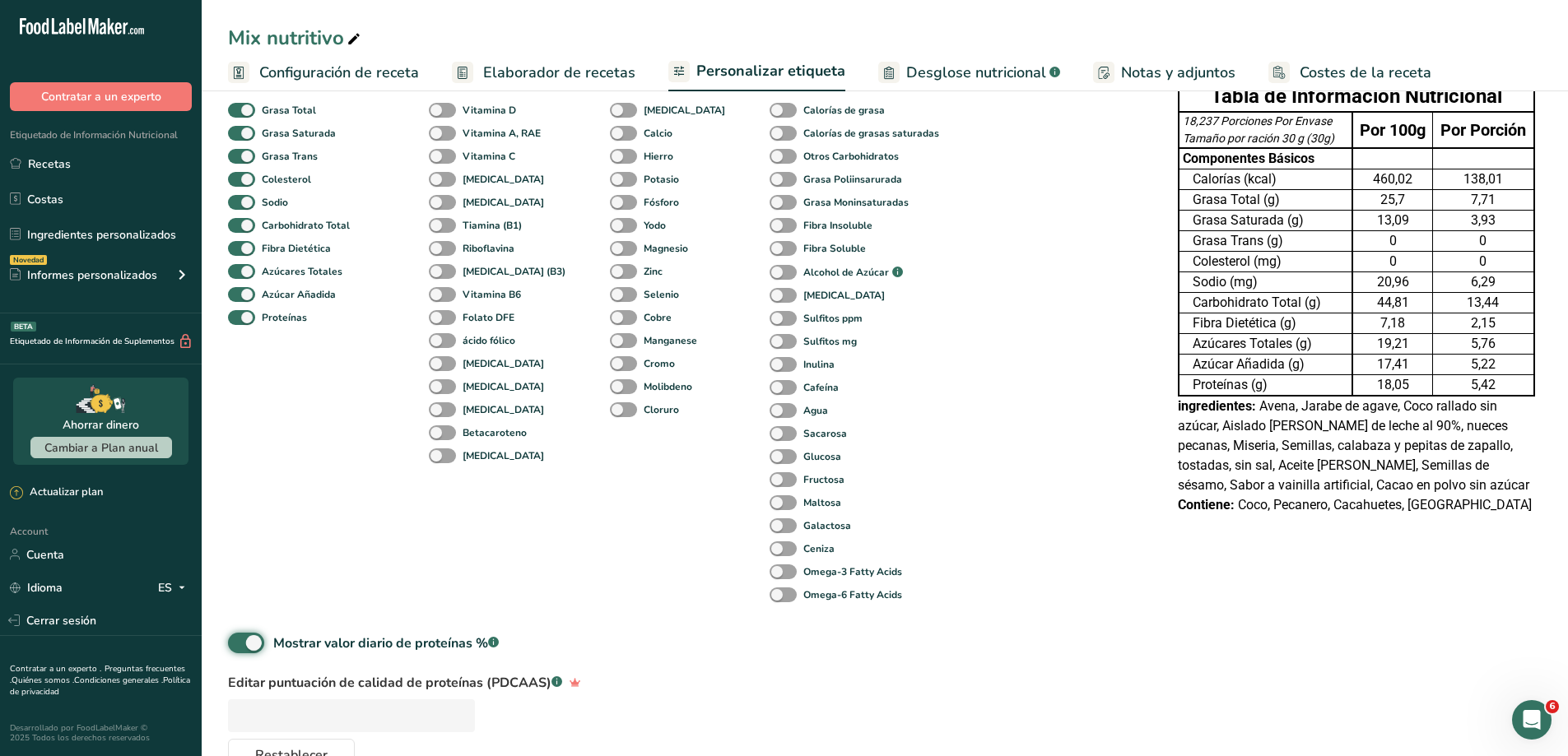
scroll to position [99, 0]
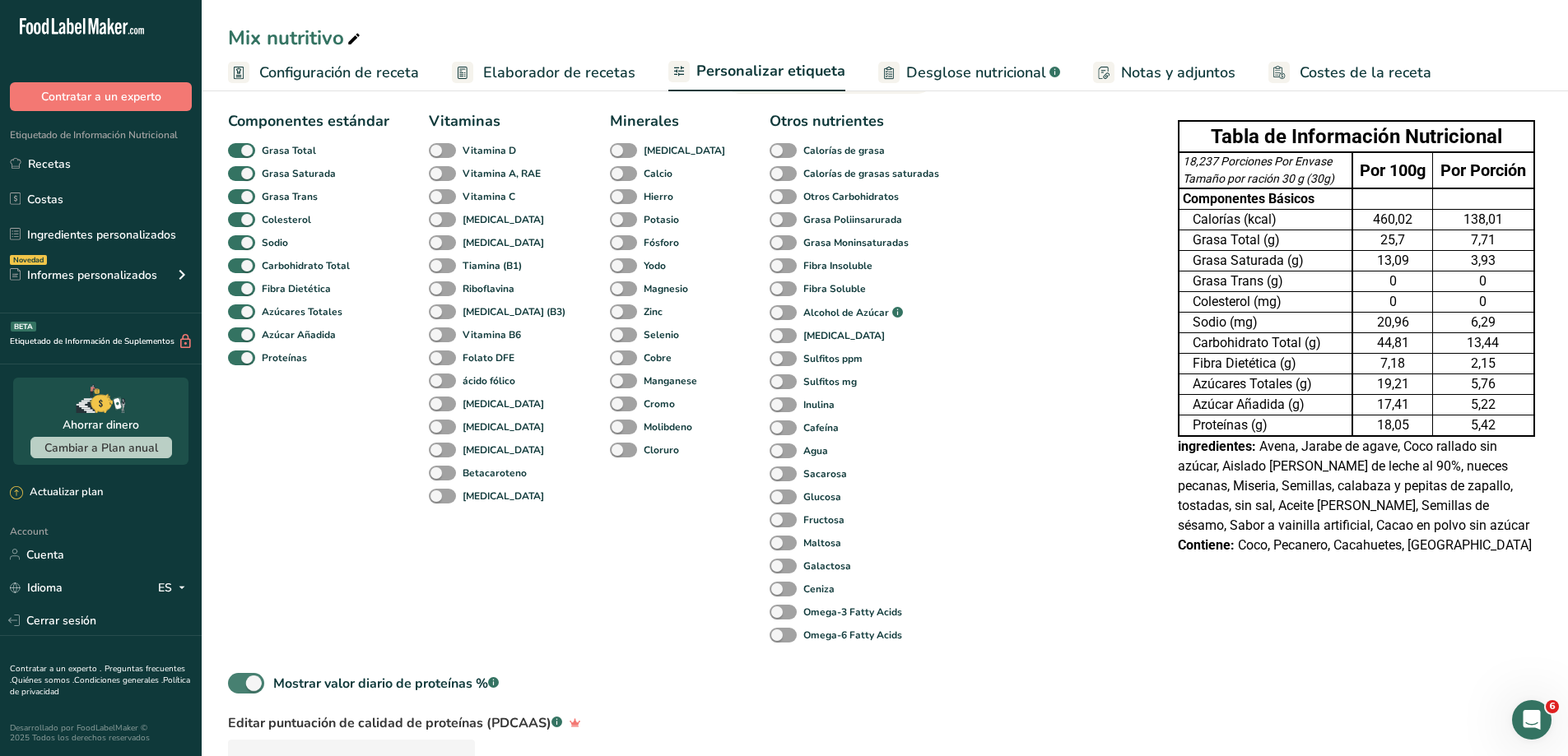
click at [238, 675] on span at bounding box center [246, 683] width 36 height 21
click at [238, 678] on input "Mostrar valor diario de proteínas % .a-a{fill:#347362;}.b-a{fill:#fff;}" at bounding box center [233, 684] width 11 height 11
checkbox input "false"
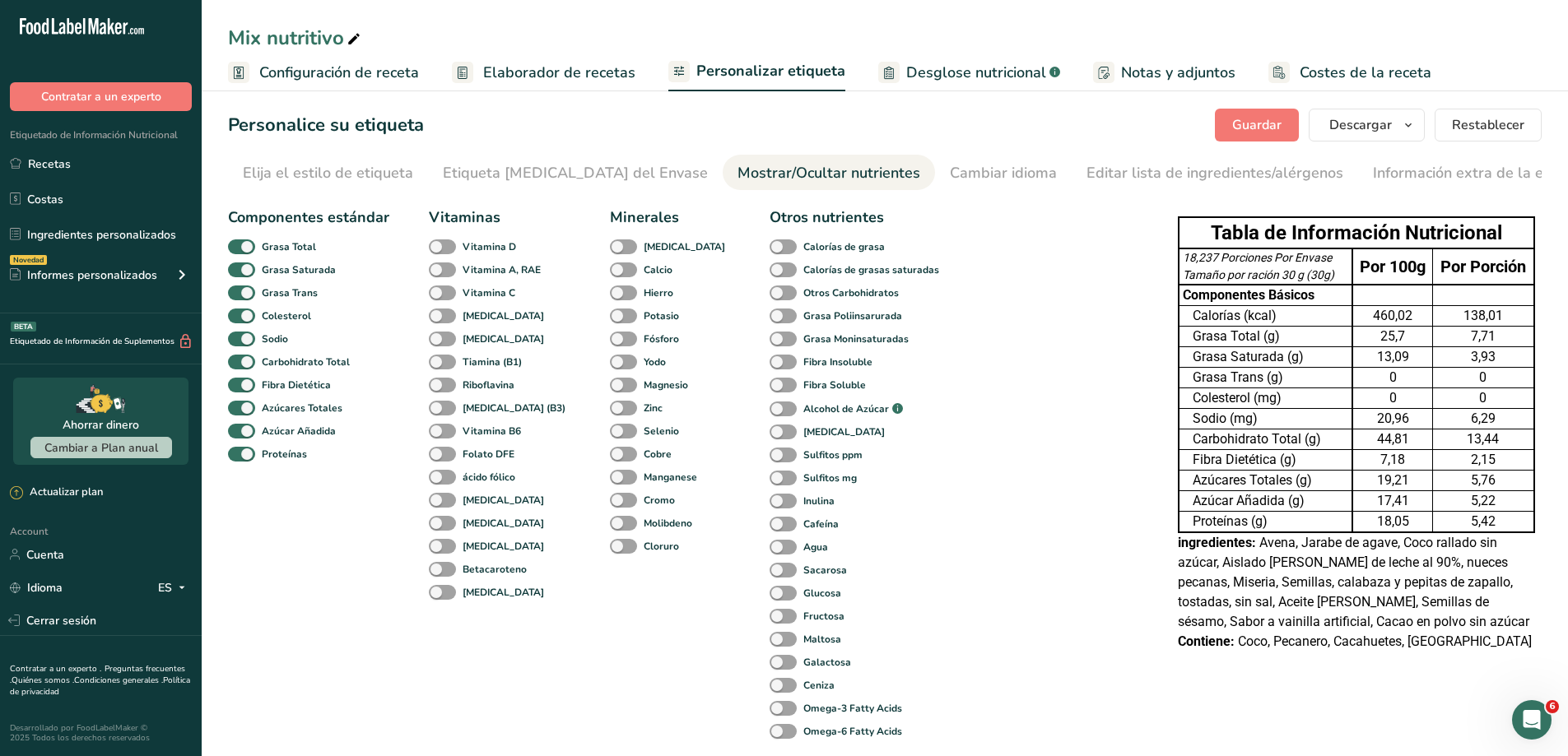
scroll to position [0, 0]
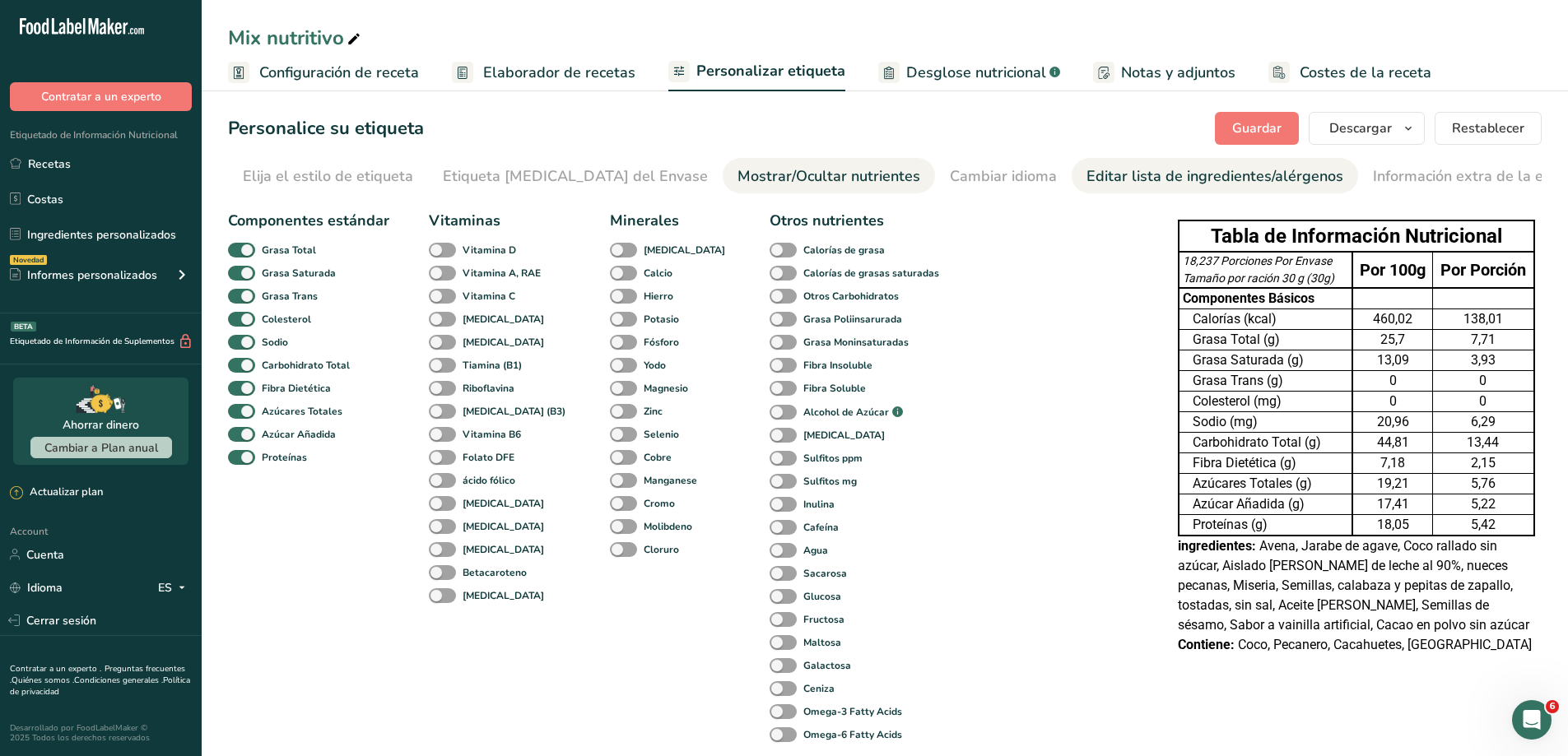
click at [1087, 179] on div "Editar lista de ingredientes/alérgenos" at bounding box center [1215, 176] width 257 height 23
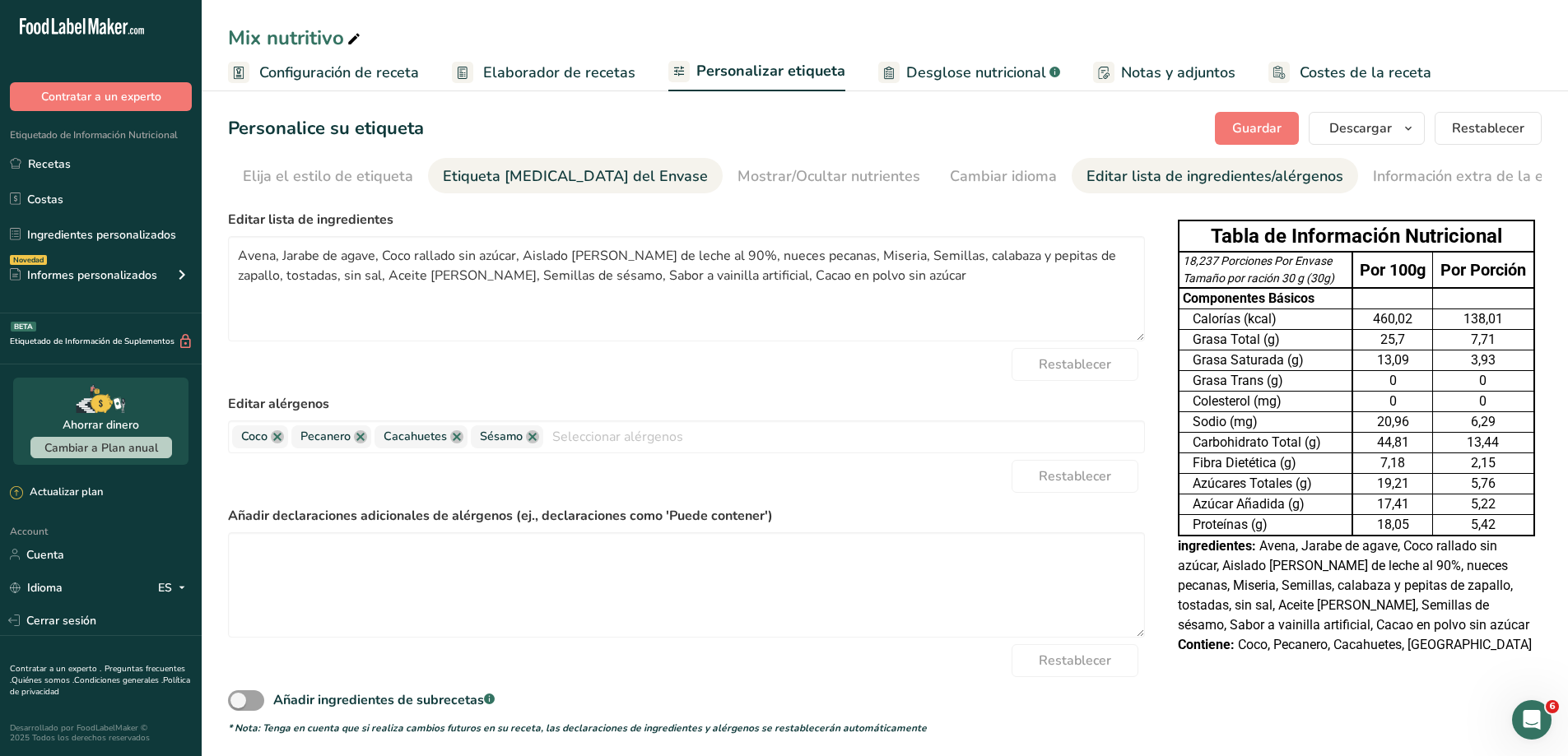
click at [505, 176] on div "Etiqueta [MEDICAL_DATA] del Envase" at bounding box center [574, 176] width 265 height 23
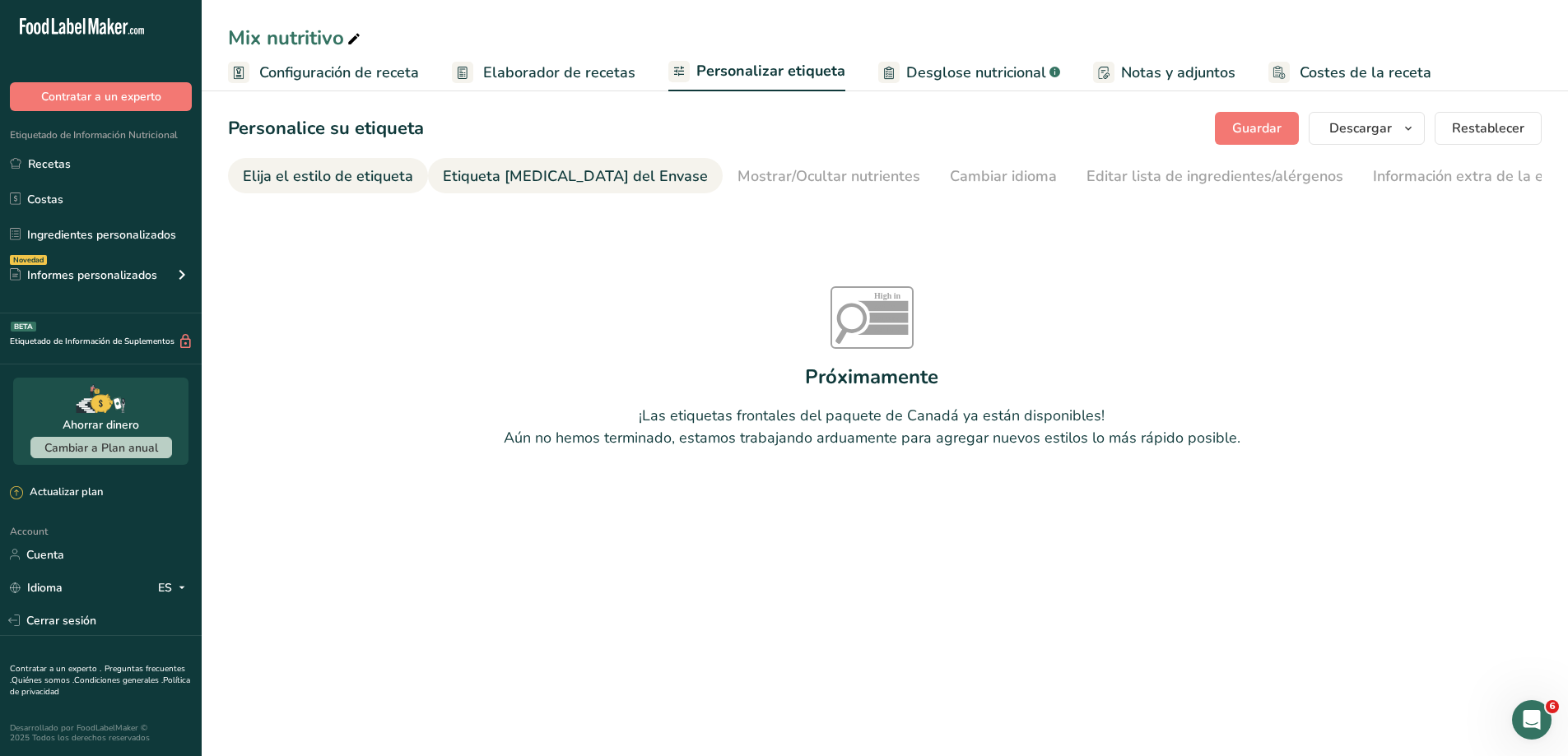
click at [370, 182] on div "Elija el estilo de etiqueta" at bounding box center [328, 176] width 171 height 23
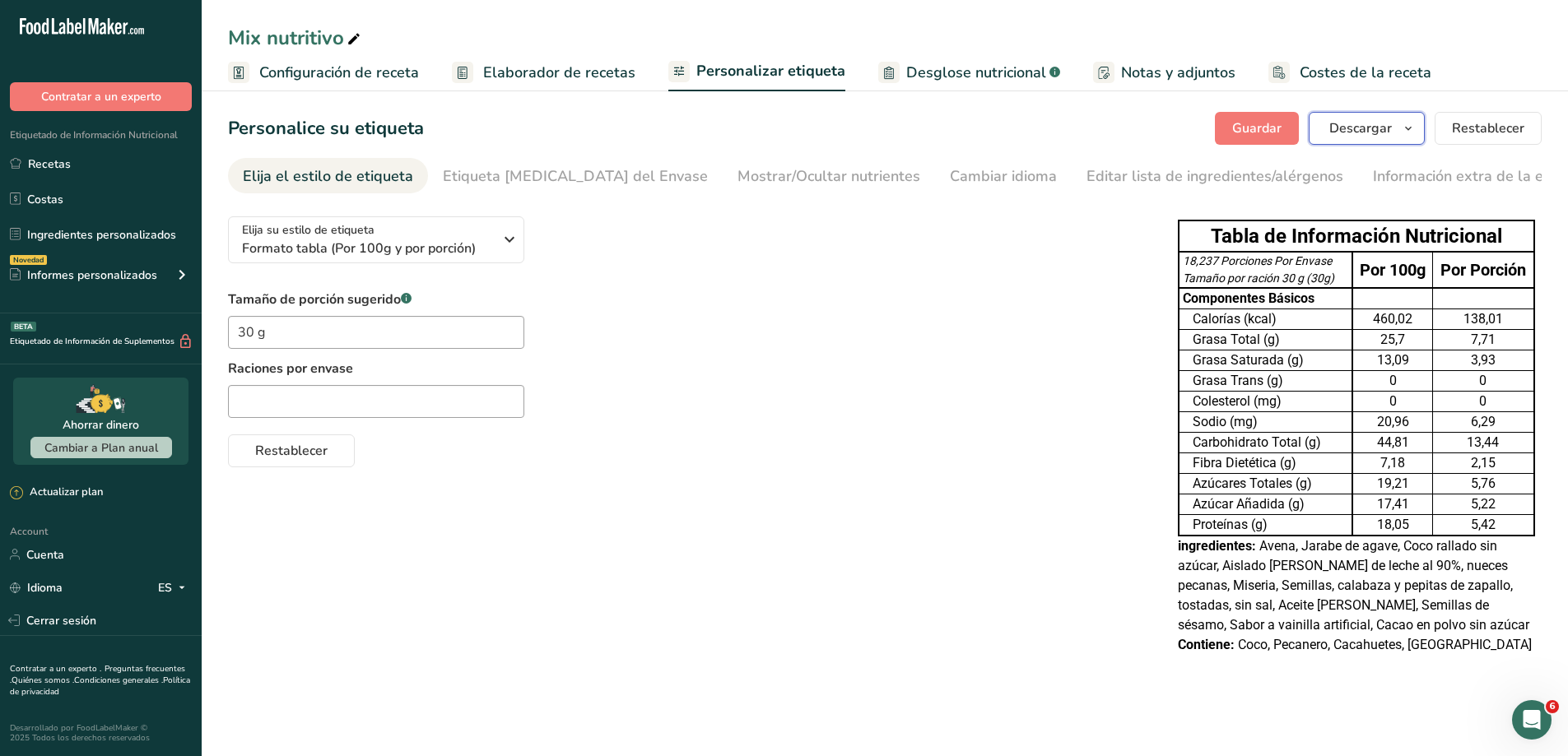
click at [1394, 129] on button "Descargar" at bounding box center [1367, 128] width 116 height 33
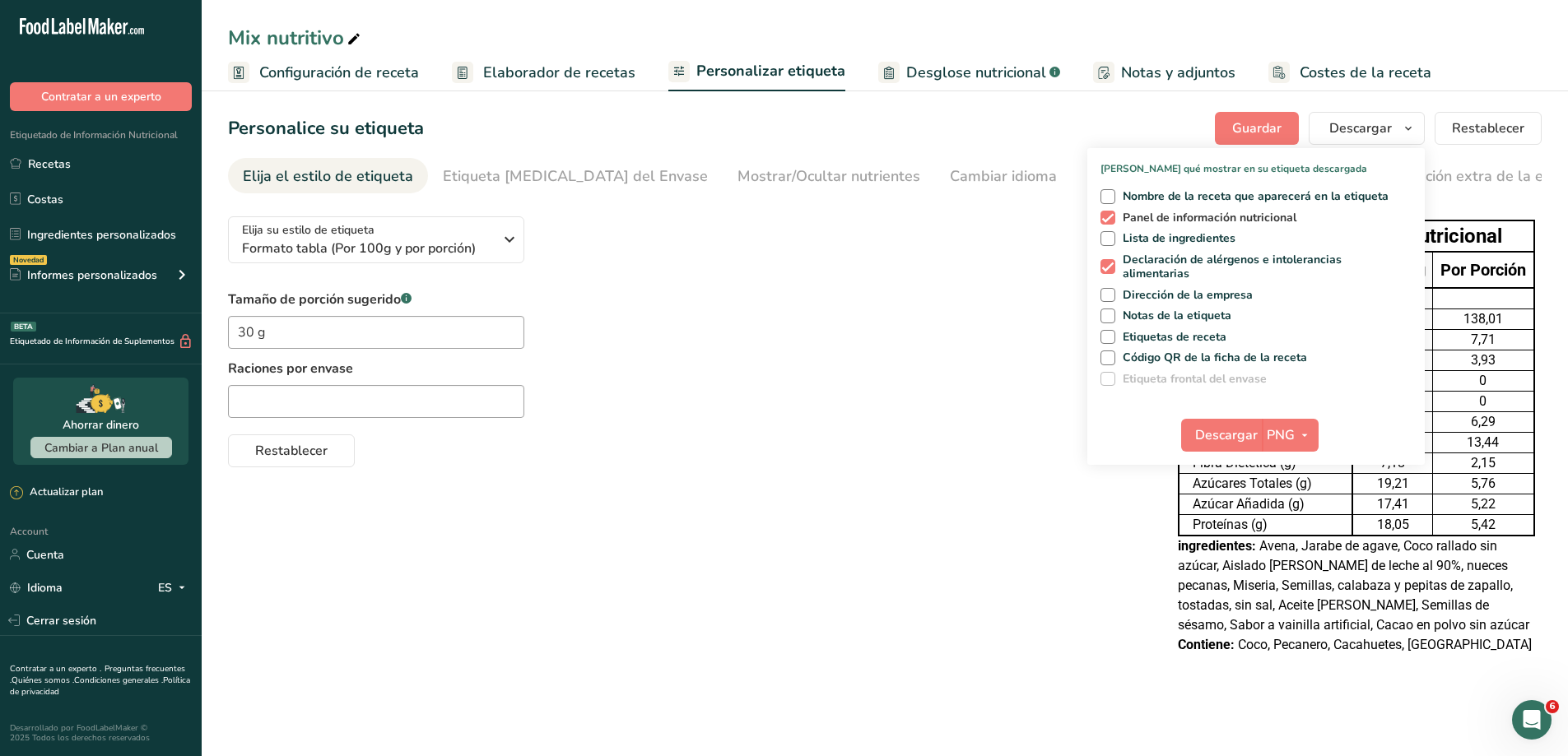
click at [1109, 215] on span at bounding box center [1107, 218] width 14 height 14
click at [1109, 215] on input "Panel de información nutricional" at bounding box center [1106, 218] width 11 height 11
checkbox input "false"
click at [1107, 498] on div "Elija su estilo de etiqueta Formato tabla (Por 100g y por porción) EE. UU. (FDA…" at bounding box center [884, 437] width 1313 height 468
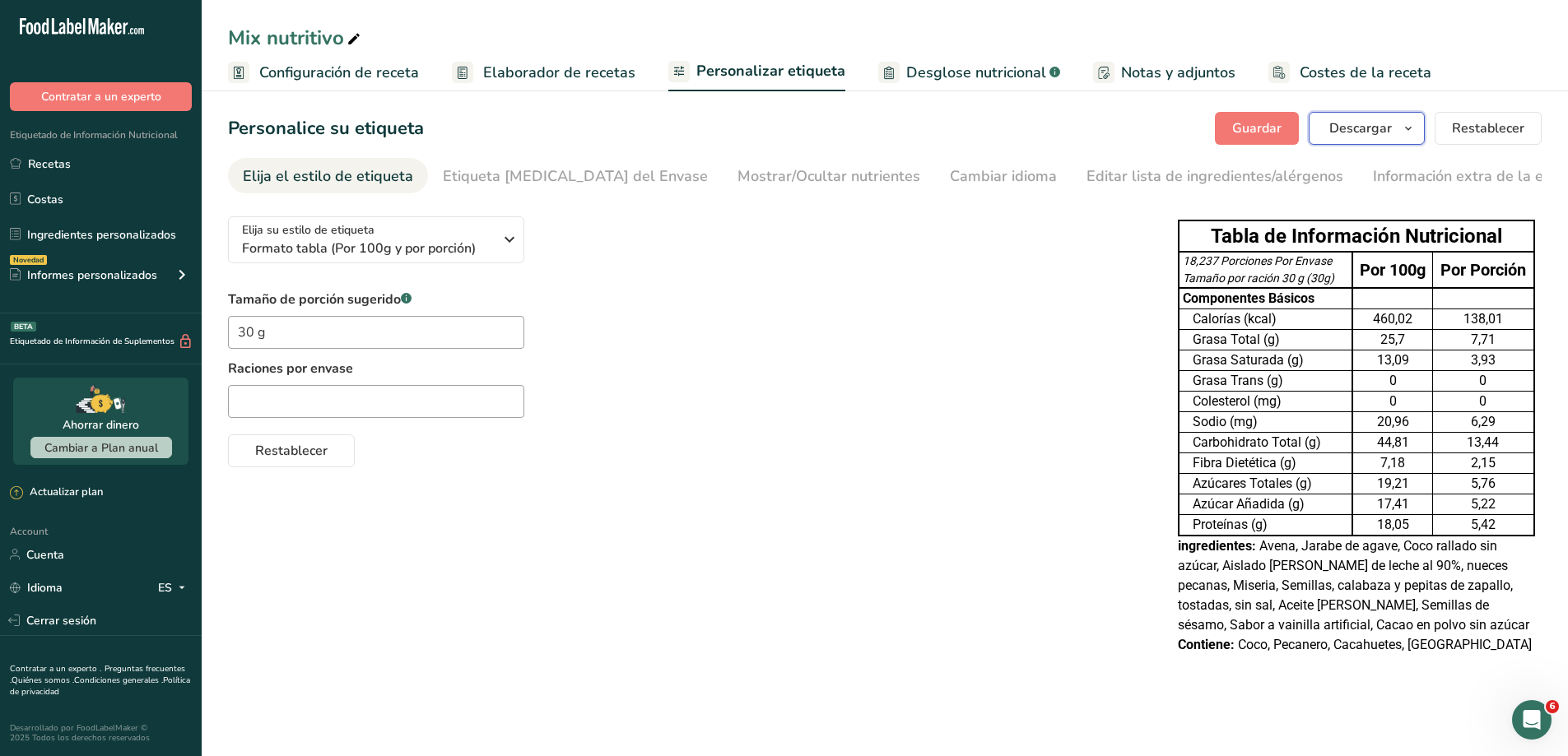
click at [1389, 126] on span "Descargar" at bounding box center [1360, 128] width 62 height 20
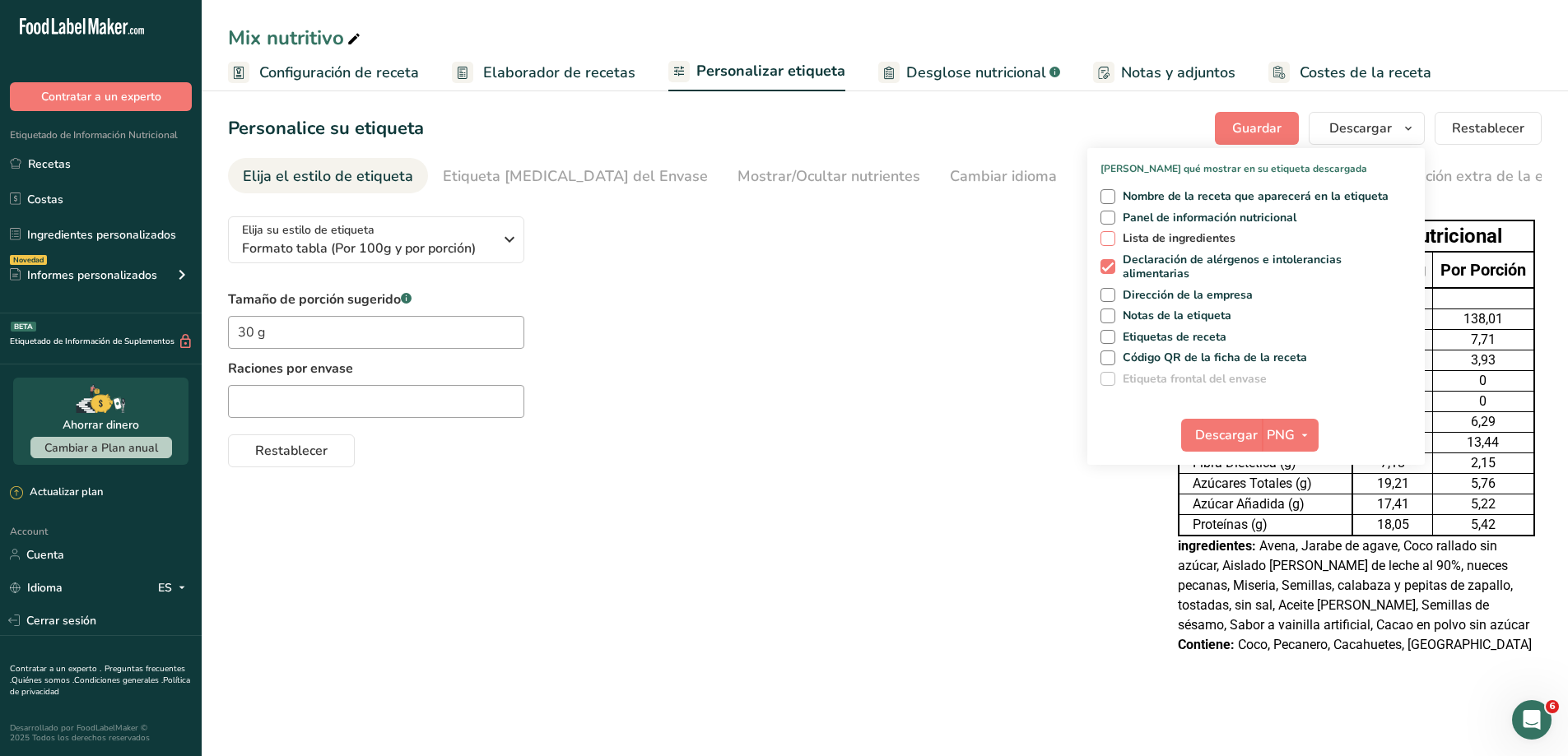
click at [1101, 242] on span at bounding box center [1107, 238] width 14 height 14
click at [1101, 242] on input "Lista de ingredientes" at bounding box center [1106, 238] width 11 height 11
click at [1108, 239] on span at bounding box center [1107, 238] width 14 height 14
click at [1108, 239] on input "Lista de ingredientes" at bounding box center [1106, 238] width 11 height 11
checkbox input "false"
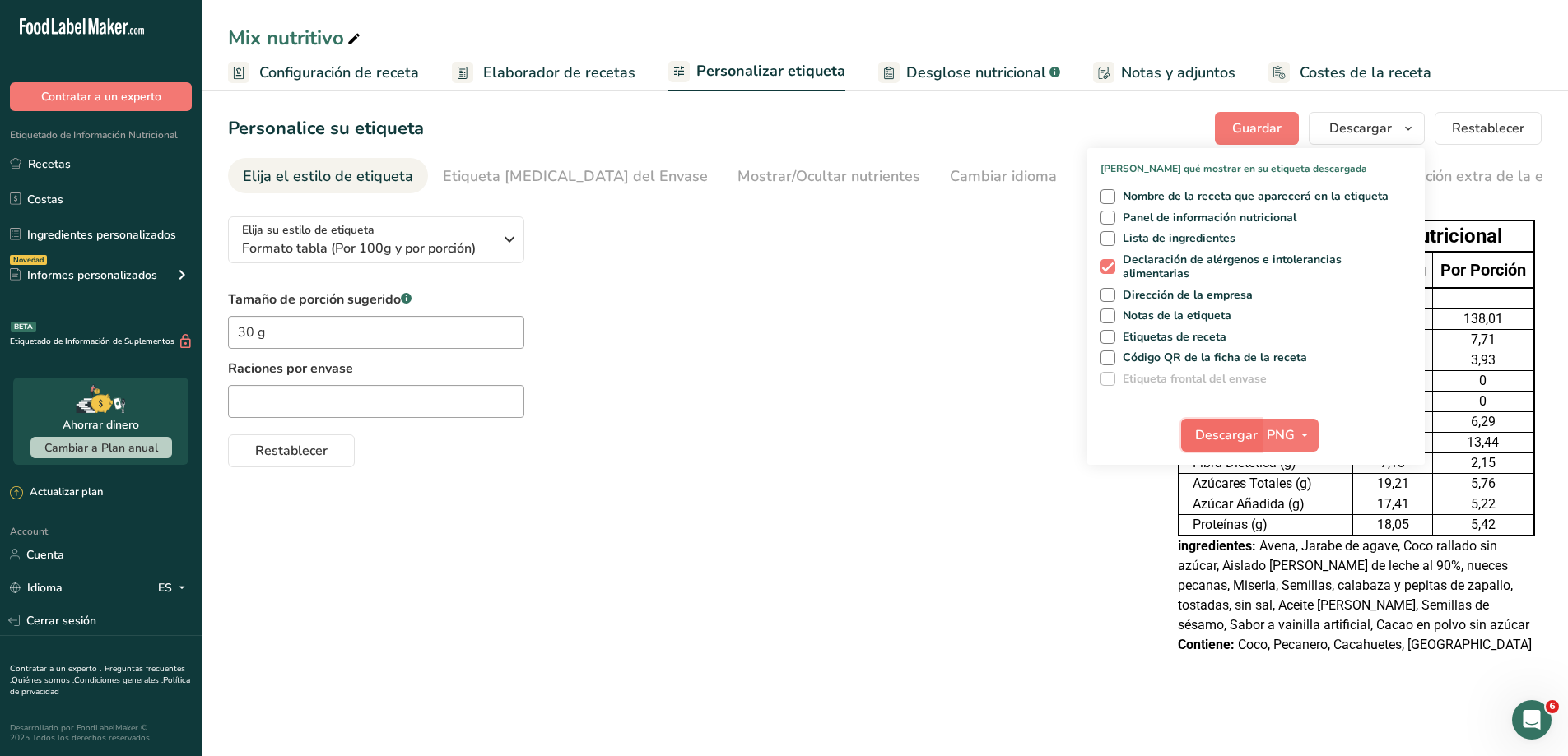
click at [1246, 443] on span "Descargar" at bounding box center [1226, 435] width 62 height 20
click at [1108, 213] on span at bounding box center [1107, 218] width 14 height 14
click at [1108, 213] on input "Panel de información nutricional" at bounding box center [1106, 218] width 11 height 11
checkbox input "true"
click at [1231, 426] on span "Descargar" at bounding box center [1226, 435] width 62 height 20
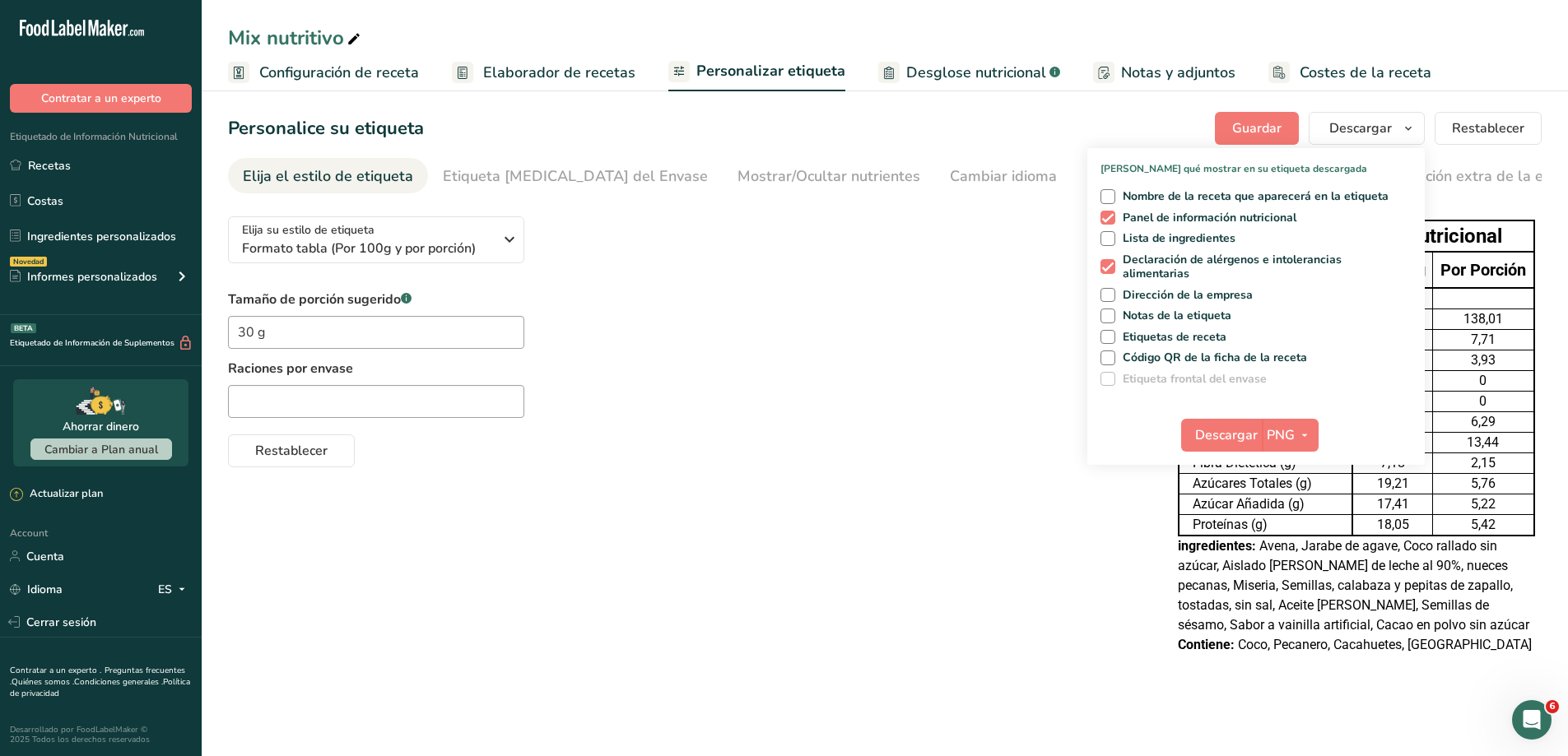
scroll to position [2, 0]
click at [970, 560] on div "Elija su estilo de etiqueta Formato tabla (Por 100g y por porción) [GEOGRAPHIC_…" at bounding box center [884, 437] width 1313 height 468
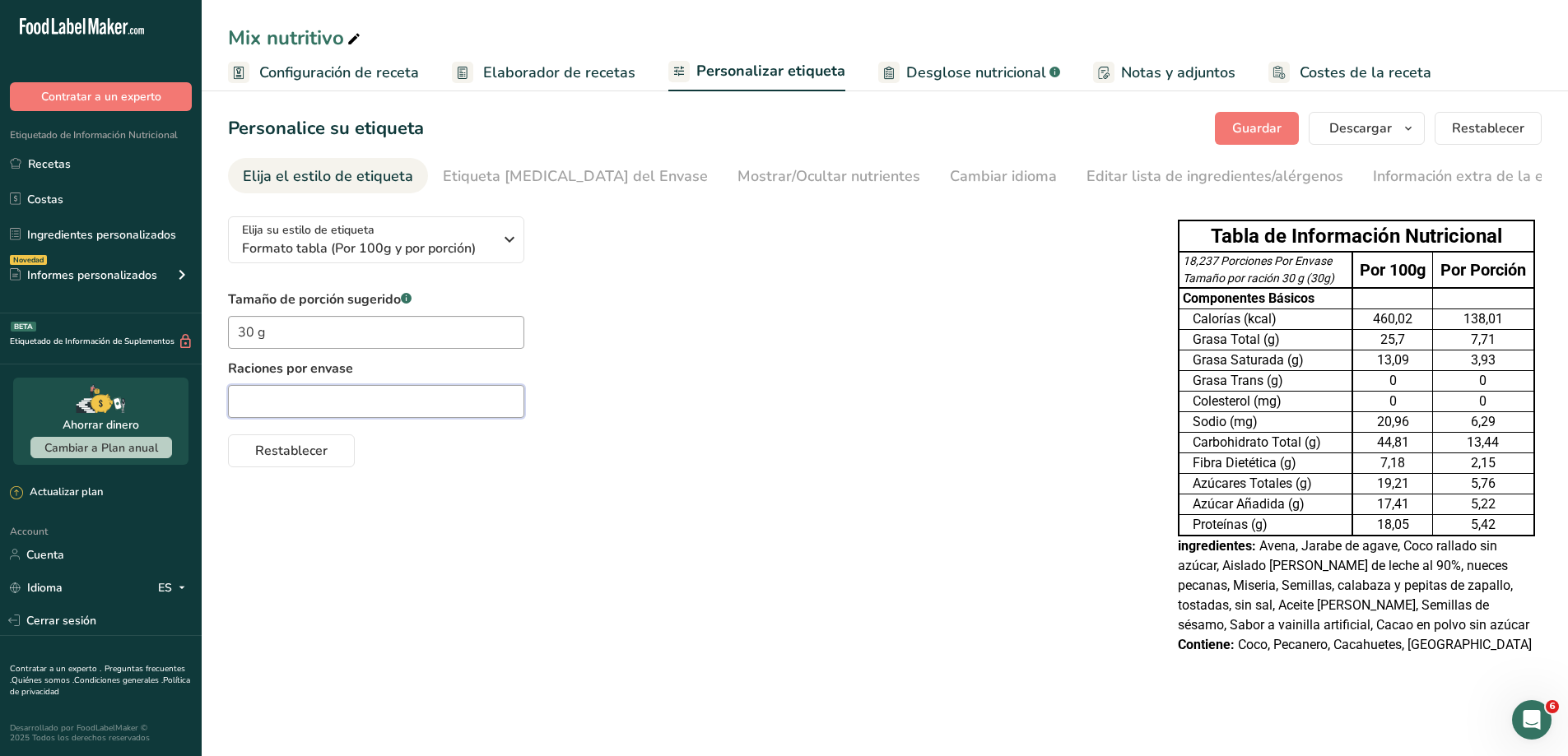
click at [433, 395] on input "text" at bounding box center [376, 401] width 296 height 33
type input "1 barrita"
click at [974, 474] on div "Elija su estilo de etiqueta Formato tabla (Por 100g y por porción) EE. UU. (FDA…" at bounding box center [884, 437] width 1313 height 468
click at [508, 238] on icon "button" at bounding box center [509, 239] width 20 height 30
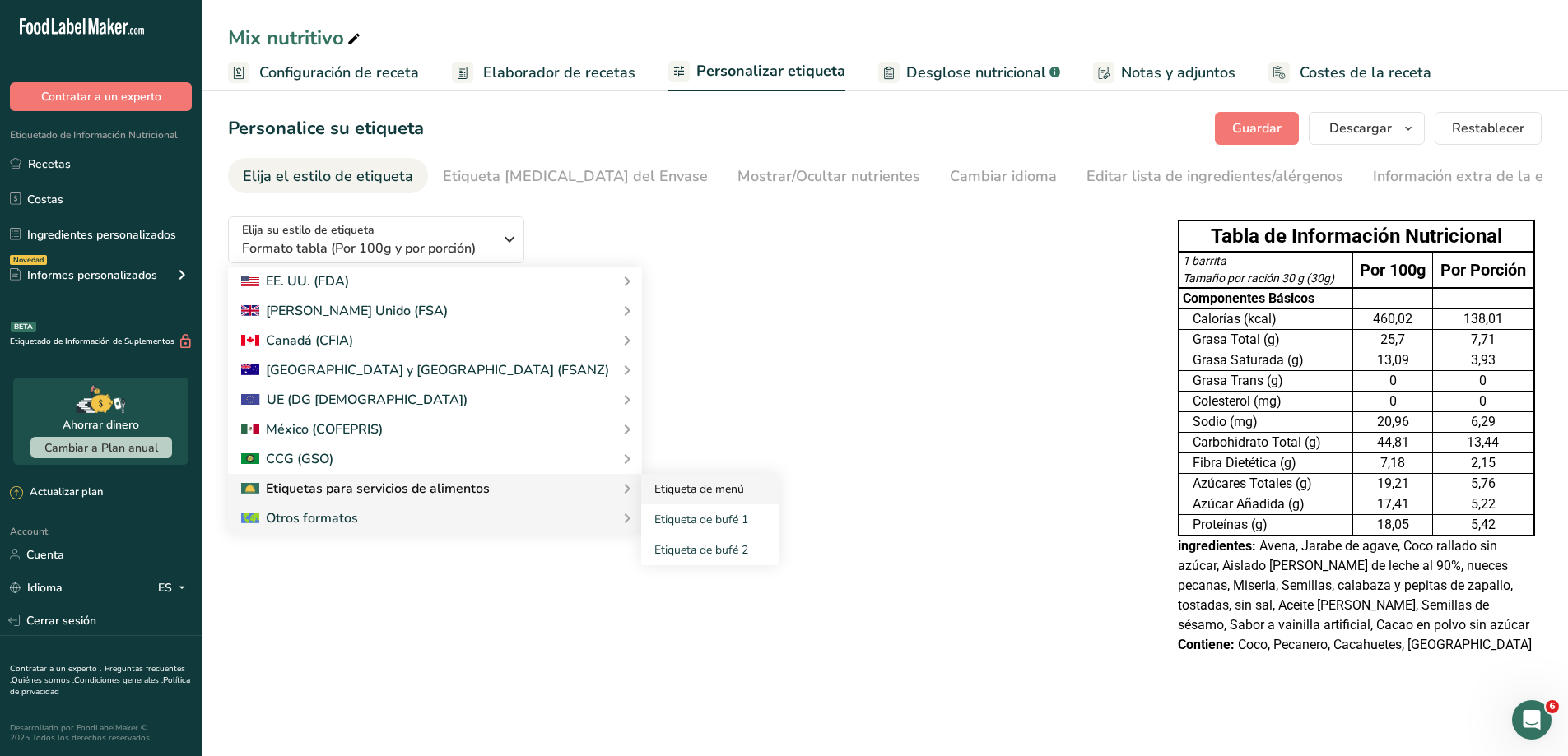
click at [641, 478] on link "Etiqueta de menú" at bounding box center [710, 490] width 138 height 31
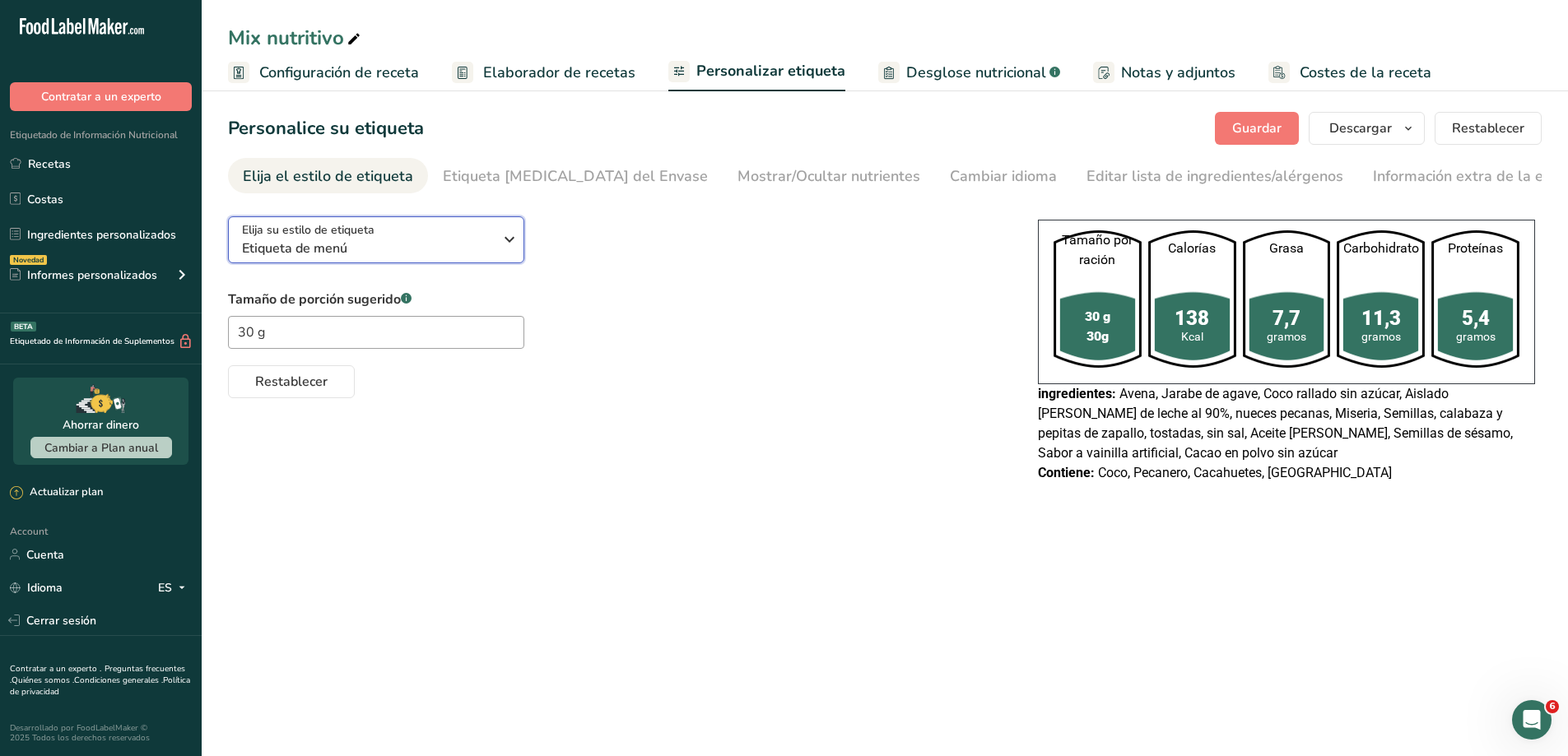
click at [503, 229] on icon "button" at bounding box center [509, 239] width 20 height 30
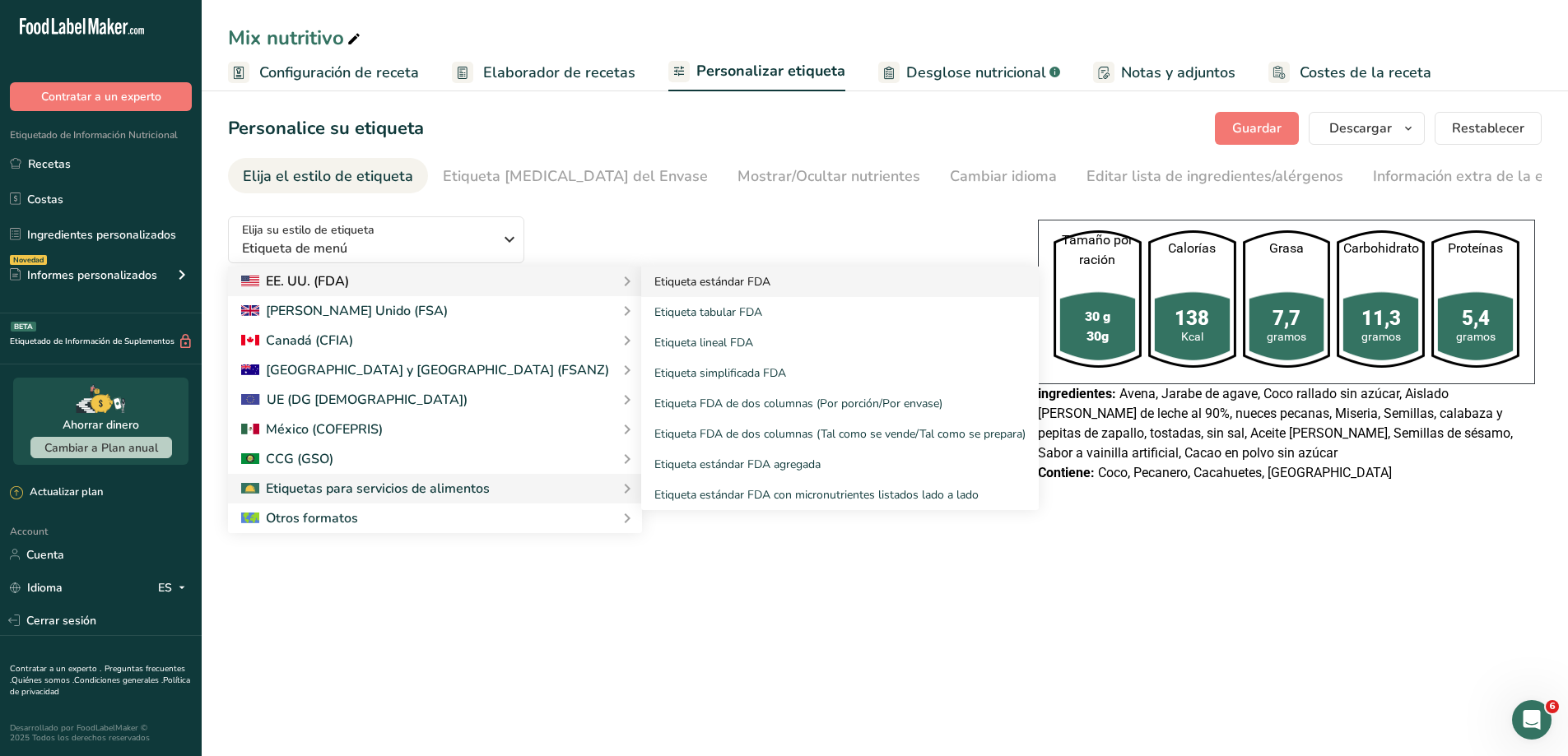
click at [641, 283] on link "Etiqueta estándar FDA" at bounding box center [840, 282] width 397 height 31
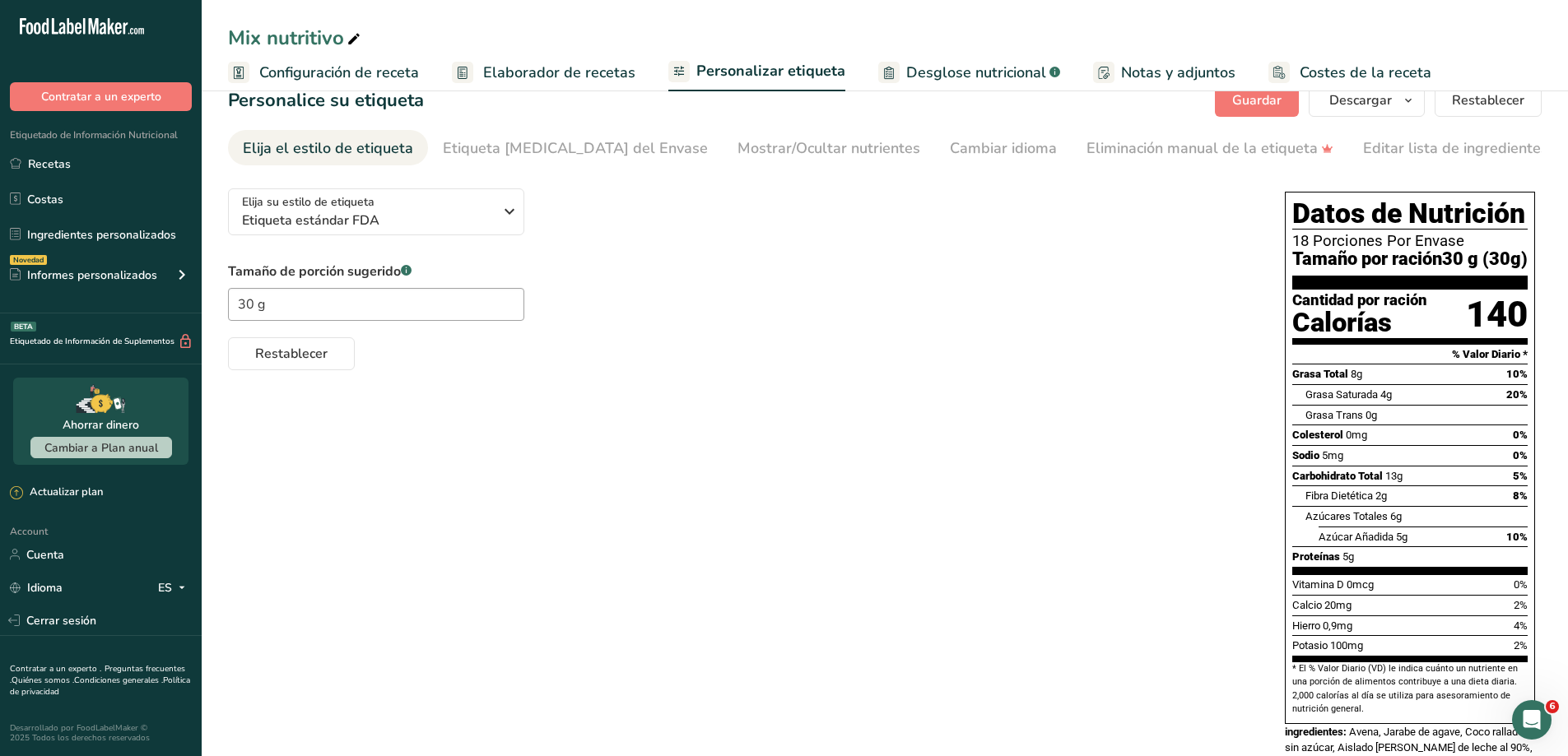
scroll to position [0, 0]
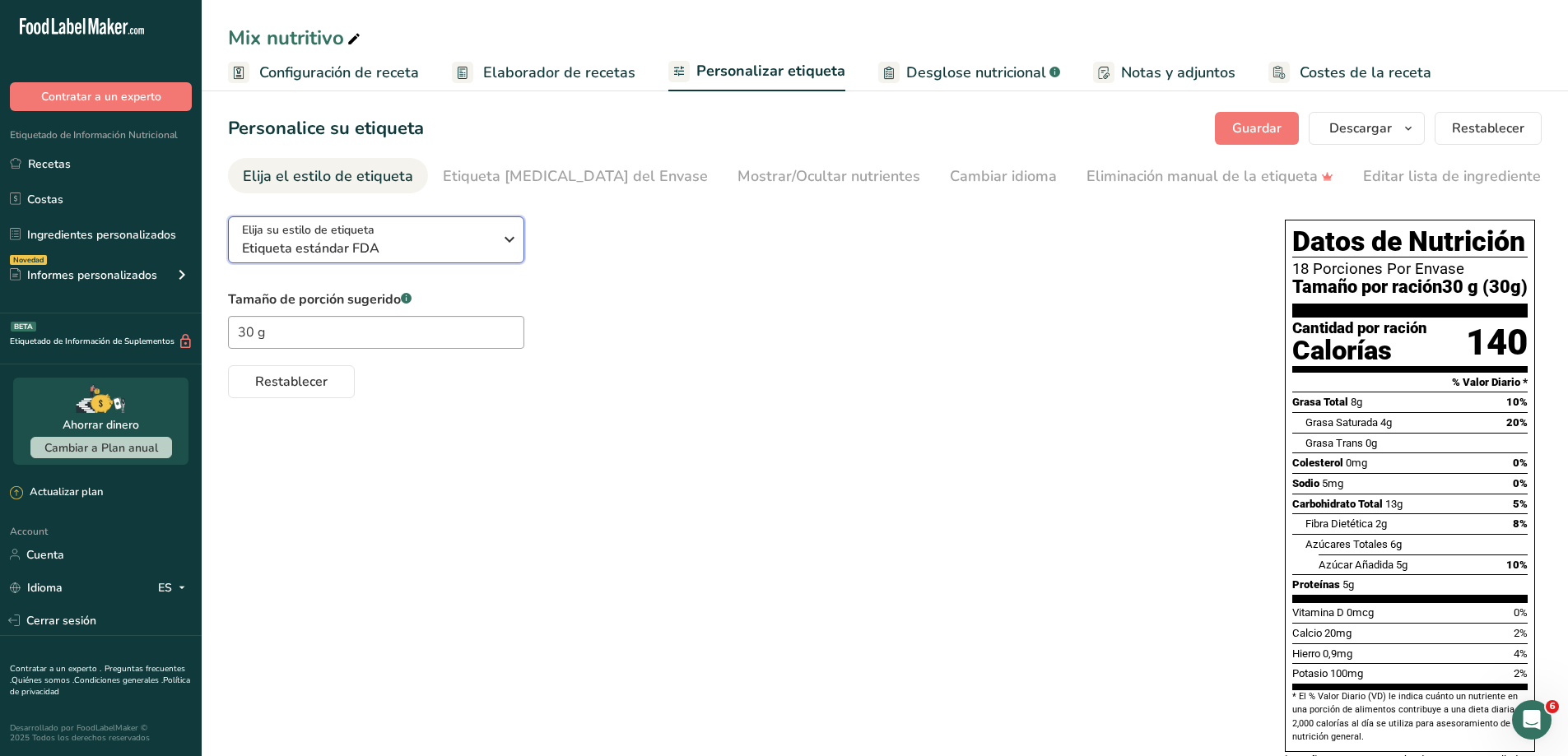
click at [512, 239] on icon "button" at bounding box center [509, 239] width 20 height 30
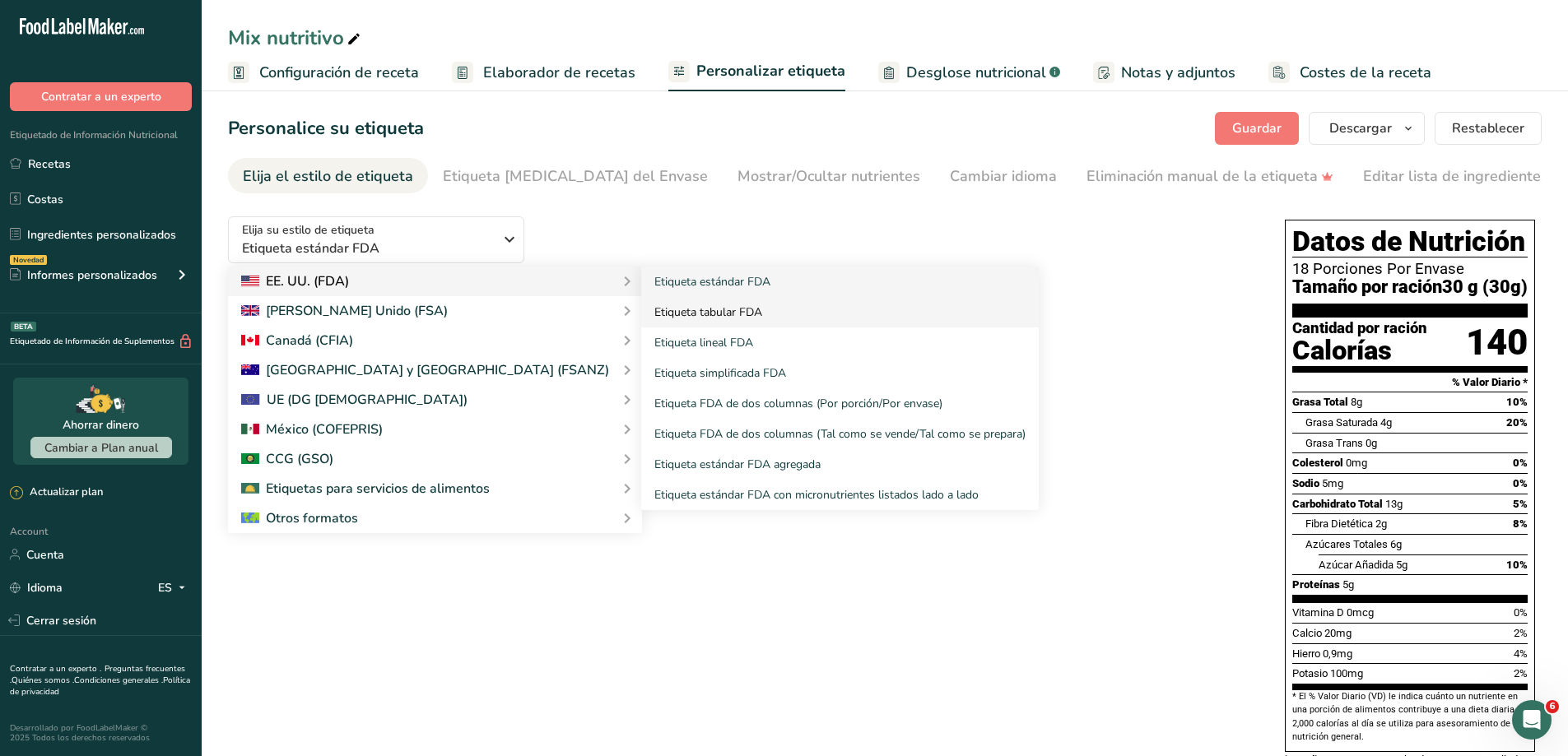
click at [641, 310] on link "Etiqueta tabular FDA" at bounding box center [840, 313] width 397 height 31
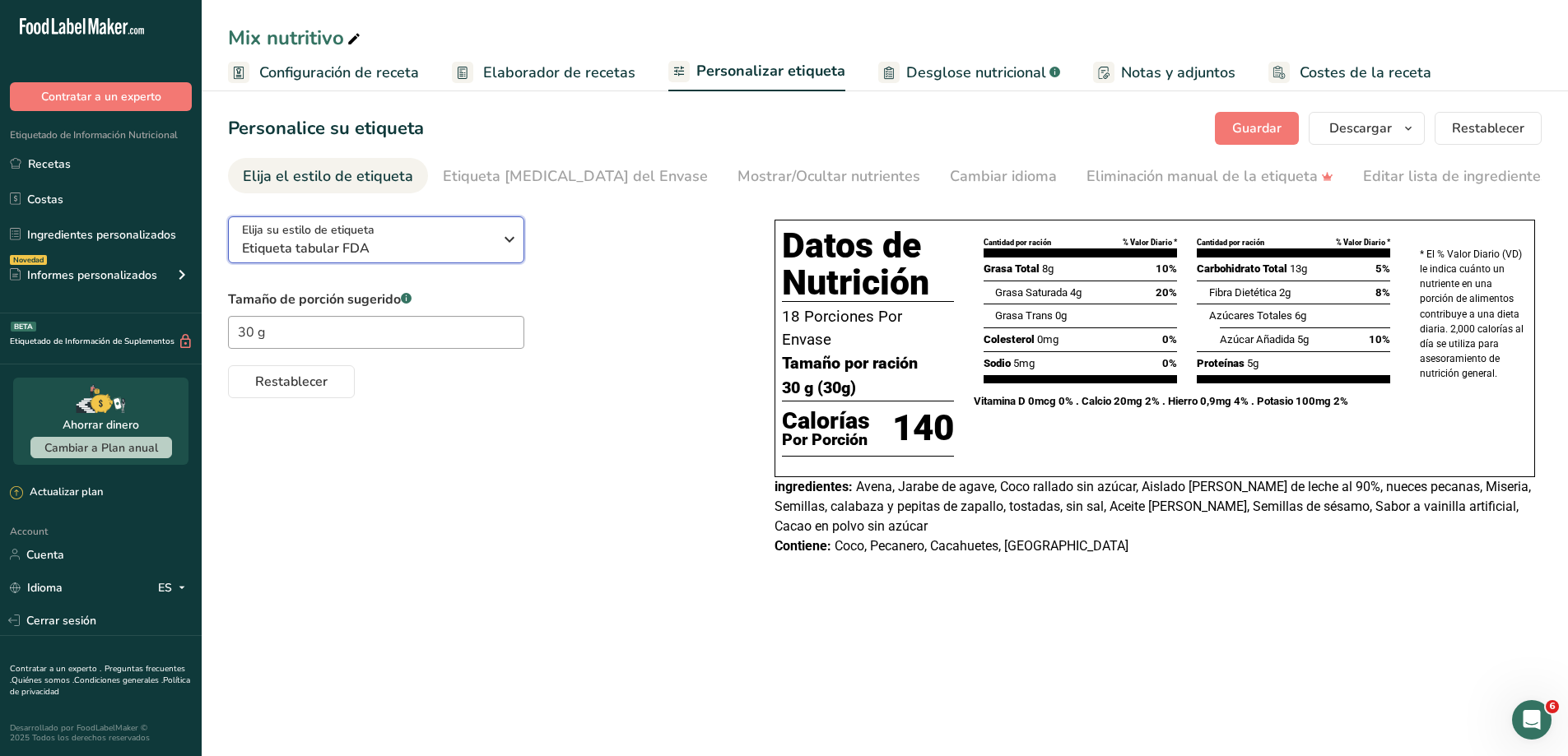
click at [507, 246] on icon "button" at bounding box center [509, 239] width 20 height 30
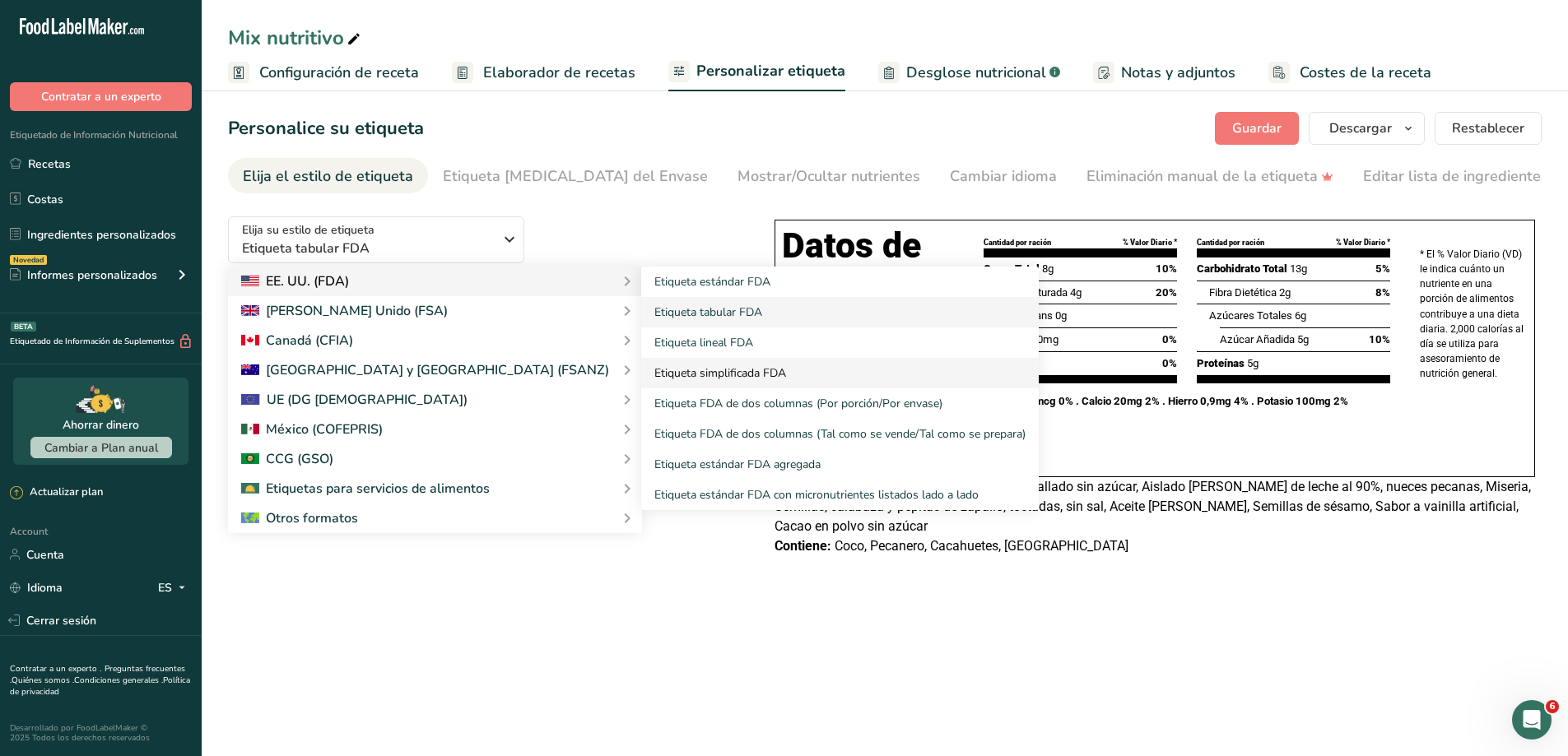
click at [641, 373] on link "Etiqueta simplificada FDA" at bounding box center [840, 373] width 397 height 31
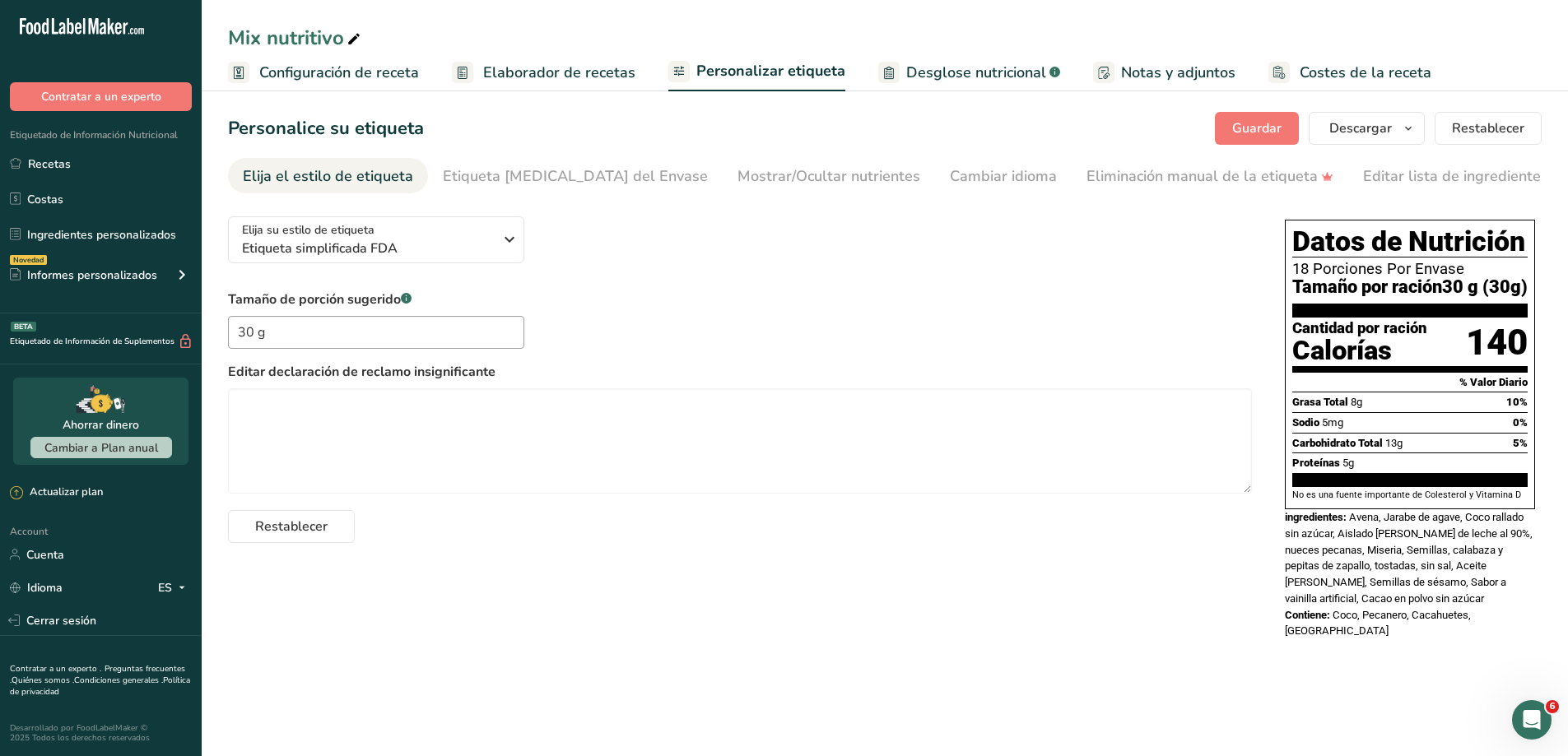
click at [527, 248] on div "Elija su estilo de etiqueta Etiqueta simplificada FDA EE. UU. (FDA) Etiqueta es…" at bounding box center [740, 373] width 1024 height 340
click at [518, 244] on icon "button" at bounding box center [509, 239] width 20 height 30
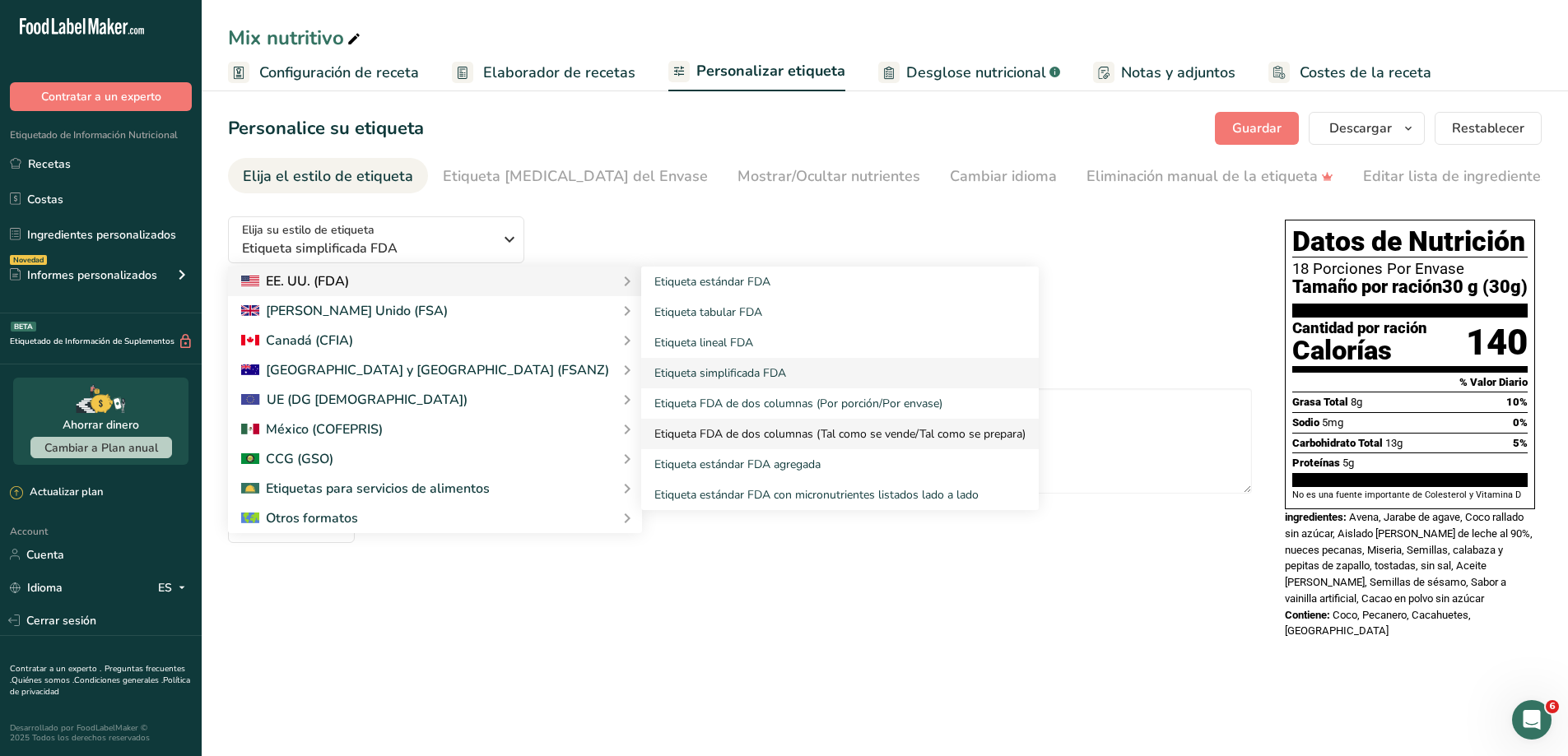
click at [641, 425] on link "Etiqueta FDA de dos columnas (Tal como se vende/Tal como se prepara)" at bounding box center [840, 434] width 397 height 31
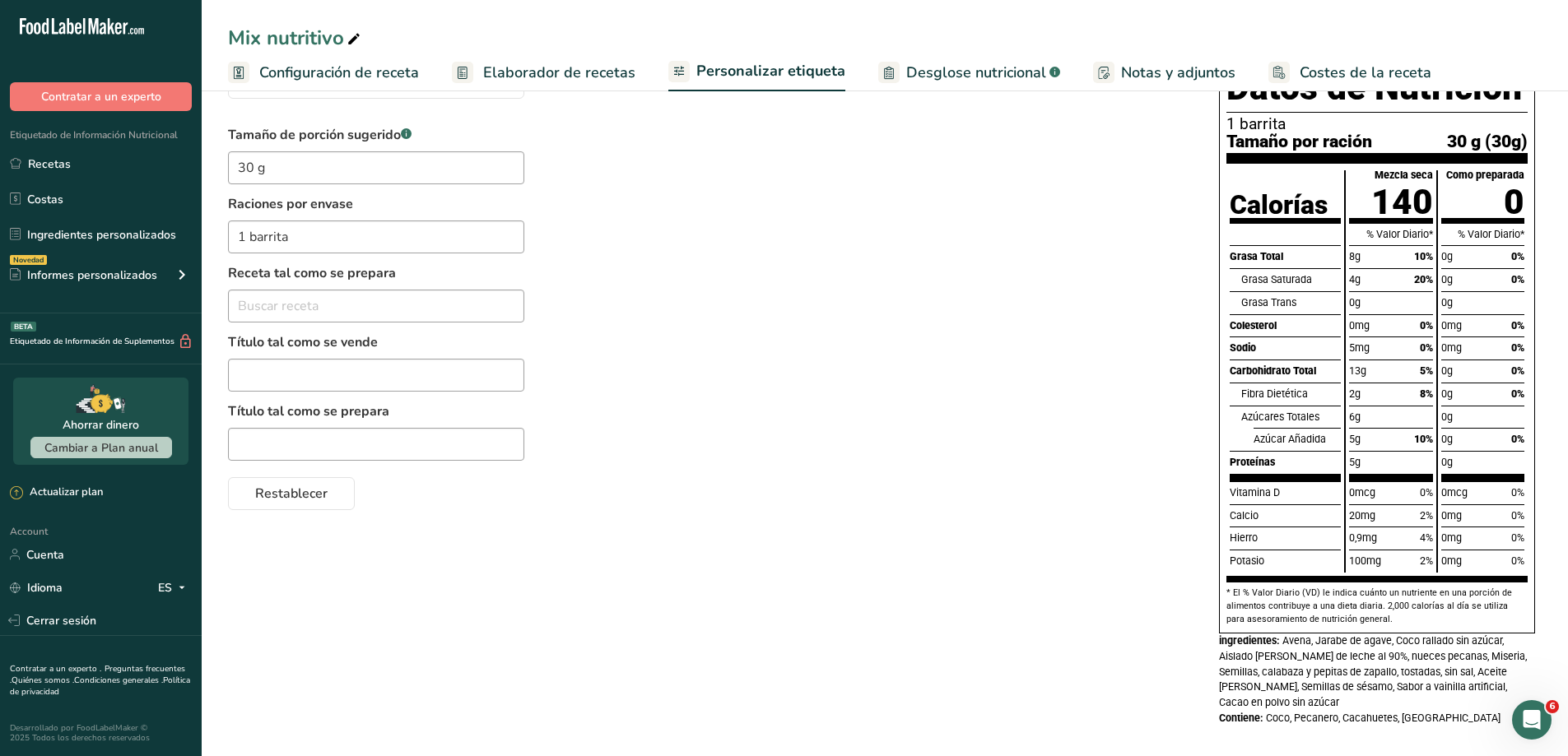
scroll to position [82, 0]
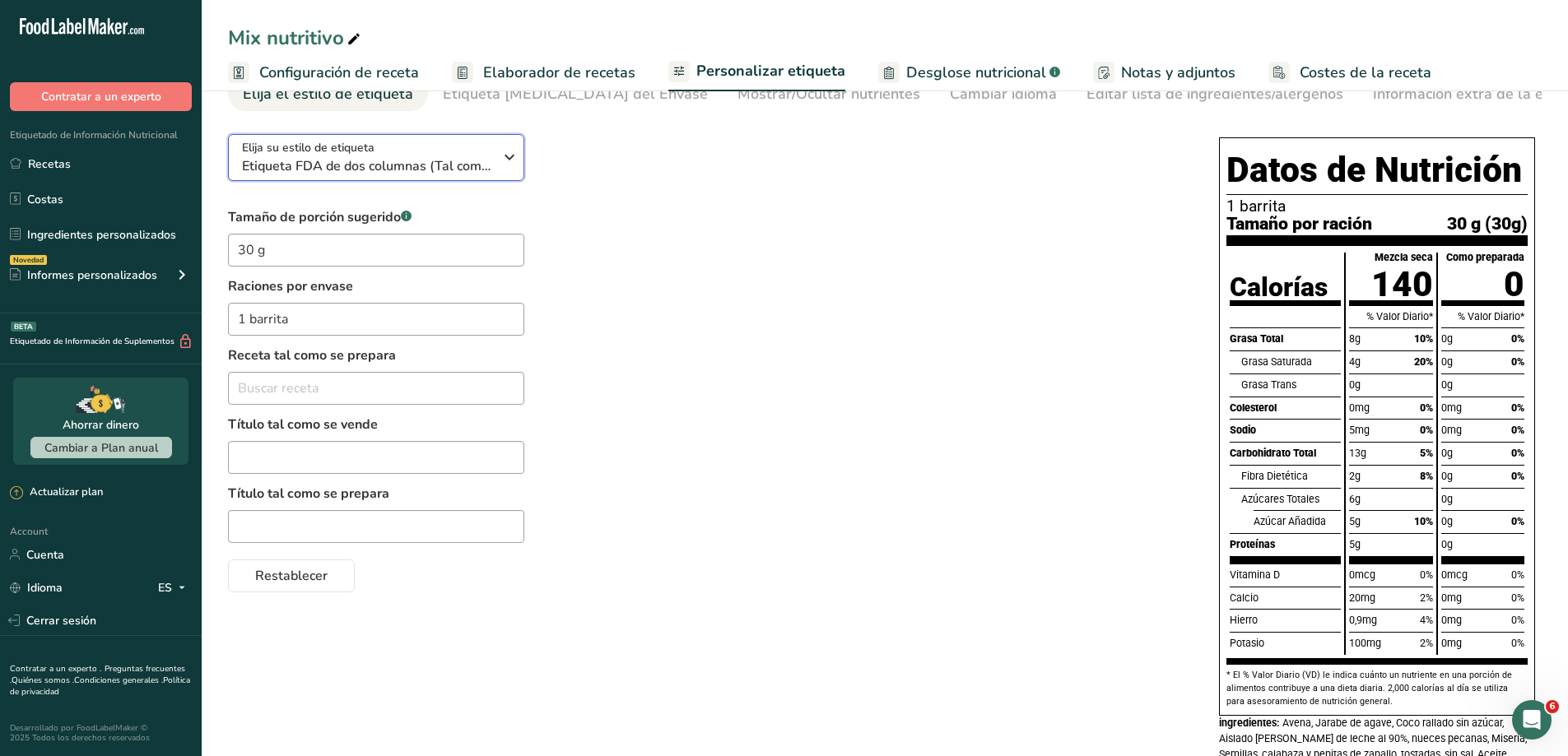
click at [508, 155] on icon "button" at bounding box center [509, 157] width 20 height 30
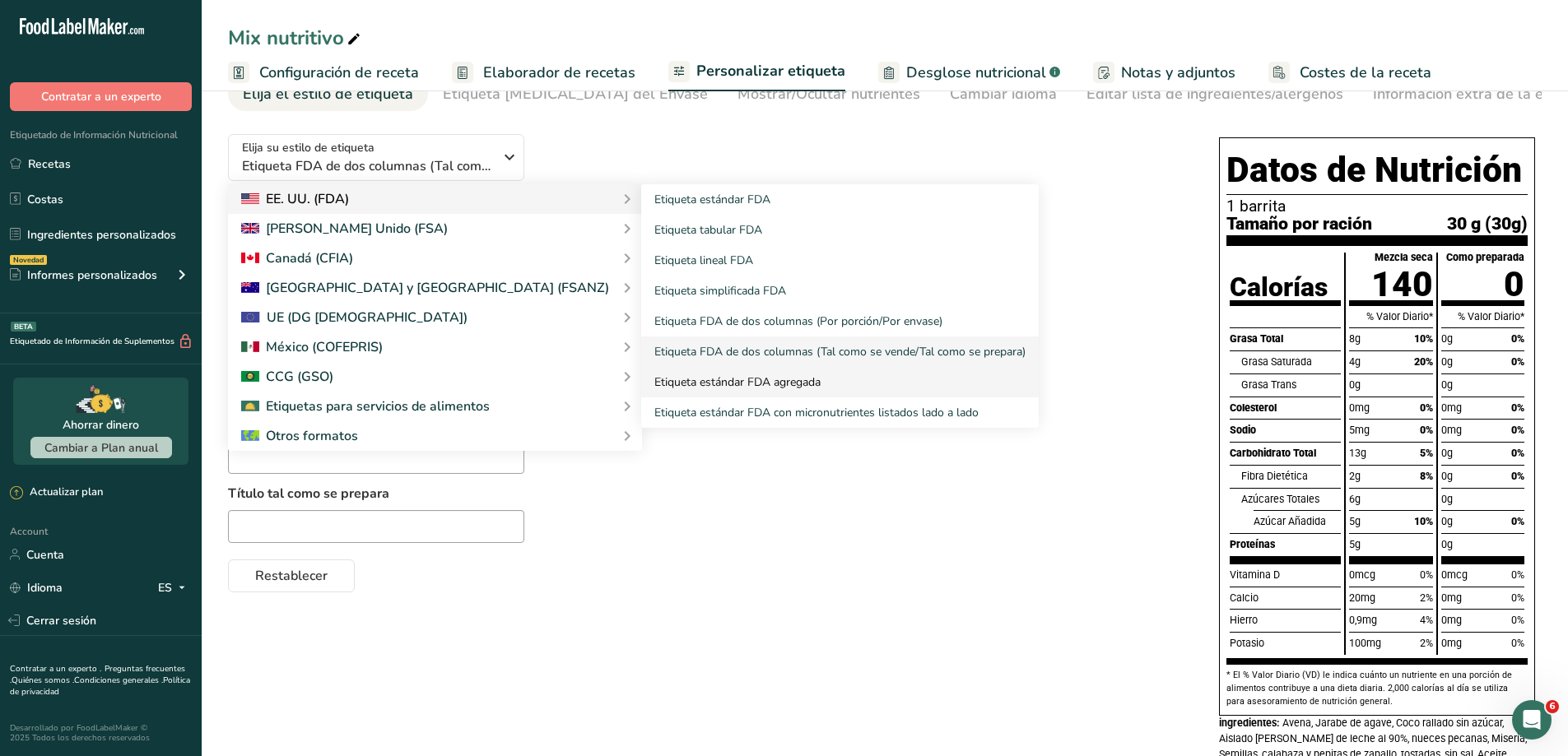
click at [660, 385] on link "Etiqueta estándar FDA agregada" at bounding box center [840, 382] width 397 height 31
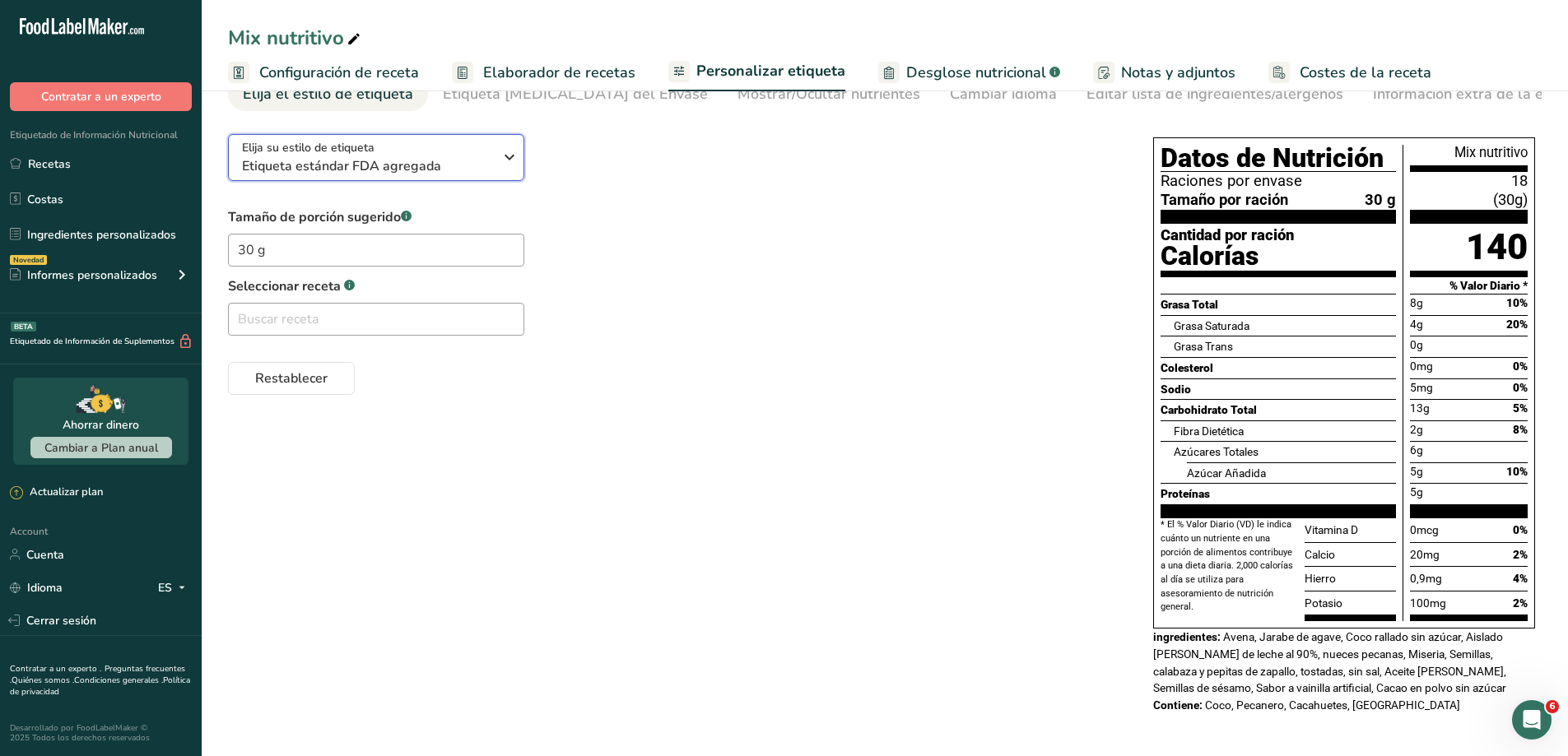
click at [505, 157] on icon "button" at bounding box center [509, 157] width 20 height 30
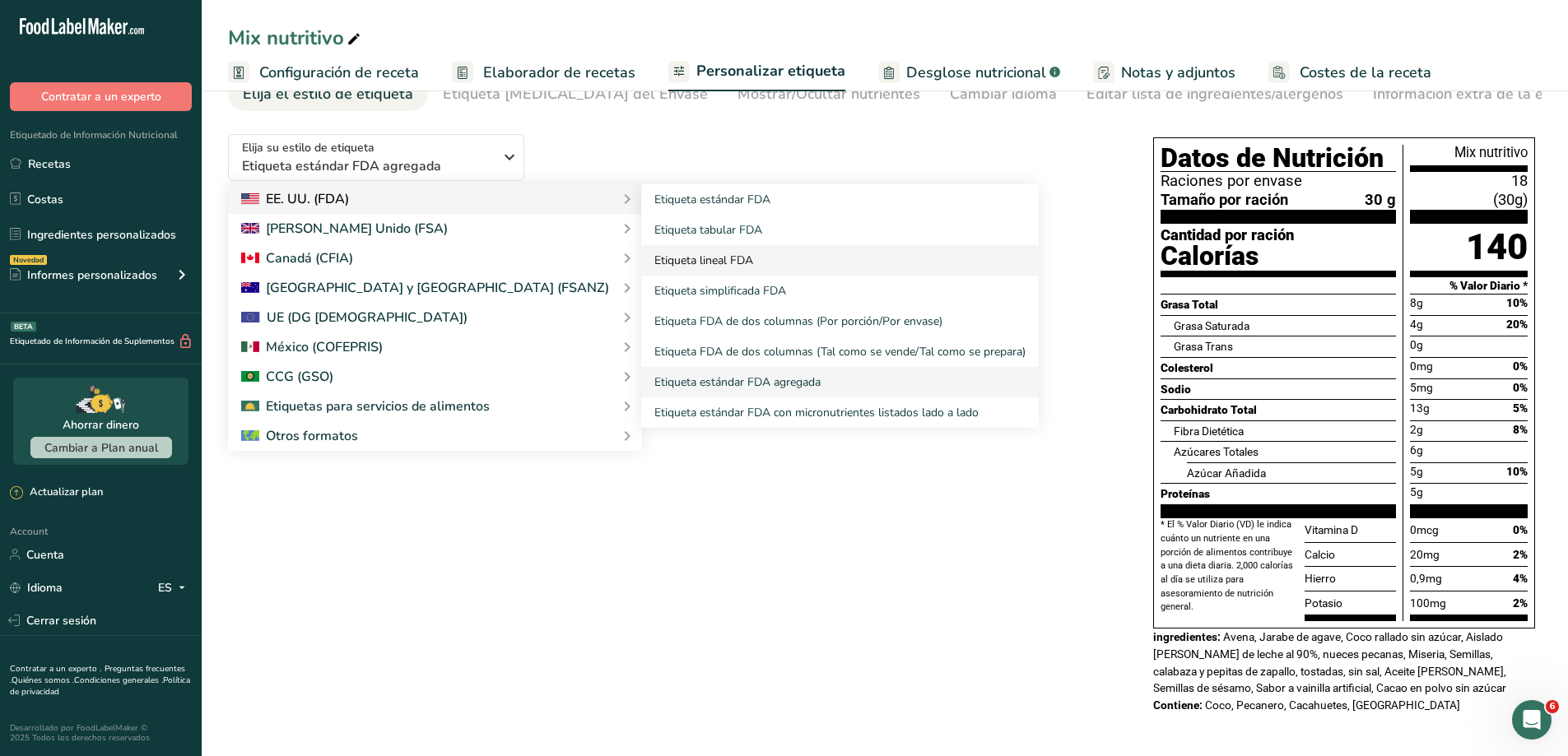
click at [641, 255] on link "Etiqueta lineal FDA" at bounding box center [840, 261] width 397 height 31
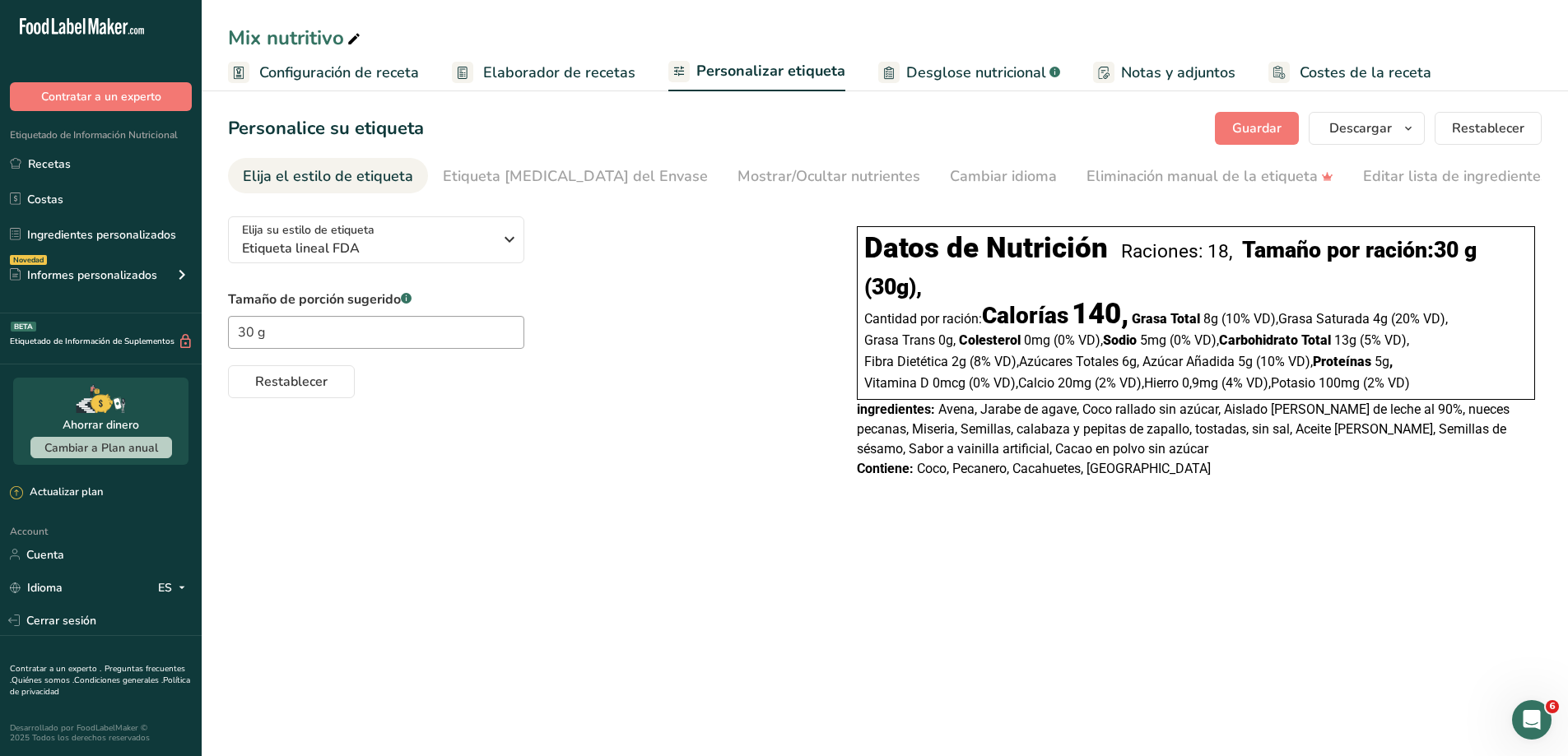
scroll to position [0, 0]
click at [500, 249] on icon "button" at bounding box center [509, 239] width 20 height 30
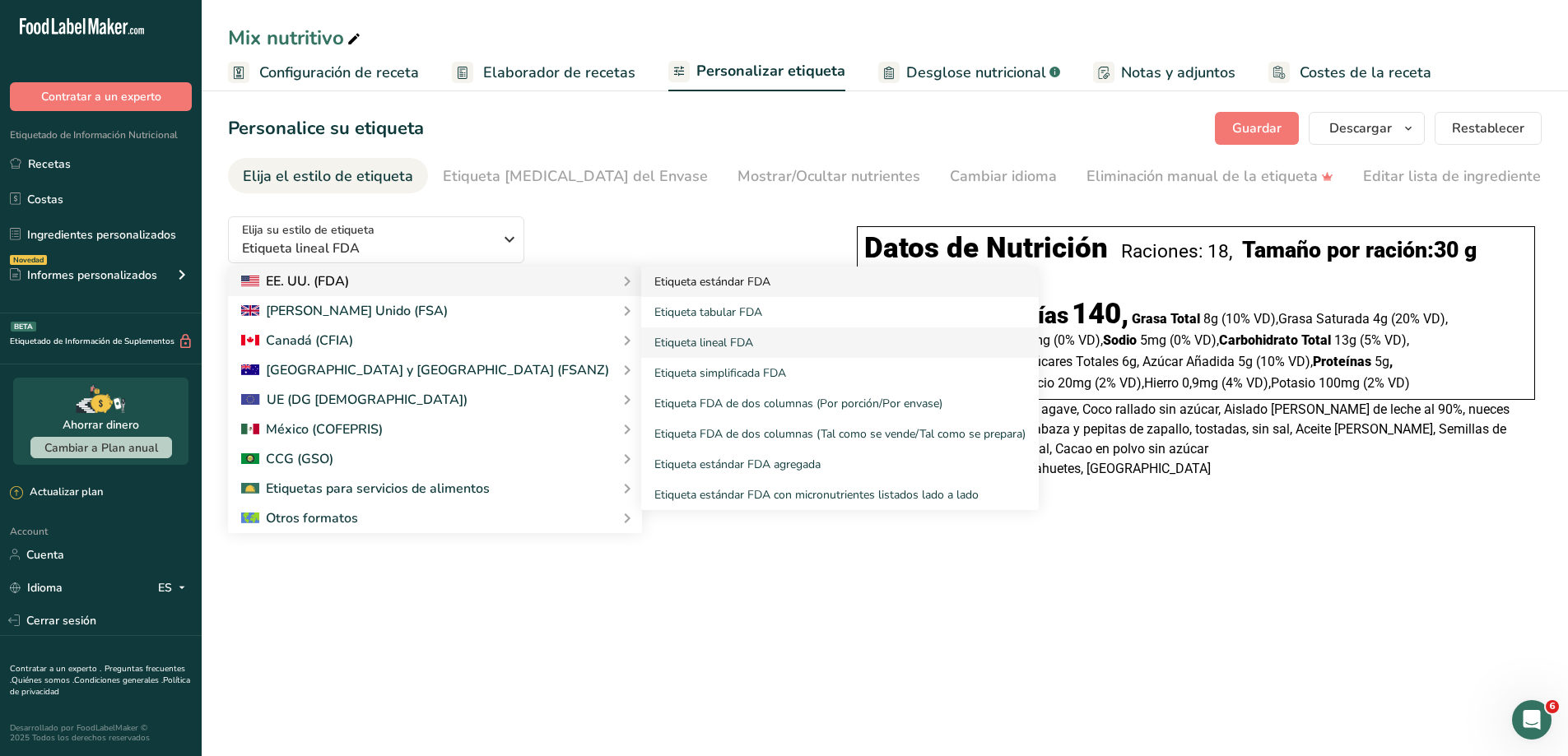
click at [641, 282] on link "Etiqueta estándar FDA" at bounding box center [840, 282] width 397 height 31
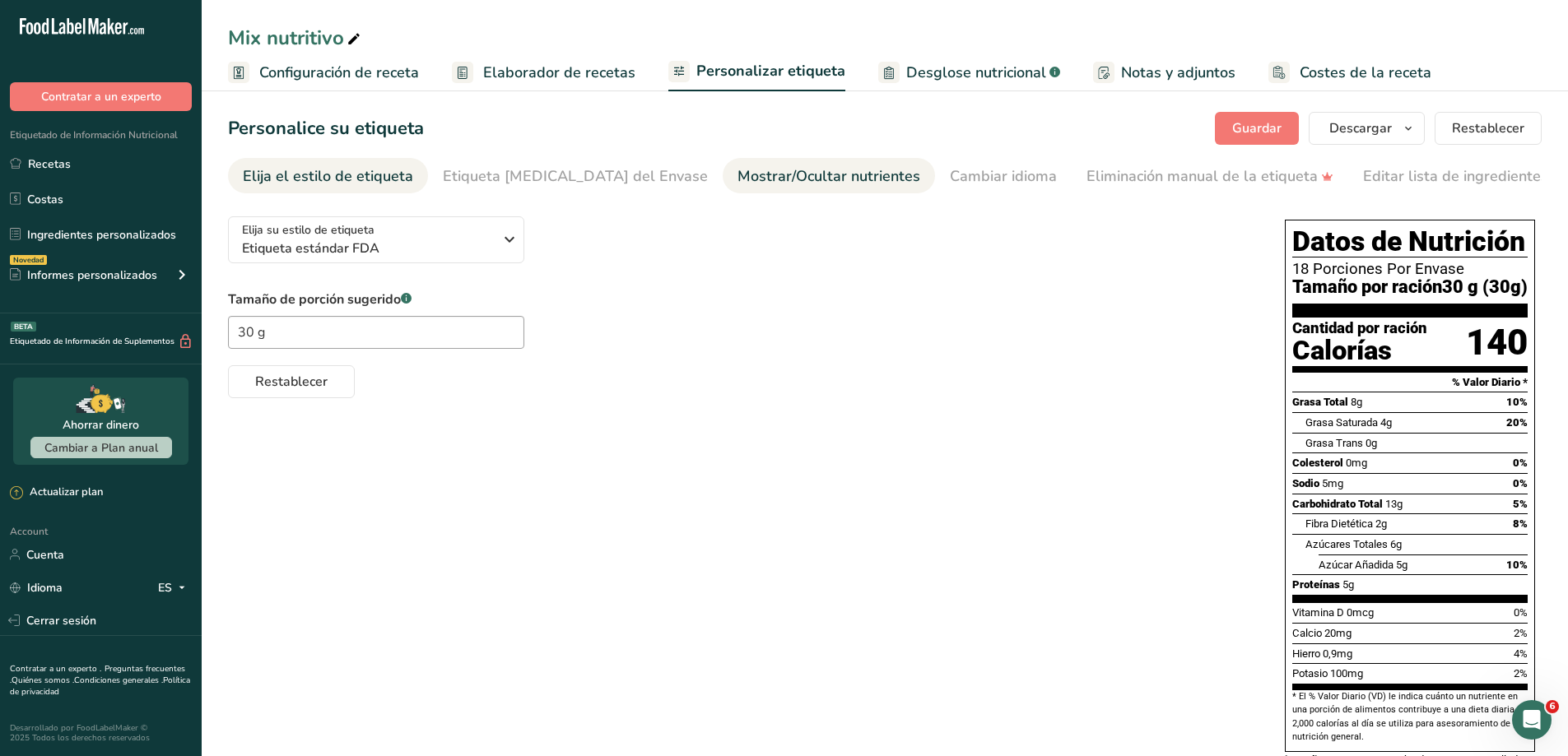
click at [758, 189] on link "Mostrar/Ocultar nutrientes" at bounding box center [828, 176] width 182 height 37
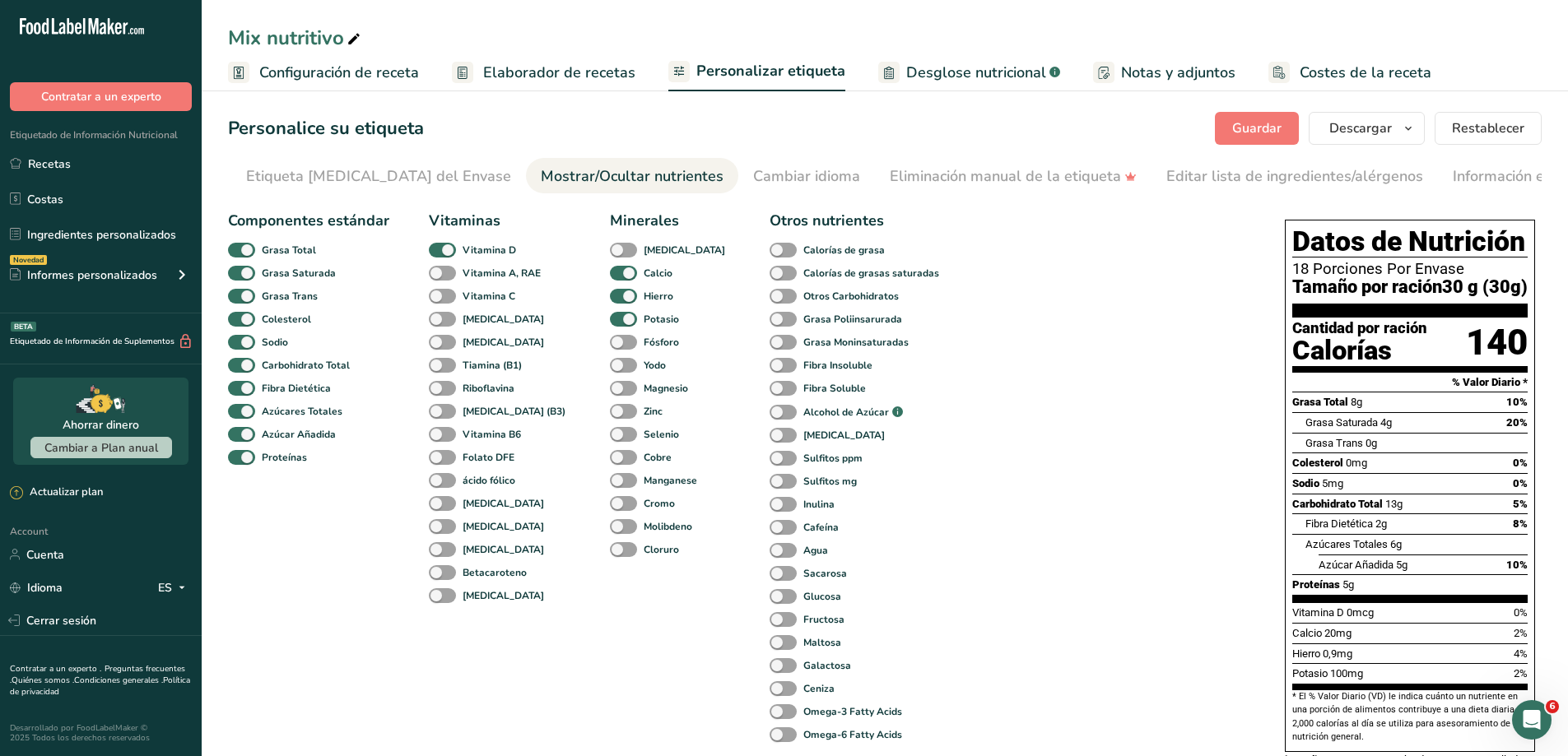
scroll to position [0, 242]
click at [443, 255] on span at bounding box center [443, 250] width 27 height 15
click at [440, 255] on input "Vitamina D" at bounding box center [434, 250] width 11 height 11
checkbox input "false"
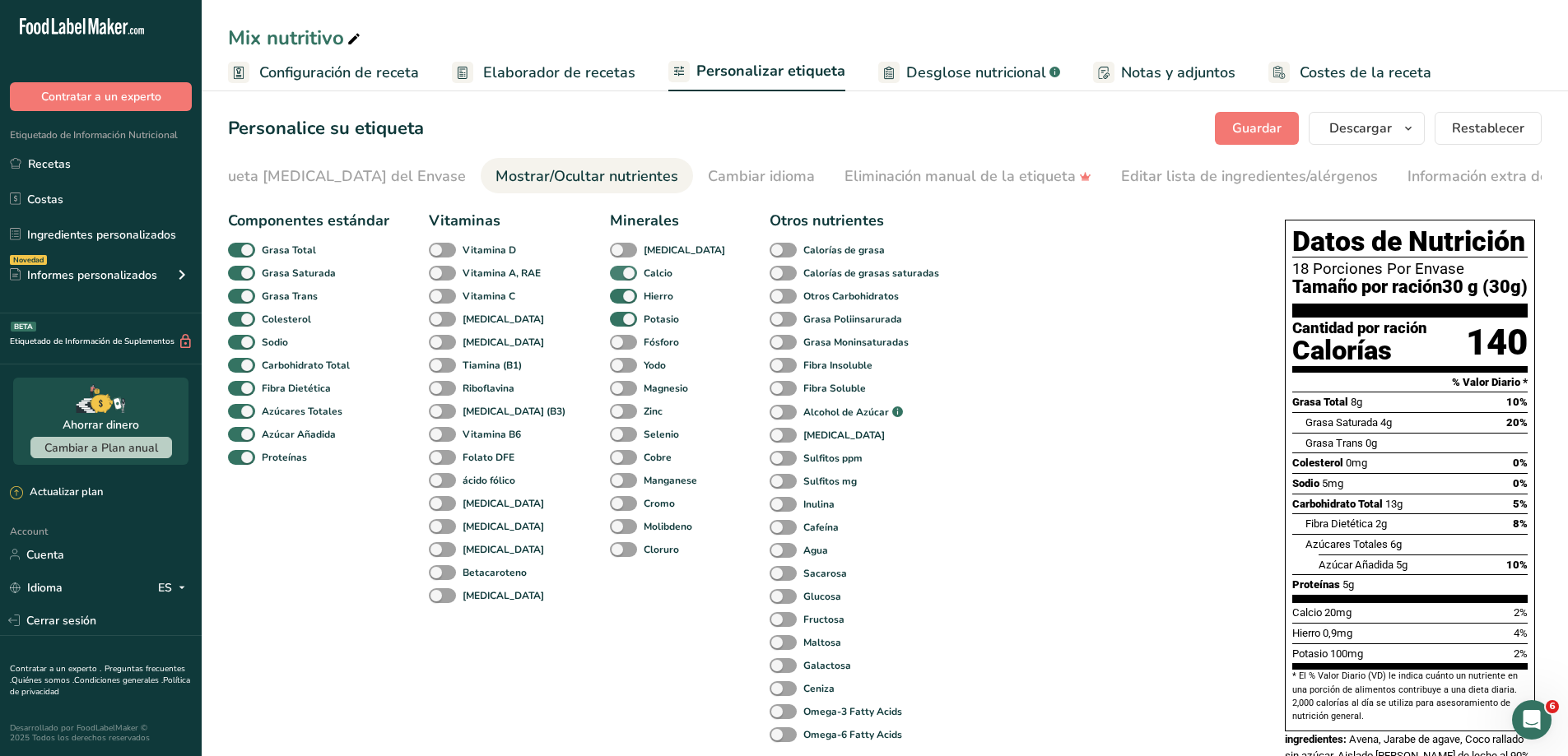
click at [611, 278] on span at bounding box center [623, 273] width 27 height 15
click at [611, 278] on input "Calcio" at bounding box center [615, 273] width 11 height 11
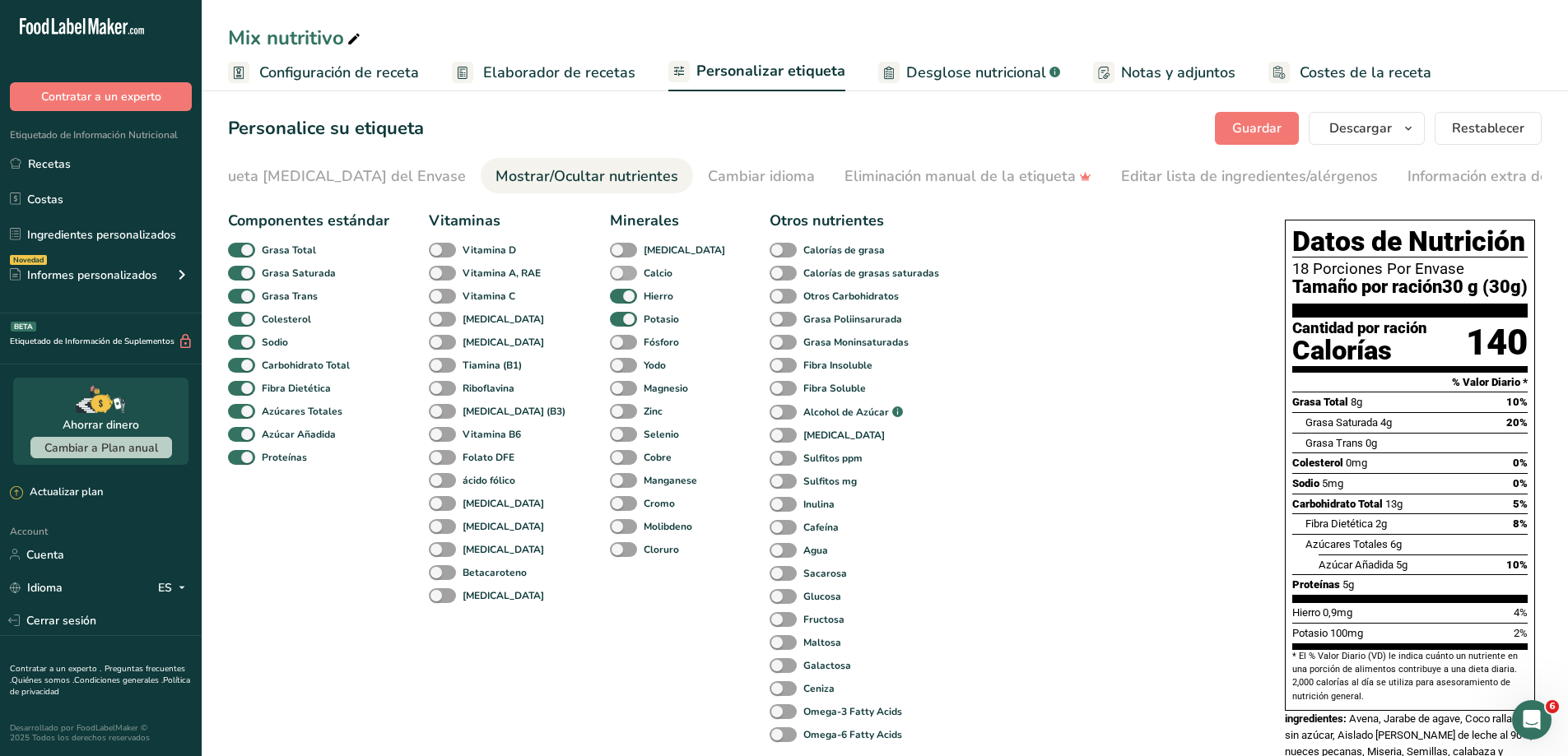
click at [610, 273] on span at bounding box center [623, 273] width 27 height 15
click at [610, 273] on input "Calcio" at bounding box center [615, 273] width 11 height 11
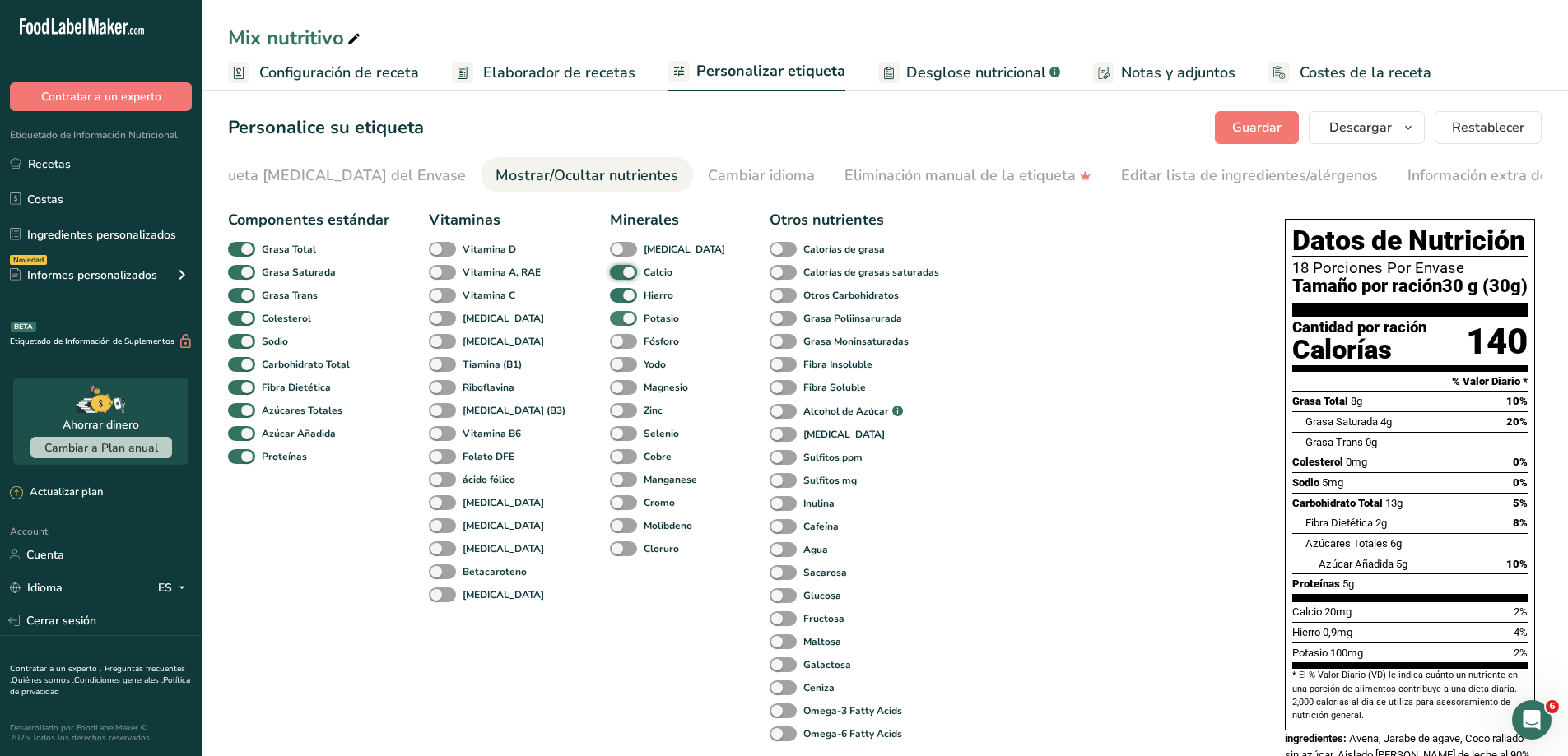
scroll to position [0, 0]
click at [610, 281] on span at bounding box center [623, 273] width 27 height 15
click at [610, 278] on input "Calcio" at bounding box center [615, 273] width 11 height 11
checkbox input "false"
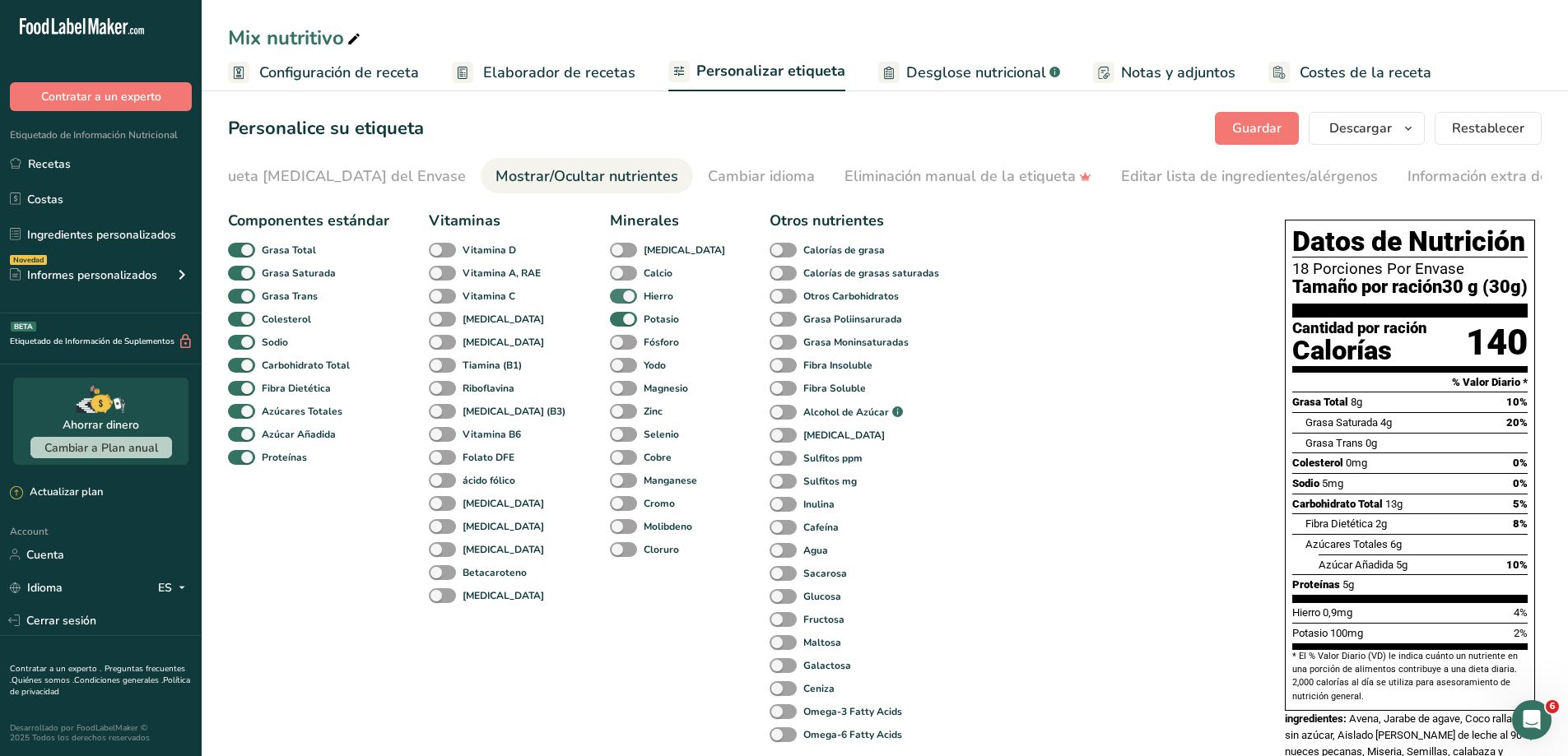
click at [610, 296] on span at bounding box center [623, 296] width 27 height 15
click at [610, 296] on input "Hierro" at bounding box center [615, 296] width 11 height 11
checkbox input "false"
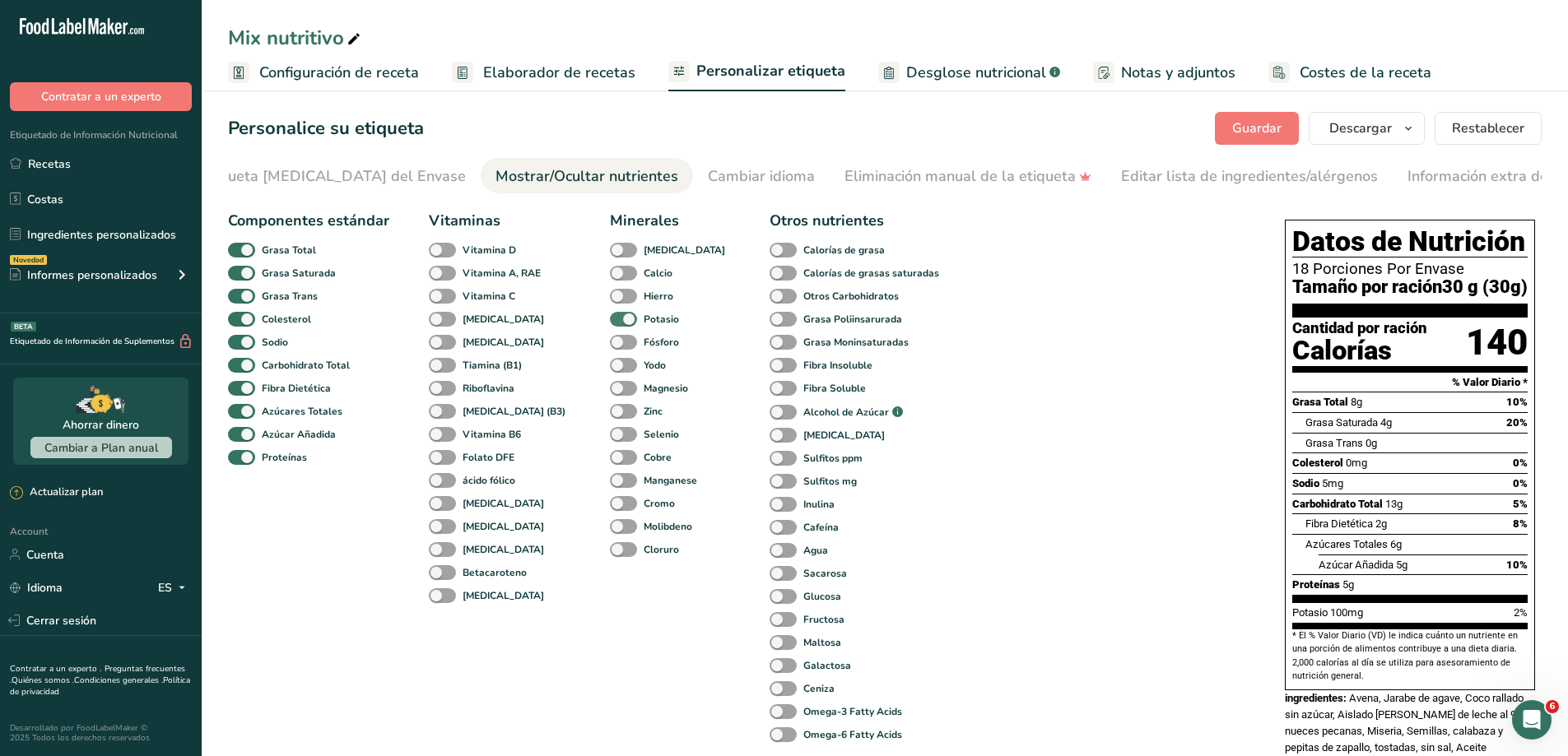
click at [610, 320] on span at bounding box center [623, 319] width 27 height 15
click at [610, 320] on input "Potasio" at bounding box center [615, 319] width 11 height 11
checkbox input "false"
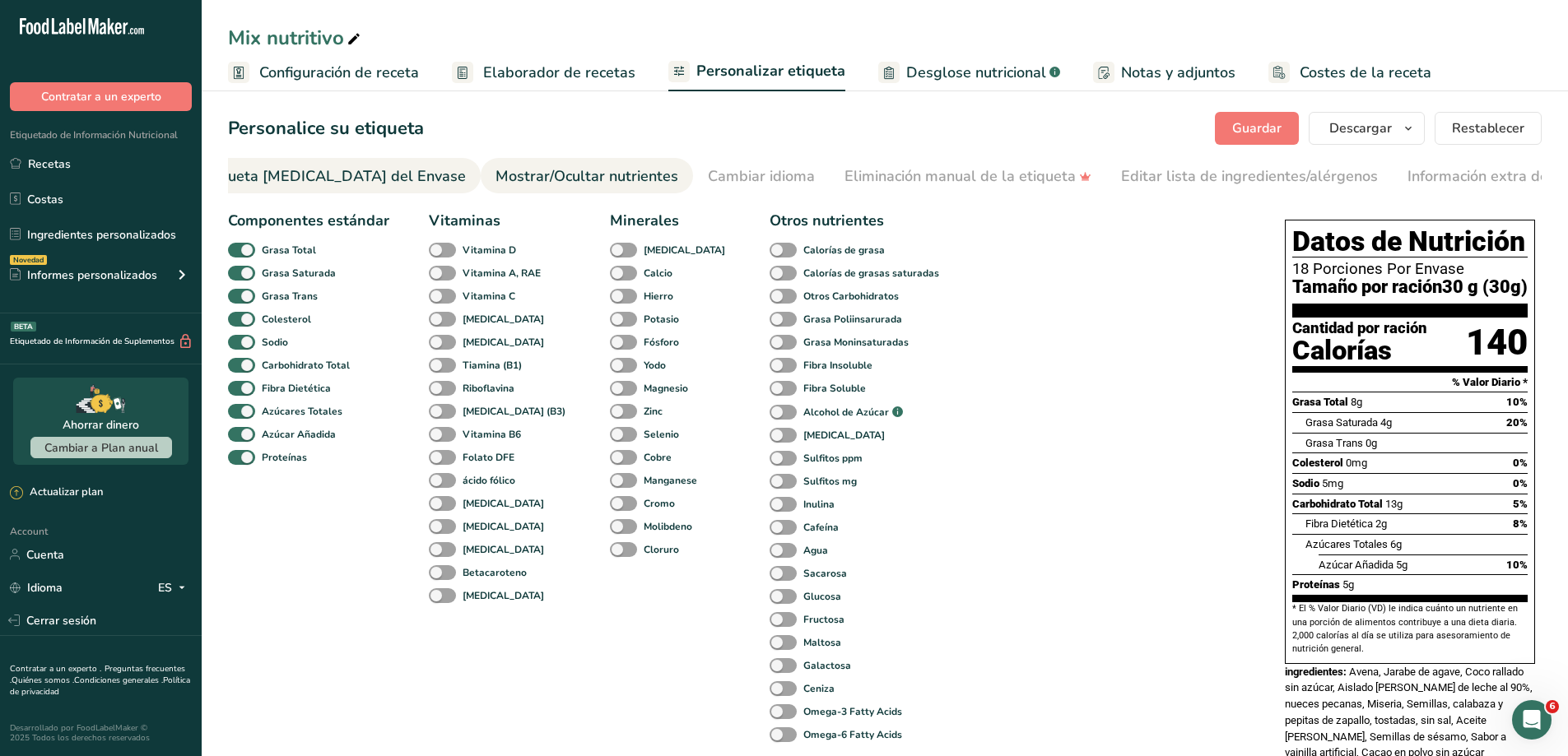
click at [315, 177] on div "Etiqueta [MEDICAL_DATA] del Envase" at bounding box center [332, 176] width 265 height 23
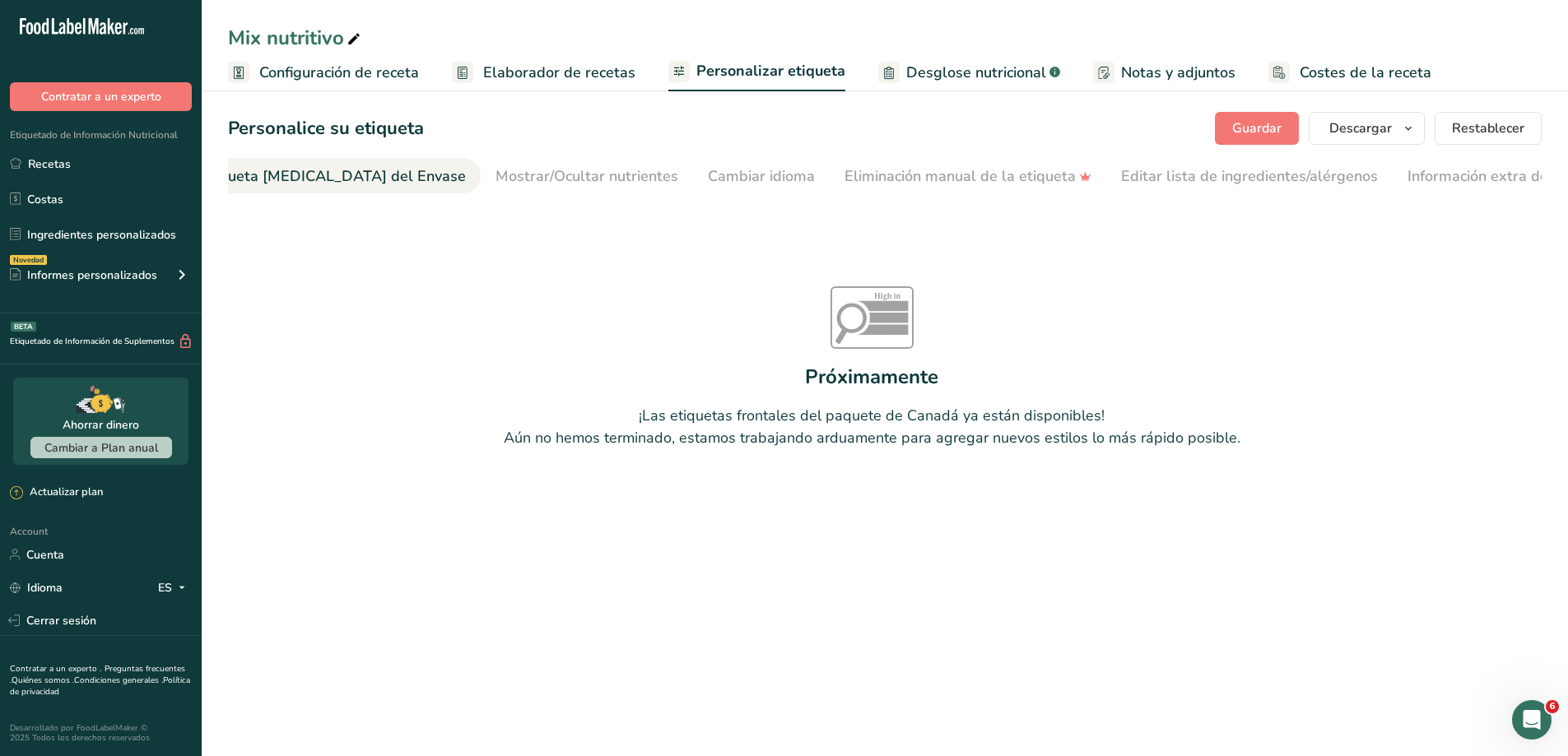
scroll to position [0, 196]
click at [378, 187] on div "Etiqueta [MEDICAL_DATA] del Envase" at bounding box center [378, 176] width 265 height 23
click at [922, 178] on div "Eliminación manual de la etiqueta" at bounding box center [1013, 176] width 247 height 23
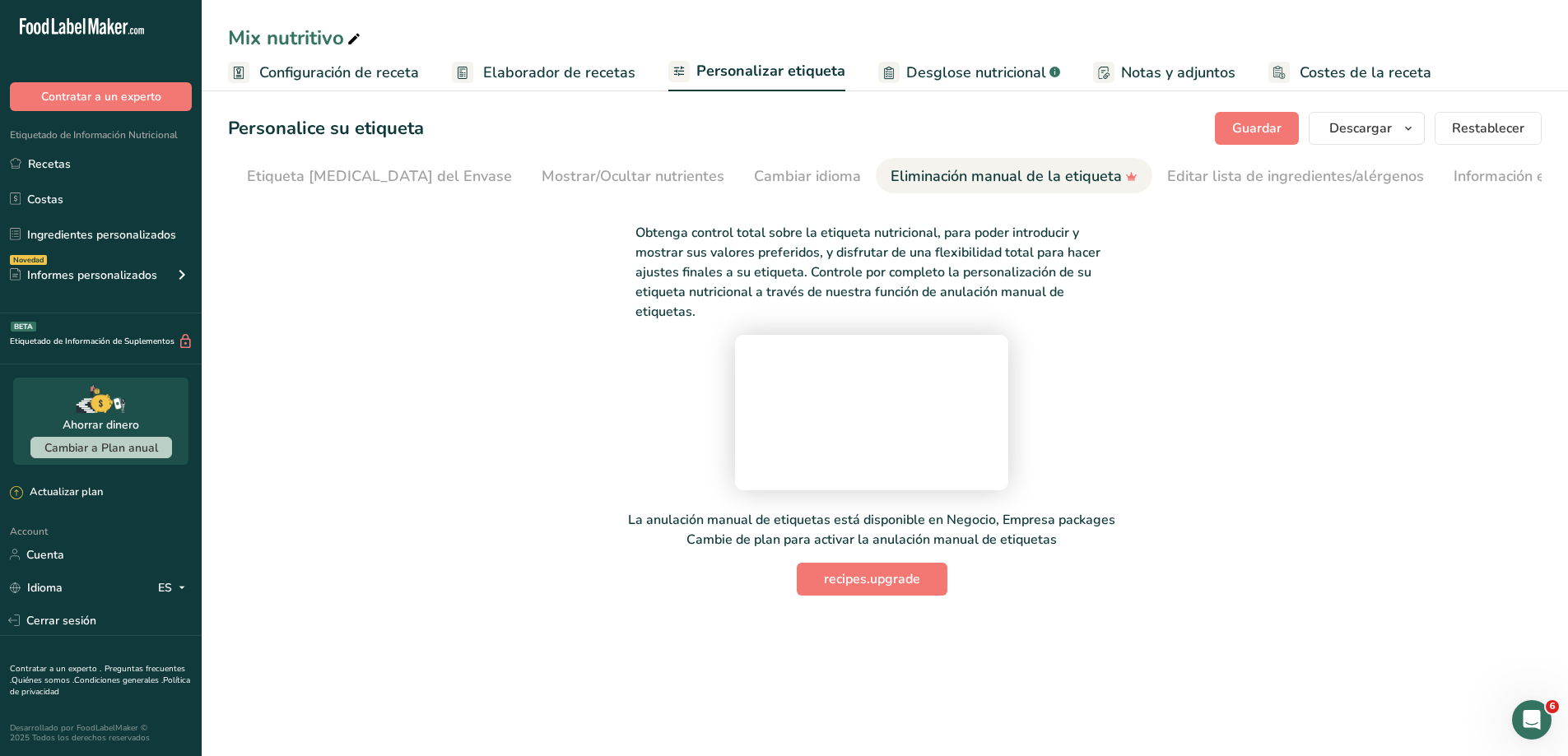
scroll to position [0, 242]
click at [1233, 179] on div "Editar lista de ingredientes/alérgenos" at bounding box center [1249, 176] width 257 height 23
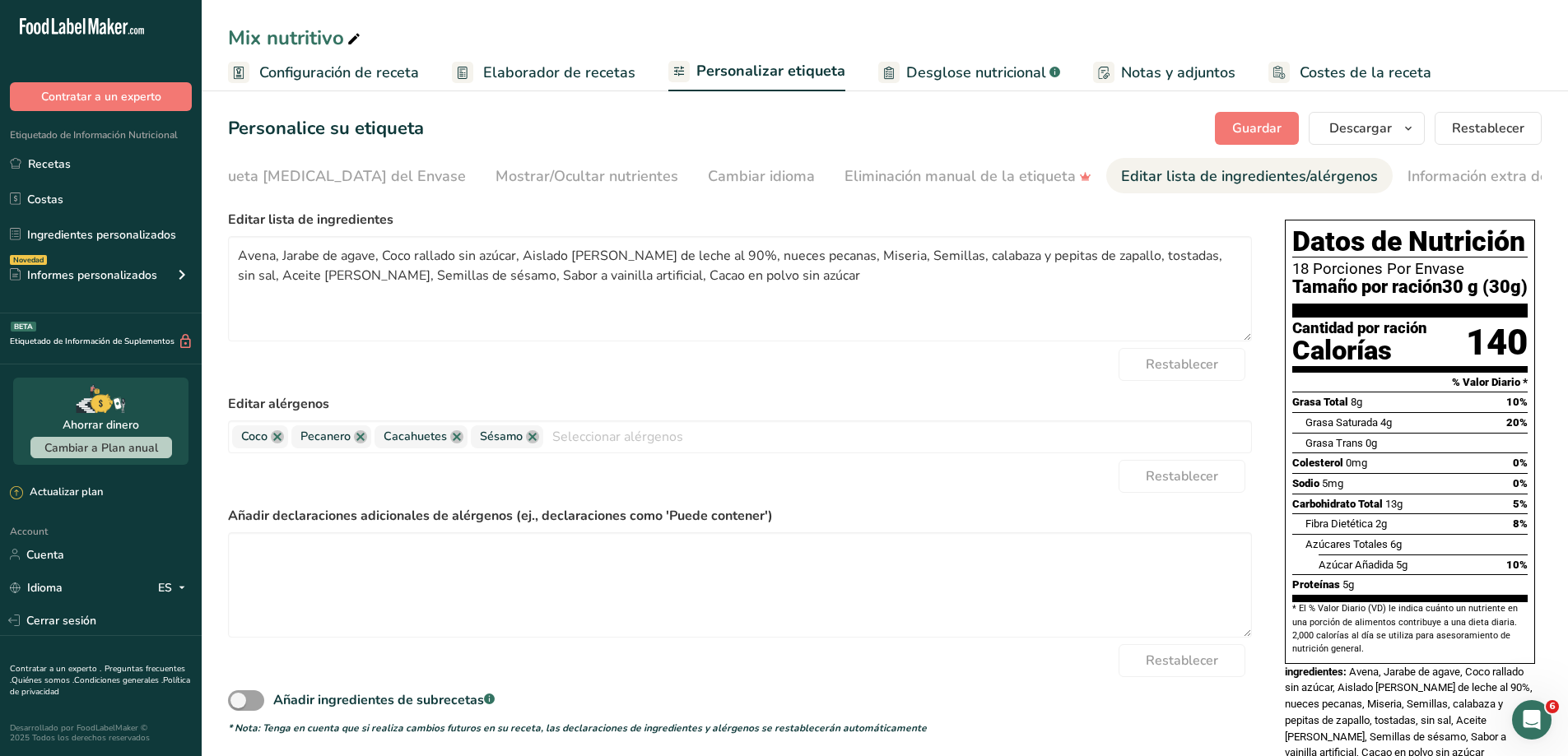
click at [707, 64] on span "Personalizar etiqueta" at bounding box center [770, 71] width 149 height 23
click at [261, 181] on div "Etiqueta [MEDICAL_DATA] del Envase" at bounding box center [332, 176] width 265 height 23
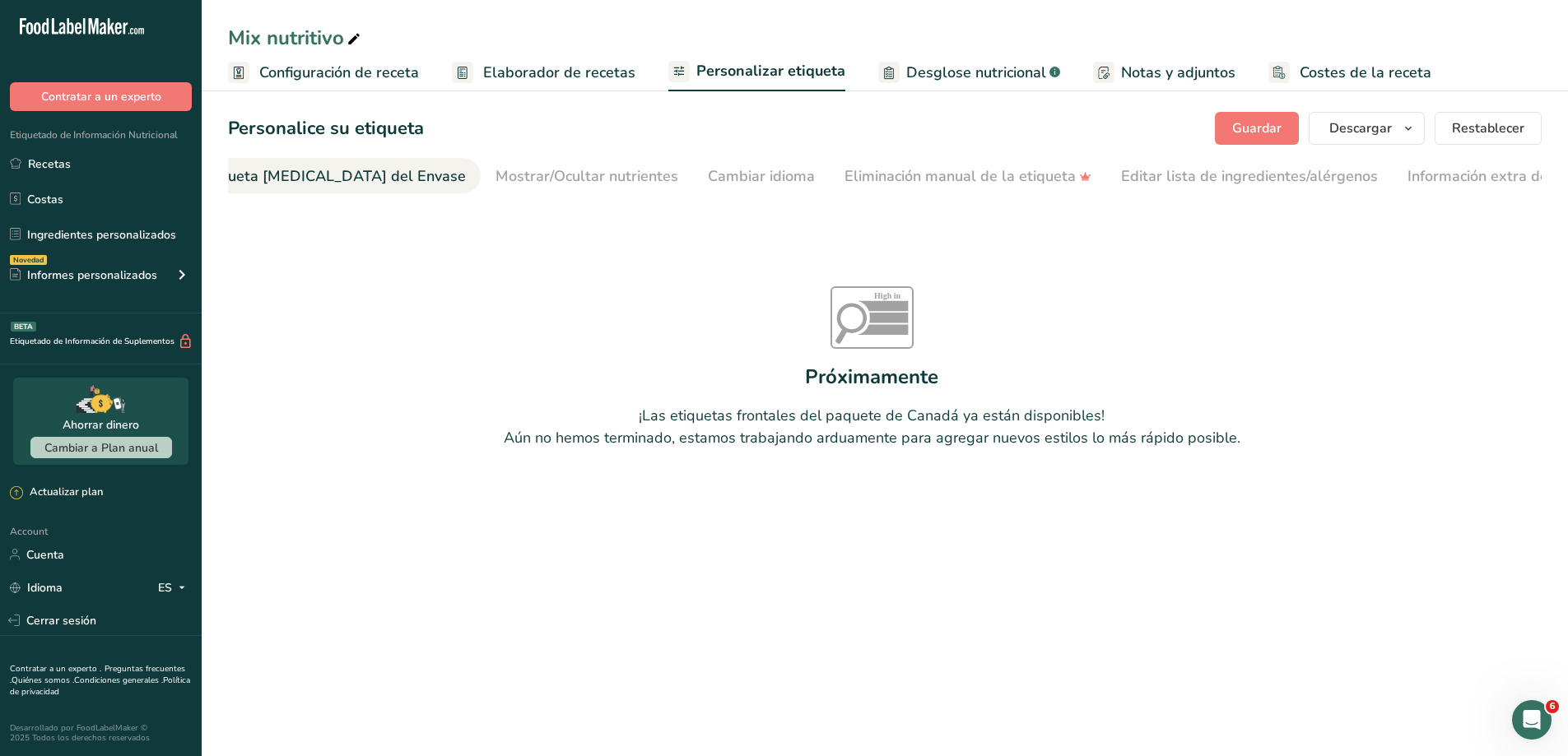
scroll to position [0, 196]
click at [532, 81] on span "Elaborador de recetas" at bounding box center [559, 72] width 153 height 23
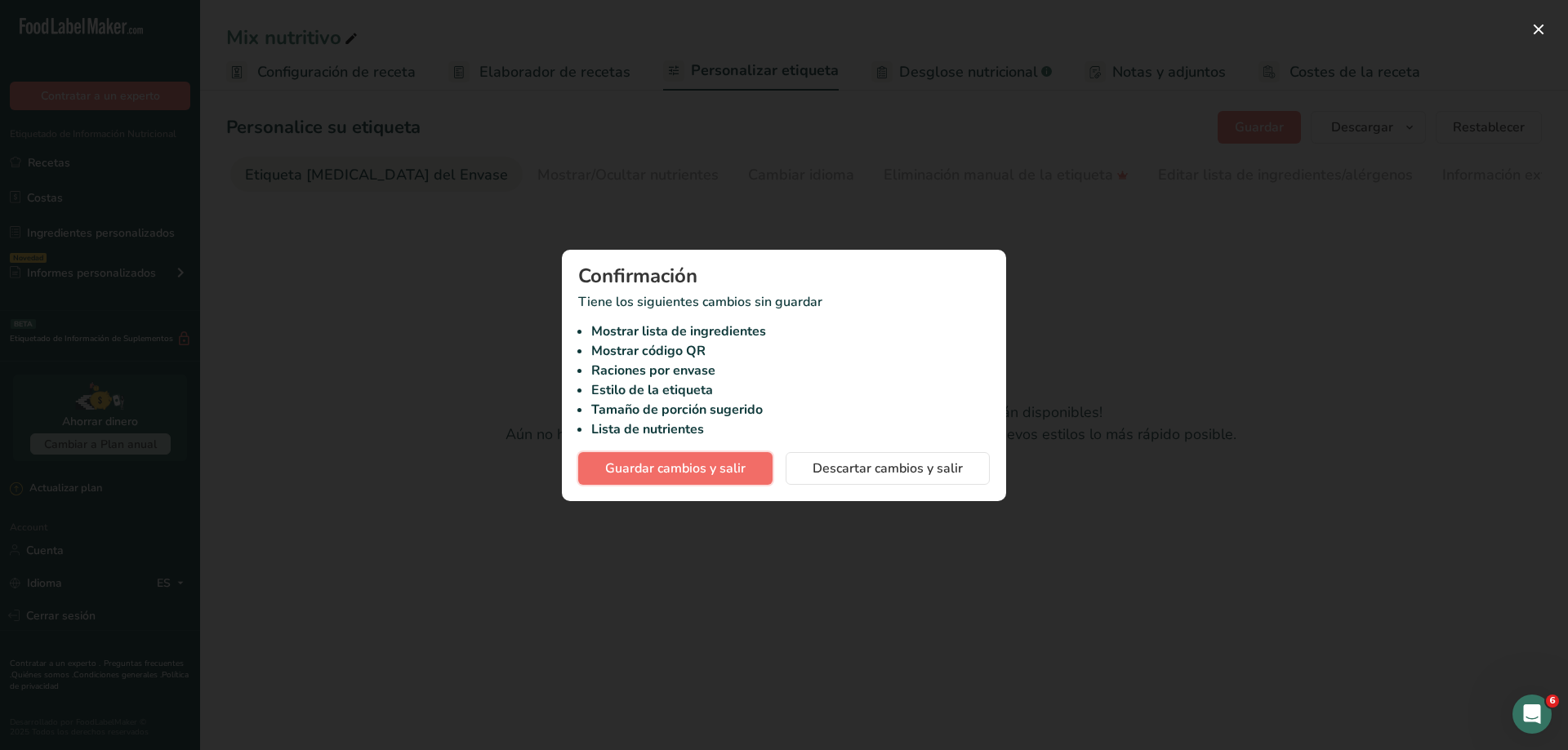
click at [690, 467] on span "Guardar cambios y salir" at bounding box center [675, 469] width 141 height 20
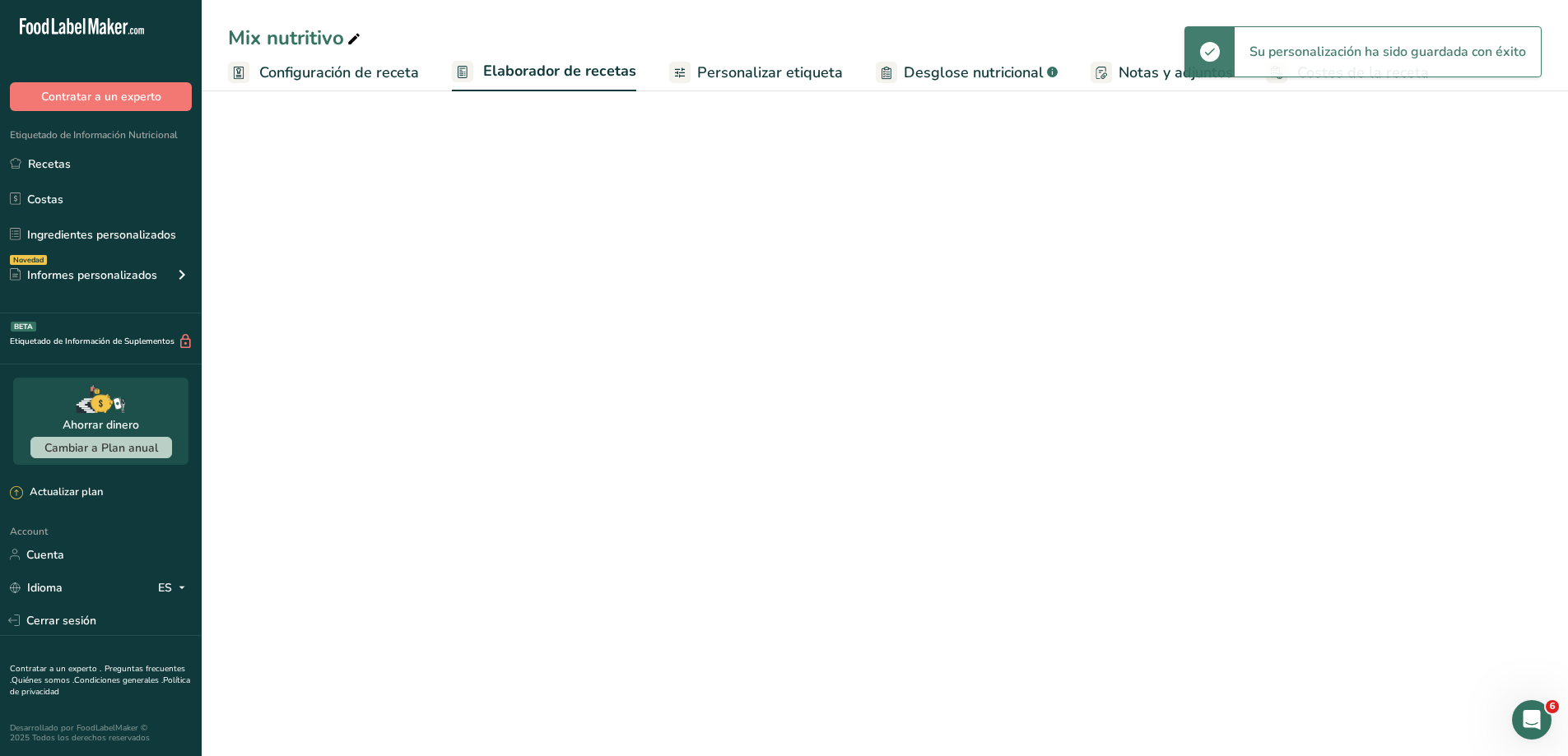
click at [755, 77] on span "Personalizar etiqueta" at bounding box center [770, 72] width 145 height 23
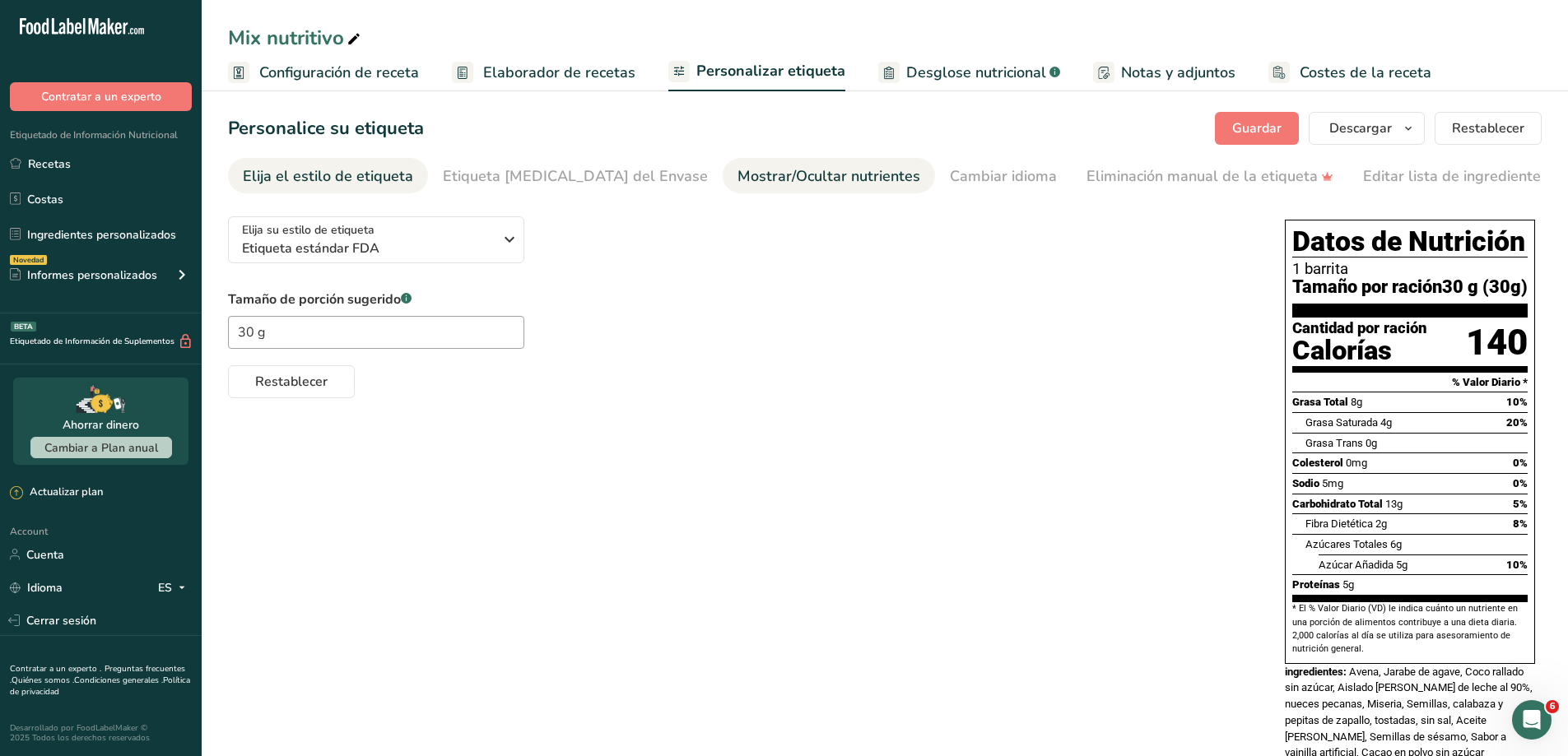
click at [786, 190] on link "Mostrar/Ocultar nutrientes" at bounding box center [828, 176] width 182 height 37
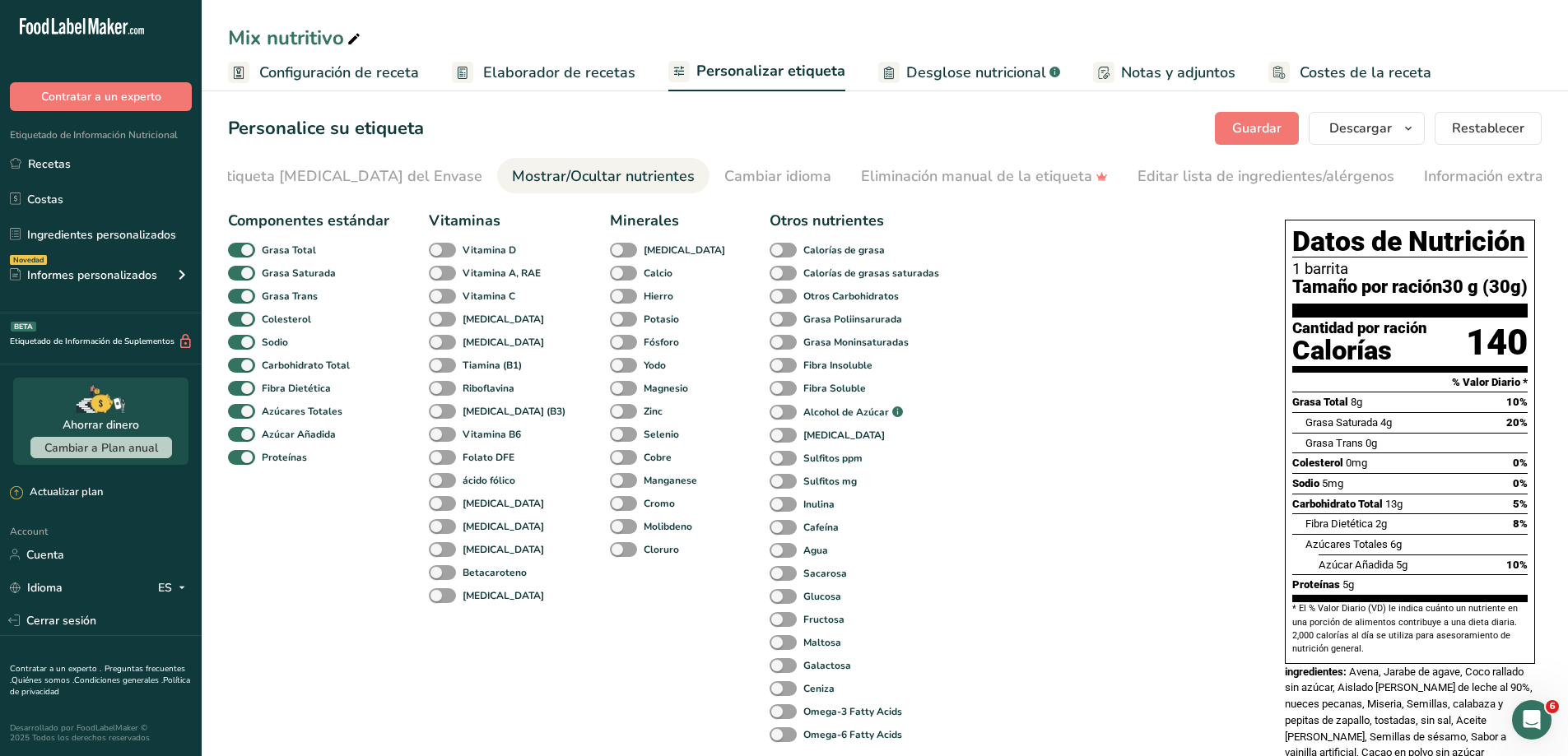
scroll to position [0, 242]
click at [1370, 135] on span "Descargar" at bounding box center [1360, 128] width 62 height 20
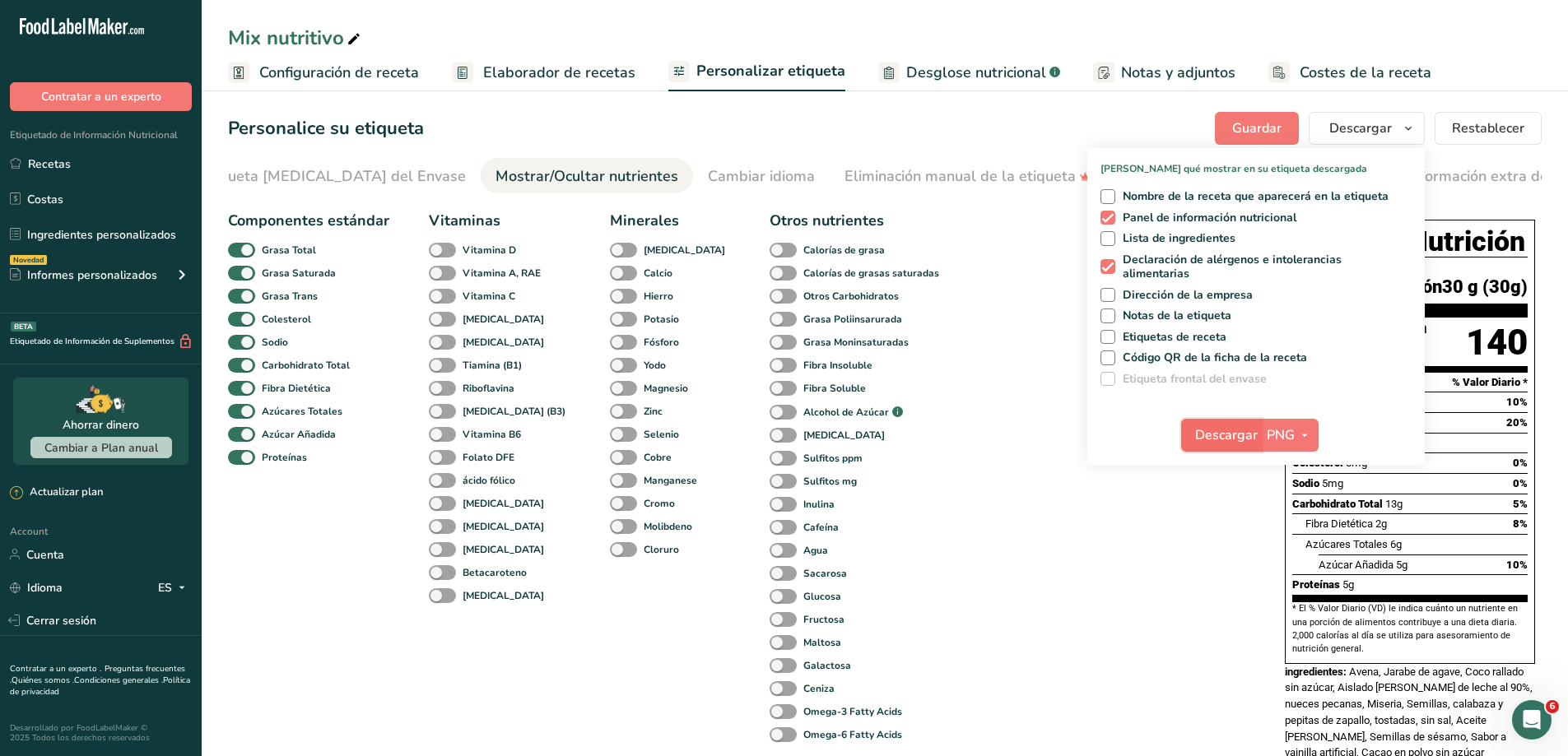
click at [1246, 431] on span "Descargar" at bounding box center [1226, 435] width 62 height 20
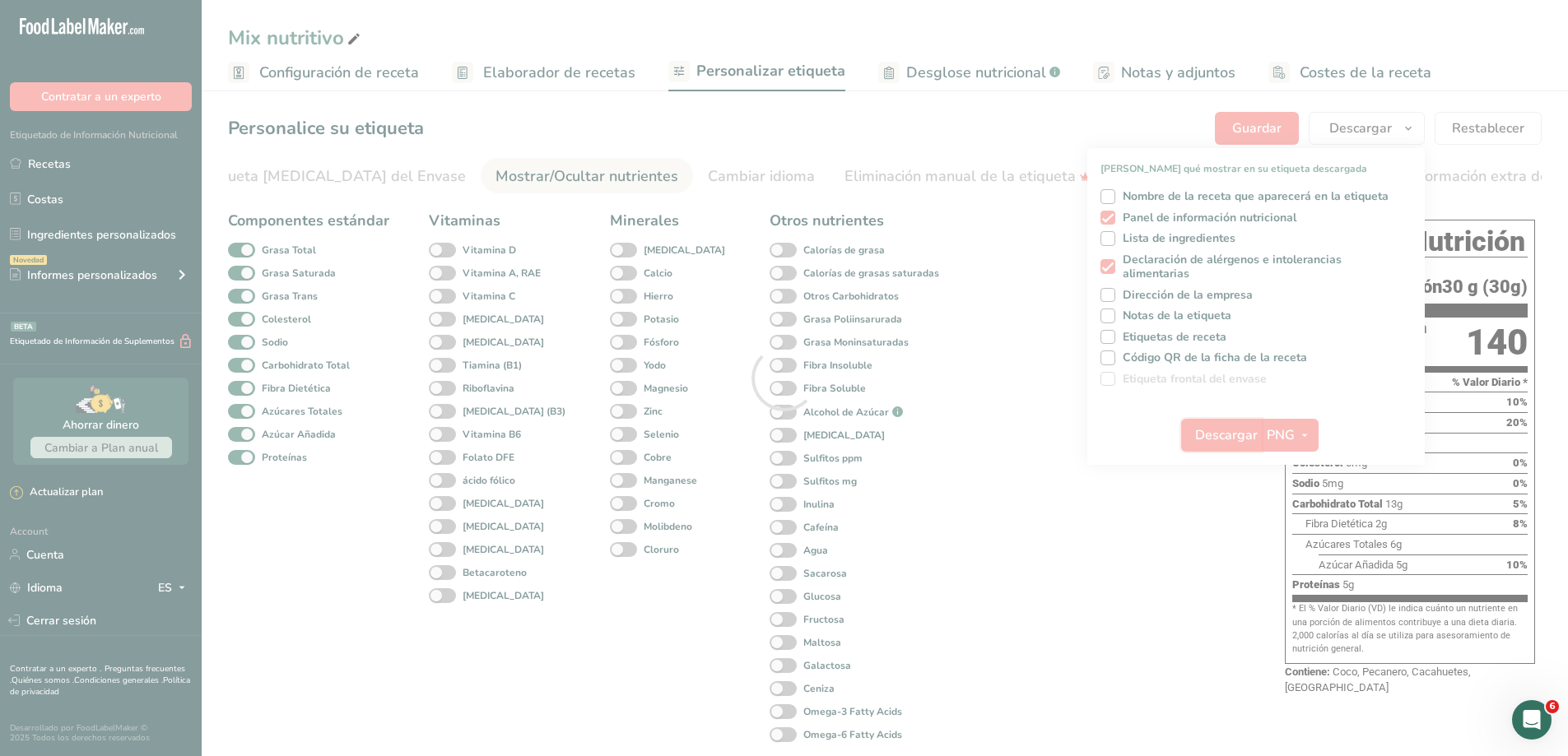
scroll to position [0, 0]
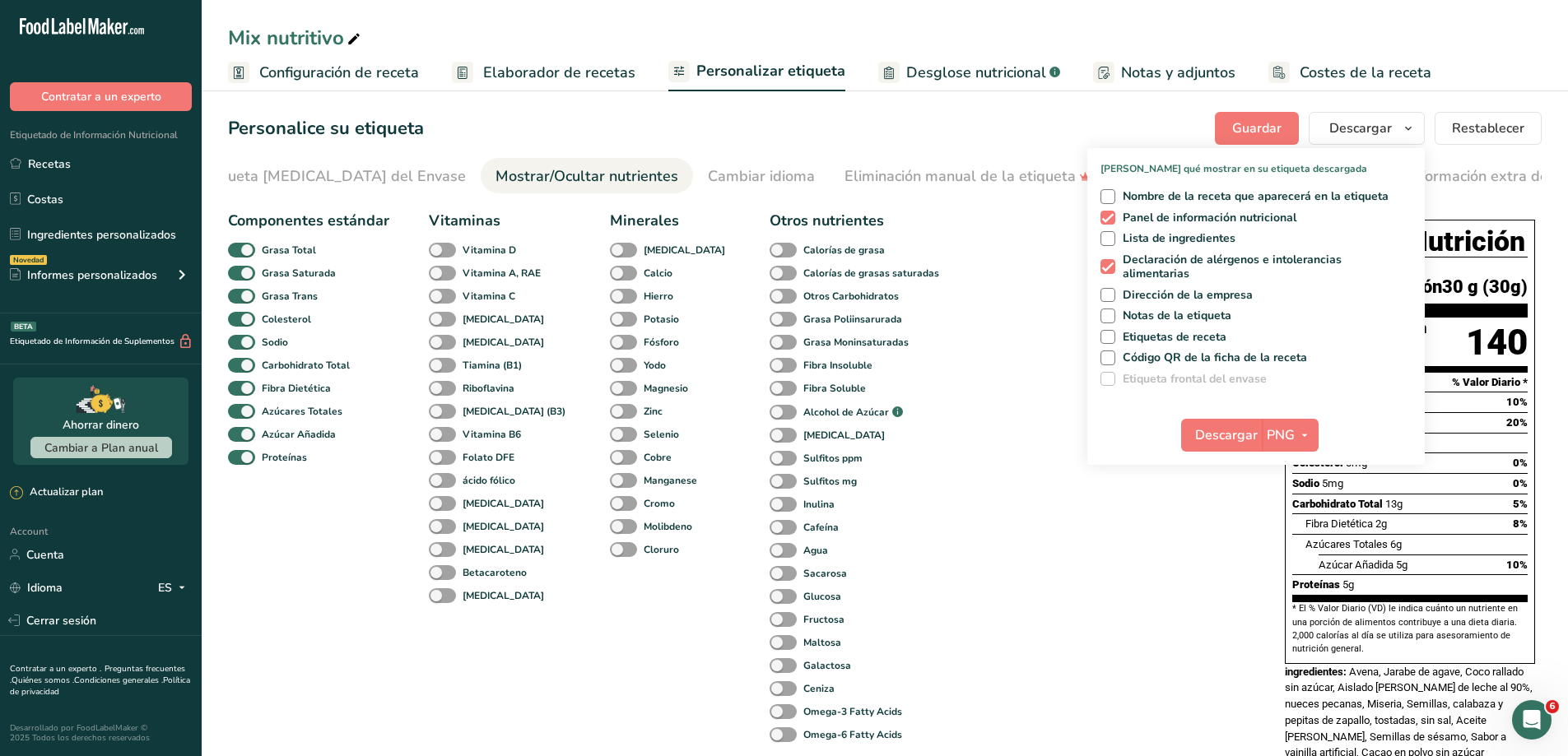
click at [1104, 710] on div "Componentes estándar Grasa Total Grasa Saturada Grasa Trans Colesterol Sodio Ca…" at bounding box center [740, 548] width 1024 height 690
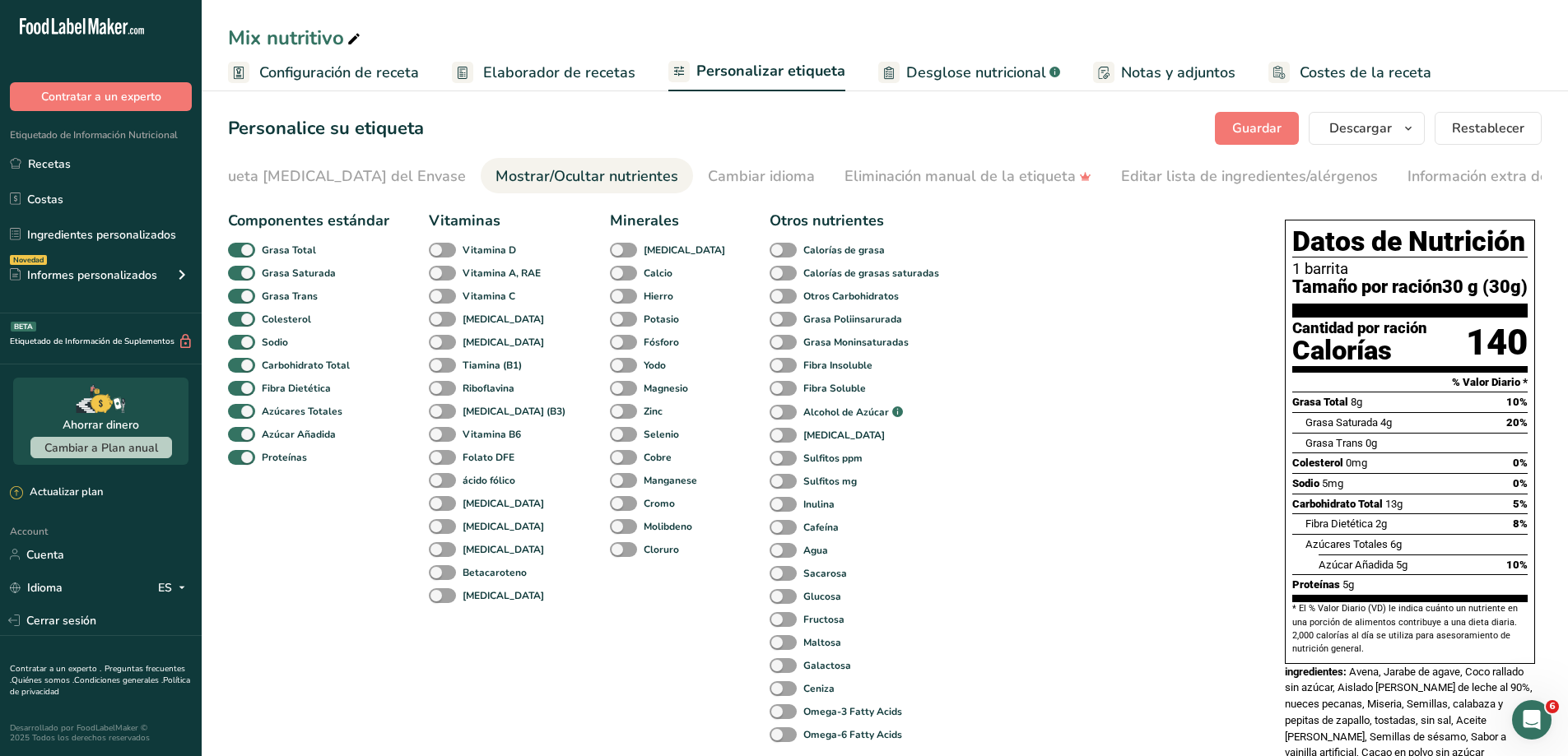
click at [1129, 66] on span "Notas y adjuntos" at bounding box center [1178, 72] width 115 height 23
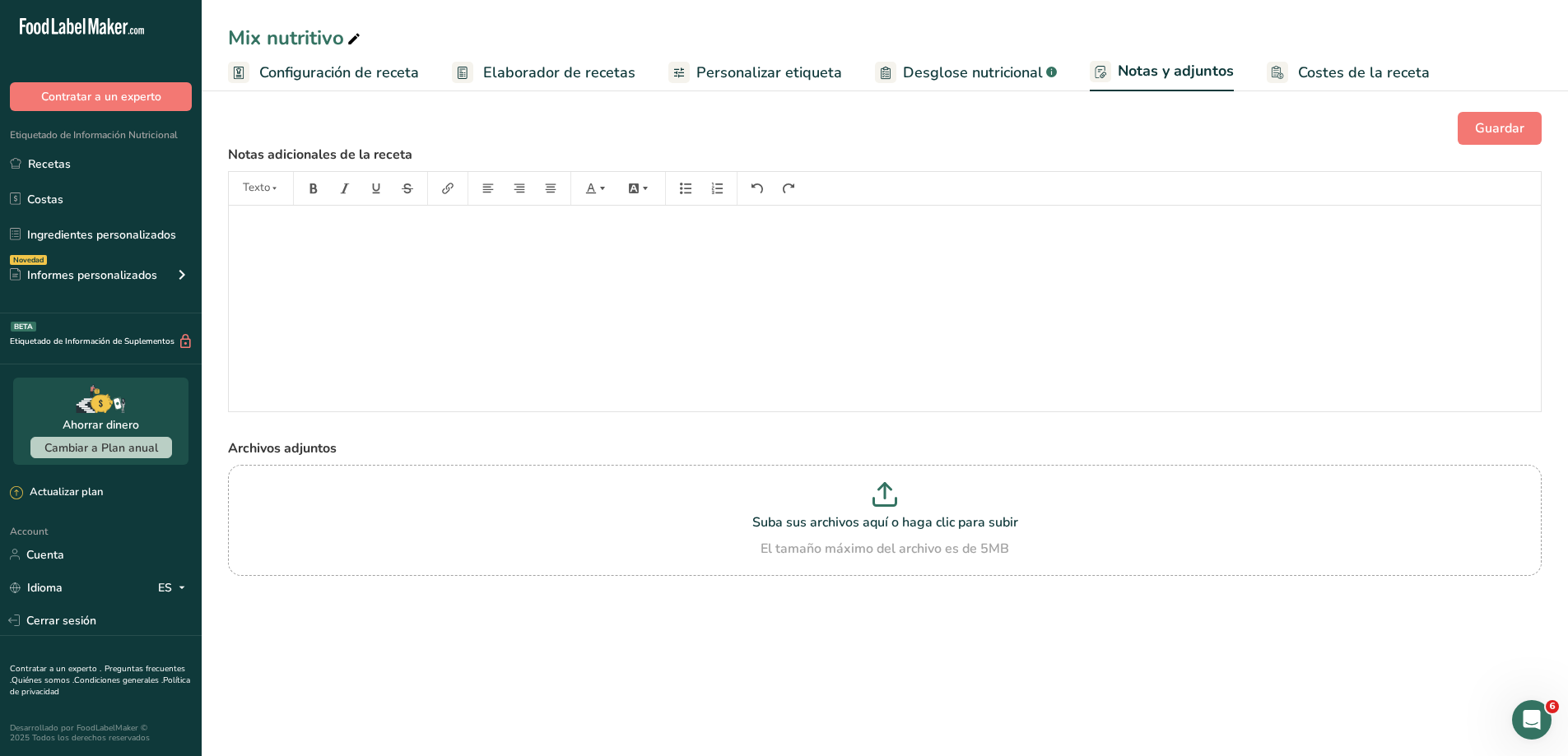
click at [731, 79] on span "Personalizar etiqueta" at bounding box center [769, 72] width 145 height 23
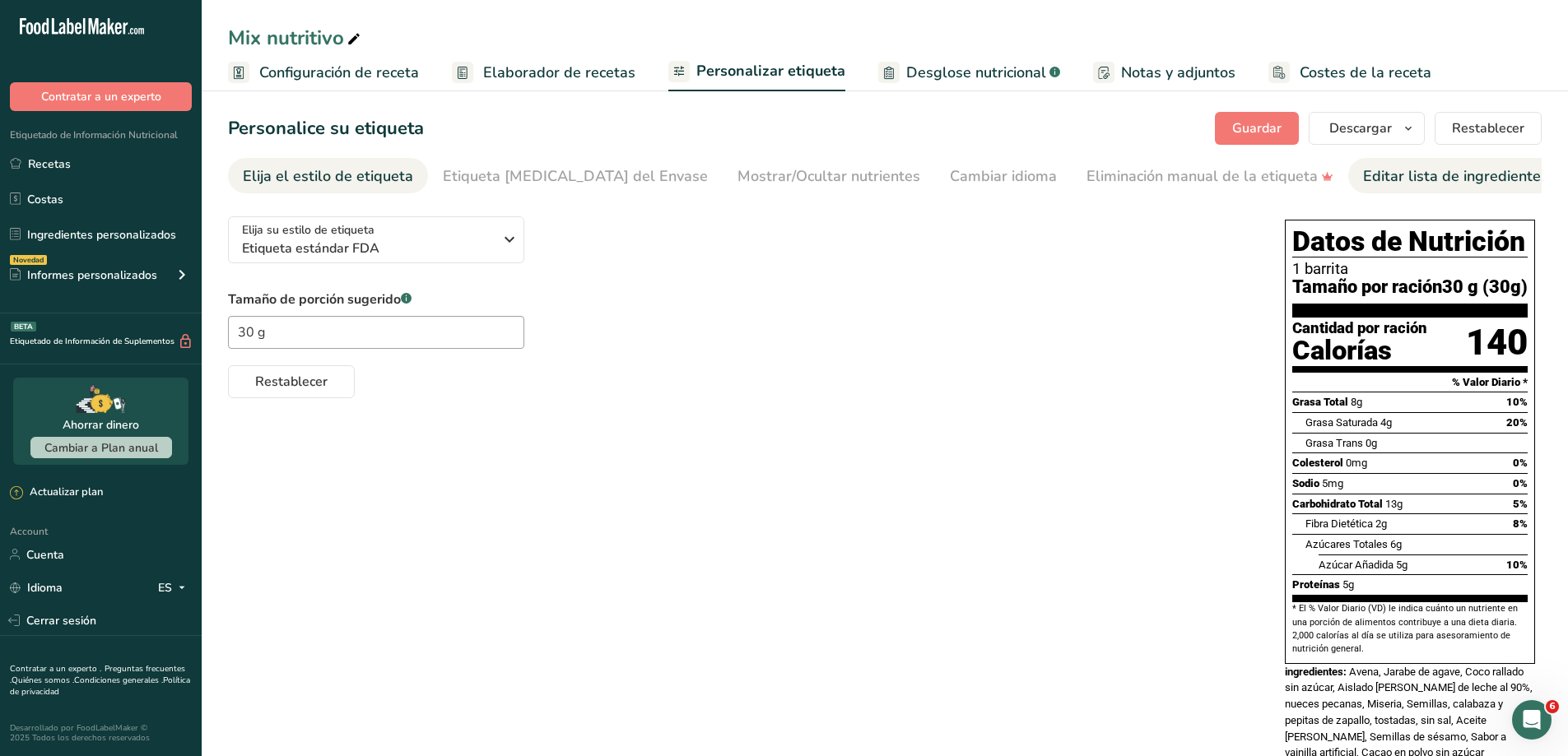
click at [1431, 179] on div "Editar lista de ingredientes/alérgenos" at bounding box center [1491, 176] width 257 height 23
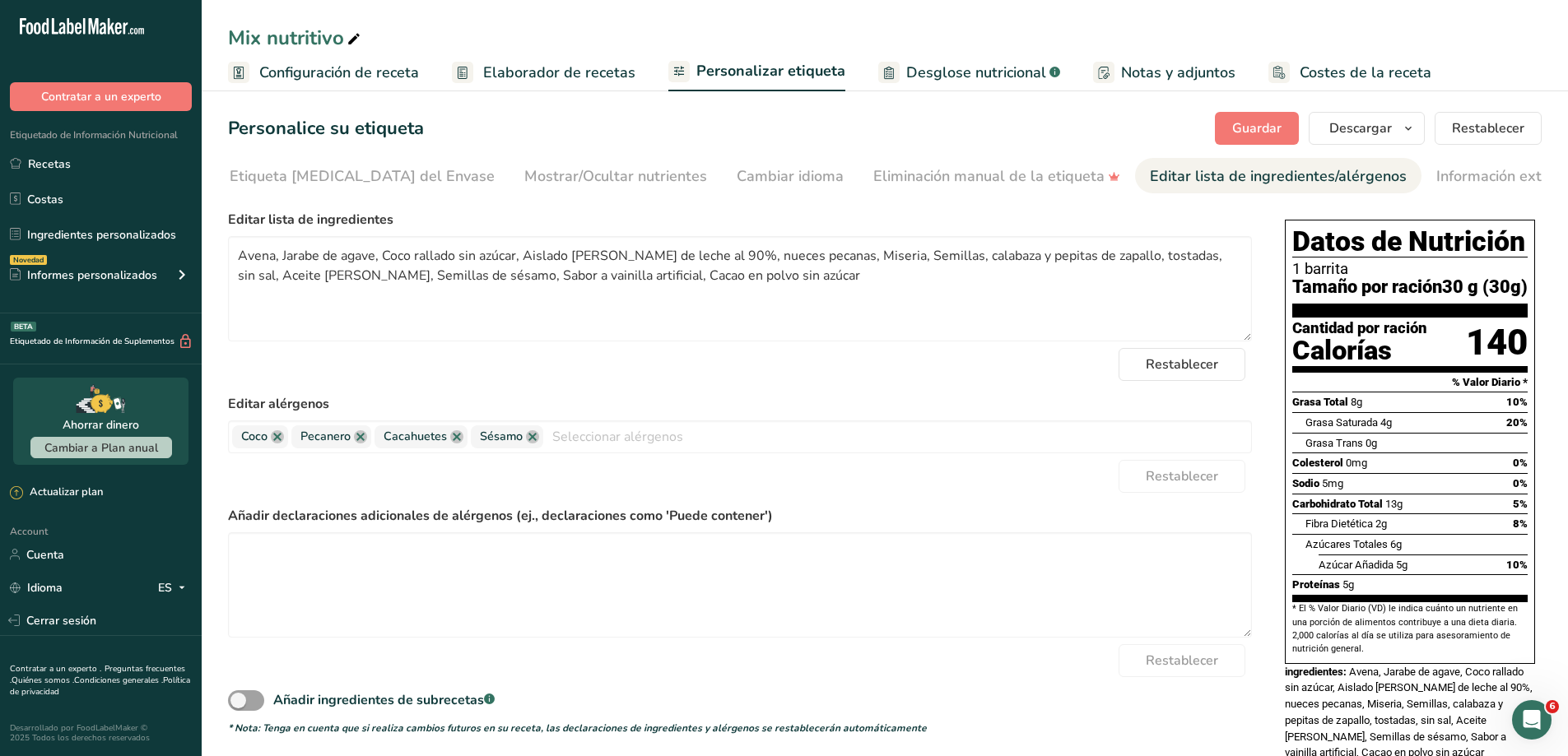
scroll to position [0, 242]
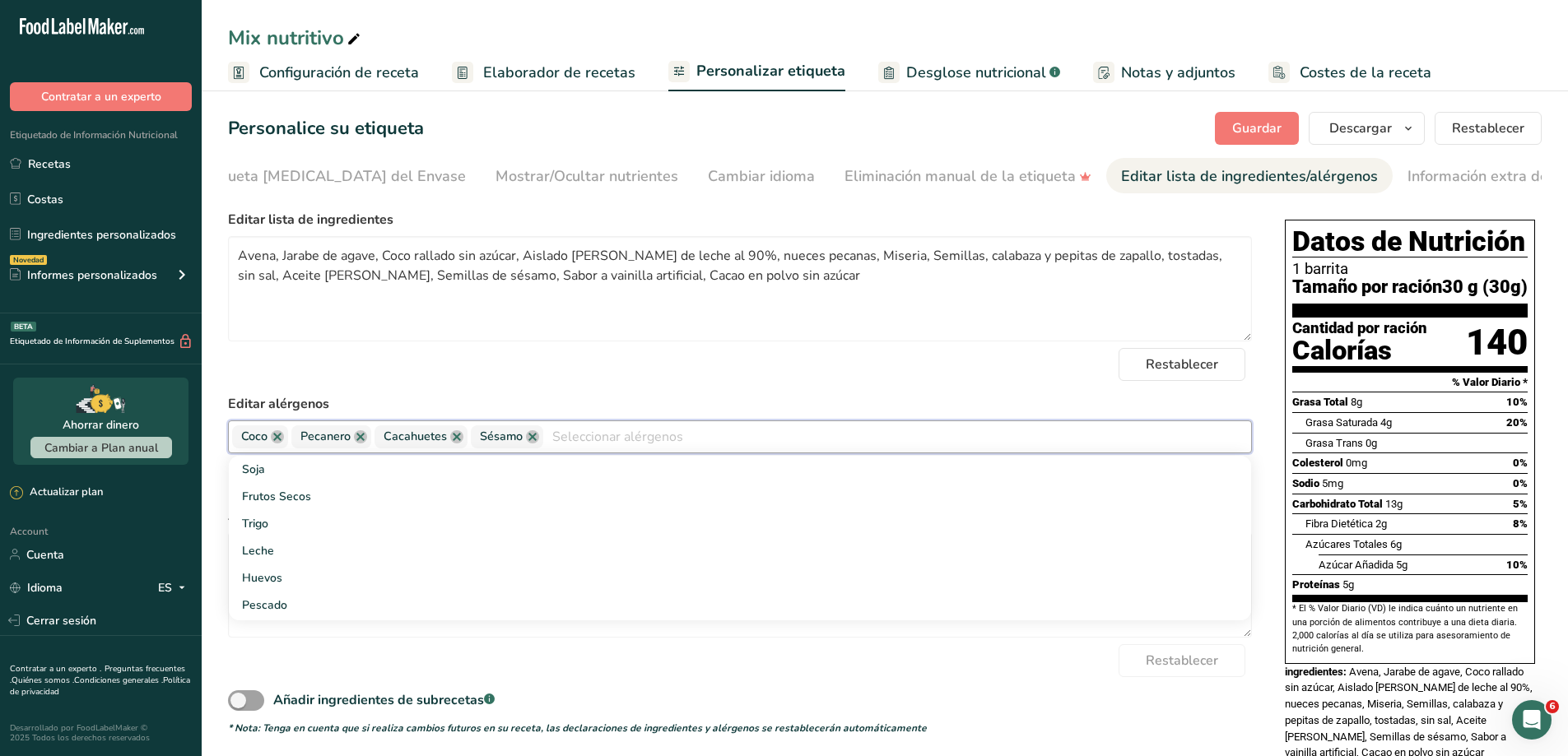
click at [653, 440] on input "text" at bounding box center [897, 436] width 708 height 25
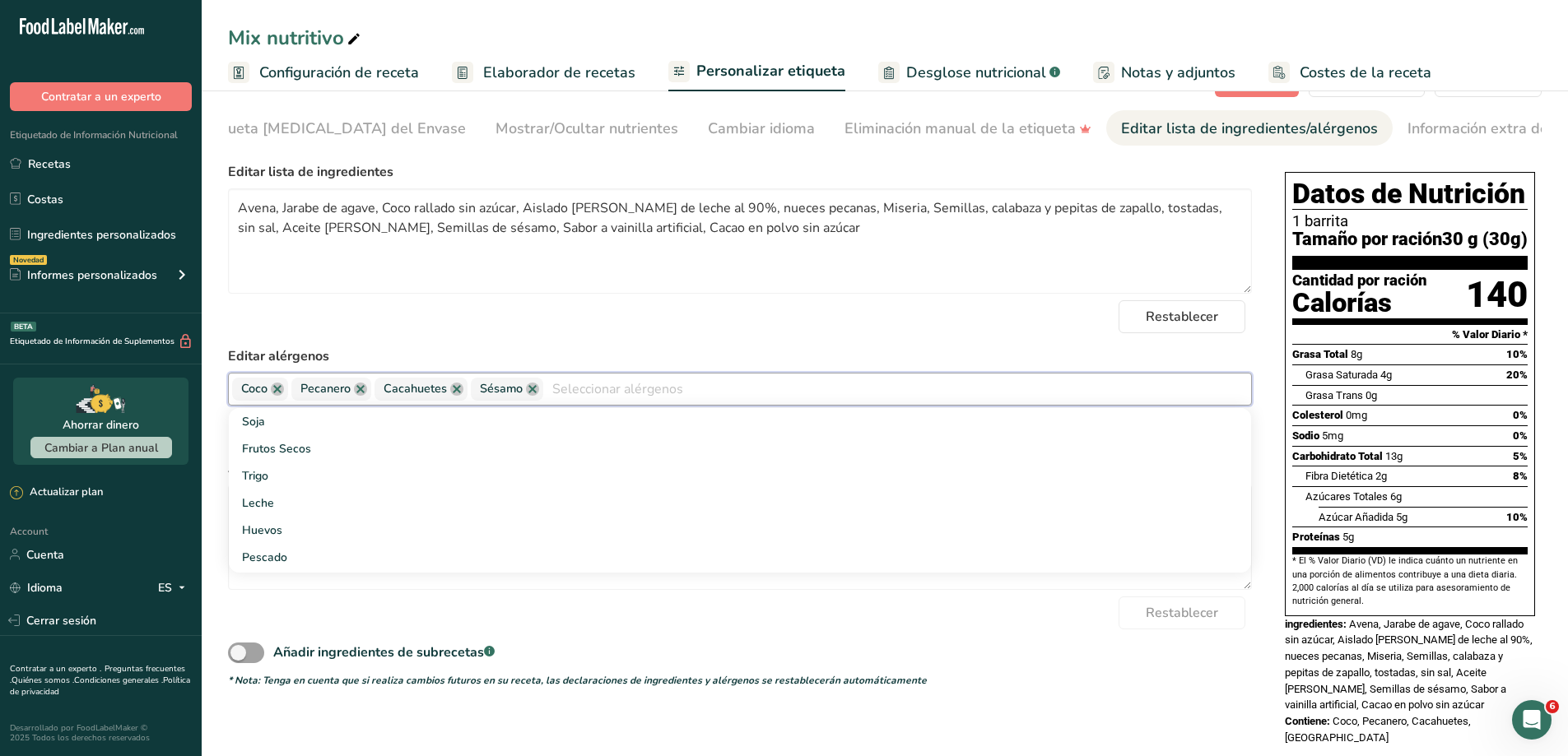
scroll to position [88, 0]
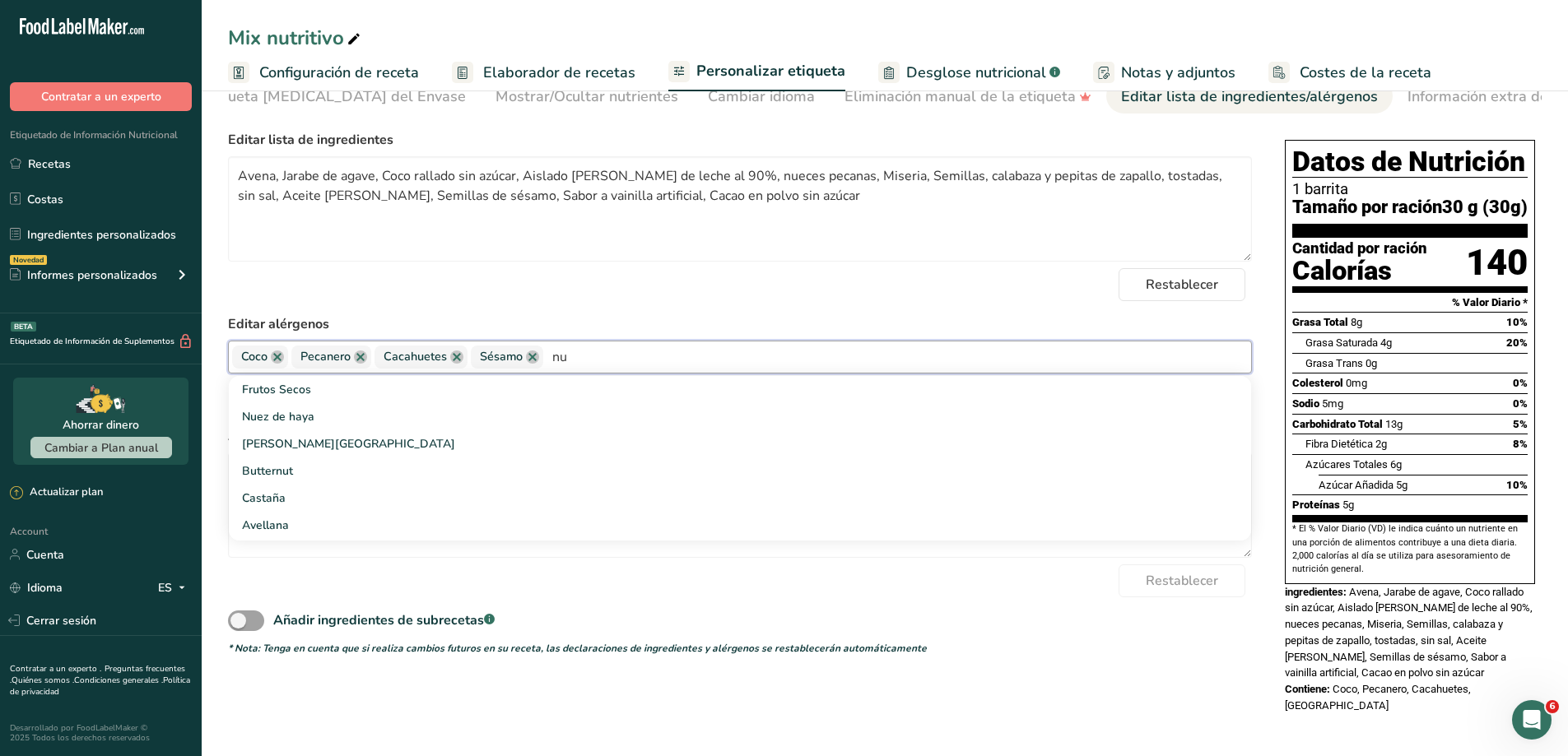
type input "n"
click at [946, 578] on div "Restablecer" at bounding box center [740, 581] width 1024 height 33
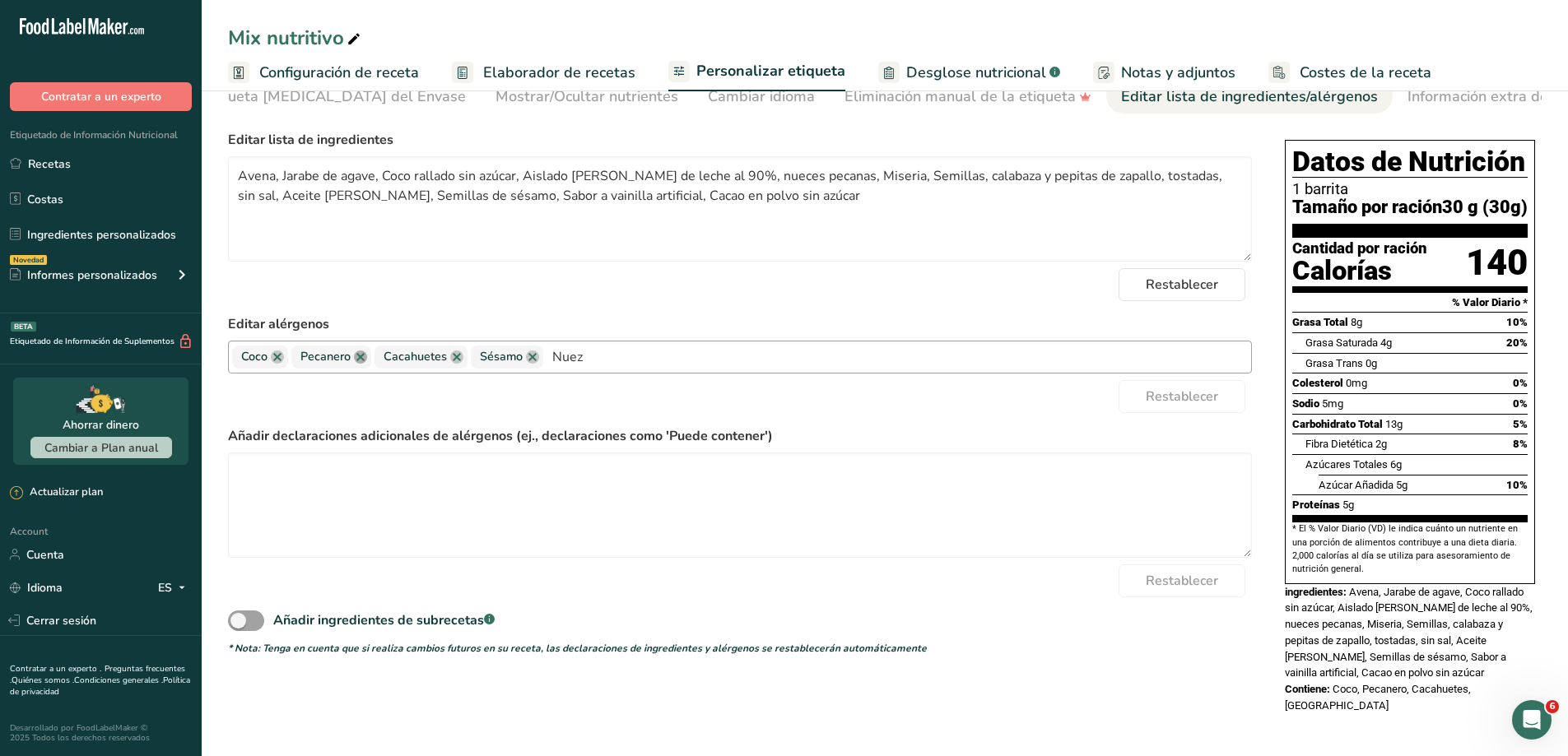
click at [360, 350] on link at bounding box center [360, 357] width 14 height 14
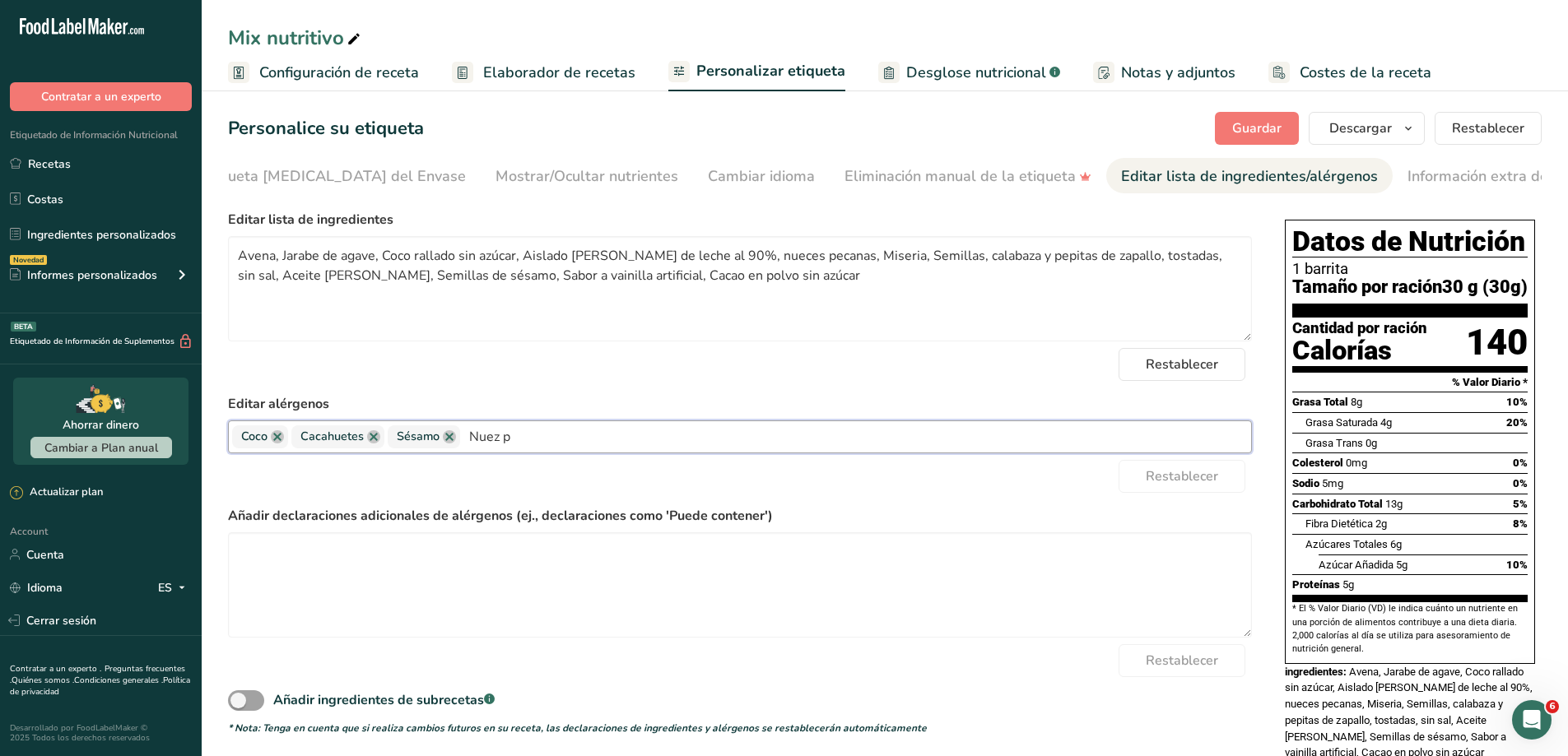
scroll to position [0, 0]
click at [949, 522] on label "Añadir declaraciones adicionales de alérgenos (ej., declaraciones como 'Puede c…" at bounding box center [740, 516] width 1024 height 20
click at [1274, 126] on span "Guardar" at bounding box center [1256, 128] width 50 height 20
click at [1395, 135] on button "Descargar" at bounding box center [1367, 128] width 116 height 33
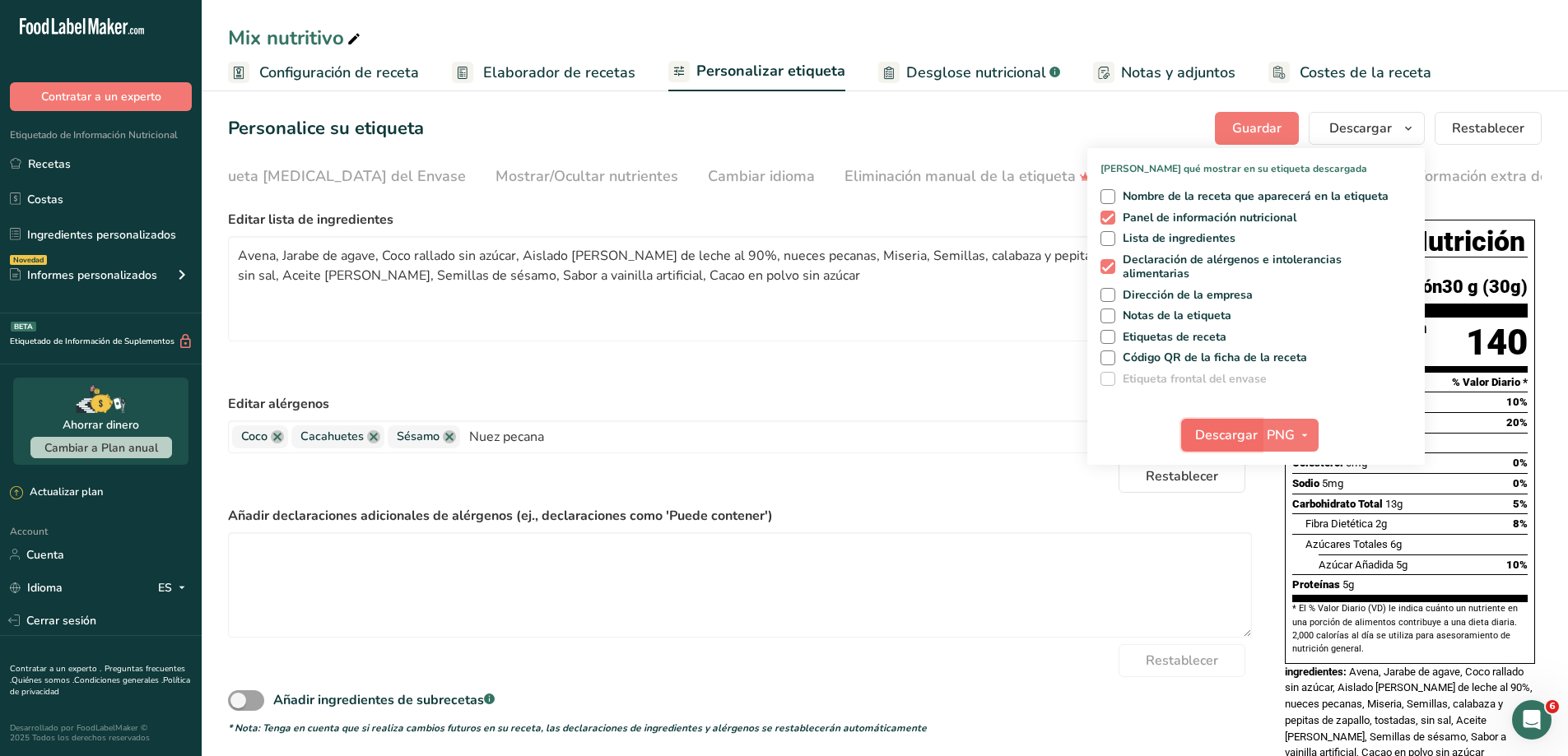
click at [1237, 445] on button "Descargar" at bounding box center [1221, 435] width 80 height 33
click at [1194, 736] on div "* Nota: Tenga en cuenta que si realiza cambios futuros en su receta, las declar…" at bounding box center [740, 728] width 1024 height 14
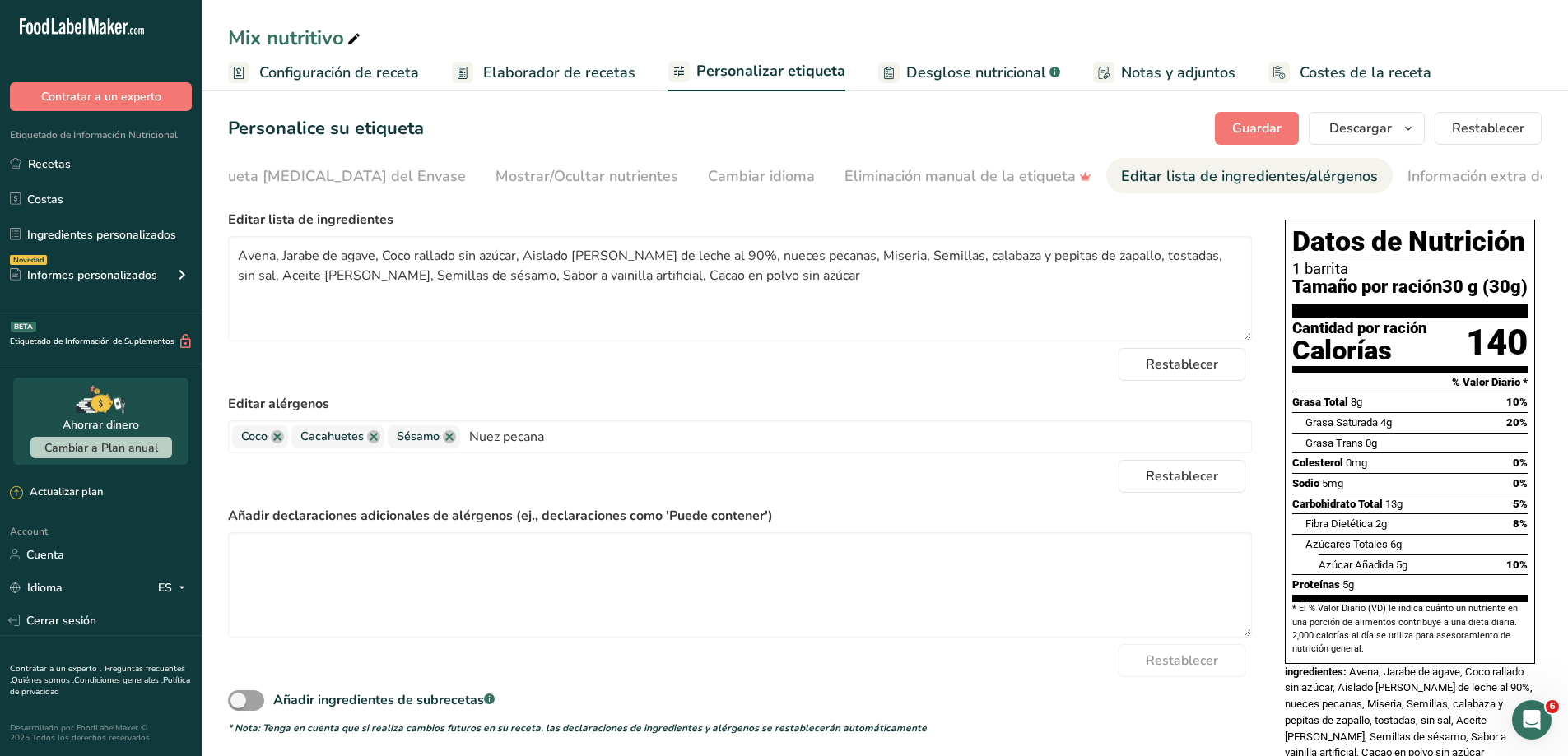
click at [1129, 171] on div "Editar lista de ingredientes/alérgenos" at bounding box center [1249, 176] width 257 height 23
click at [574, 447] on input "Nuez pecana" at bounding box center [855, 436] width 791 height 25
click at [698, 434] on input "Nuez pecana" at bounding box center [855, 436] width 791 height 25
click at [554, 450] on input "Nuez pecana" at bounding box center [855, 436] width 791 height 25
drag, startPoint x: 569, startPoint y: 442, endPoint x: 408, endPoint y: 478, distance: 165.0
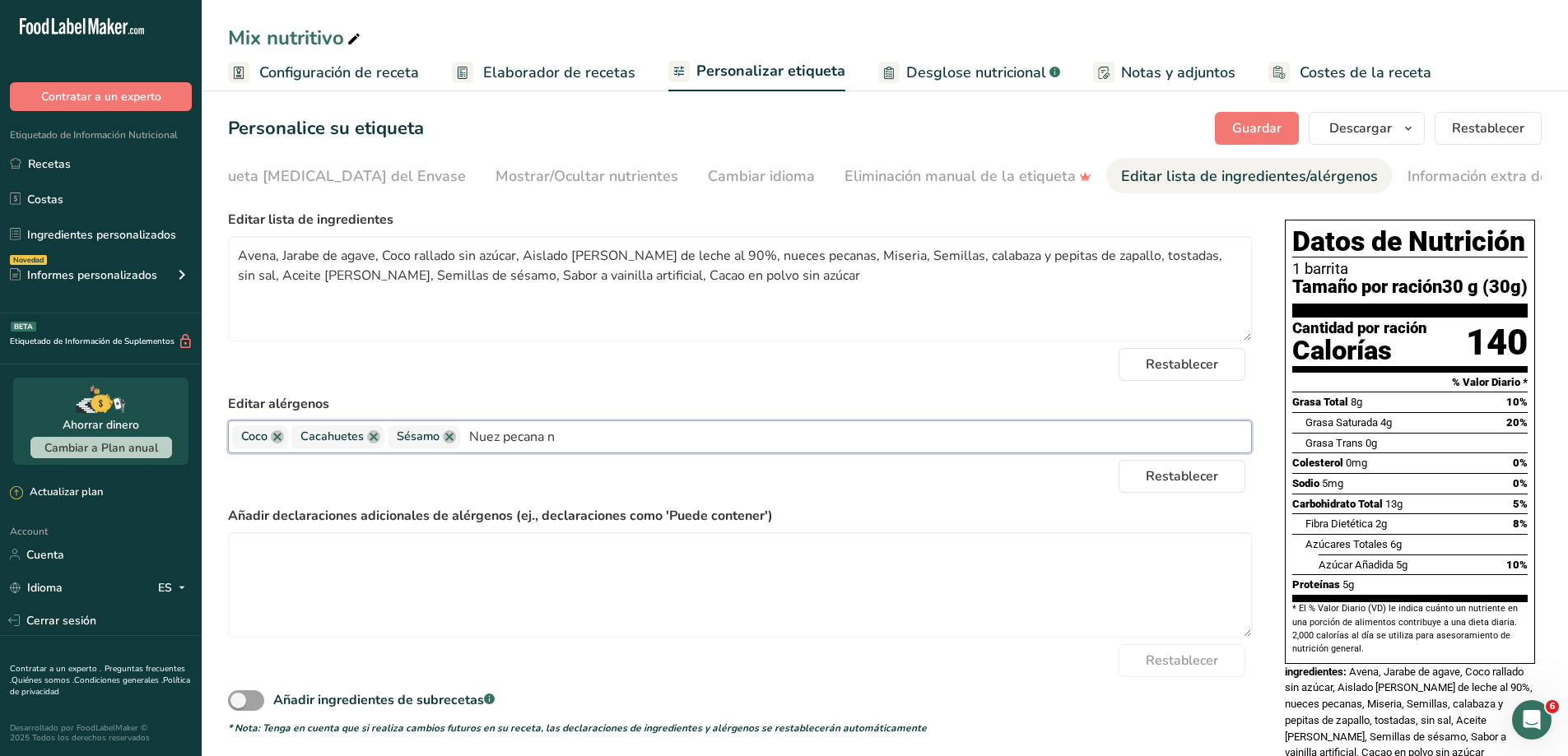
click at [408, 478] on form "Editar lista de ingredientes Avena, Jarabe de agave, Coco rallado sin azúcar, A…" at bounding box center [740, 472] width 1024 height 526
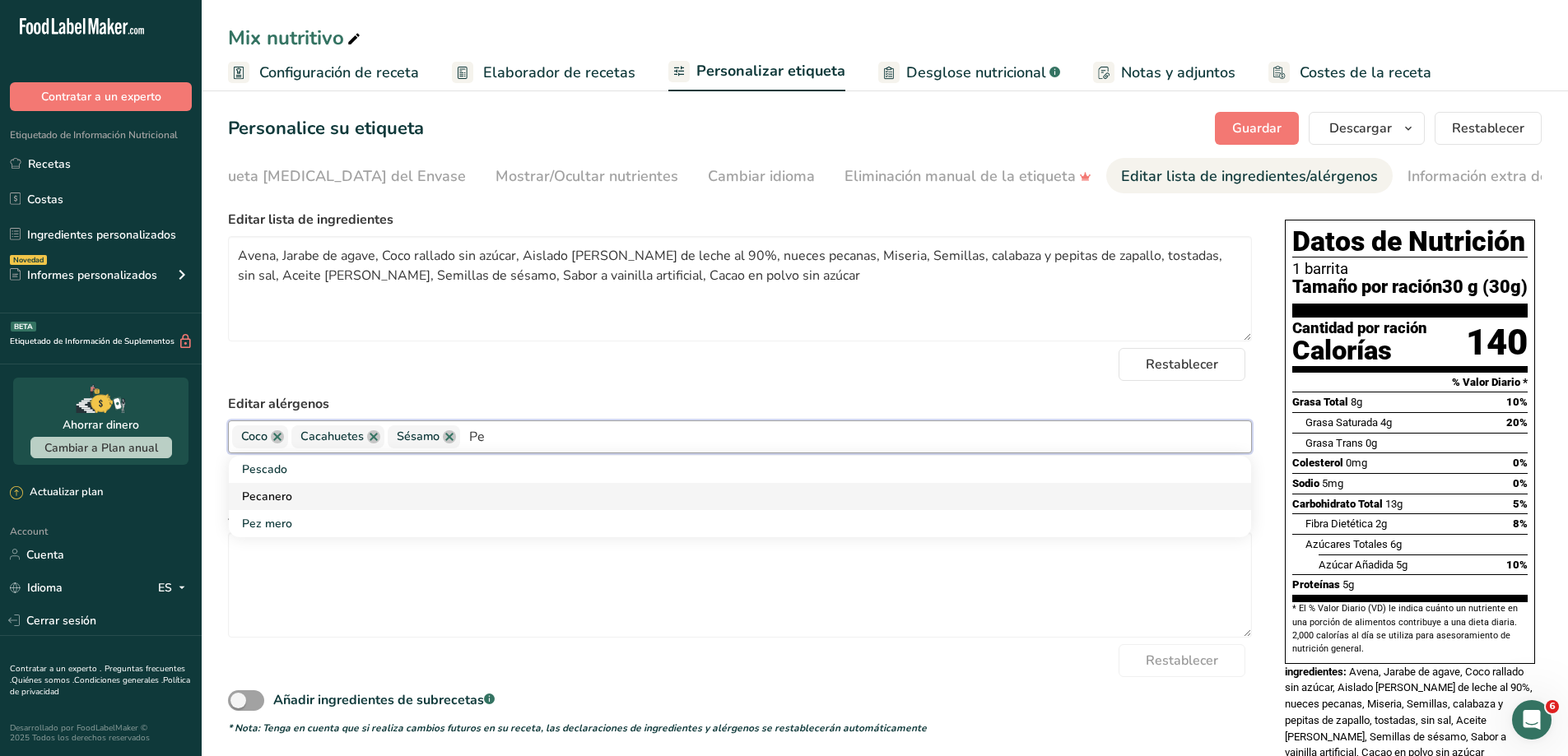
type input "Pe"
click at [304, 499] on link "Pecanero" at bounding box center [740, 497] width 1022 height 27
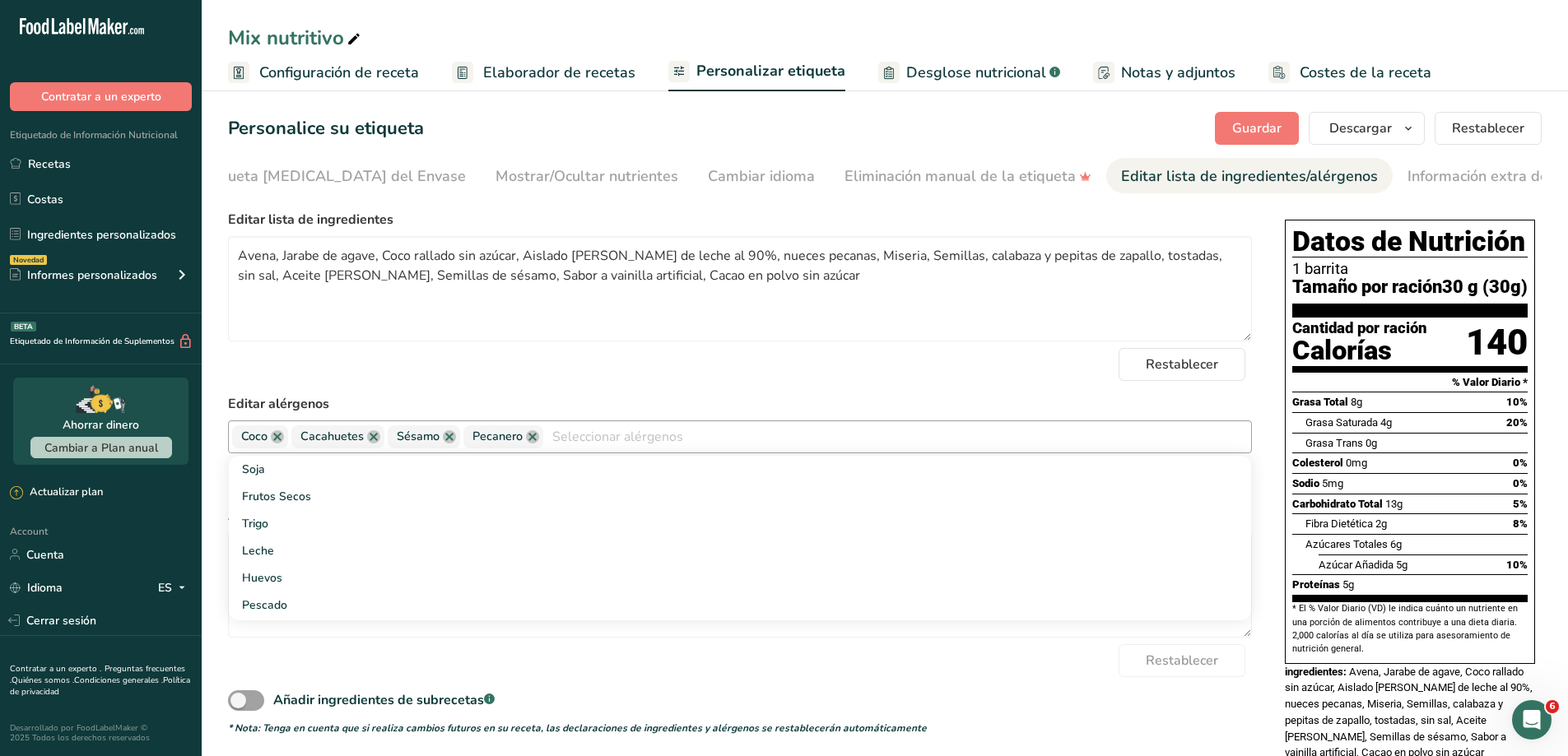
click at [635, 440] on input "text" at bounding box center [897, 436] width 708 height 25
click at [524, 441] on span "Pecanero" at bounding box center [503, 437] width 79 height 23
click at [514, 439] on span "Pecanero" at bounding box center [498, 437] width 51 height 18
click at [586, 444] on input "text" at bounding box center [897, 436] width 708 height 25
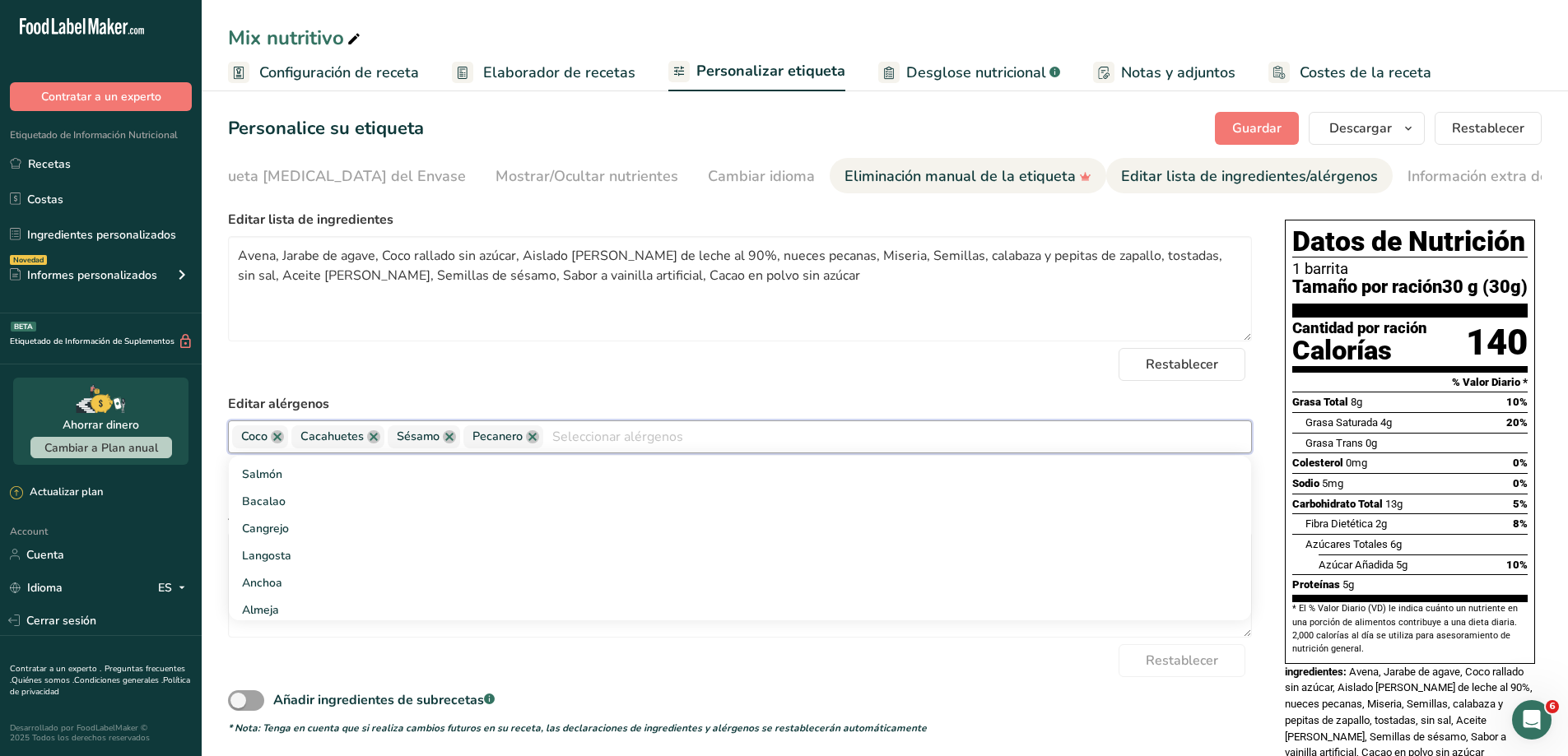
click at [952, 173] on div "Eliminación manual de la etiqueta" at bounding box center [967, 176] width 247 height 23
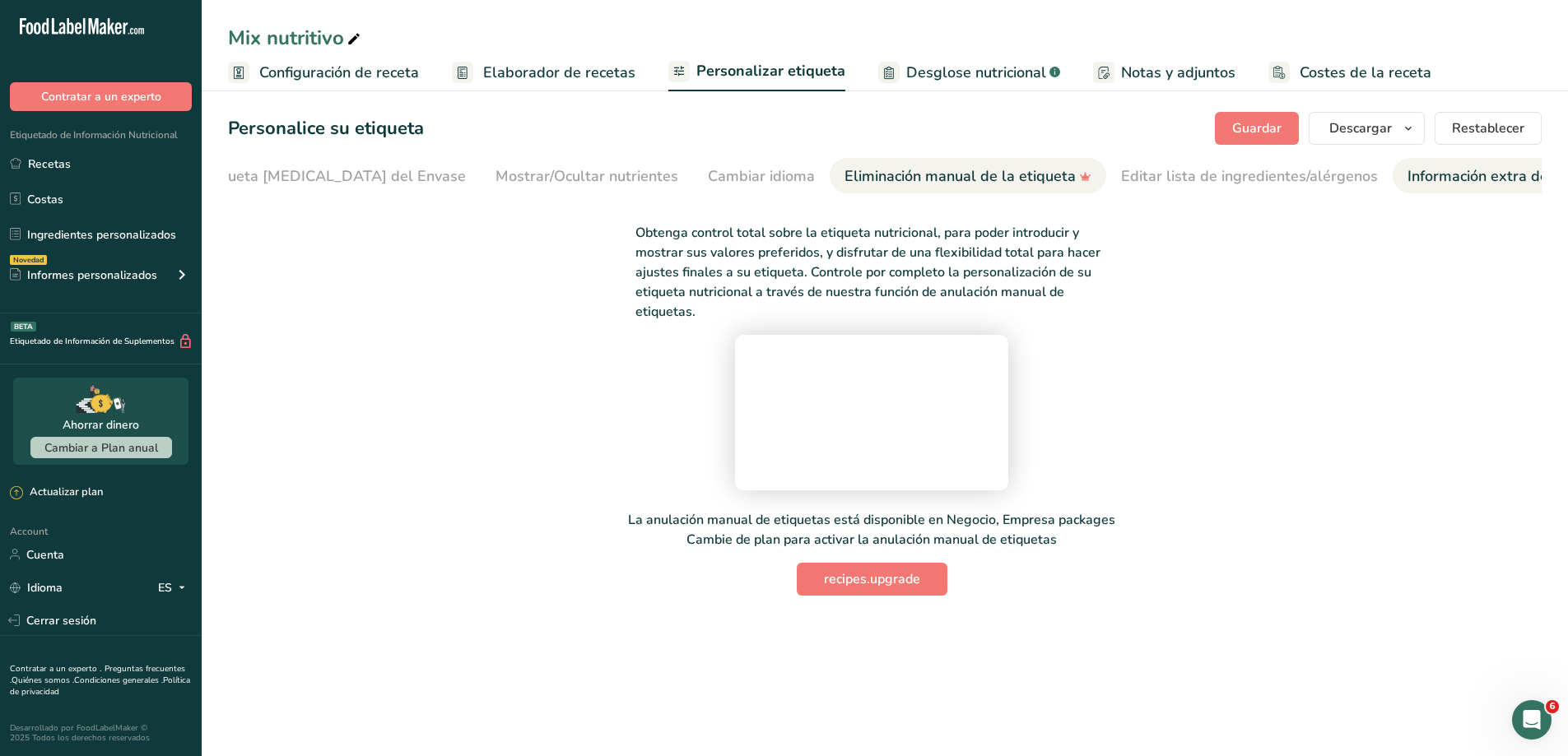
click at [1407, 174] on div "Información extra de la etiqueta" at bounding box center [1517, 176] width 219 height 23
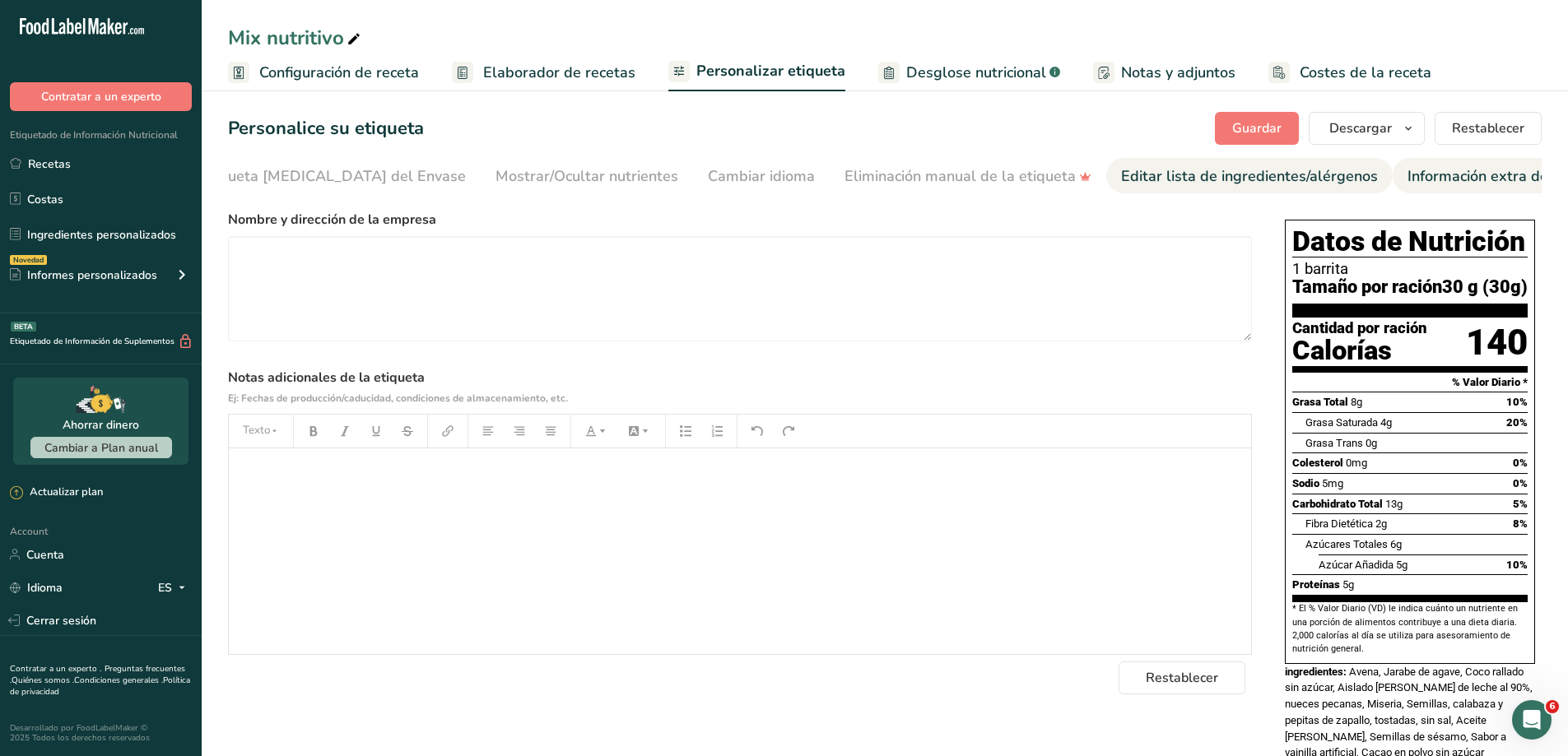
click at [1121, 177] on div "Editar lista de ingredientes/alérgenos" at bounding box center [1249, 176] width 257 height 23
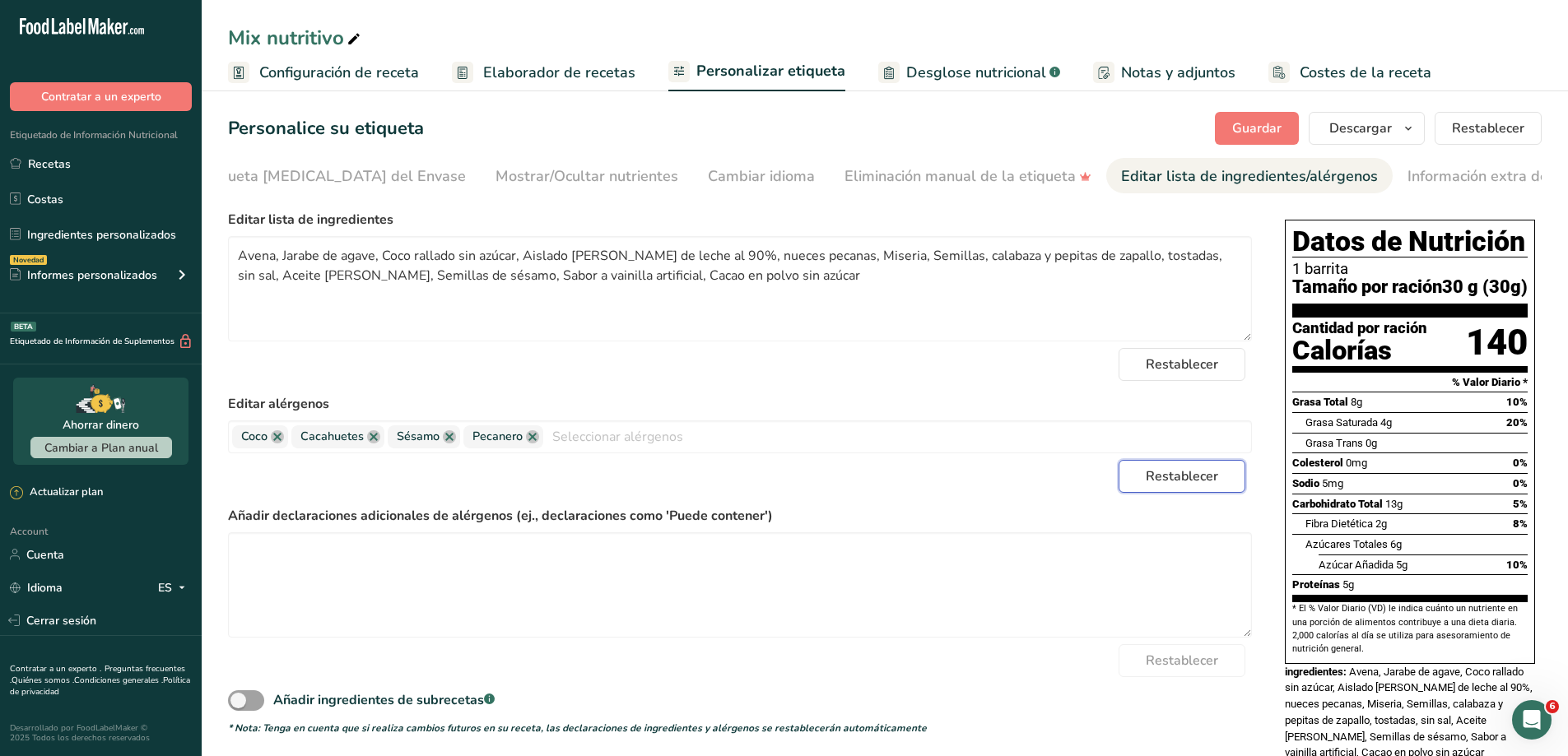
click at [1212, 477] on span "Restablecer" at bounding box center [1181, 477] width 72 height 20
click at [593, 81] on span "Elaborador de recetas" at bounding box center [559, 72] width 153 height 23
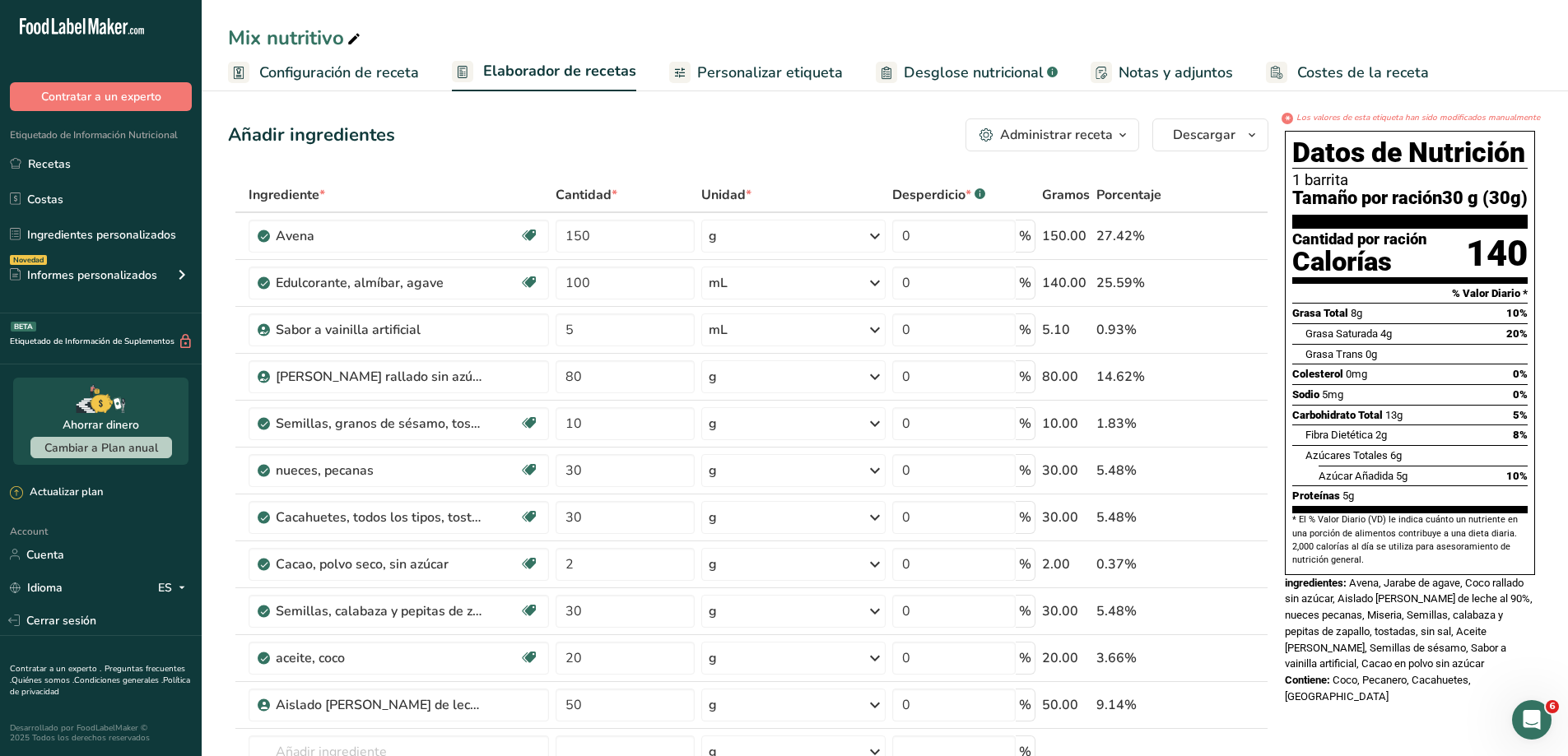
click at [767, 64] on span "Personalizar etiqueta" at bounding box center [770, 72] width 145 height 23
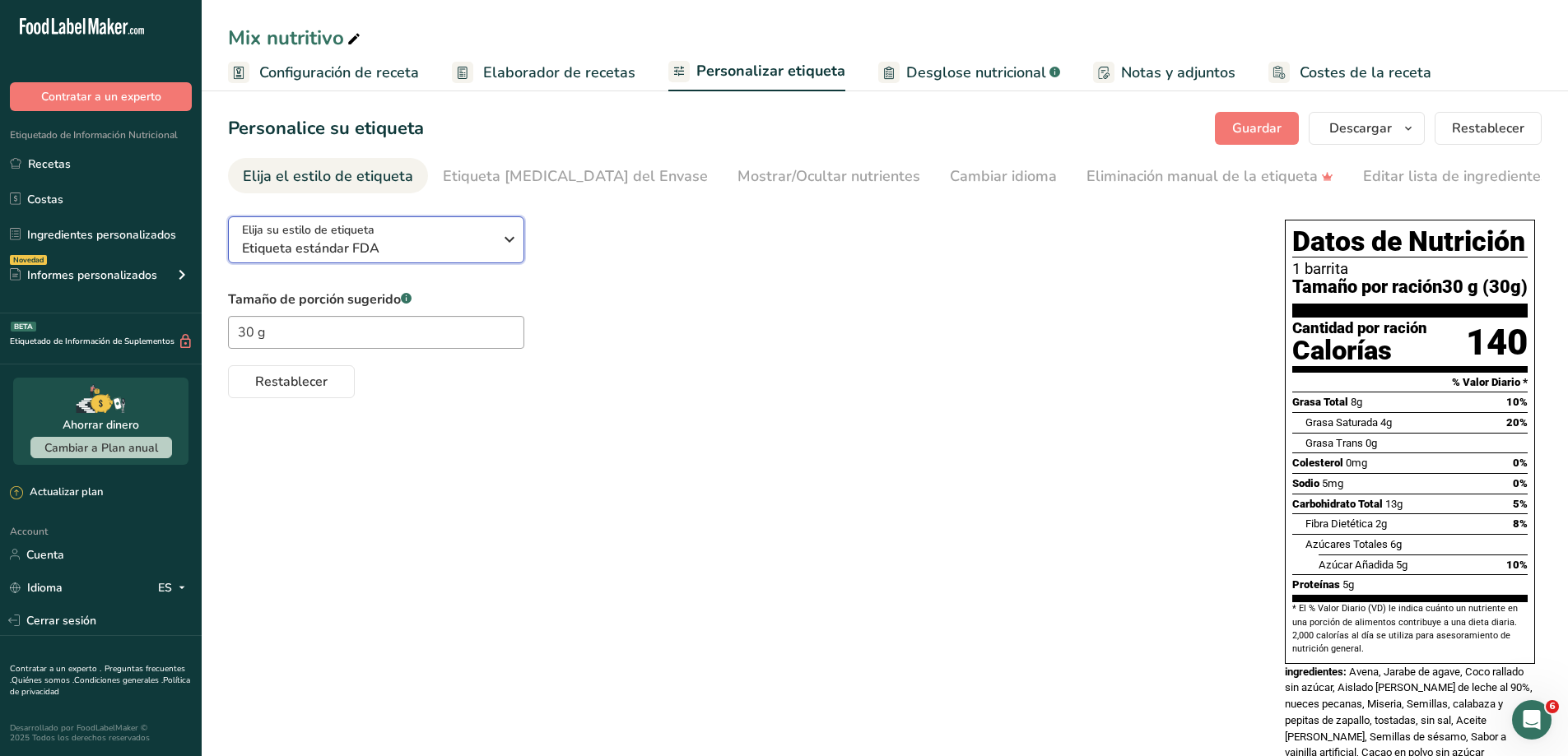
click at [496, 236] on div "Elija su estilo de etiqueta Etiqueta estándar FDA" at bounding box center [374, 239] width 264 height 37
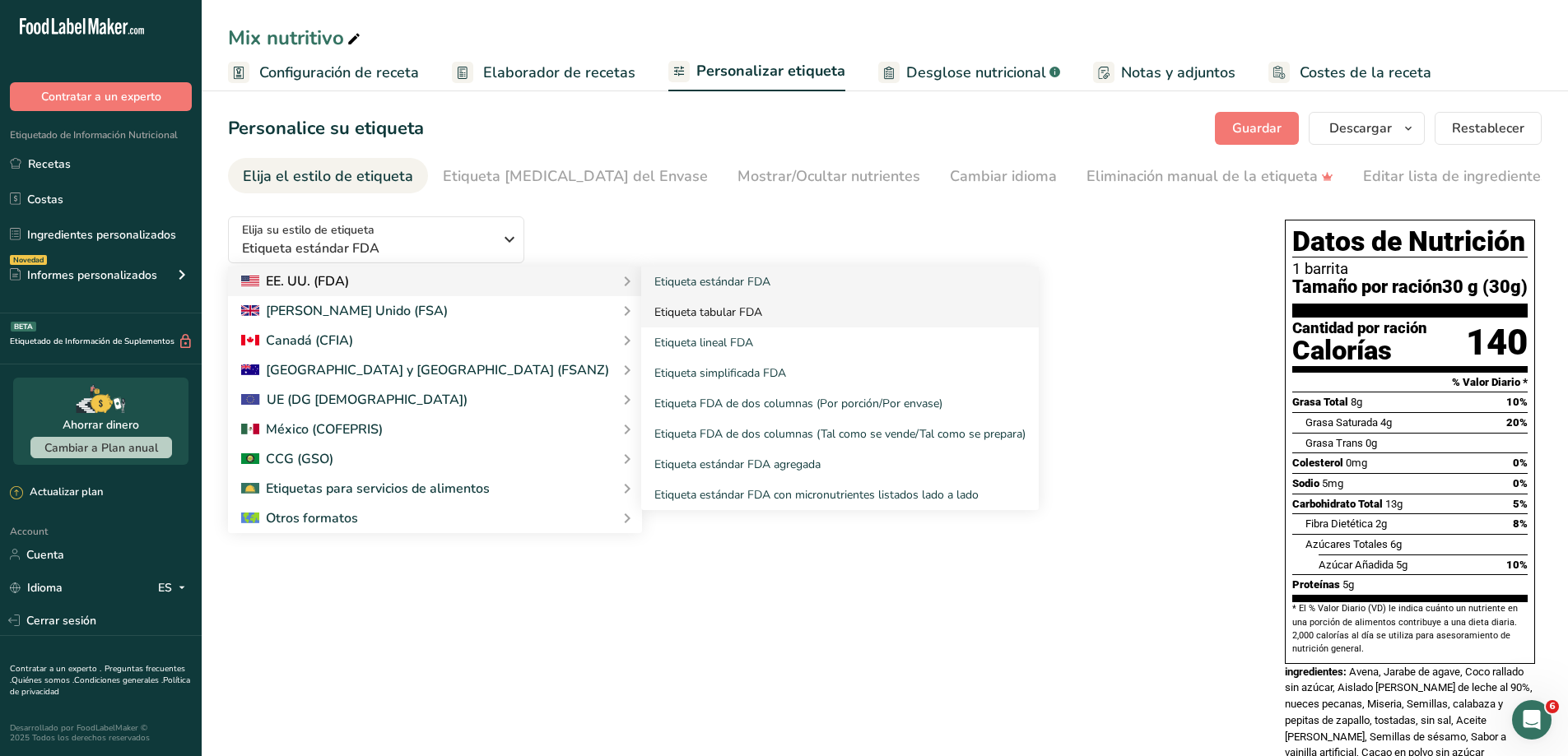
click at [641, 318] on link "Etiqueta tabular FDA" at bounding box center [840, 313] width 397 height 31
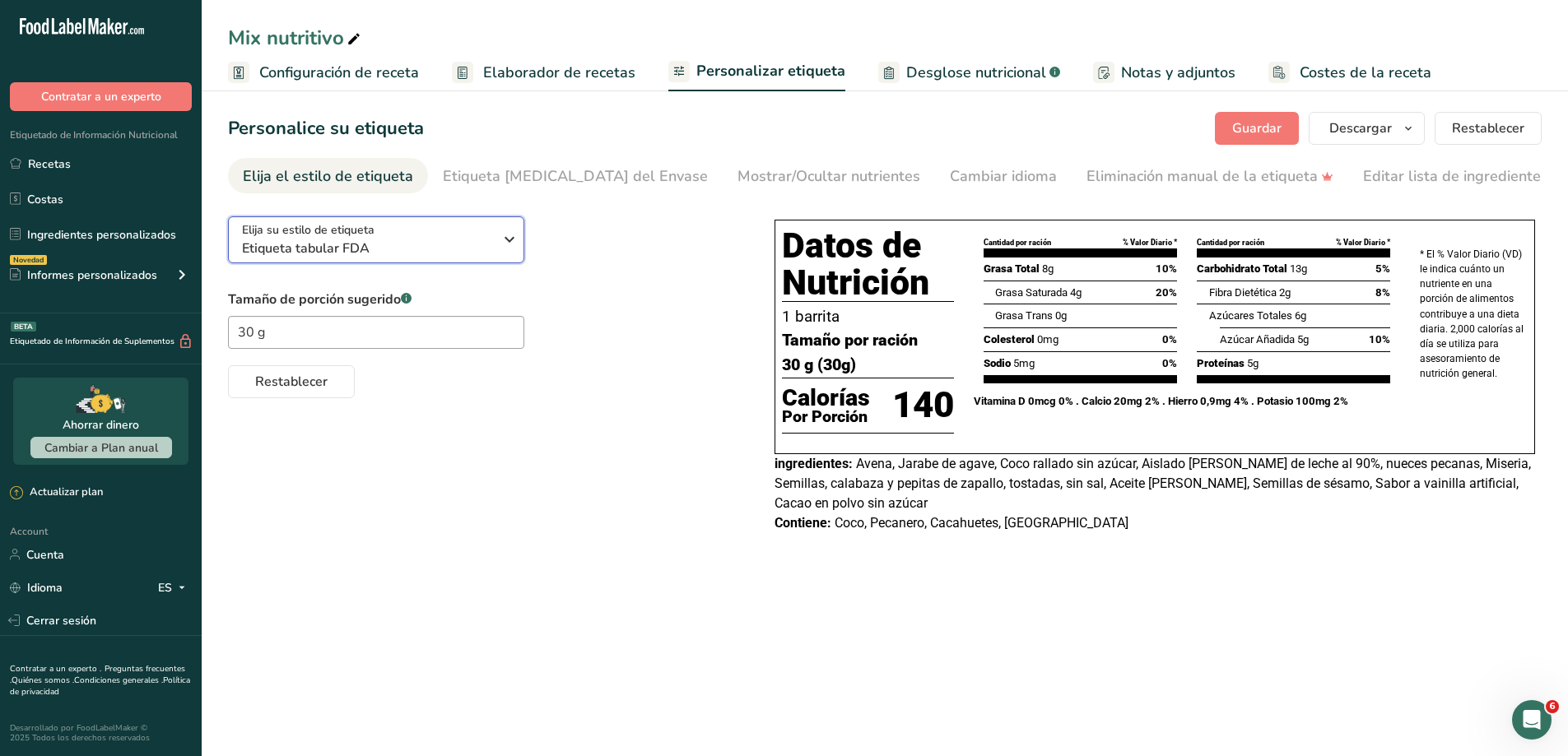
click at [500, 238] on icon "button" at bounding box center [509, 239] width 20 height 30
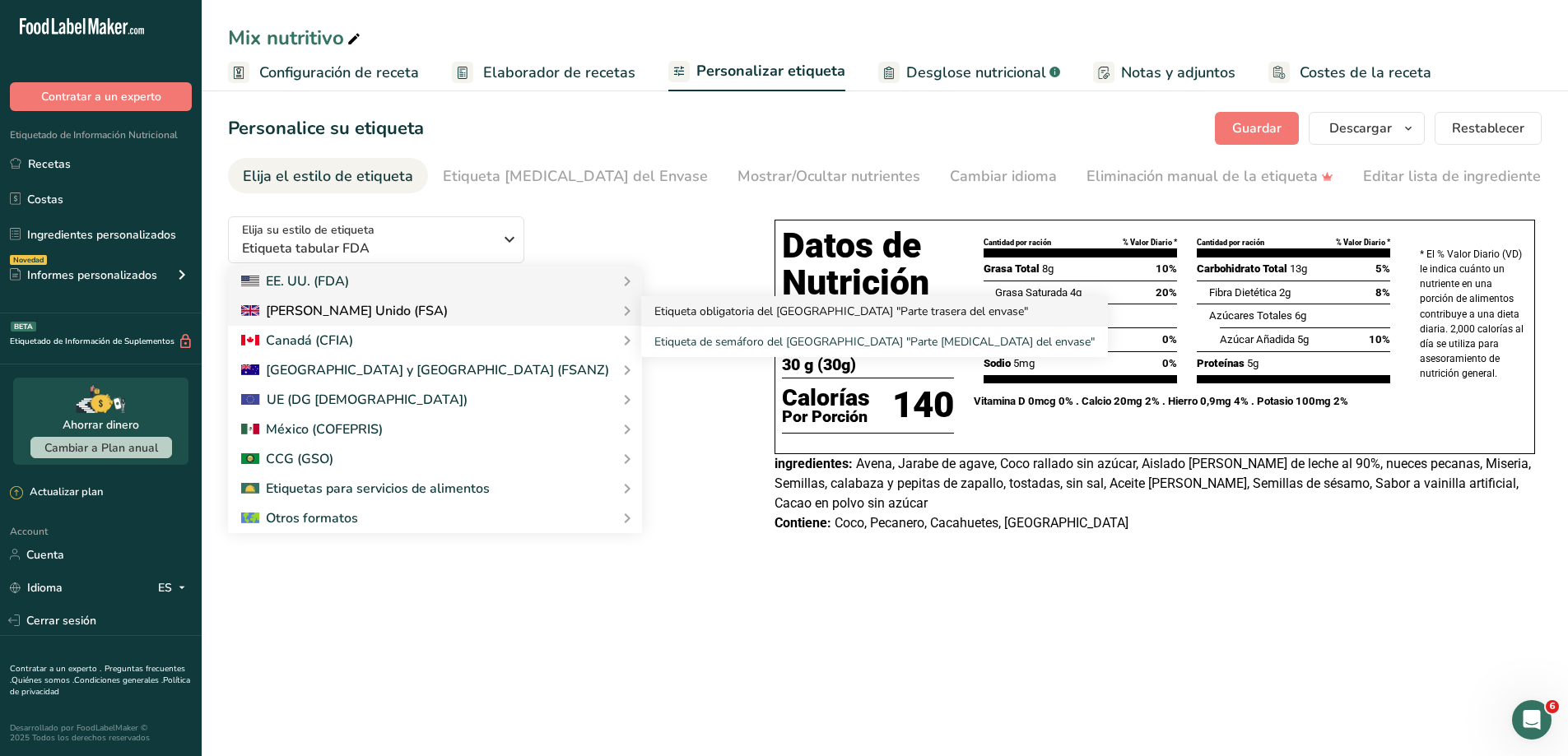
click at [641, 313] on link "Etiqueta obligatoria del [GEOGRAPHIC_DATA] "Parte trasera del envase"" at bounding box center [874, 312] width 467 height 31
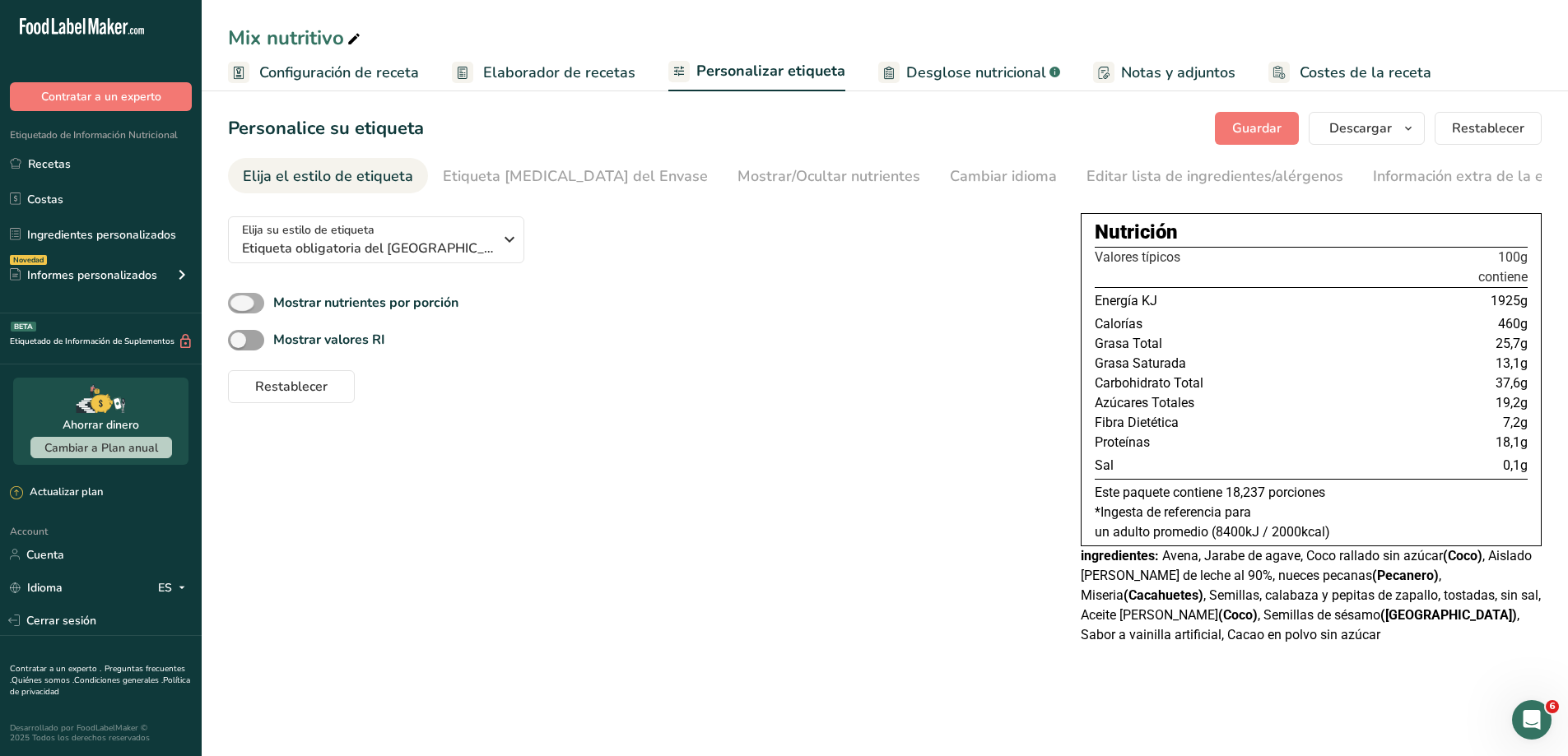
click at [239, 303] on span at bounding box center [246, 303] width 36 height 21
click at [238, 303] on input "Mostrar nutrientes por porción" at bounding box center [233, 303] width 11 height 11
checkbox input "true"
click at [257, 348] on span at bounding box center [246, 340] width 36 height 21
click at [238, 346] on input "Mostrar valores RI" at bounding box center [233, 341] width 11 height 11
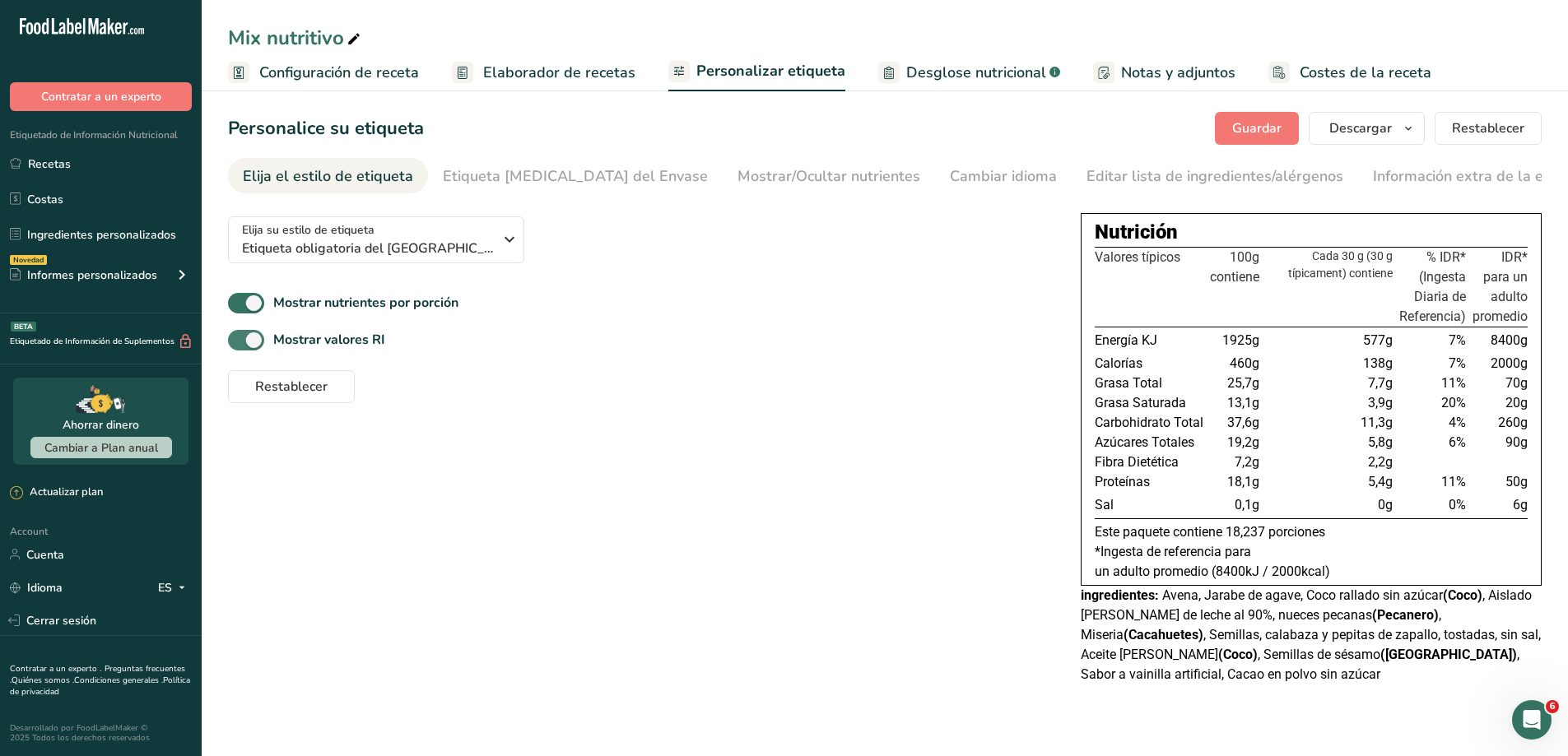
click at [257, 348] on span at bounding box center [246, 340] width 36 height 21
click at [238, 346] on input "Mostrar valores RI" at bounding box center [233, 341] width 11 height 11
checkbox input "false"
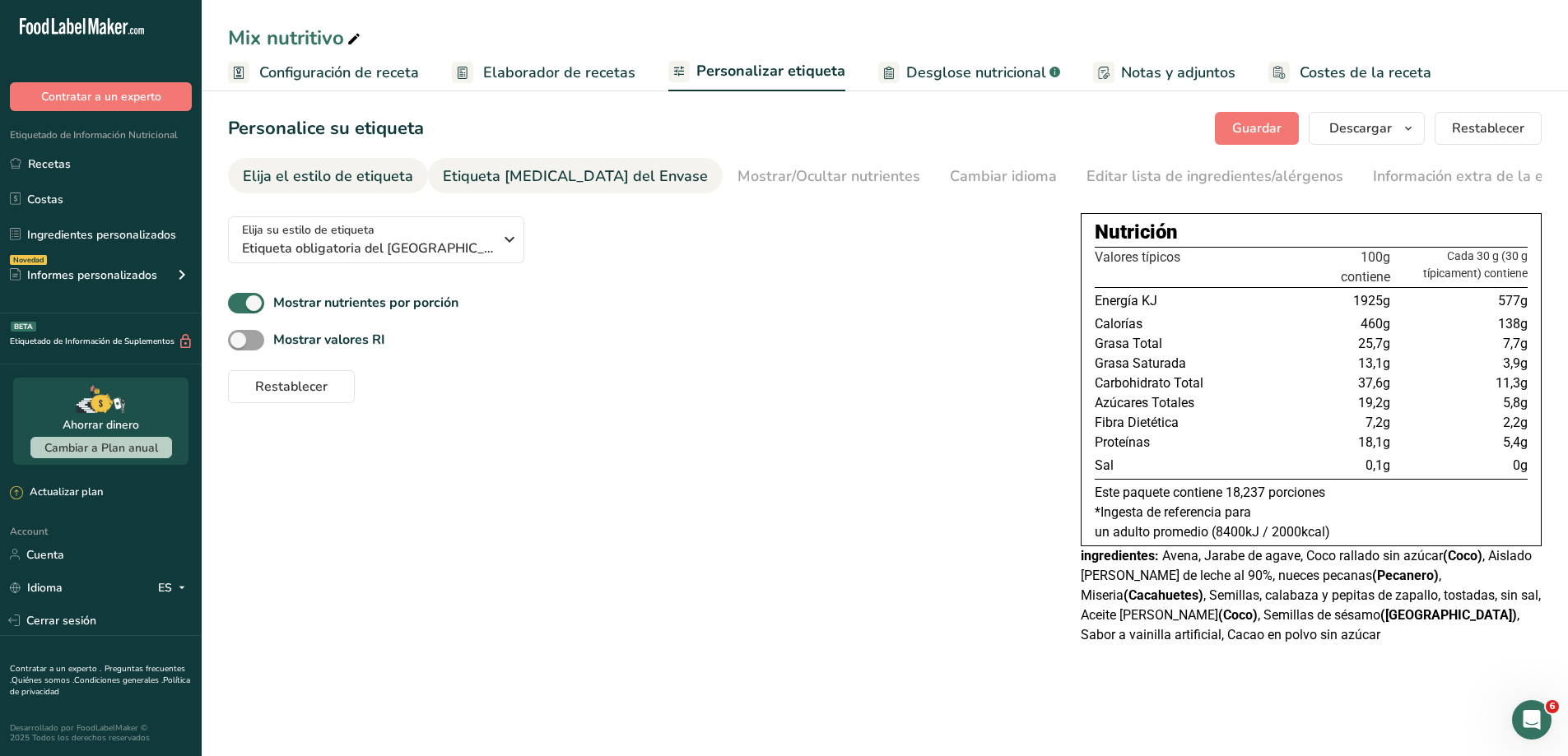
click at [496, 182] on div "Etiqueta [MEDICAL_DATA] del Envase" at bounding box center [574, 176] width 265 height 23
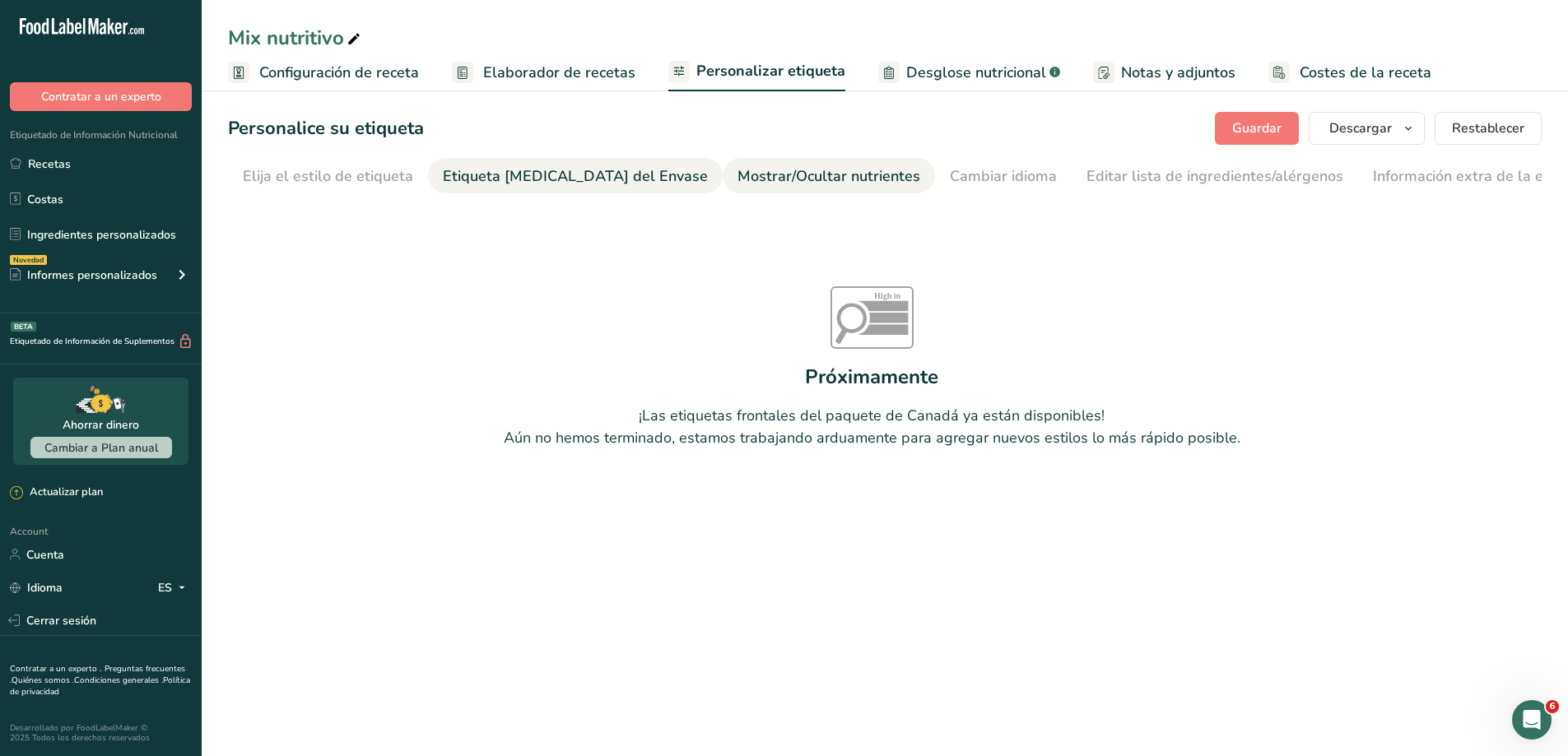
click at [737, 177] on div "Mostrar/Ocultar nutrientes" at bounding box center [828, 176] width 182 height 23
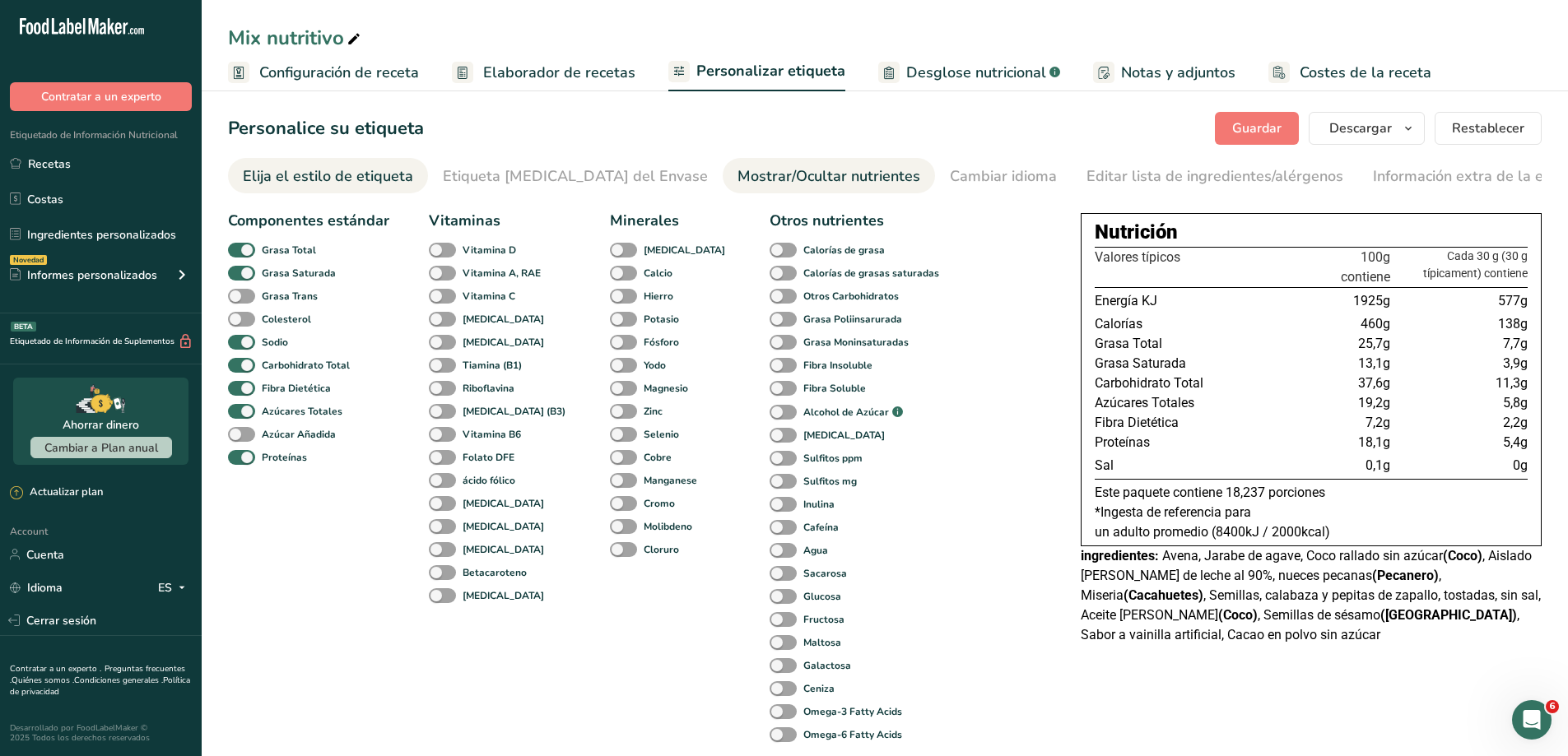
click at [255, 168] on div "Elija el estilo de etiqueta" at bounding box center [328, 176] width 171 height 23
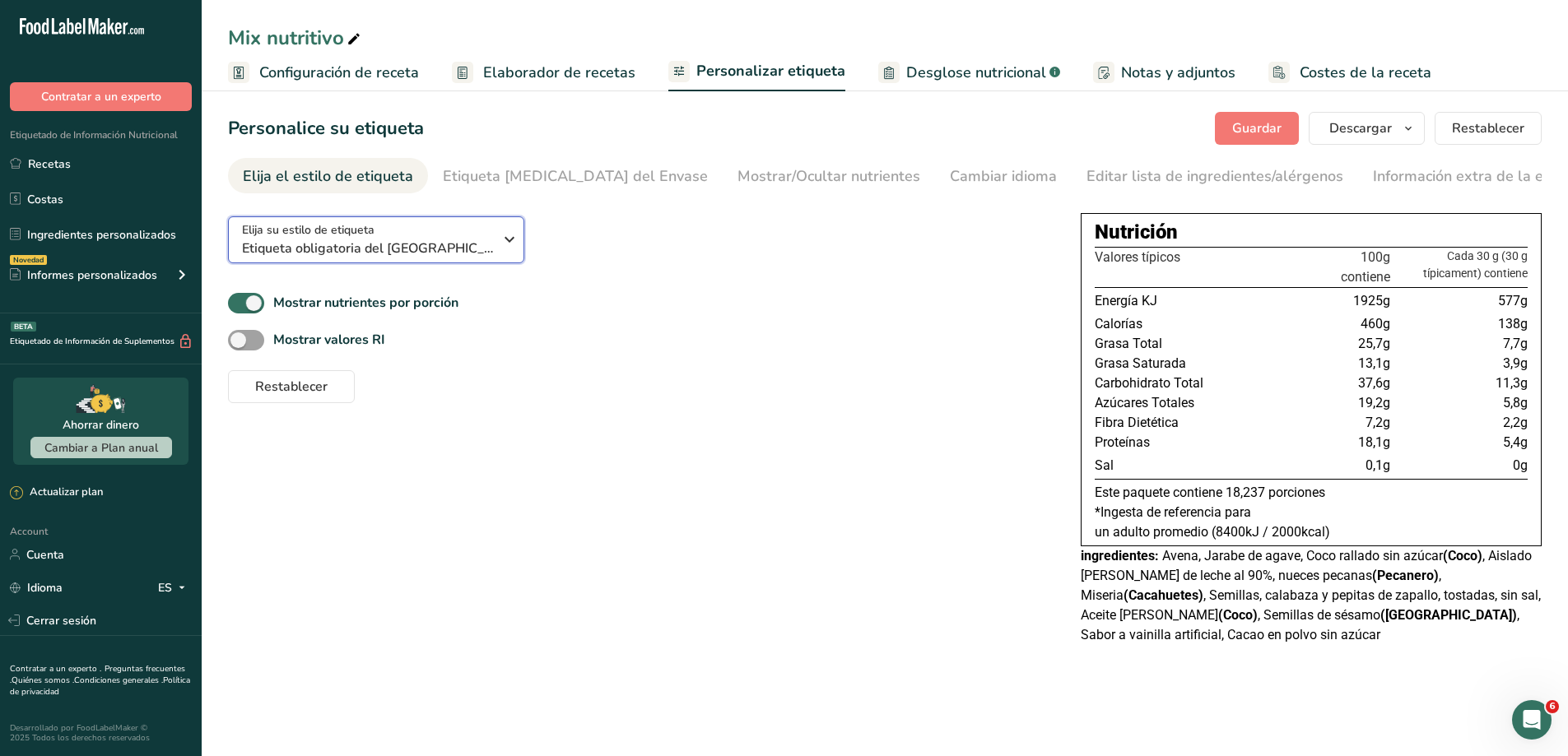
click at [510, 234] on icon "button" at bounding box center [509, 239] width 20 height 30
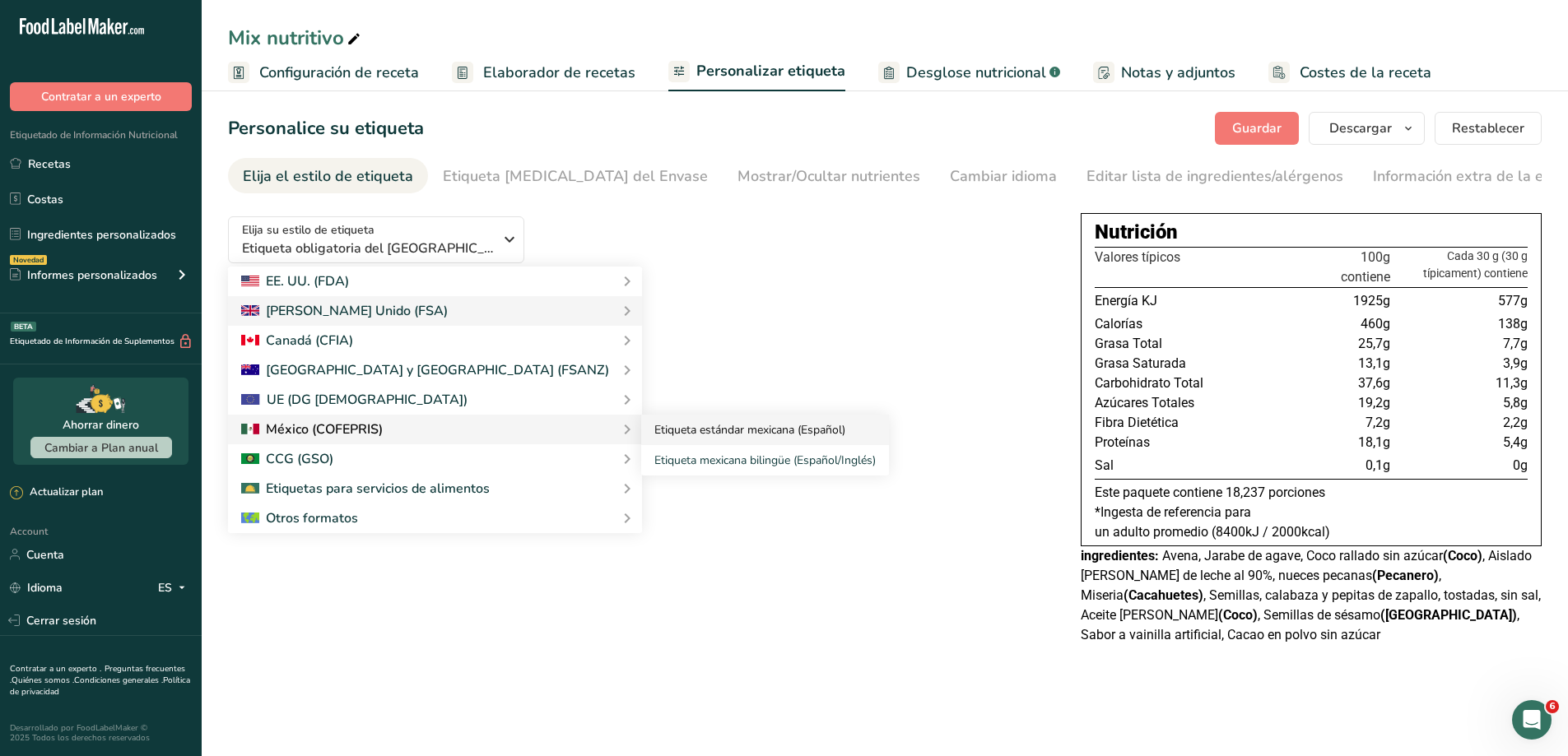
click at [641, 422] on link "Etiqueta estándar mexicana (Español)" at bounding box center [765, 430] width 247 height 31
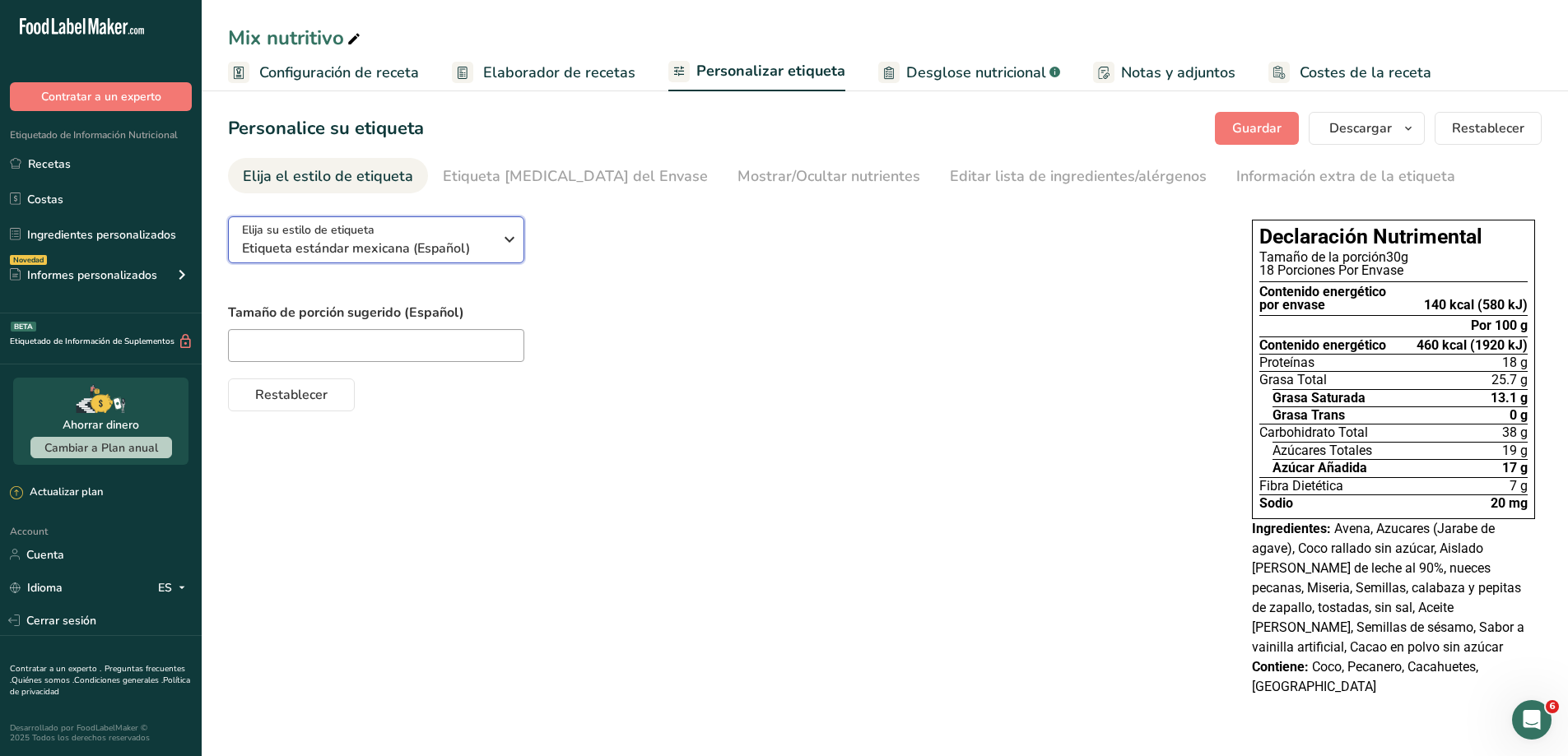
click at [501, 244] on icon "button" at bounding box center [509, 239] width 20 height 30
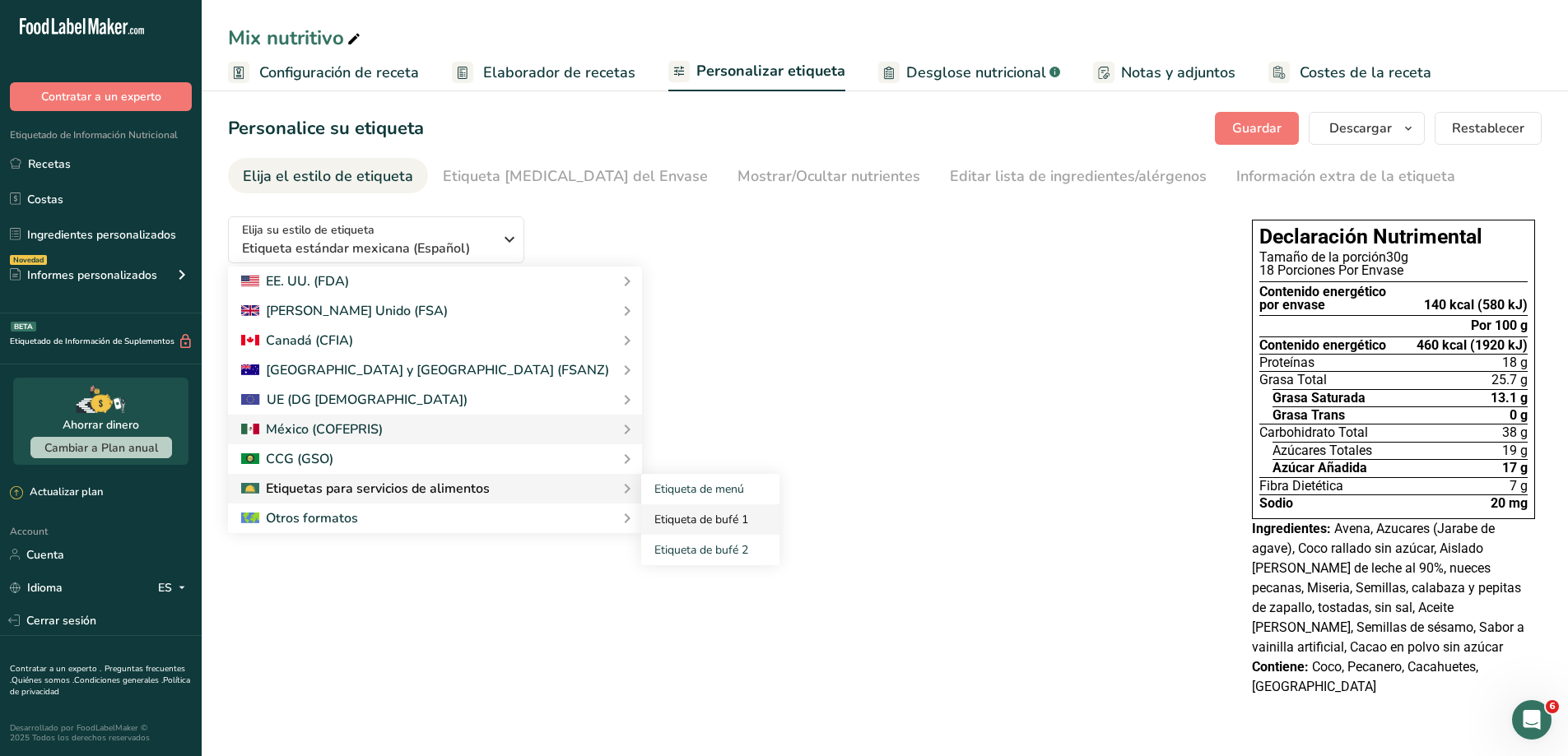
click at [641, 523] on link "Etiqueta de bufé 1" at bounding box center [710, 520] width 138 height 31
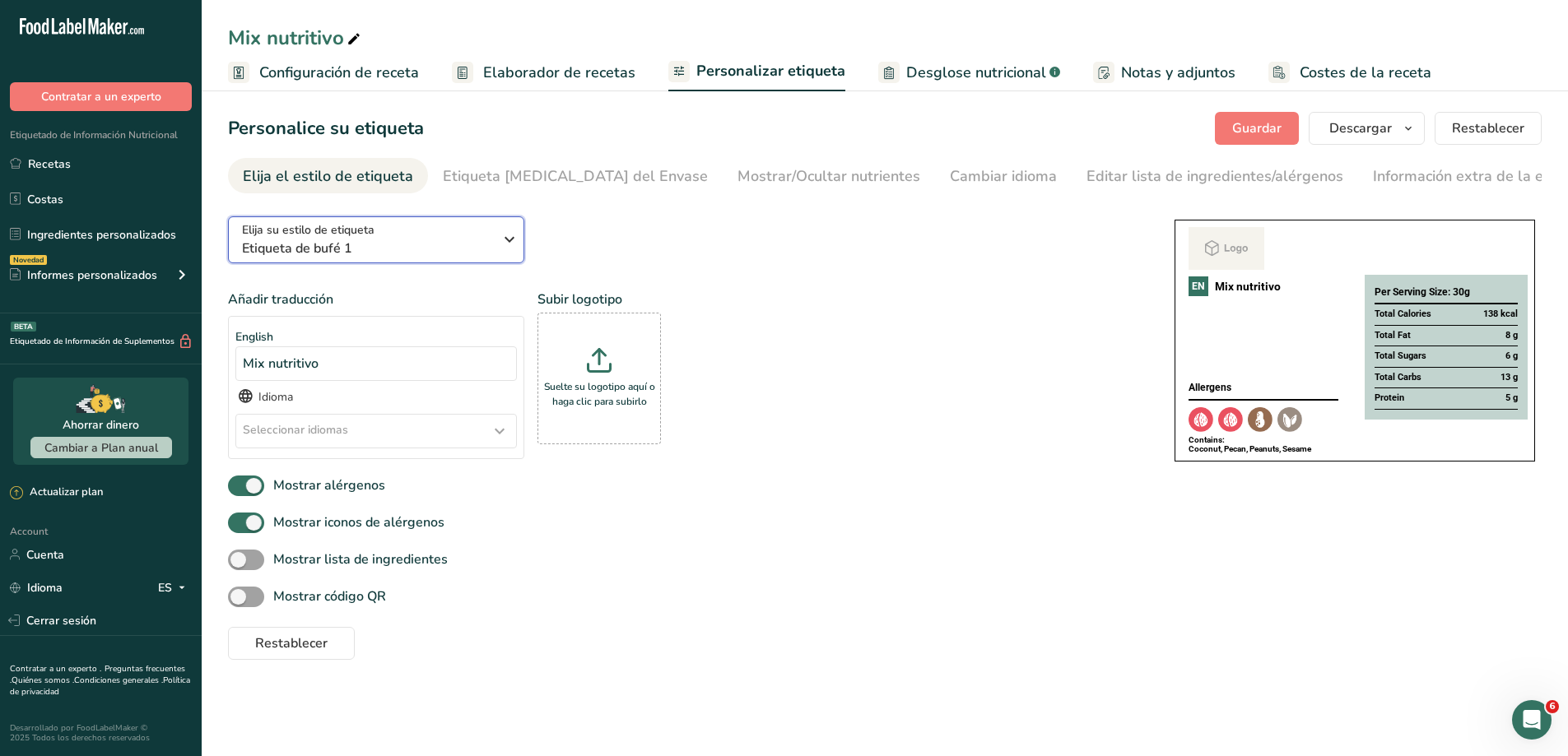
click at [506, 226] on icon "button" at bounding box center [509, 239] width 20 height 30
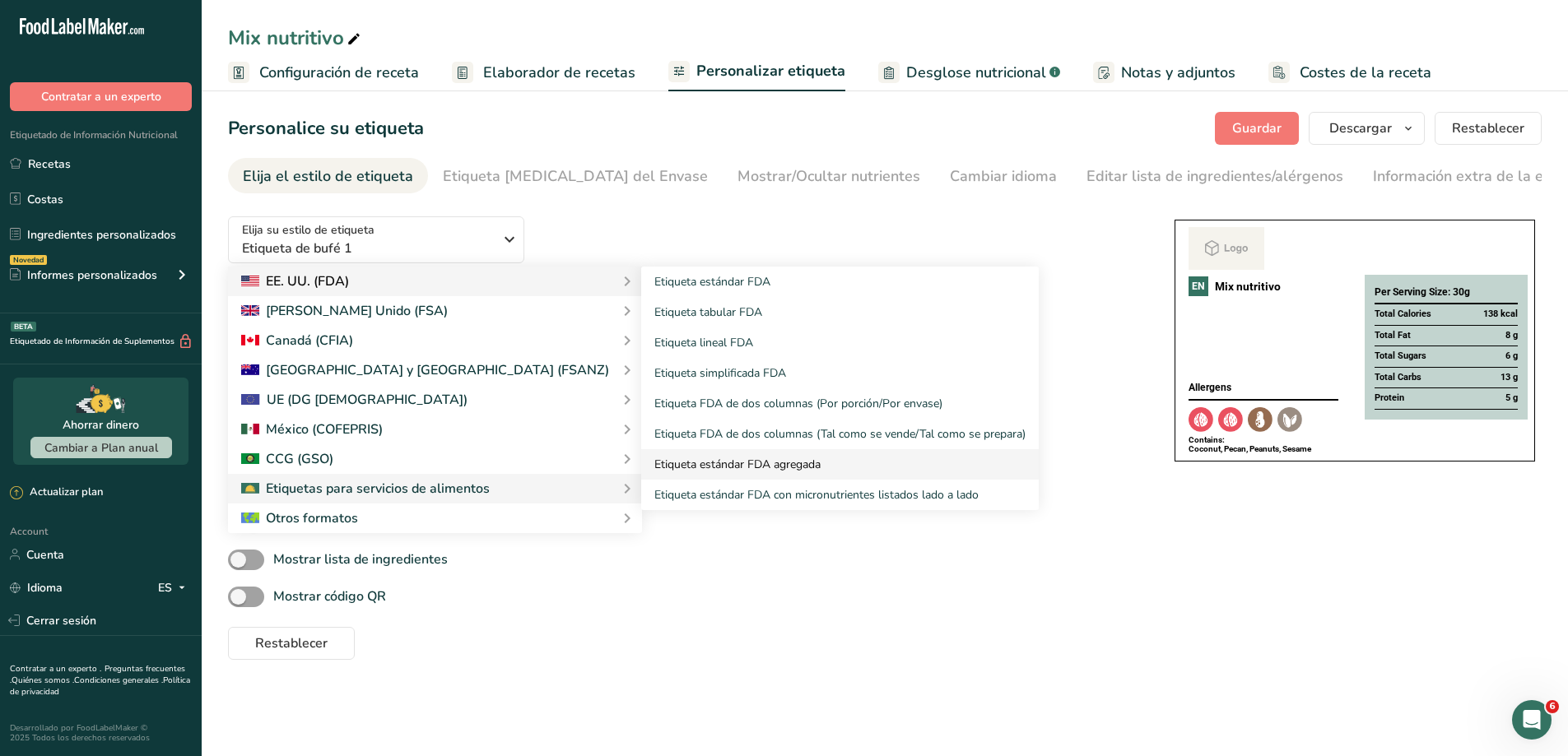
click at [672, 460] on link "Etiqueta estándar FDA agregada" at bounding box center [840, 465] width 397 height 31
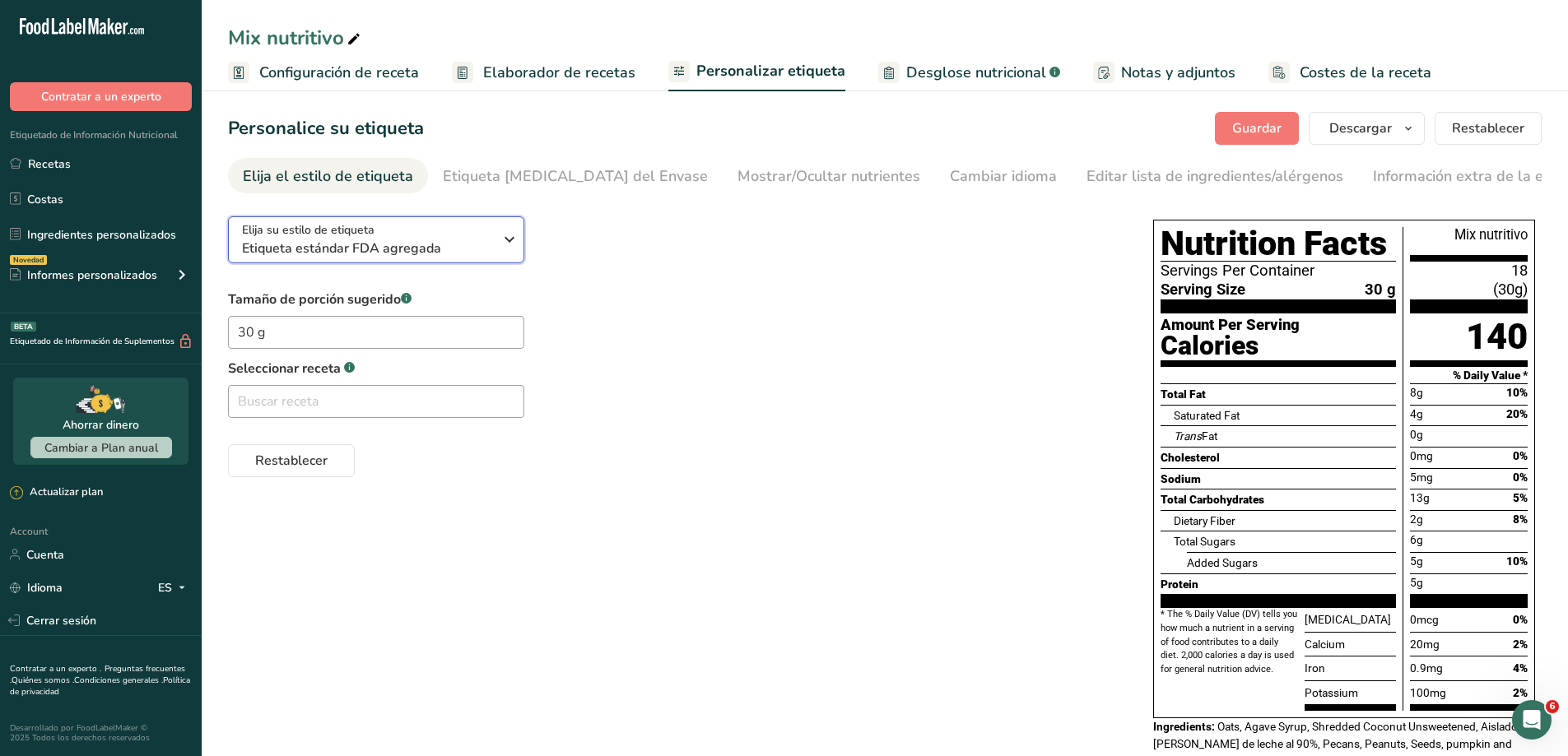
click at [497, 230] on div "Elija su estilo de etiqueta Etiqueta estándar FDA agregada" at bounding box center [374, 239] width 264 height 37
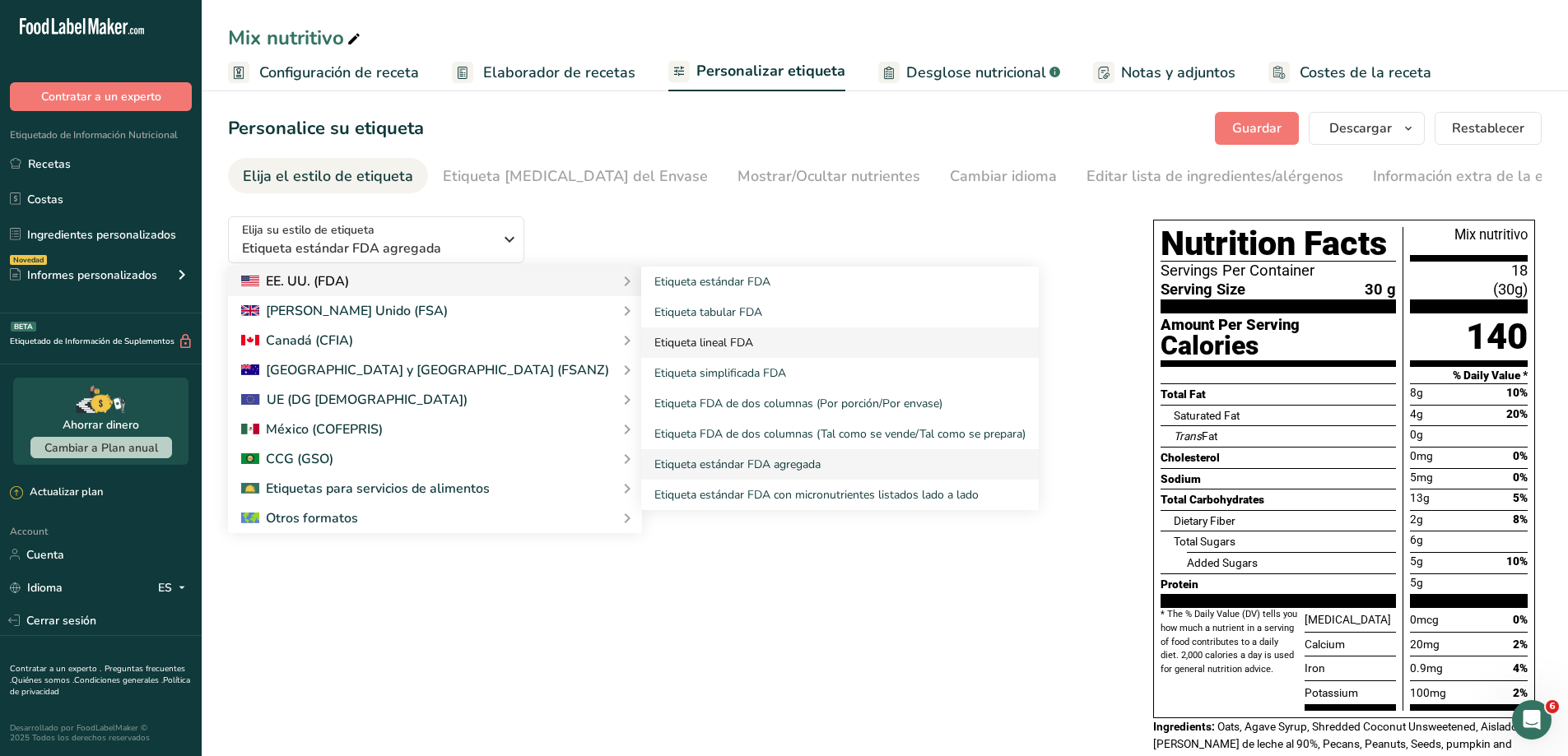
click at [641, 335] on link "Etiqueta lineal FDA" at bounding box center [840, 343] width 397 height 31
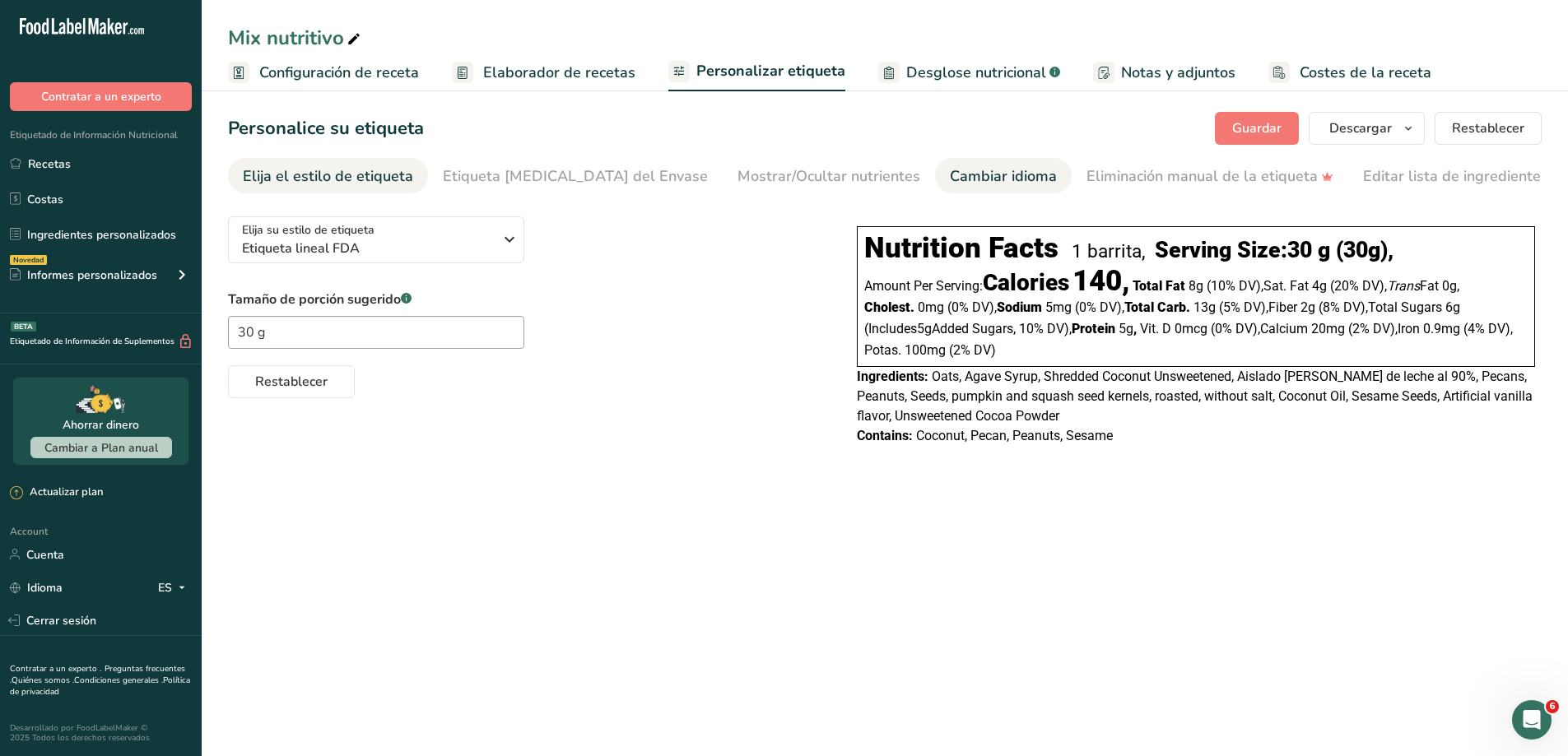
click at [950, 177] on div "Cambiar idioma" at bounding box center [1003, 176] width 107 height 23
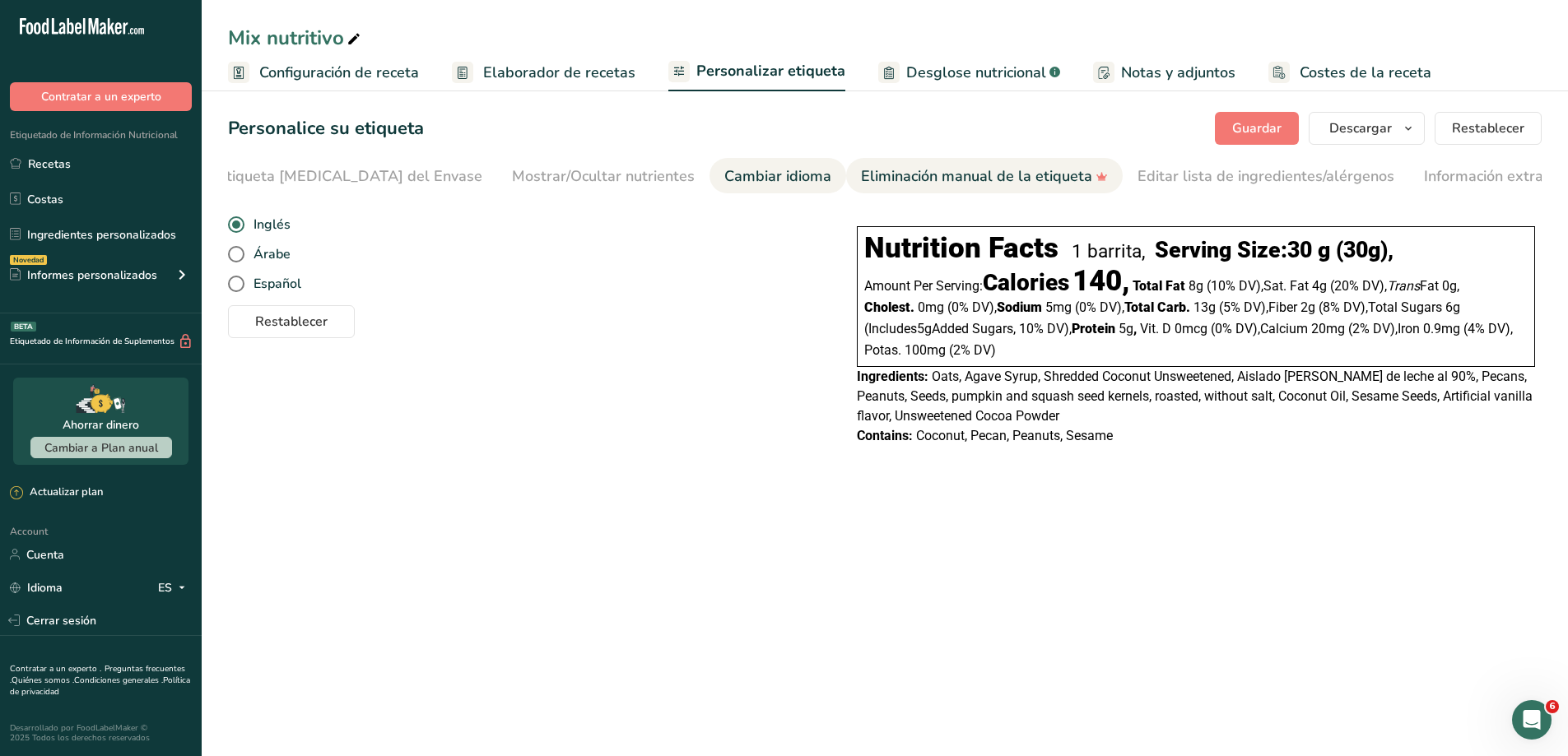
scroll to position [0, 242]
click at [242, 283] on span at bounding box center [236, 284] width 16 height 16
click at [238, 283] on input "Español" at bounding box center [233, 285] width 11 height 11
radio input "true"
radio input "false"
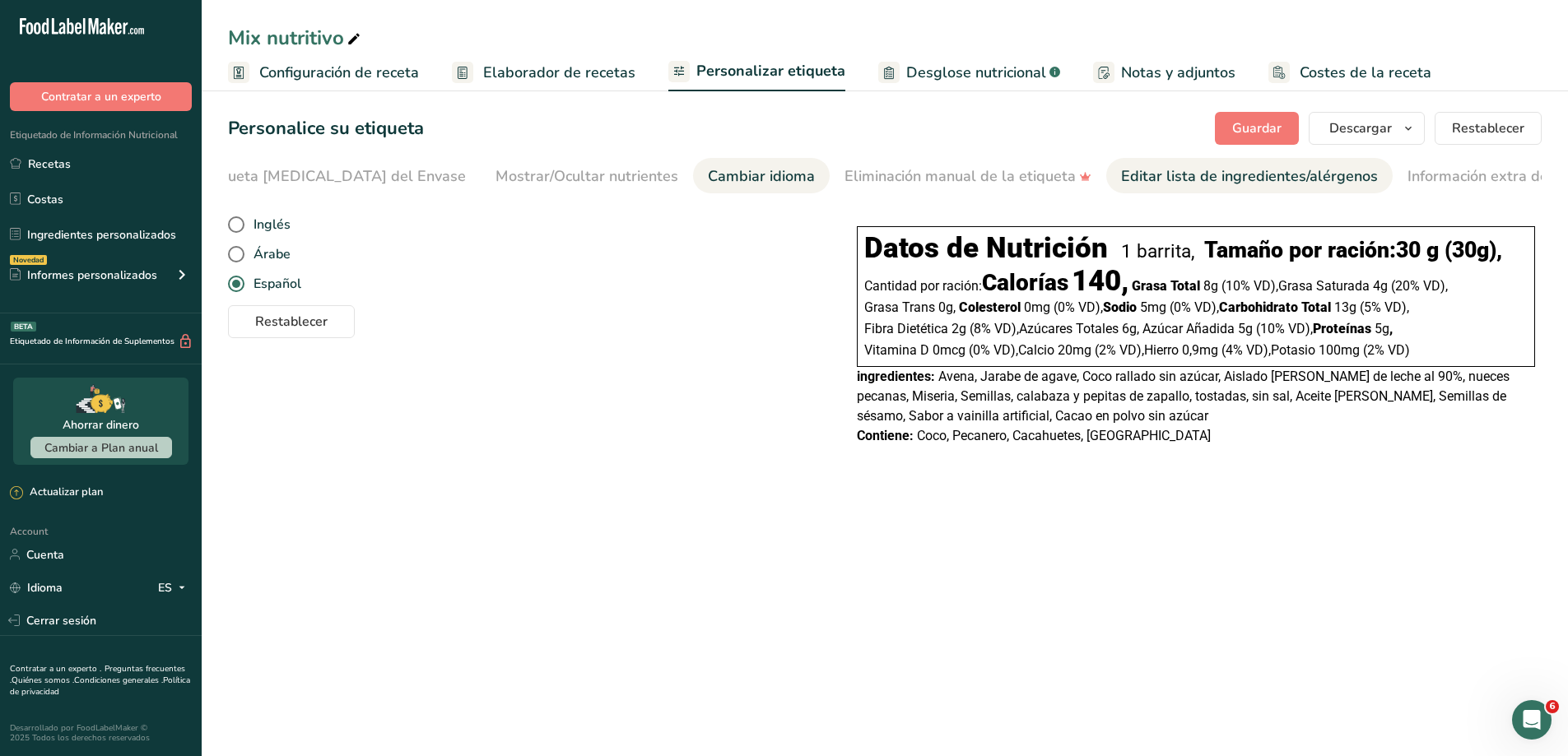
click at [1121, 176] on div "Editar lista de ingredientes/alérgenos" at bounding box center [1249, 176] width 257 height 23
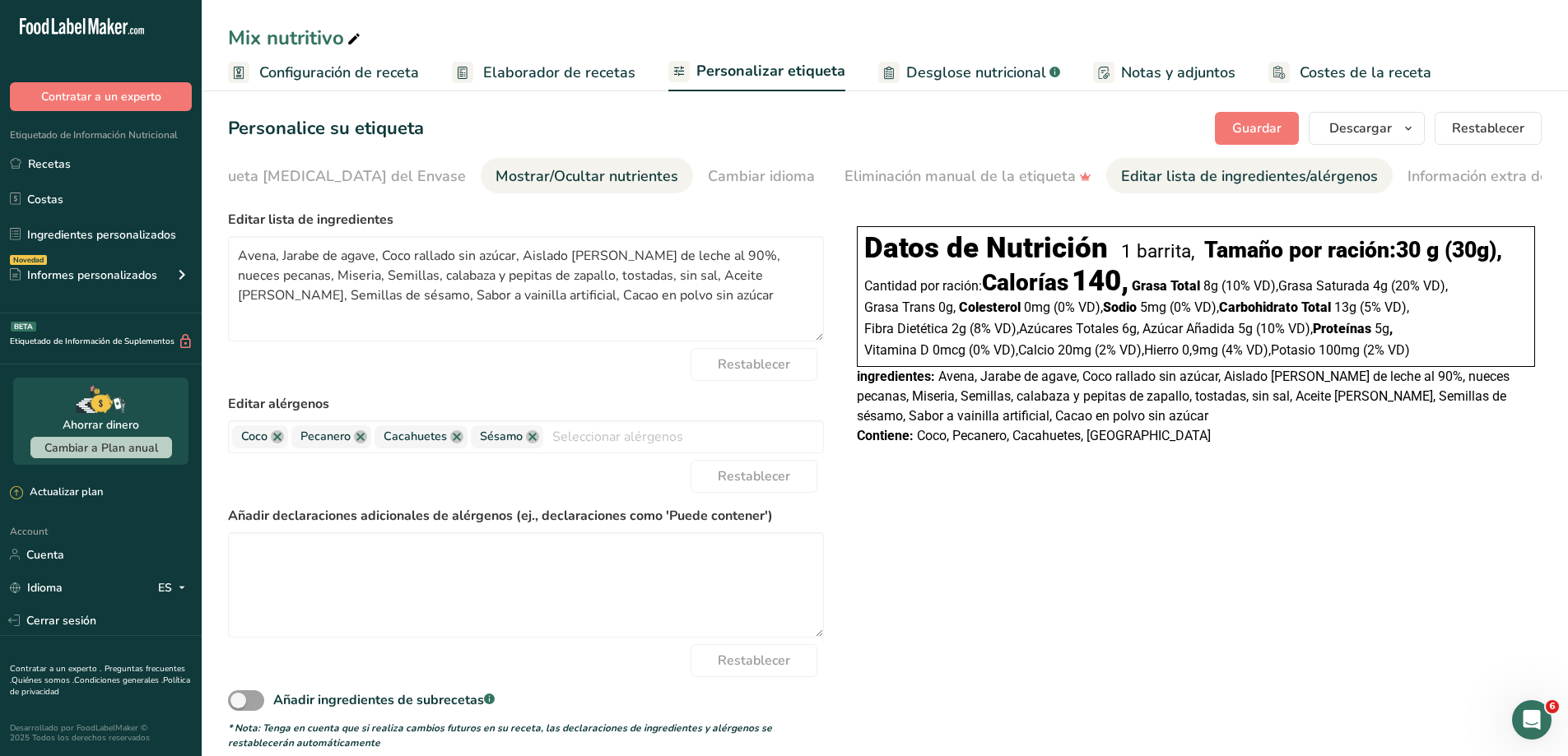
click at [539, 163] on link "Mostrar/Ocultar nutrientes" at bounding box center [587, 176] width 182 height 37
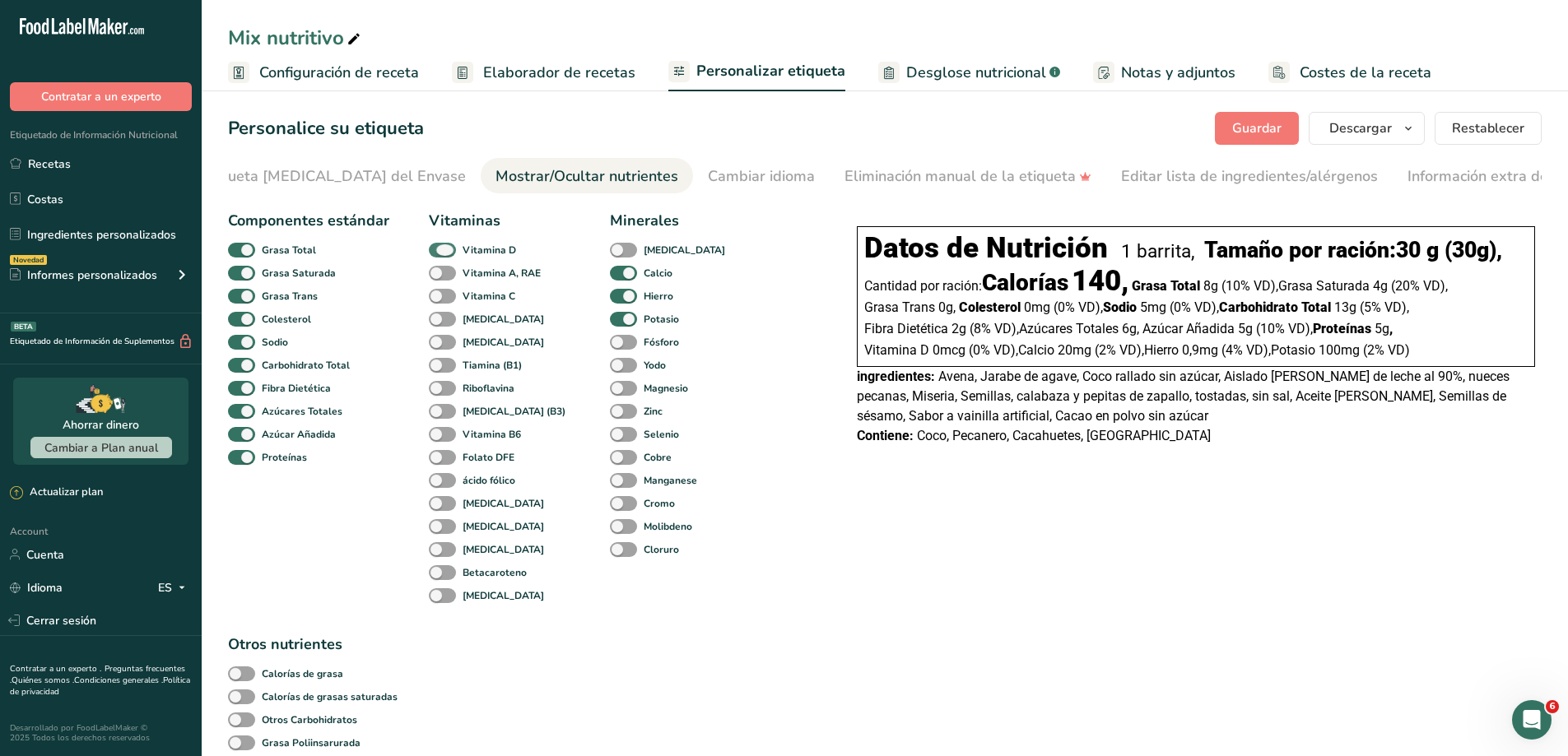
click at [437, 255] on span at bounding box center [443, 250] width 27 height 15
click at [437, 255] on input "Vitamina D" at bounding box center [434, 250] width 11 height 11
checkbox input "false"
click at [610, 276] on span at bounding box center [623, 273] width 27 height 15
click at [610, 276] on input "Calcio" at bounding box center [615, 273] width 11 height 11
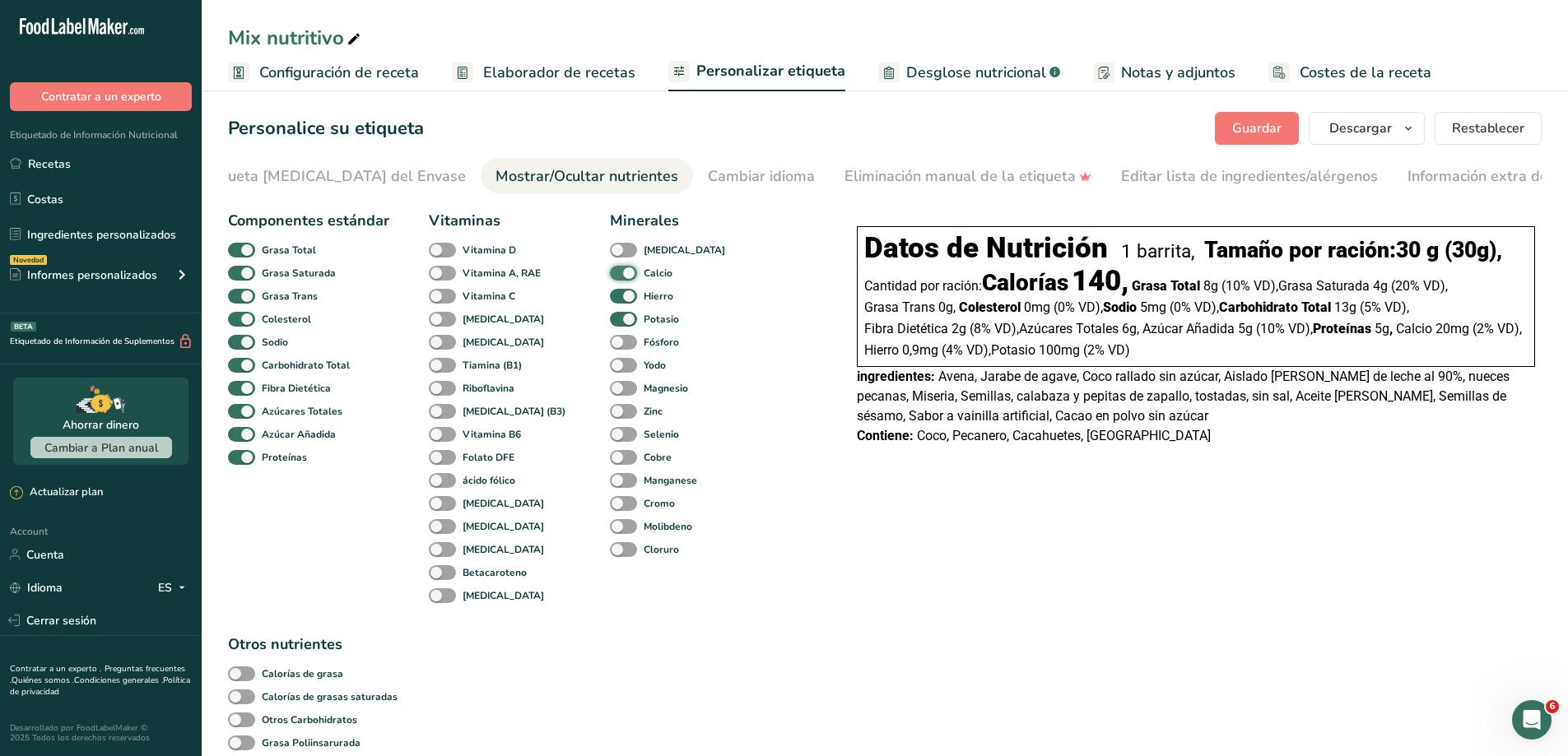
checkbox input "false"
click at [610, 296] on span at bounding box center [623, 296] width 27 height 15
click at [610, 296] on input "Hierro" at bounding box center [615, 296] width 11 height 11
checkbox input "false"
click at [610, 315] on span at bounding box center [623, 319] width 27 height 15
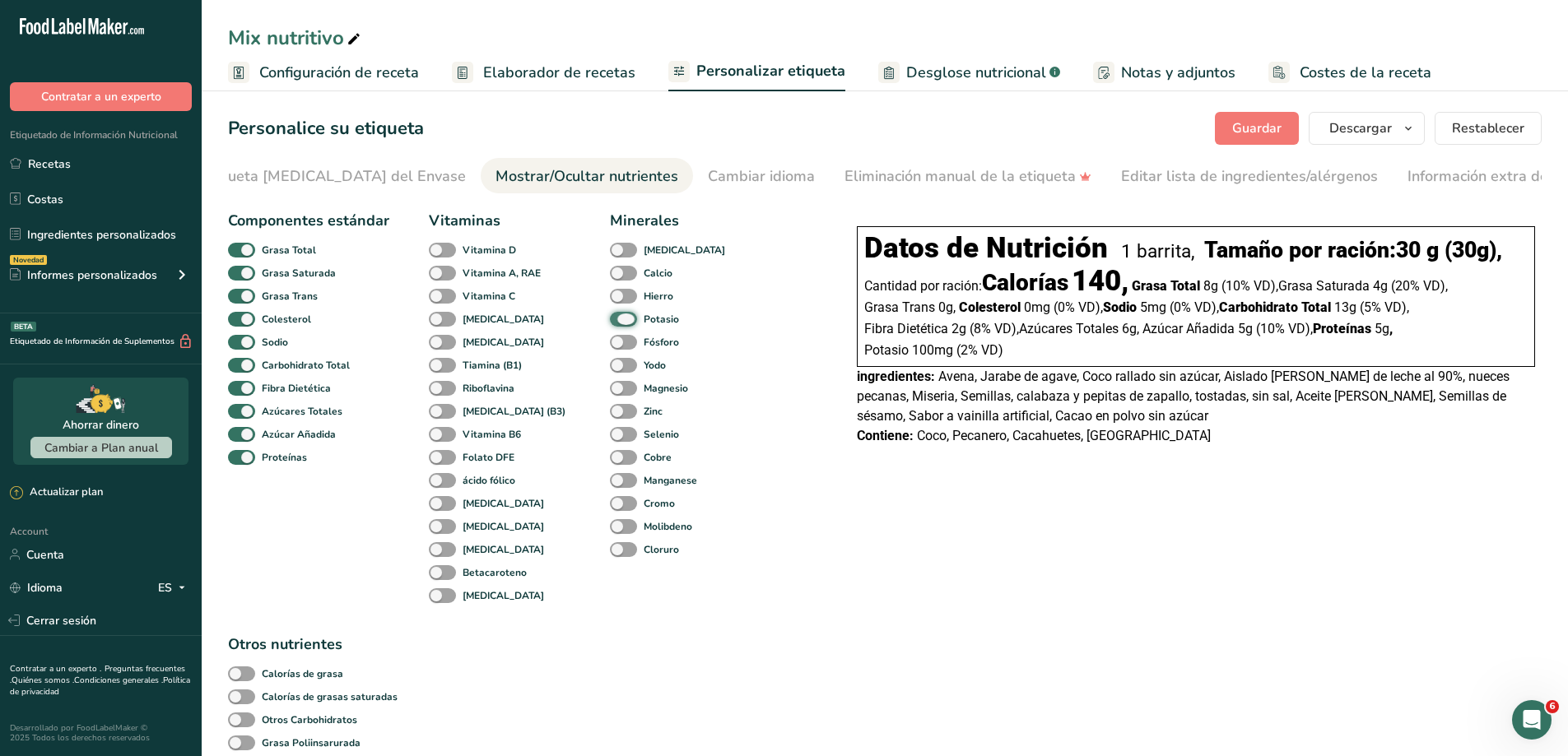
click at [610, 315] on input "Potasio" at bounding box center [615, 319] width 11 height 11
checkbox input "false"
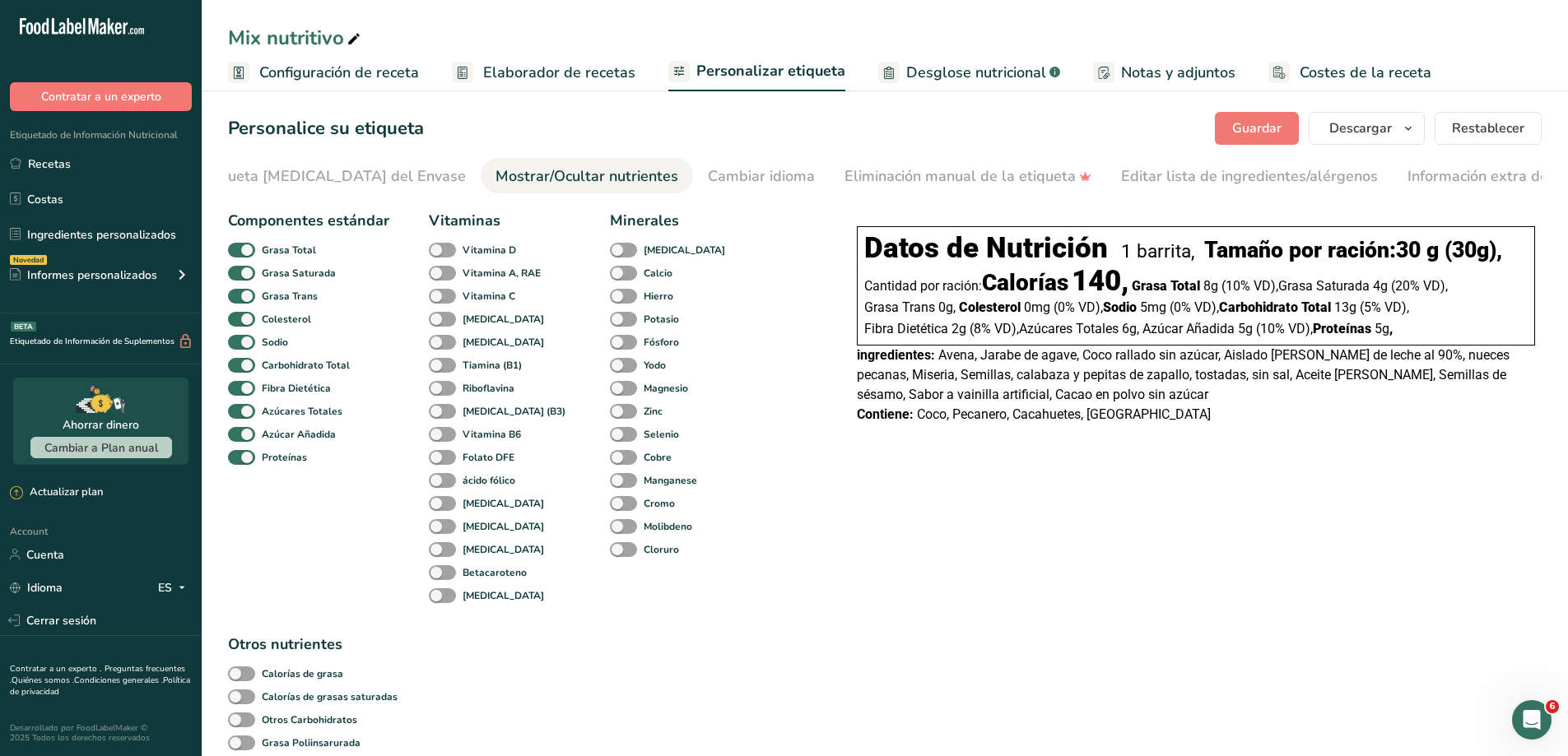
click at [1389, 332] on span "5g" at bounding box center [1382, 328] width 14 height 15
drag, startPoint x: 1384, startPoint y: 333, endPoint x: 1396, endPoint y: 334, distance: 12.0
click at [1395, 334] on div "Proteínas 5g ," at bounding box center [1354, 329] width 83 height 18
click at [1409, 499] on div "Elija su estilo de etiqueta Etiqueta lineal FDA EE. UU. (FDA) Etiqueta estándar…" at bounding box center [884, 760] width 1313 height 1114
click at [1376, 126] on span "Descargar" at bounding box center [1360, 128] width 62 height 20
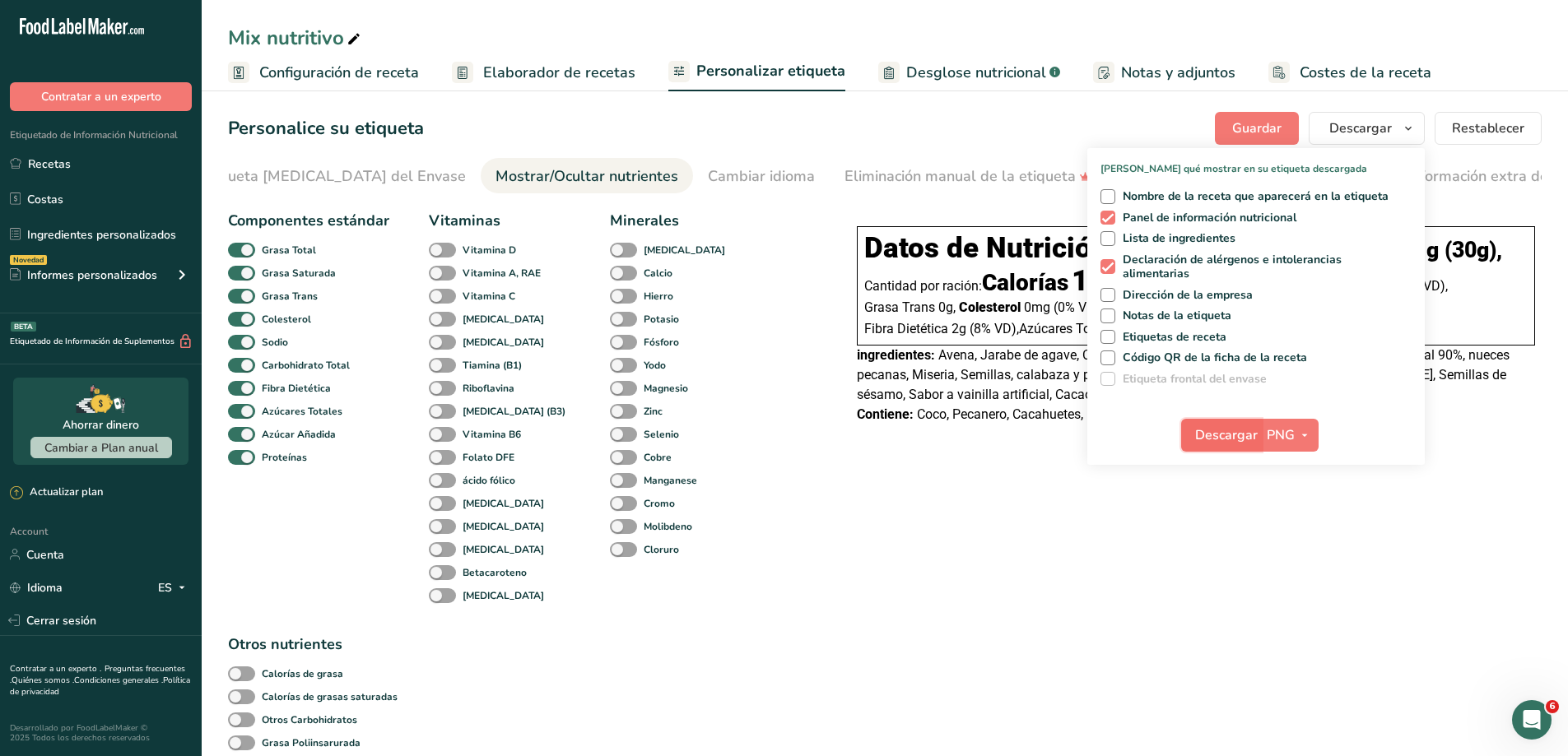
click at [1235, 433] on span "Descargar" at bounding box center [1226, 435] width 62 height 20
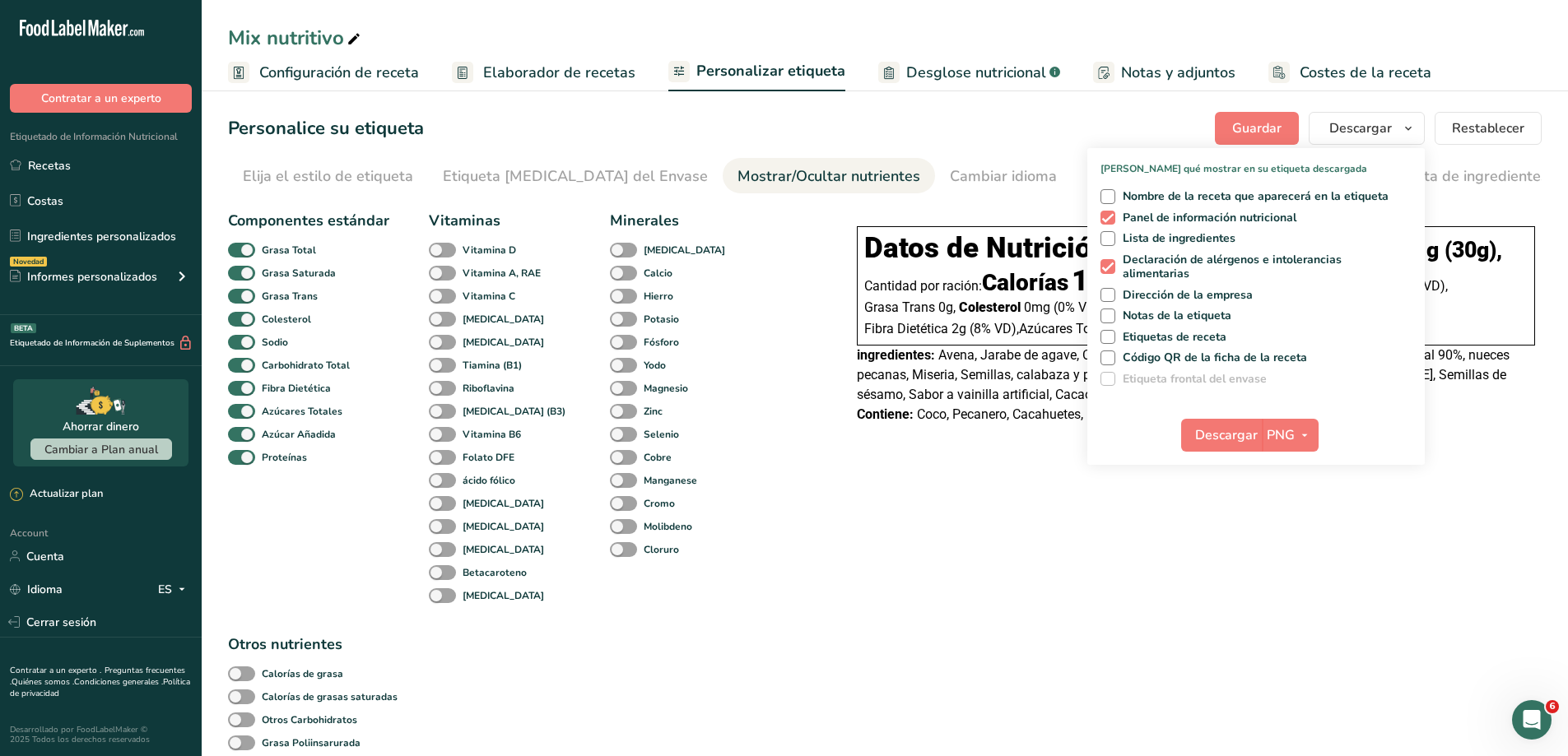
scroll to position [0, 242]
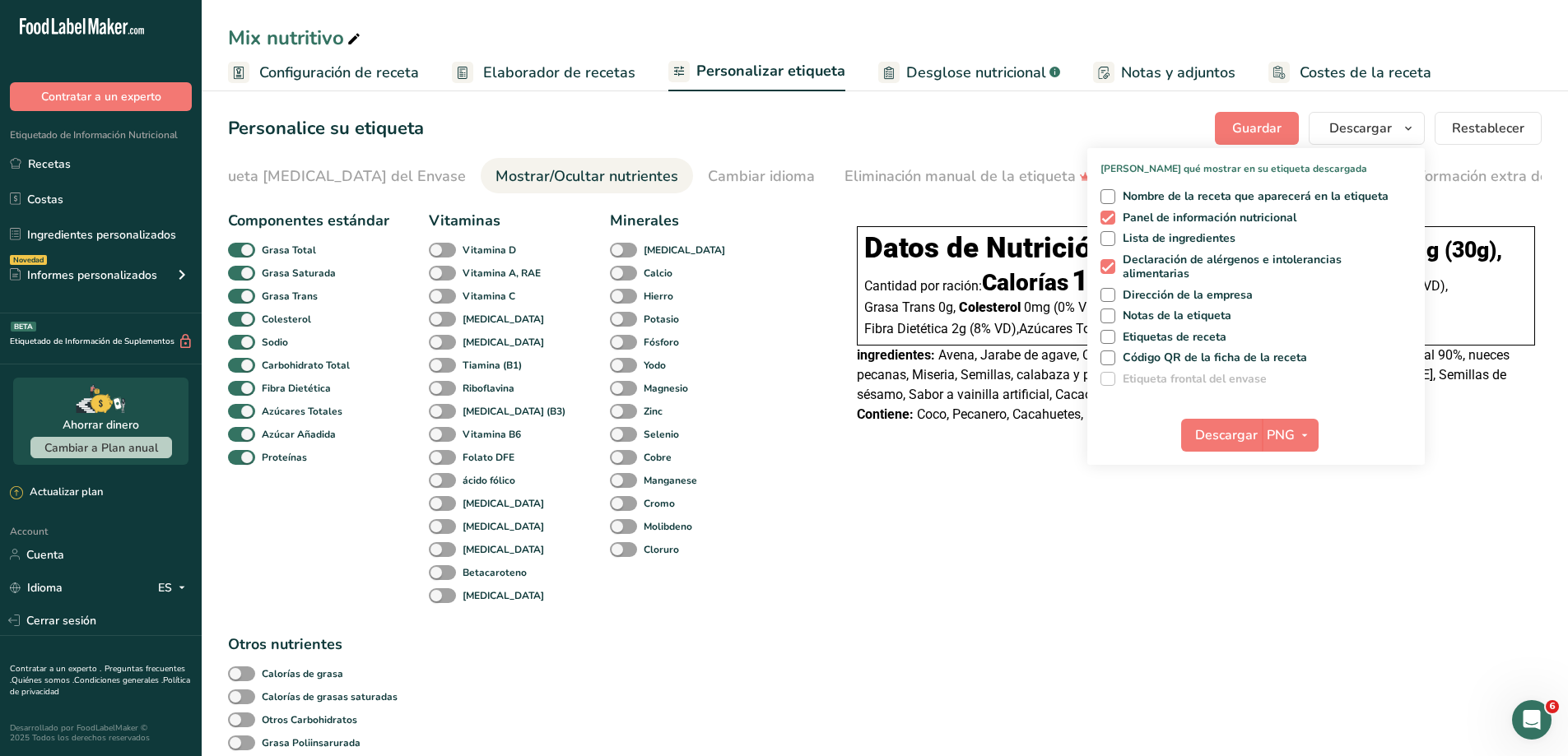
click at [906, 66] on span "Desglose nutricional" at bounding box center [975, 72] width 140 height 23
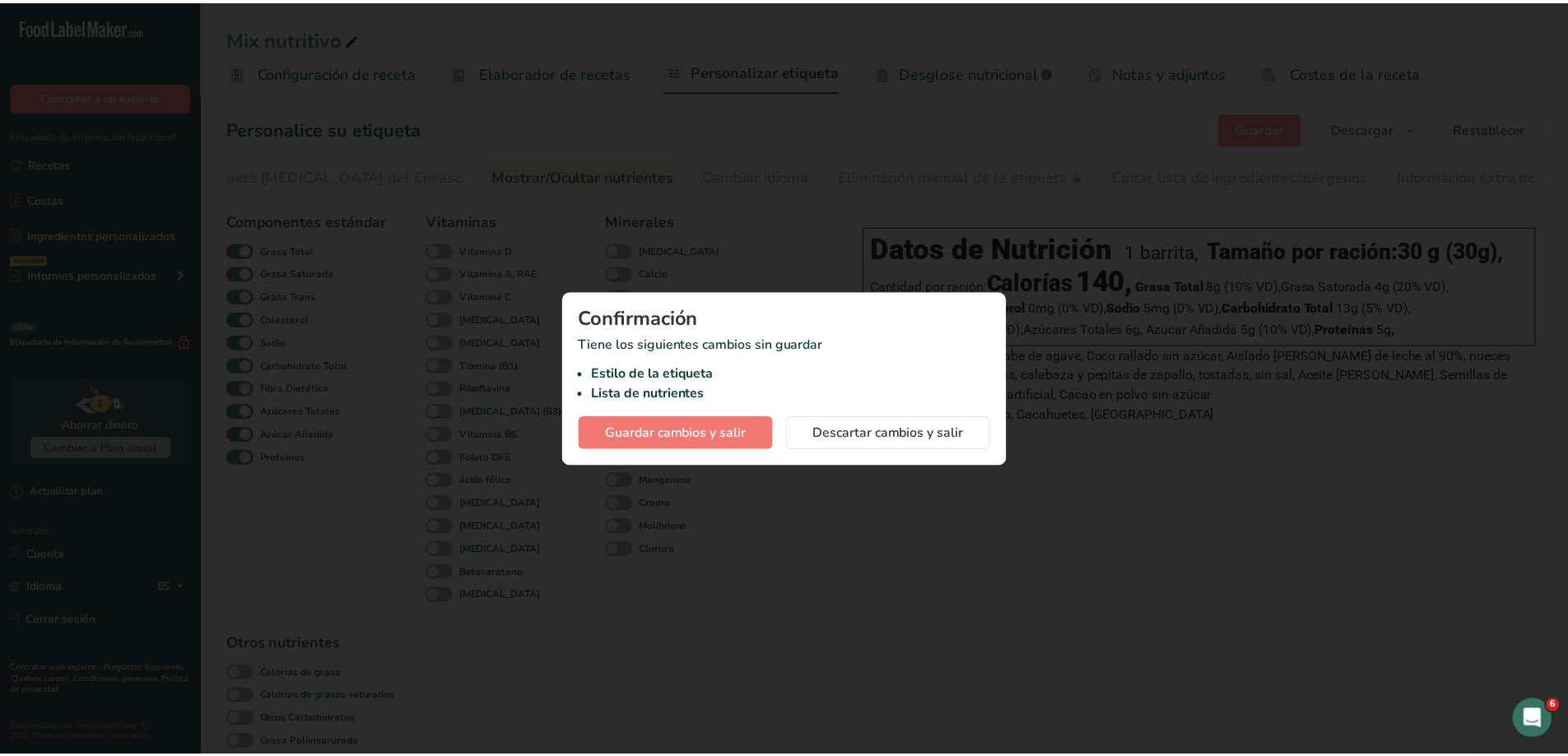
scroll to position [0, 229]
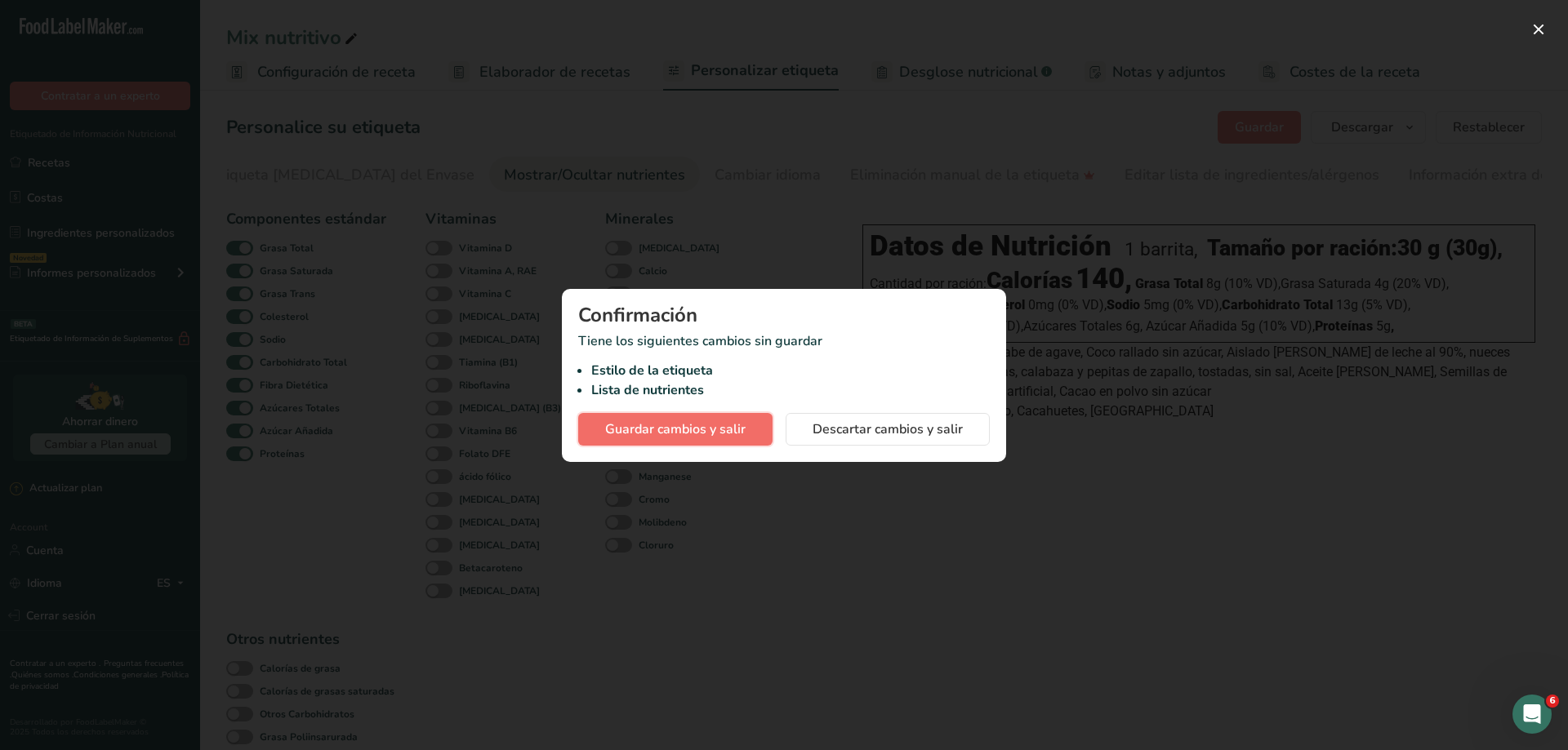
click at [712, 429] on span "Guardar cambios y salir" at bounding box center [675, 429] width 141 height 20
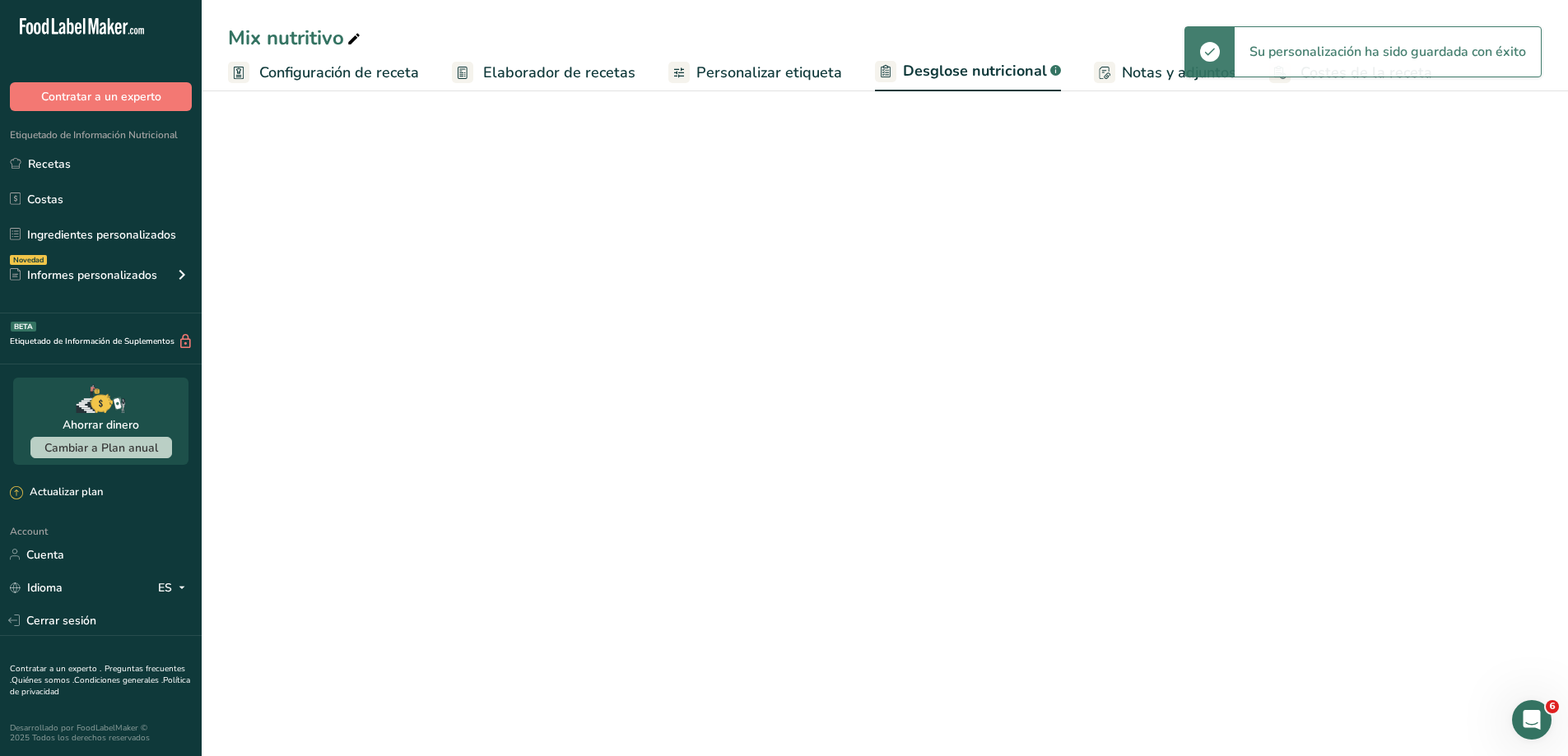
select select "Calories"
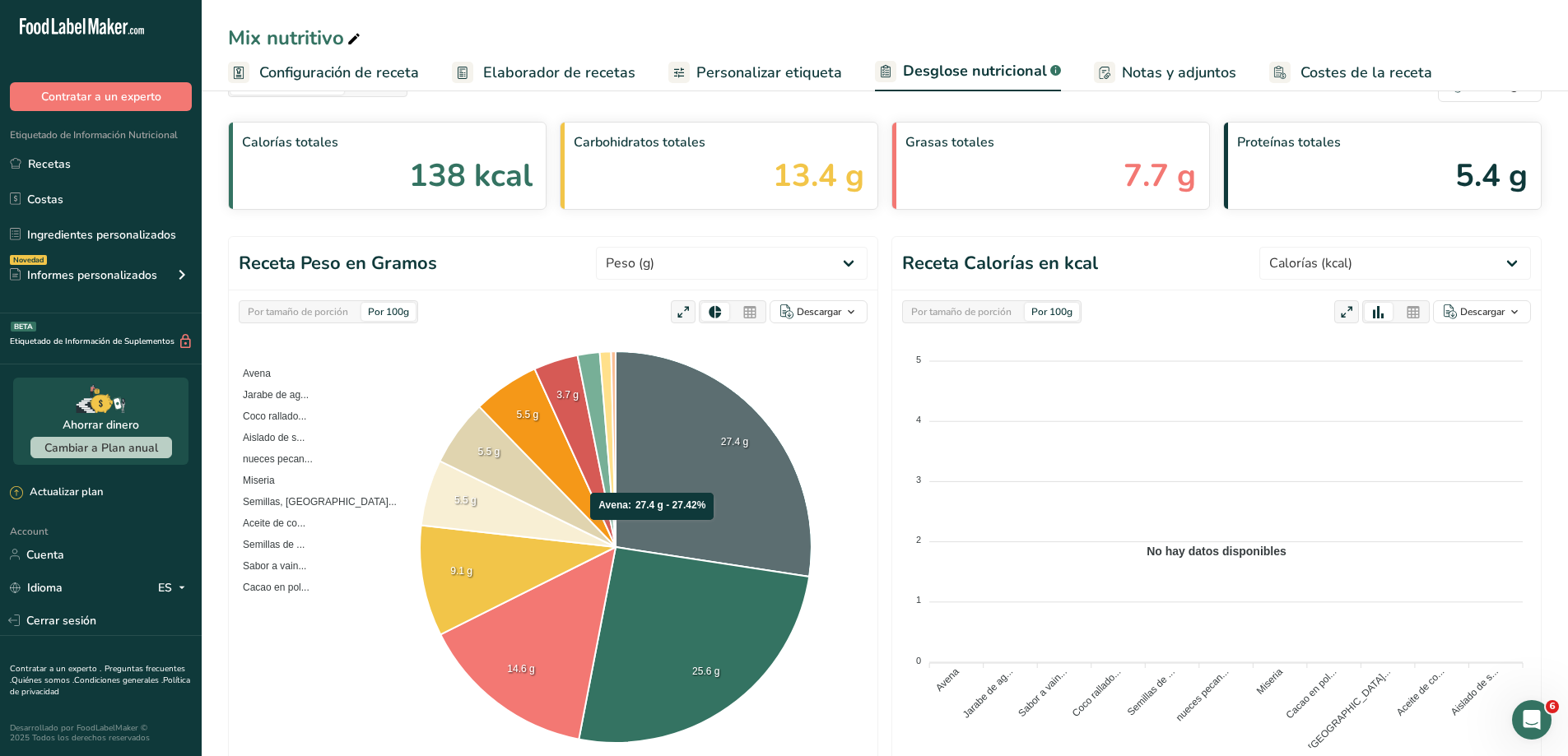
scroll to position [82, 0]
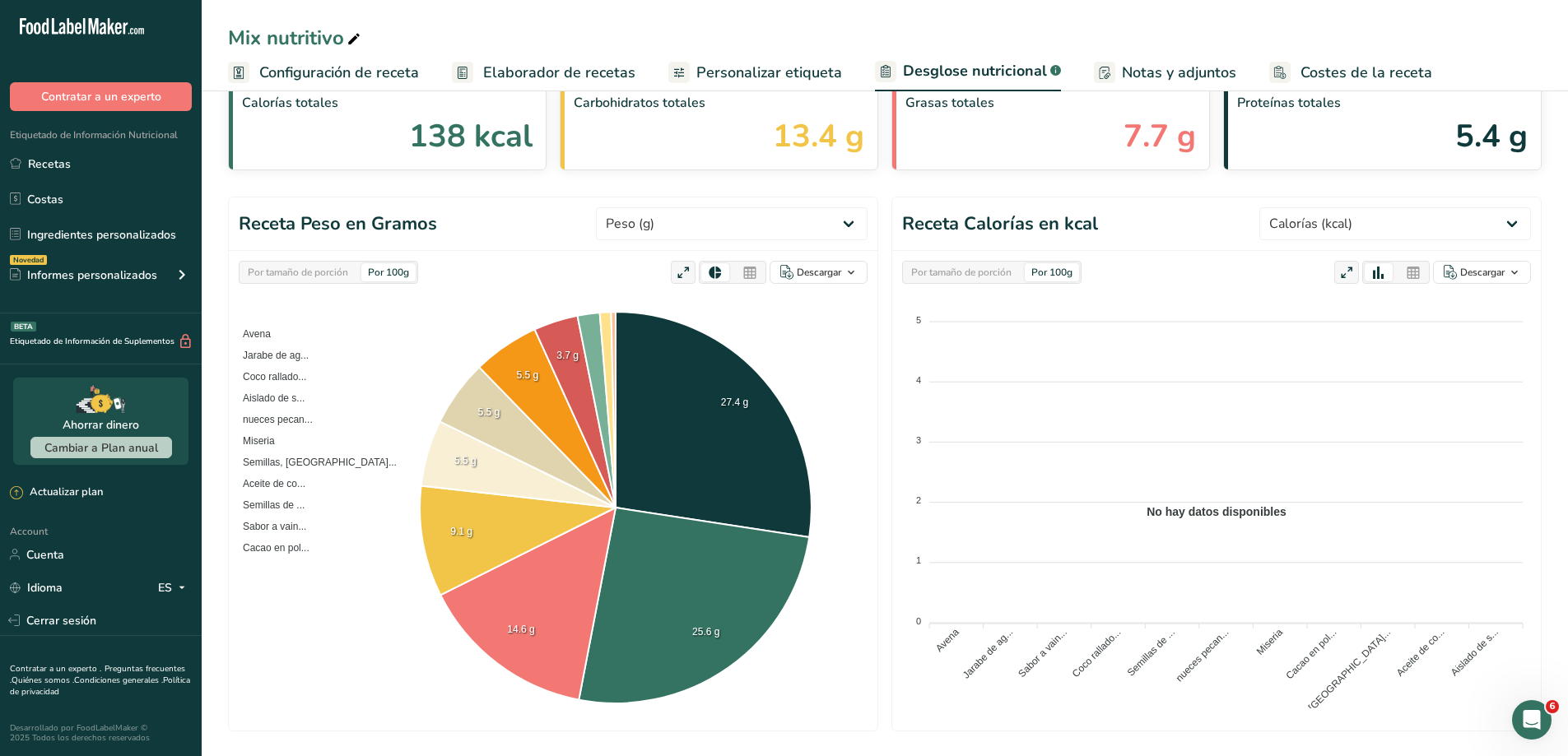
click at [318, 267] on div "Por tamaño de porción" at bounding box center [298, 273] width 114 height 18
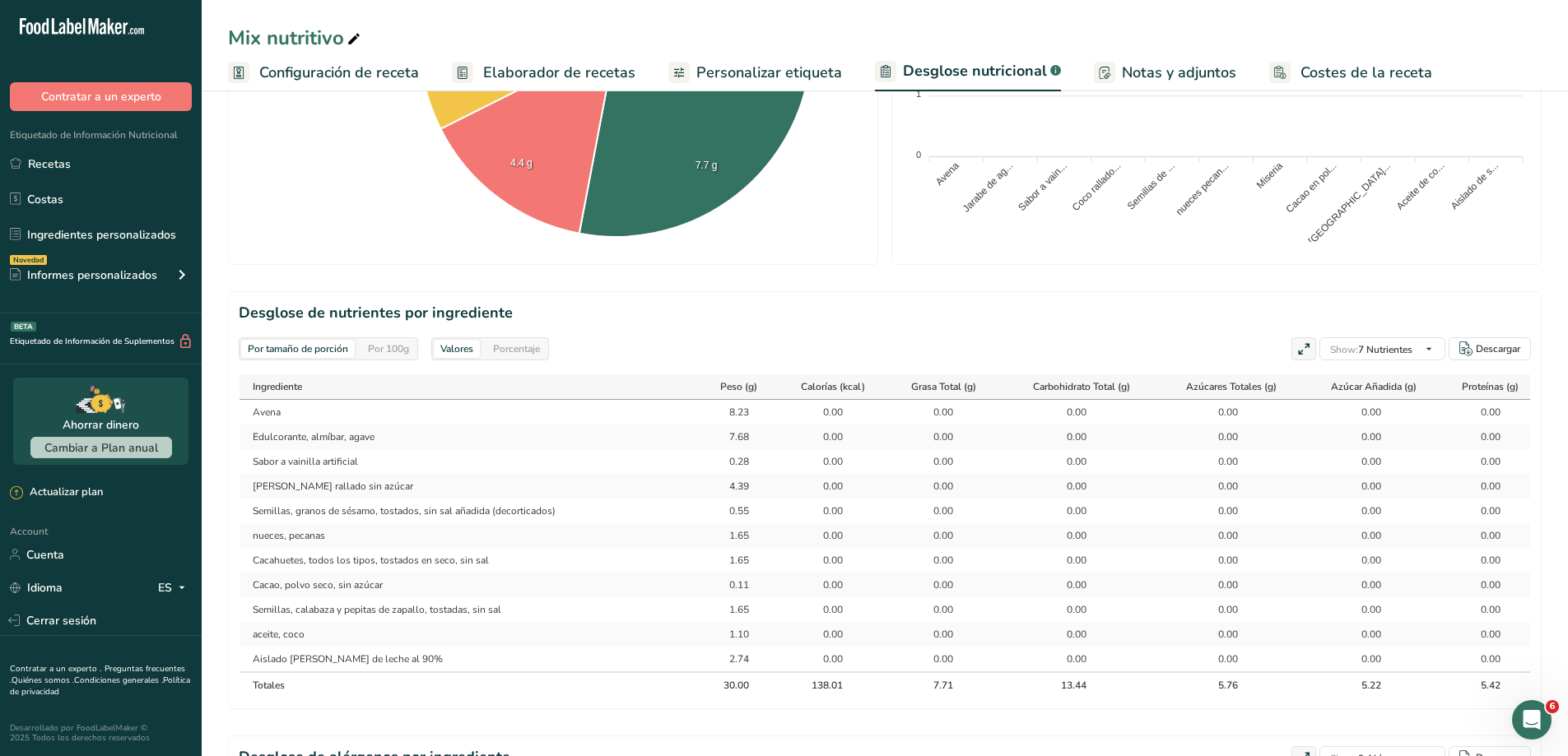
scroll to position [658, 0]
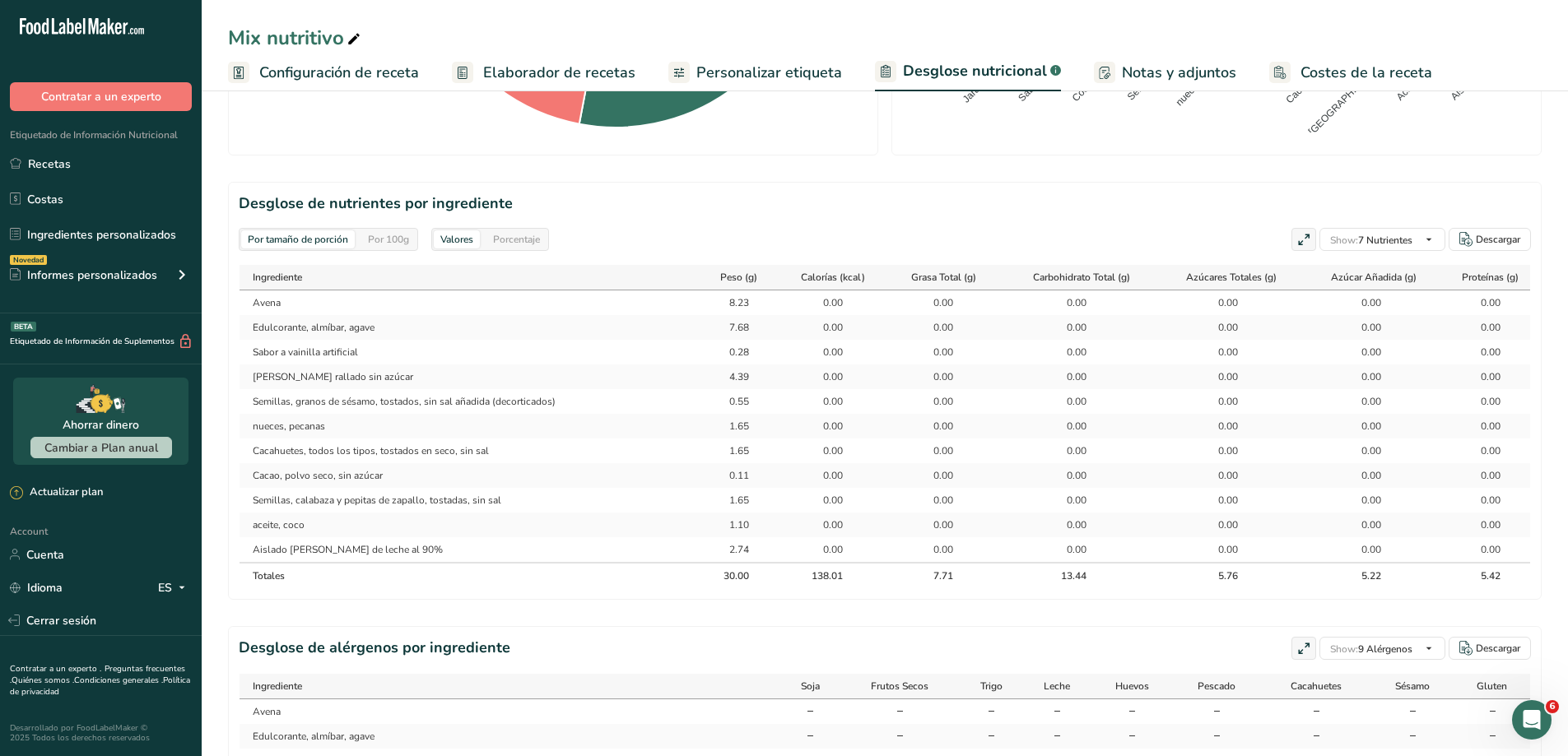
click at [511, 244] on div "Porcentaje" at bounding box center [517, 239] width 61 height 18
